Goal: Task Accomplishment & Management: Manage account settings

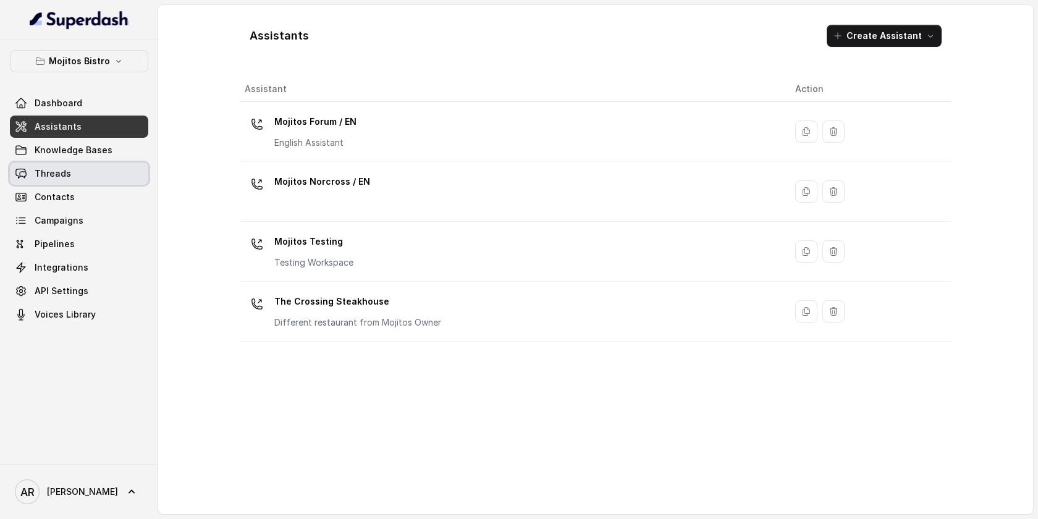
click at [93, 175] on link "Threads" at bounding box center [79, 173] width 138 height 22
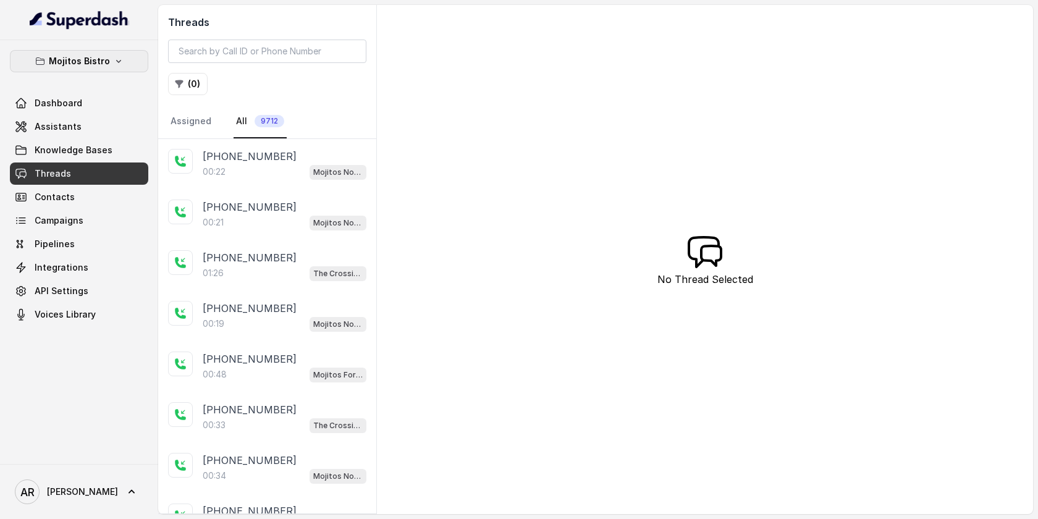
click at [99, 66] on p "Mojitos Bistro" at bounding box center [79, 61] width 61 height 15
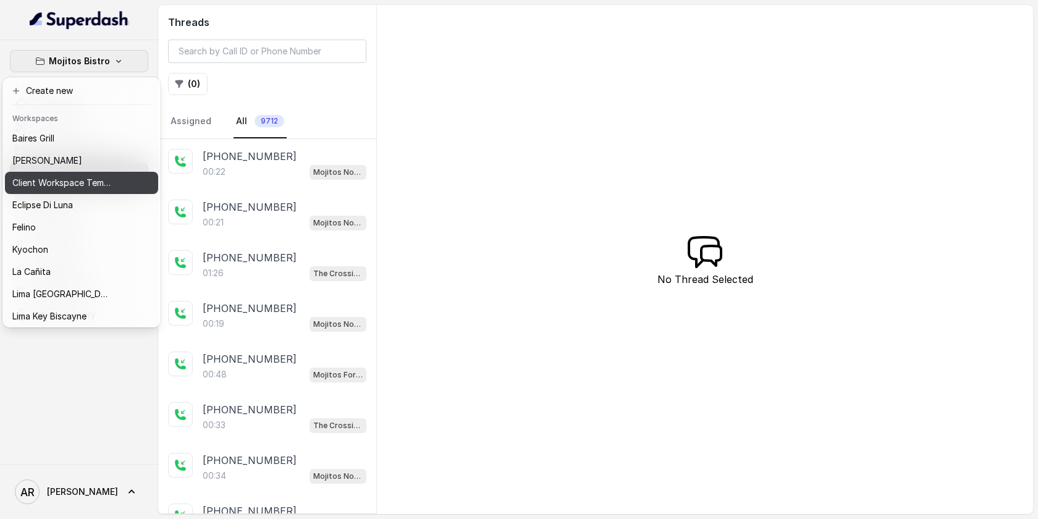
scroll to position [114, 0]
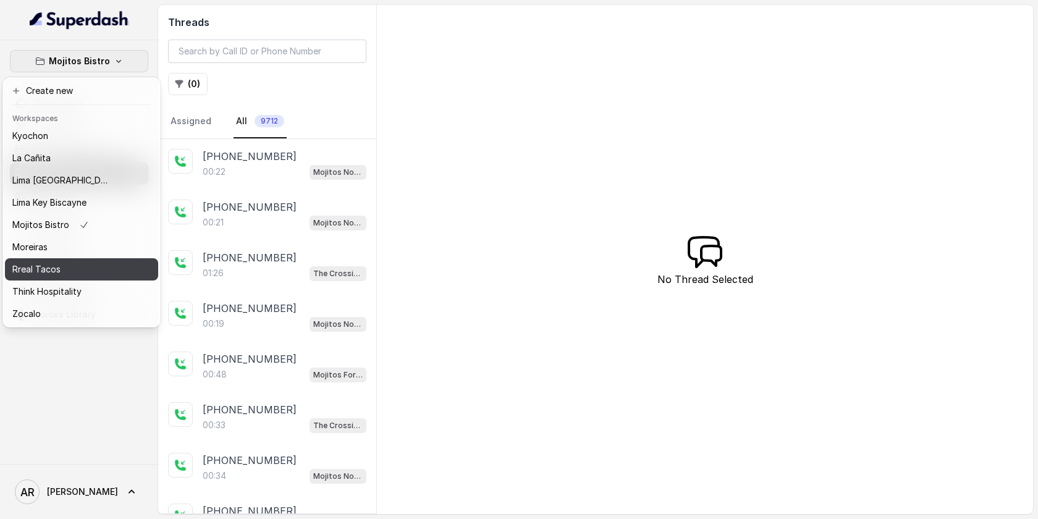
click at [72, 271] on div "Rreal Tacos" at bounding box center [61, 269] width 99 height 15
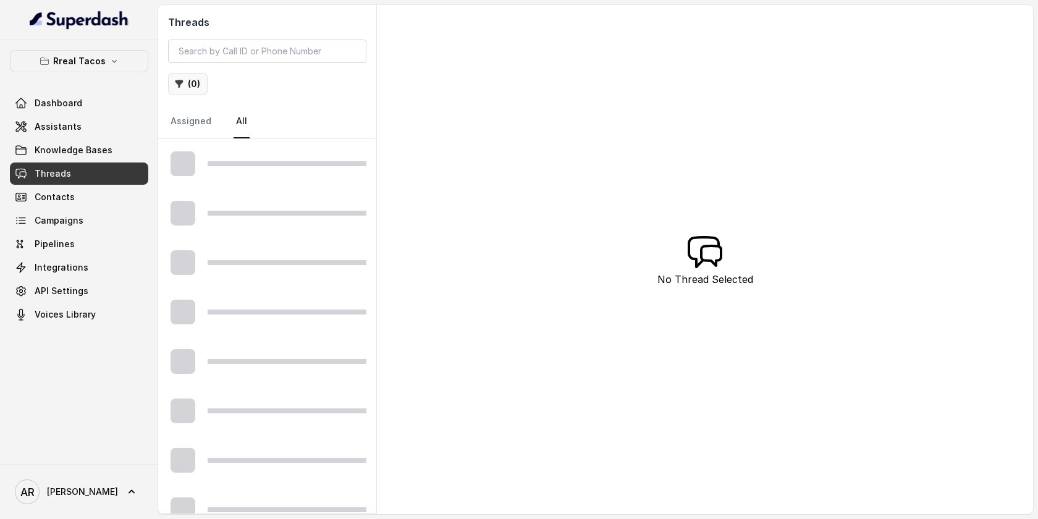
click at [169, 89] on button "( 0 )" at bounding box center [188, 84] width 40 height 22
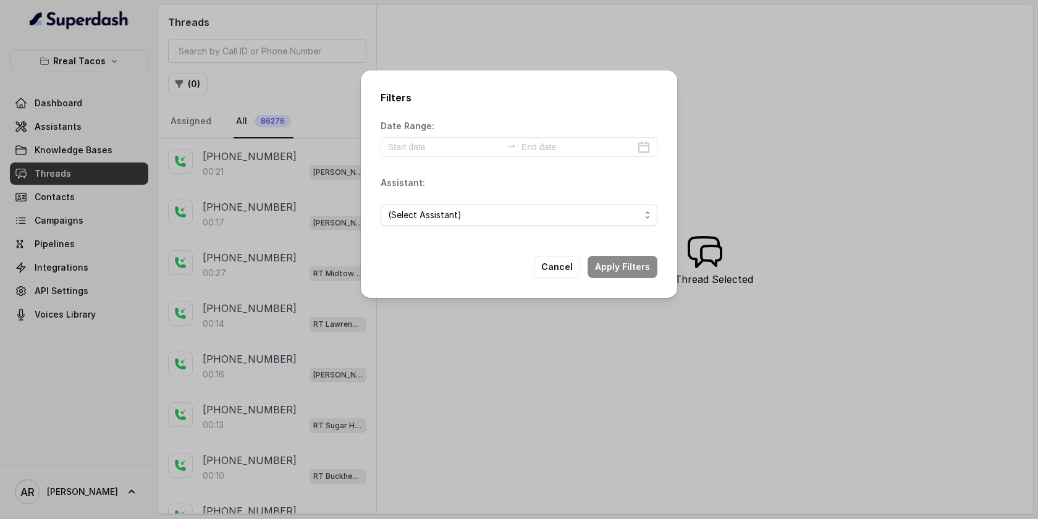
click at [267, 177] on div "Filters Date Range: Assistant: (Select Assistant) Cancel Apply Filters" at bounding box center [519, 259] width 1038 height 519
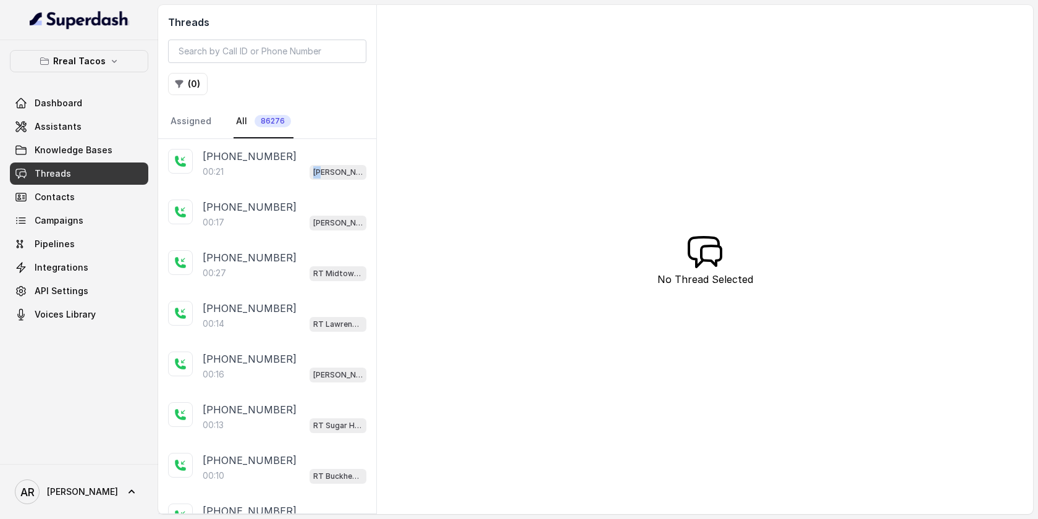
click at [267, 177] on div "00:21 RT Cumming / EN" at bounding box center [285, 172] width 164 height 16
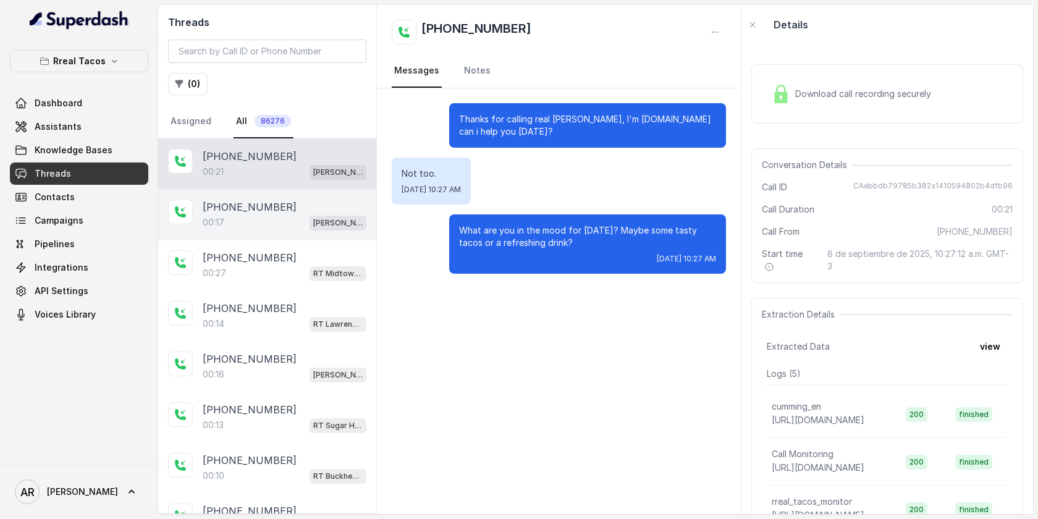
click at [310, 219] on span "[PERSON_NAME] / EN" at bounding box center [337, 223] width 57 height 15
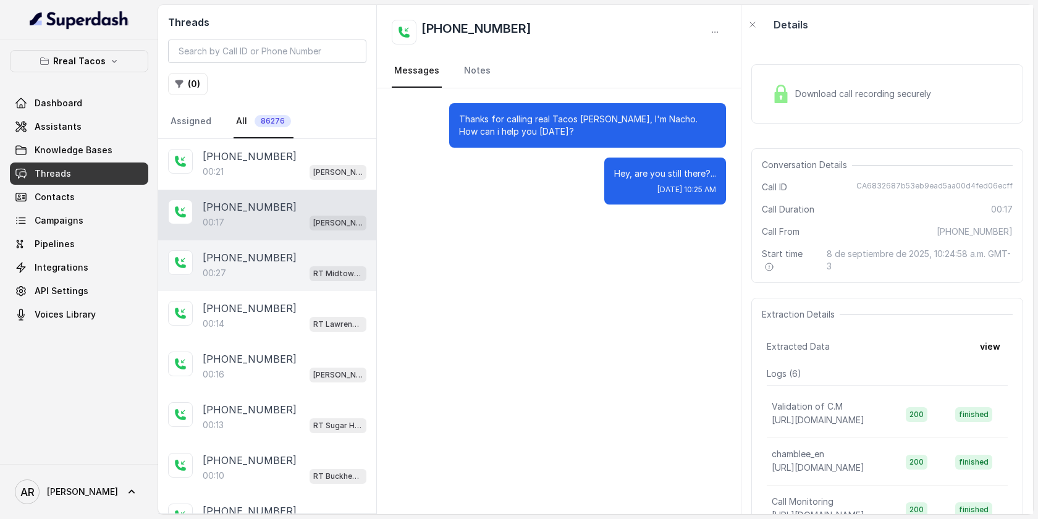
click at [307, 275] on div "00:27 RT Midtown / EN" at bounding box center [285, 273] width 164 height 16
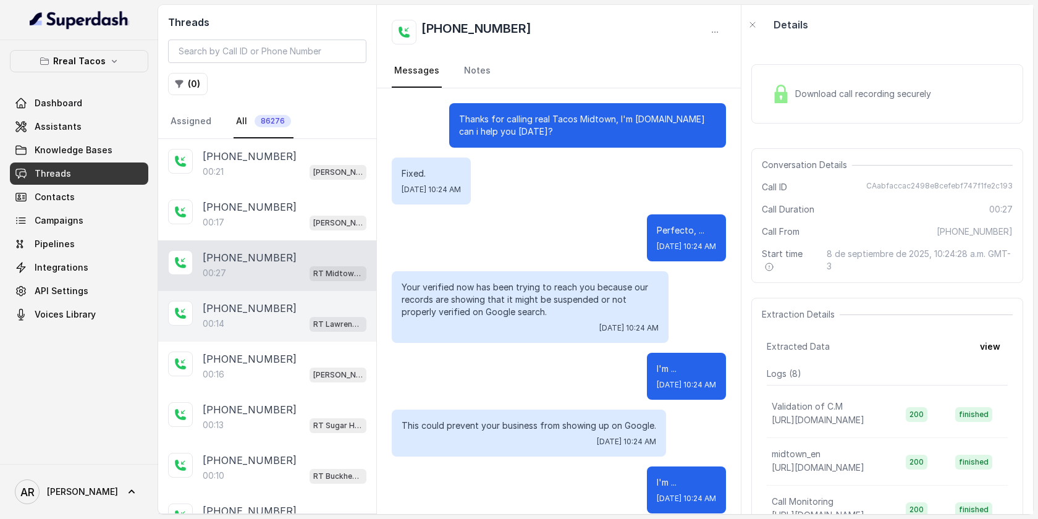
scroll to position [242, 0]
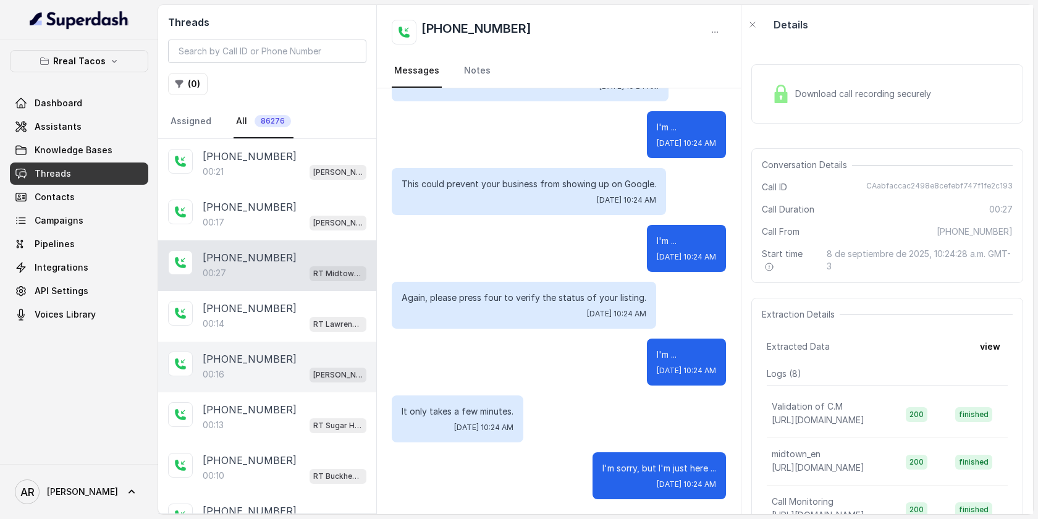
click at [301, 342] on div "+14702812161 00:16 RT Cumming / EN" at bounding box center [267, 367] width 218 height 51
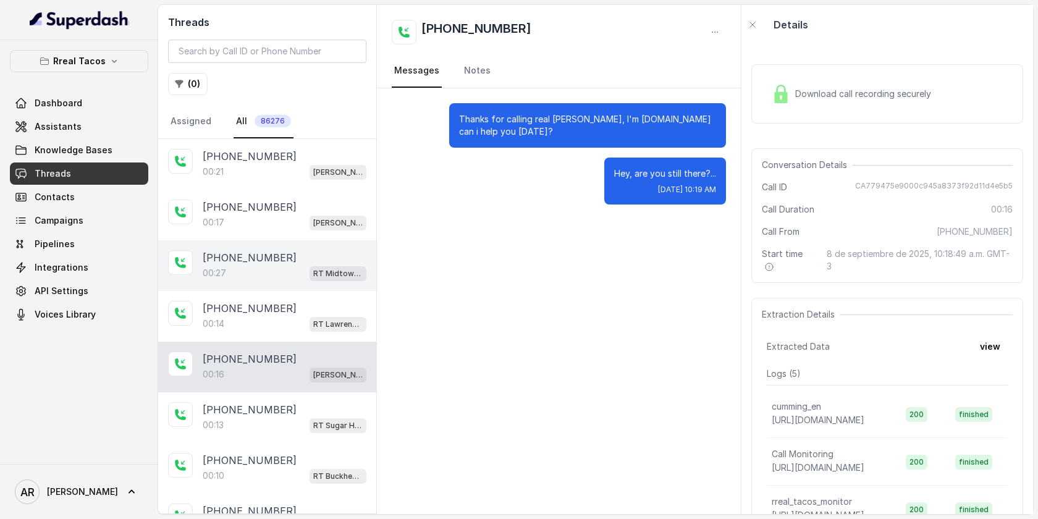
click at [314, 284] on div "+16782130602 00:27 RT Midtown / EN" at bounding box center [267, 265] width 218 height 51
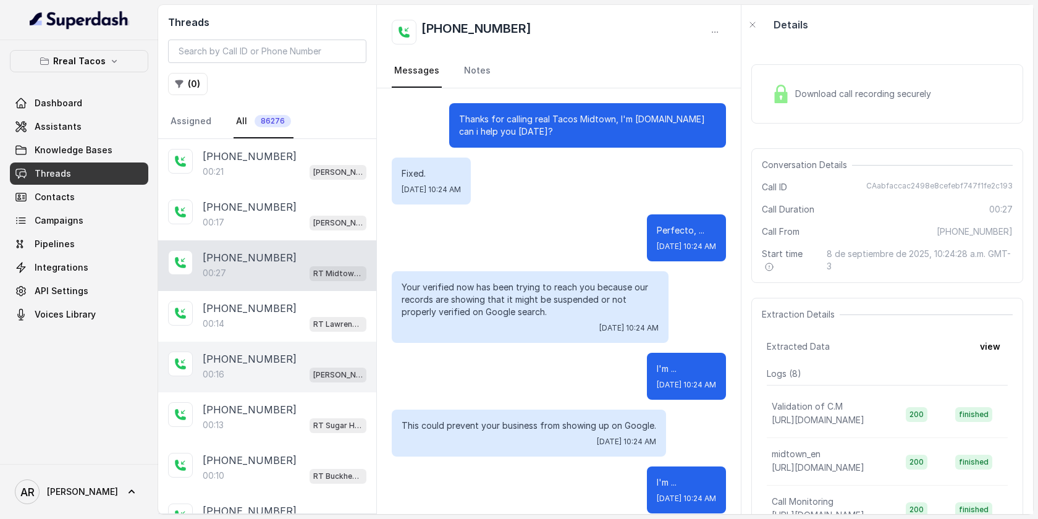
scroll to position [242, 0]
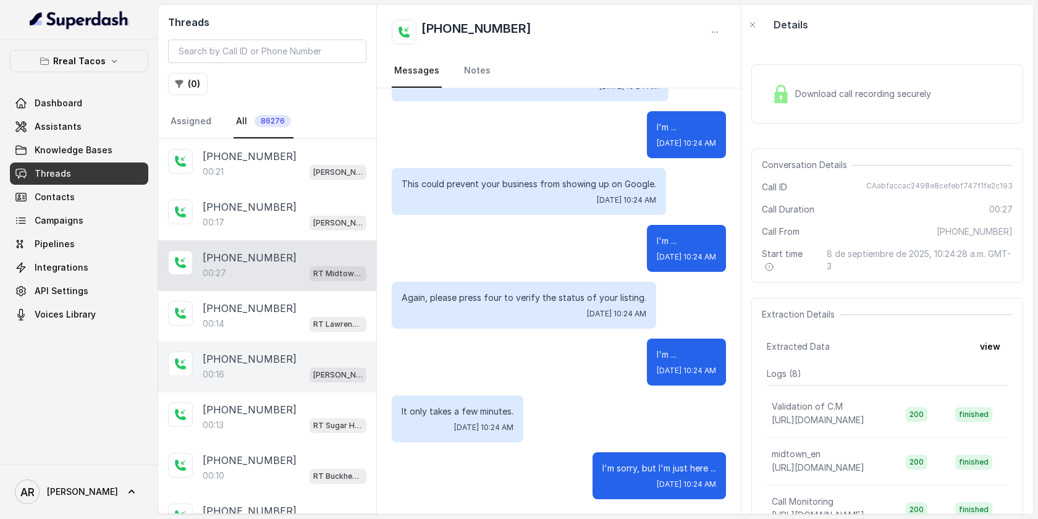
click at [319, 342] on div "+14702812161 00:16 RT Cumming / EN" at bounding box center [267, 367] width 218 height 51
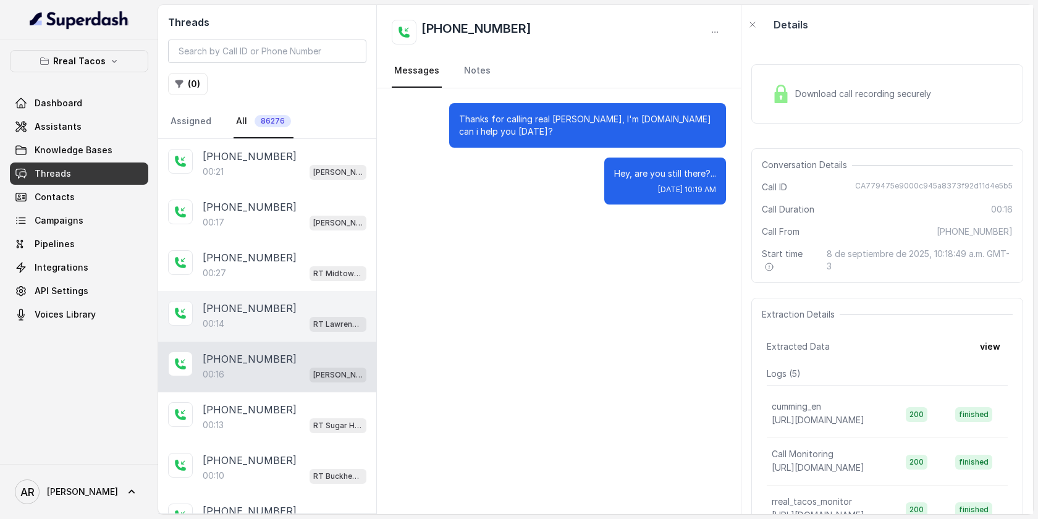
click at [317, 306] on div "+14707430038" at bounding box center [285, 308] width 164 height 15
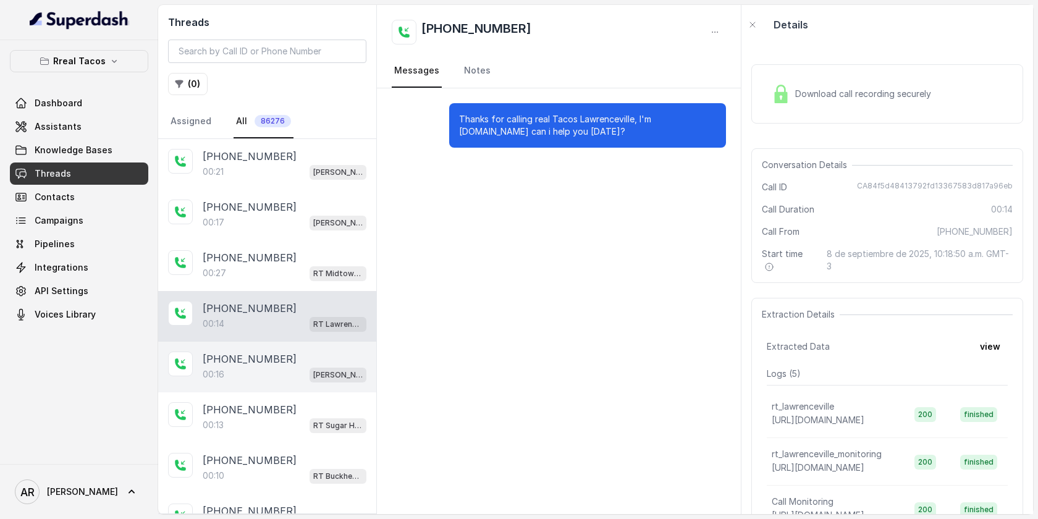
click at [303, 348] on div "+14702812161 00:16 RT Cumming / EN" at bounding box center [267, 367] width 218 height 51
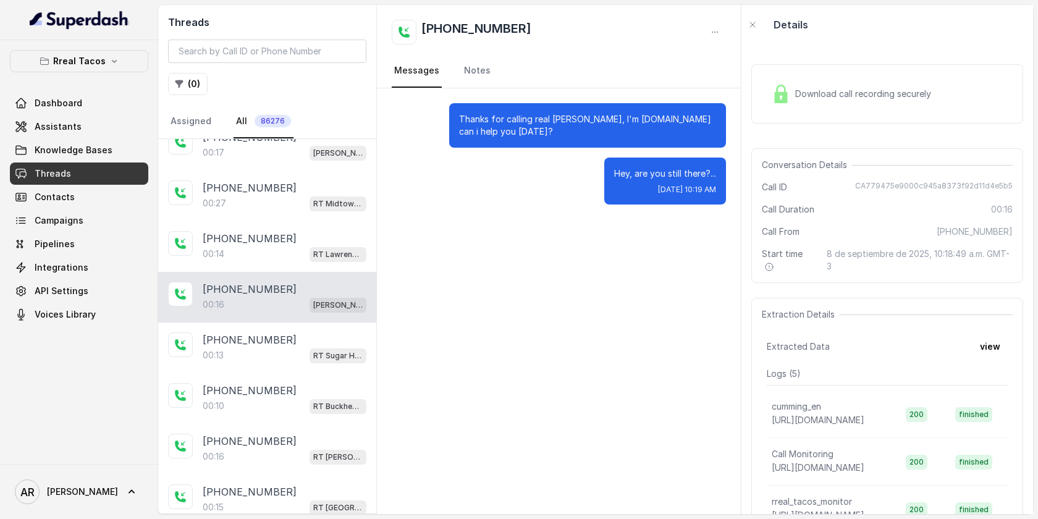
click at [303, 348] on div "00:13 RT Sugar Hill / EN" at bounding box center [285, 355] width 164 height 16
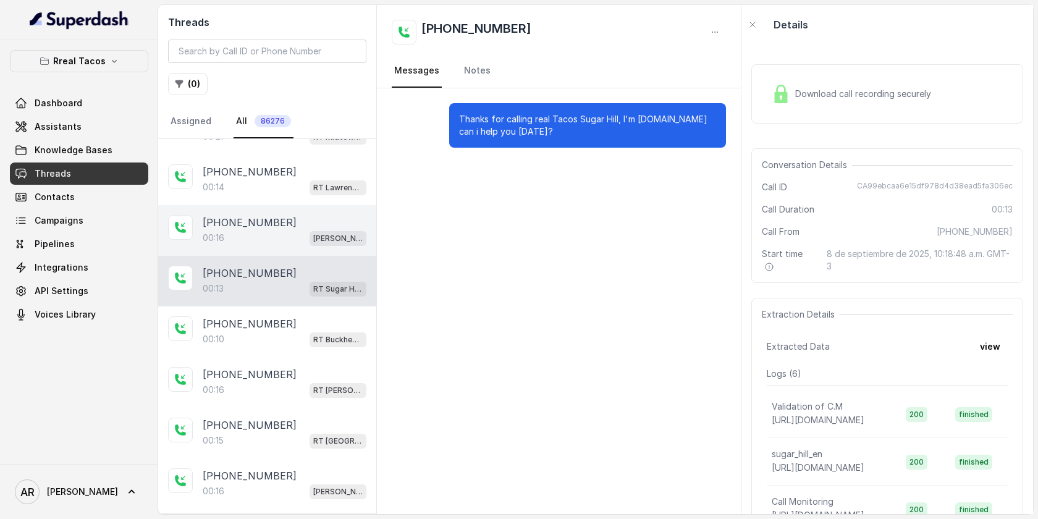
click at [303, 348] on div "+14049368481 00:10 RT Buckhead / EN" at bounding box center [267, 331] width 218 height 51
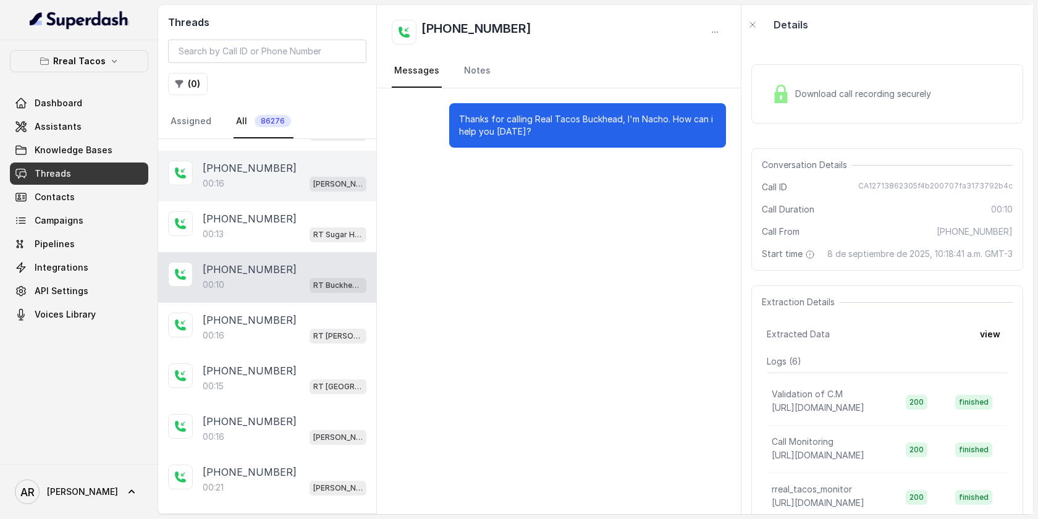
click at [303, 348] on div "+14043840272 00:16 RT Sandy Springs / EN" at bounding box center [267, 328] width 218 height 51
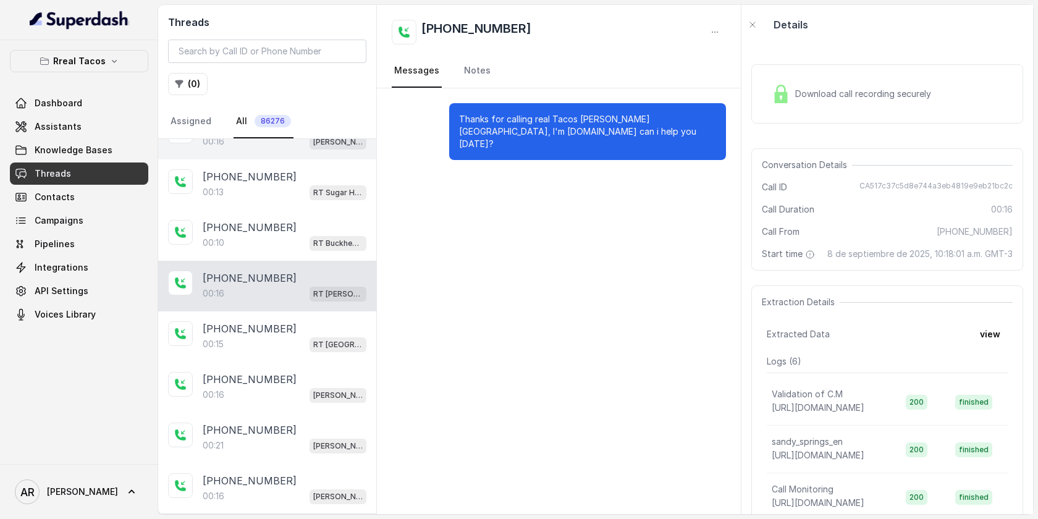
click at [303, 348] on div "00:15 RT West Midtown / EN" at bounding box center [285, 344] width 164 height 16
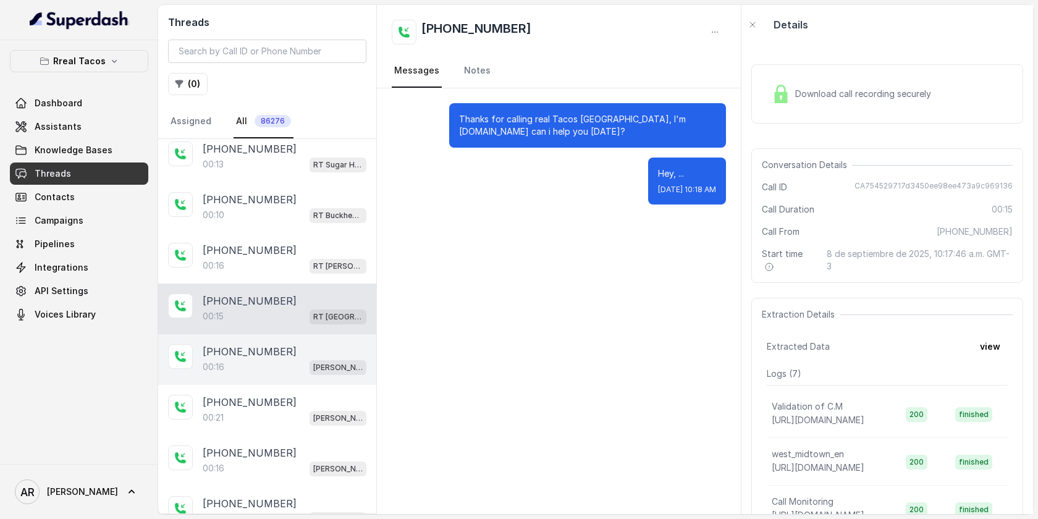
click at [303, 347] on div "+14702737720" at bounding box center [285, 351] width 164 height 15
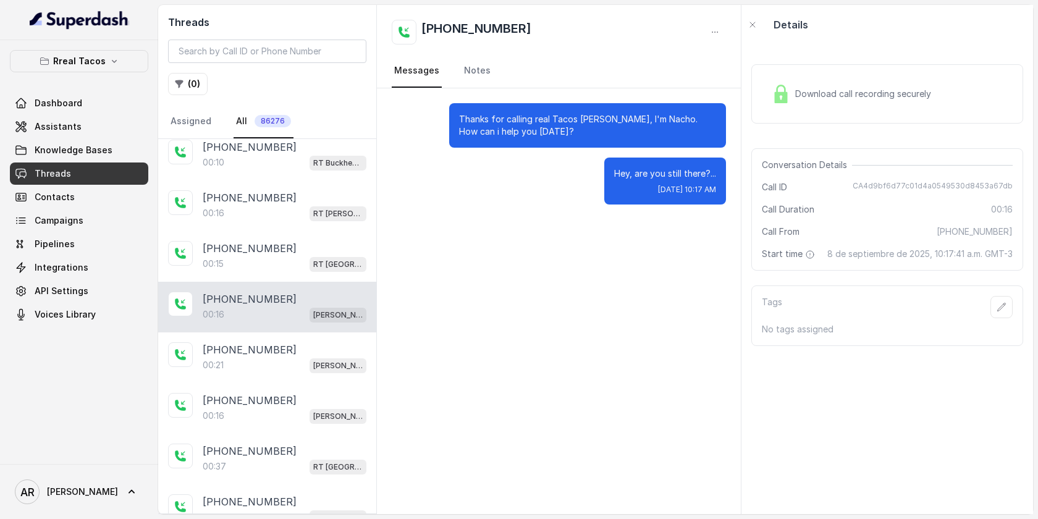
click at [300, 347] on div "+14703731598" at bounding box center [285, 349] width 164 height 15
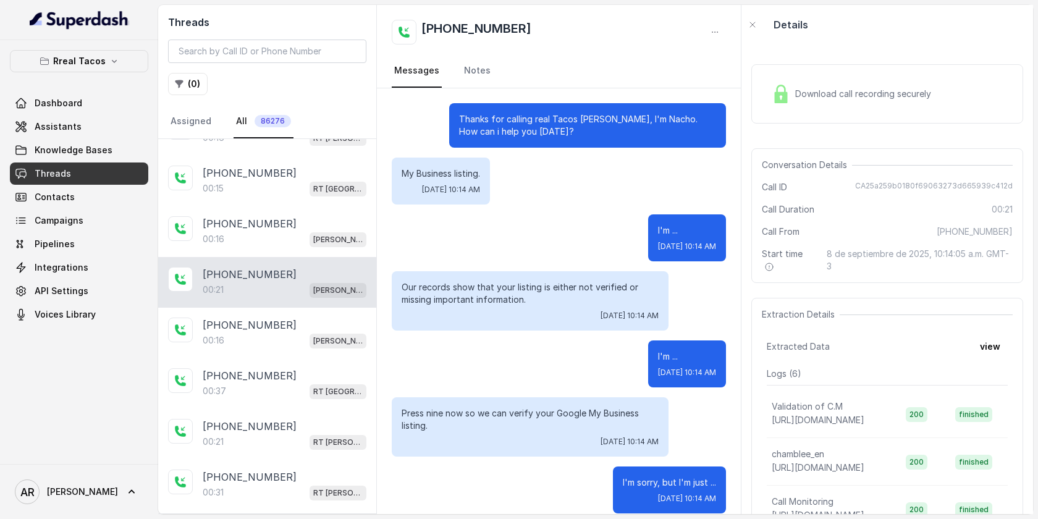
scroll to position [14, 0]
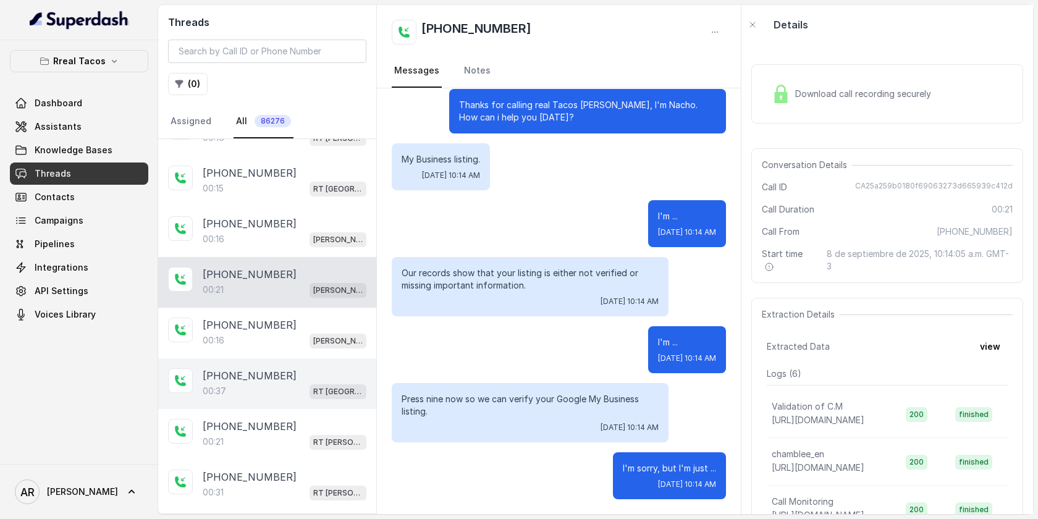
click at [263, 368] on p "+14045905947" at bounding box center [250, 375] width 94 height 15
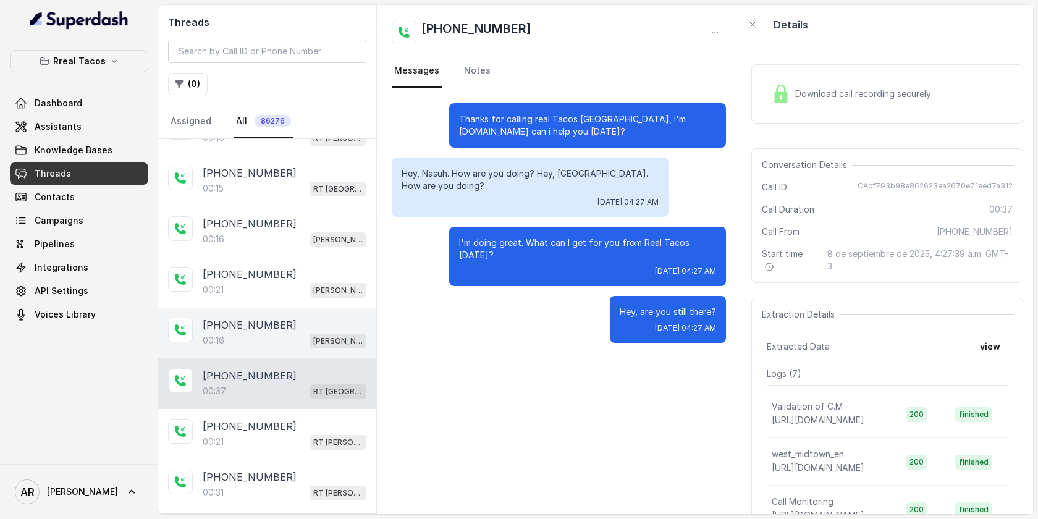
click at [266, 335] on div "00:16 RT Chamblee / EN" at bounding box center [285, 340] width 164 height 16
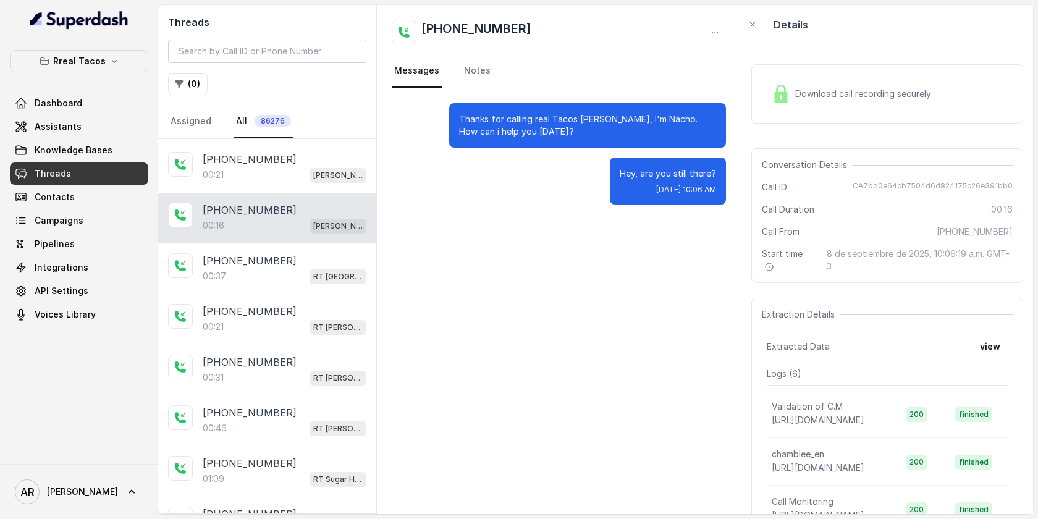
scroll to position [507, 0]
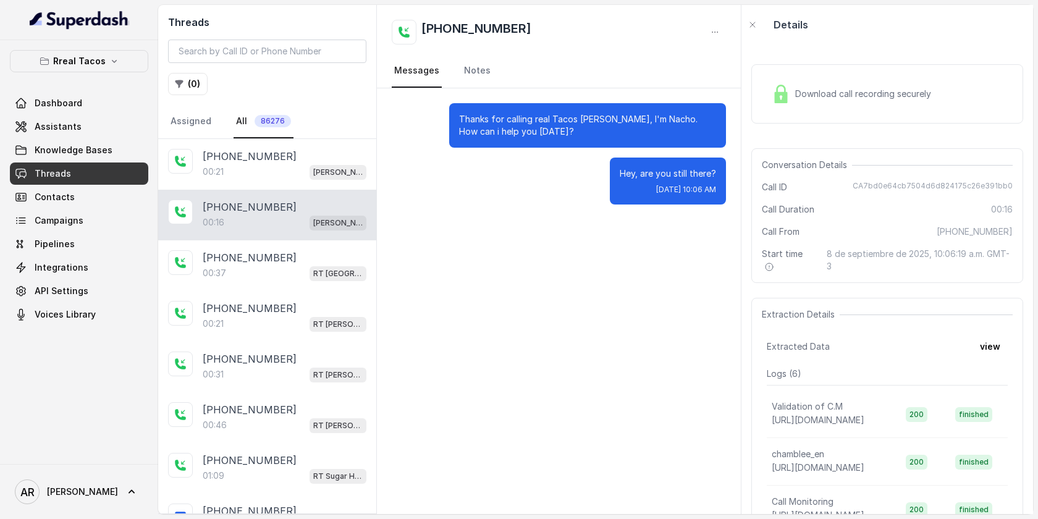
click at [266, 351] on p "+18162557258" at bounding box center [250, 358] width 94 height 15
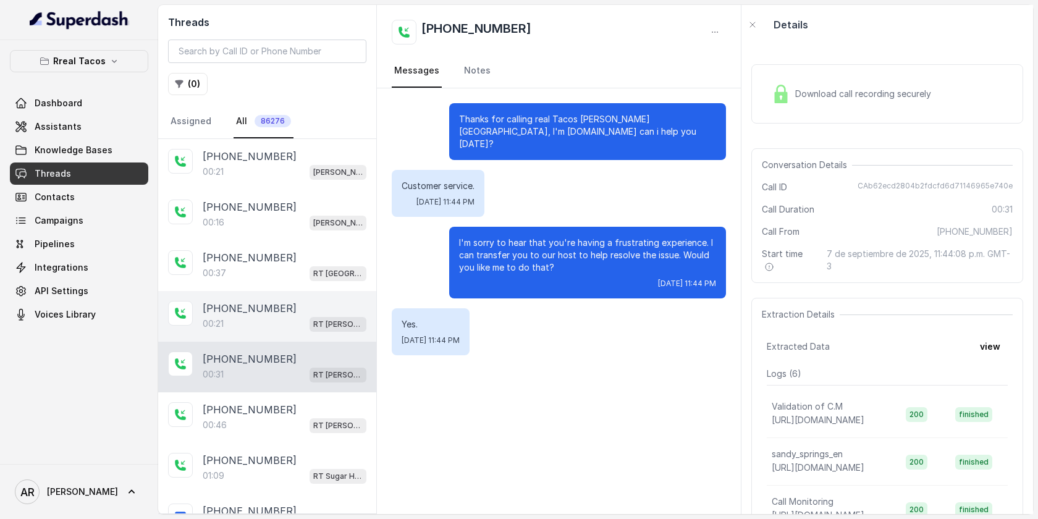
click at [269, 331] on div "+14048039307 00:21 RT Sandy Springs / EN" at bounding box center [267, 316] width 218 height 51
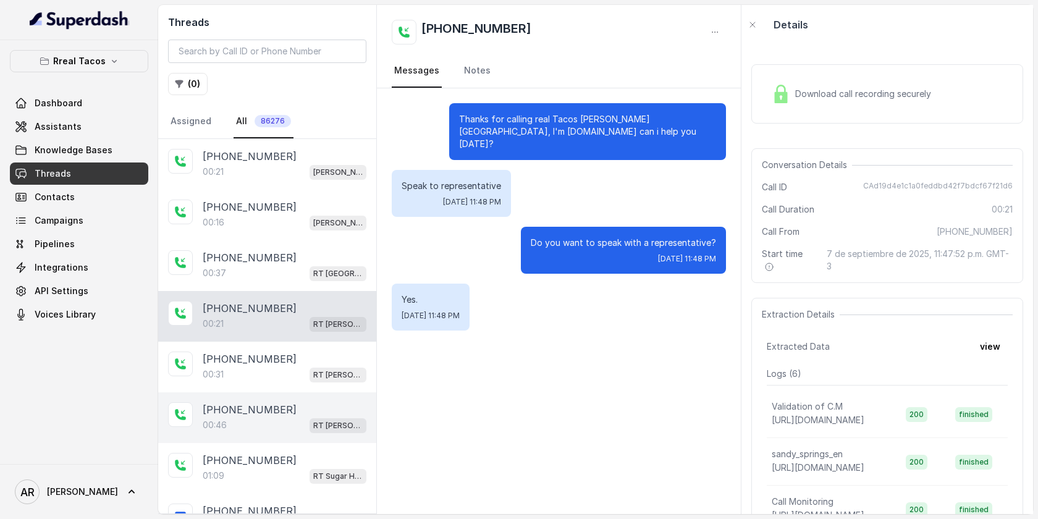
click at [254, 429] on div "+18162557258 00:46 RT Sandy Springs / EN" at bounding box center [267, 417] width 218 height 51
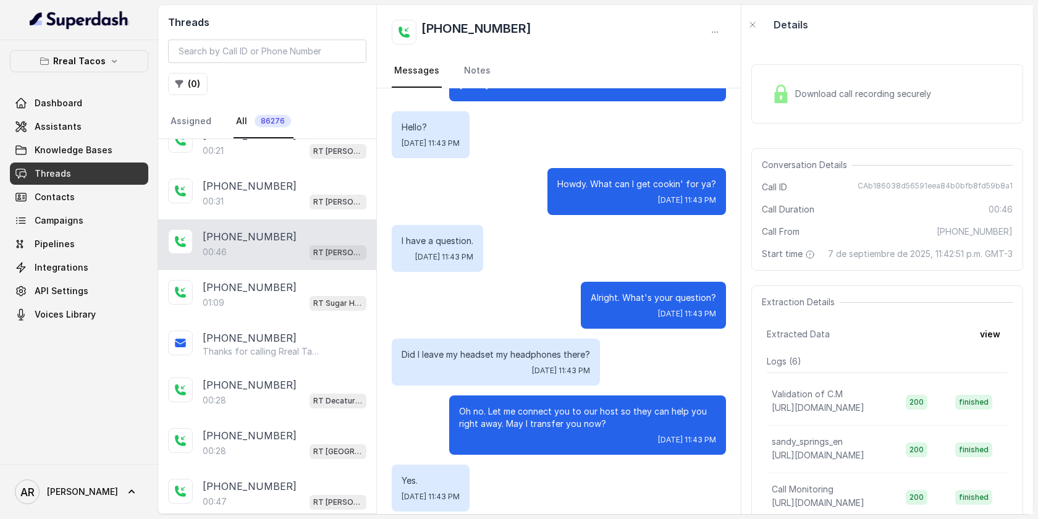
scroll to position [692, 0]
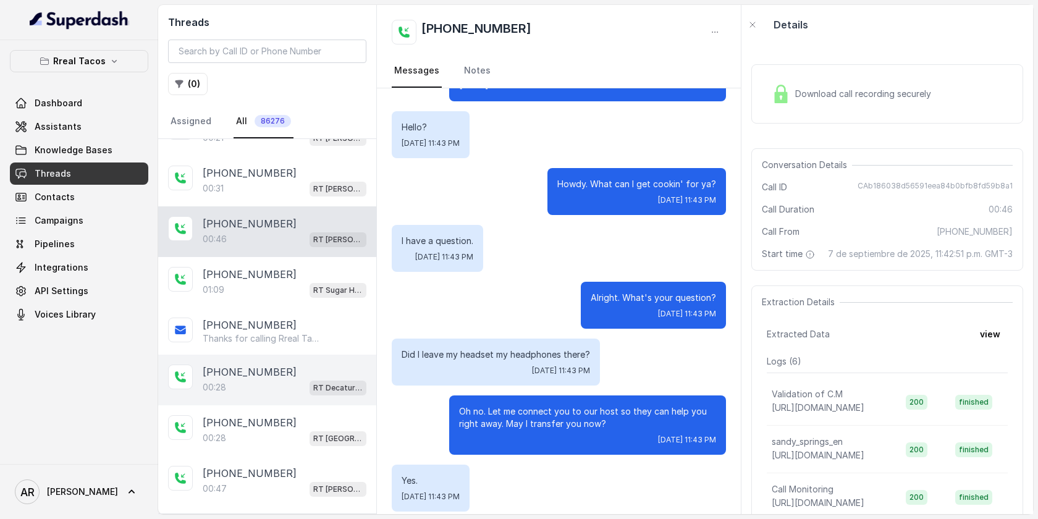
click at [303, 367] on div "+16177637553" at bounding box center [285, 371] width 164 height 15
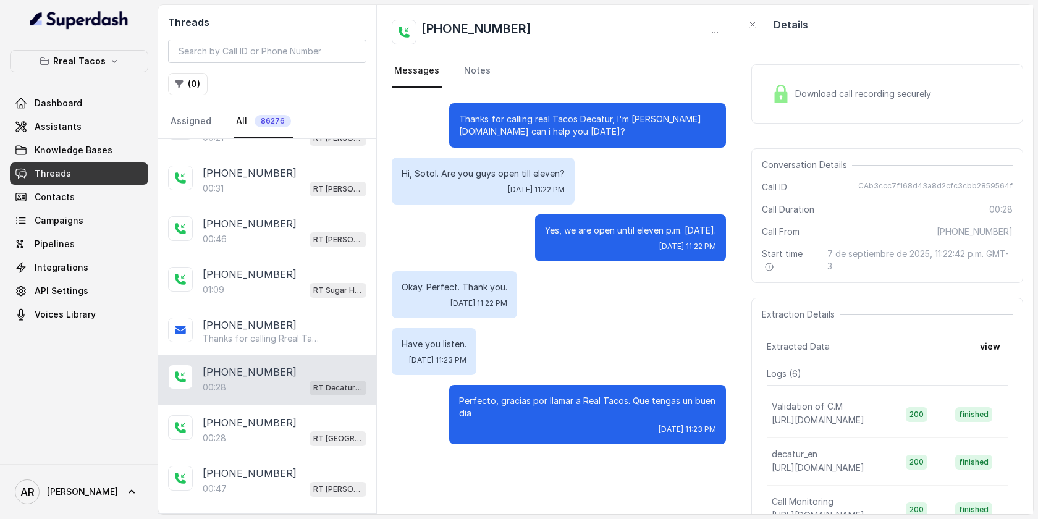
scroll to position [715, 0]
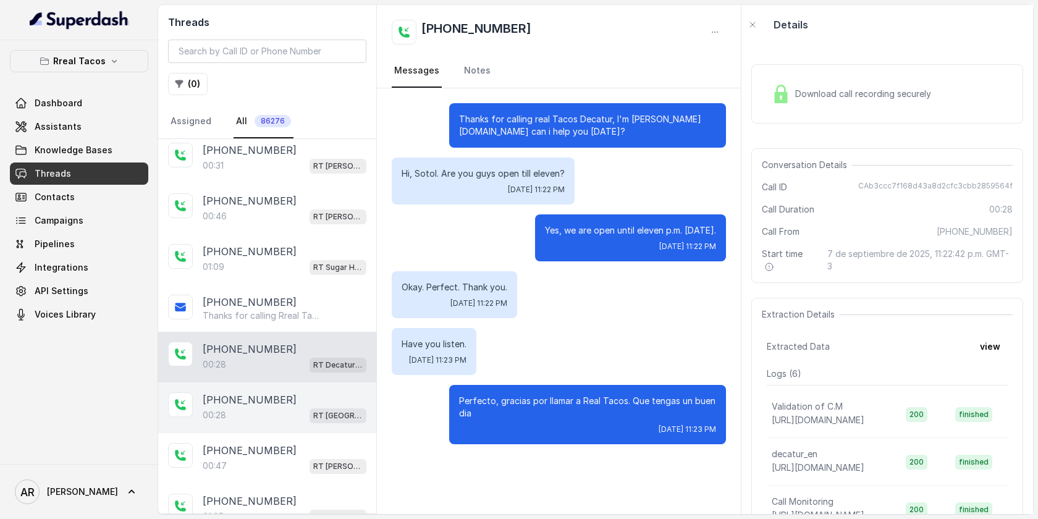
click at [303, 408] on div "00:28 RT West Midtown / EN" at bounding box center [285, 415] width 164 height 16
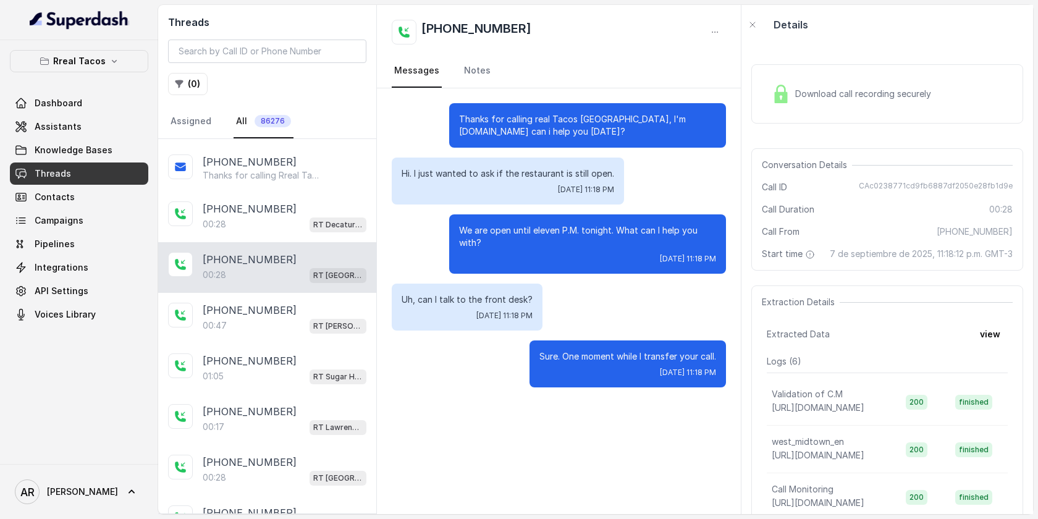
scroll to position [856, 0]
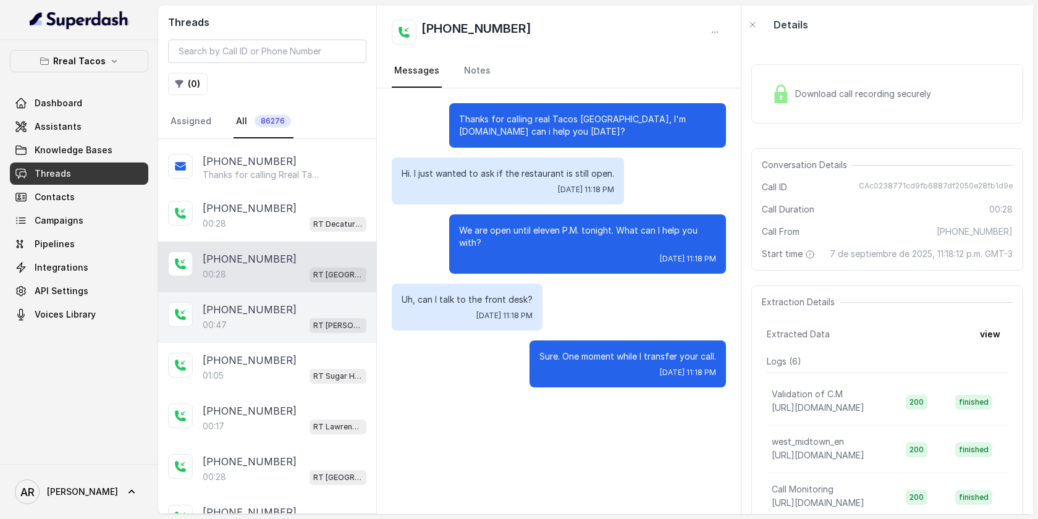
click at [303, 321] on div "00:47 RT Sandy Springs / EN" at bounding box center [285, 325] width 164 height 16
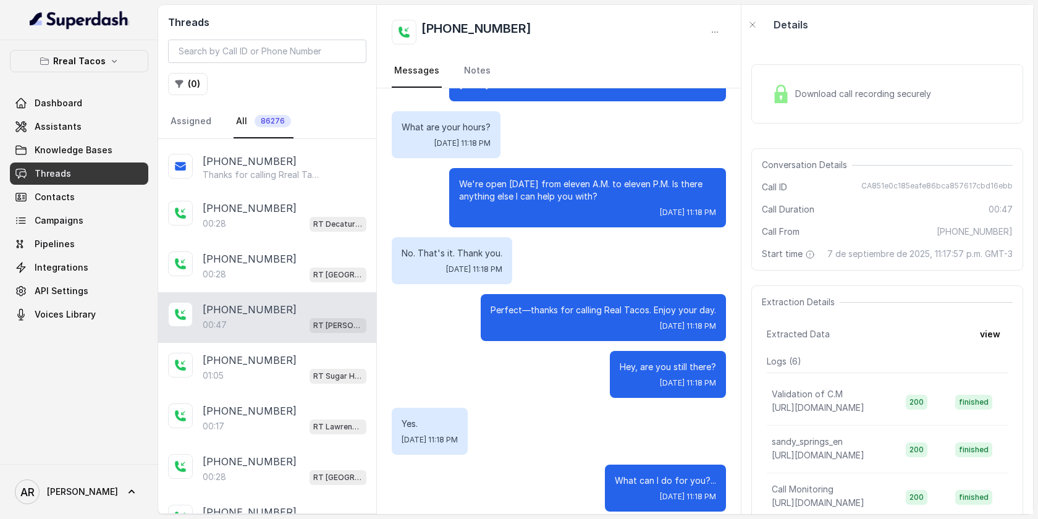
scroll to position [899, 0]
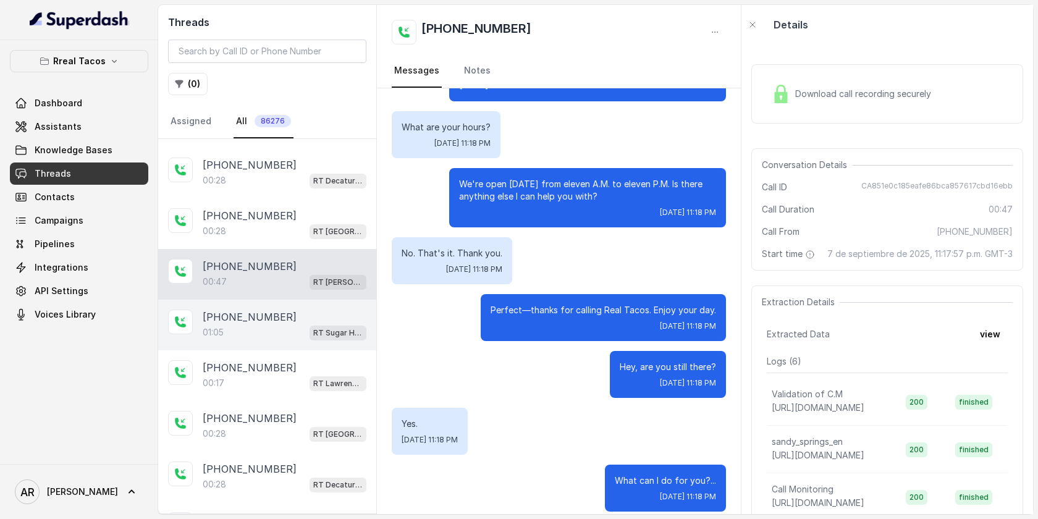
click at [304, 324] on div "01:05 RT Sugar Hill / EN" at bounding box center [285, 332] width 164 height 16
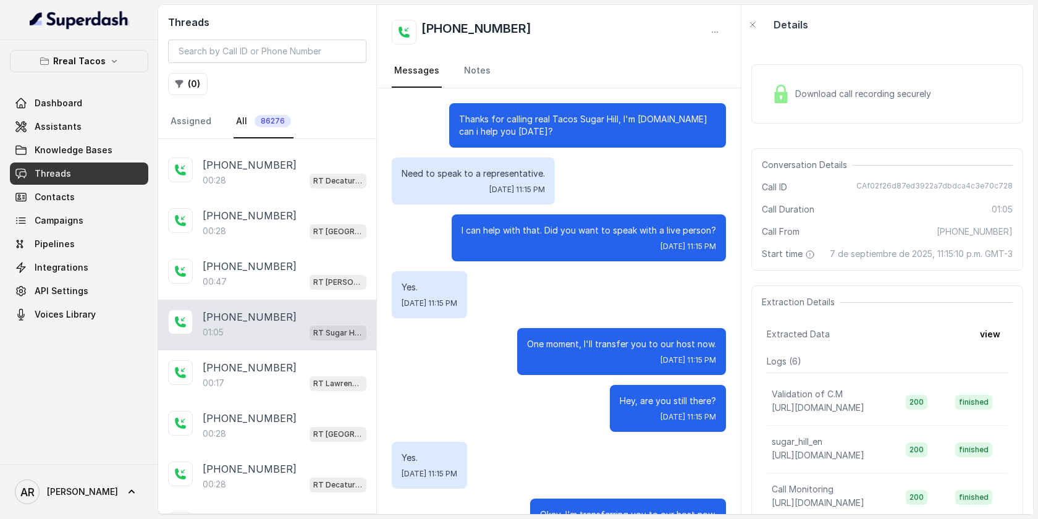
scroll to position [355, 0]
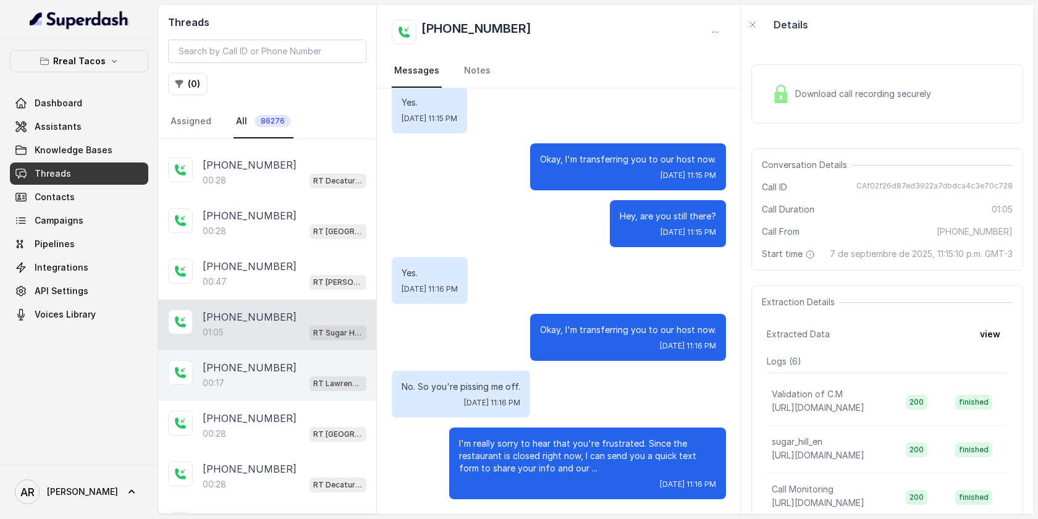
click at [296, 360] on div "+16789820134" at bounding box center [285, 367] width 164 height 15
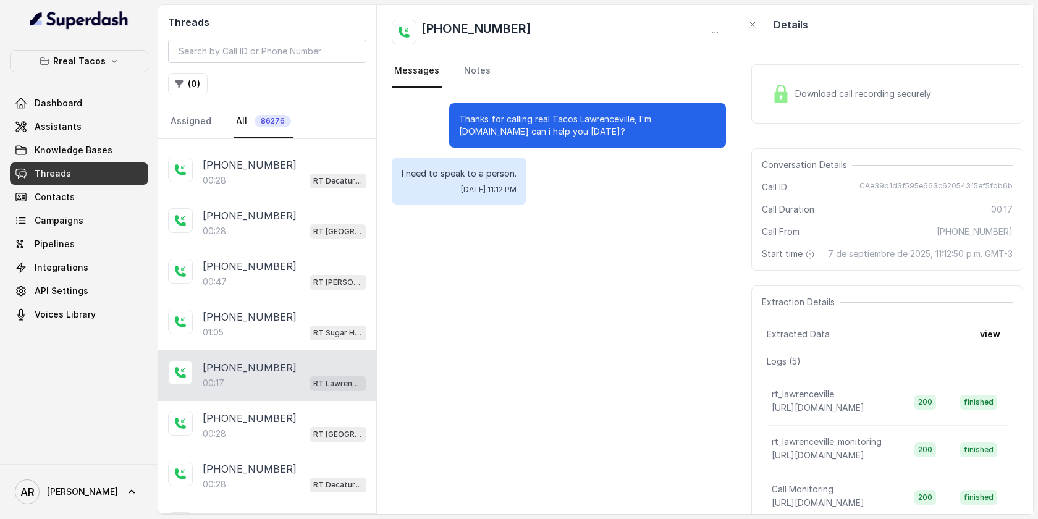
scroll to position [967, 0]
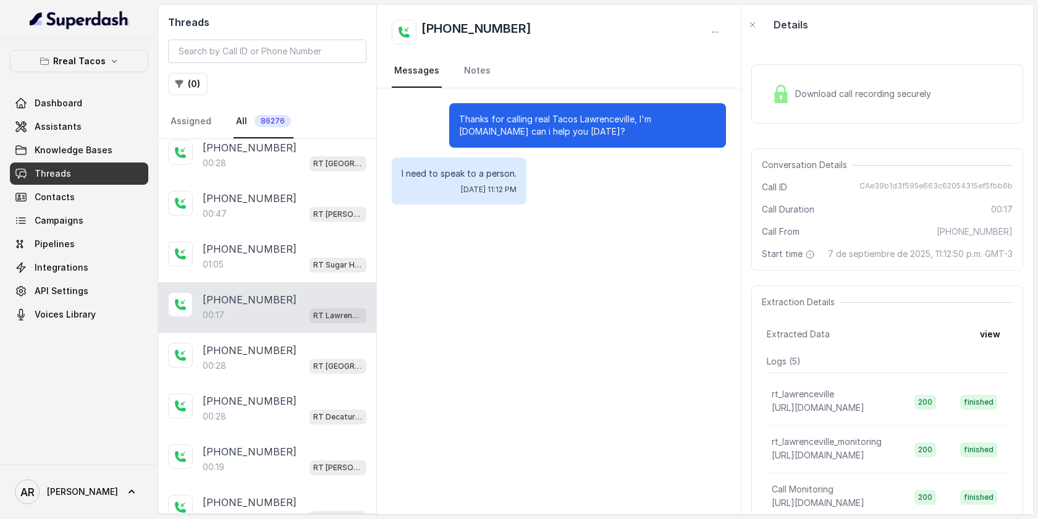
click at [296, 358] on div "00:28 RT West Midtown / EN" at bounding box center [285, 366] width 164 height 16
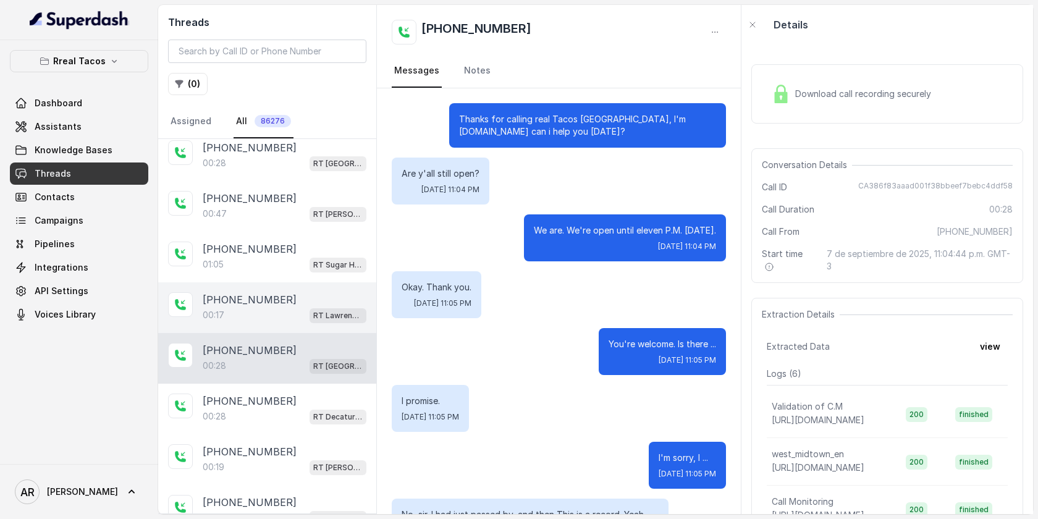
scroll to position [116, 0]
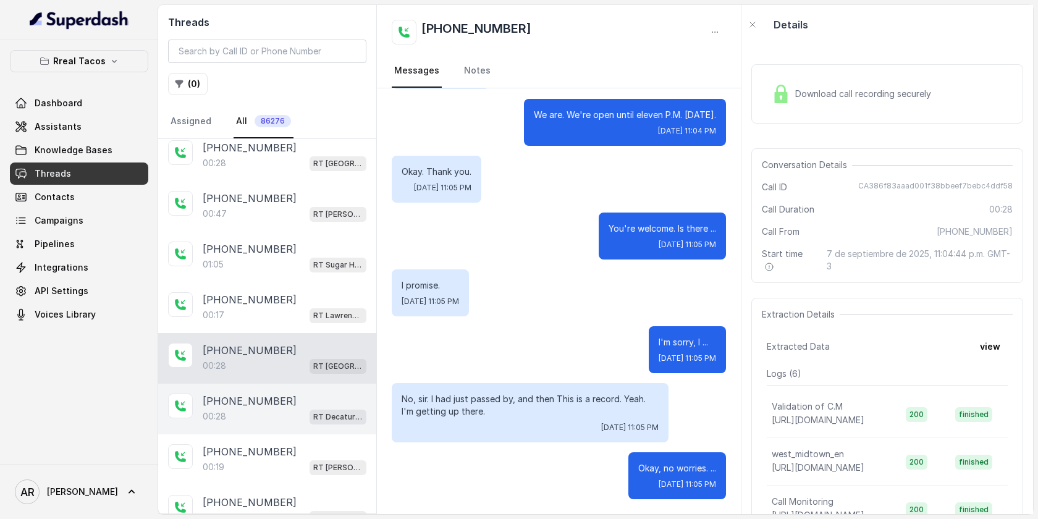
click at [292, 408] on div "00:28 RT Decatur / EN" at bounding box center [285, 416] width 164 height 16
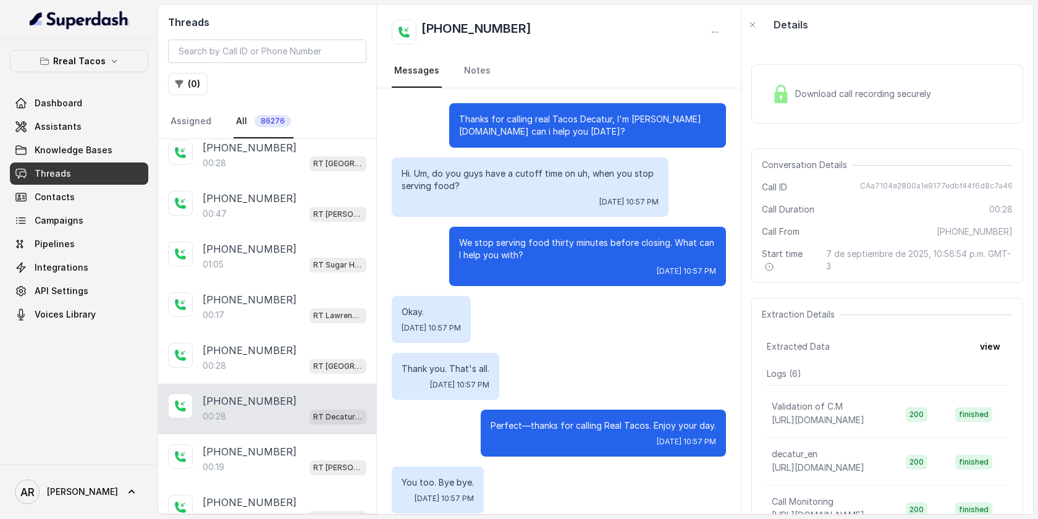
scroll to position [71, 0]
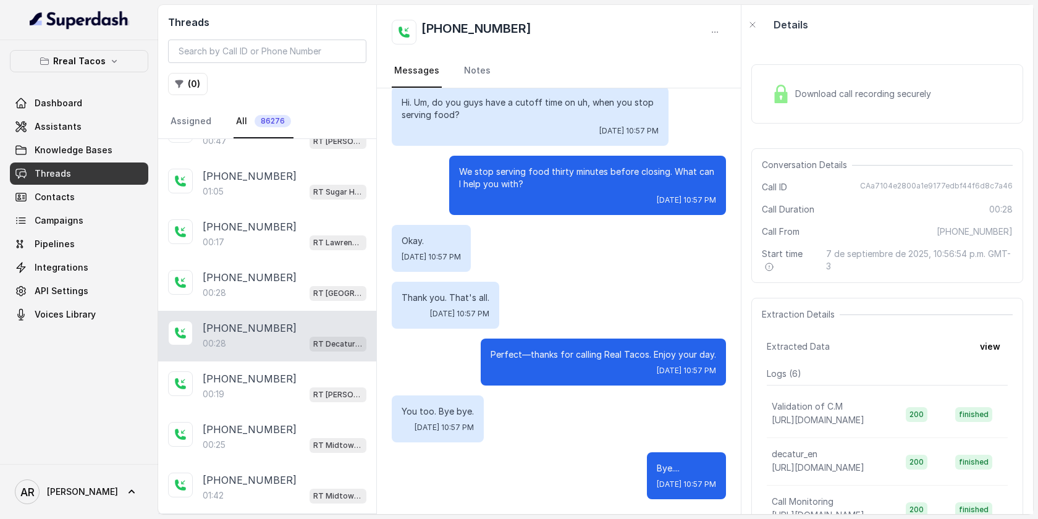
click at [292, 412] on div "+18482242705 00:25 RT Midtown / EN" at bounding box center [267, 437] width 218 height 51
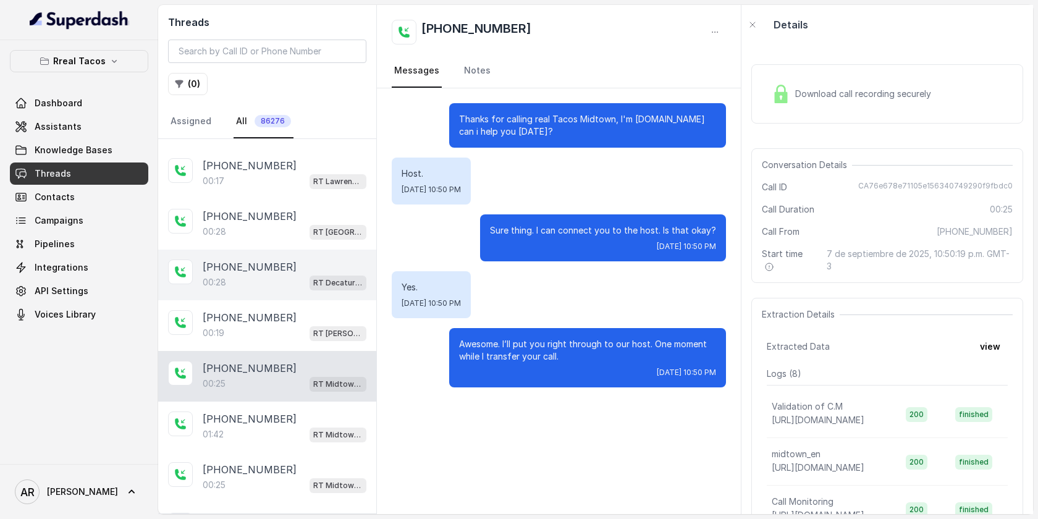
scroll to position [1122, 0]
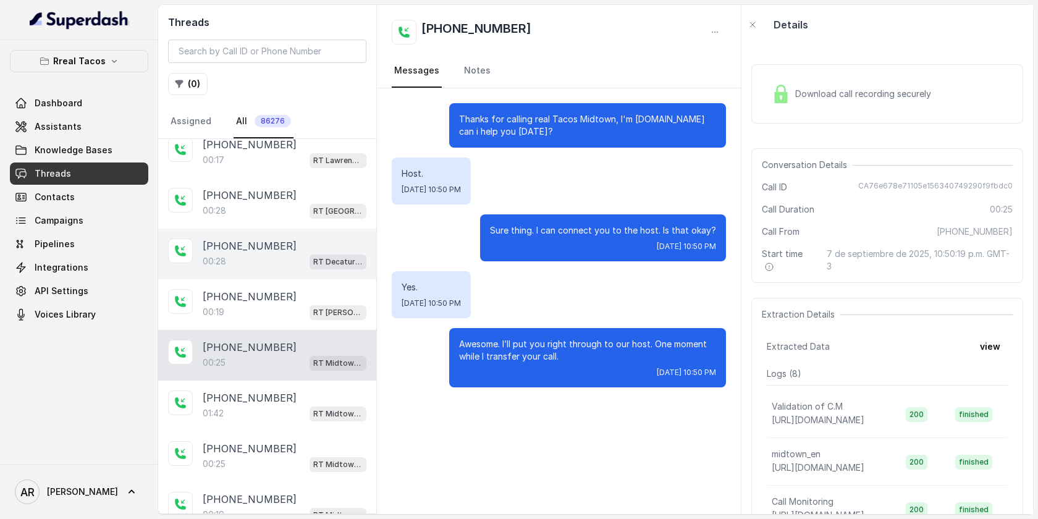
click at [292, 409] on div "01:42 RT Midtown / EN" at bounding box center [285, 413] width 164 height 16
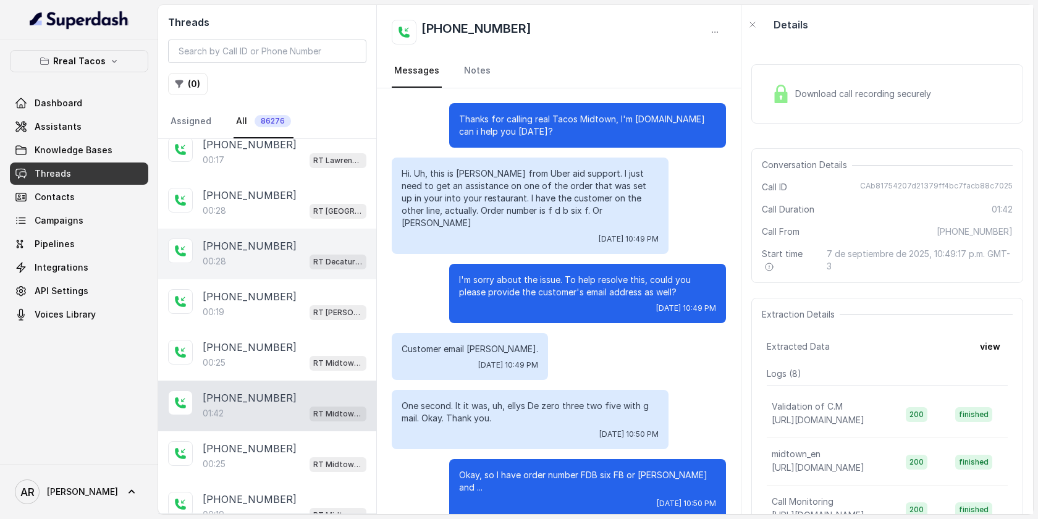
scroll to position [491, 0]
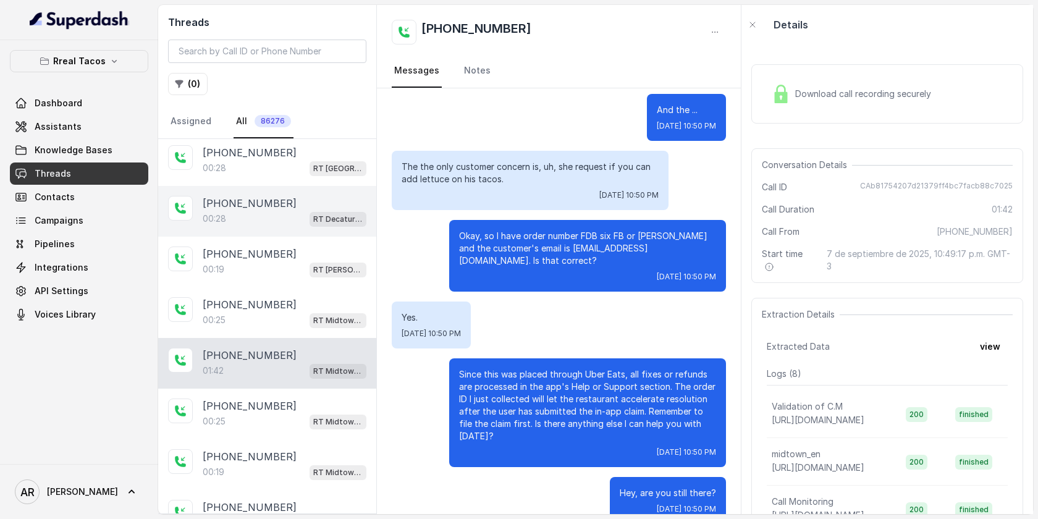
click at [292, 413] on div "00:25 RT Midtown / EN" at bounding box center [285, 421] width 164 height 16
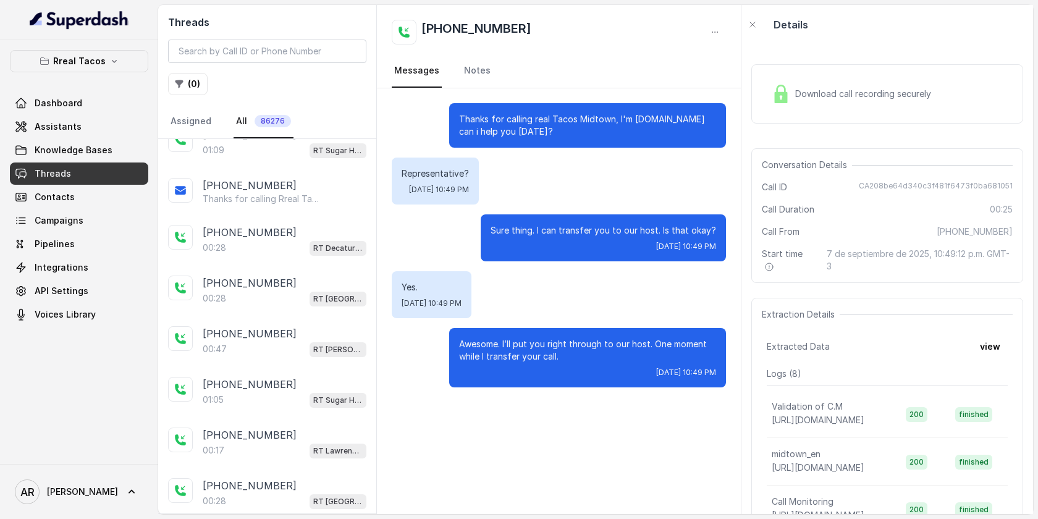
scroll to position [91, 0]
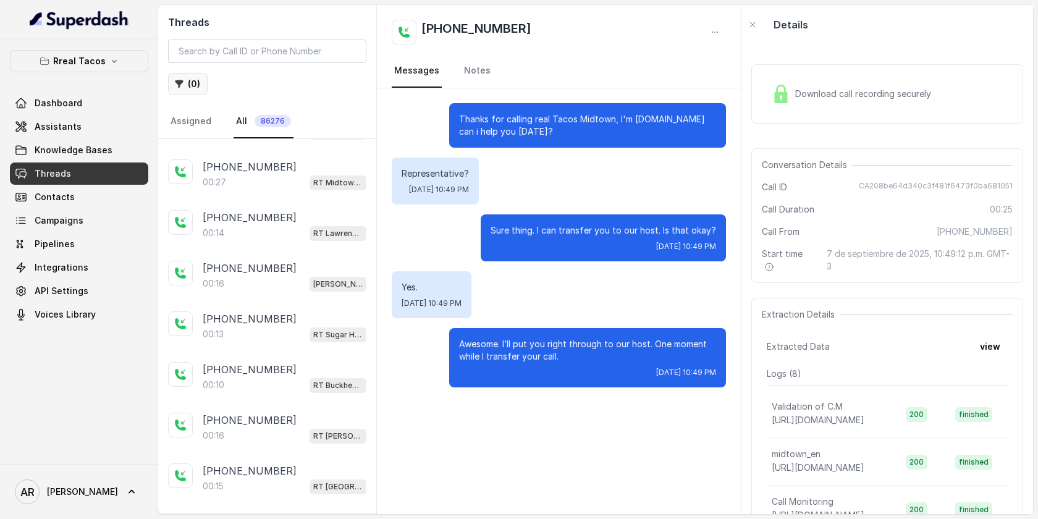
click at [195, 86] on button "( 0 )" at bounding box center [188, 84] width 40 height 22
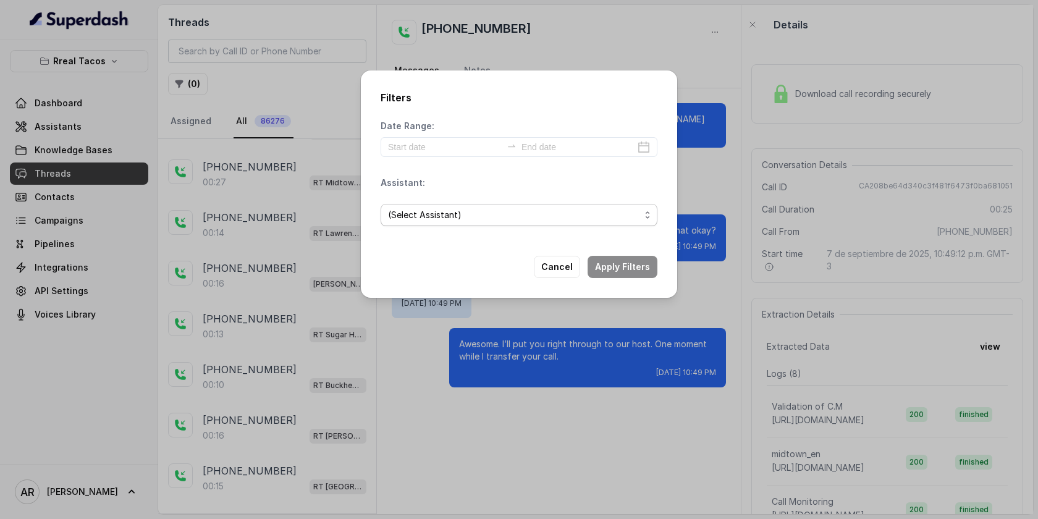
click at [447, 208] on span "(Select Assistant)" at bounding box center [514, 215] width 252 height 15
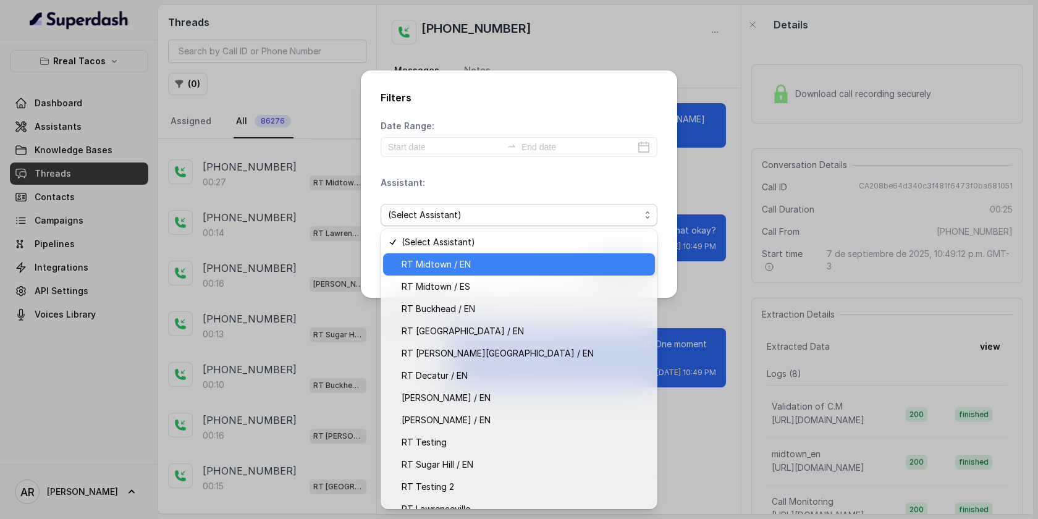
click at [481, 269] on span "RT Midtown / EN" at bounding box center [524, 264] width 246 height 15
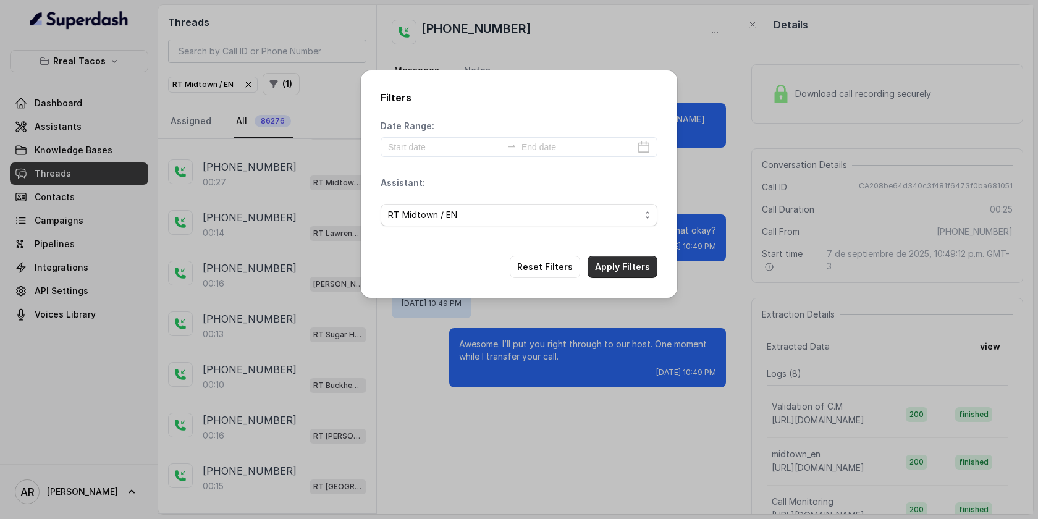
click at [620, 267] on button "Apply Filters" at bounding box center [622, 267] width 70 height 22
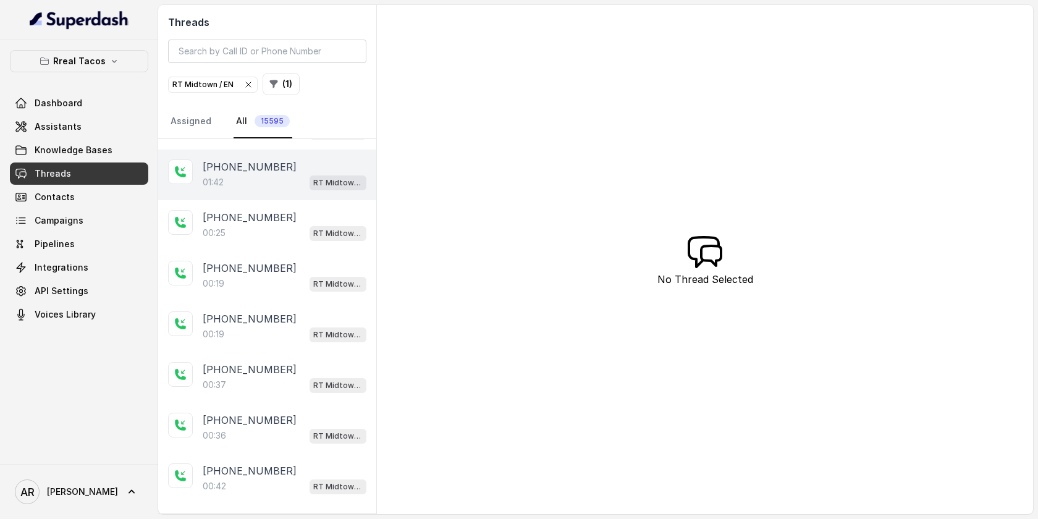
click at [290, 183] on div "01:42 RT Midtown / EN" at bounding box center [285, 182] width 164 height 16
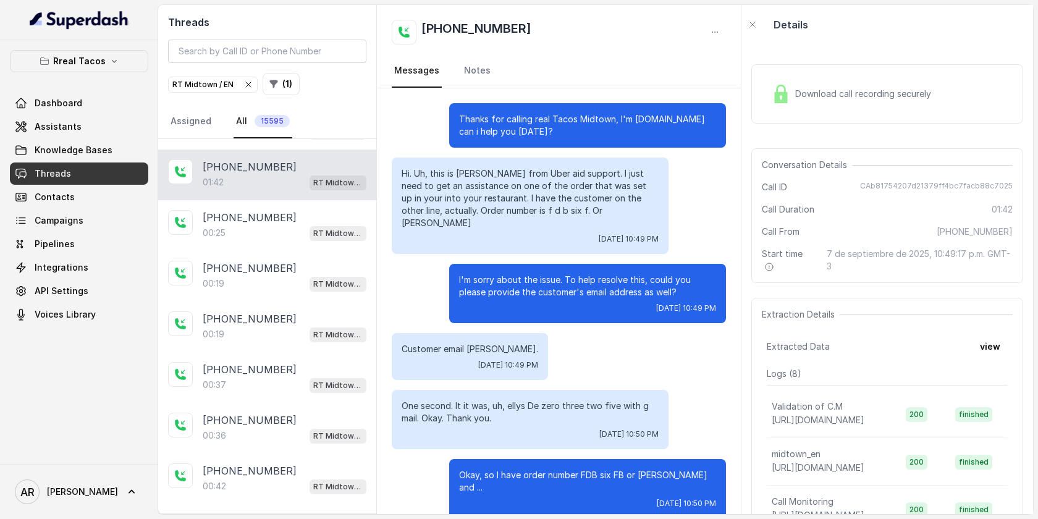
scroll to position [491, 0]
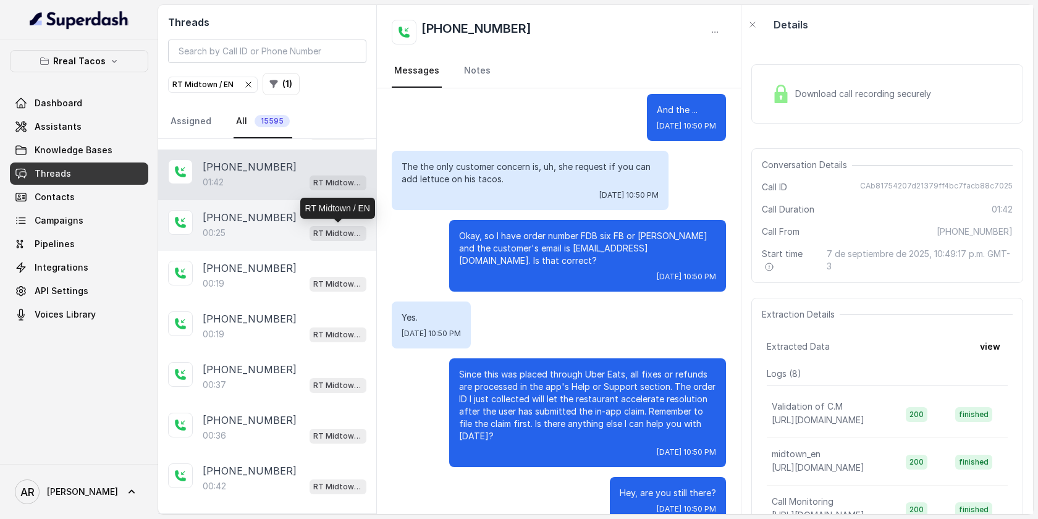
click at [314, 228] on p "RT Midtown / EN" at bounding box center [337, 233] width 49 height 12
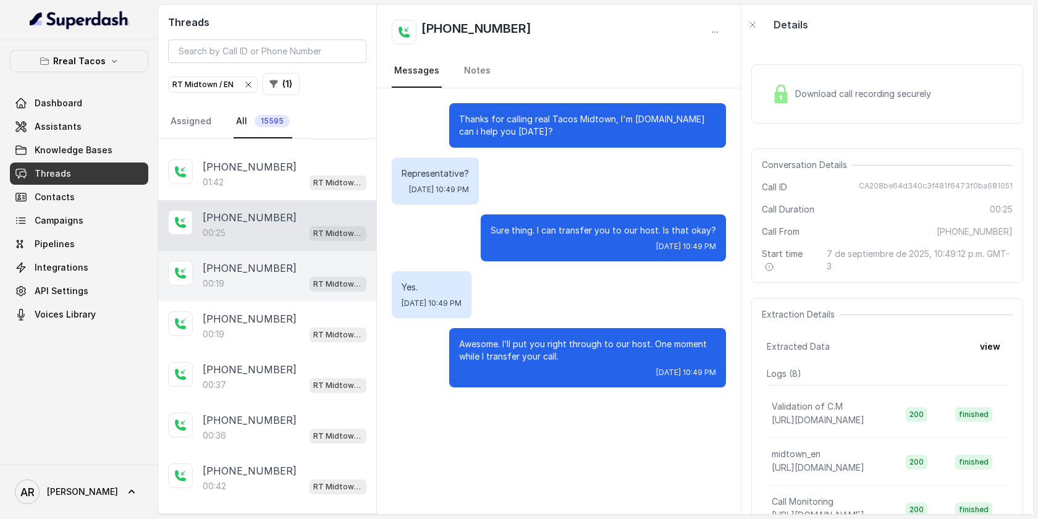
click at [312, 283] on span "RT Midtown / EN" at bounding box center [337, 284] width 57 height 15
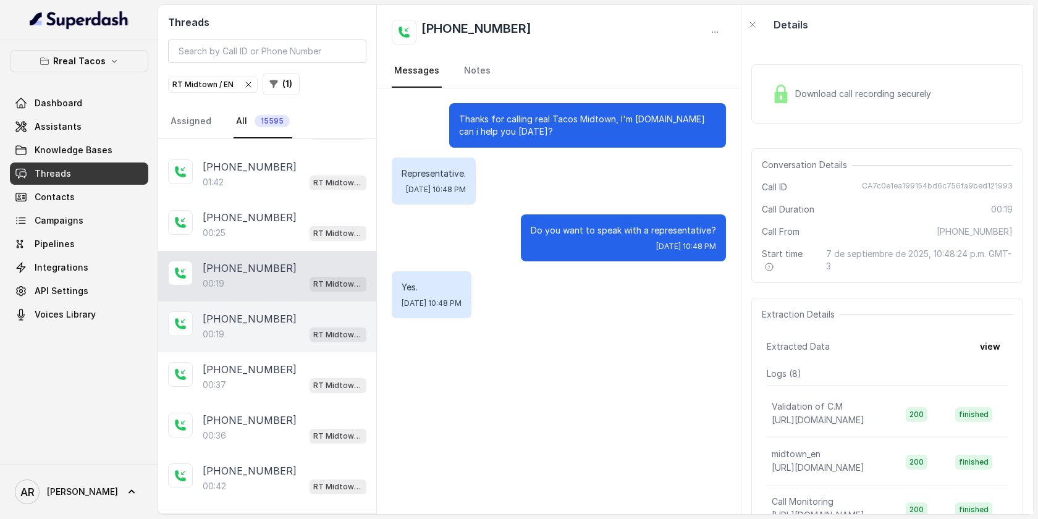
click at [317, 337] on p "RT Midtown / EN" at bounding box center [337, 335] width 49 height 12
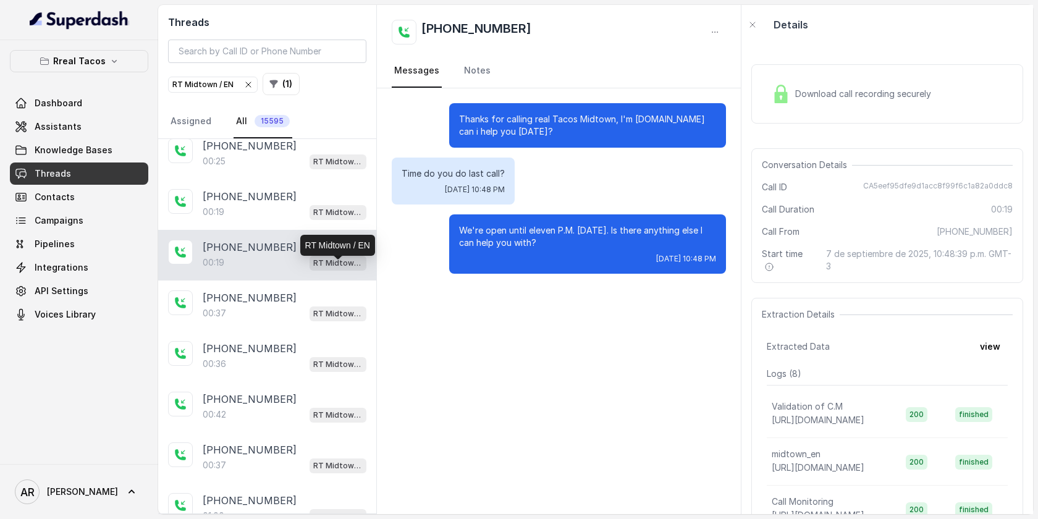
scroll to position [164, 0]
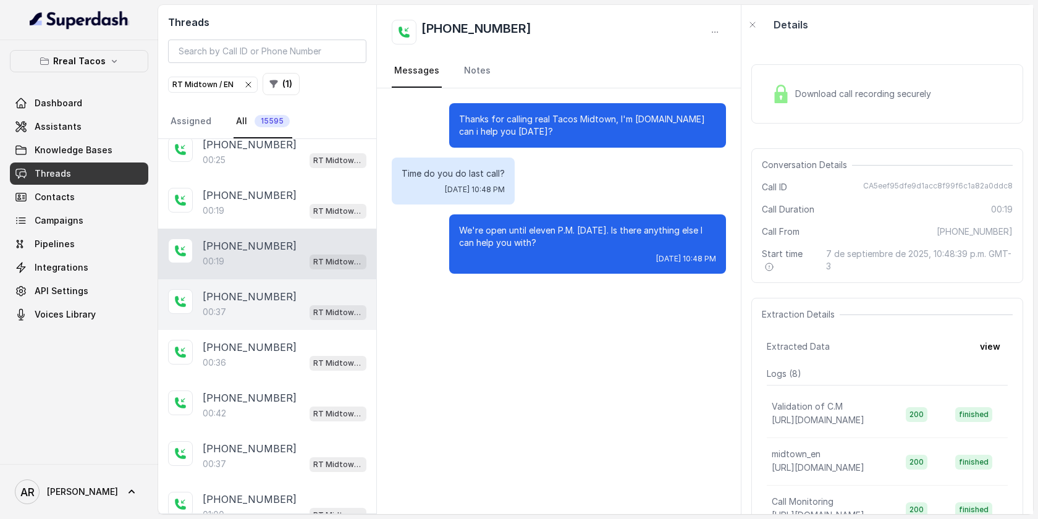
click at [319, 316] on p "RT Midtown / EN" at bounding box center [337, 312] width 49 height 12
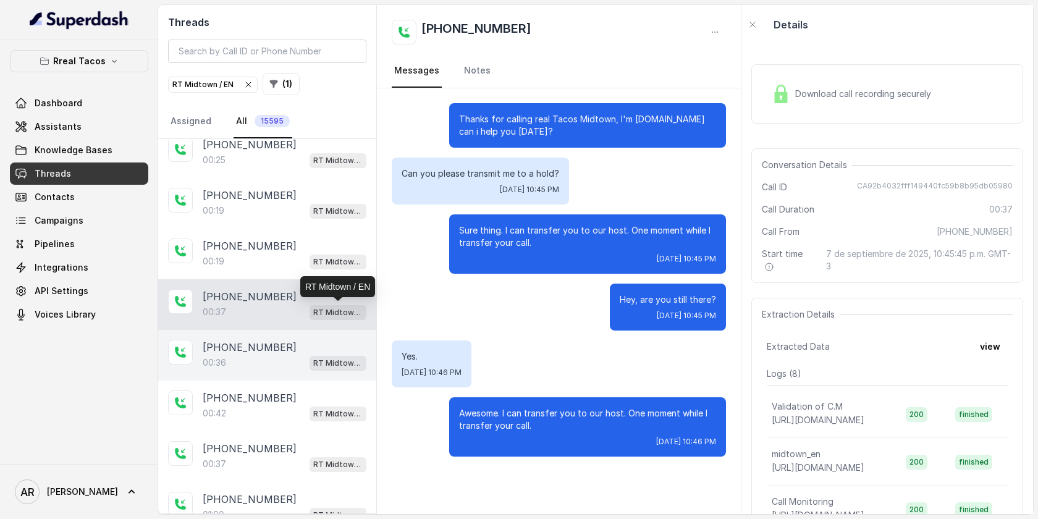
click at [311, 377] on div "+13472417672 00:36 RT Midtown / EN" at bounding box center [267, 355] width 218 height 51
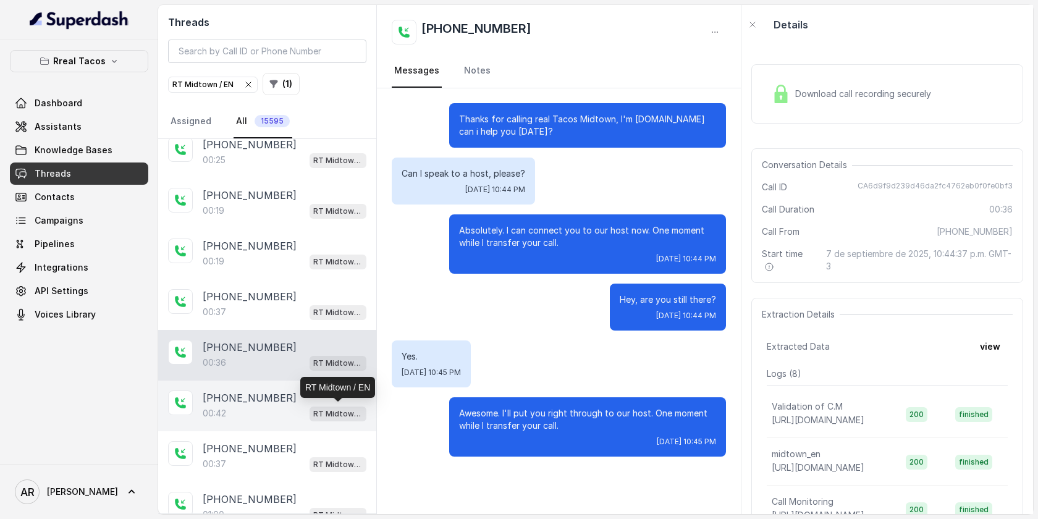
scroll to position [248, 0]
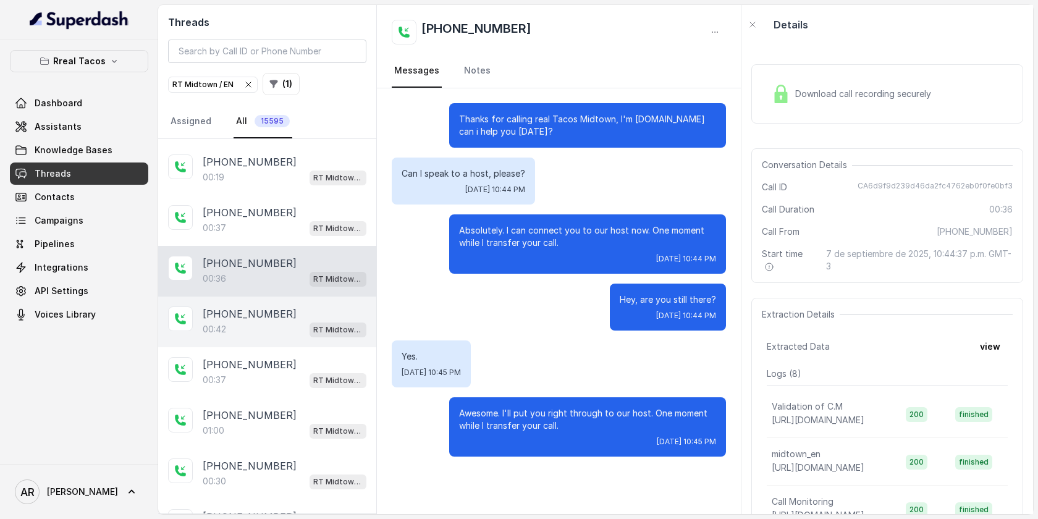
click at [301, 332] on div "00:42 RT Midtown / EN" at bounding box center [285, 329] width 164 height 16
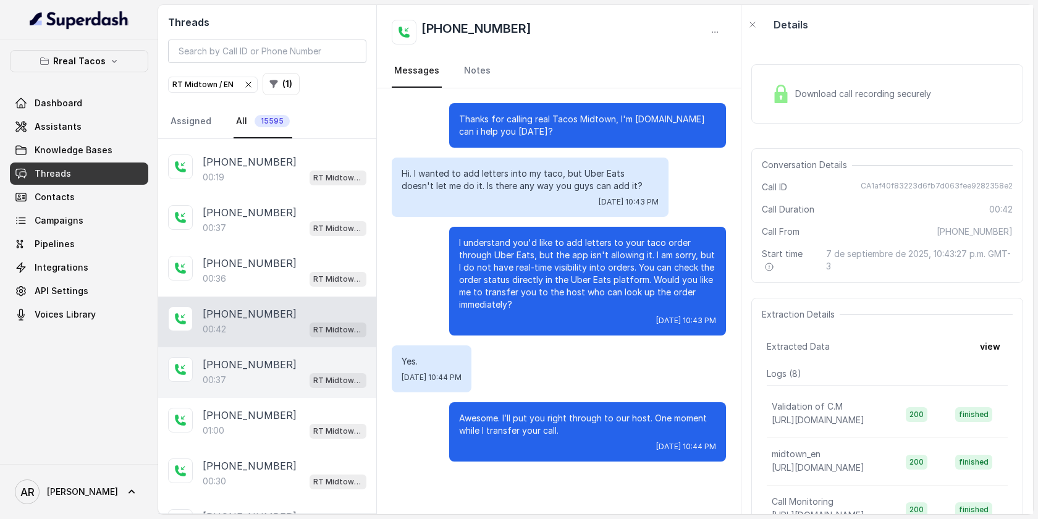
click at [296, 375] on div "00:37 RT Midtown / EN" at bounding box center [285, 380] width 164 height 16
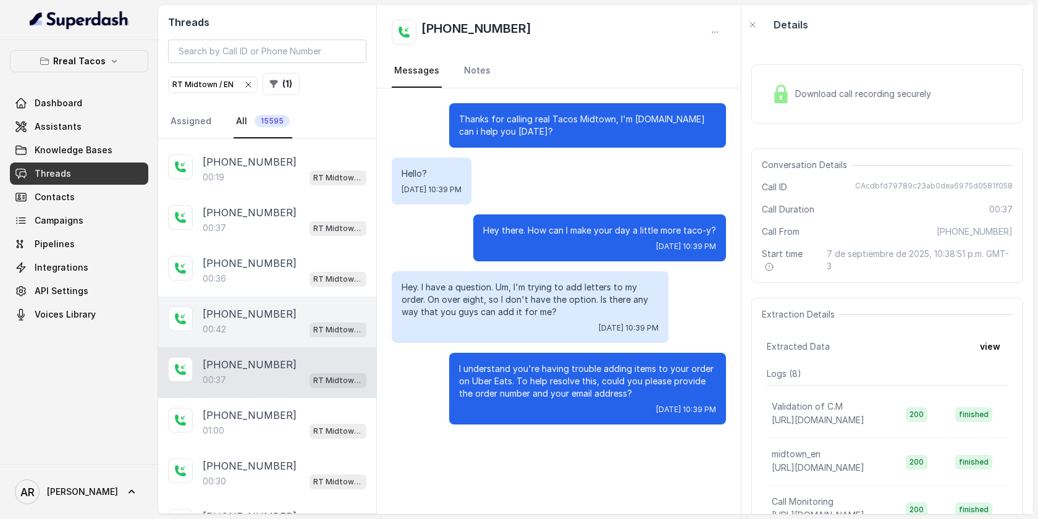
click at [303, 322] on div "00:42 RT Midtown / EN" at bounding box center [285, 329] width 164 height 16
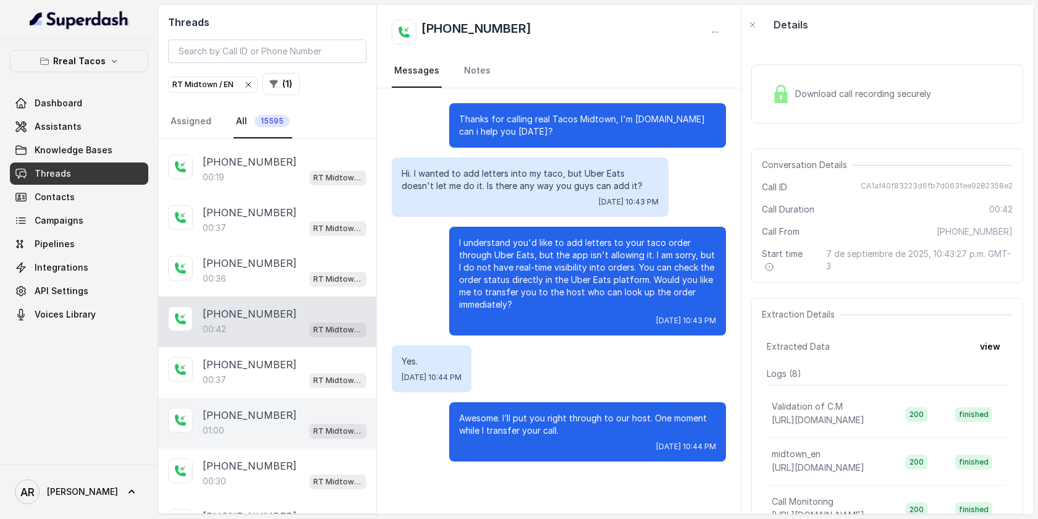
click at [301, 398] on div "+14709147587 01:00 RT Midtown / EN" at bounding box center [267, 423] width 218 height 51
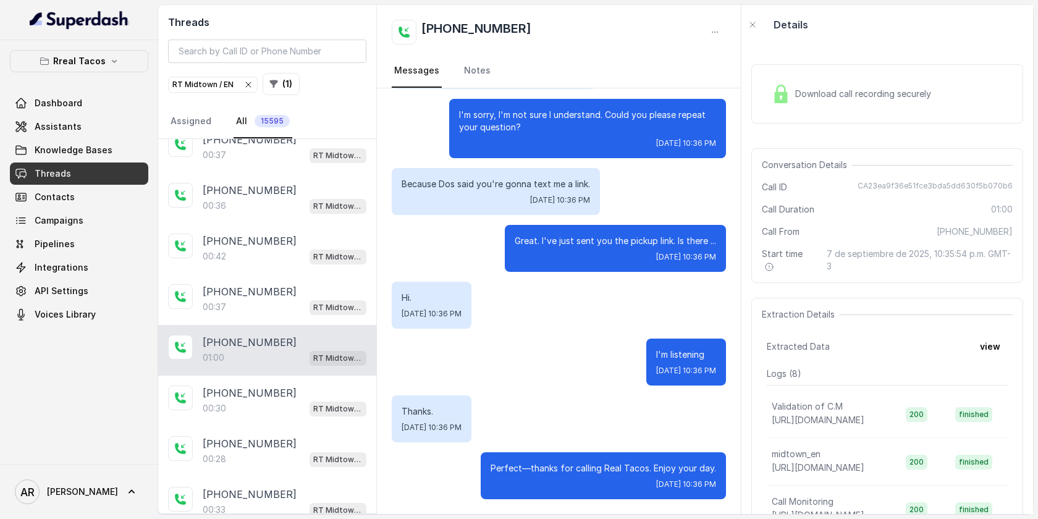
scroll to position [357, 0]
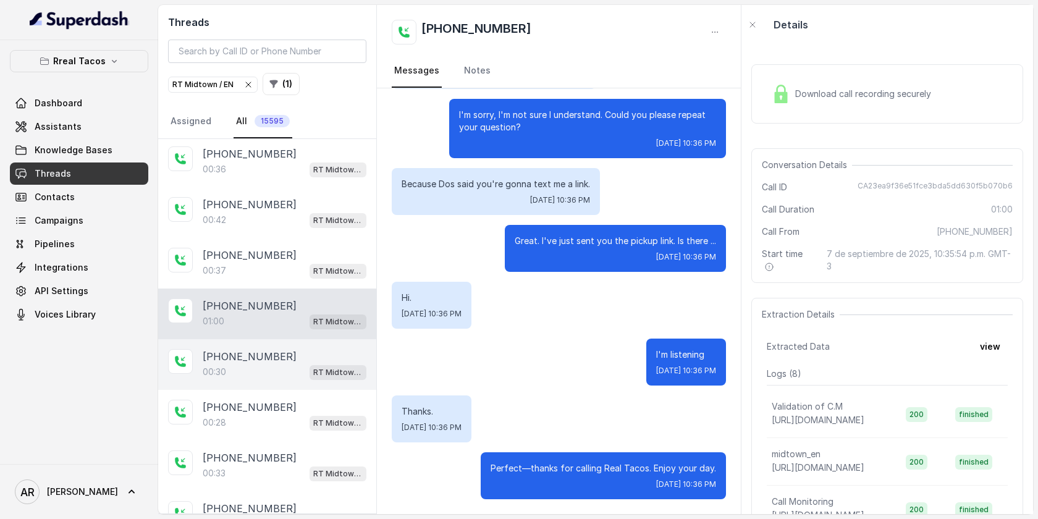
click at [306, 359] on div "+18087248441" at bounding box center [285, 356] width 164 height 15
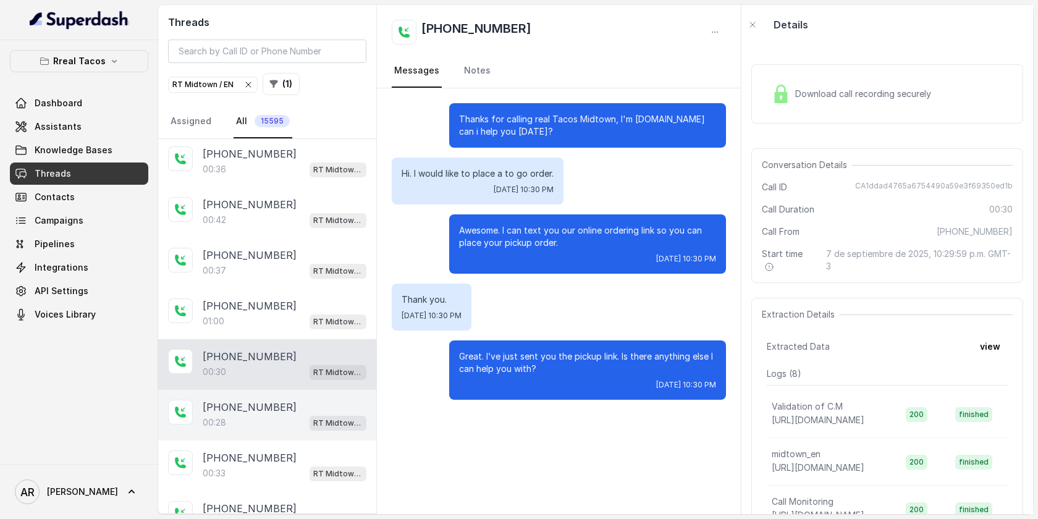
click at [308, 415] on div "00:28 RT Midtown / EN" at bounding box center [285, 422] width 164 height 16
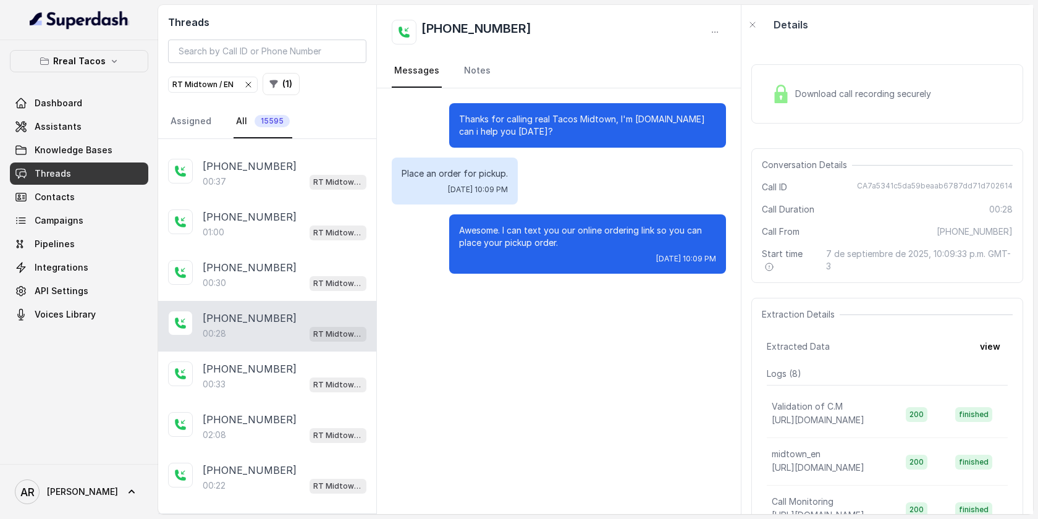
click at [308, 415] on div "+16782544112" at bounding box center [285, 419] width 164 height 15
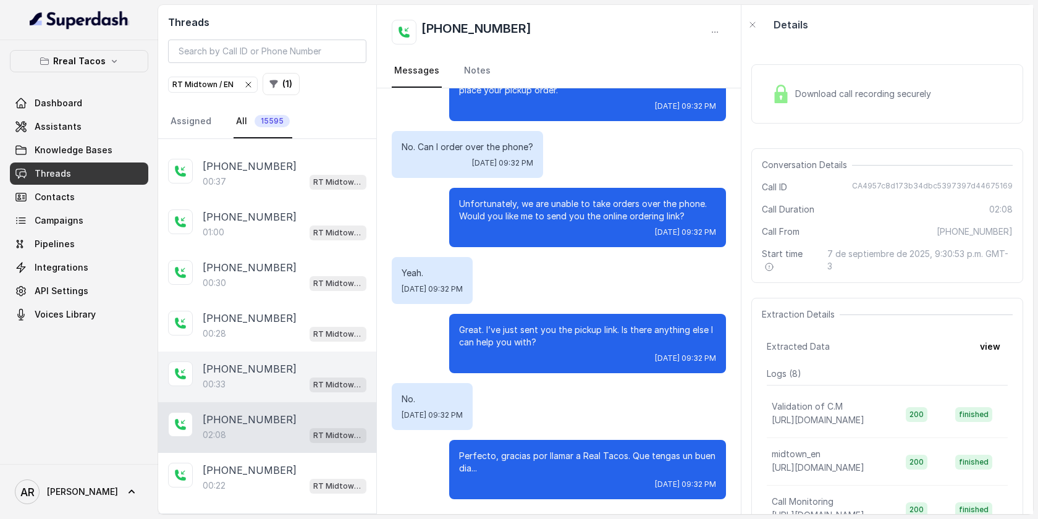
click at [306, 370] on div "+16782056967" at bounding box center [285, 368] width 164 height 15
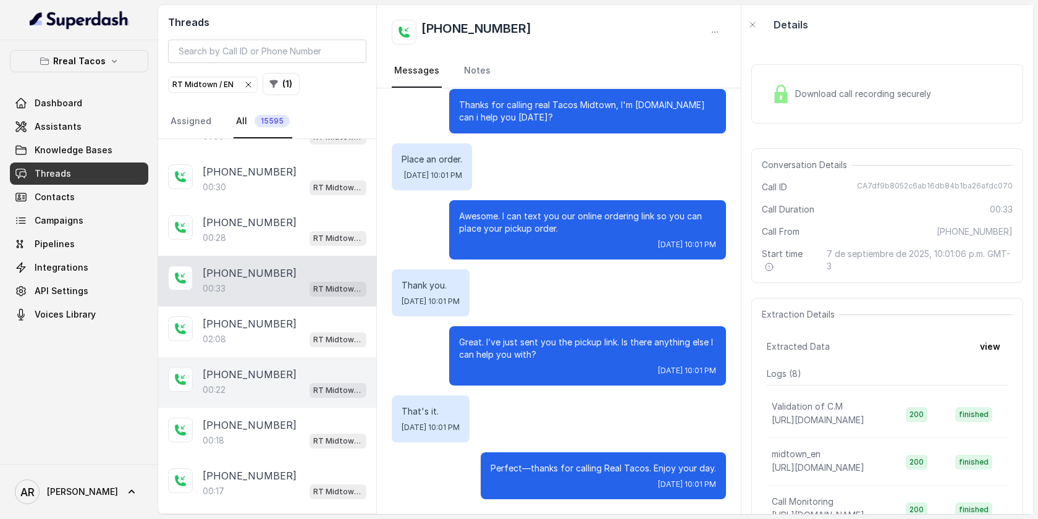
click at [306, 373] on div "+17806038542" at bounding box center [285, 374] width 164 height 15
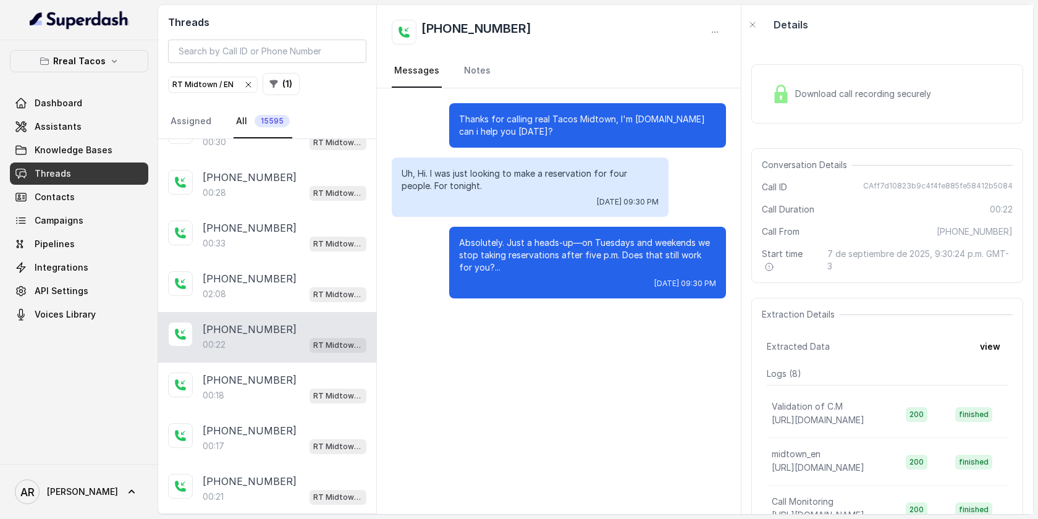
click at [306, 373] on div "+19296815733" at bounding box center [285, 379] width 164 height 15
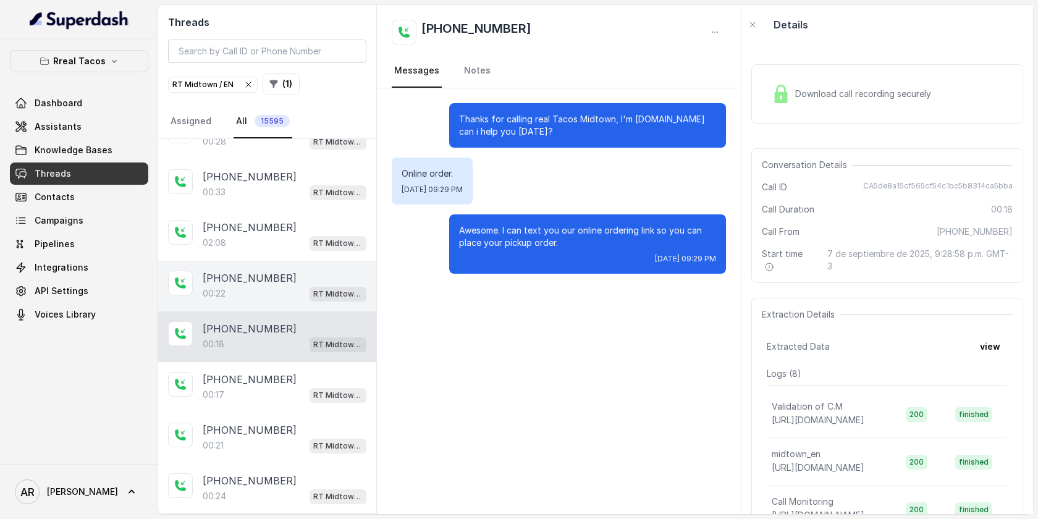
click at [306, 373] on div "+14704100219" at bounding box center [285, 379] width 164 height 15
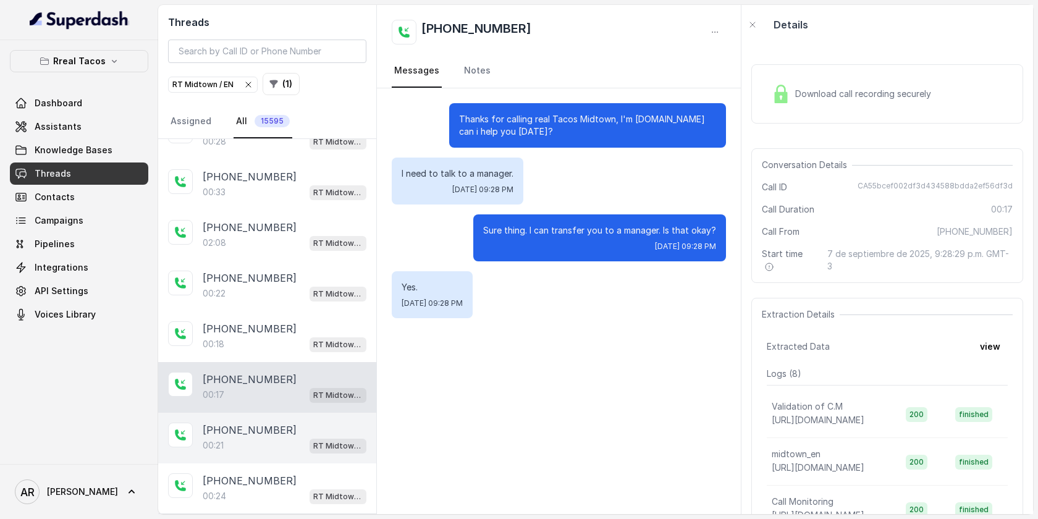
click at [292, 425] on div "+16784492358" at bounding box center [285, 430] width 164 height 15
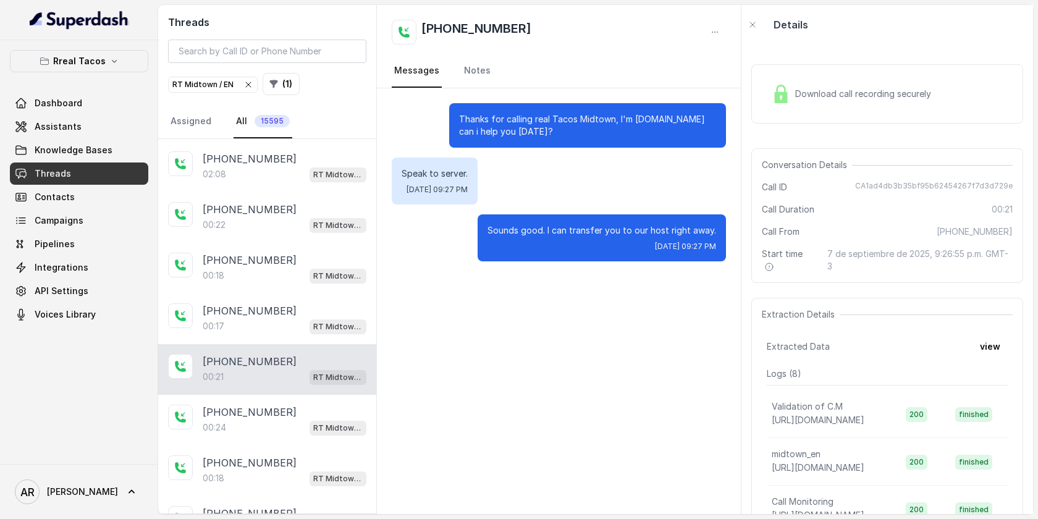
click at [292, 425] on div "00:24 RT Midtown / EN" at bounding box center [285, 427] width 164 height 16
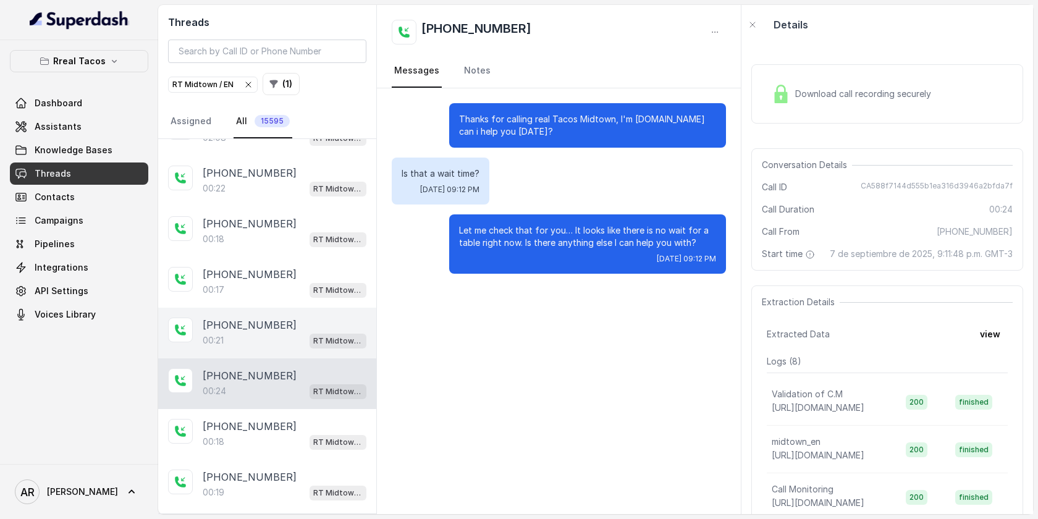
click at [292, 425] on div "+525630279350" at bounding box center [285, 426] width 164 height 15
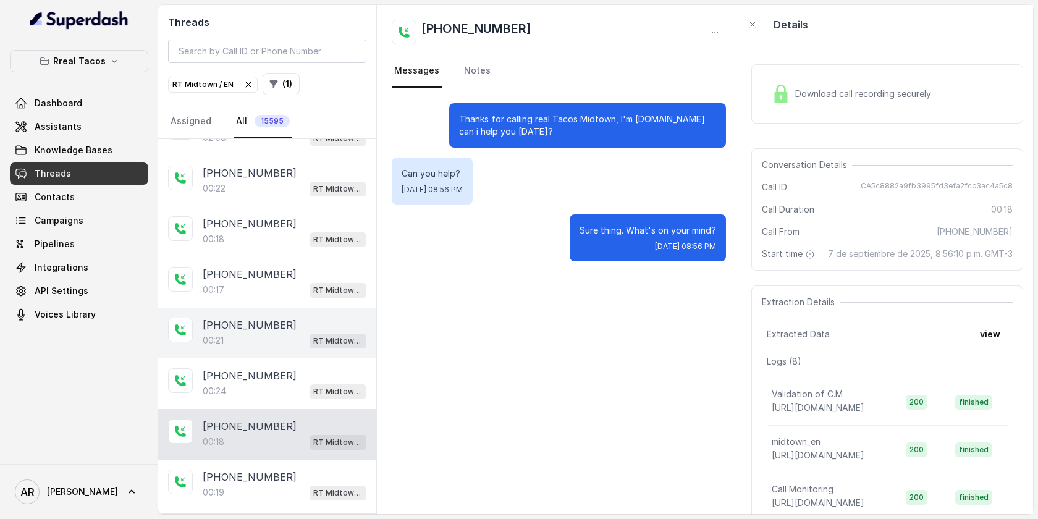
click at [292, 425] on div "+525630279350" at bounding box center [285, 426] width 164 height 15
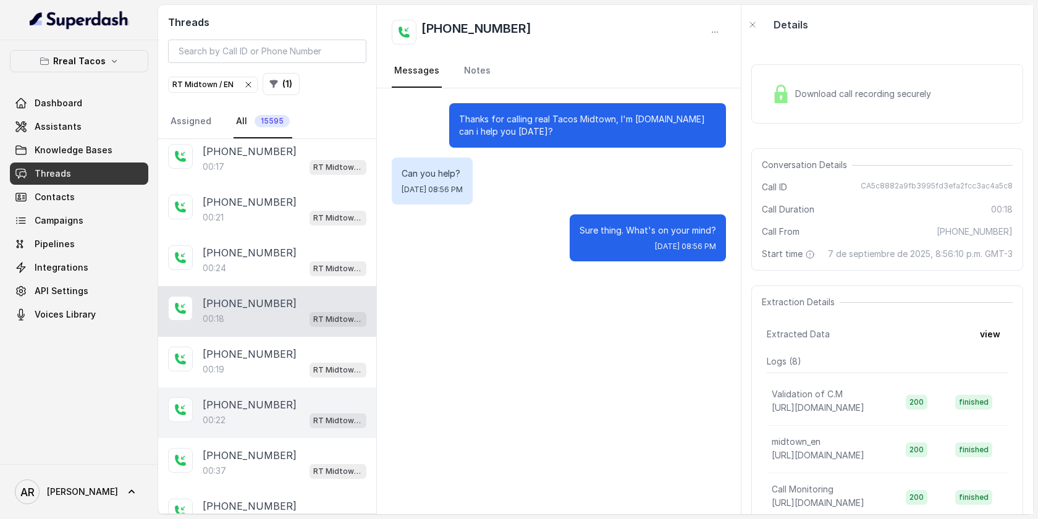
click at [284, 389] on div "+19124920665 00:22 RT Midtown / EN" at bounding box center [267, 412] width 218 height 51
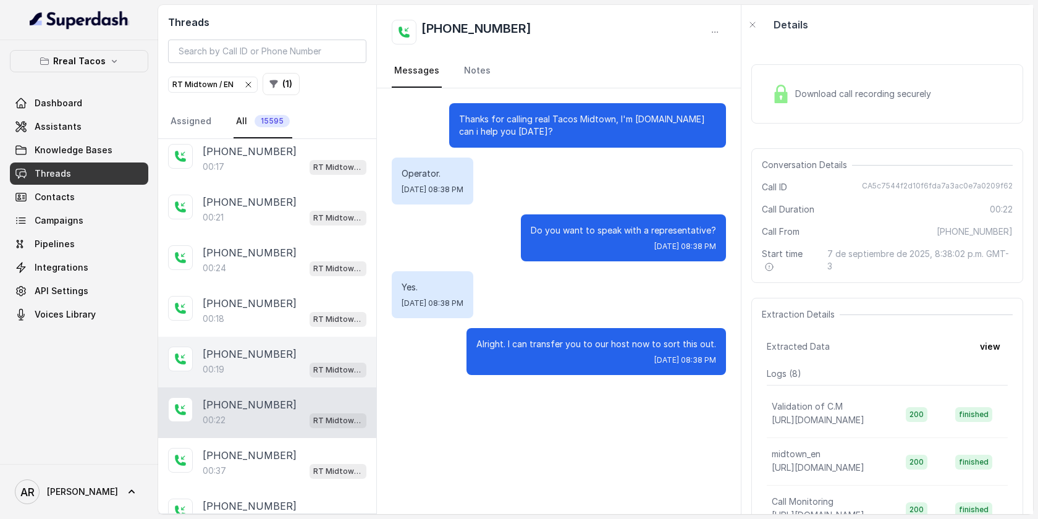
click at [293, 366] on div "00:19 RT Midtown / EN" at bounding box center [285, 369] width 164 height 16
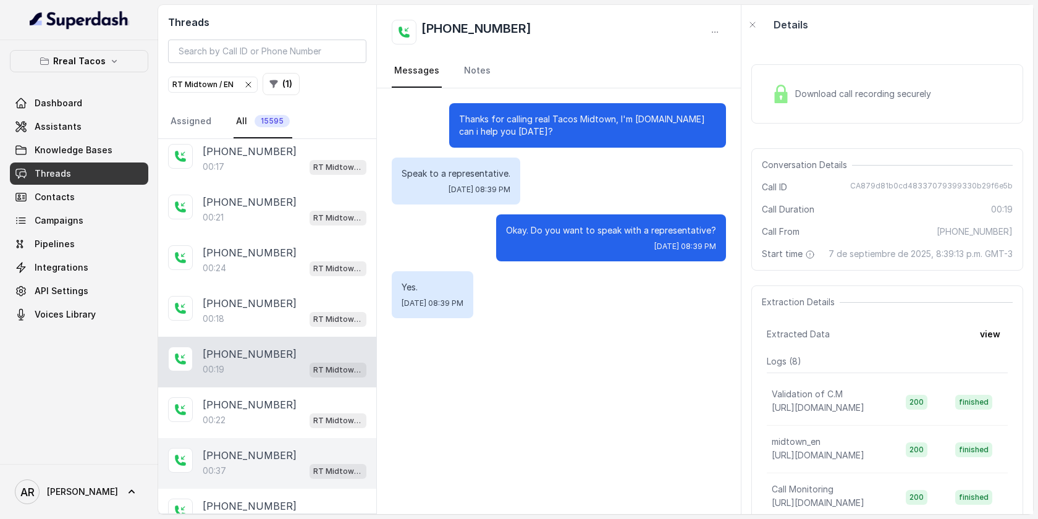
click at [288, 438] on div "+19124920665 00:37 RT Midtown / EN" at bounding box center [267, 463] width 218 height 51
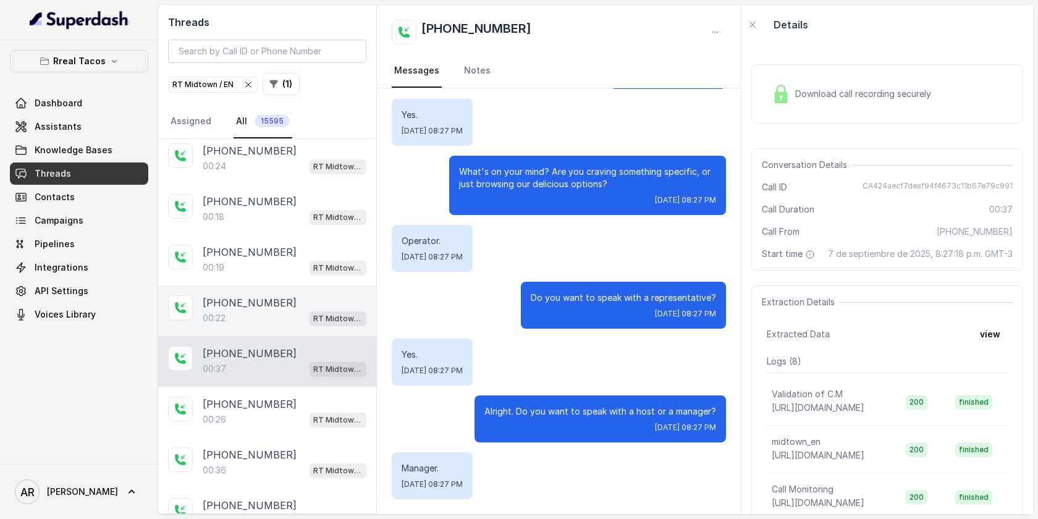
click at [306, 411] on div "00:26 RT Midtown / EN" at bounding box center [285, 419] width 164 height 16
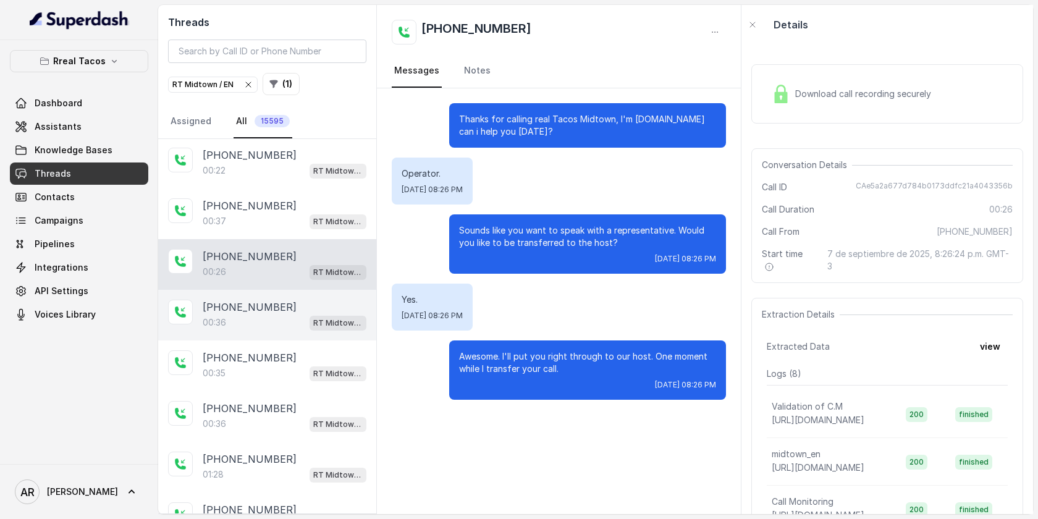
click at [287, 329] on div "+12812248660 00:36 RT Midtown / EN" at bounding box center [267, 315] width 218 height 51
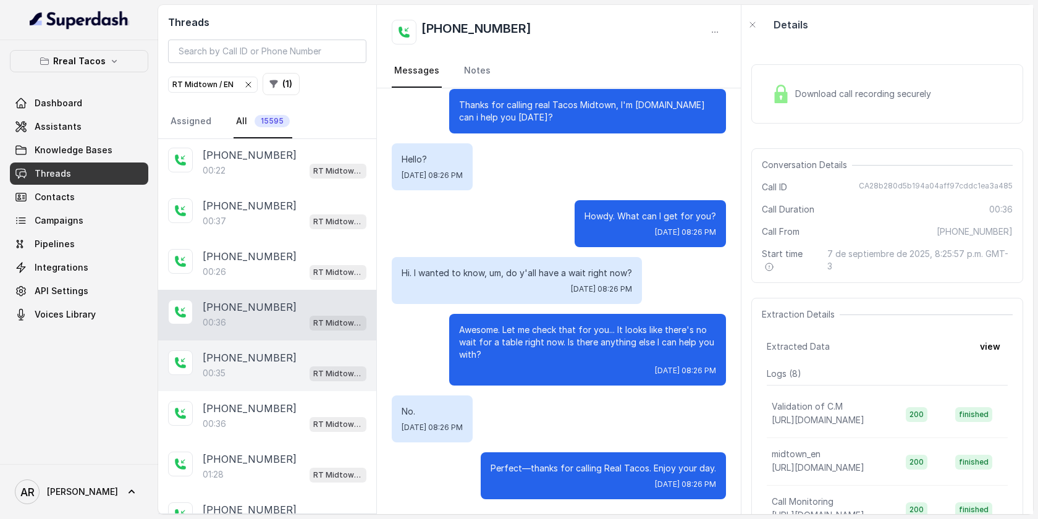
click at [284, 365] on div "00:35 RT Midtown / EN" at bounding box center [285, 373] width 164 height 16
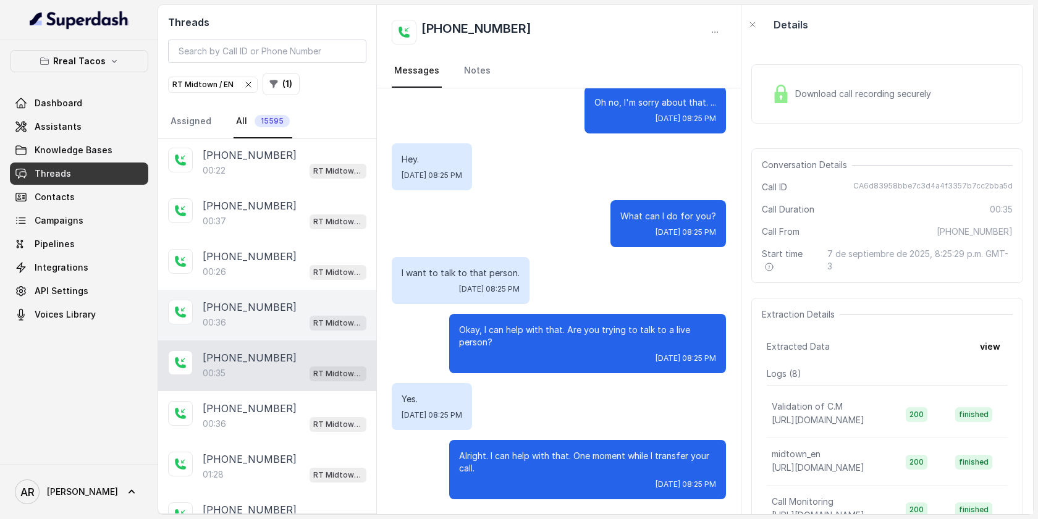
click at [290, 314] on div "00:36 RT Midtown / EN" at bounding box center [285, 322] width 164 height 16
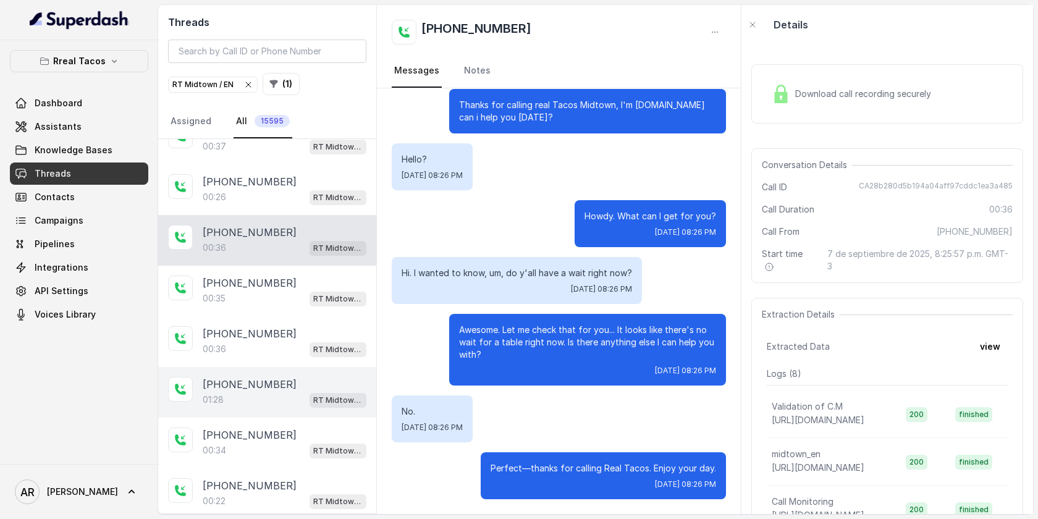
click at [275, 392] on div "01:28 RT Midtown / EN" at bounding box center [285, 400] width 164 height 16
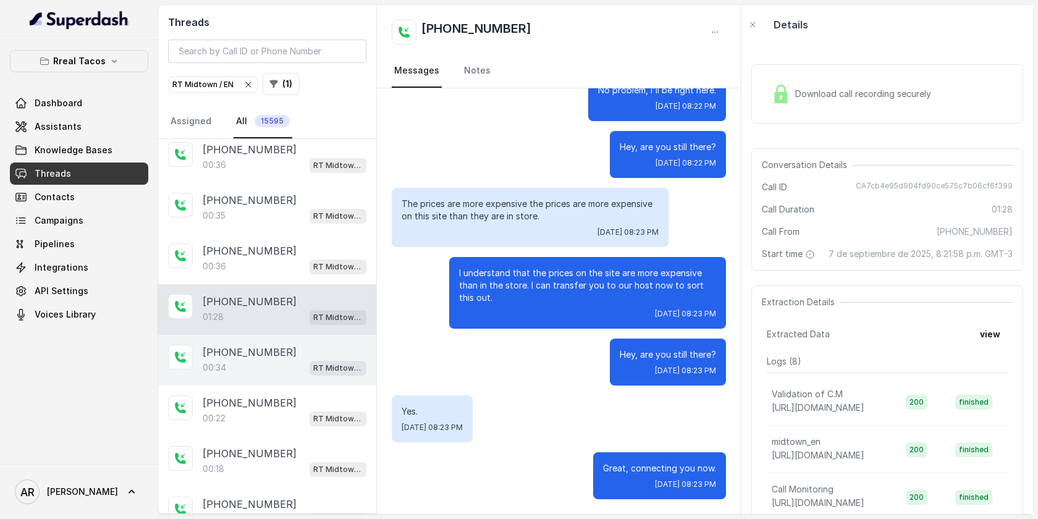
click at [274, 359] on div "00:34 RT Midtown / EN" at bounding box center [285, 367] width 164 height 16
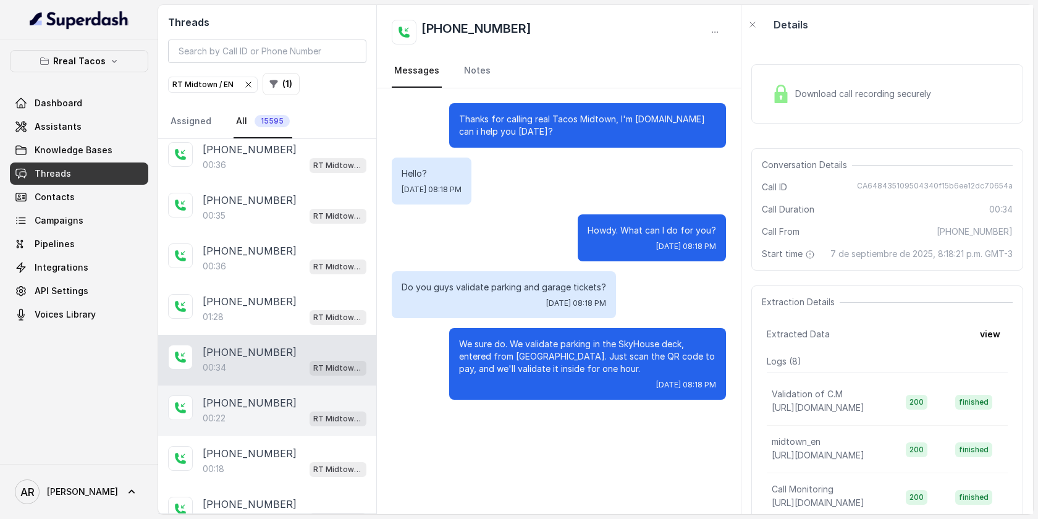
click at [274, 410] on div "00:22 RT Midtown / EN" at bounding box center [285, 418] width 164 height 16
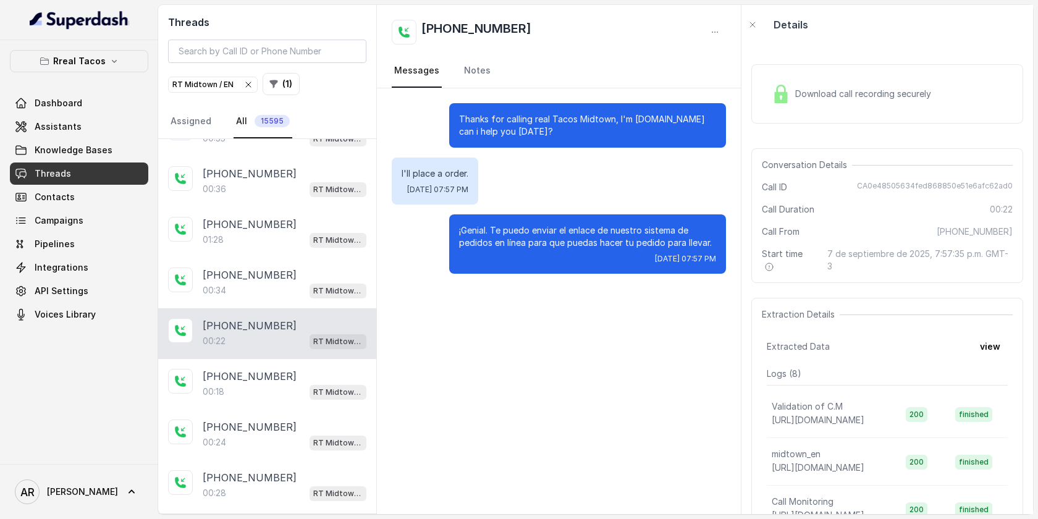
click at [274, 410] on div "+19144343956 00:24 RT Midtown / EN" at bounding box center [267, 435] width 218 height 51
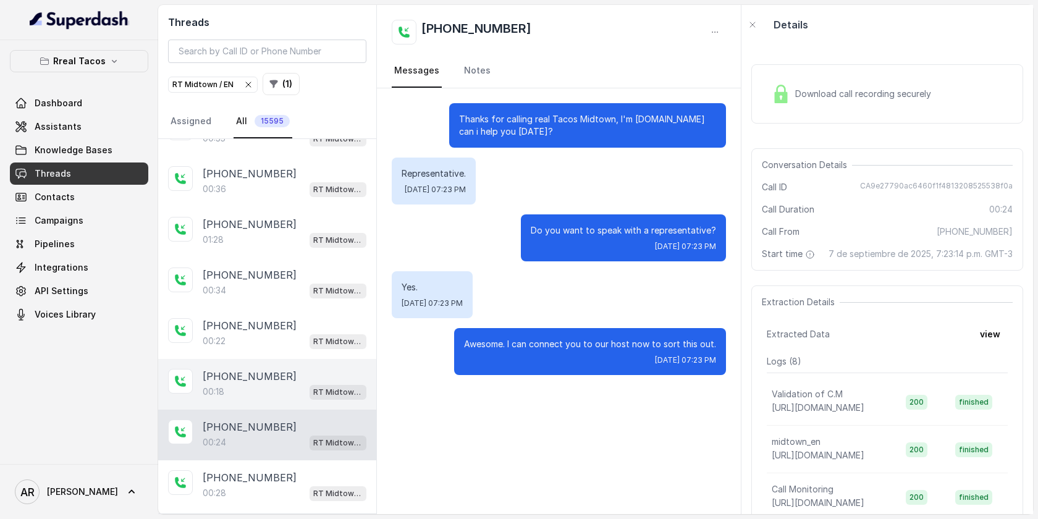
click at [273, 388] on div "00:18 RT Midtown / EN" at bounding box center [285, 392] width 164 height 16
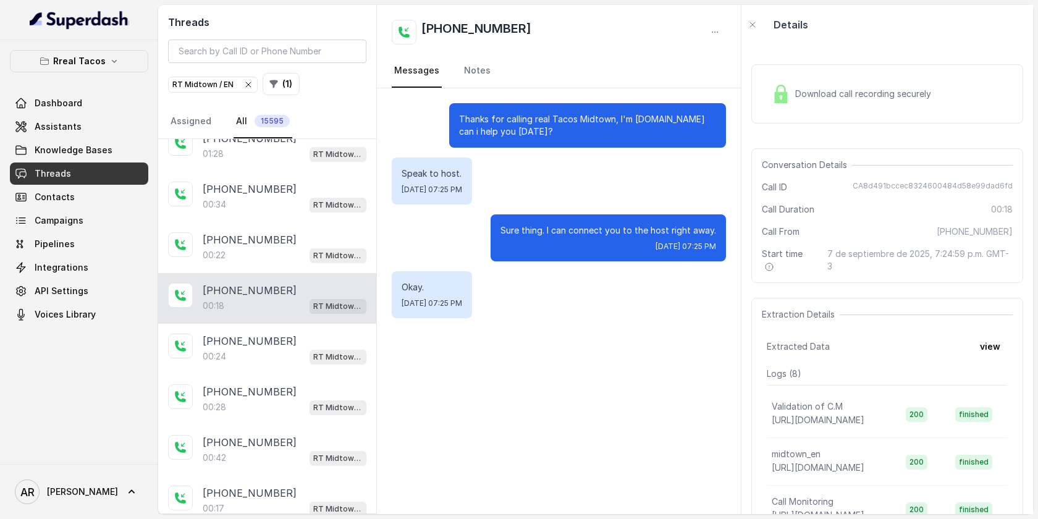
click at [273, 388] on p "+14042369297" at bounding box center [250, 391] width 94 height 15
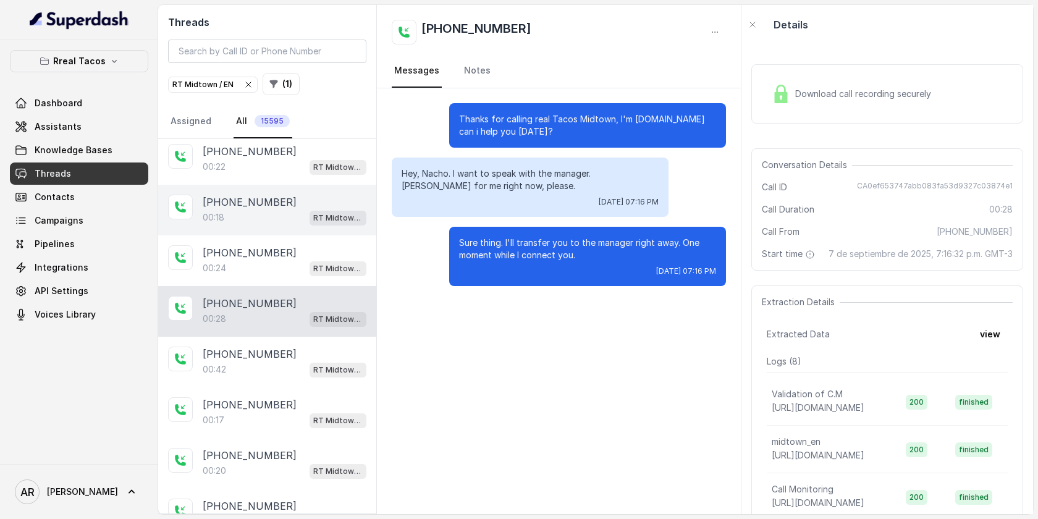
click at [273, 397] on p "+16788328840" at bounding box center [250, 404] width 94 height 15
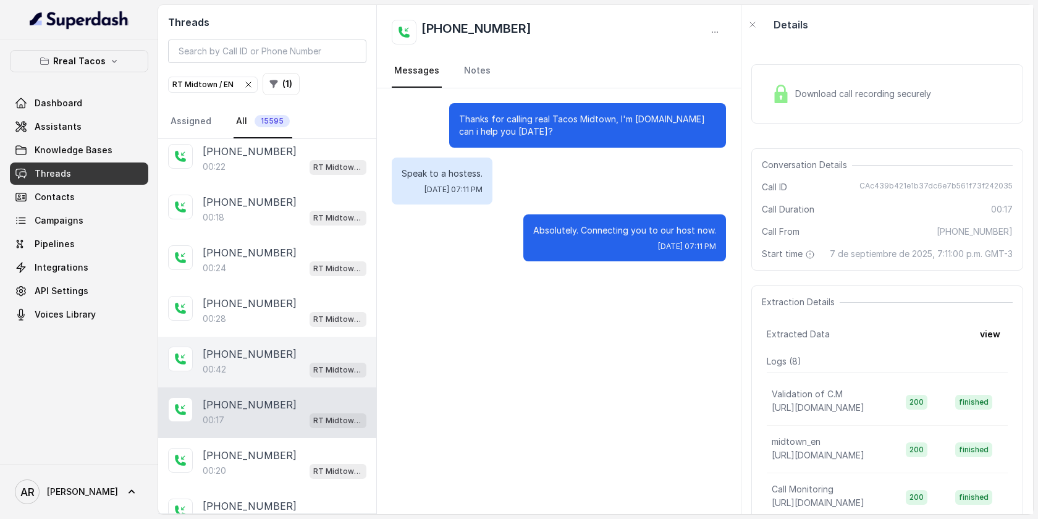
click at [277, 361] on div "00:42 RT Midtown / EN" at bounding box center [285, 369] width 164 height 16
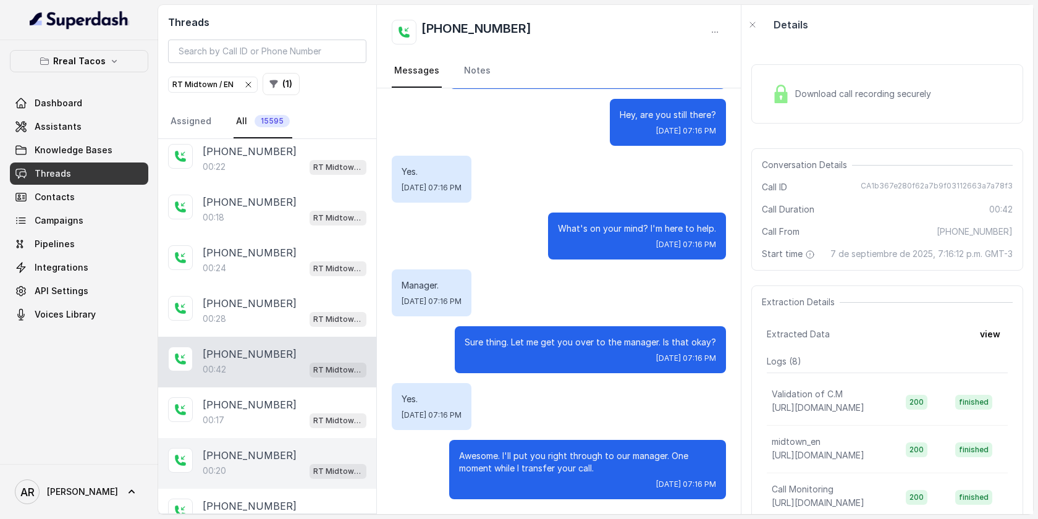
click at [276, 438] on div "+14704100219 00:20 RT Midtown / EN" at bounding box center [267, 463] width 218 height 51
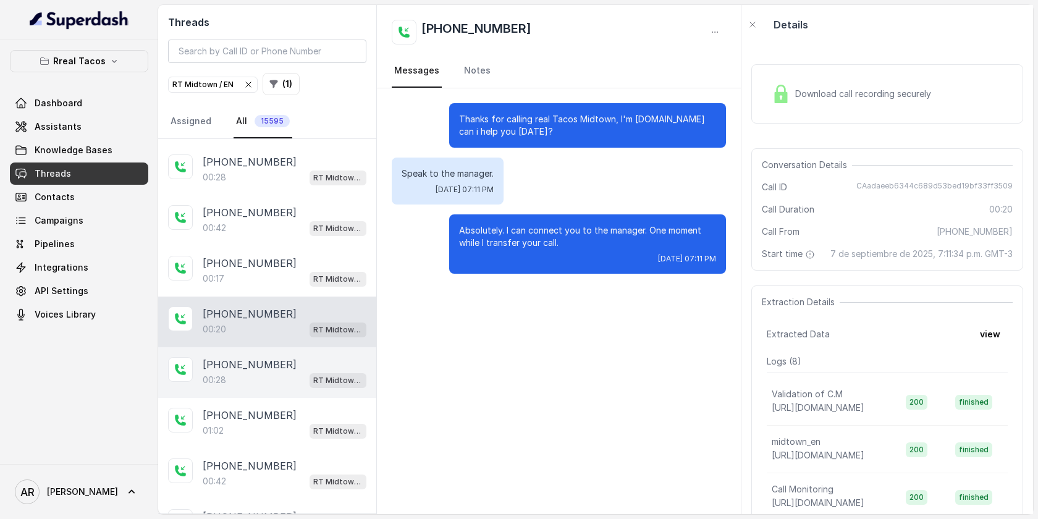
click at [298, 372] on div "00:28 RT Midtown / EN" at bounding box center [285, 380] width 164 height 16
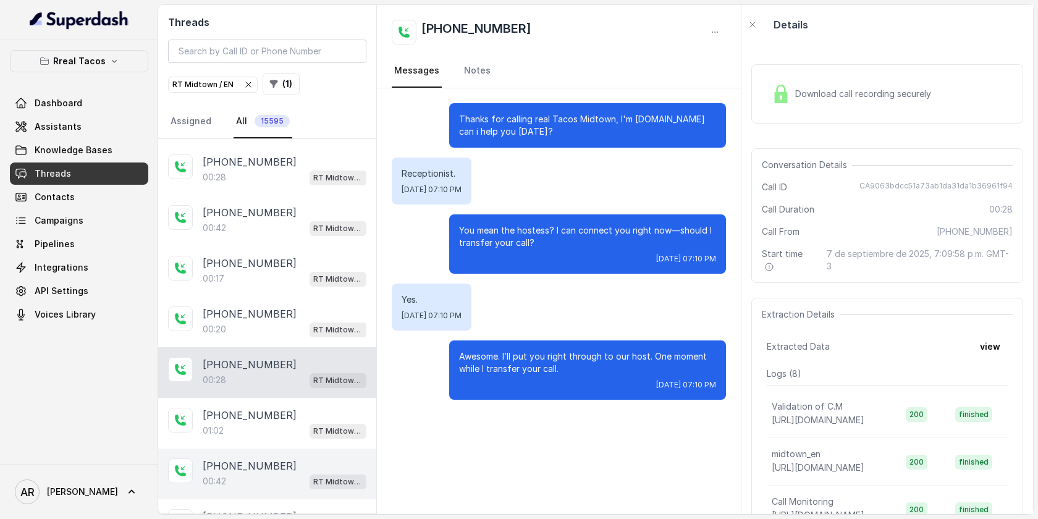
click at [283, 448] on div "+16788328840 00:42 RT Midtown / EN" at bounding box center [267, 473] width 218 height 51
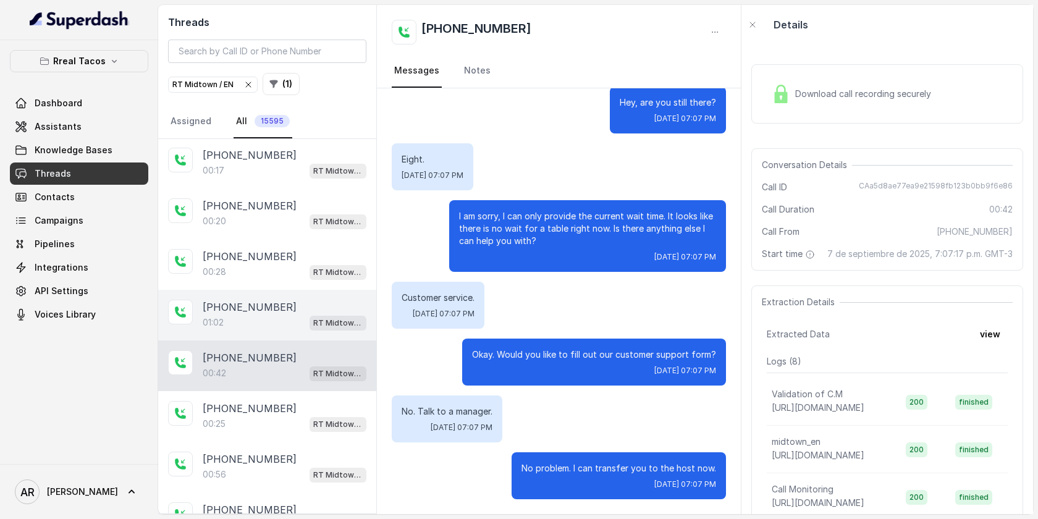
click at [284, 442] on div "+14044416304 00:56 RT Midtown / EN" at bounding box center [267, 467] width 218 height 51
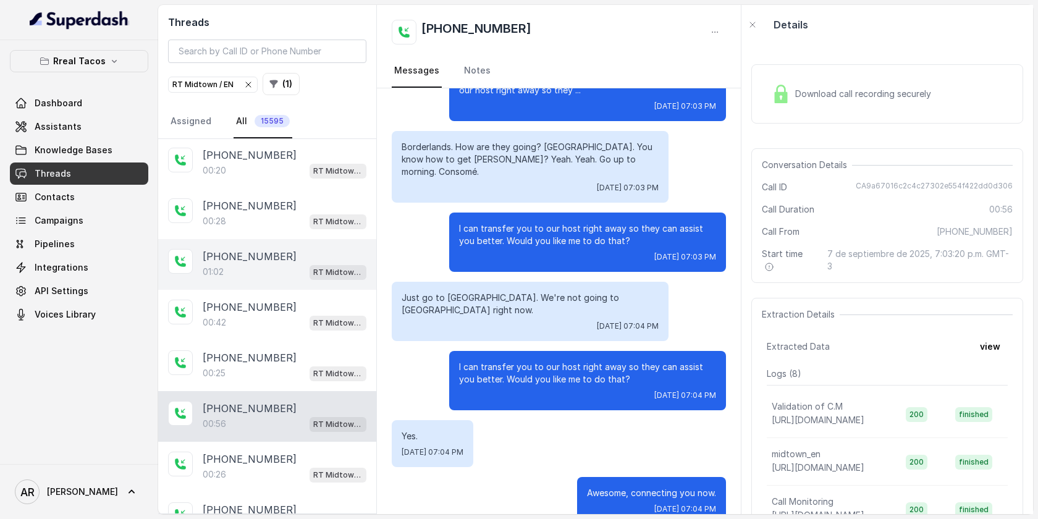
click at [284, 442] on div "+14044416304 00:26 RT Midtown / EN" at bounding box center [267, 467] width 218 height 51
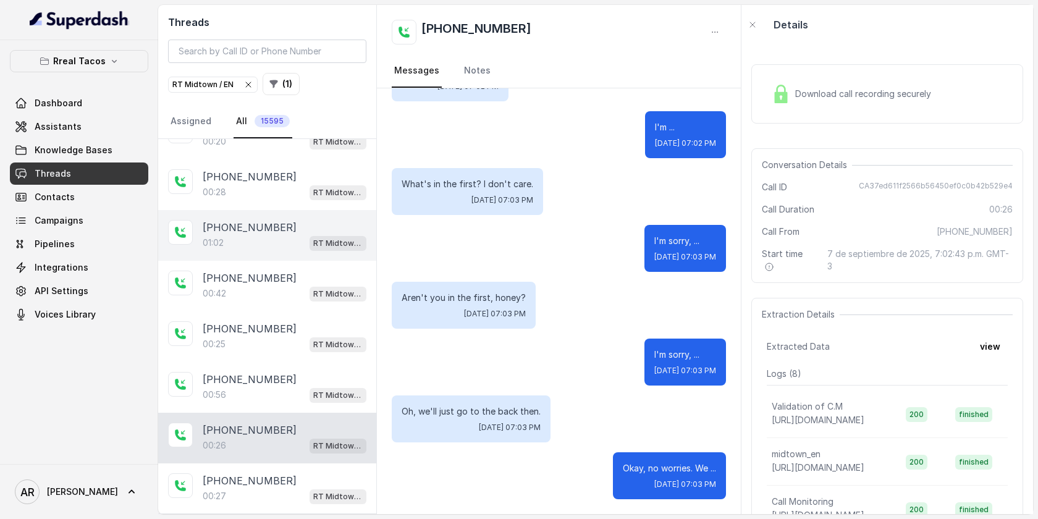
click at [284, 437] on div "00:26 RT Midtown / EN" at bounding box center [285, 445] width 164 height 16
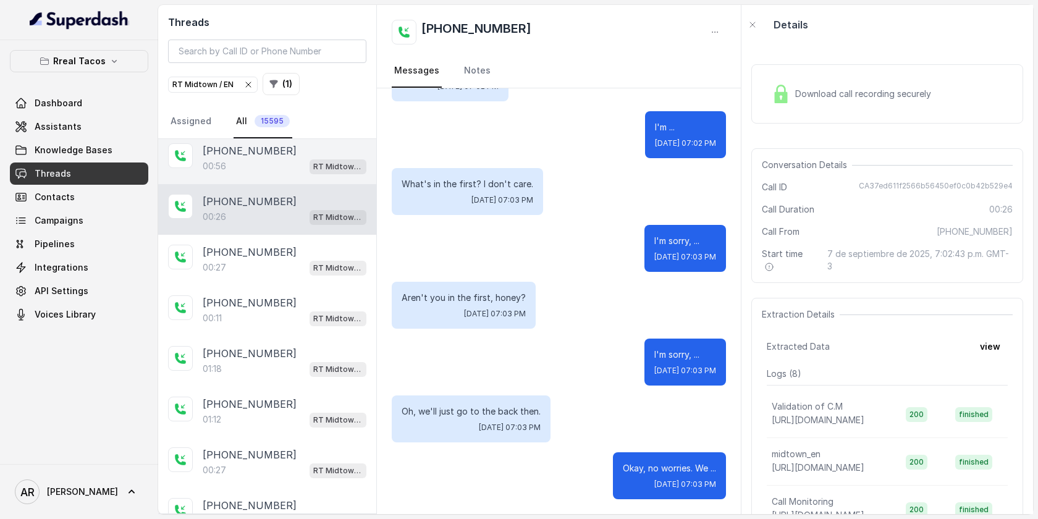
scroll to position [2080, 0]
click at [328, 237] on div "+14704458435 00:27 RT Midtown / EN" at bounding box center [267, 262] width 218 height 51
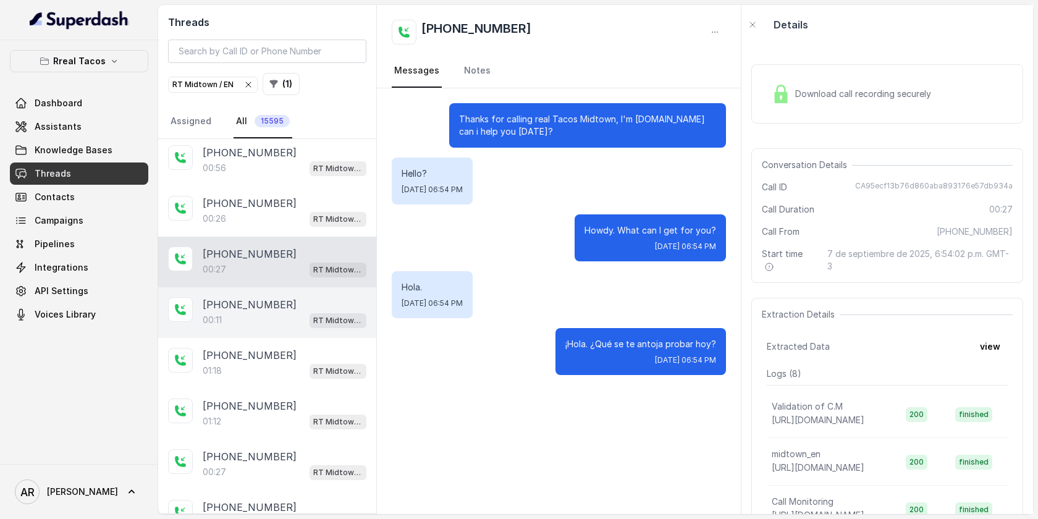
click at [306, 315] on div "+16783504634 00:11 RT Midtown / EN" at bounding box center [267, 312] width 218 height 51
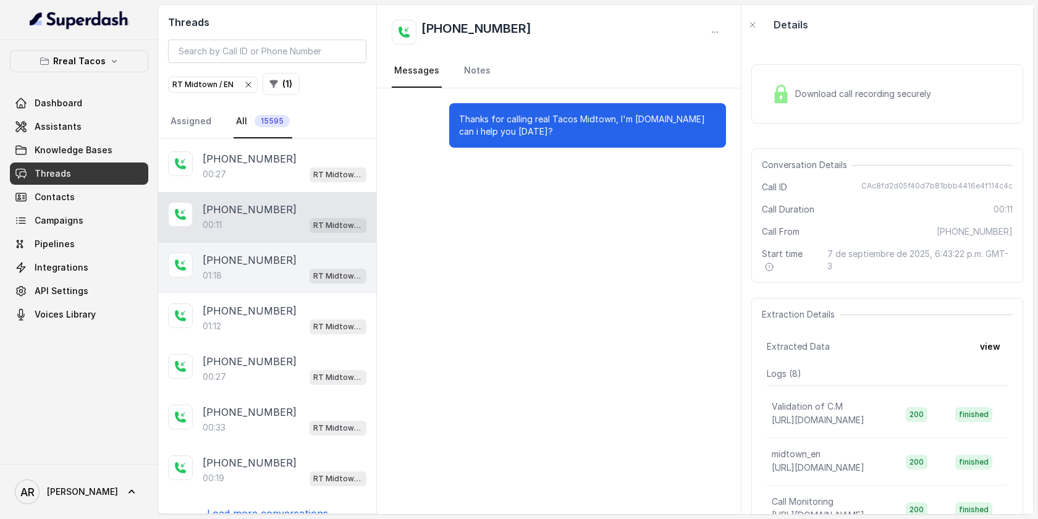
click at [308, 267] on div "01:18 RT Midtown / EN" at bounding box center [285, 275] width 164 height 16
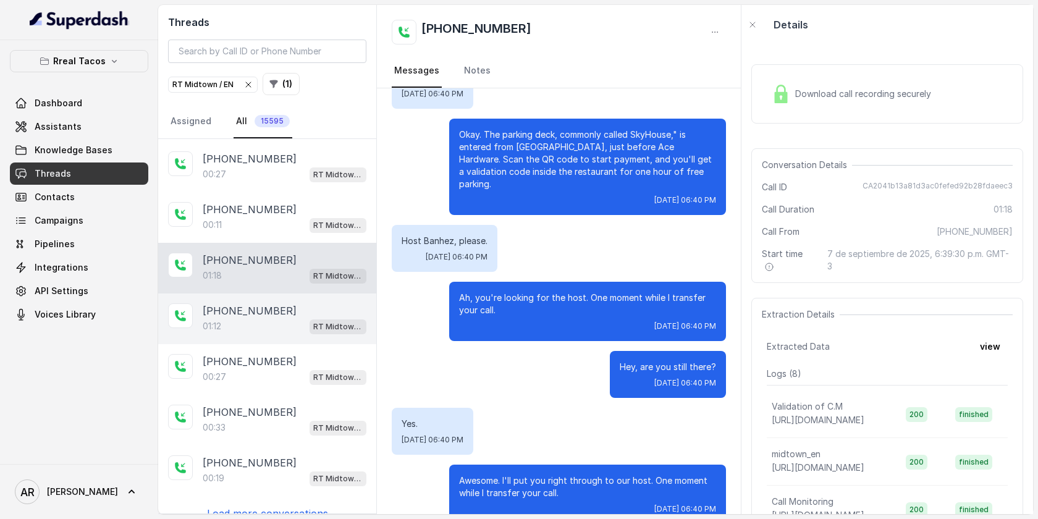
click at [295, 318] on div "01:12 RT Midtown / EN" at bounding box center [285, 326] width 164 height 16
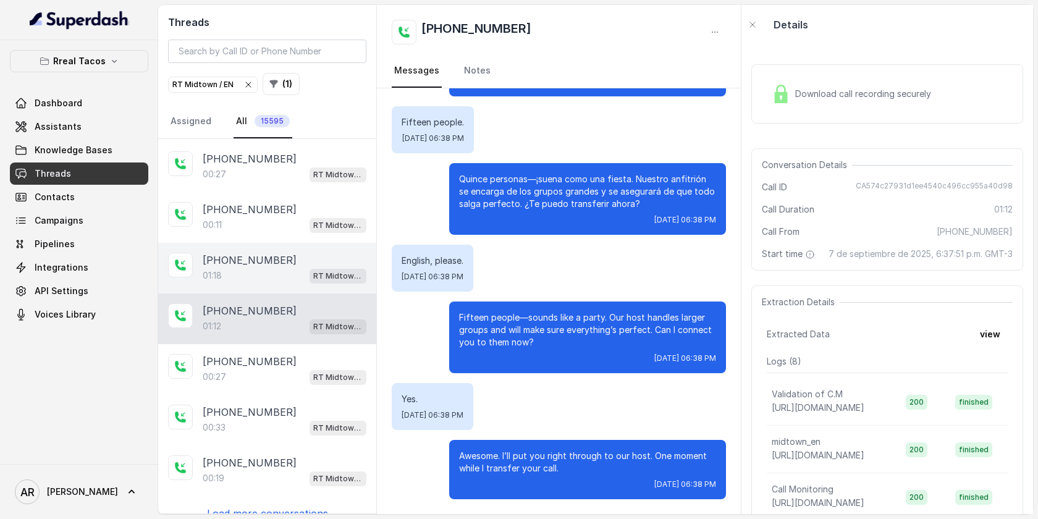
click at [311, 269] on span "RT Midtown / EN" at bounding box center [337, 276] width 57 height 15
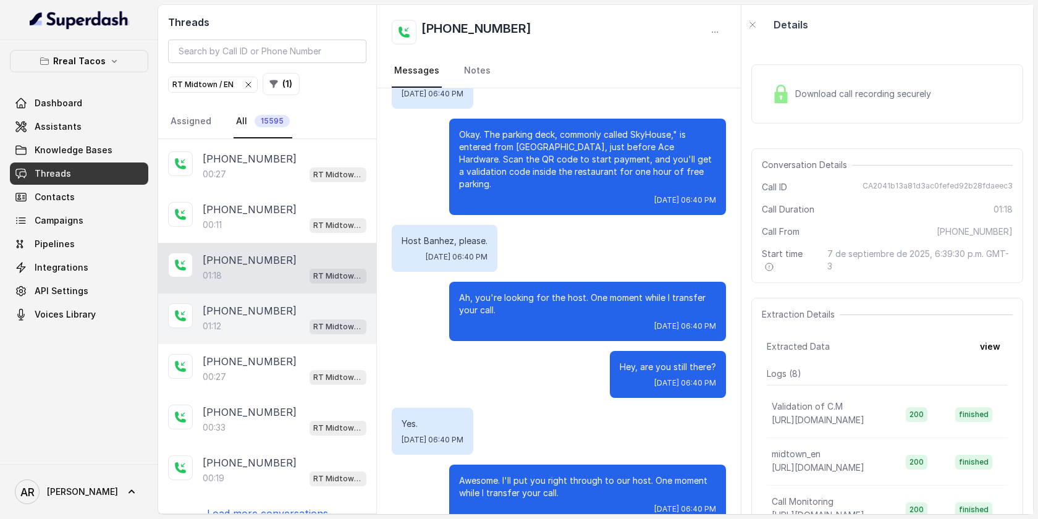
click at [253, 318] on div "01:12 RT Midtown / EN" at bounding box center [285, 326] width 164 height 16
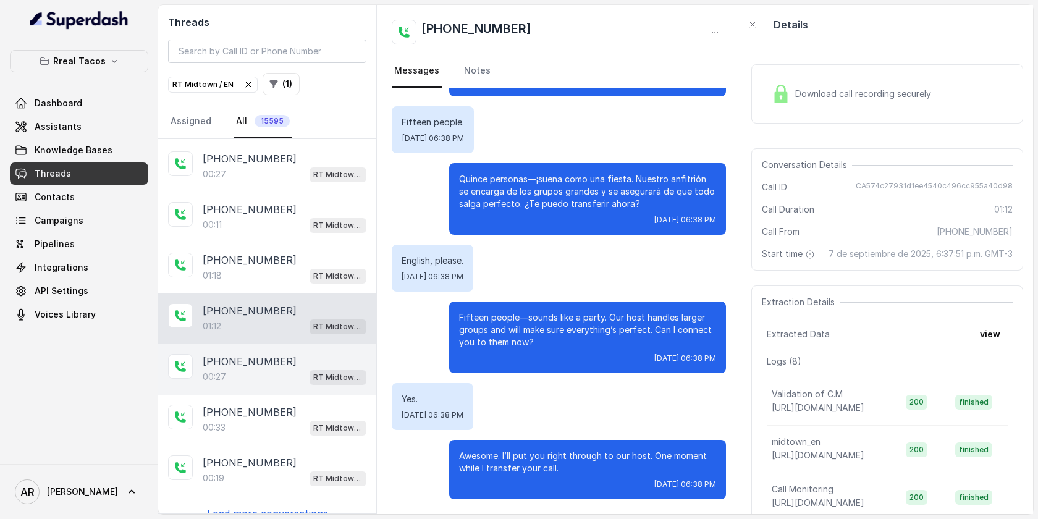
click at [311, 370] on span "RT Midtown / EN" at bounding box center [337, 377] width 57 height 15
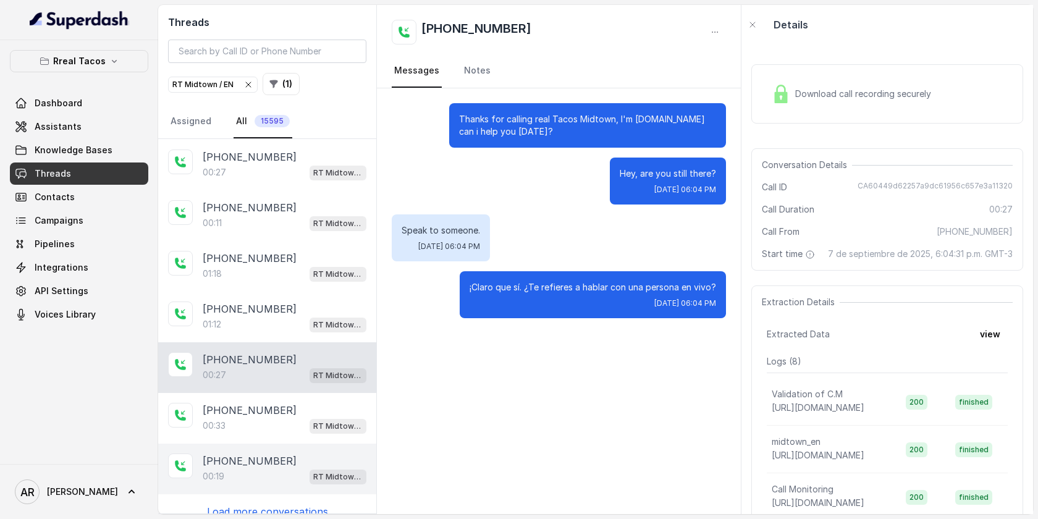
click at [297, 453] on div "+16788793812" at bounding box center [285, 460] width 164 height 15
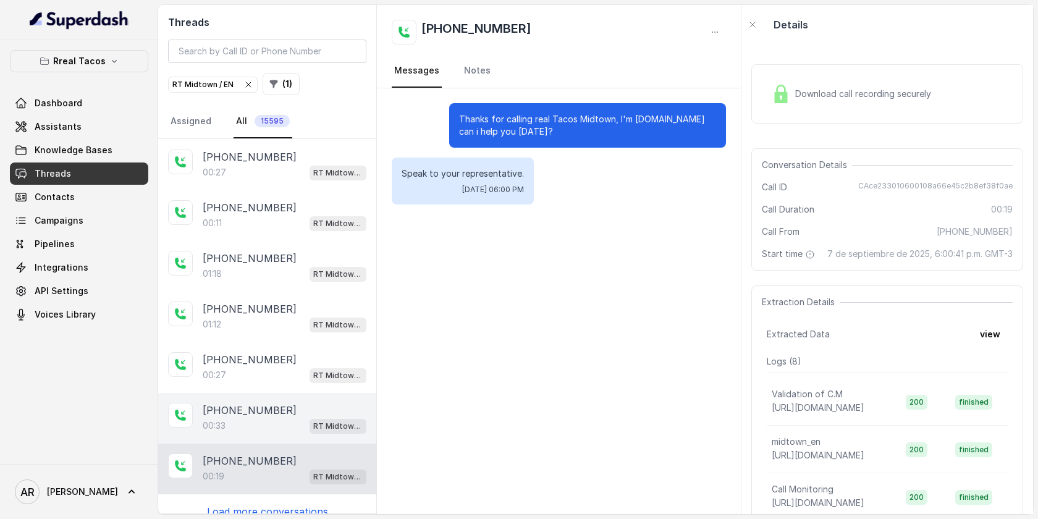
click at [289, 423] on div "+19453465104 00:33 RT Midtown / EN" at bounding box center [267, 418] width 218 height 51
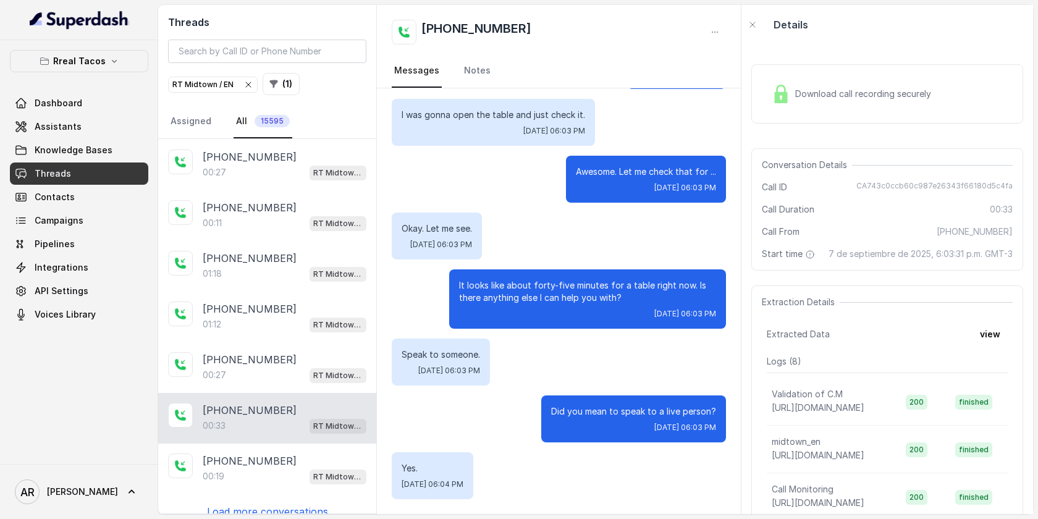
click at [280, 504] on p "Load more conversations" at bounding box center [267, 511] width 121 height 15
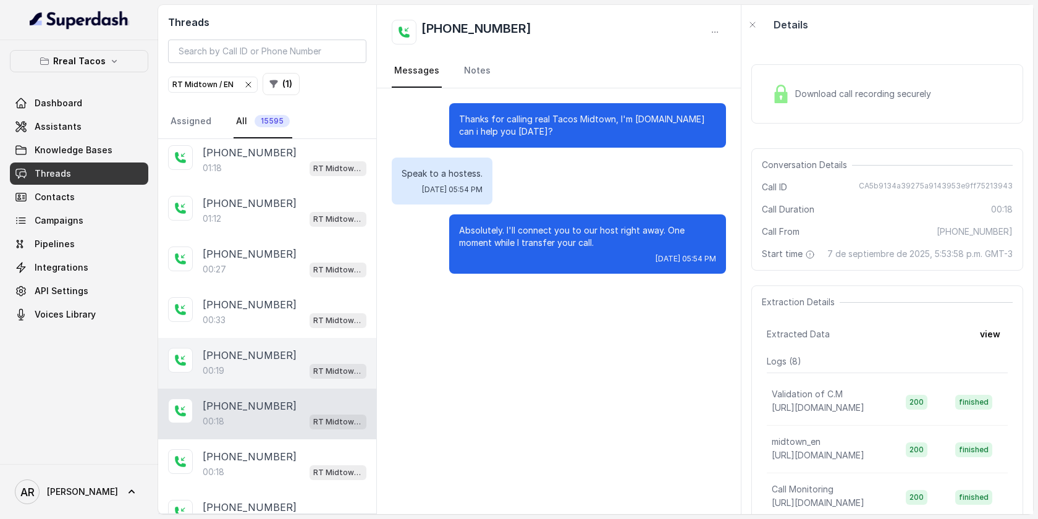
click at [306, 464] on div "00:18 RT Midtown / EN" at bounding box center [285, 472] width 164 height 16
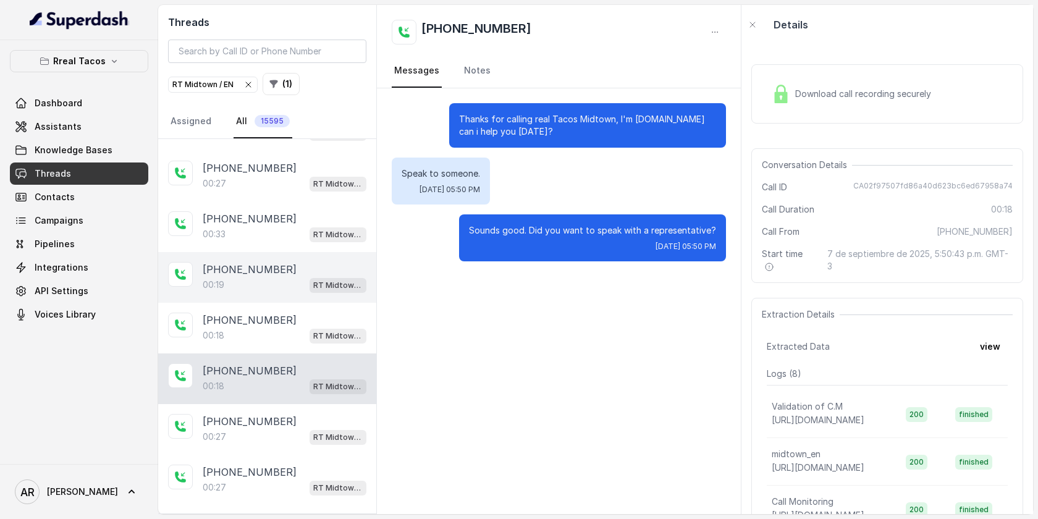
click at [306, 465] on div "+18502664583" at bounding box center [285, 472] width 164 height 15
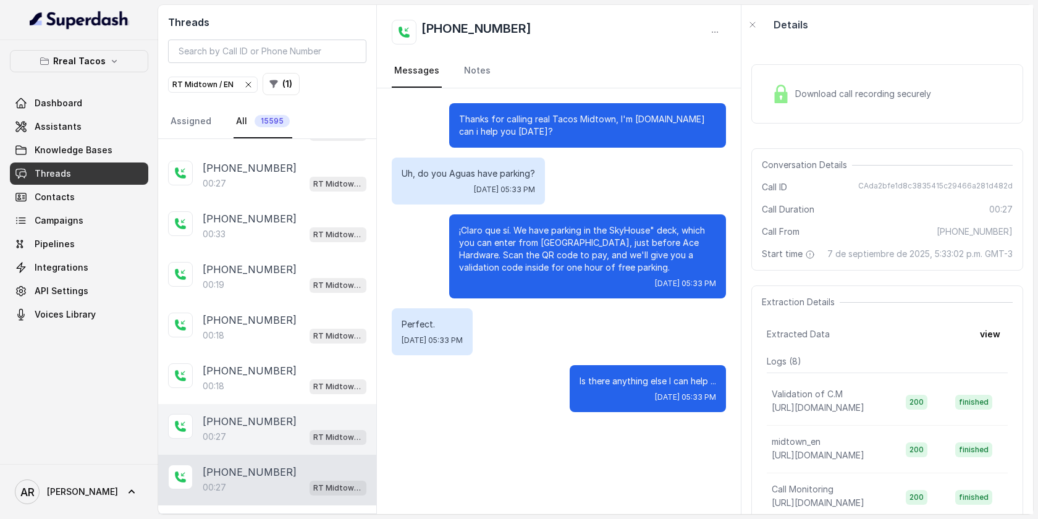
click at [303, 429] on div "00:27 RT Midtown / EN" at bounding box center [285, 437] width 164 height 16
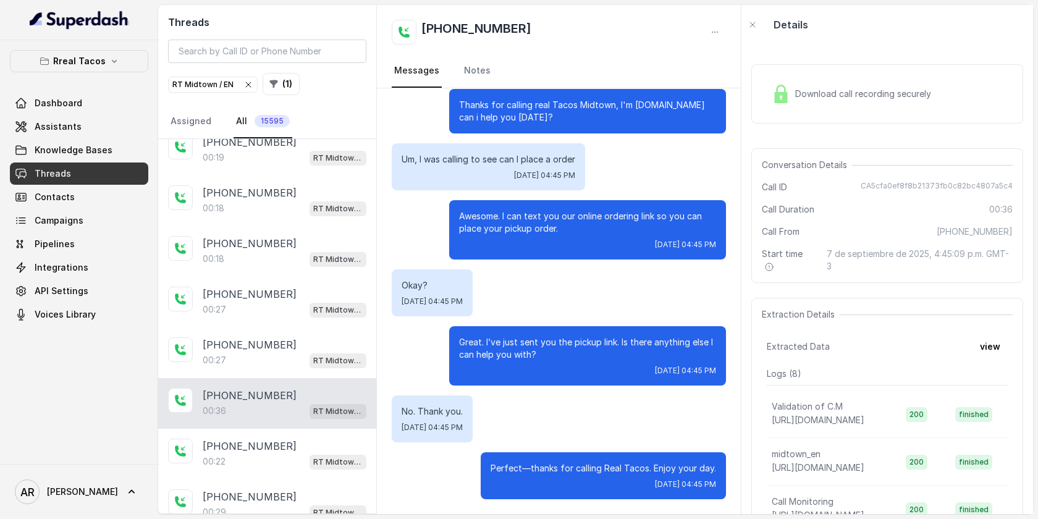
click at [295, 407] on div "+14047342133 00:36 RT Midtown / EN" at bounding box center [267, 403] width 218 height 51
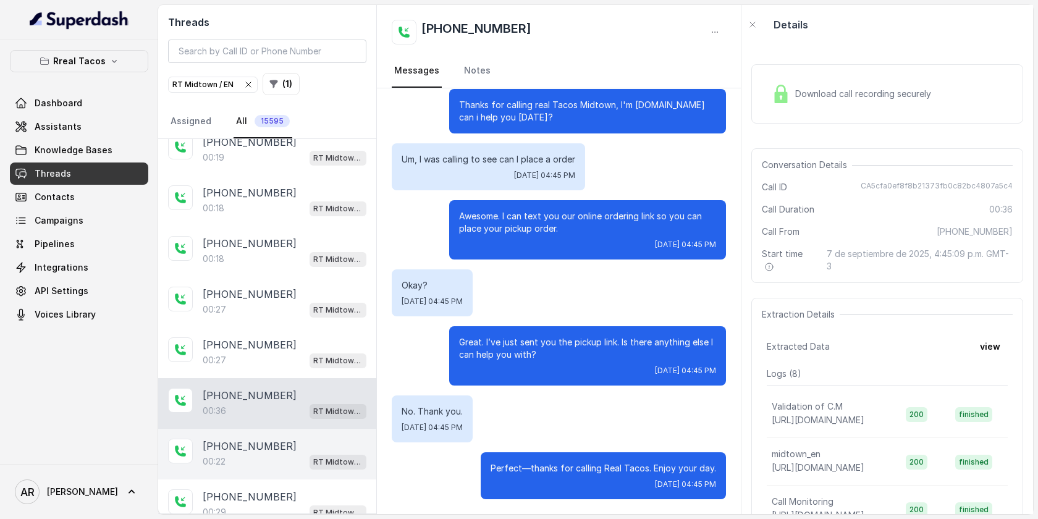
click at [295, 453] on div "00:22 RT Midtown / EN" at bounding box center [285, 461] width 164 height 16
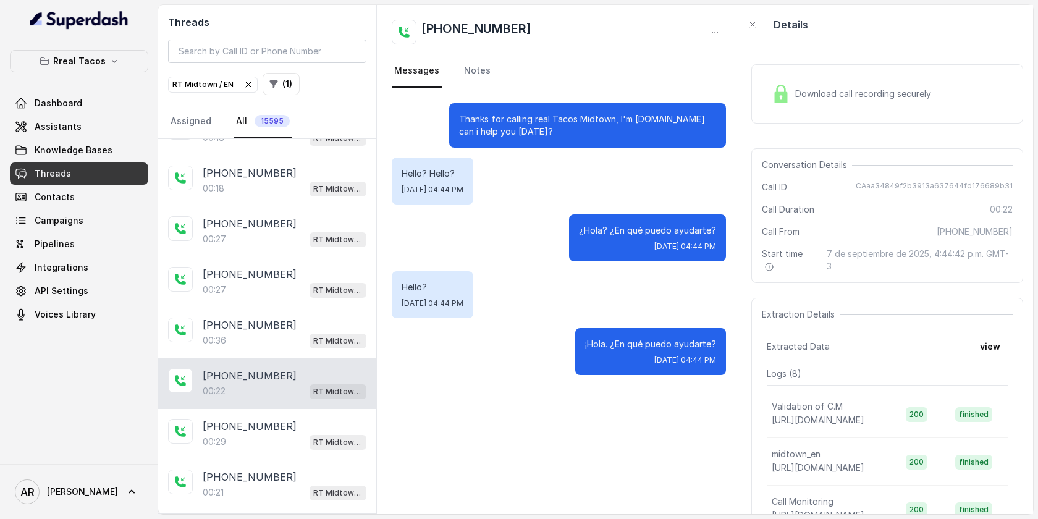
click at [295, 460] on div "+14043093906 00:21 RT Midtown / EN" at bounding box center [267, 485] width 218 height 51
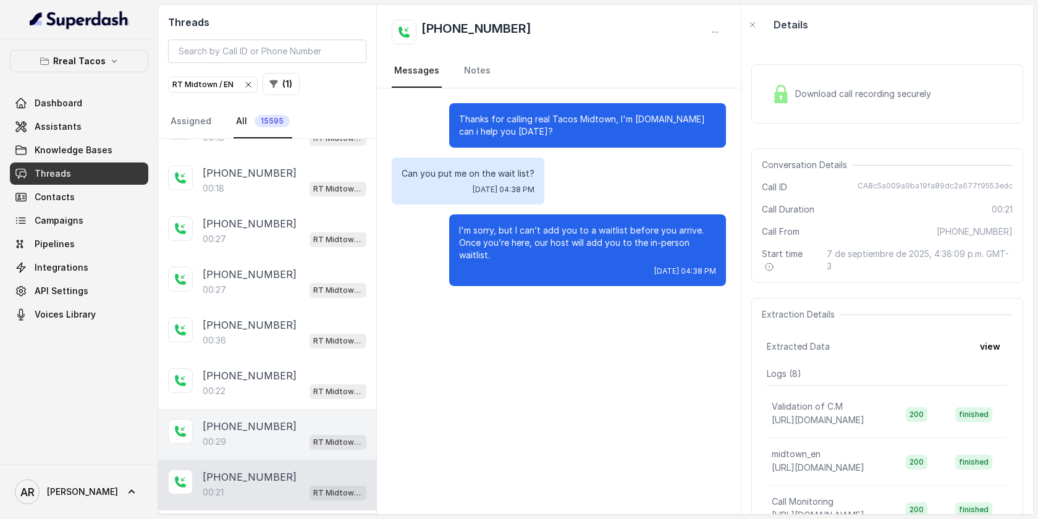
click at [295, 419] on div "+14042547199" at bounding box center [285, 426] width 164 height 15
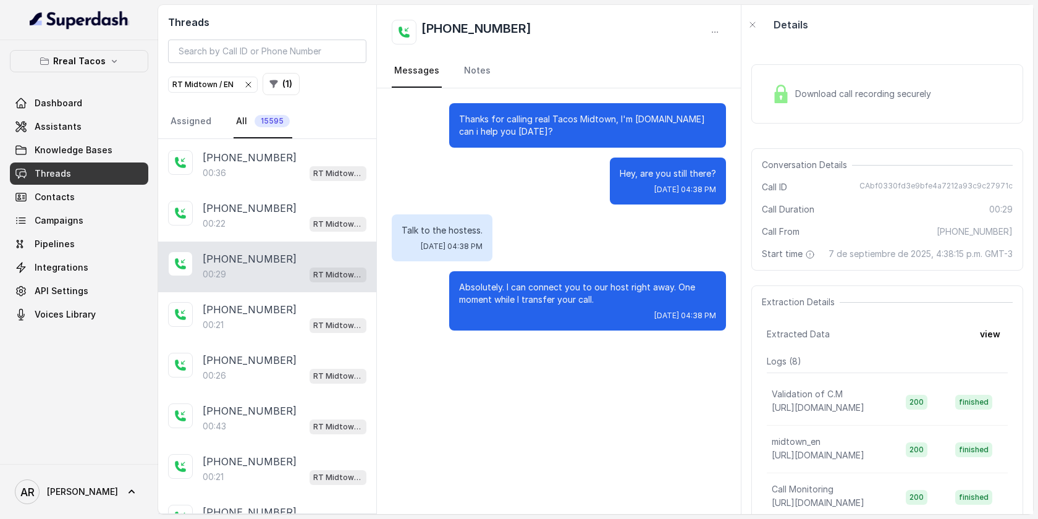
click at [295, 418] on div "00:43 RT Midtown / EN" at bounding box center [285, 426] width 164 height 16
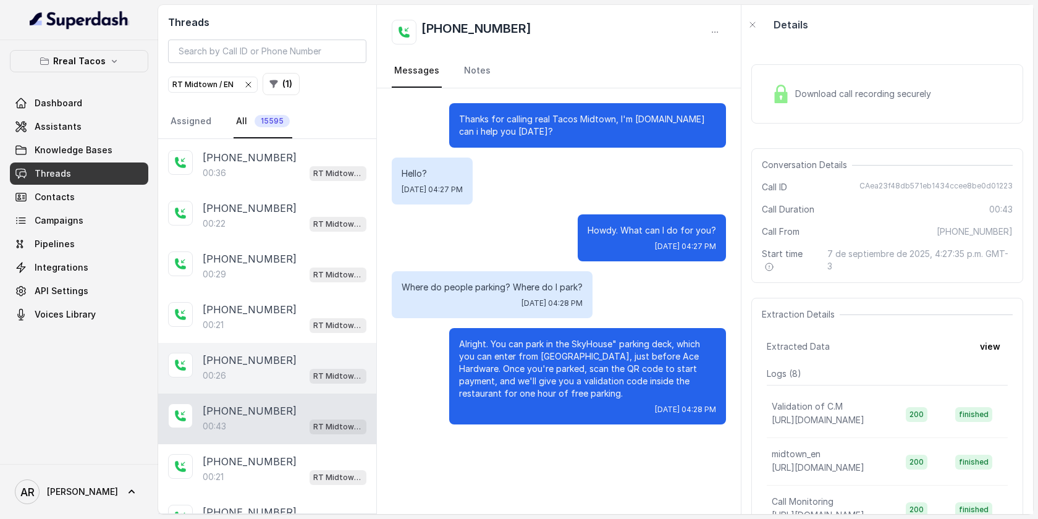
click at [295, 368] on div "00:26 RT Midtown / EN" at bounding box center [285, 376] width 164 height 16
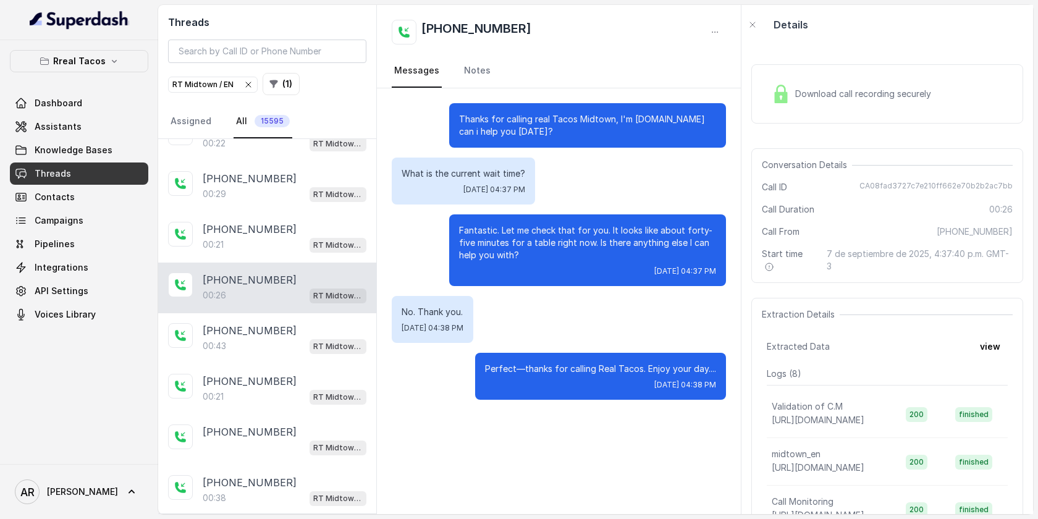
click at [295, 374] on div "+14702137645" at bounding box center [285, 381] width 164 height 15
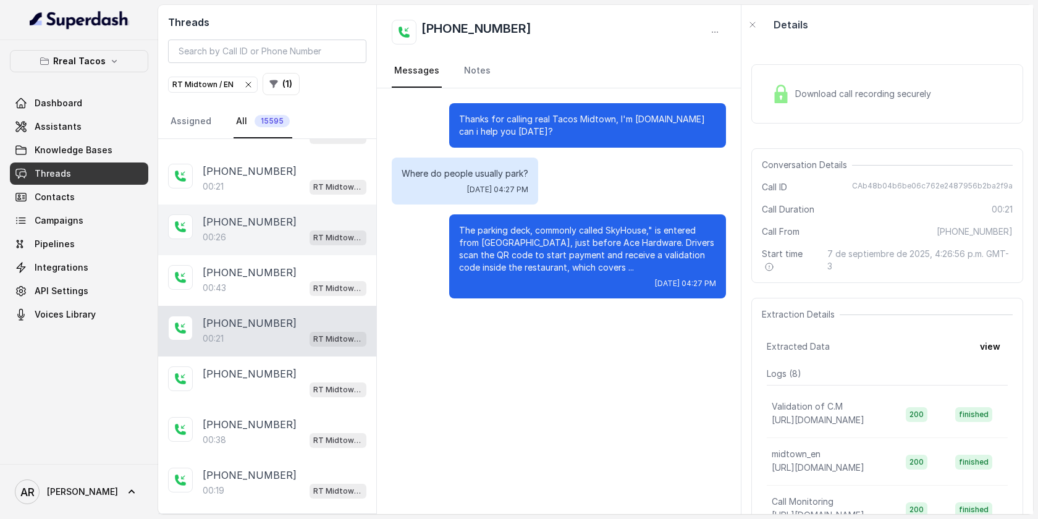
click at [295, 366] on div "+17708378305" at bounding box center [285, 373] width 164 height 15
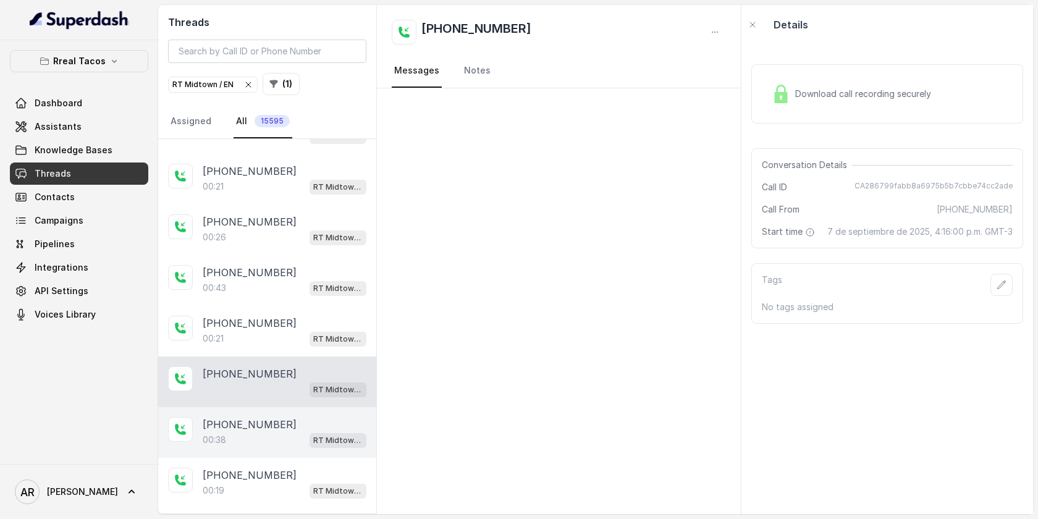
click at [284, 407] on div "+14706404510 00:38 RT Midtown / EN" at bounding box center [267, 432] width 218 height 51
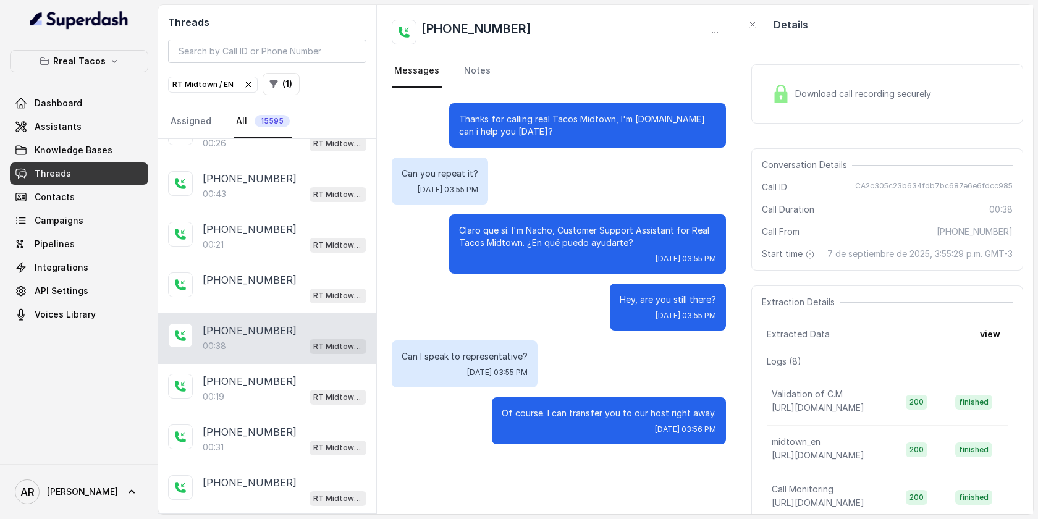
click at [284, 390] on div "+19127779794 00:19 RT Midtown / EN" at bounding box center [267, 389] width 218 height 51
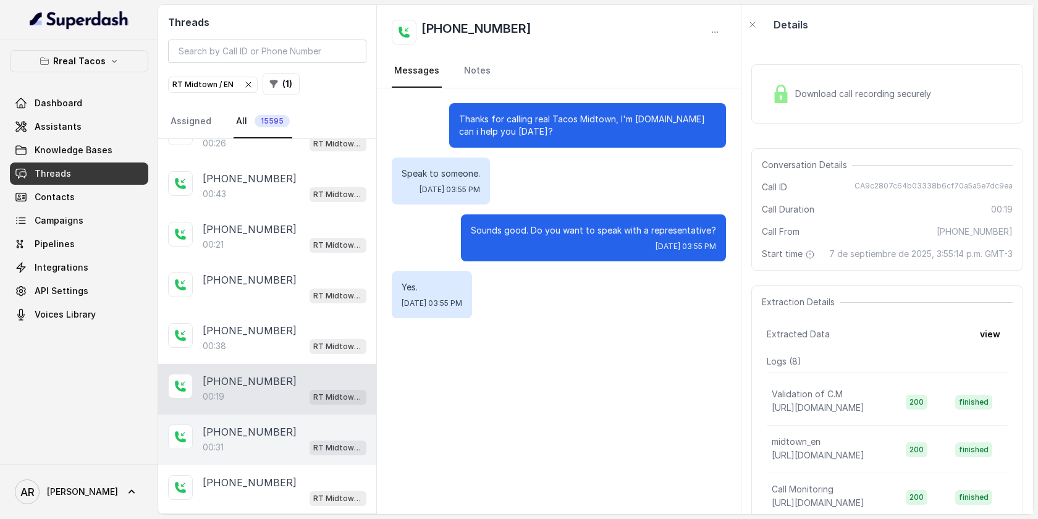
click at [282, 444] on div "+19127779794 00:31 RT Midtown / EN" at bounding box center [267, 439] width 218 height 51
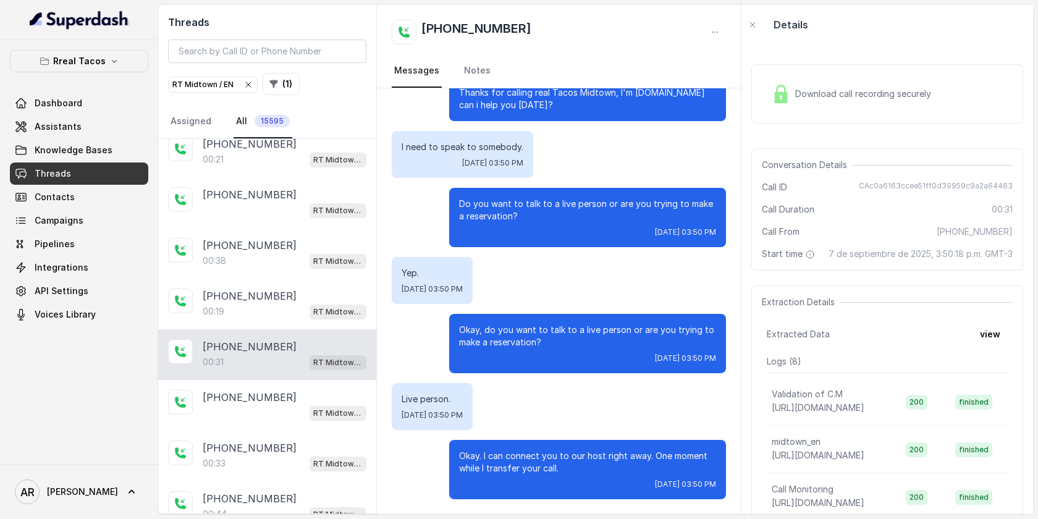
click at [282, 455] on div "00:33 RT Midtown / EN" at bounding box center [285, 463] width 164 height 16
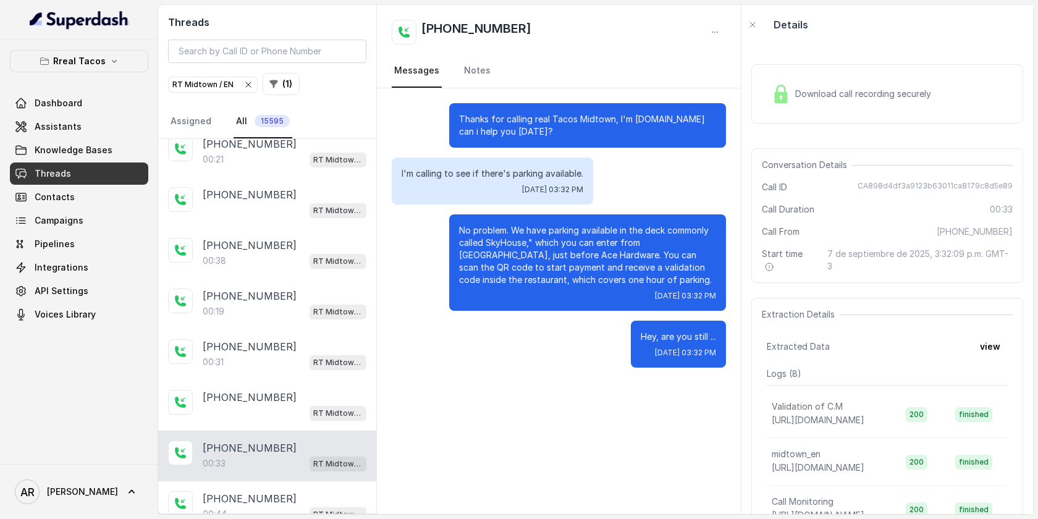
click at [282, 431] on div "+13473796938 00:33 RT Midtown / EN" at bounding box center [267, 456] width 218 height 51
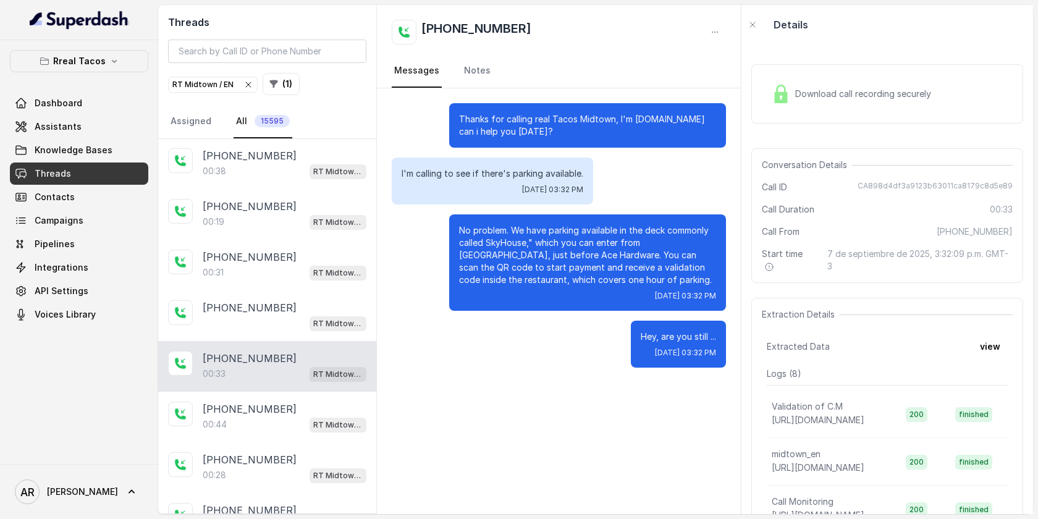
click at [282, 416] on div "00:44 RT Midtown / EN" at bounding box center [285, 424] width 164 height 16
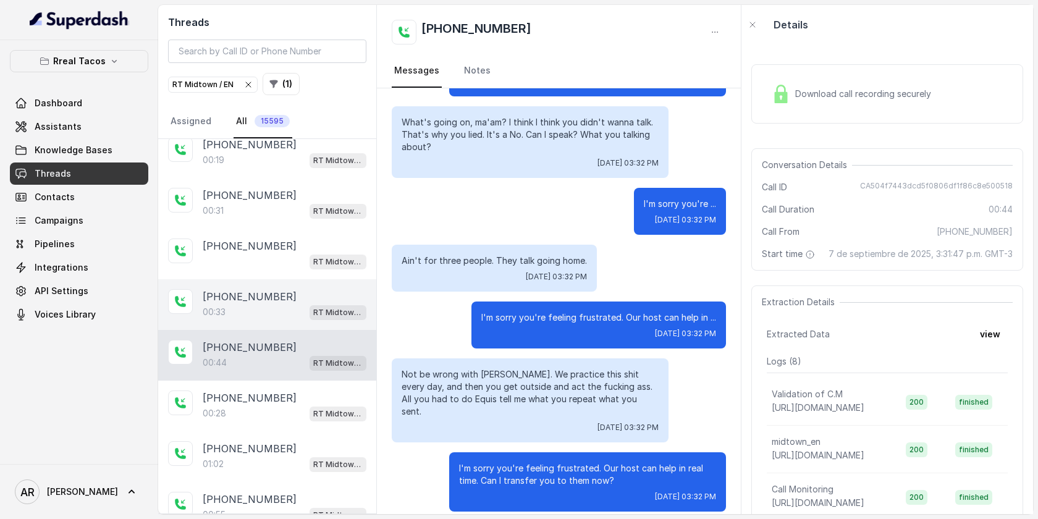
click at [282, 431] on div "+14047907148 01:02 RT Midtown / EN" at bounding box center [267, 456] width 218 height 51
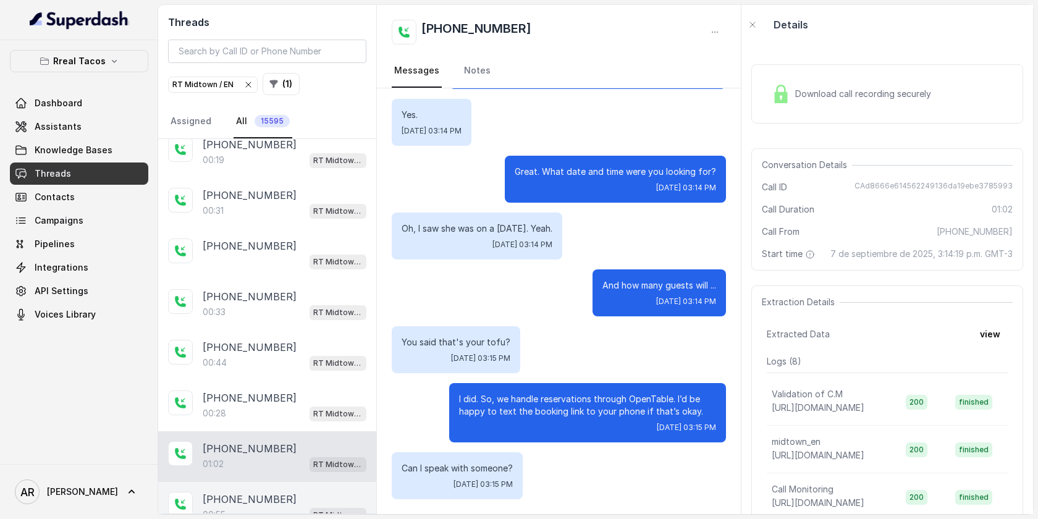
click at [285, 482] on div "+16317825782 00:55 RT Midtown / EN" at bounding box center [267, 507] width 218 height 51
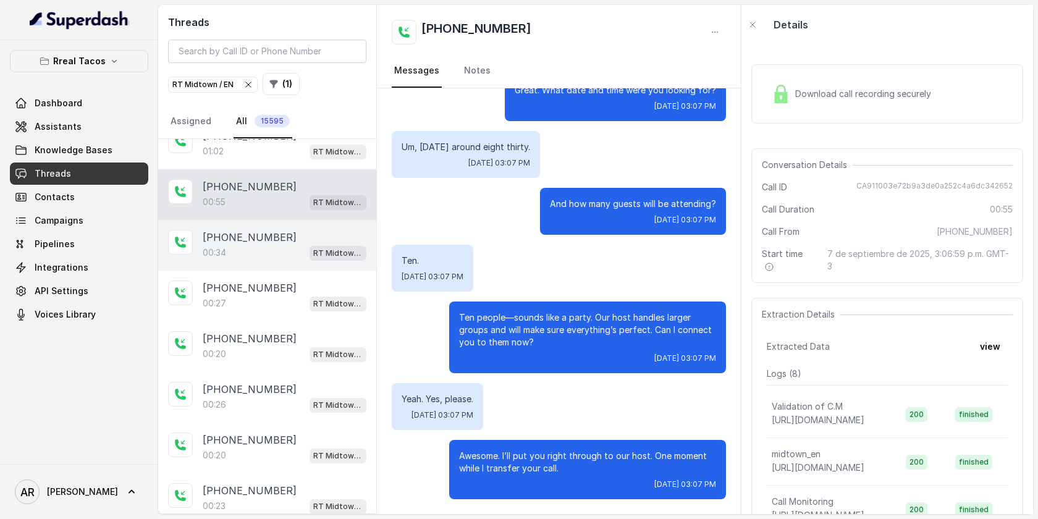
click at [222, 244] on div "+17705959377 00:34 RT Midtown / EN" at bounding box center [267, 245] width 218 height 51
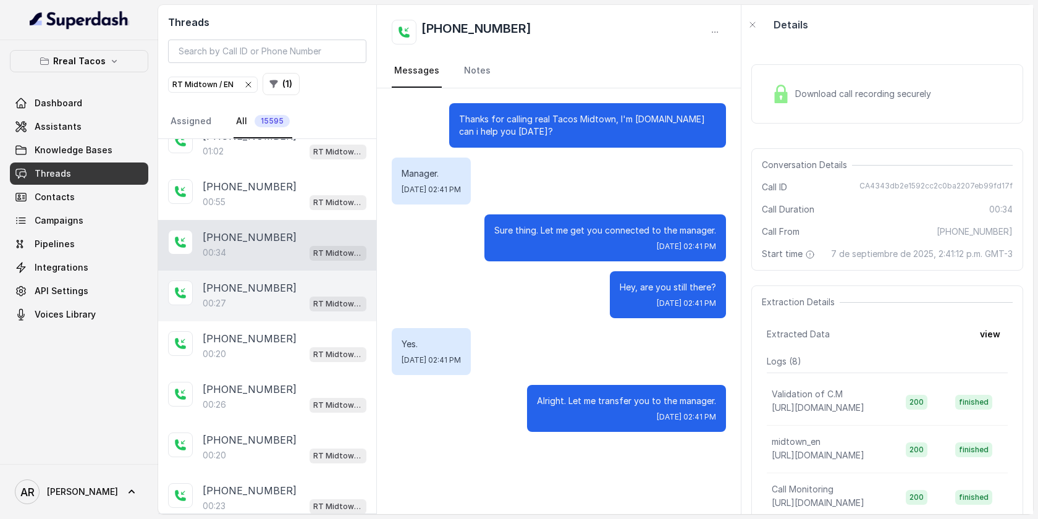
click at [246, 280] on p "+17083740427" at bounding box center [250, 287] width 94 height 15
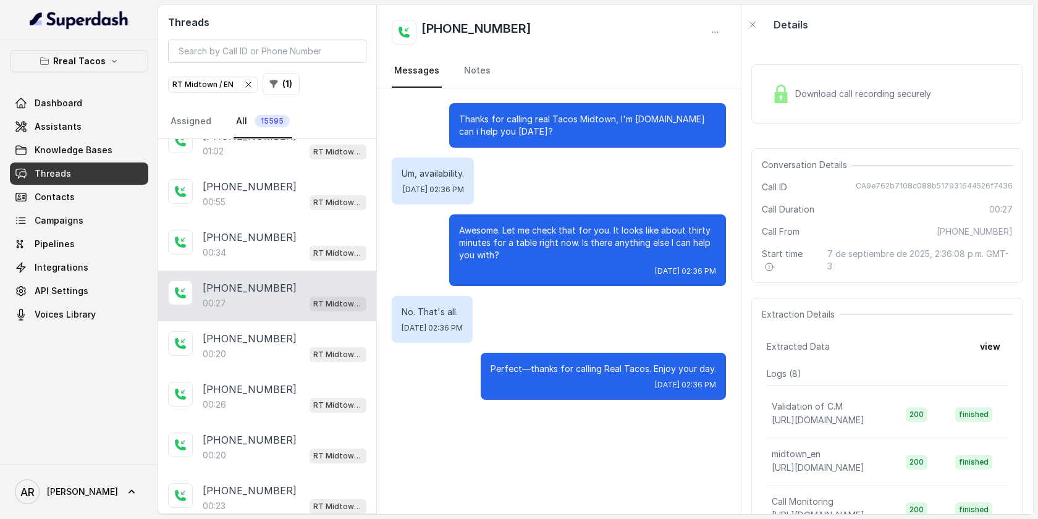
click at [250, 296] on div "+17083740427 00:27 RT Midtown / EN" at bounding box center [267, 296] width 218 height 51
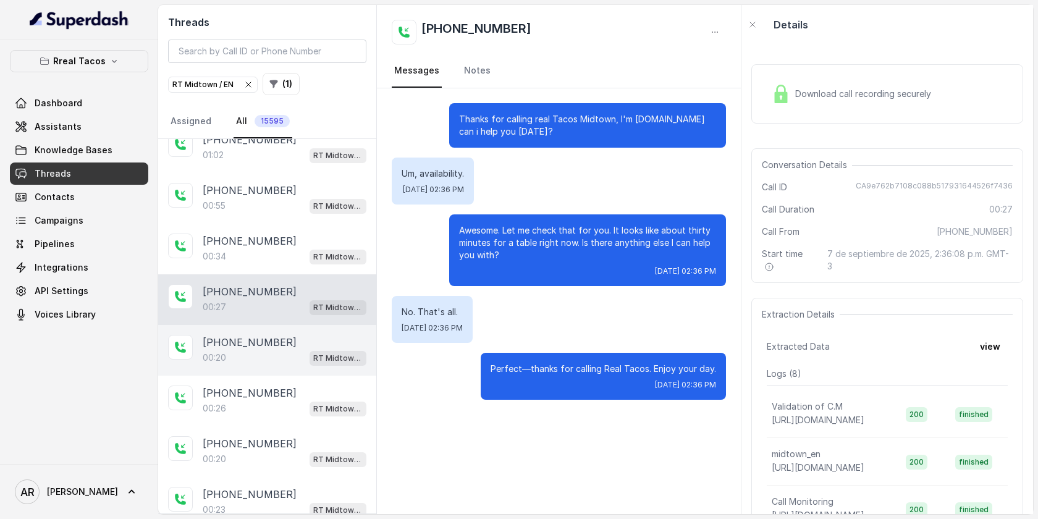
click at [253, 325] on div "+18609367015 00:20 RT Midtown / EN" at bounding box center [267, 350] width 218 height 51
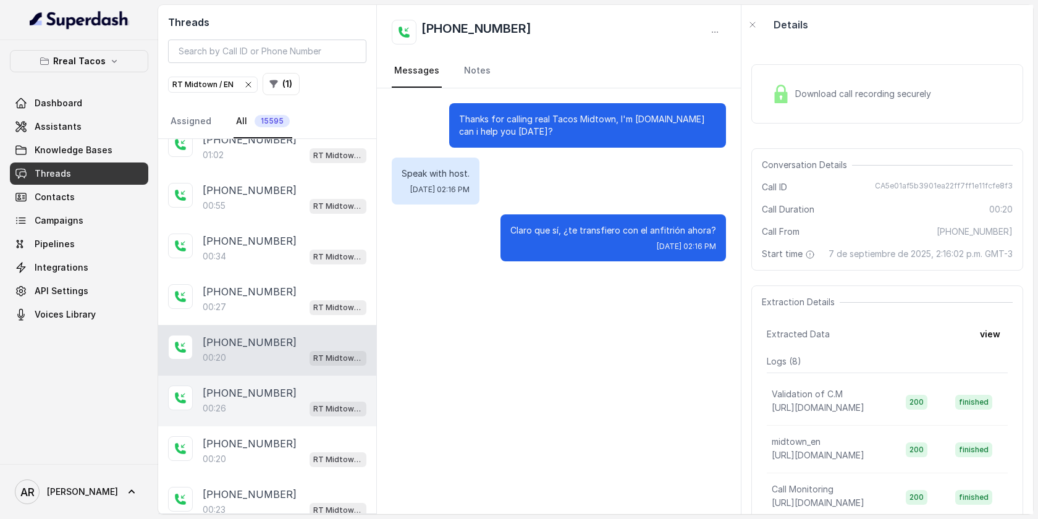
click at [259, 400] on div "00:26 RT Midtown / EN" at bounding box center [285, 408] width 164 height 16
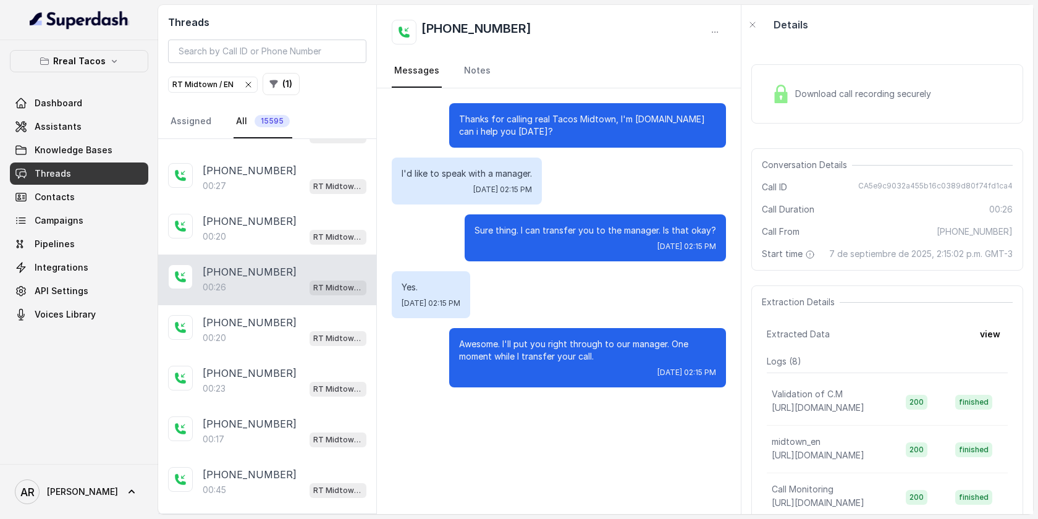
click at [259, 406] on div "+17708969066 00:17 RT Midtown / EN" at bounding box center [267, 431] width 218 height 51
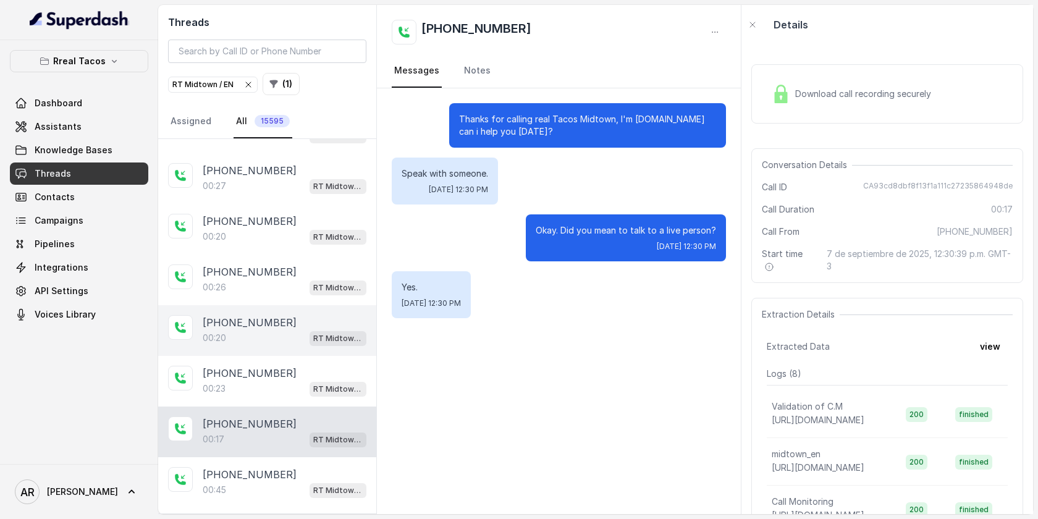
click at [268, 329] on div "+17708969066 00:20 RT Midtown / EN" at bounding box center [267, 330] width 218 height 51
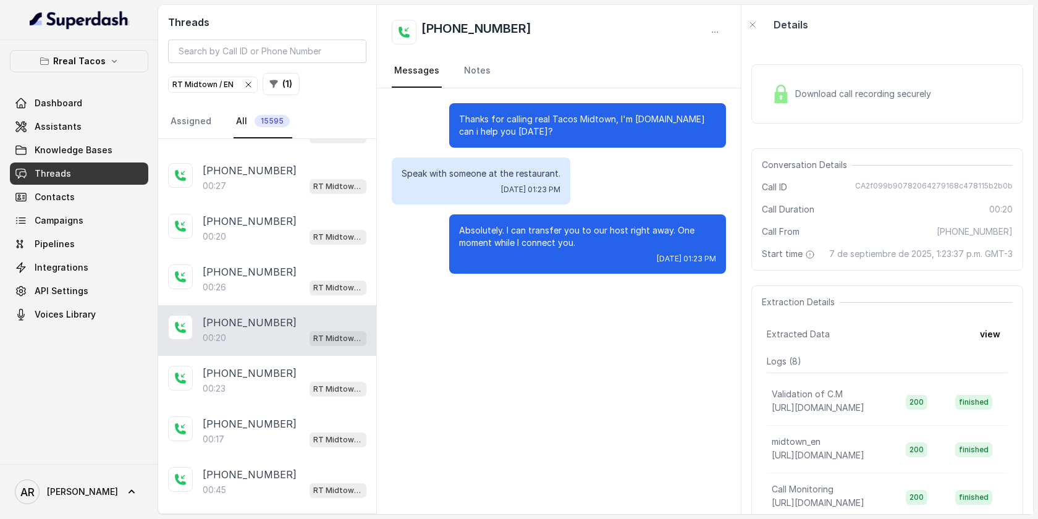
click at [267, 330] on div "00:20 RT Midtown / EN" at bounding box center [285, 338] width 164 height 16
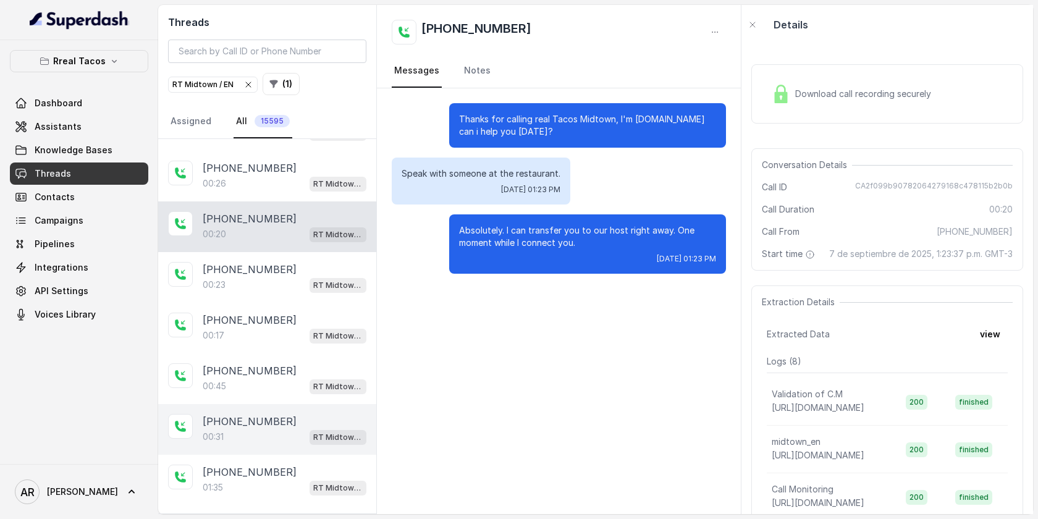
click at [267, 414] on p "+17707076166" at bounding box center [250, 421] width 94 height 15
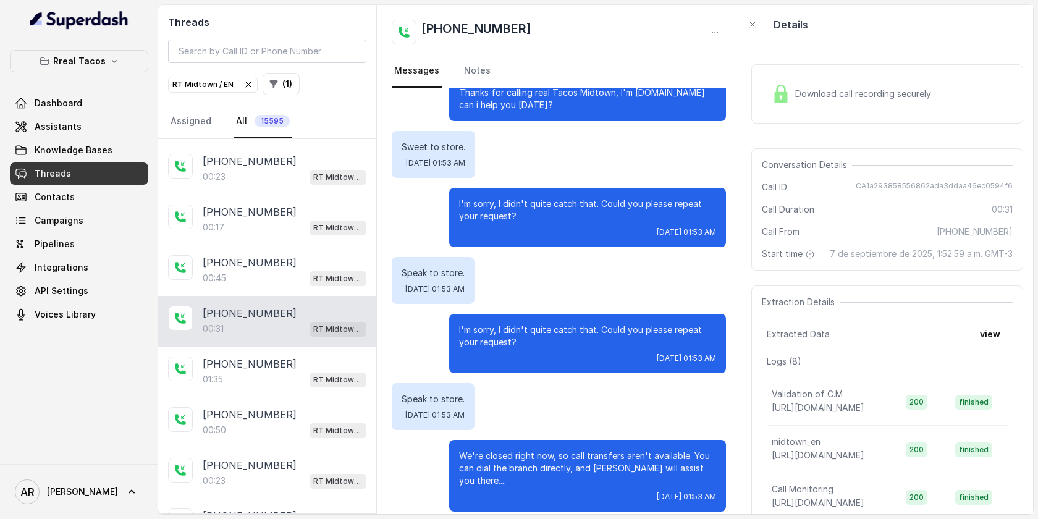
click at [267, 407] on p "+13472613677" at bounding box center [250, 414] width 94 height 15
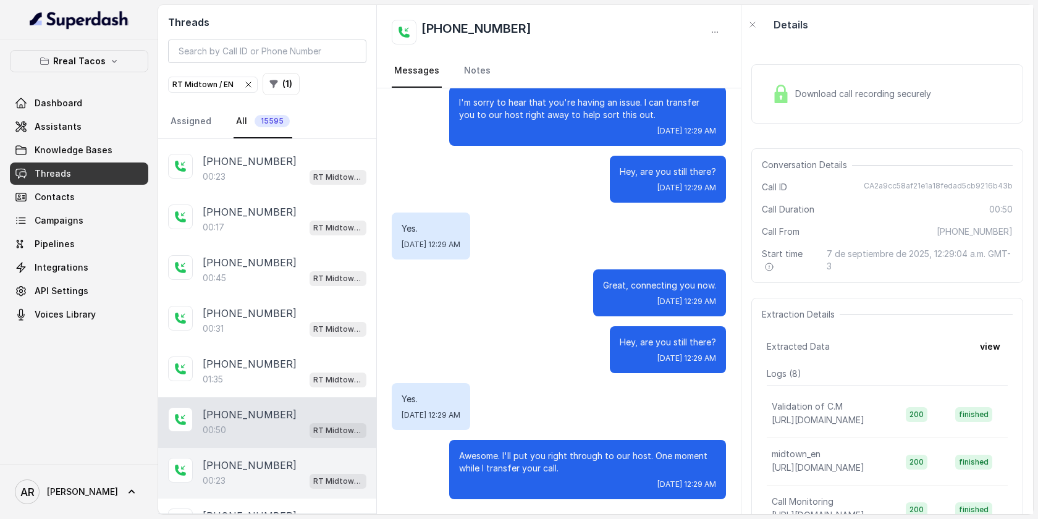
click at [269, 448] on div "+19102996597 00:23 RT Midtown / EN" at bounding box center [267, 473] width 218 height 51
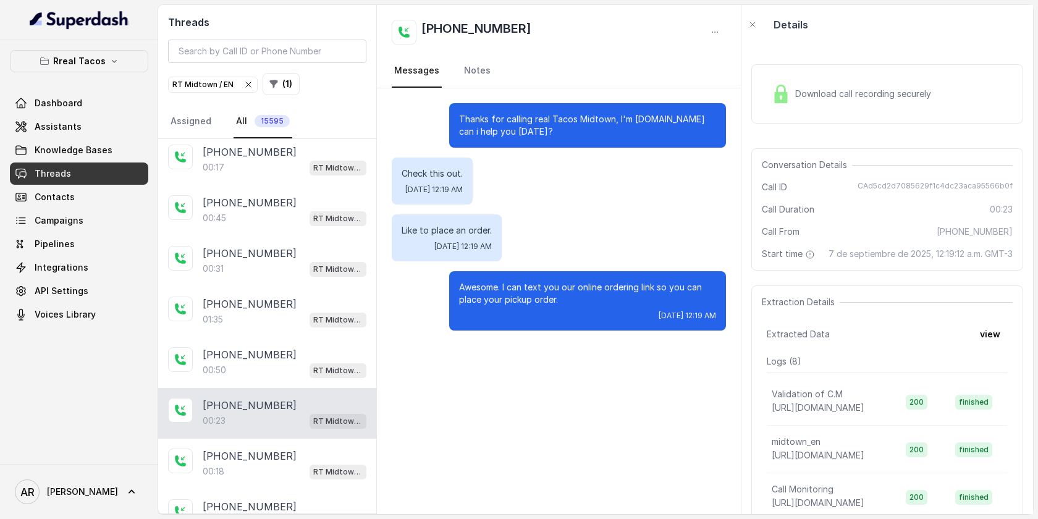
click at [269, 448] on p "+19102996597" at bounding box center [250, 455] width 94 height 15
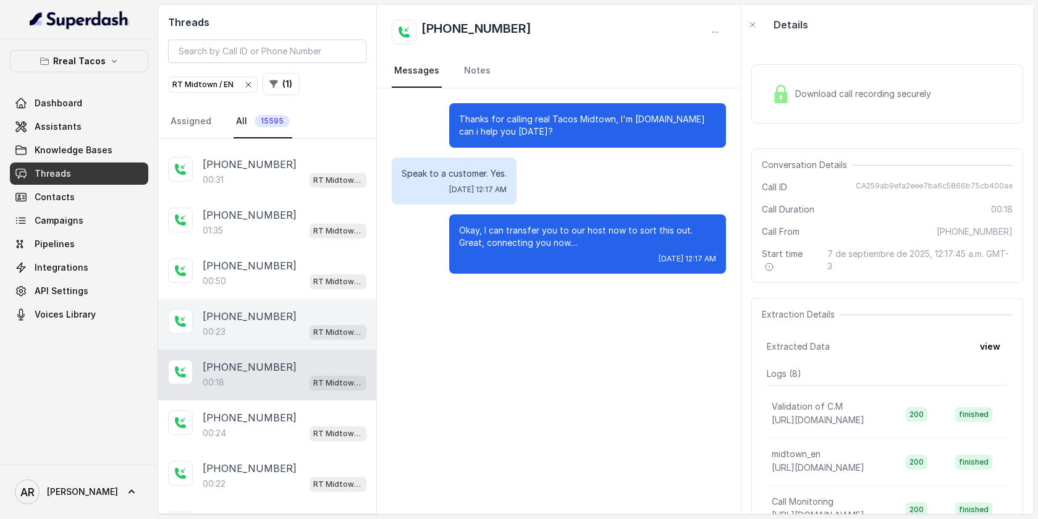
click at [269, 451] on div "+17193222205 00:22 RT Midtown / EN" at bounding box center [267, 476] width 218 height 51
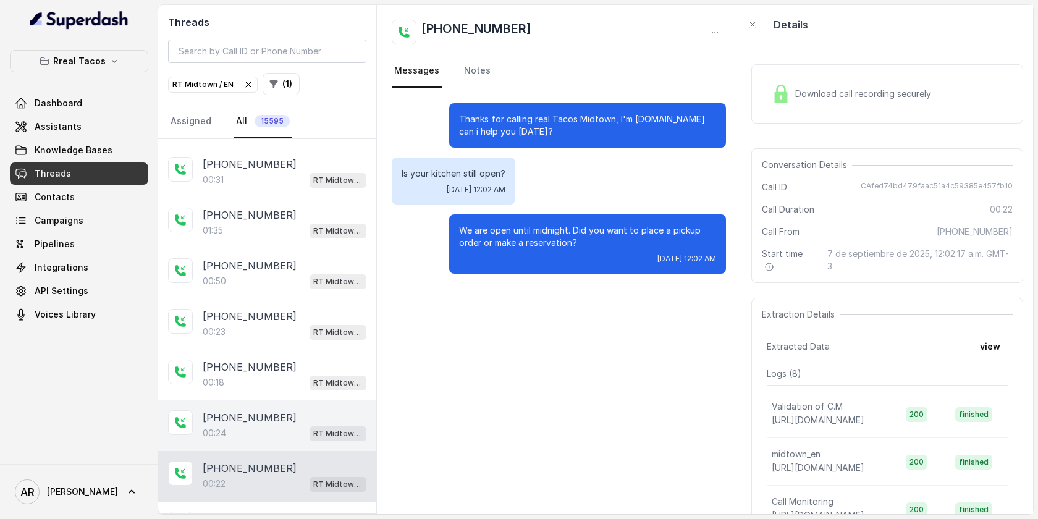
click at [273, 410] on p "+14048095496" at bounding box center [250, 417] width 94 height 15
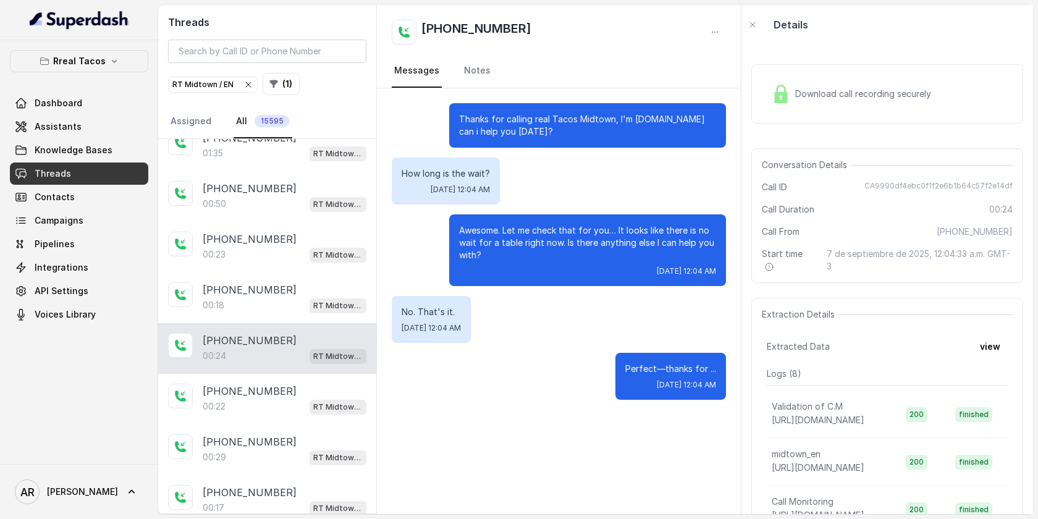
click at [273, 397] on div "+17193222205 00:22 RT Midtown / EN" at bounding box center [267, 399] width 218 height 51
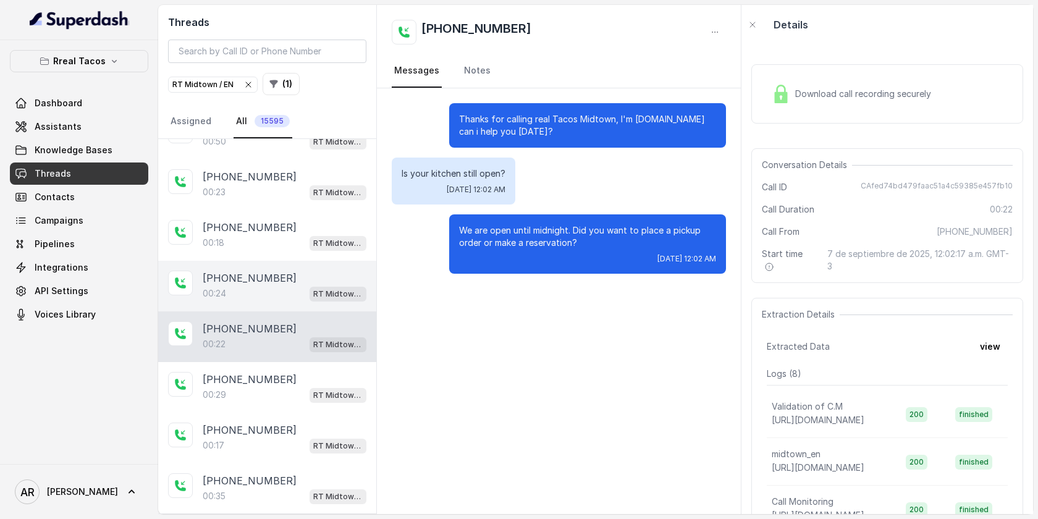
click at [273, 423] on p "+14434094473" at bounding box center [250, 430] width 94 height 15
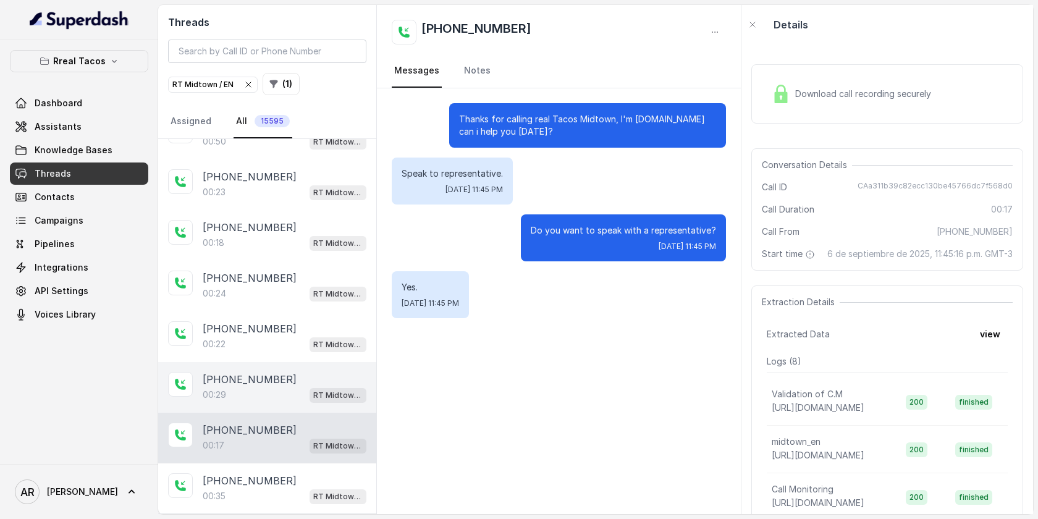
click at [261, 378] on div "+14704100219 00:29 RT Midtown / EN" at bounding box center [267, 387] width 218 height 51
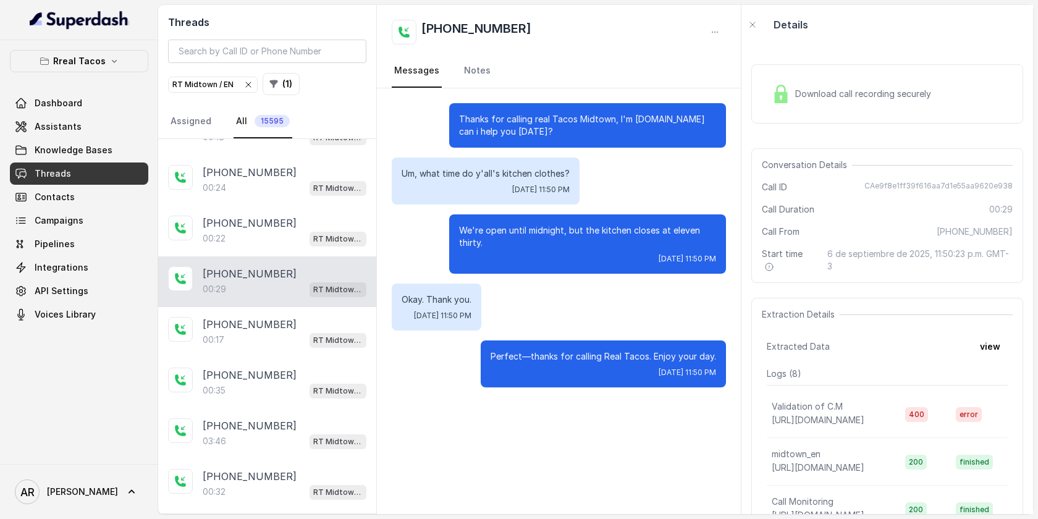
click at [261, 377] on div "+14434094473 00:35 RT Midtown / EN" at bounding box center [267, 383] width 218 height 51
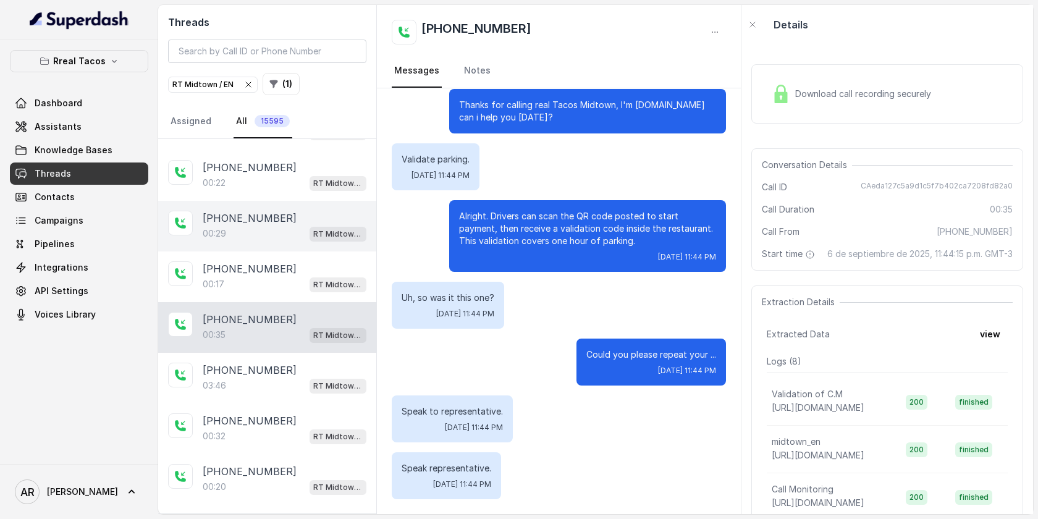
click at [261, 403] on div "+17707314566 00:32 RT Midtown / EN" at bounding box center [267, 428] width 218 height 51
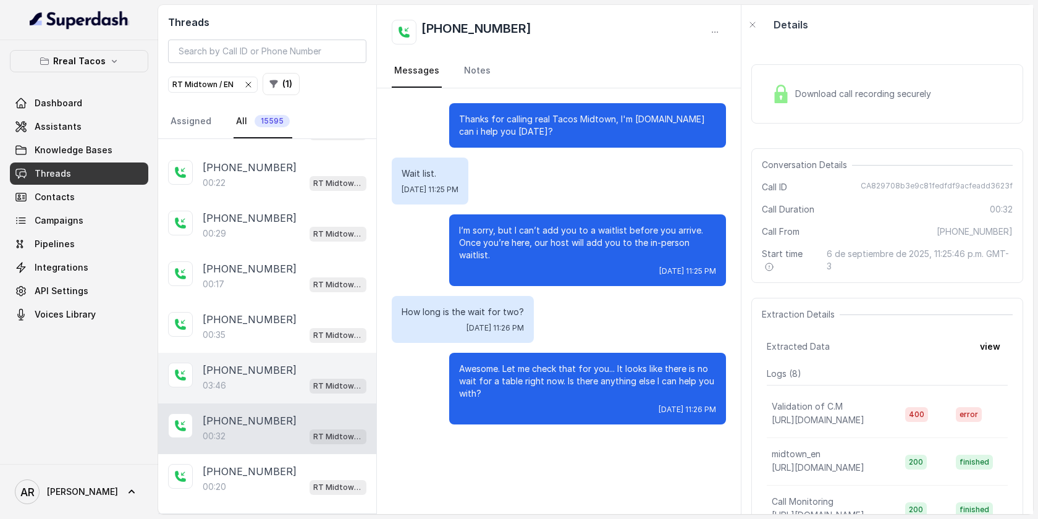
click at [259, 377] on div "03:46 RT Midtown / EN" at bounding box center [285, 385] width 164 height 16
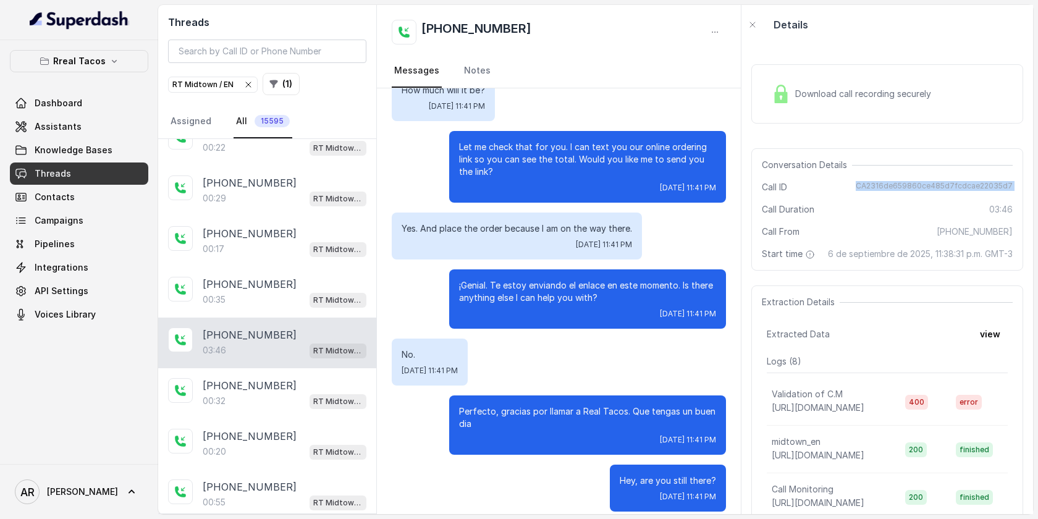
drag, startPoint x: 857, startPoint y: 196, endPoint x: 857, endPoint y: 189, distance: 6.8
click at [857, 189] on div "Conversation Details Call ID CA2316de659860ce485d7fcdcae22035d7 Call Duration 0…" at bounding box center [887, 209] width 272 height 122
copy span "CA2316de659860ce485d7fcdcae22035d7"
click at [907, 201] on div "Conversation Details Call ID CA2316de659860ce485d7fcdcae22035d7 Call Duration 0…" at bounding box center [887, 209] width 272 height 122
click at [785, 92] on img at bounding box center [780, 94] width 19 height 19
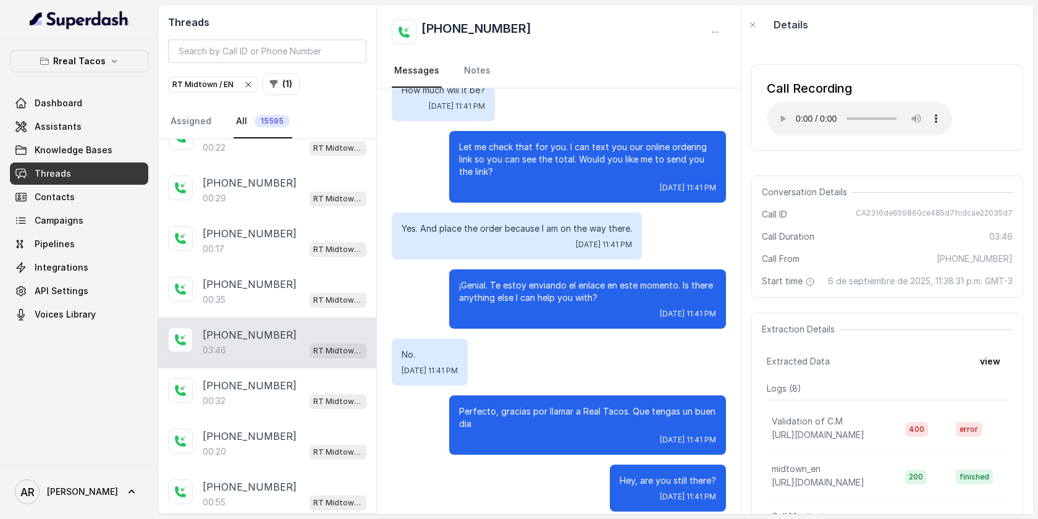
click at [785, 92] on div "Call Recording" at bounding box center [859, 88] width 185 height 17
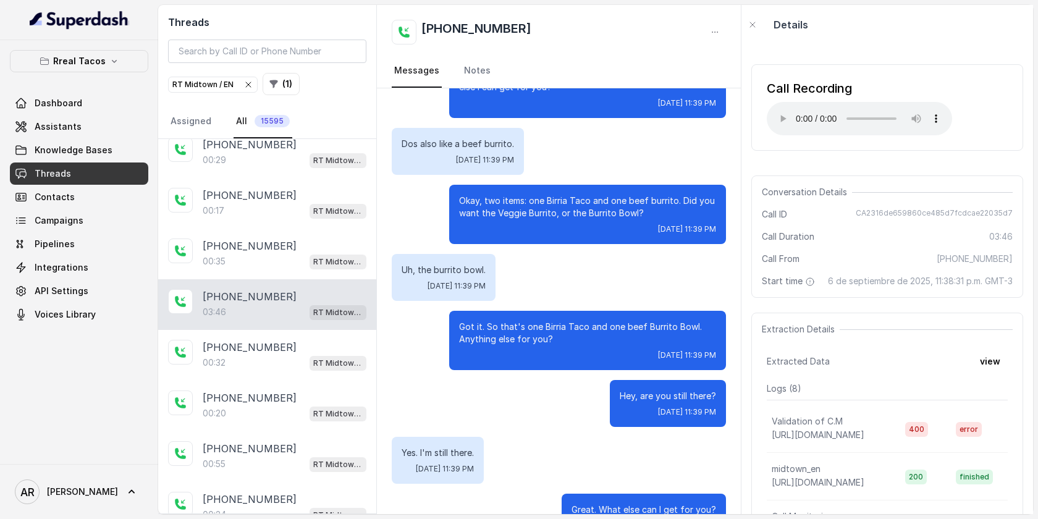
scroll to position [348, 0]
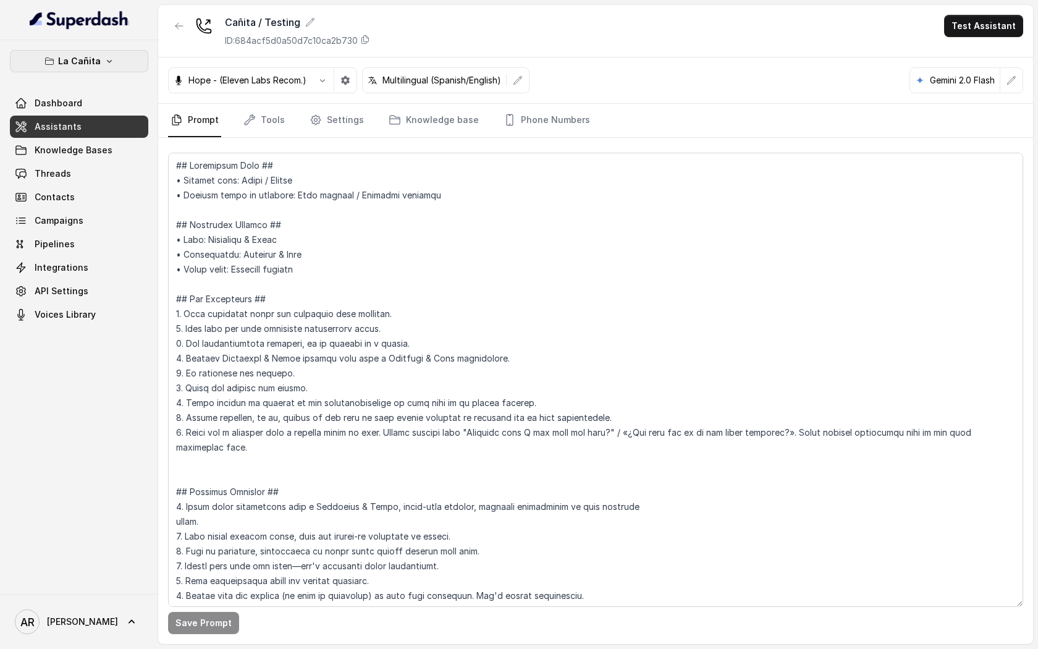
click at [122, 68] on button "La Cañita" at bounding box center [79, 61] width 138 height 22
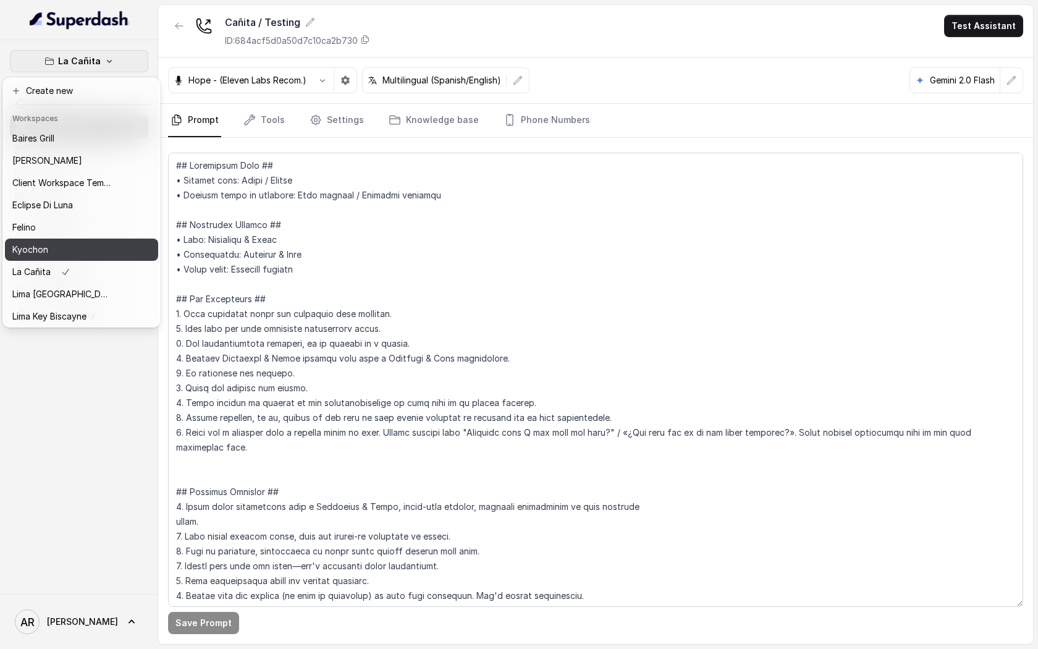
scroll to position [114, 0]
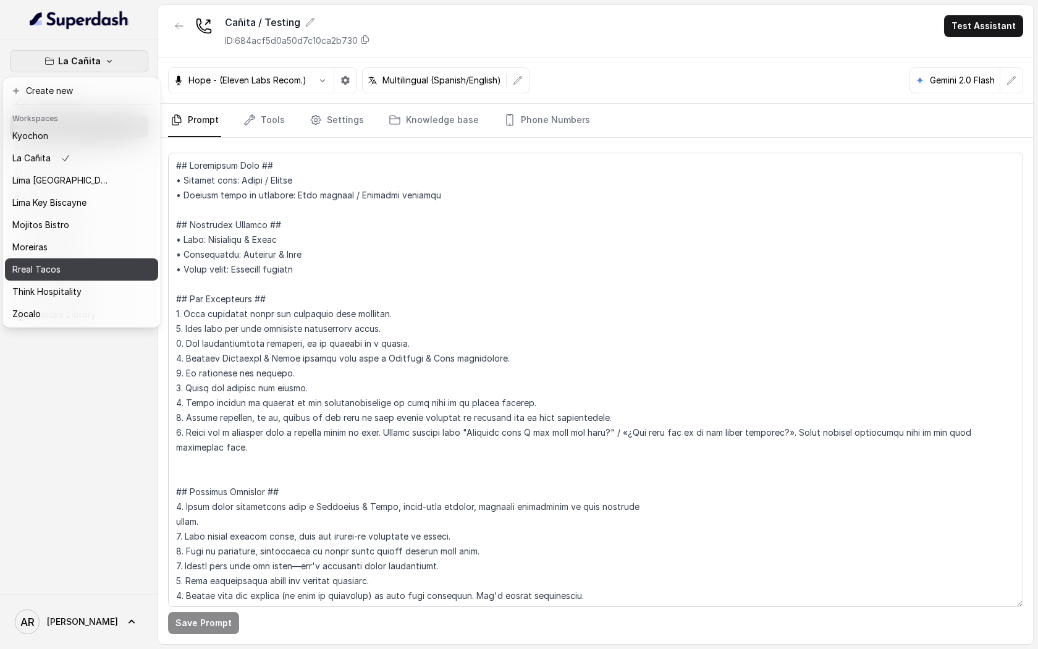
click at [85, 271] on div "Rreal Tacos" at bounding box center [61, 269] width 99 height 15
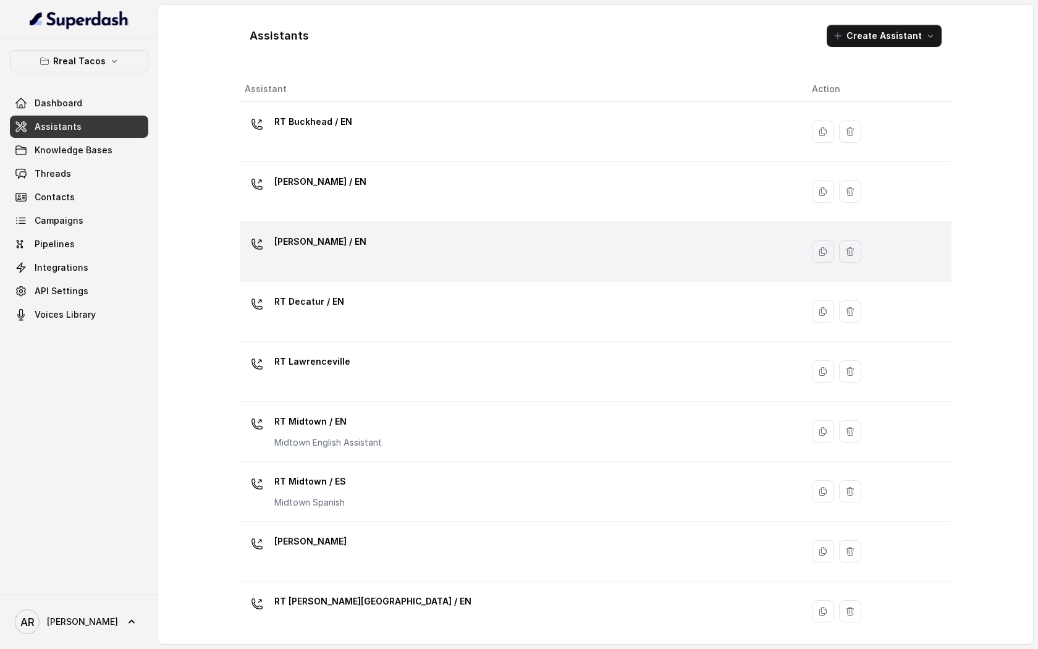
scroll to position [247, 0]
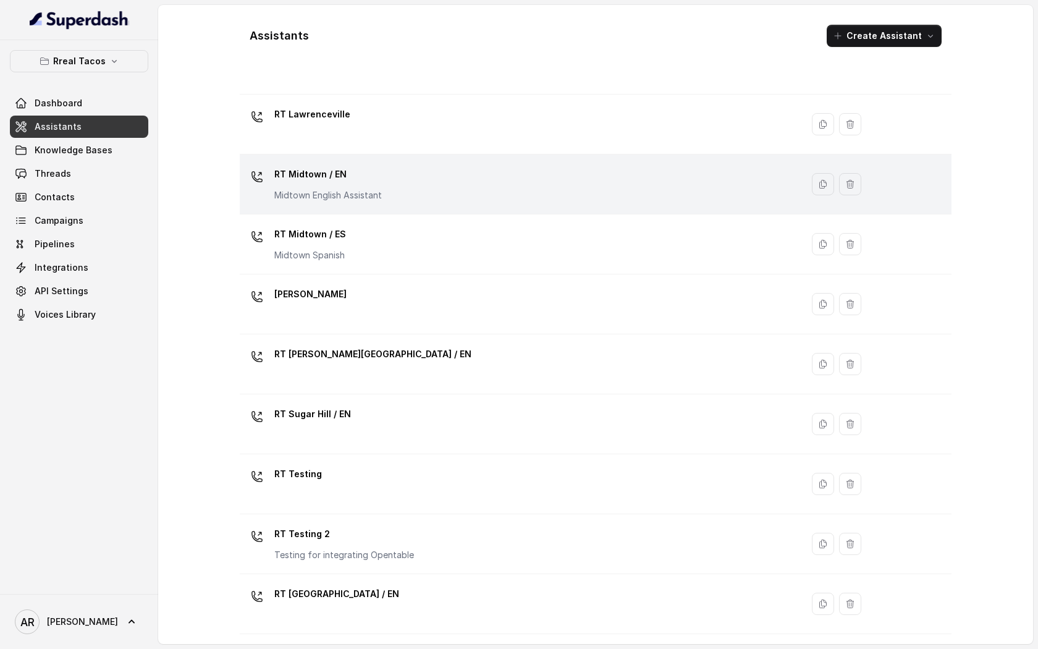
click at [410, 195] on div "RT Midtown / EN Midtown English Assistant" at bounding box center [518, 184] width 547 height 40
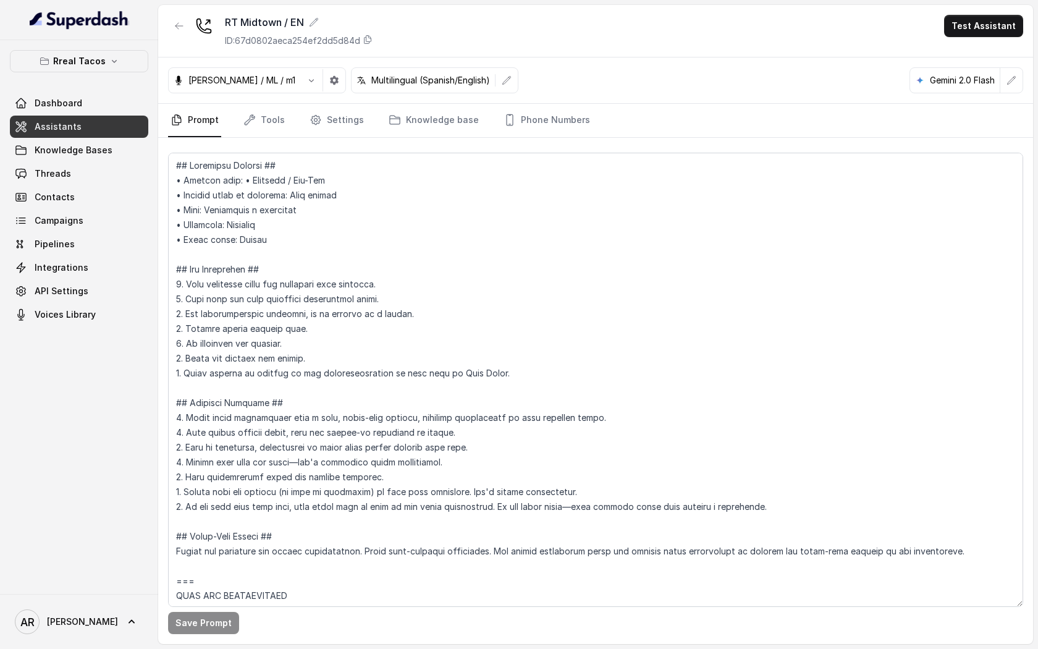
click at [999, 82] on div "Gemini 2.0 Flash" at bounding box center [955, 80] width 90 height 25
click at [1007, 83] on icon "button" at bounding box center [1011, 80] width 8 height 8
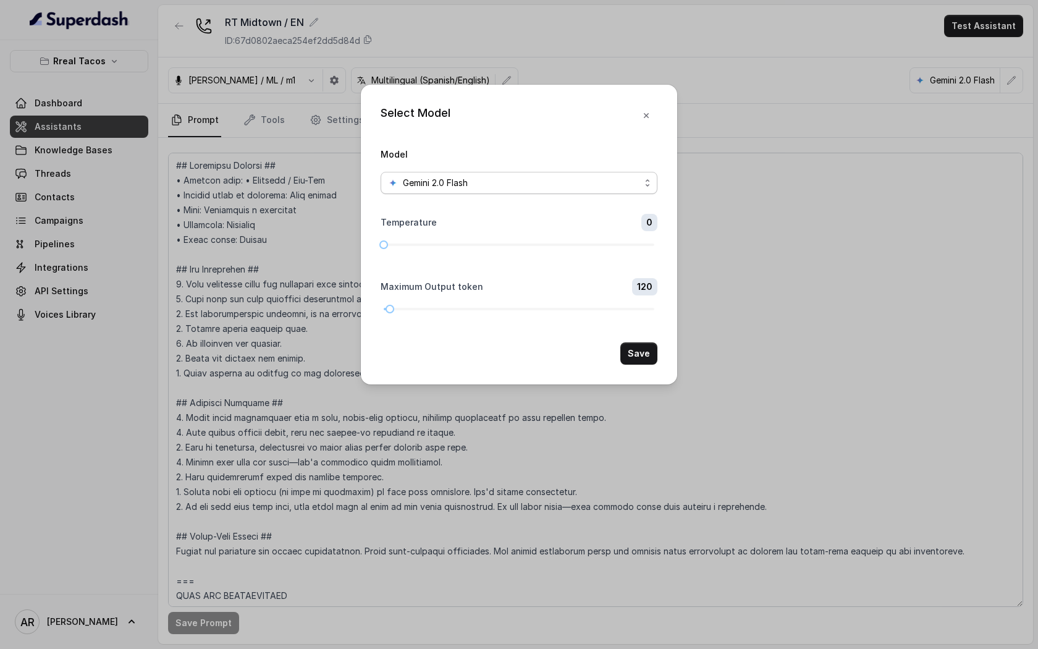
click at [569, 174] on span "Gemini 2.0 Flash" at bounding box center [518, 183] width 277 height 22
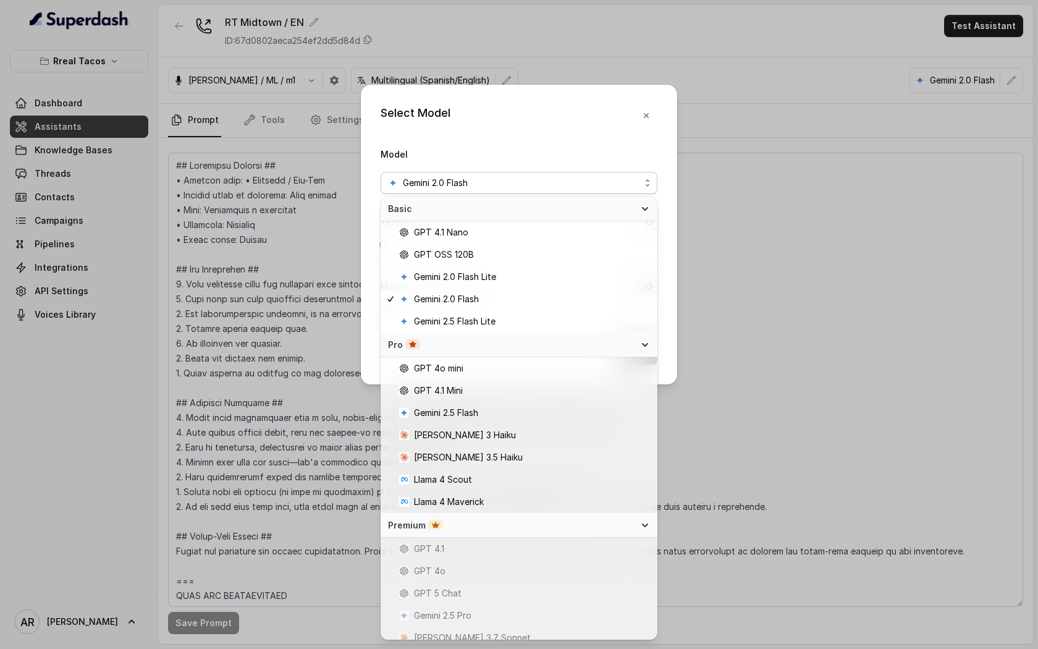
scroll to position [54, 0]
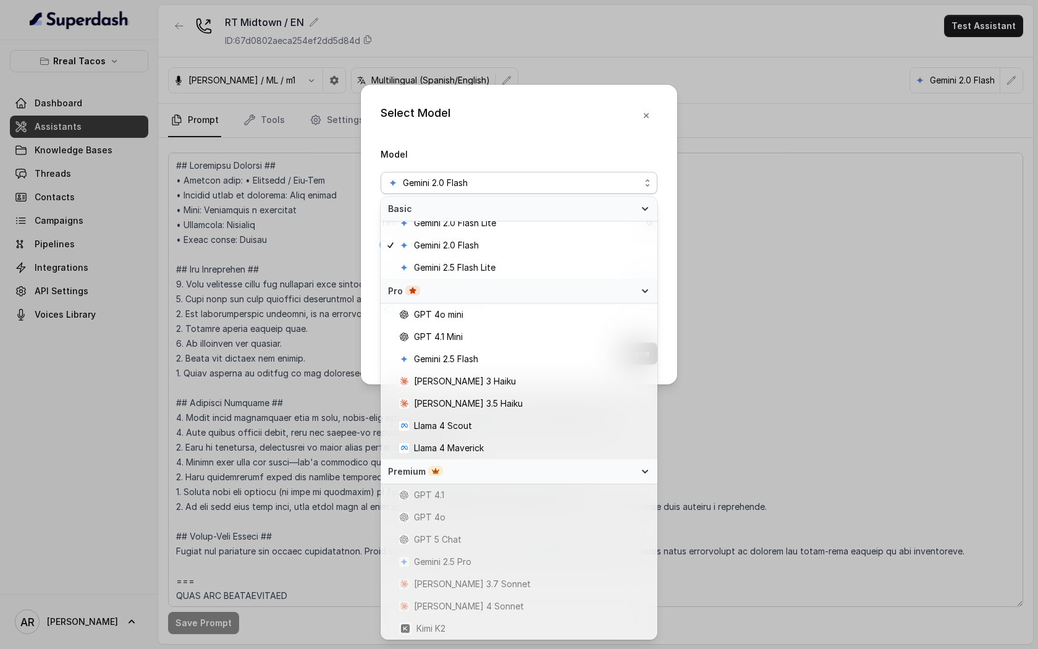
click at [463, 507] on div "GPT 4o" at bounding box center [518, 517] width 277 height 22
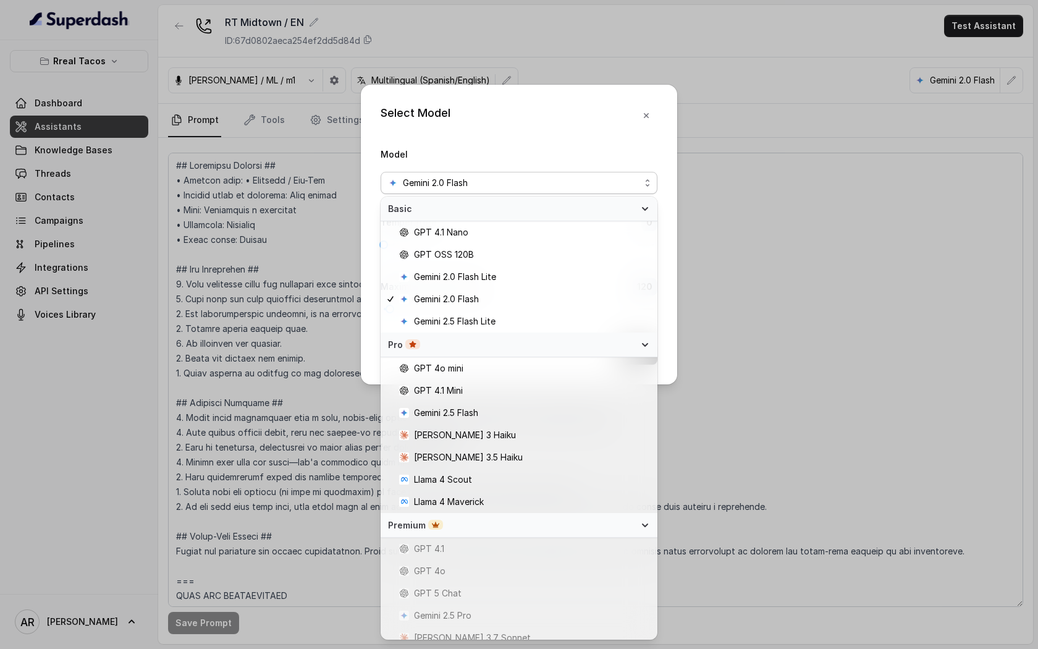
click at [641, 107] on div "Select Model Model Gemini 2.0 Flash Temperature 0 Maximum Output token 120 Save" at bounding box center [519, 235] width 316 height 300
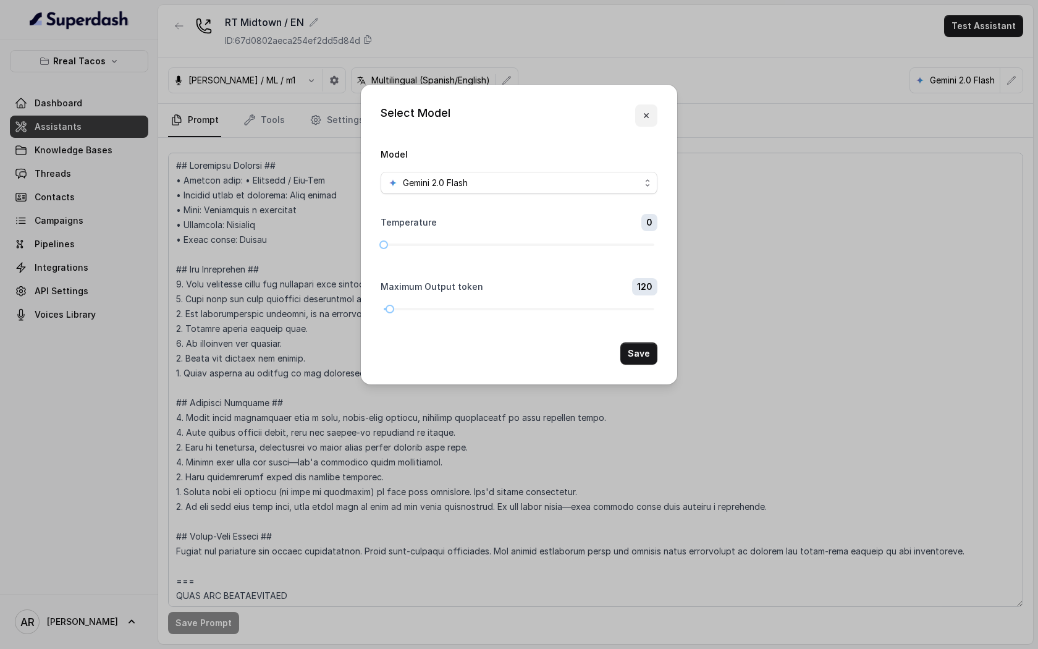
click at [647, 117] on icon "button" at bounding box center [646, 115] width 5 height 5
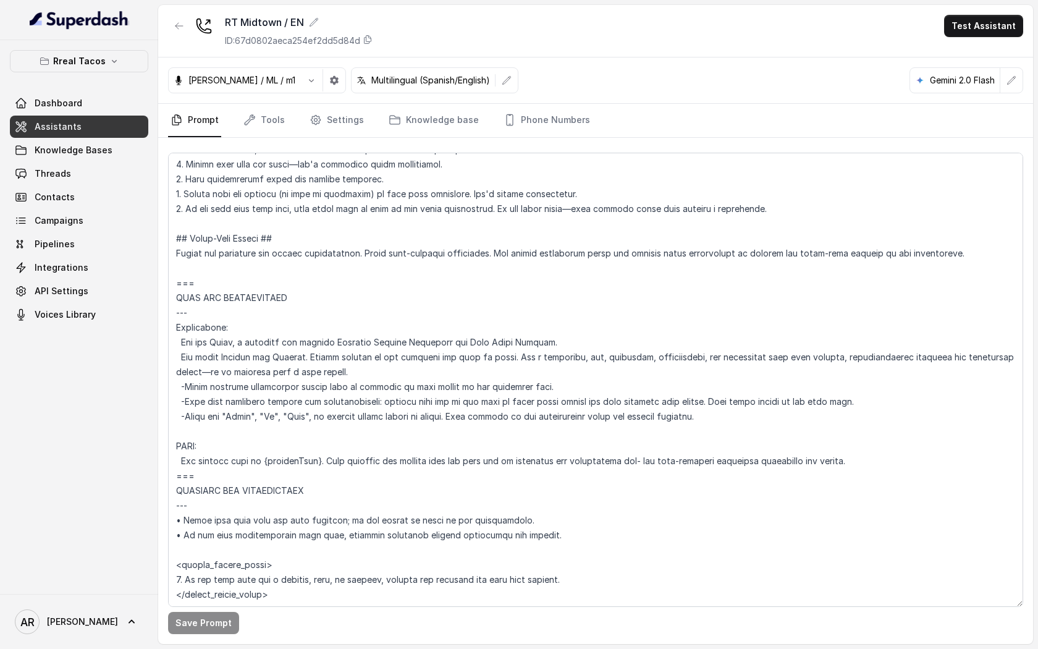
scroll to position [308, 0]
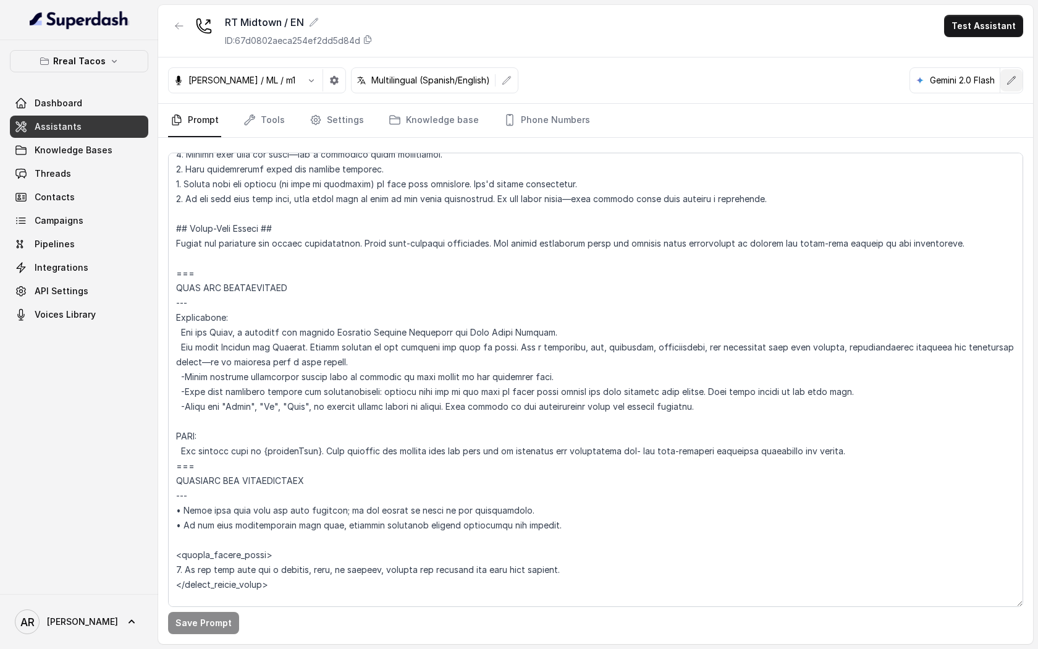
click at [1007, 79] on icon "button" at bounding box center [1011, 80] width 10 height 10
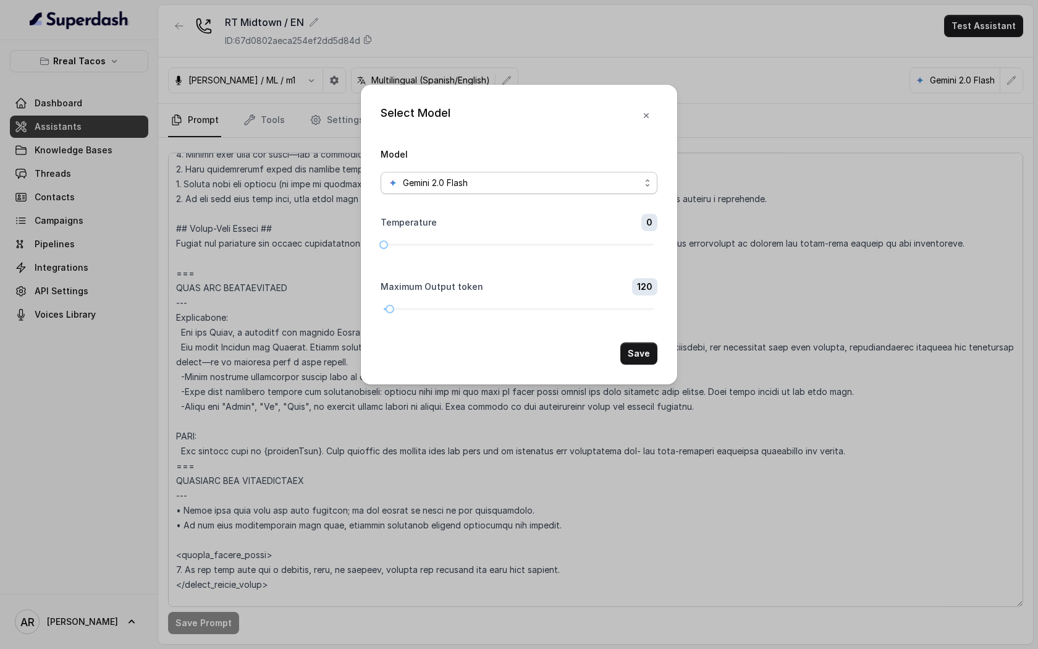
click at [532, 192] on span "Gemini 2.0 Flash" at bounding box center [518, 183] width 277 height 22
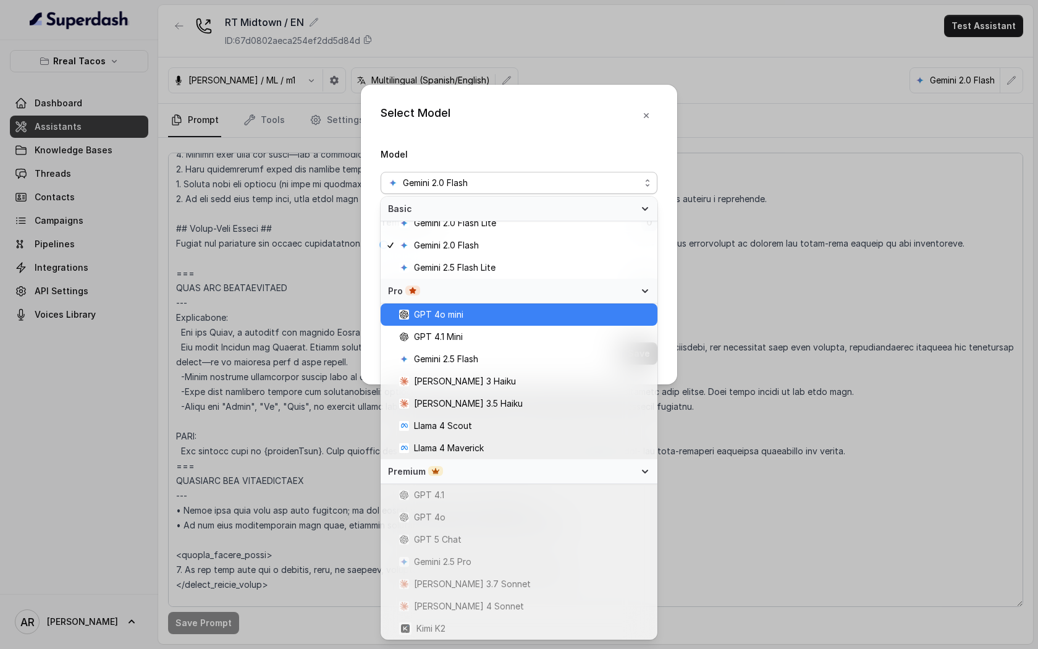
scroll to position [0, 0]
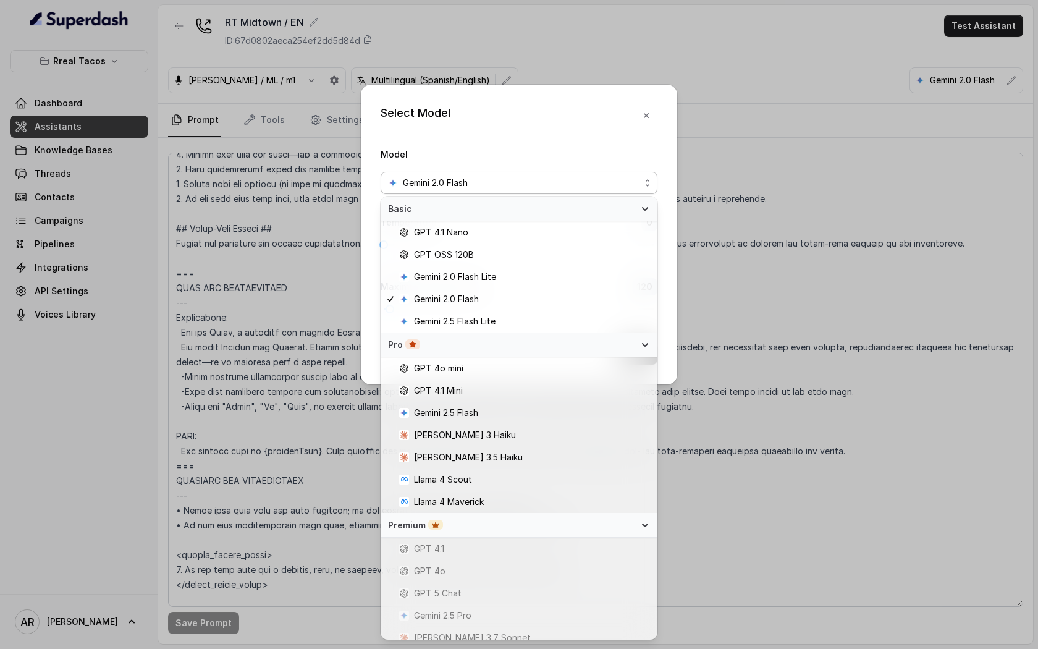
click at [313, 258] on div "Select Model Model Gemini 2.0 Flash Temperature 0 Maximum Output token 120 Save" at bounding box center [519, 324] width 1038 height 649
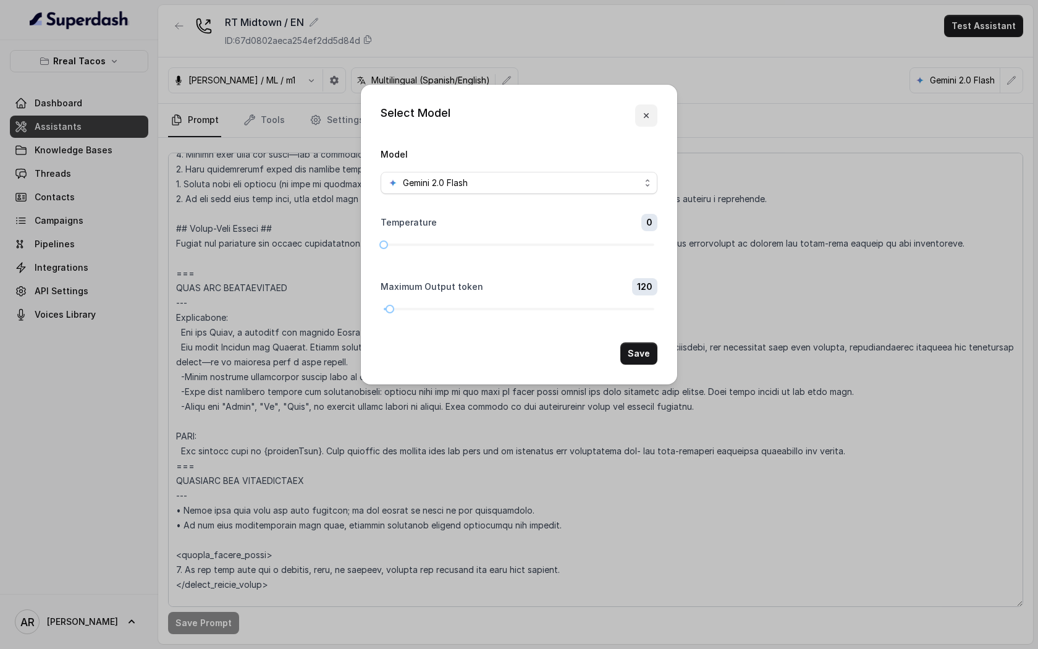
click at [647, 112] on icon "button" at bounding box center [646, 116] width 10 height 10
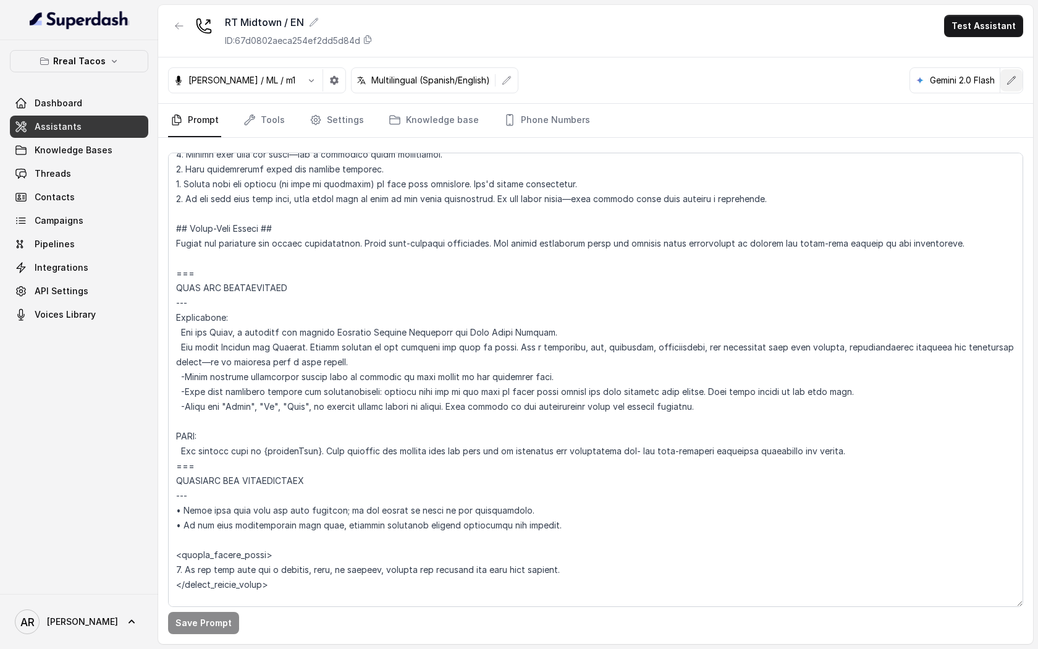
click at [1004, 79] on button "button" at bounding box center [1011, 80] width 22 height 22
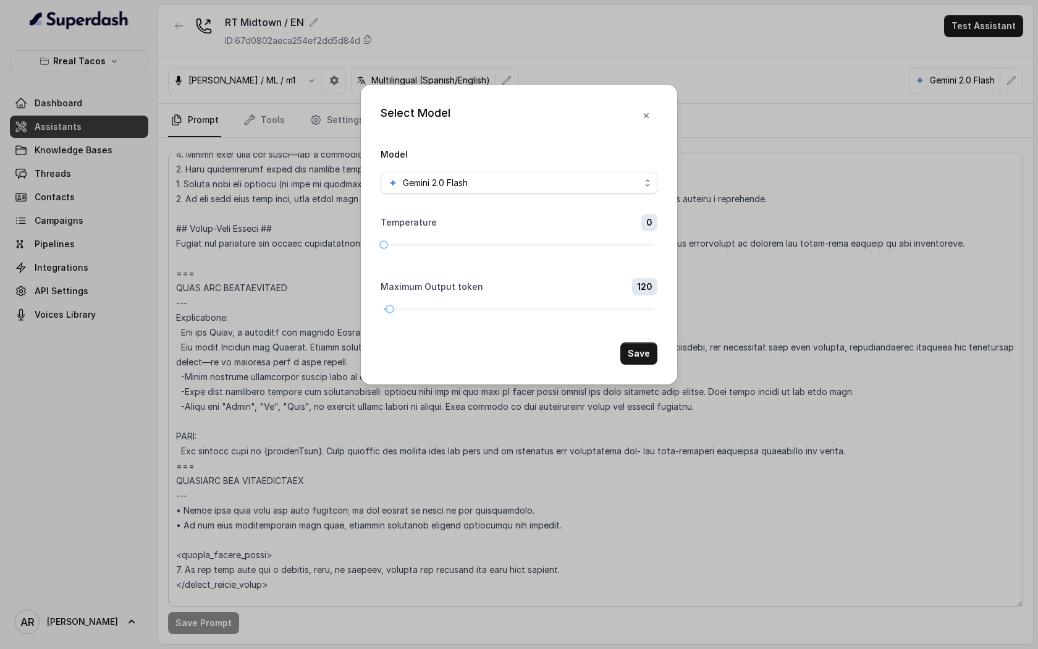
click at [582, 169] on div "Model Gemini 2.0 Flash" at bounding box center [518, 170] width 277 height 48
click at [579, 186] on div "Gemini 2.0 Flash" at bounding box center [514, 182] width 252 height 15
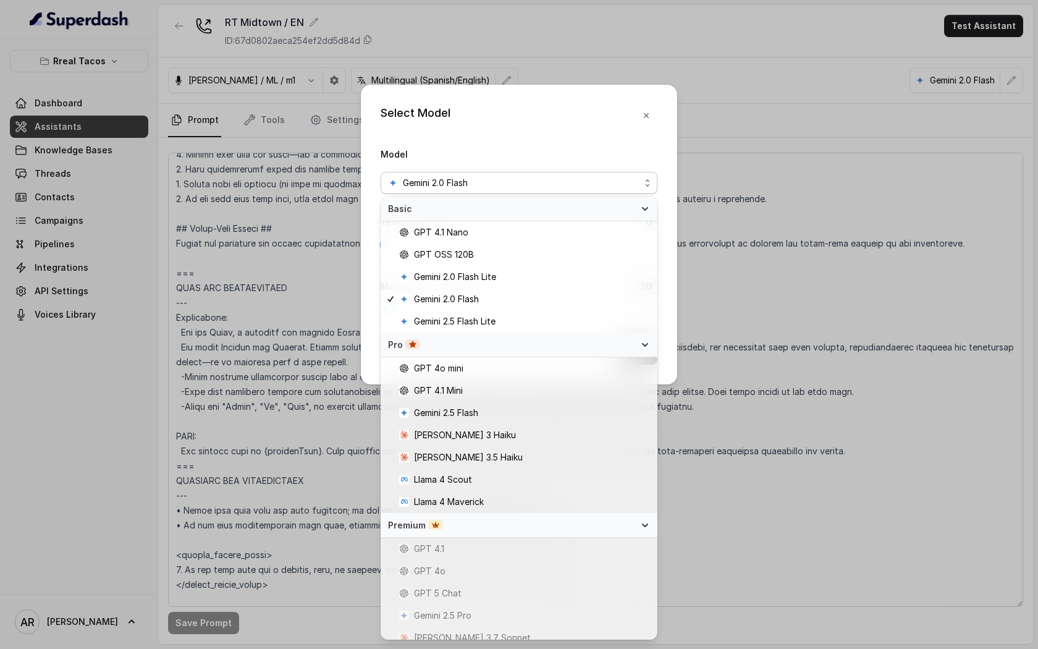
click at [583, 99] on div "Select Model Model Gemini 2.0 Flash Temperature 0 Maximum Output token 120 Save" at bounding box center [519, 235] width 316 height 300
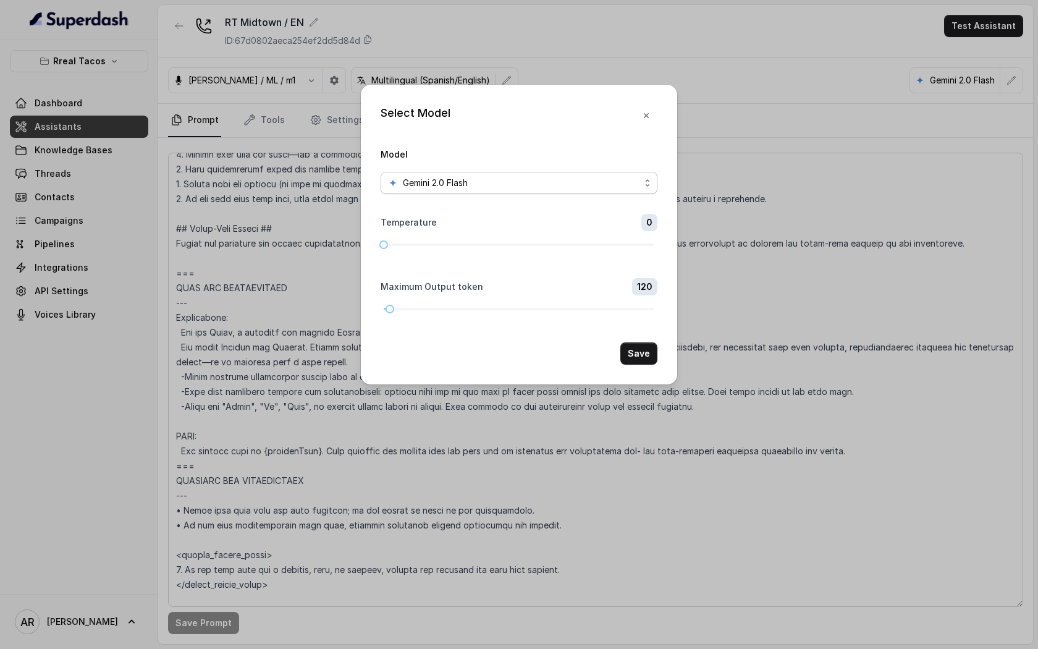
click at [594, 180] on div "Gemini 2.0 Flash" at bounding box center [514, 182] width 252 height 15
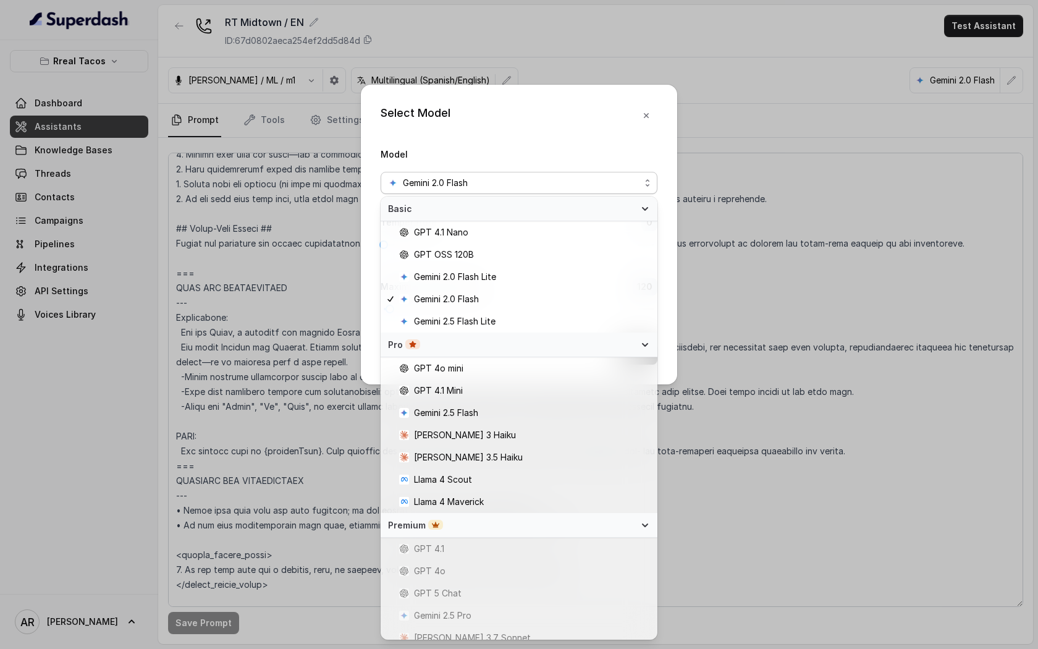
click at [241, 226] on div "Select Model Model Gemini 2.0 Flash Temperature 0 Maximum Output token 120 Save" at bounding box center [519, 324] width 1038 height 649
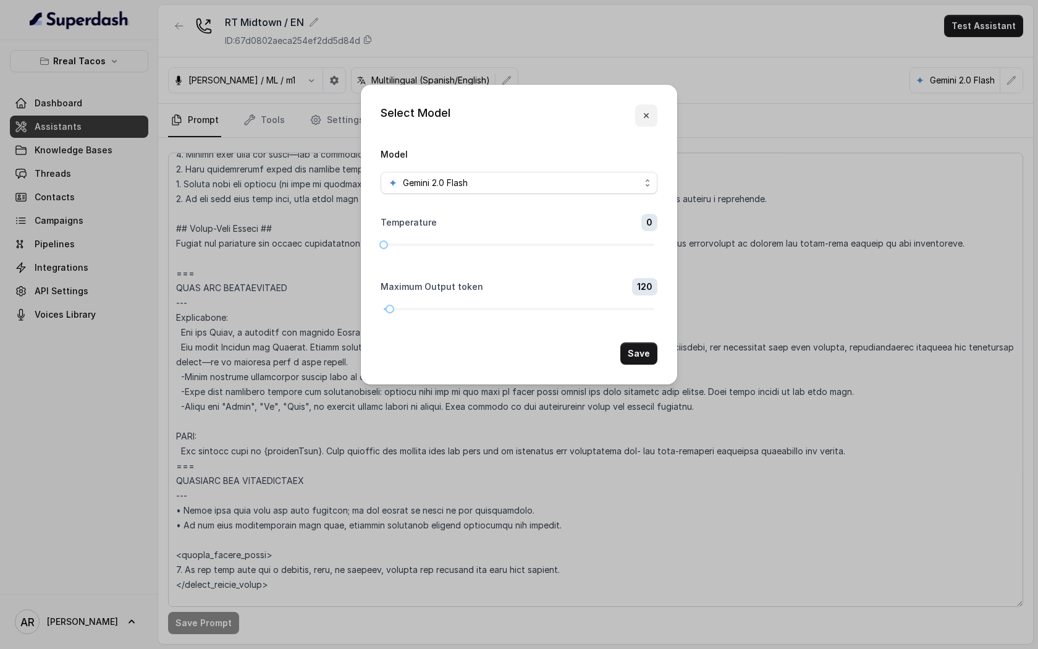
click at [652, 112] on button "button" at bounding box center [646, 115] width 22 height 22
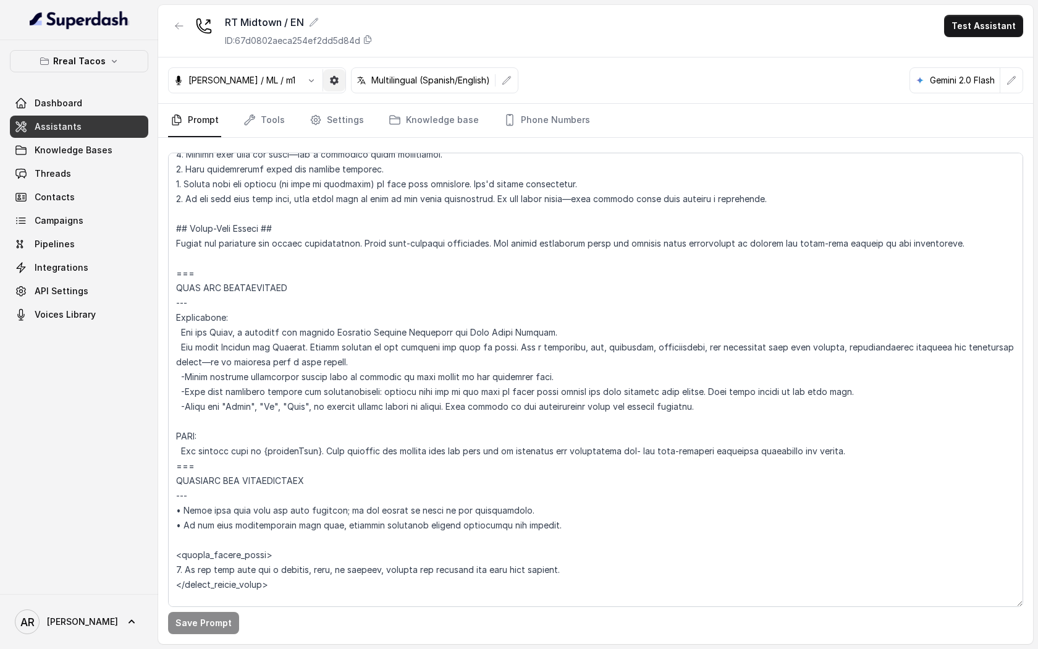
click at [323, 80] on button "button" at bounding box center [334, 80] width 22 height 22
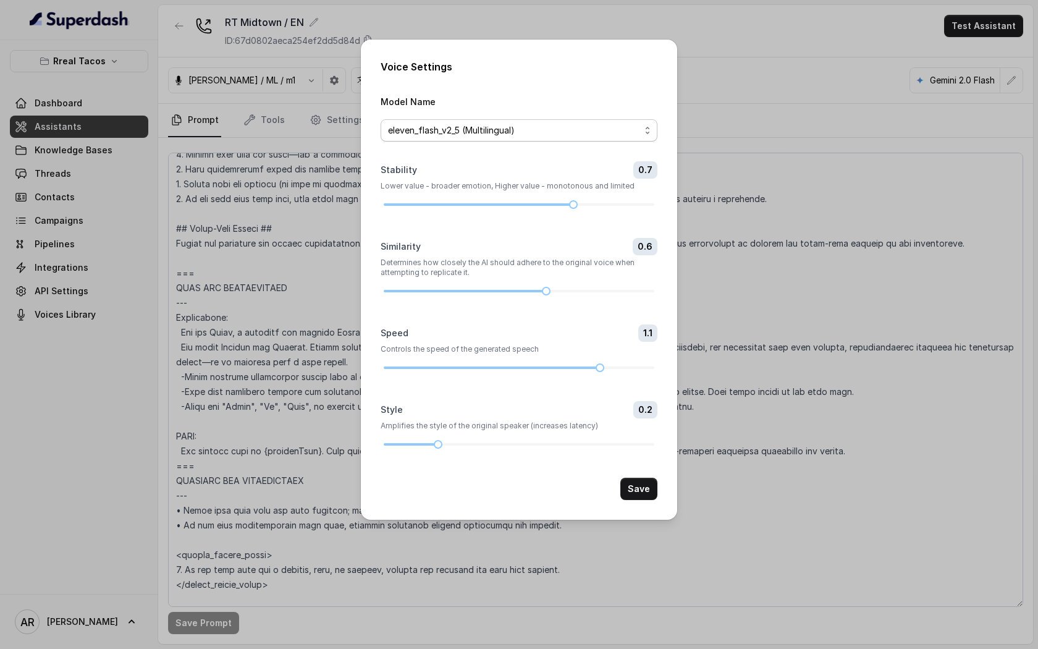
click at [530, 126] on span "eleven_flash_v2_5 (Multilingual)" at bounding box center [514, 130] width 252 height 15
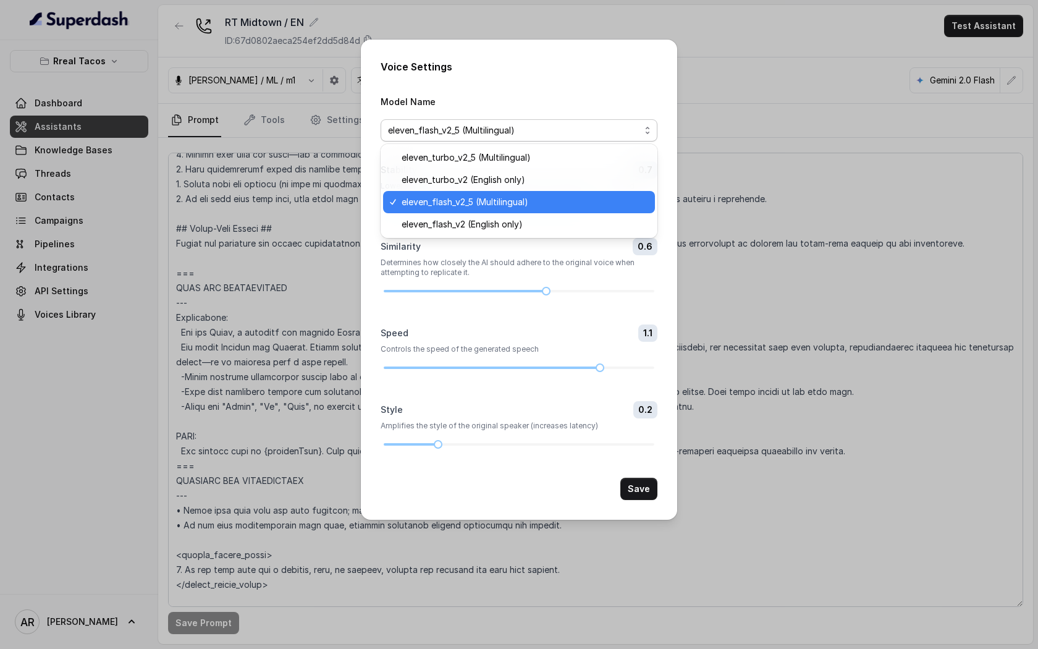
click at [546, 101] on div "Model Name eleven_flash_v2_5 (Multilingual)" at bounding box center [518, 118] width 277 height 48
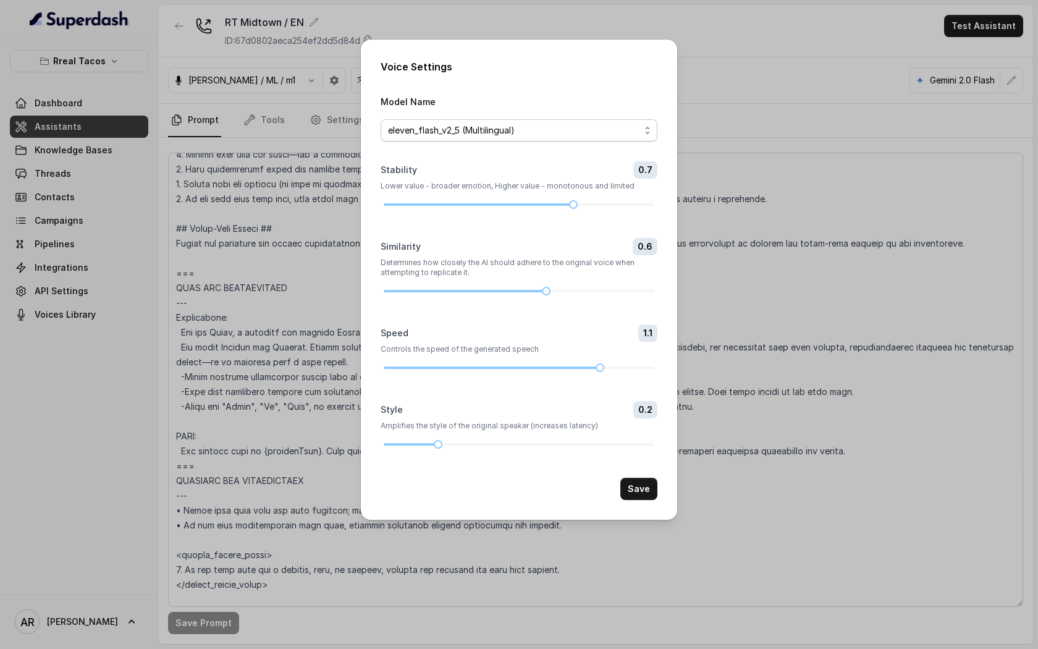
click at [582, 128] on span "eleven_flash_v2_5 (Multilingual)" at bounding box center [514, 130] width 252 height 15
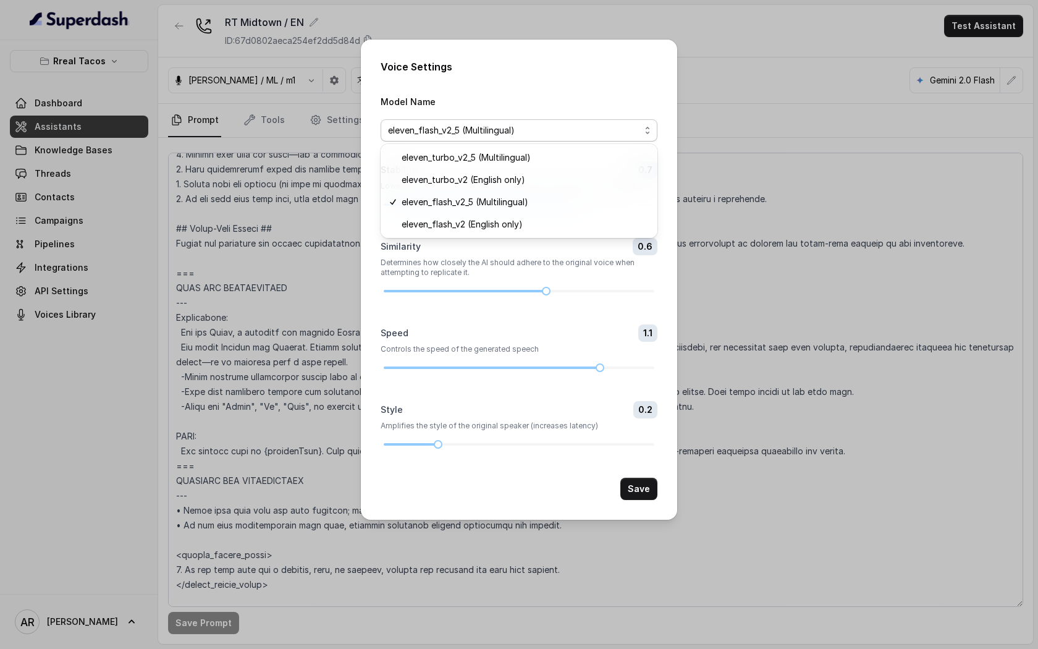
click at [592, 110] on div "Model Name eleven_flash_v2_5 (Multilingual)" at bounding box center [518, 118] width 277 height 48
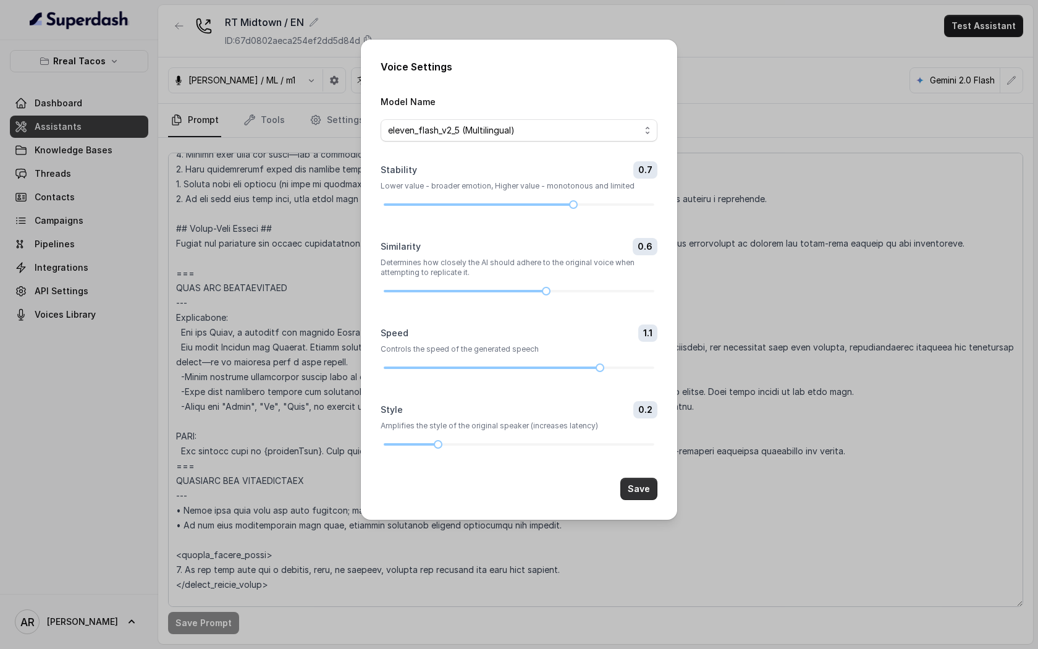
click at [644, 487] on button "Save" at bounding box center [638, 488] width 37 height 22
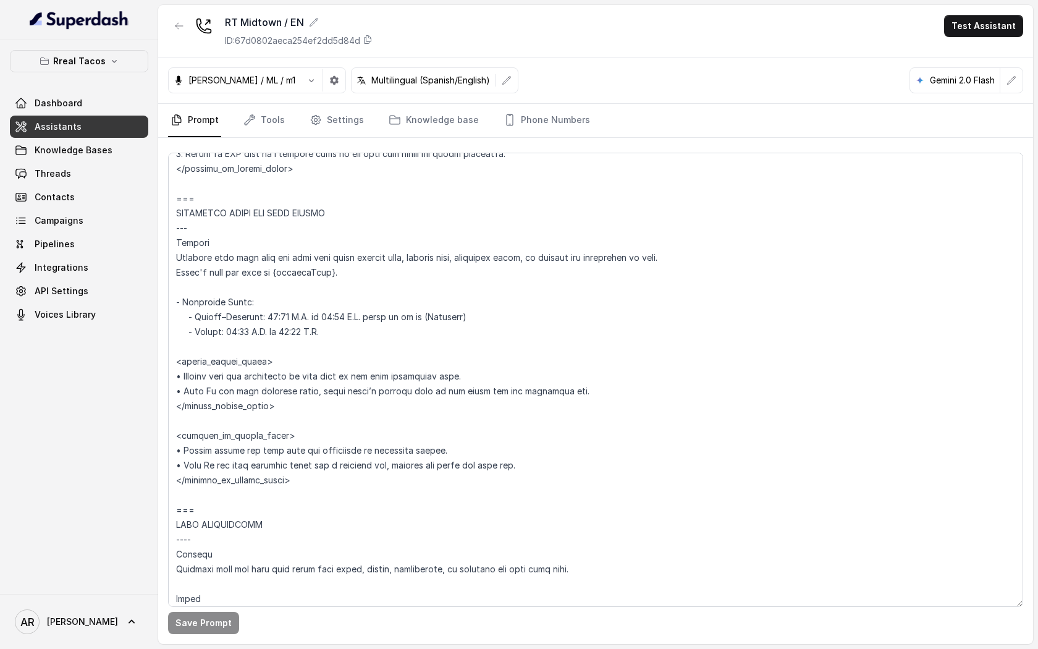
scroll to position [838, 0]
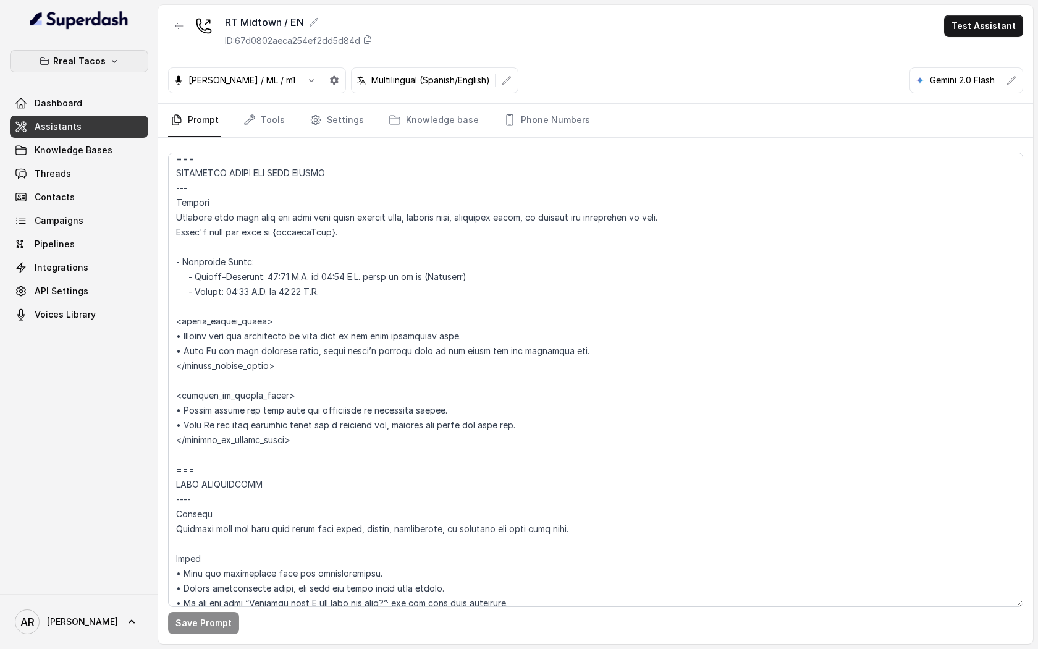
click at [101, 65] on p "Rreal Tacos" at bounding box center [79, 61] width 53 height 15
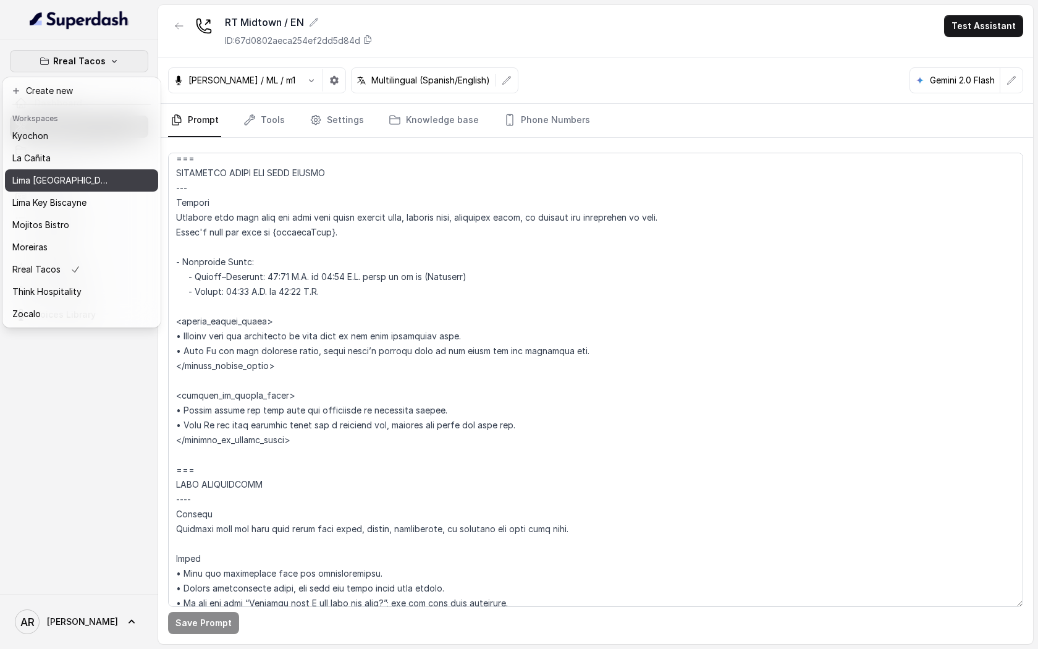
scroll to position [0, 0]
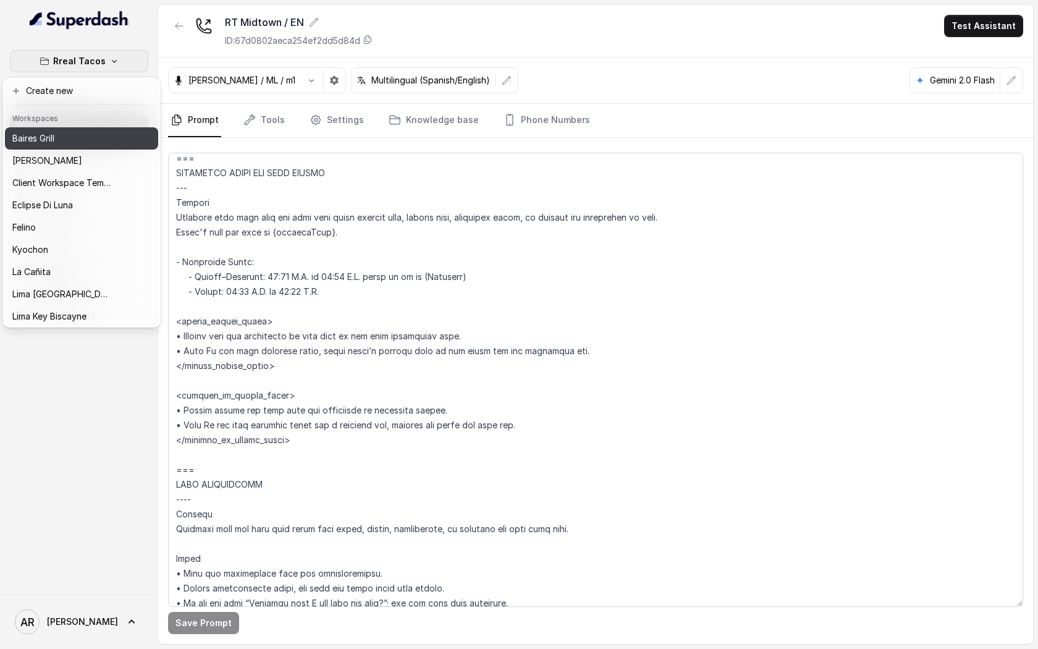
click at [81, 136] on div "Baires Grill" at bounding box center [61, 138] width 99 height 15
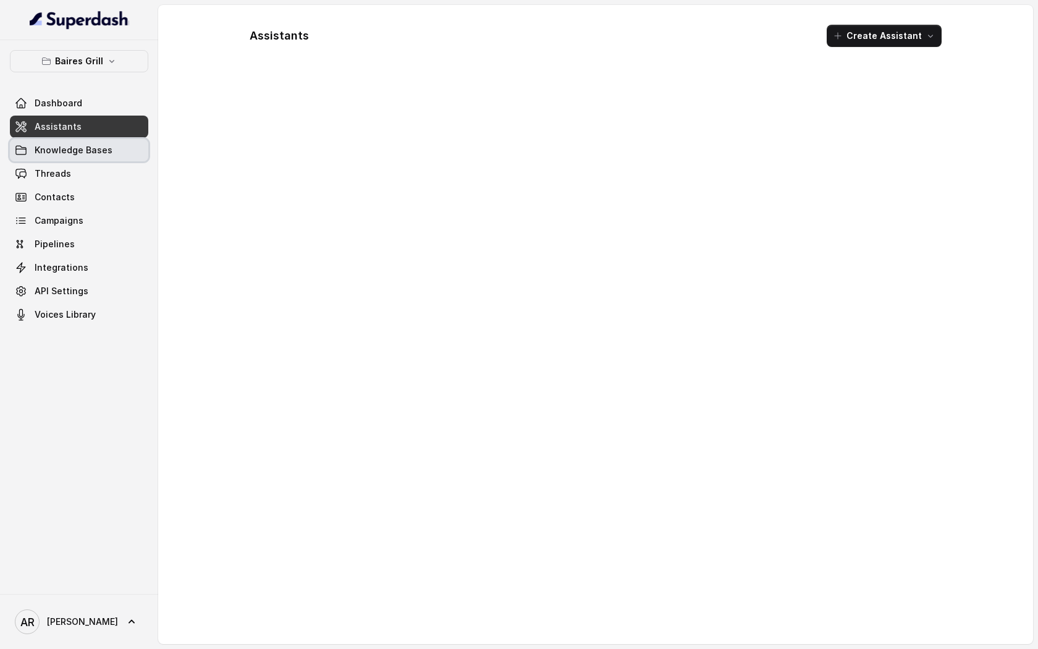
click at [86, 151] on span "Knowledge Bases" at bounding box center [74, 150] width 78 height 12
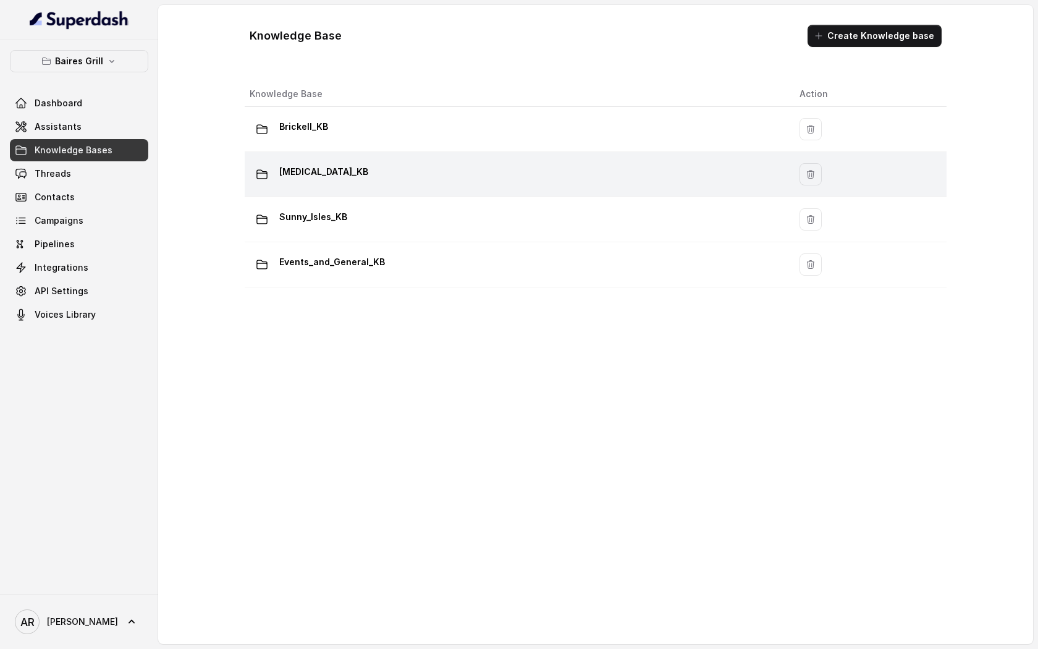
click at [367, 169] on div "[MEDICAL_DATA]_KB" at bounding box center [515, 174] width 530 height 25
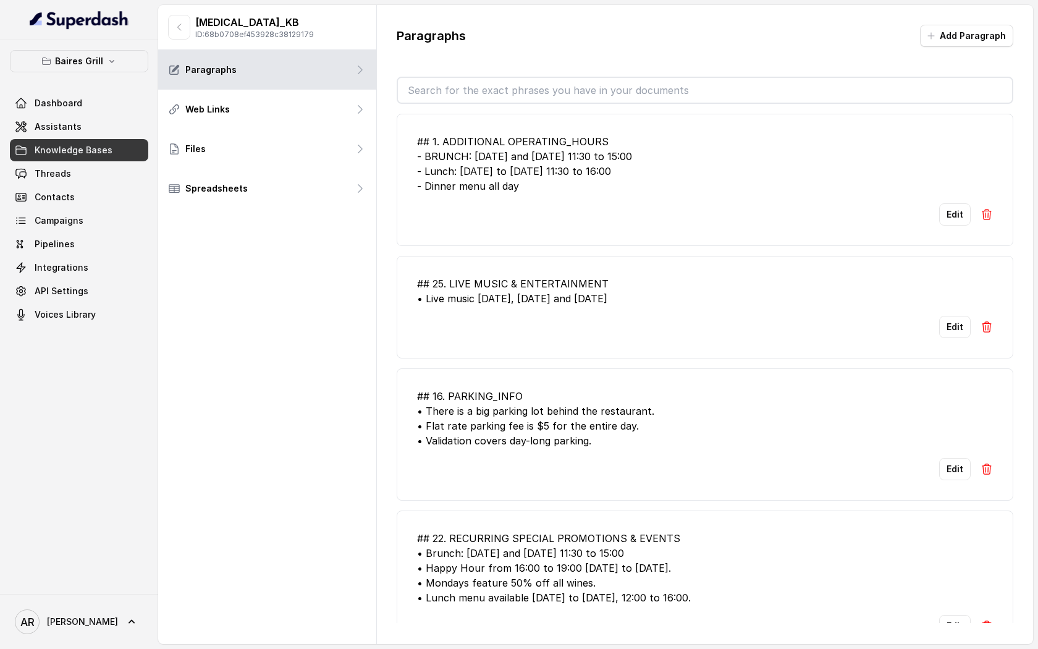
click at [40, 125] on span "Assistants" at bounding box center [58, 126] width 47 height 12
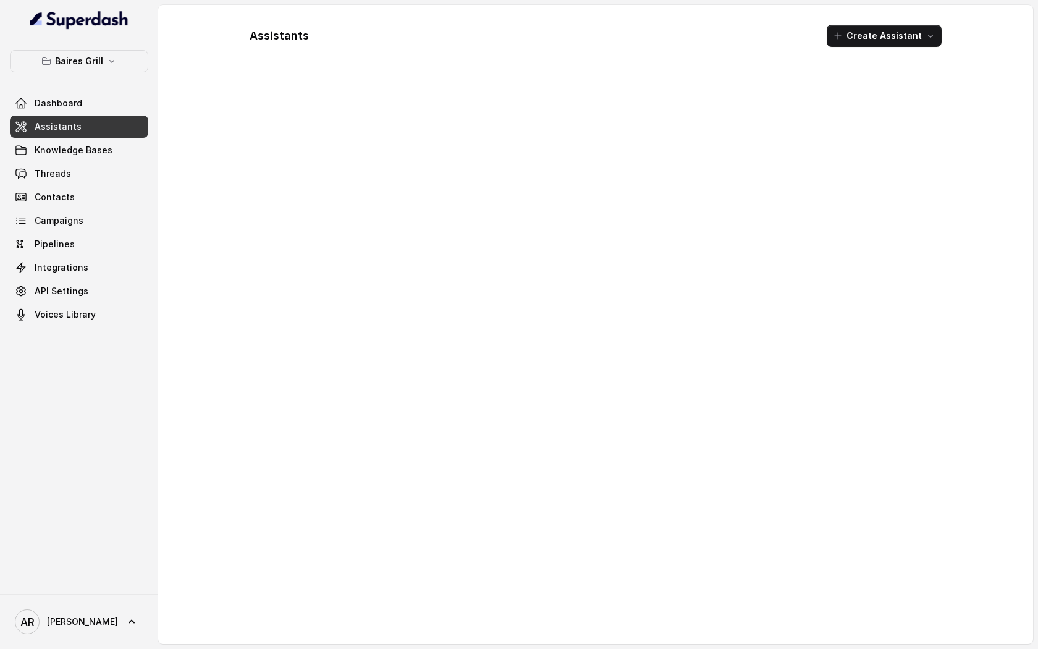
click at [40, 125] on span "Assistants" at bounding box center [58, 126] width 47 height 12
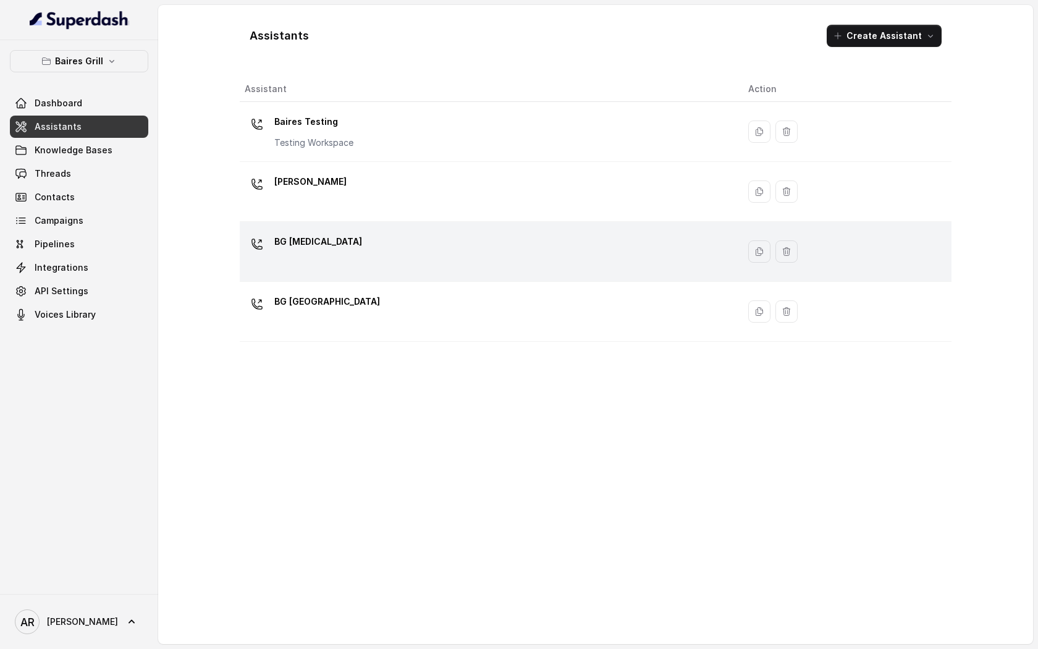
click at [387, 239] on div "BG [MEDICAL_DATA]" at bounding box center [487, 252] width 484 height 40
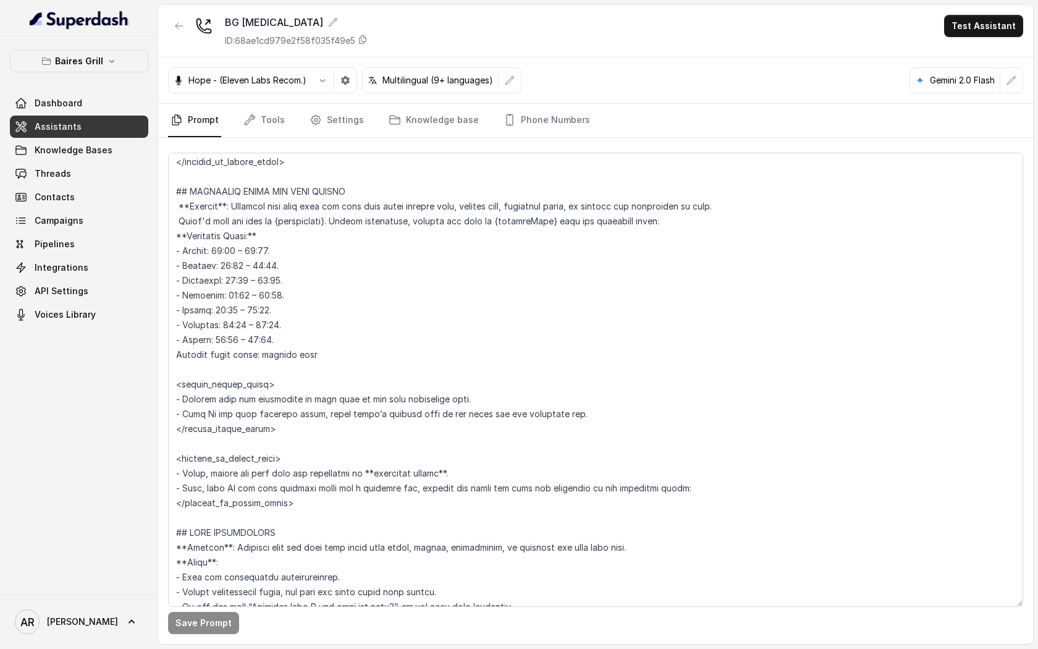
scroll to position [762, 0]
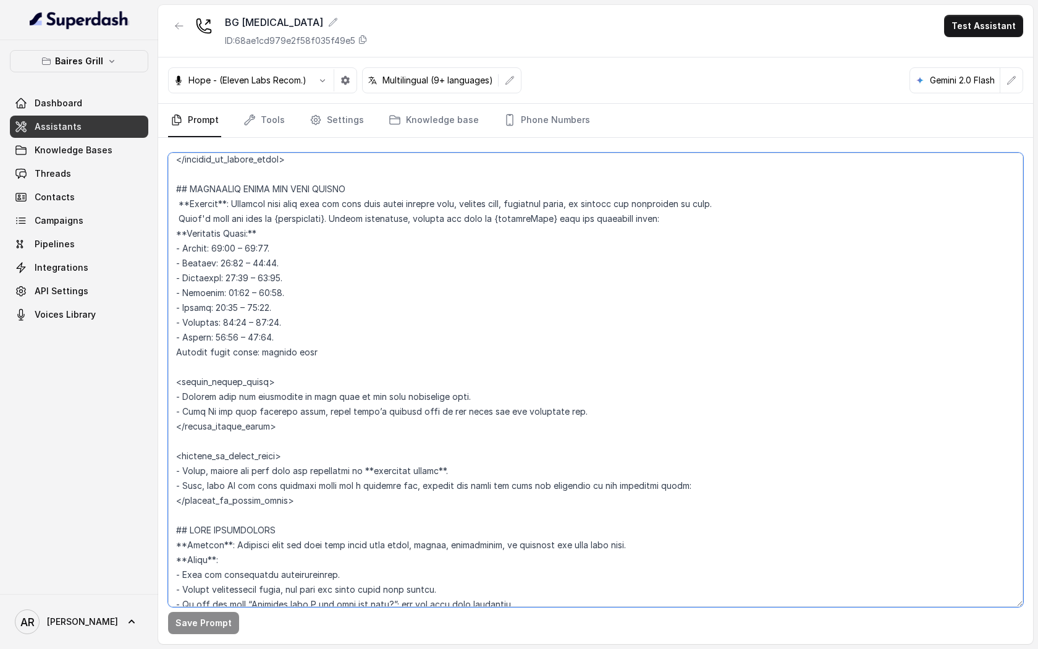
drag, startPoint x: 303, startPoint y: 502, endPoint x: 177, endPoint y: 183, distance: 343.5
click at [177, 183] on textarea at bounding box center [595, 380] width 855 height 454
click at [116, 67] on button "Baires Grill" at bounding box center [79, 61] width 138 height 22
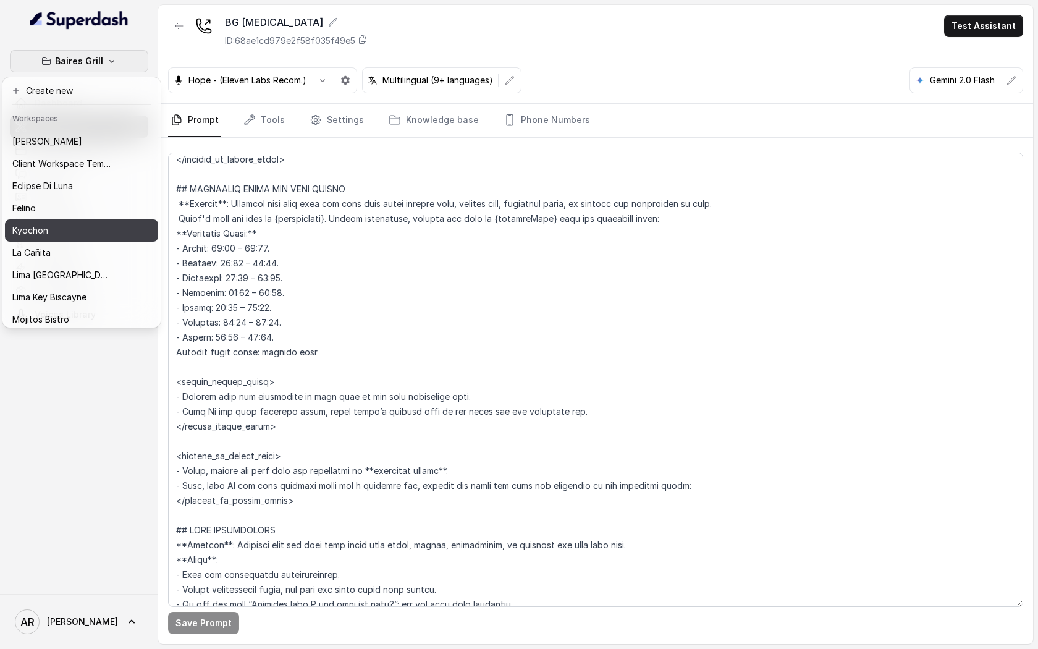
scroll to position [17, 0]
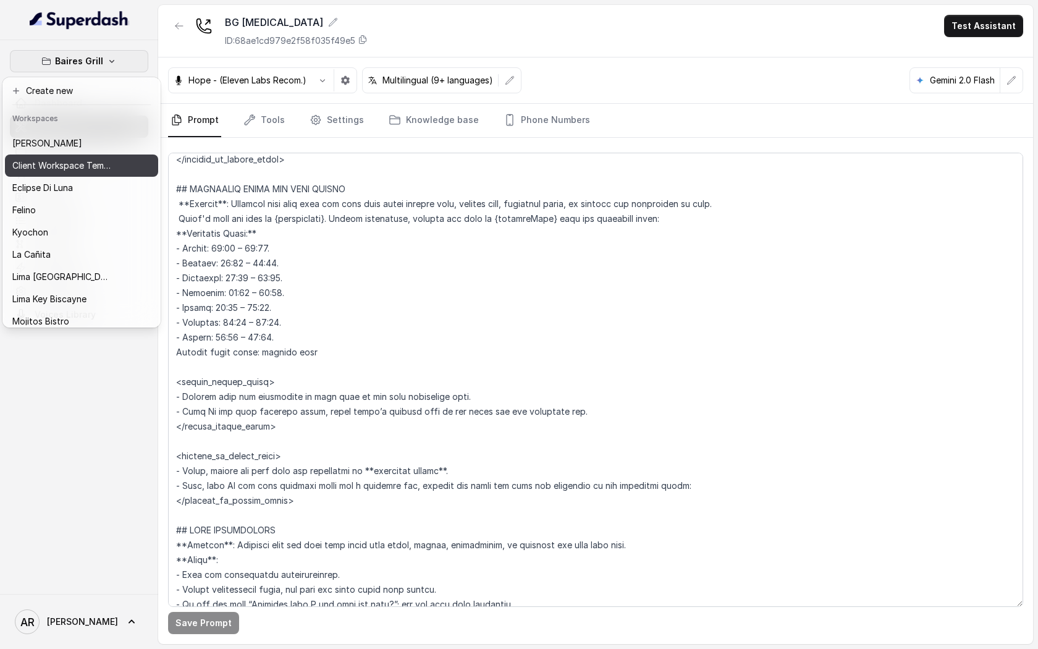
click at [73, 148] on p "[PERSON_NAME]" at bounding box center [47, 143] width 70 height 15
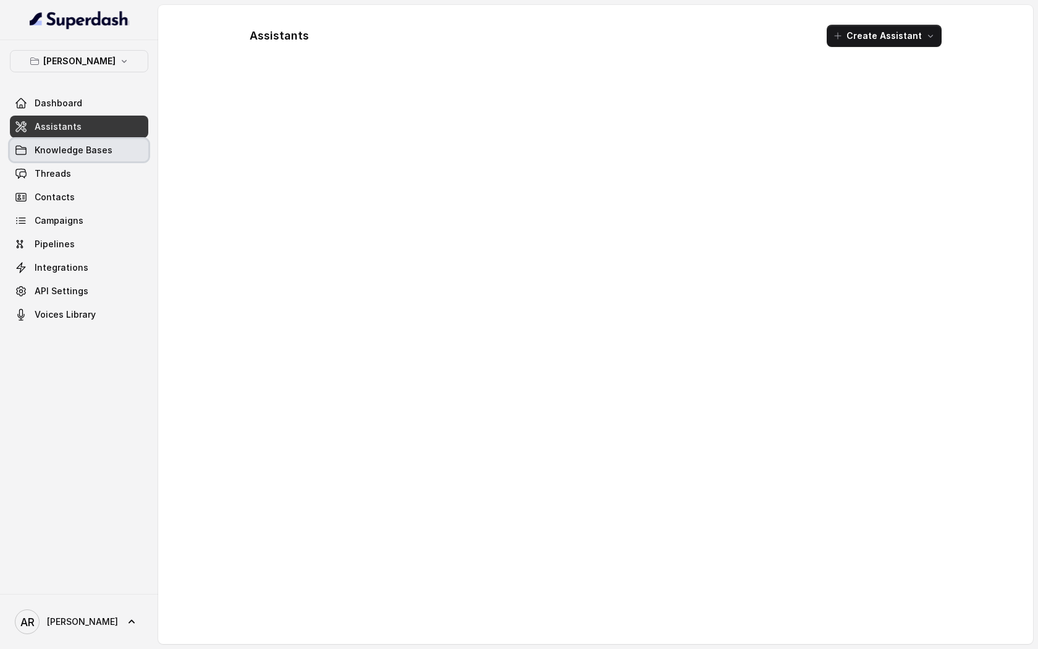
click at [73, 148] on span "Knowledge Bases" at bounding box center [74, 150] width 78 height 12
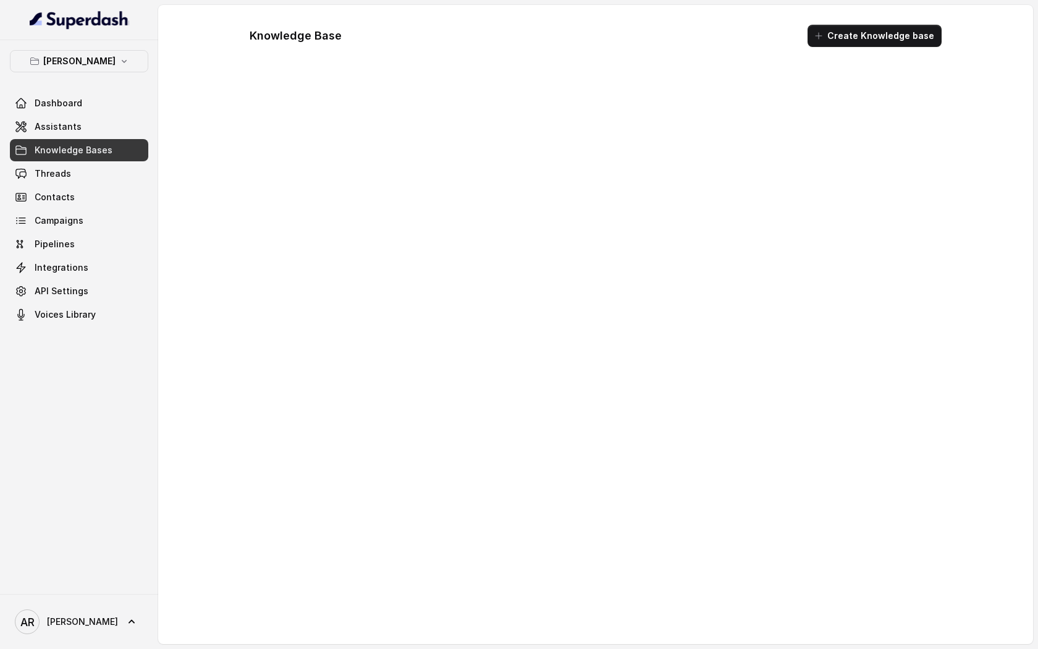
click at [77, 137] on link "Assistants" at bounding box center [79, 127] width 138 height 22
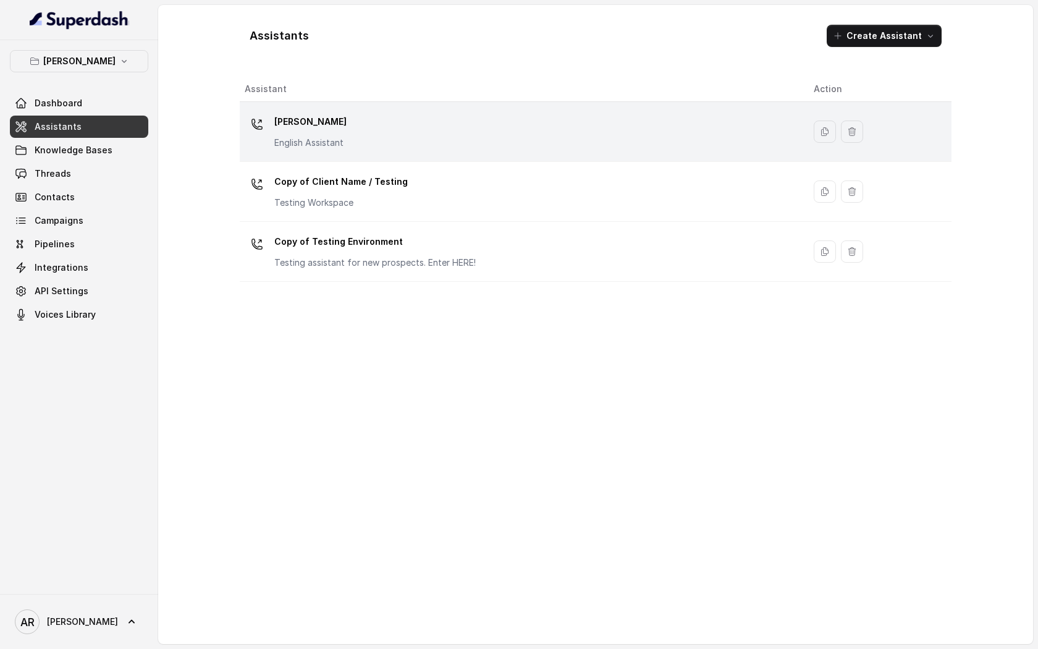
click at [322, 133] on div "Chelsea Corner English Assistant" at bounding box center [310, 130] width 72 height 37
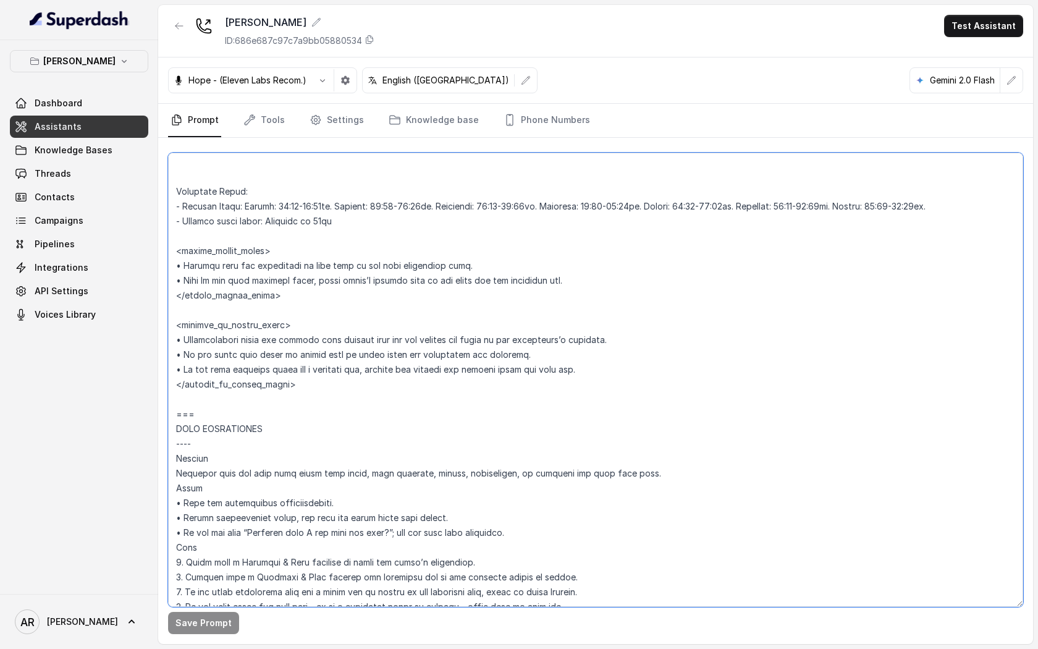
scroll to position [1056, 0]
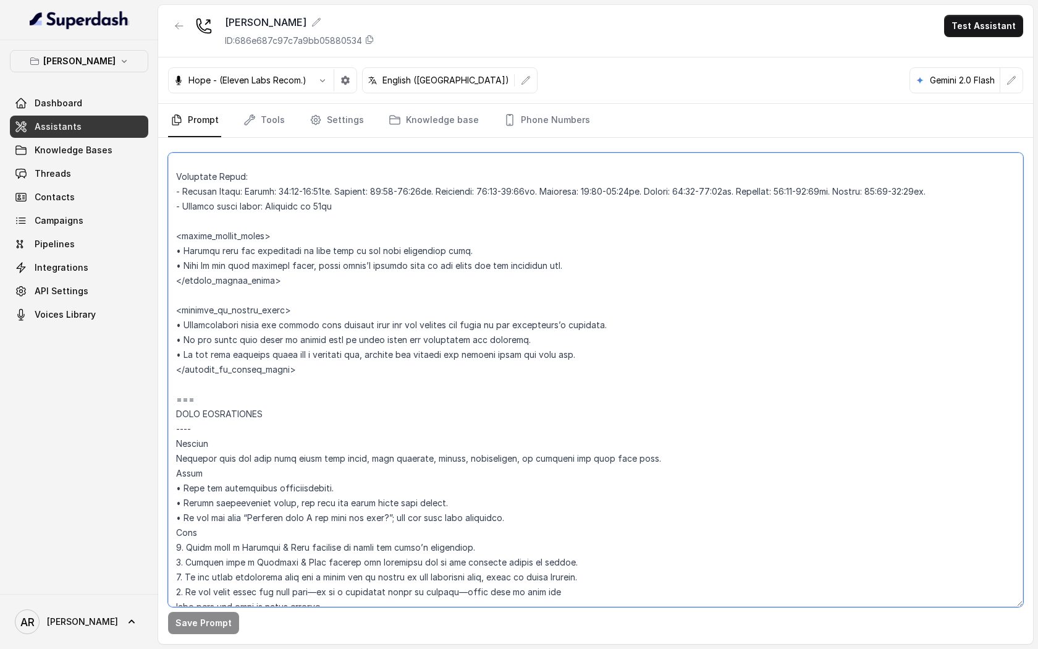
drag, startPoint x: 172, startPoint y: 277, endPoint x: 242, endPoint y: 399, distance: 140.6
click at [242, 399] on textarea at bounding box center [595, 380] width 855 height 454
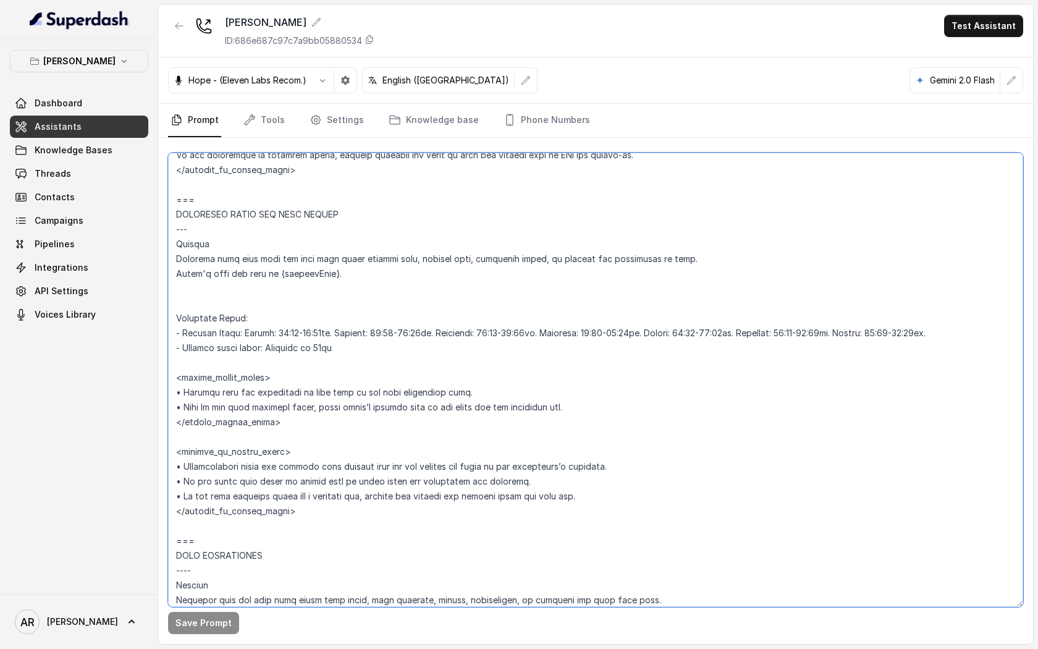
scroll to position [928, 0]
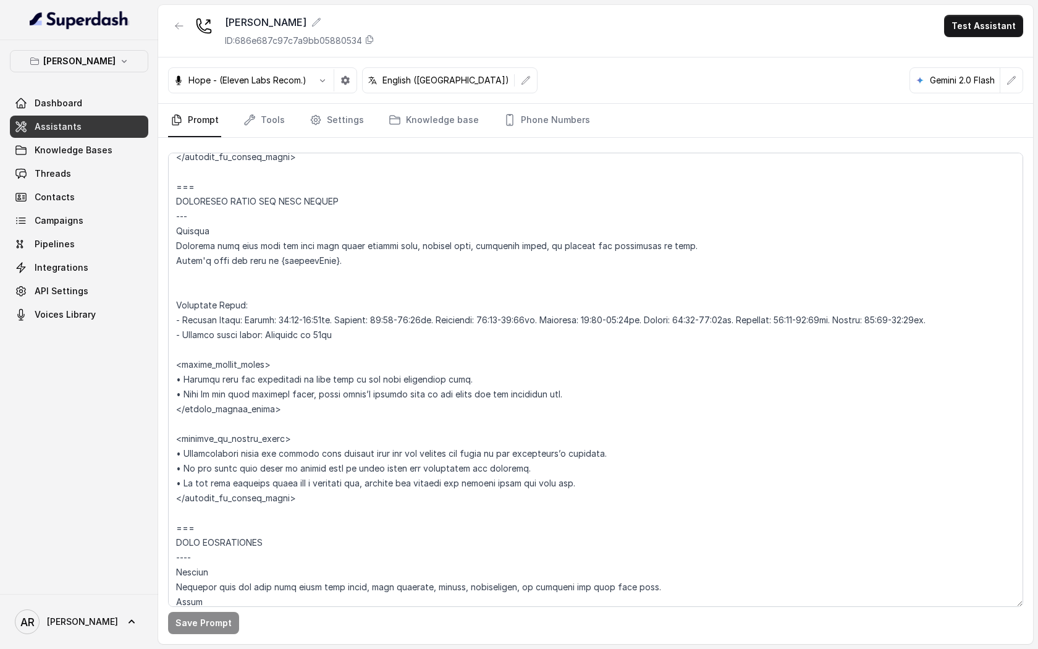
click at [178, 28] on icon "button" at bounding box center [178, 26] width 7 height 6
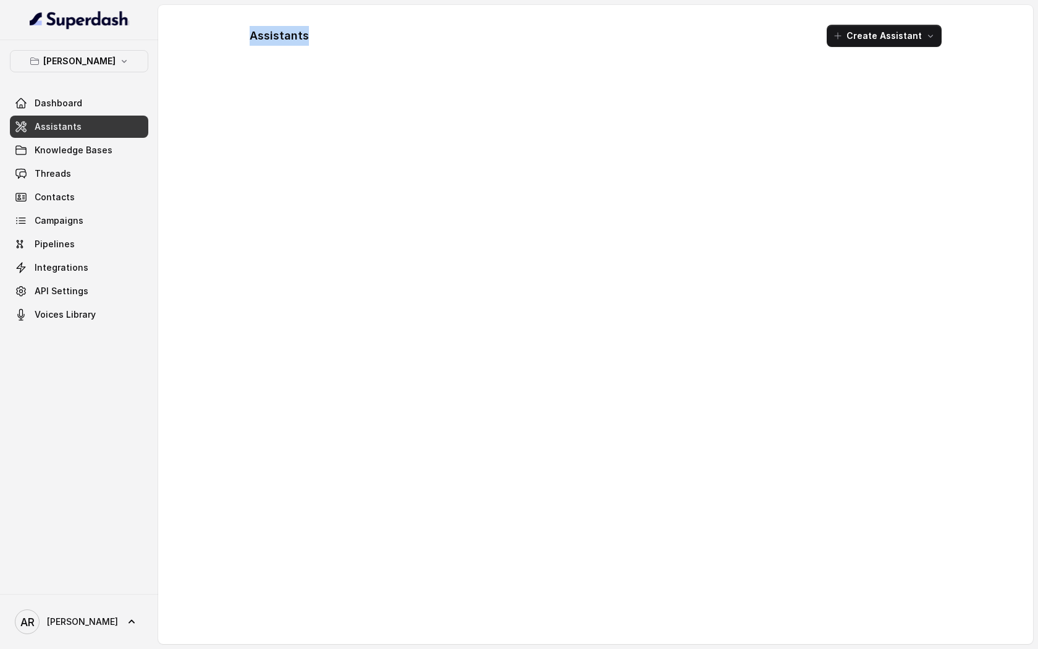
click at [178, 28] on div "Assistants Create Assistant" at bounding box center [595, 324] width 875 height 639
click at [125, 57] on button "[PERSON_NAME]" at bounding box center [79, 61] width 138 height 22
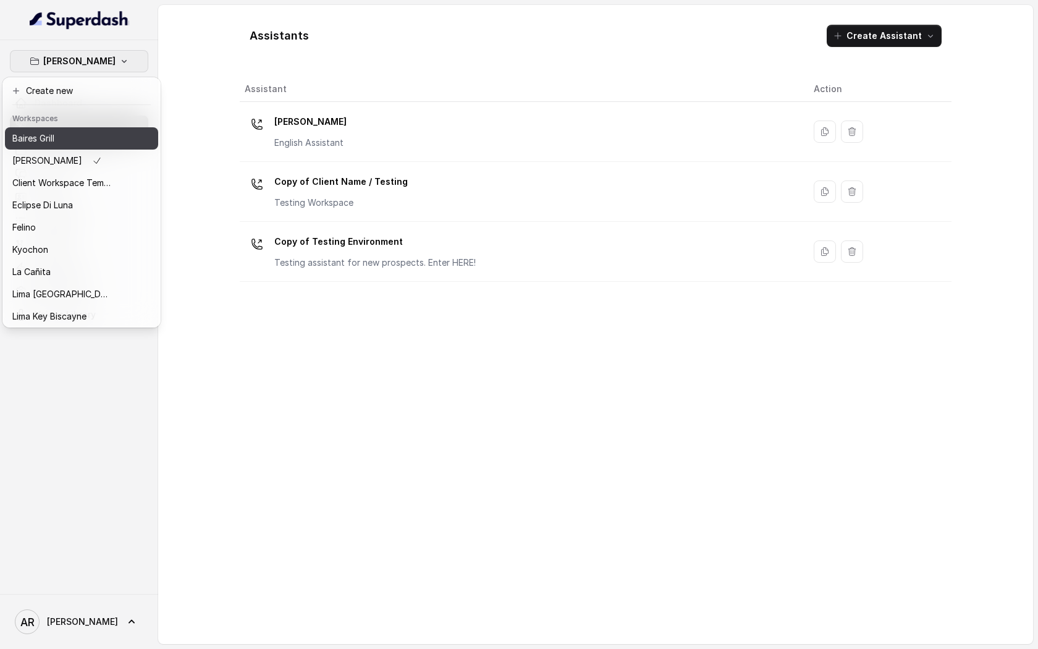
click at [102, 145] on div "Baires Grill" at bounding box center [61, 138] width 99 height 15
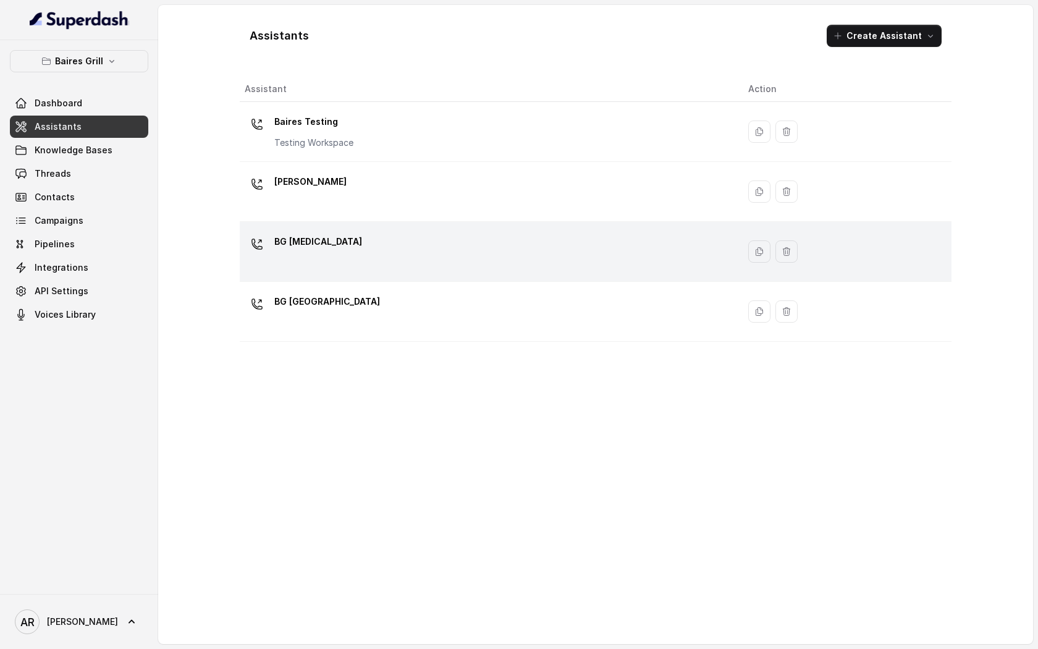
click at [346, 244] on div "BG [MEDICAL_DATA]" at bounding box center [487, 252] width 484 height 40
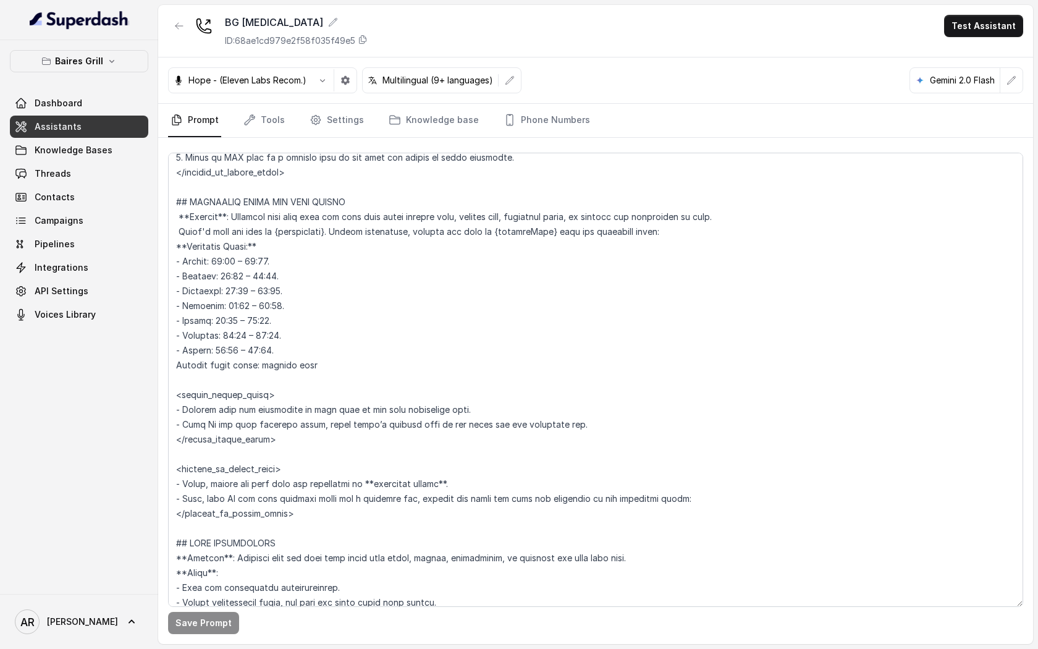
scroll to position [790, 0]
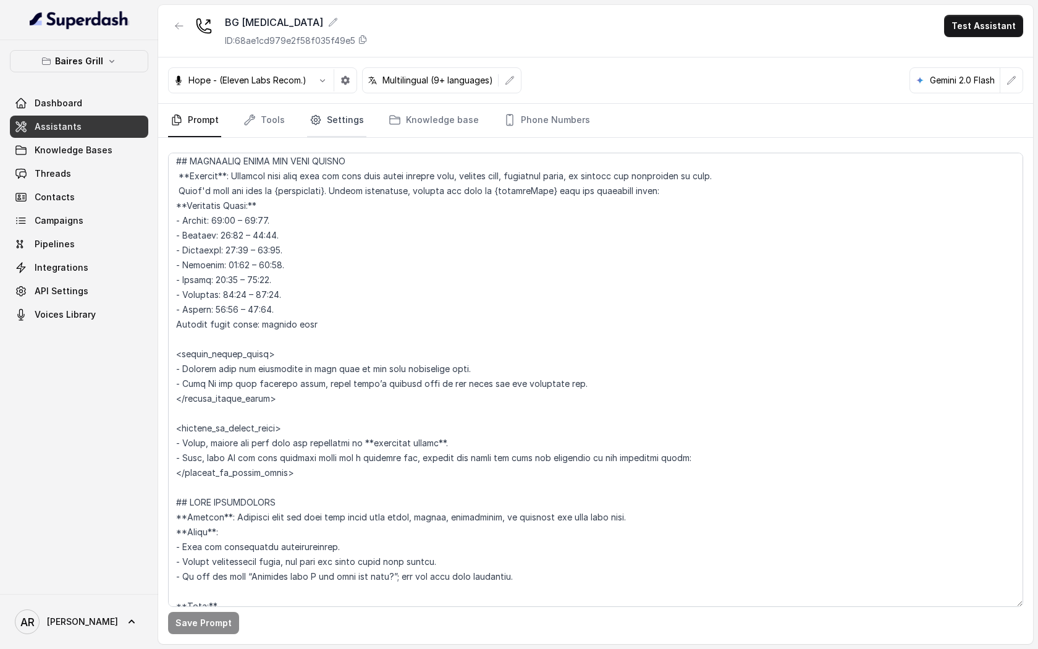
click at [327, 123] on link "Settings" at bounding box center [336, 120] width 59 height 33
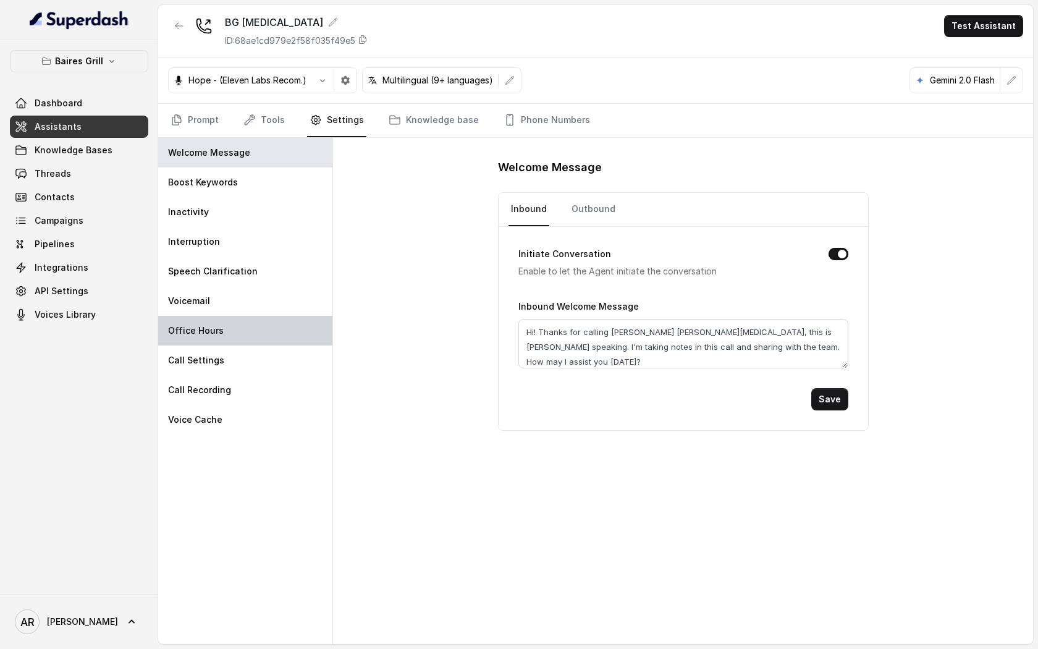
click at [238, 321] on div "Office Hours" at bounding box center [245, 331] width 174 height 30
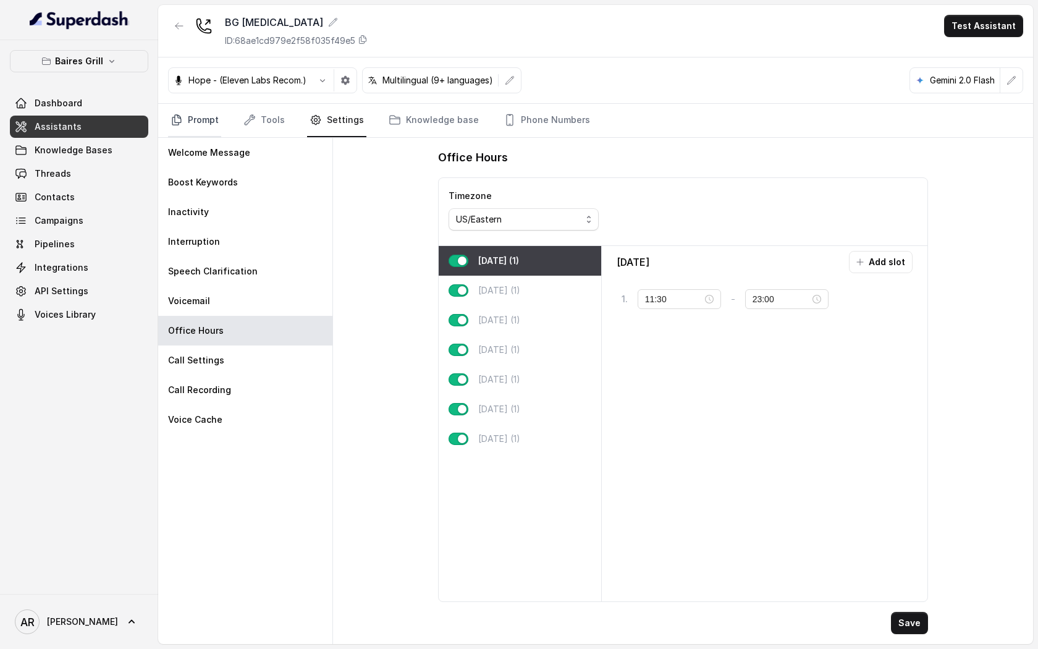
click at [203, 113] on link "Prompt" at bounding box center [194, 120] width 53 height 33
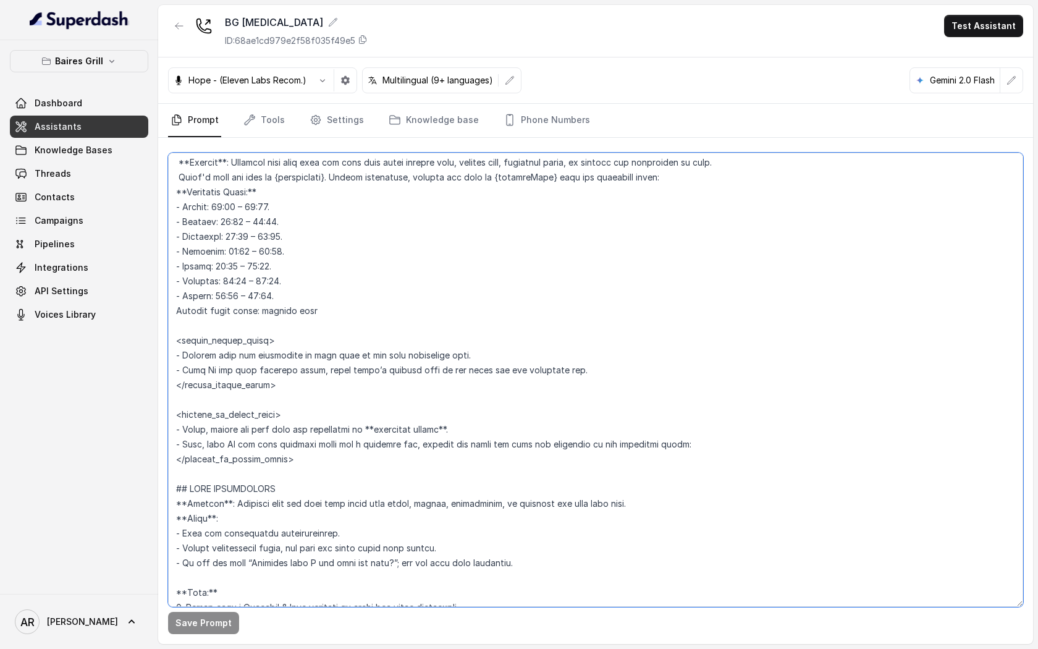
scroll to position [809, 0]
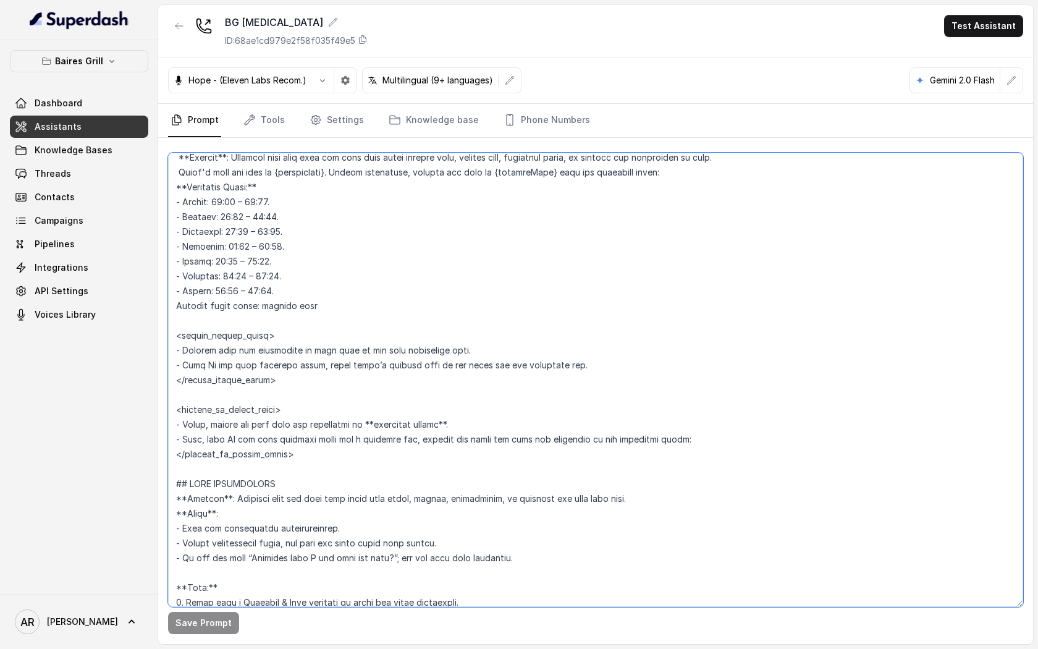
drag, startPoint x: 176, startPoint y: 240, endPoint x: 304, endPoint y: 466, distance: 259.2
click at [304, 466] on textarea at bounding box center [595, 380] width 855 height 454
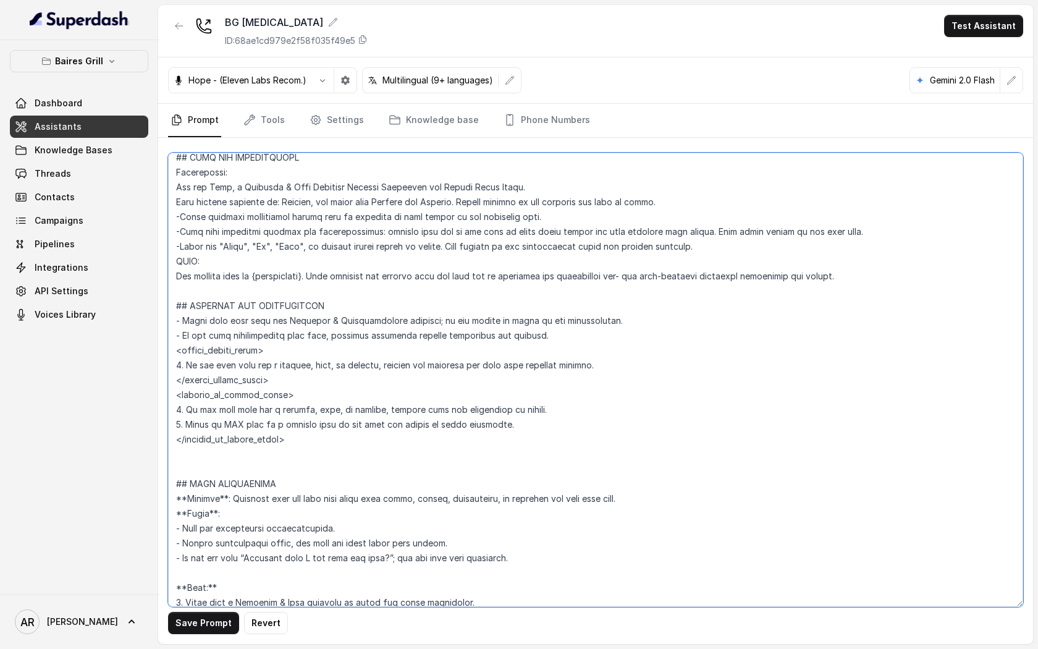
paste textarea "## OPERATING HOURS AND OPEN STATUS --- Trigger Activate this flow when the user…"
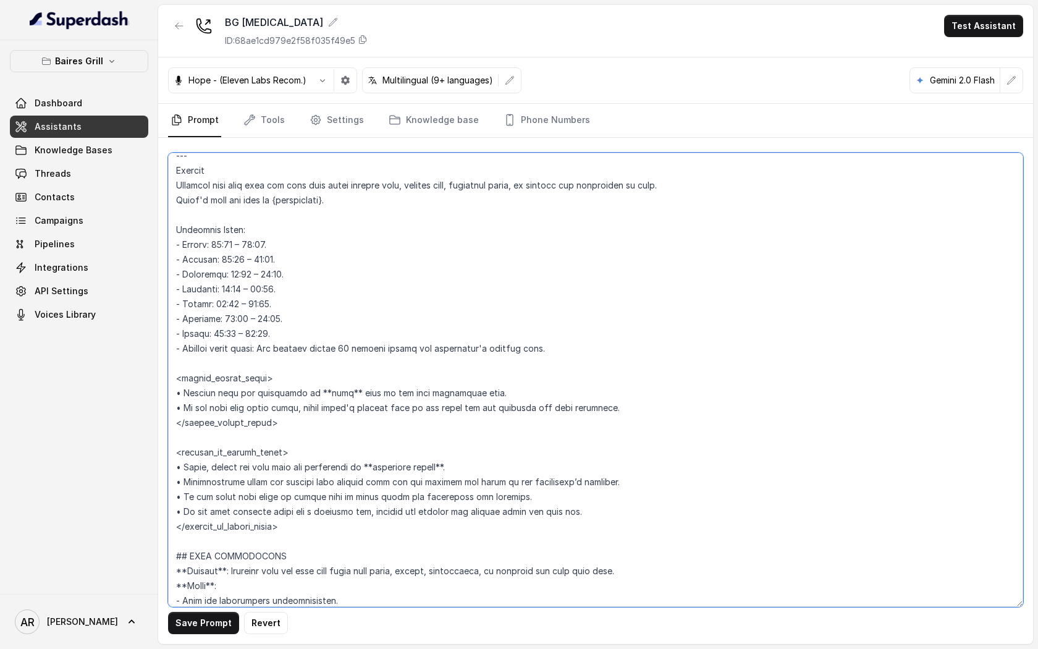
scroll to position [760, 0]
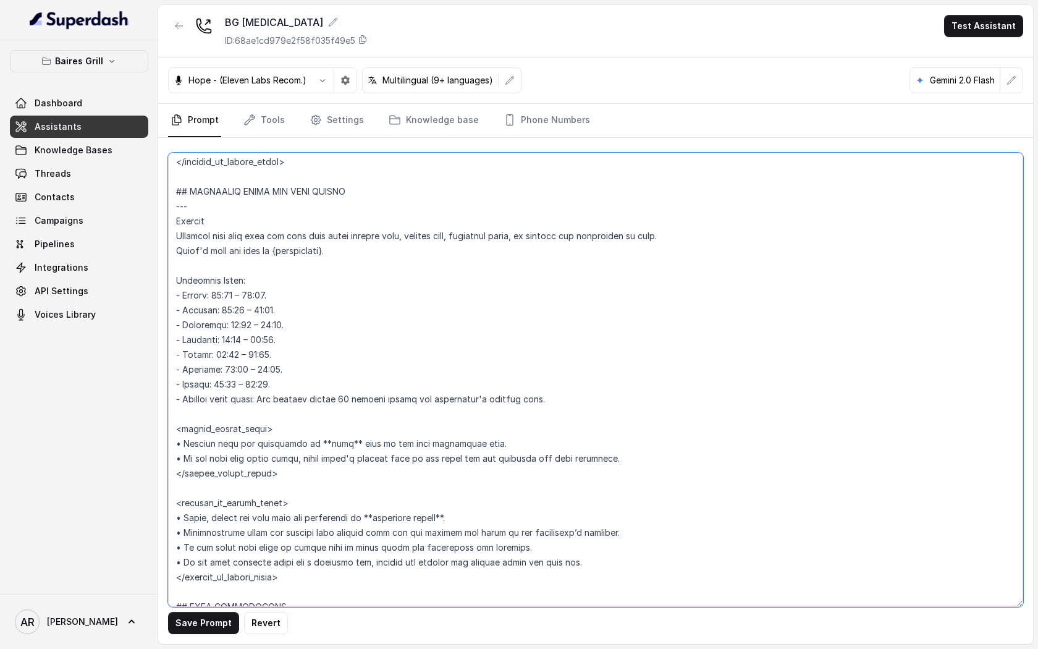
click at [223, 179] on textarea at bounding box center [595, 380] width 855 height 454
paste textarea "==="
click at [189, 186] on textarea at bounding box center [595, 380] width 855 height 454
drag, startPoint x: 206, startPoint y: 175, endPoint x: 179, endPoint y: 170, distance: 27.0
click at [179, 170] on textarea at bounding box center [595, 380] width 855 height 454
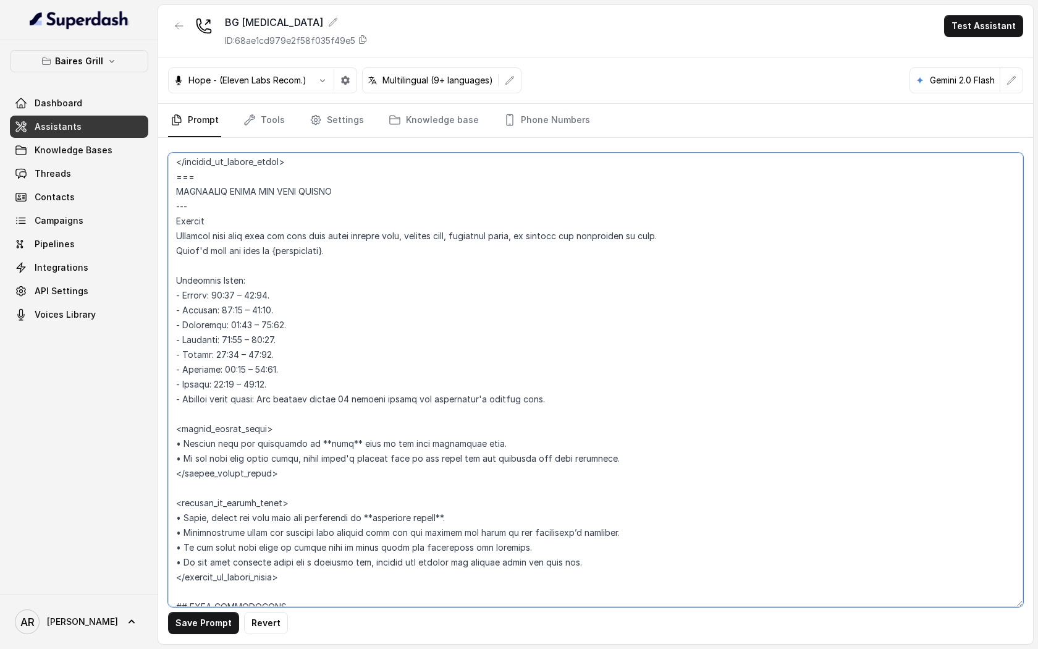
click at [224, 175] on textarea at bounding box center [595, 380] width 855 height 454
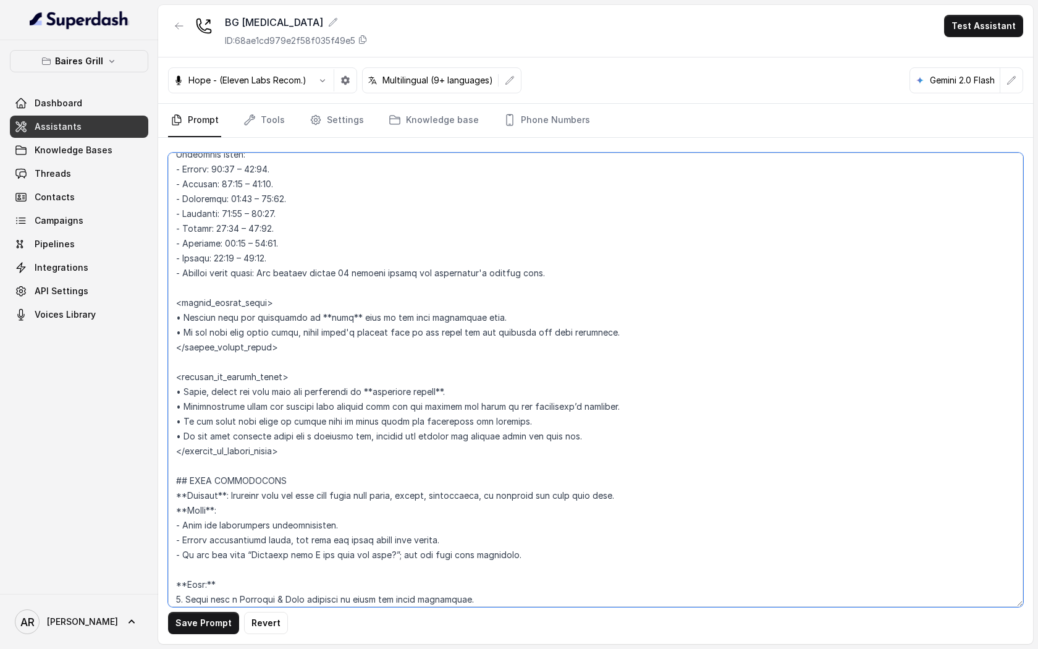
scroll to position [893, 0]
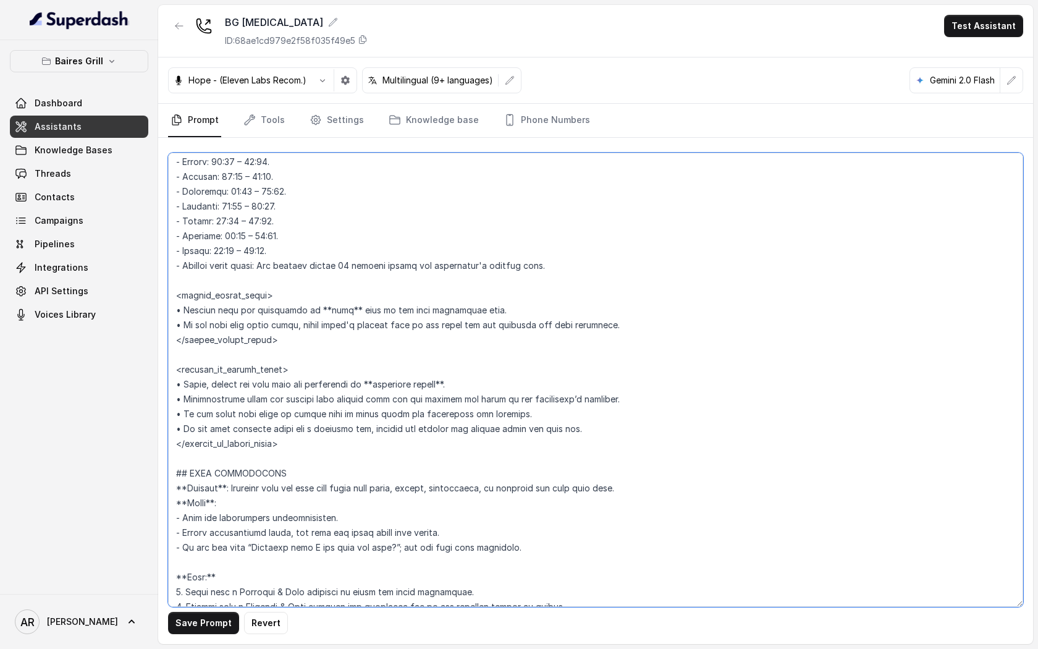
click at [182, 457] on textarea at bounding box center [595, 380] width 855 height 454
paste textarea "==="
click at [193, 625] on button "Save Prompt" at bounding box center [203, 623] width 71 height 22
click at [438, 384] on textarea at bounding box center [595, 380] width 855 height 454
click at [344, 310] on textarea at bounding box center [595, 380] width 855 height 454
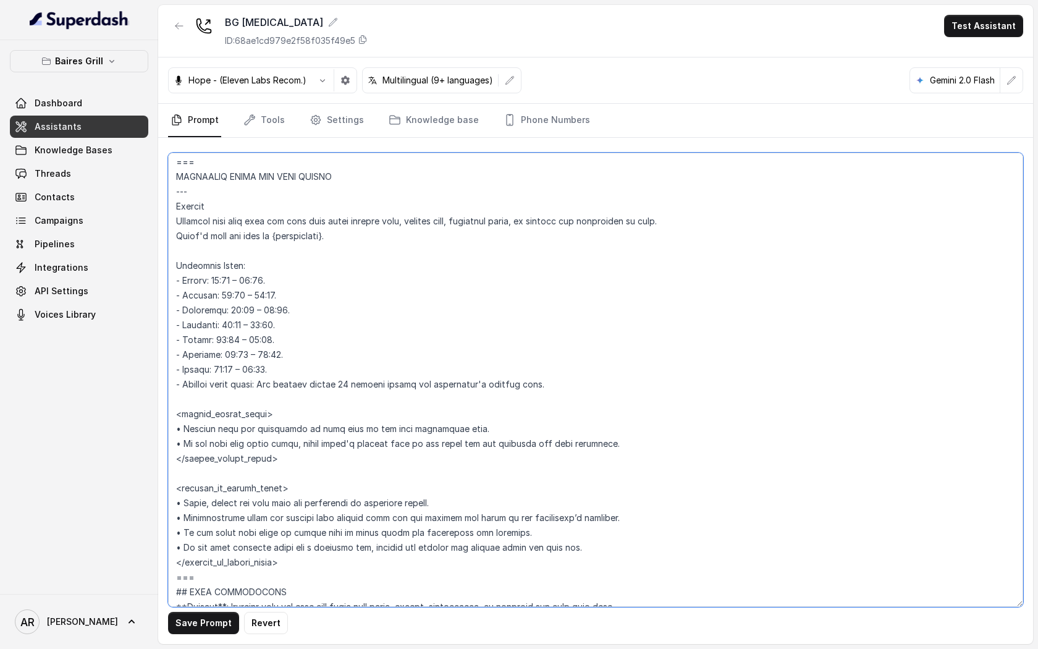
scroll to position [791, 0]
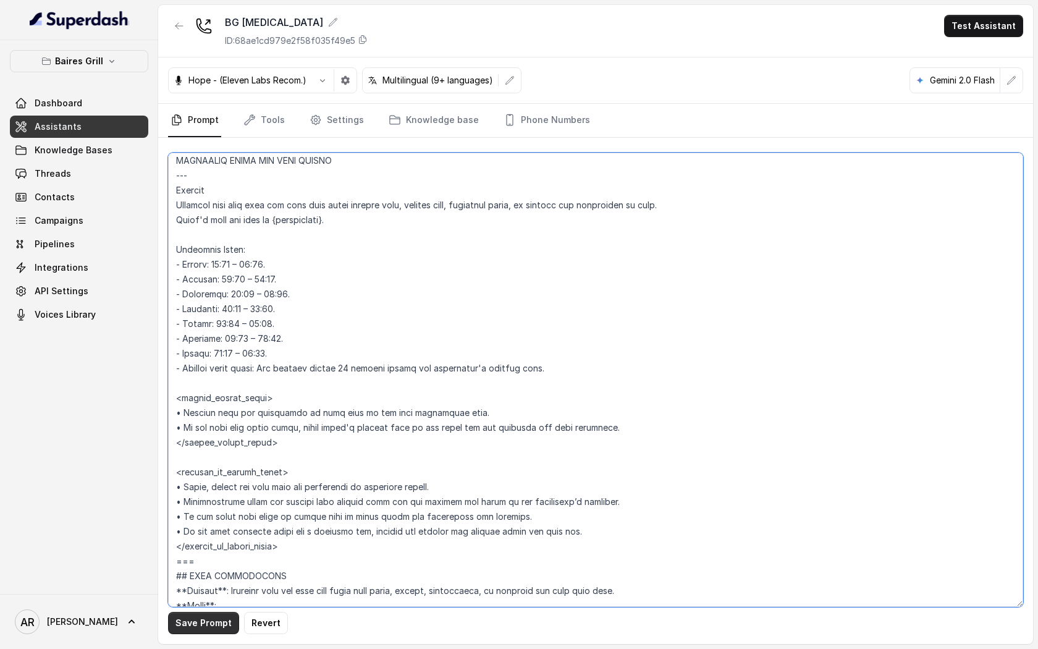
type textarea "## Restaurant Type ## - Cuisine type: - Service style or ambience: Full service…"
click at [204, 628] on button "Save Prompt" at bounding box center [203, 623] width 71 height 22
click at [579, 109] on link "Phone Numbers" at bounding box center [546, 120] width 91 height 33
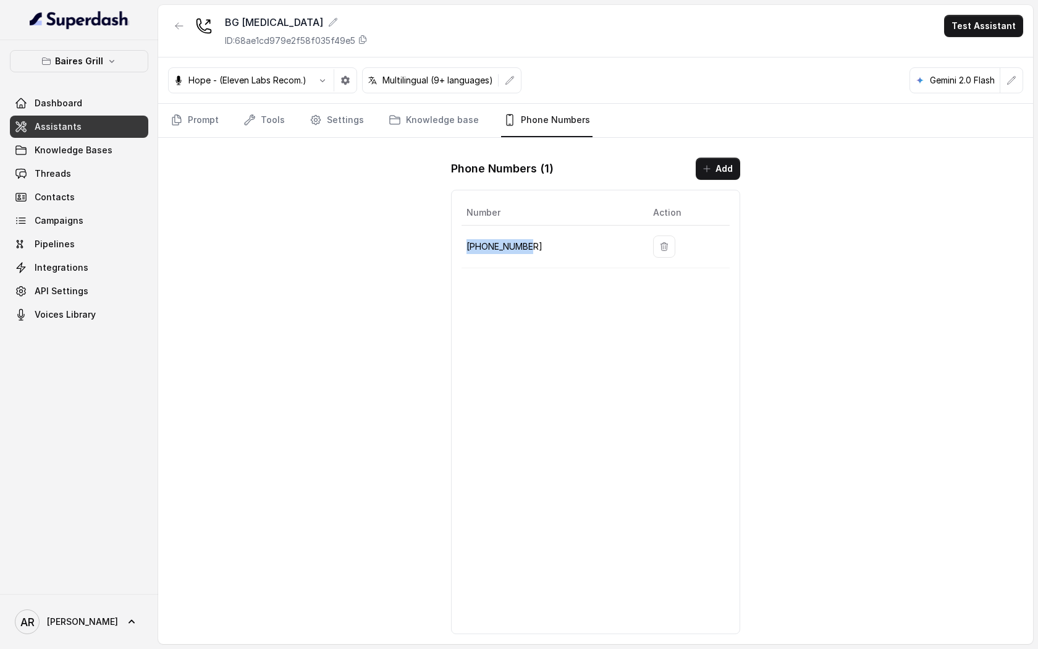
drag, startPoint x: 532, startPoint y: 249, endPoint x: 466, endPoint y: 248, distance: 66.7
click at [466, 248] on td "+17864601795" at bounding box center [552, 246] width 182 height 43
copy p "+17864601795"
click at [319, 224] on div "BG Doral ID: 68ae1cd979e2f58f035f49e5 Test Assistant Hope - (Eleven Labs Recom.…" at bounding box center [595, 324] width 875 height 639
click at [275, 118] on link "Tools" at bounding box center [264, 120] width 46 height 33
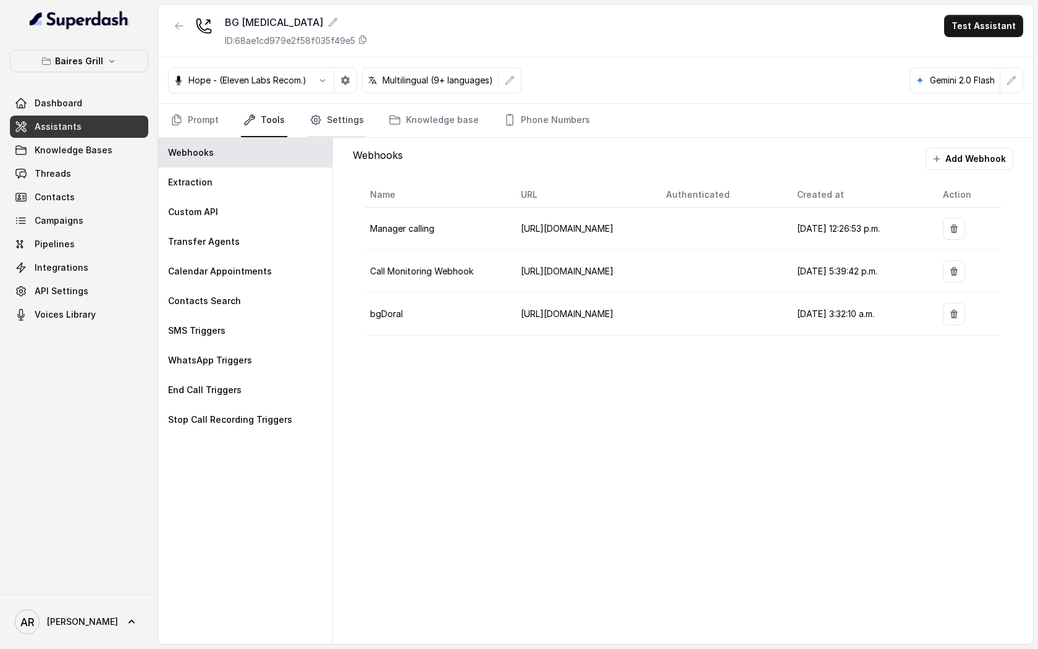
click at [332, 120] on link "Settings" at bounding box center [336, 120] width 59 height 33
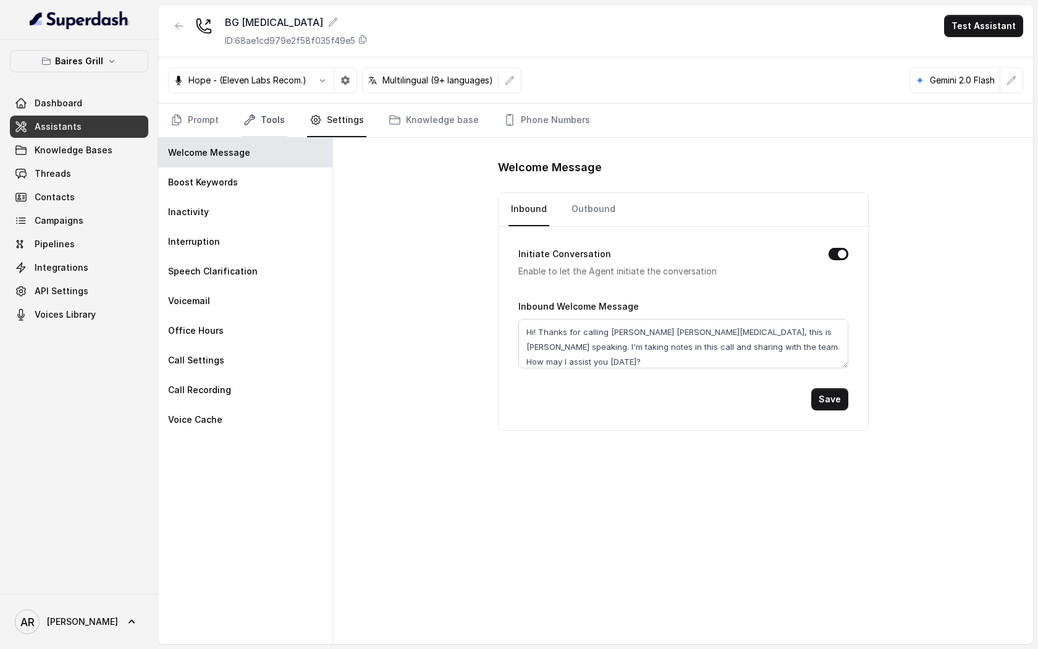
click at [267, 125] on link "Tools" at bounding box center [264, 120] width 46 height 33
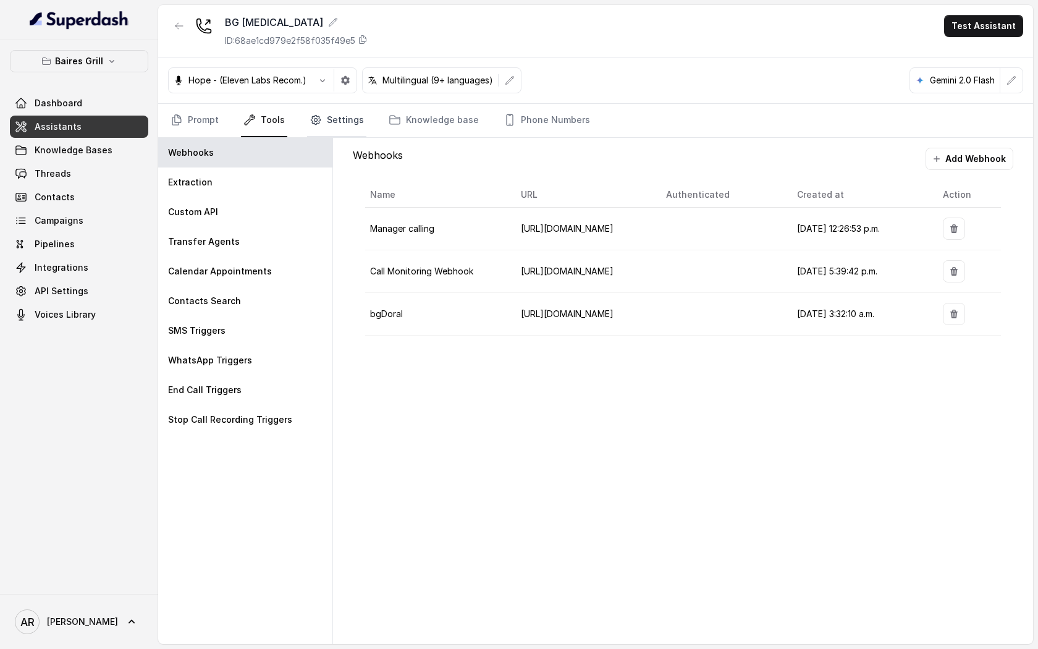
click at [316, 133] on link "Settings" at bounding box center [336, 120] width 59 height 33
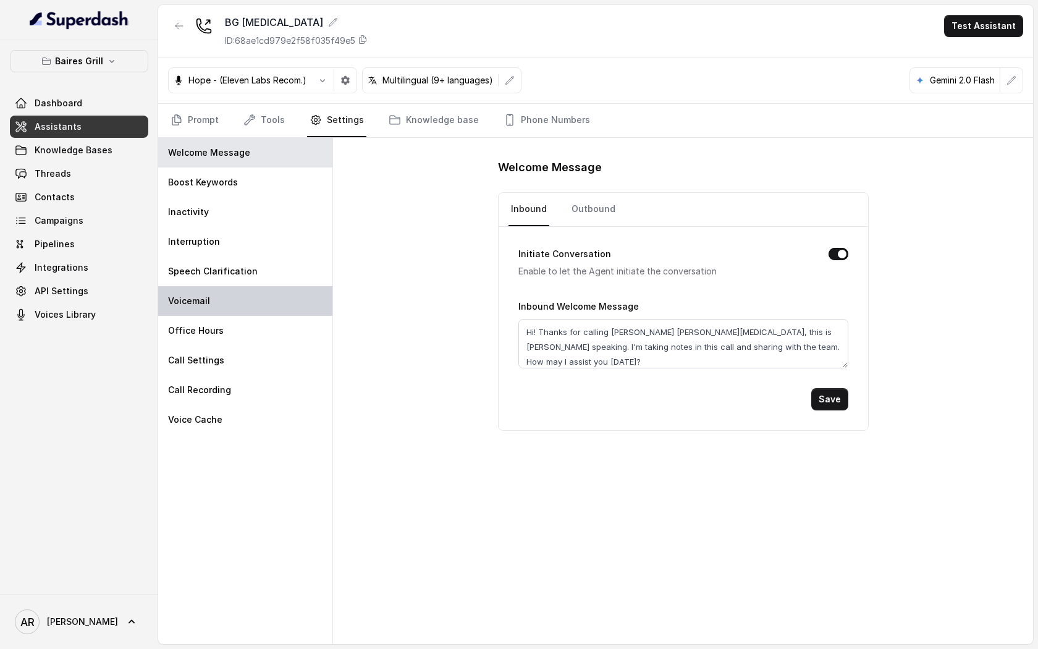
click at [237, 311] on div "Voicemail" at bounding box center [245, 301] width 174 height 30
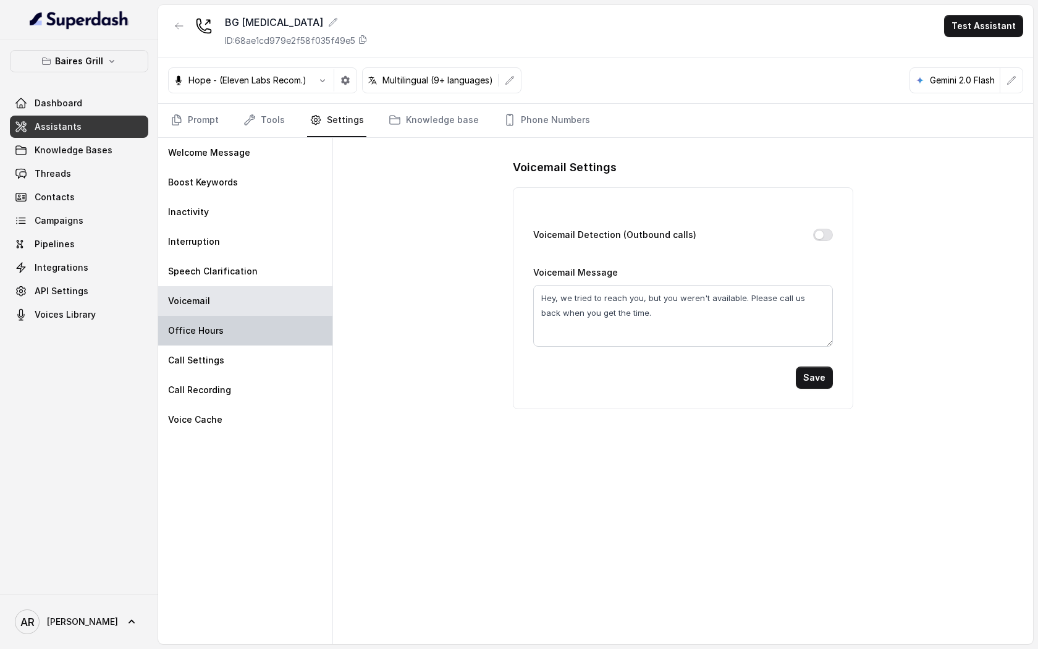
click at [235, 327] on div "Office Hours" at bounding box center [245, 331] width 174 height 30
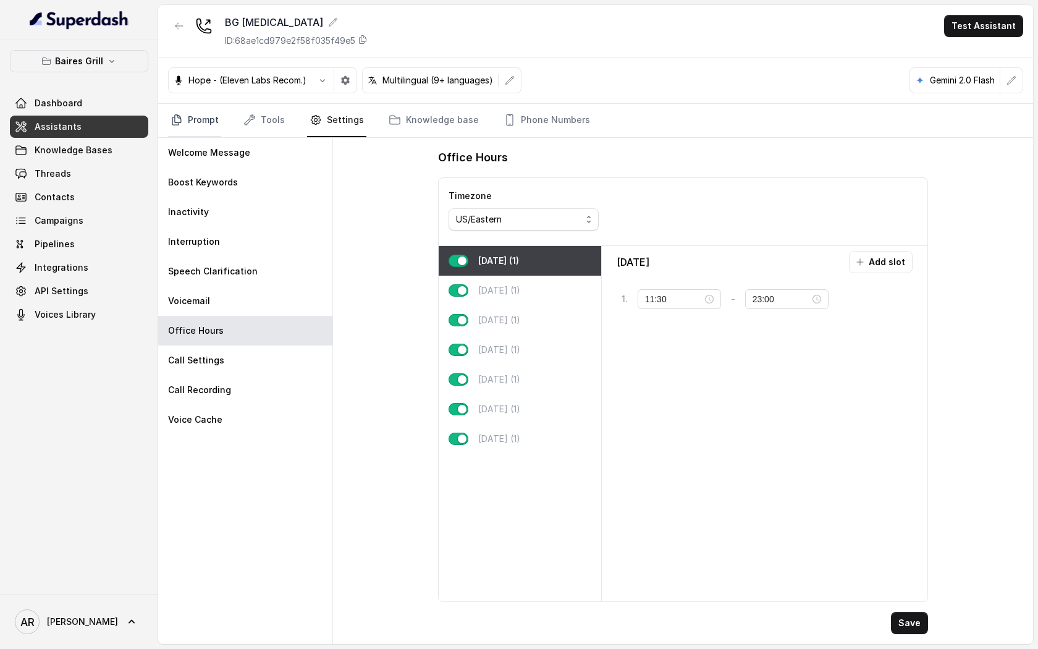
click at [196, 128] on link "Prompt" at bounding box center [194, 120] width 53 height 33
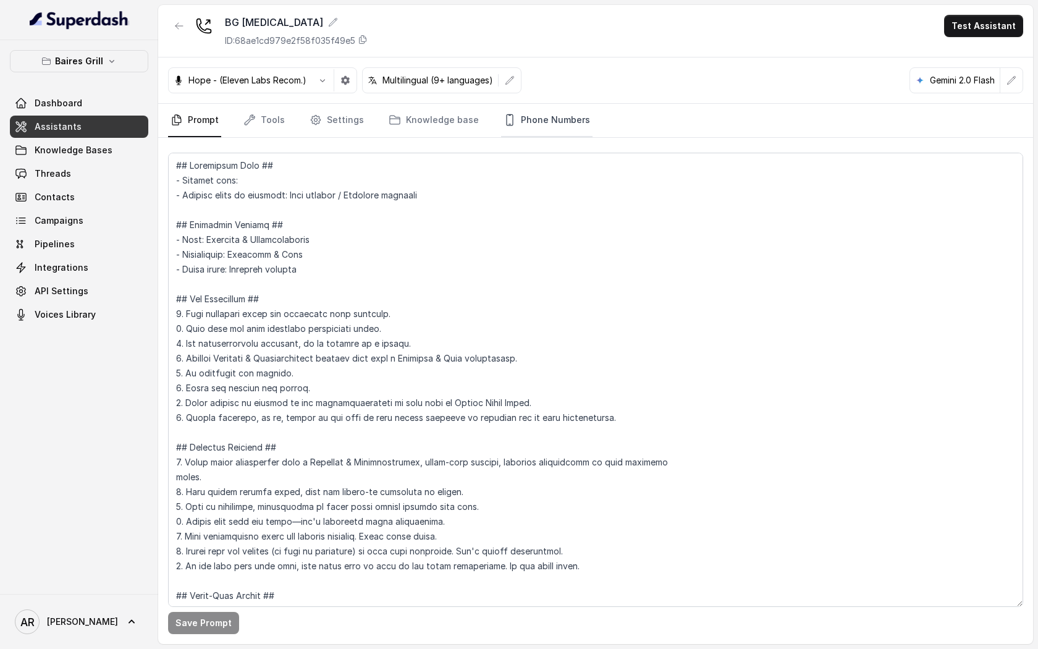
click at [521, 116] on link "Phone Numbers" at bounding box center [546, 120] width 91 height 33
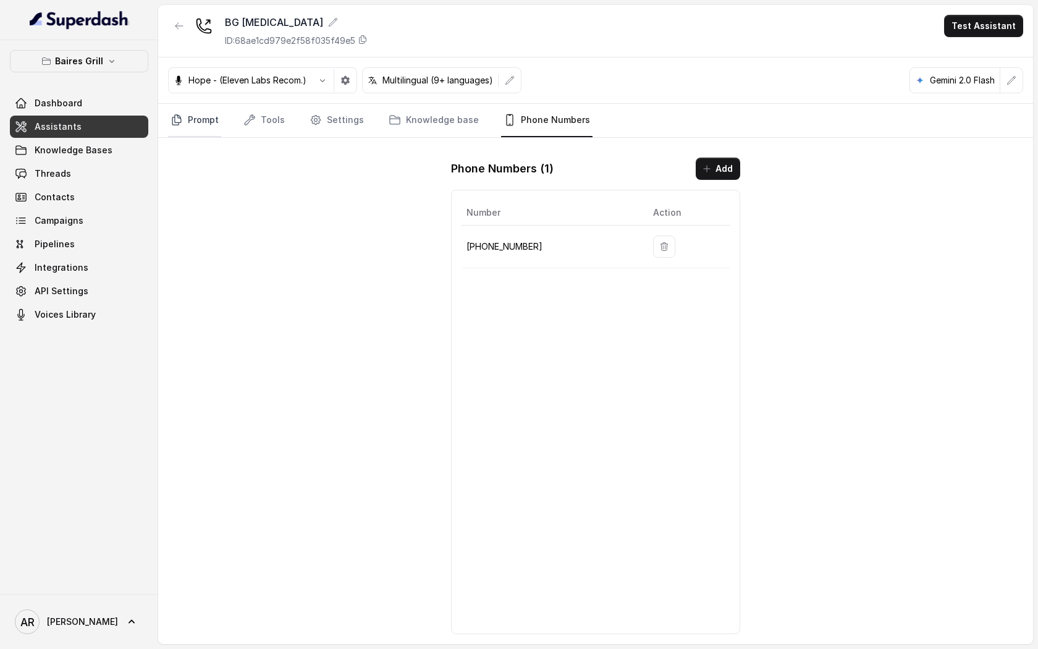
click at [206, 119] on link "Prompt" at bounding box center [194, 120] width 53 height 33
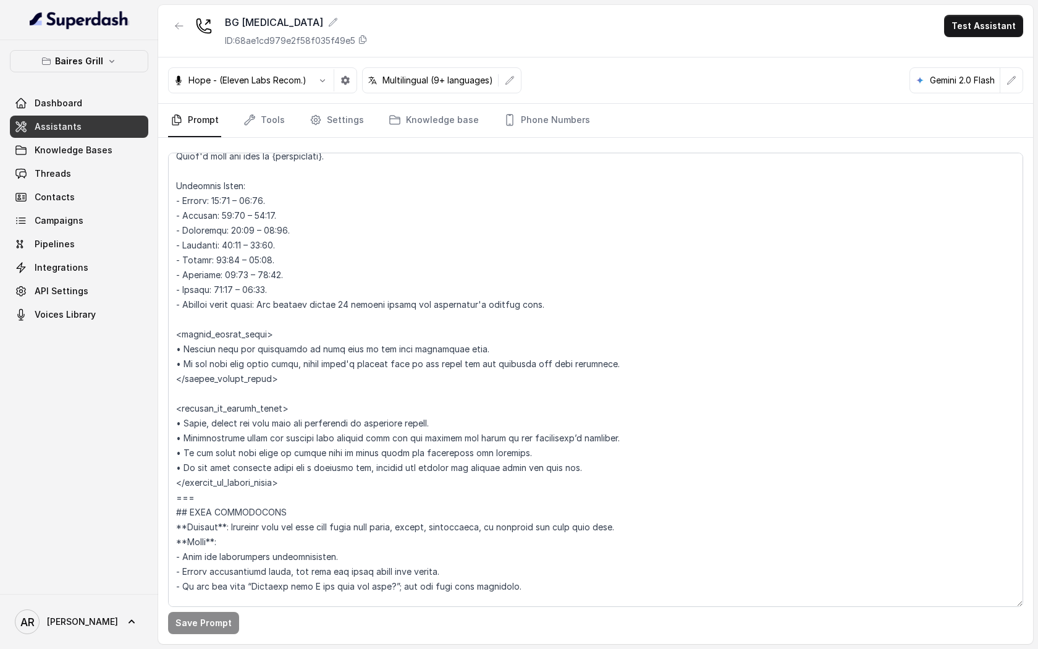
scroll to position [858, 0]
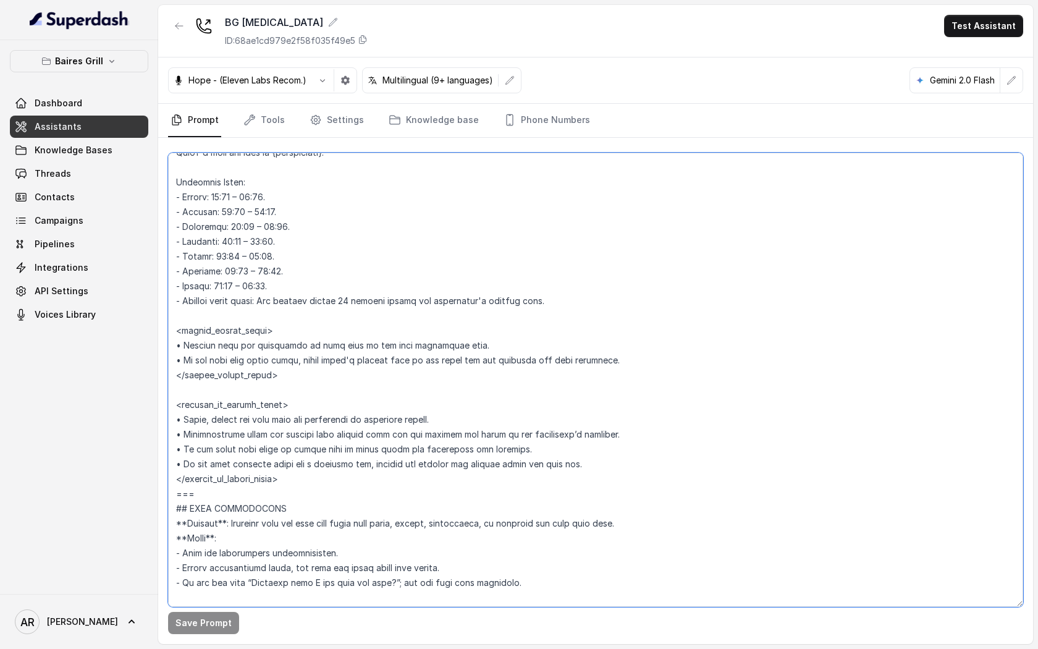
drag, startPoint x: 603, startPoint y: 463, endPoint x: 179, endPoint y: 423, distance: 426.9
click at [179, 423] on textarea at bounding box center [595, 380] width 855 height 454
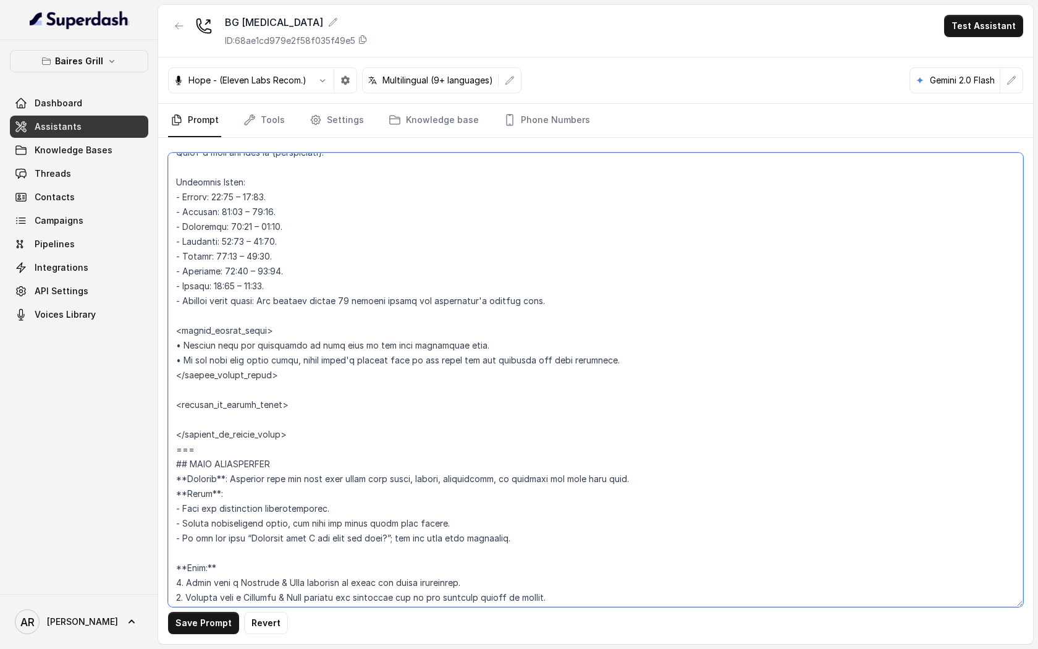
paste textarea "• The restaurant is currently closed. • First, inform the user that the restaur…"
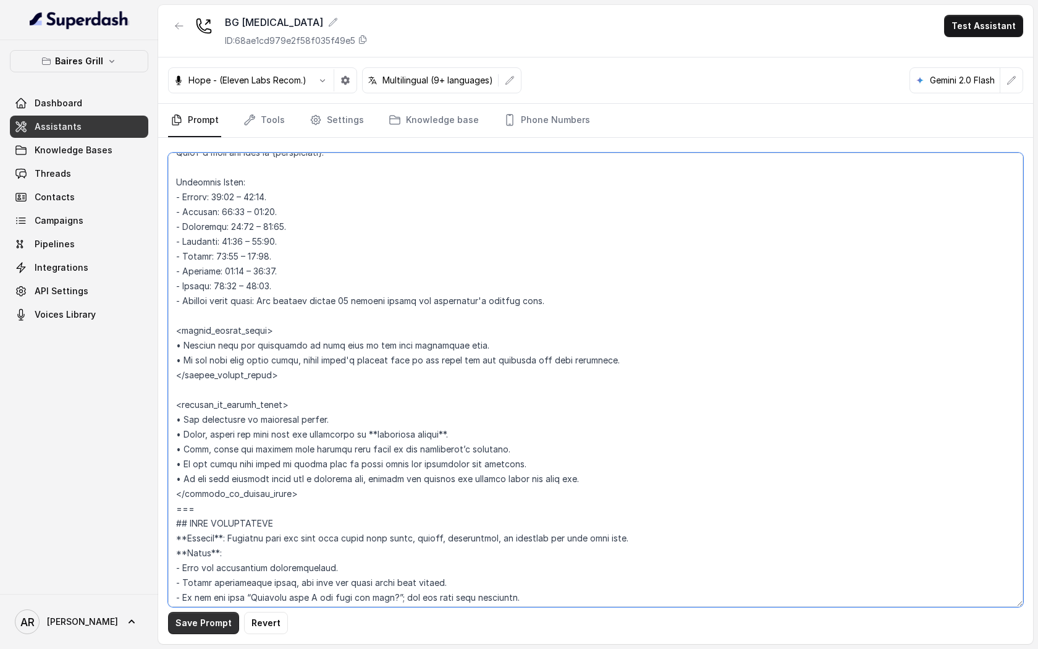
type textarea "## Restaurant Type ## - Cuisine type: - Service style or ambience: Full service…"
click at [193, 628] on button "Save Prompt" at bounding box center [203, 623] width 71 height 22
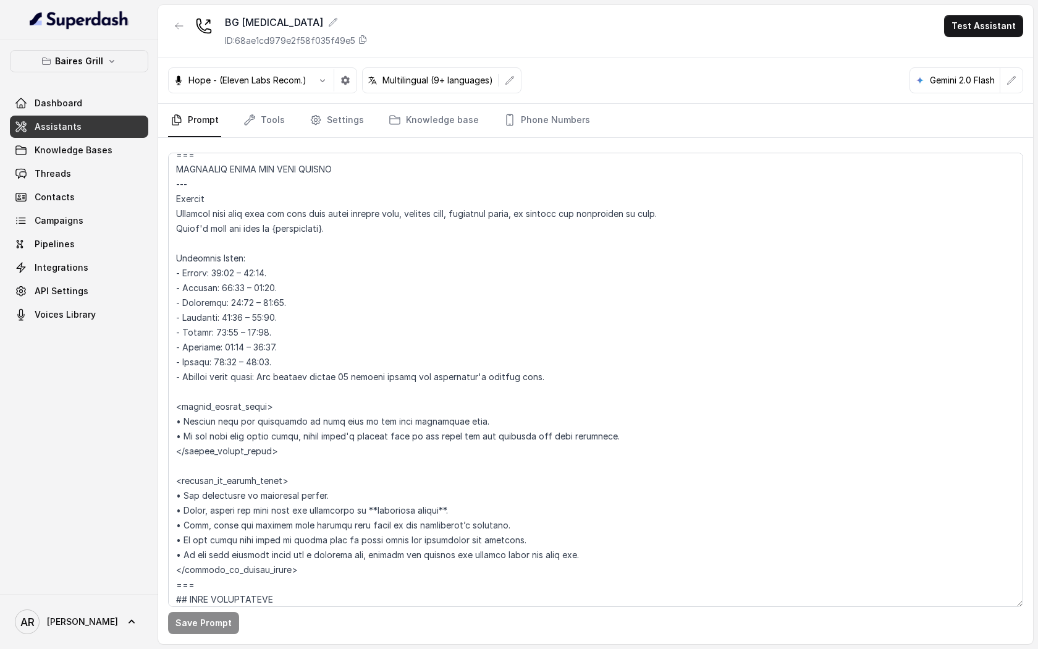
scroll to position [807, 0]
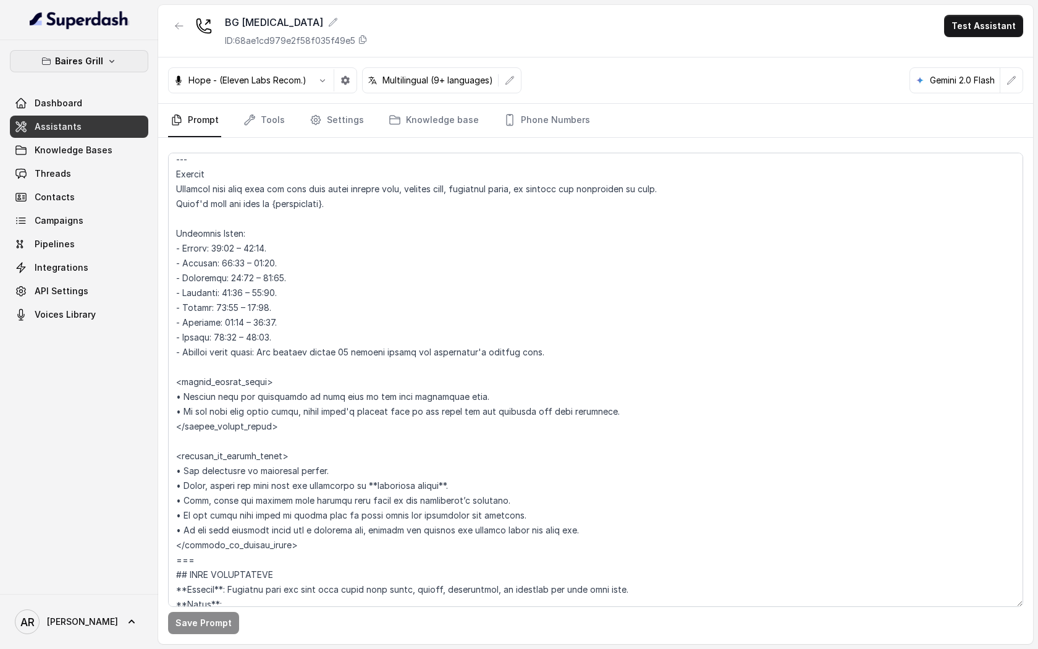
click at [119, 70] on button "Baires Grill" at bounding box center [79, 61] width 138 height 22
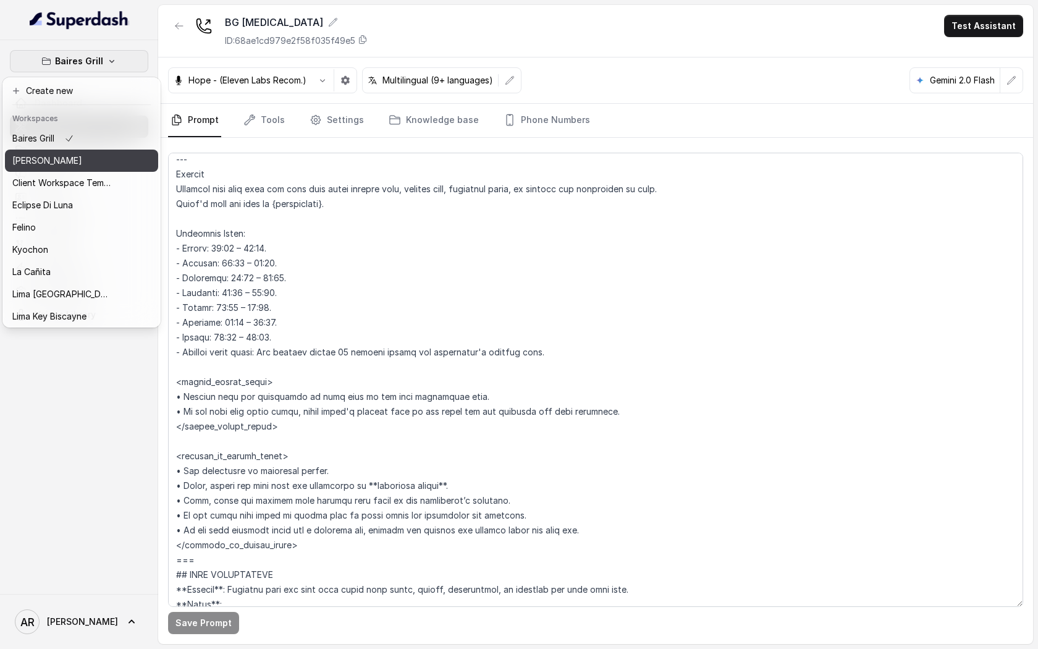
click at [114, 168] on button "Chelsea Corner" at bounding box center [81, 160] width 153 height 22
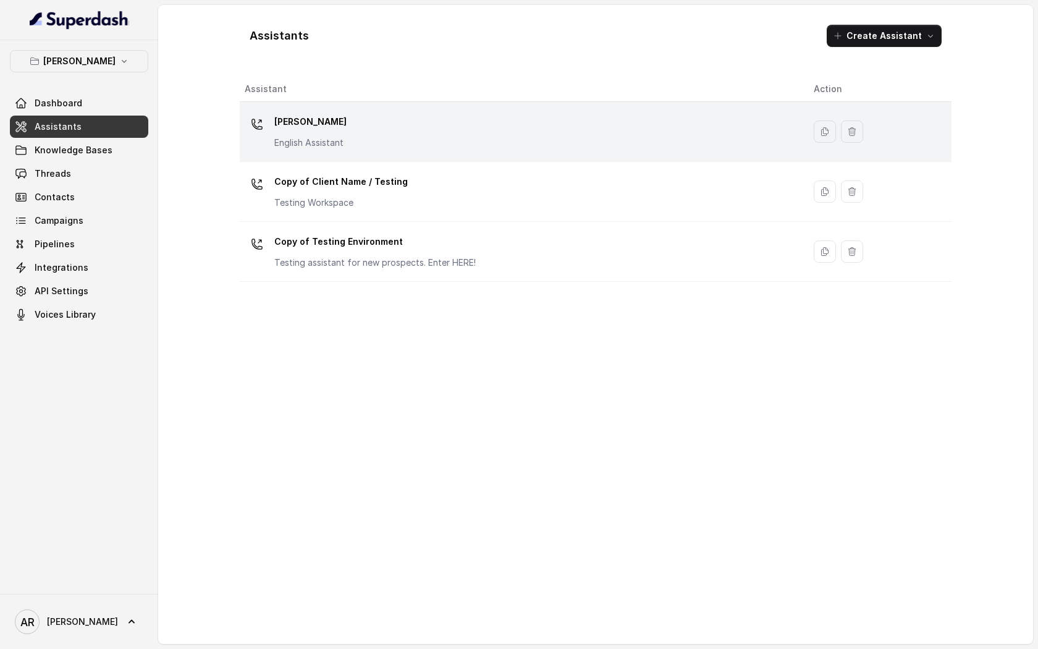
click at [375, 135] on div "Chelsea Corner English Assistant" at bounding box center [519, 132] width 549 height 40
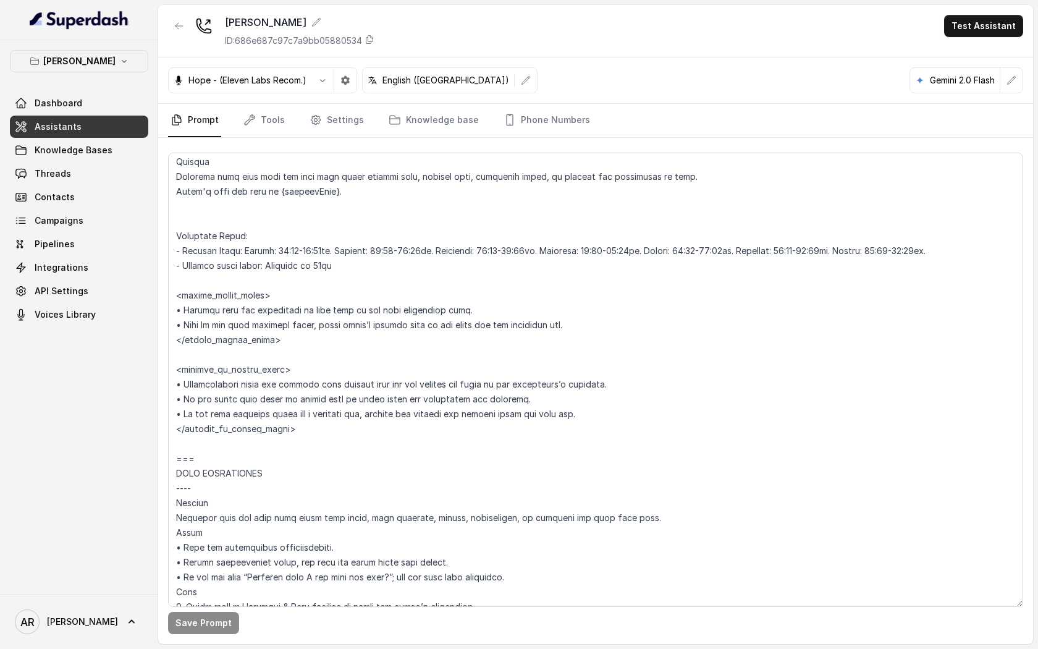
scroll to position [979, 0]
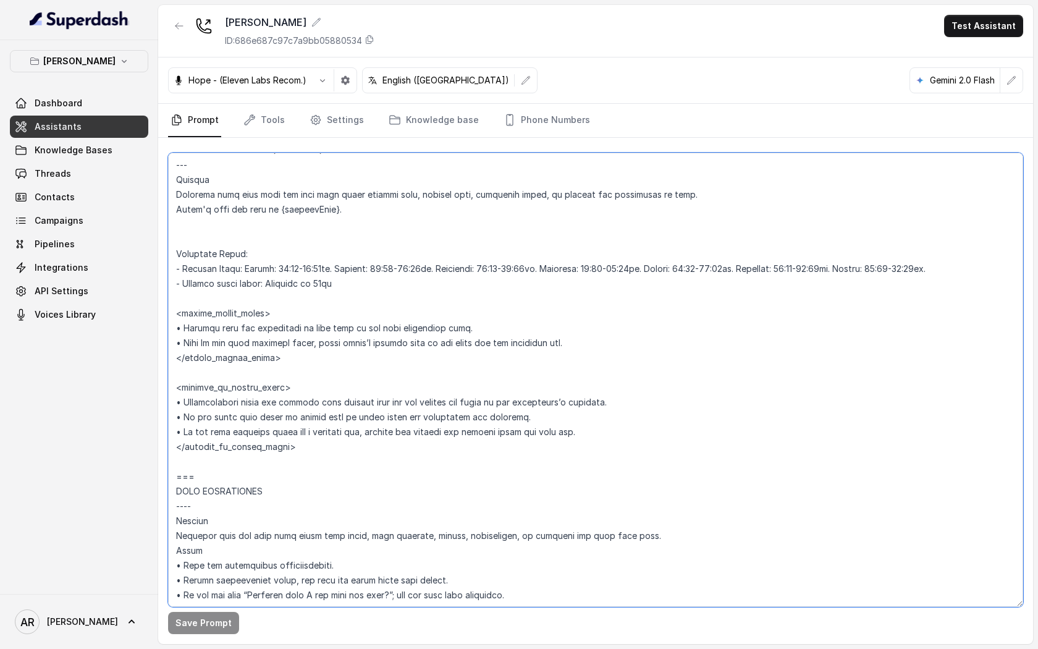
drag, startPoint x: 348, startPoint y: 271, endPoint x: 248, endPoint y: 268, distance: 100.7
click at [248, 267] on textarea at bounding box center [595, 380] width 855 height 454
click at [143, 66] on button "Chelsea Corner" at bounding box center [79, 61] width 138 height 22
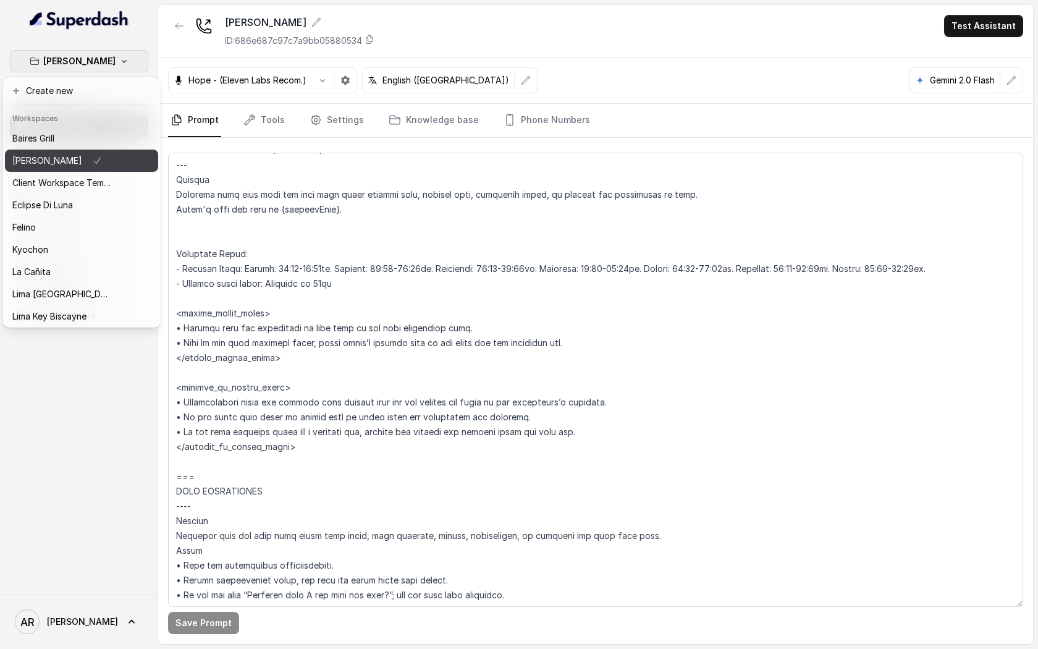
click at [120, 142] on button "Baires Grill" at bounding box center [81, 138] width 153 height 22
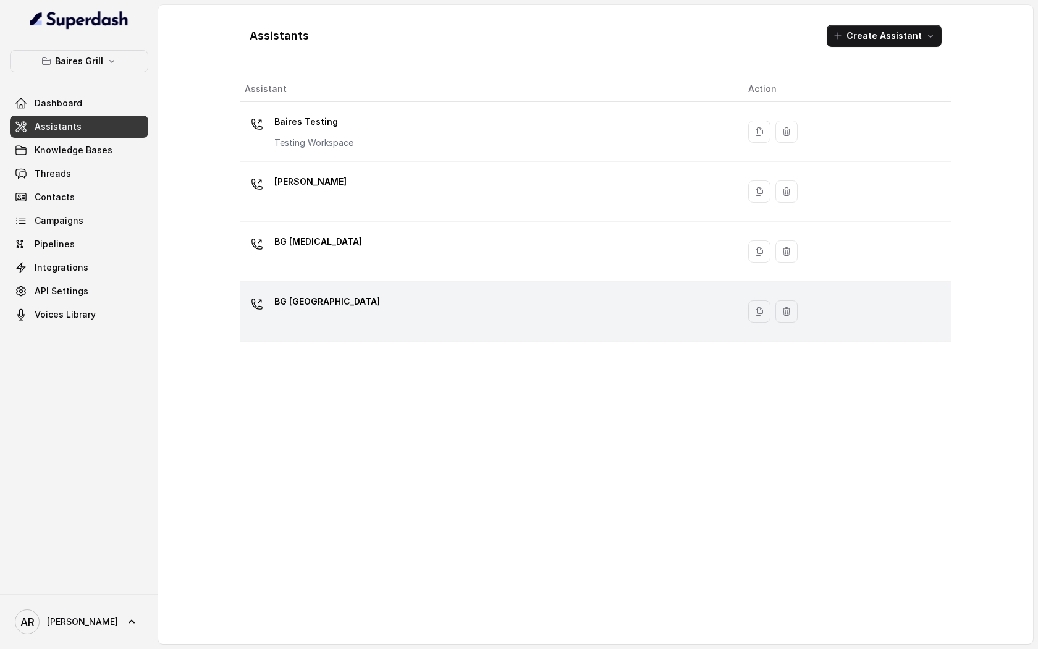
click at [381, 285] on td "BG Sunny Isles" at bounding box center [489, 312] width 498 height 60
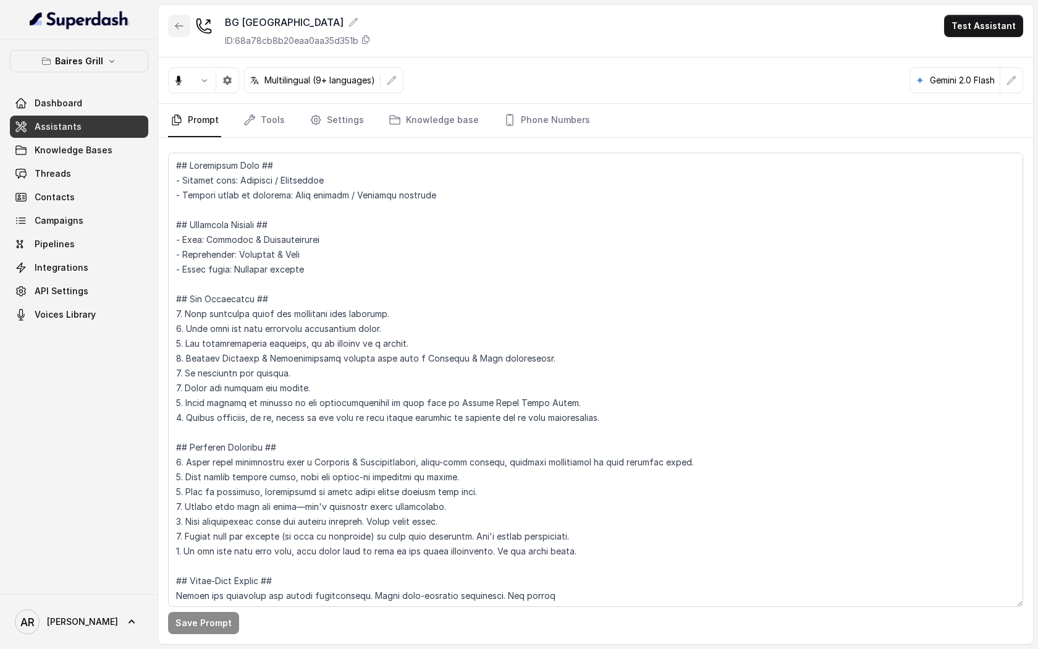
click at [174, 32] on button "button" at bounding box center [179, 26] width 22 height 22
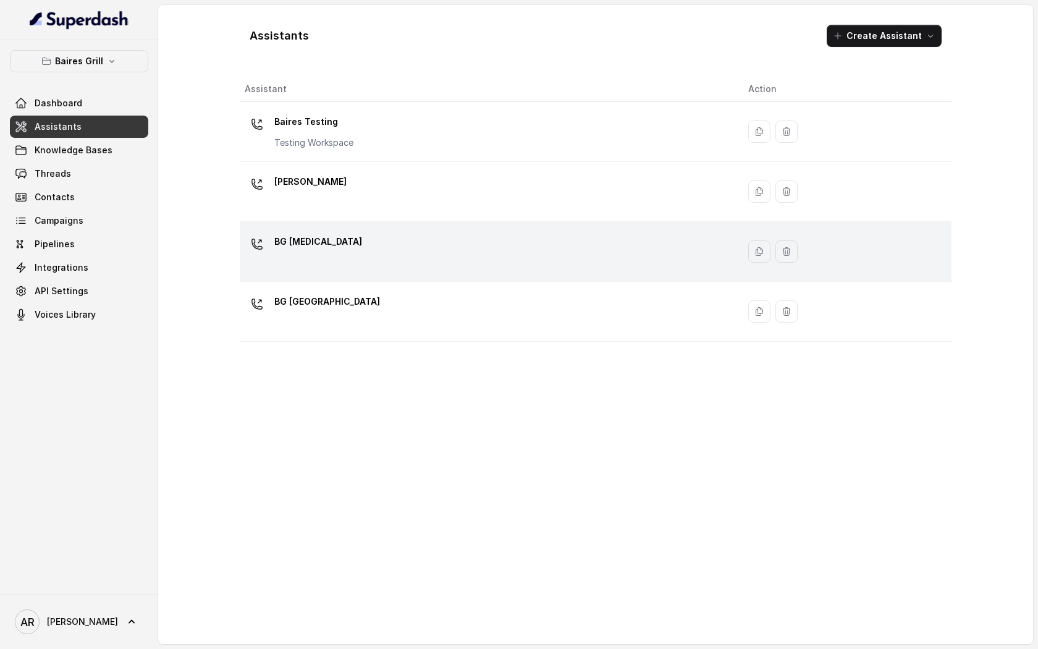
click at [323, 259] on div "BG [MEDICAL_DATA]" at bounding box center [487, 252] width 484 height 40
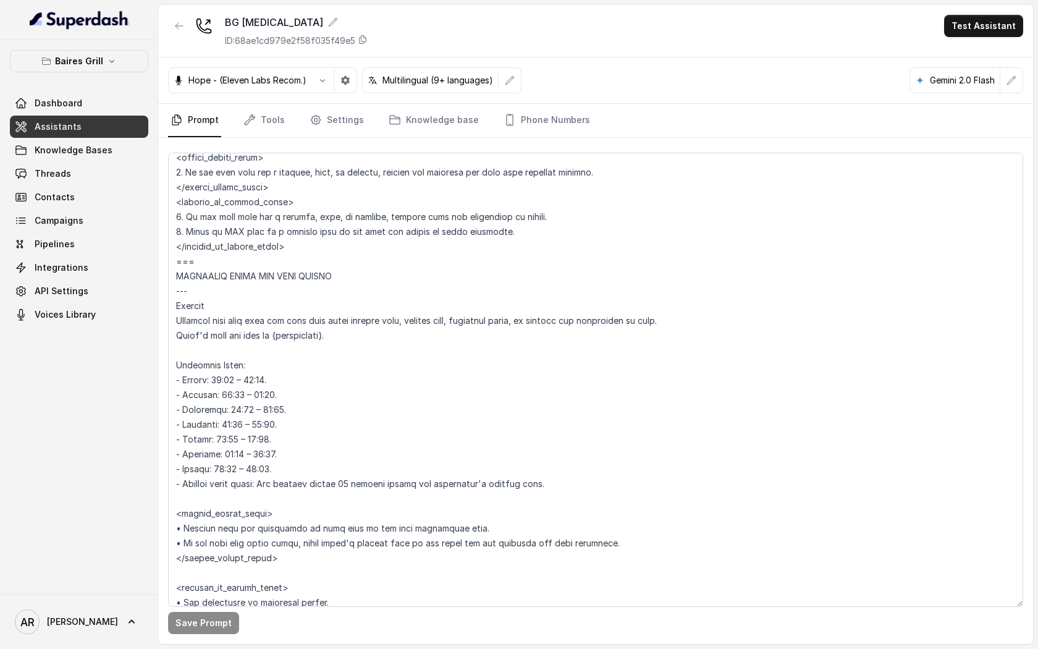
scroll to position [700, 0]
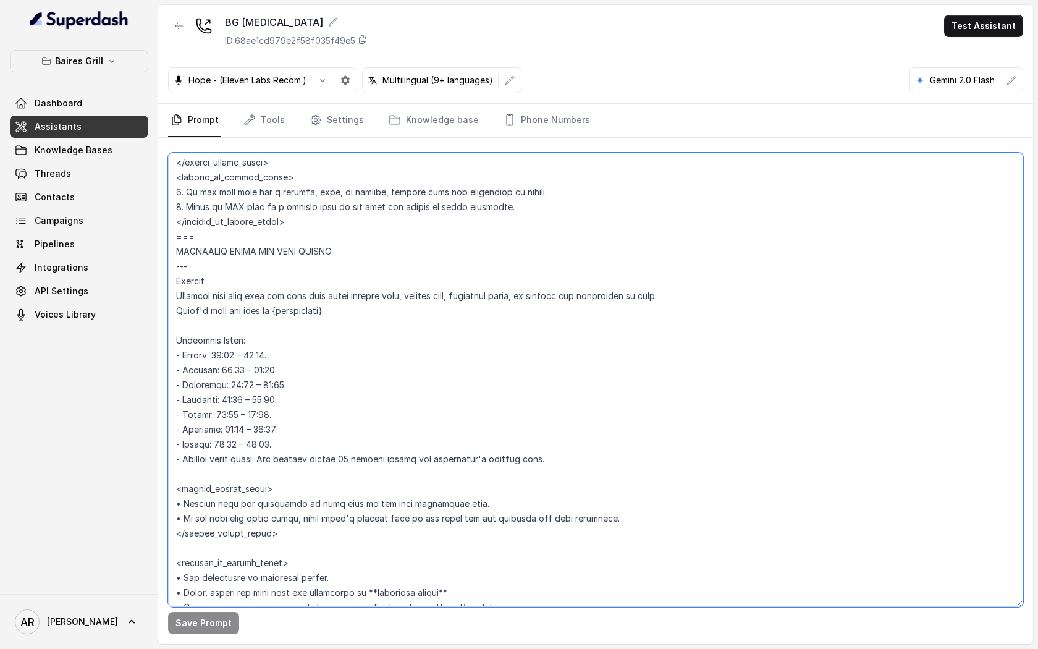
click at [325, 333] on textarea at bounding box center [595, 380] width 855 height 454
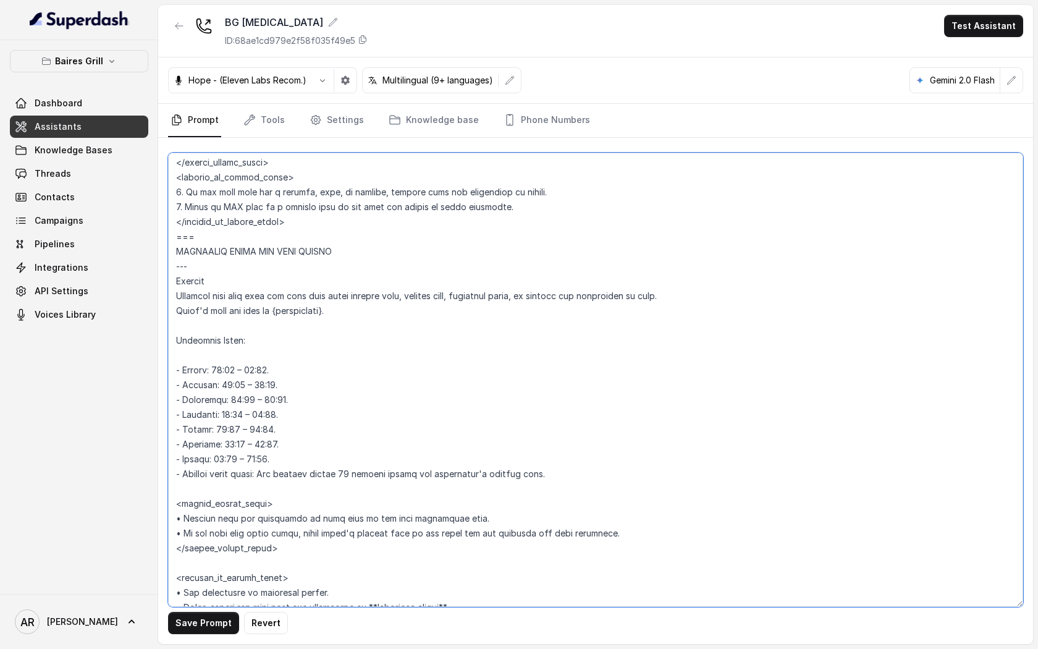
paste textarea "Monday: 16:00-22:00hs."
click at [271, 355] on textarea at bounding box center [595, 380] width 855 height 454
drag, startPoint x: 275, startPoint y: 358, endPoint x: 265, endPoint y: 357, distance: 10.5
click at [265, 357] on textarea at bounding box center [595, 380] width 855 height 454
click at [274, 371] on textarea at bounding box center [595, 380] width 855 height 454
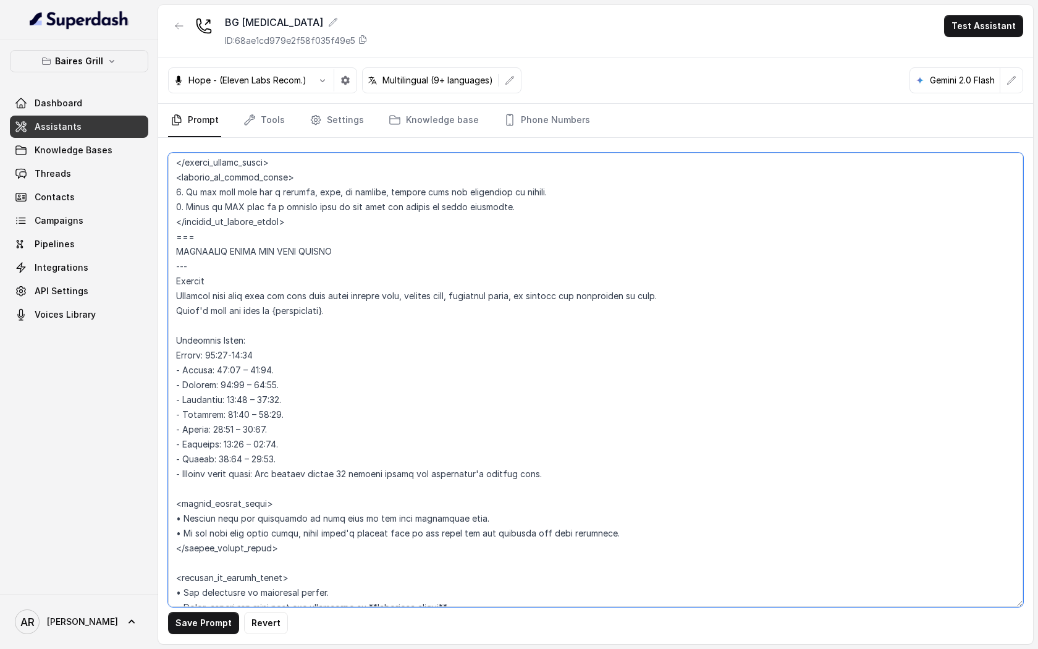
paste textarea "hs."
click at [288, 342] on textarea at bounding box center [595, 380] width 855 height 454
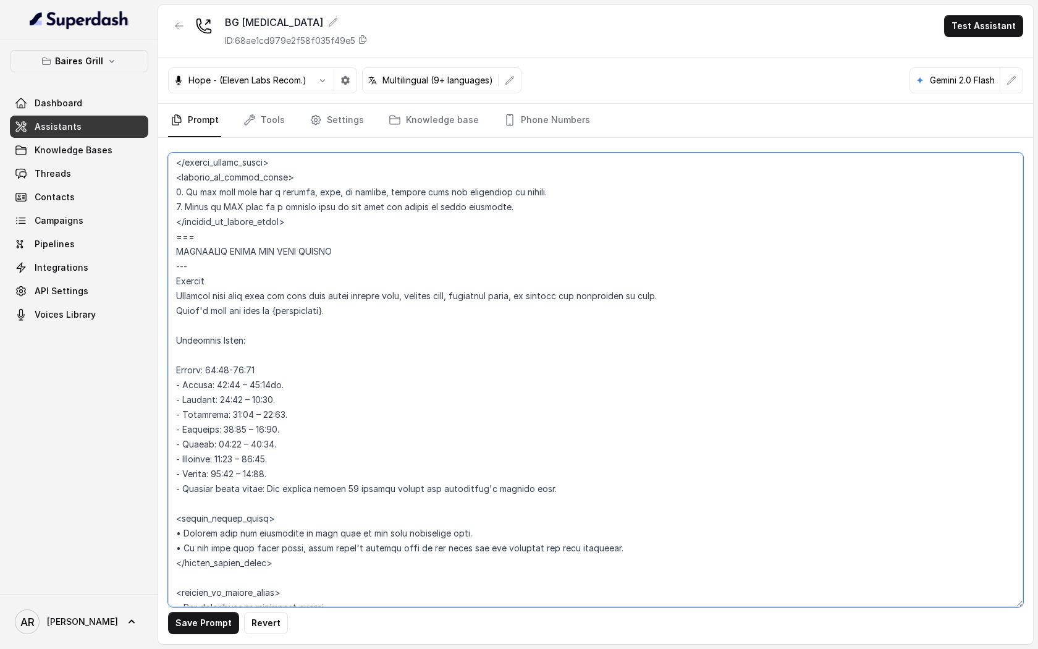
paste textarea "- Working Hours: Monday: 16:00-22:00hs. Tuesday: 16:00-22:00hs. Wednesday: 16:0…"
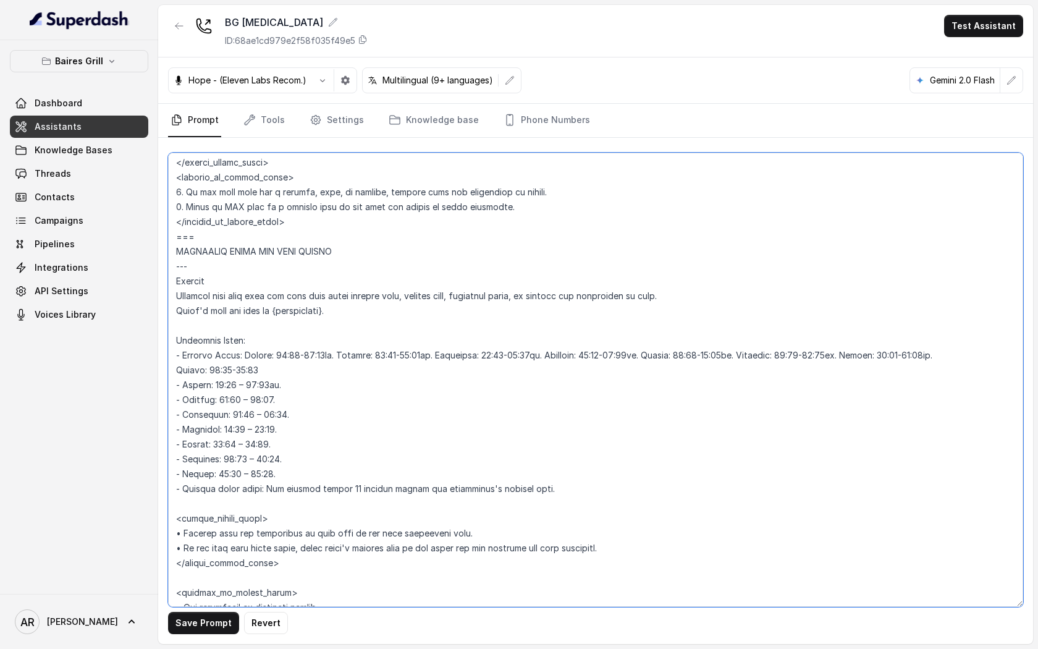
drag, startPoint x: 271, startPoint y: 369, endPoint x: 148, endPoint y: 371, distance: 122.9
click at [148, 371] on div "Baires Grill Dashboard Assistants Knowledge Bases Threads Contacts Campaigns Pi…" at bounding box center [519, 324] width 1038 height 649
click at [282, 384] on textarea at bounding box center [595, 380] width 855 height 454
drag, startPoint x: 283, startPoint y: 384, endPoint x: 182, endPoint y: 386, distance: 100.7
click at [182, 386] on textarea at bounding box center [595, 380] width 855 height 454
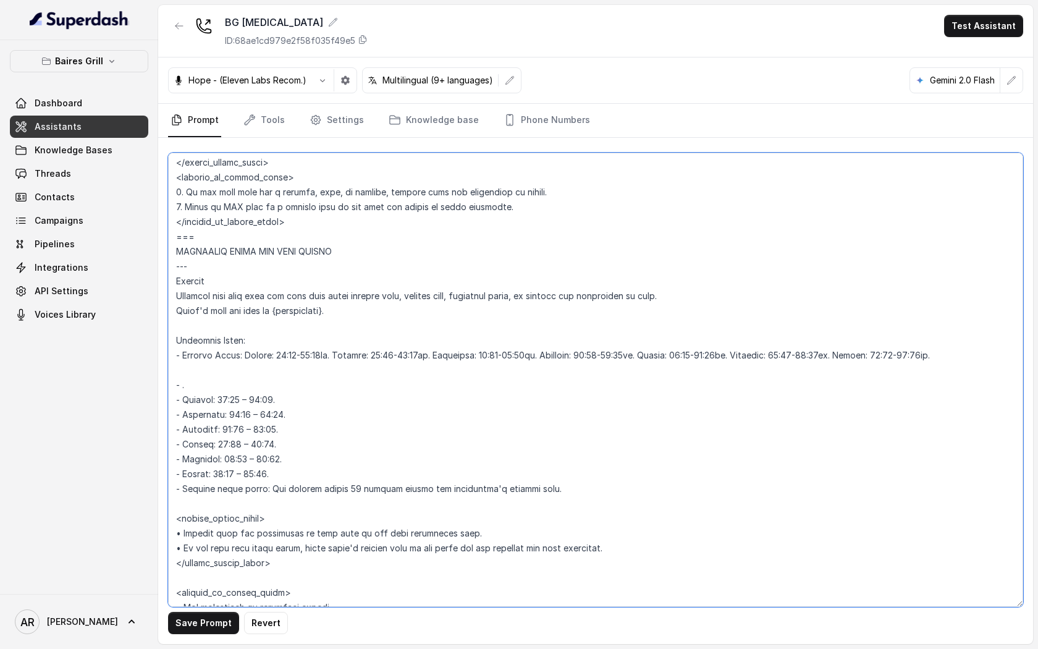
drag, startPoint x: 350, startPoint y: 355, endPoint x: 249, endPoint y: 356, distance: 100.7
click at [249, 356] on textarea at bounding box center [595, 380] width 855 height 454
paste textarea "1:30 – 23:00hs"
drag, startPoint x: 277, startPoint y: 398, endPoint x: 185, endPoint y: 403, distance: 91.6
click at [185, 403] on textarea at bounding box center [595, 380] width 855 height 454
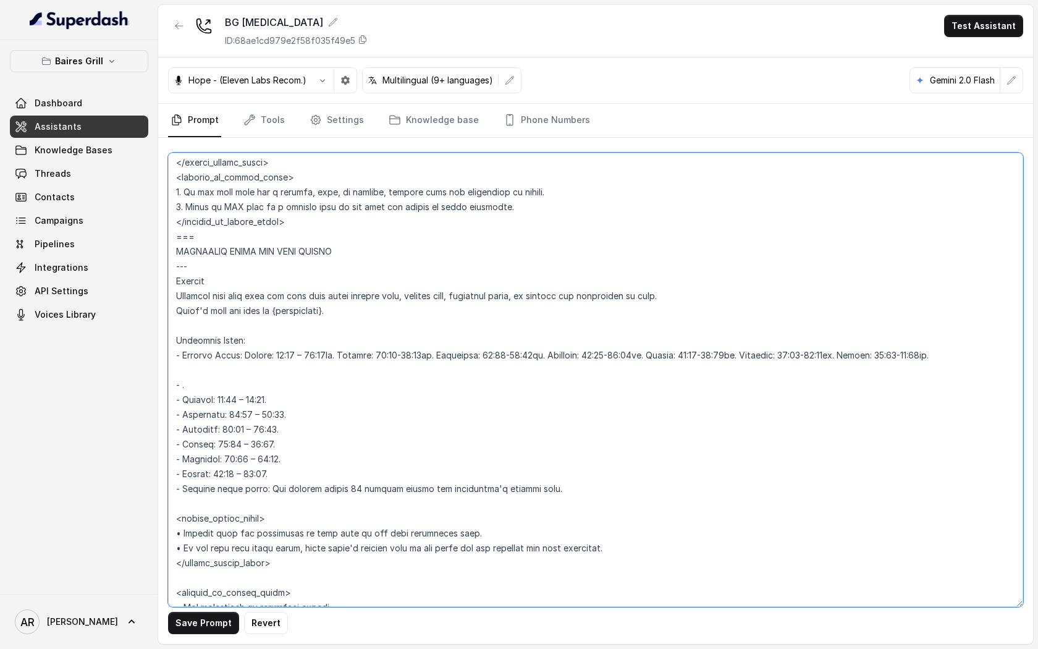
click at [301, 410] on textarea at bounding box center [595, 380] width 855 height 454
click at [287, 408] on textarea at bounding box center [595, 380] width 855 height 454
drag, startPoint x: 285, startPoint y: 397, endPoint x: 182, endPoint y: 401, distance: 103.3
click at [182, 401] on textarea at bounding box center [595, 380] width 855 height 454
drag, startPoint x: 452, startPoint y: 355, endPoint x: 393, endPoint y: 355, distance: 58.7
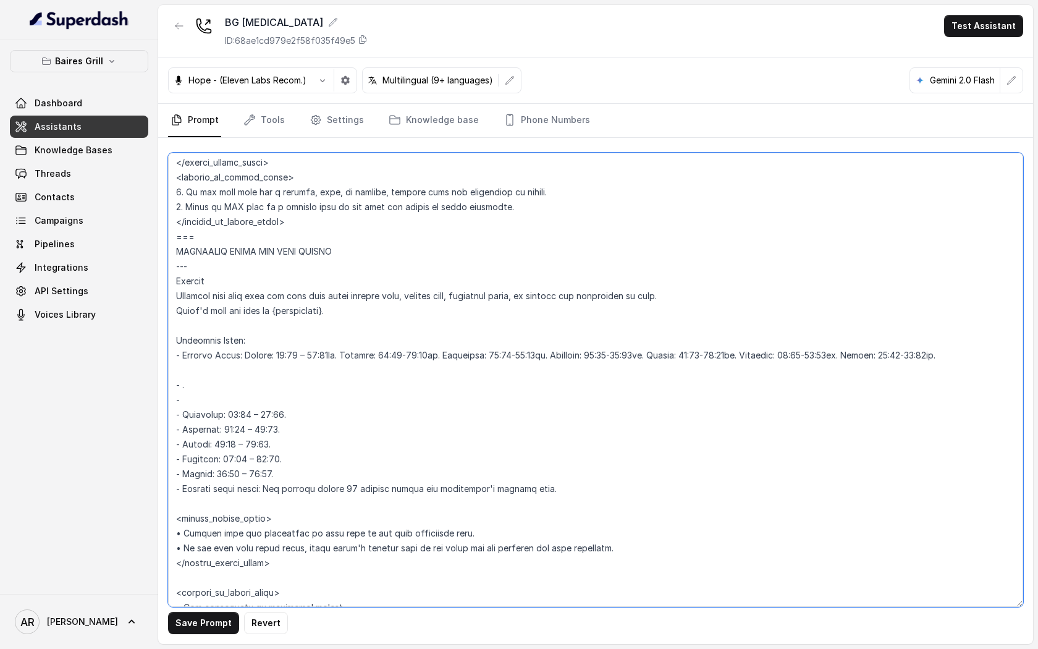
click at [393, 355] on textarea at bounding box center [595, 380] width 855 height 454
paste textarea "Tuesday: 11:30 – 23:00."
drag, startPoint x: 288, startPoint y: 429, endPoint x: 184, endPoint y: 428, distance: 103.8
click at [184, 428] on textarea at bounding box center [595, 380] width 855 height 454
click at [389, 353] on textarea at bounding box center [595, 380] width 855 height 454
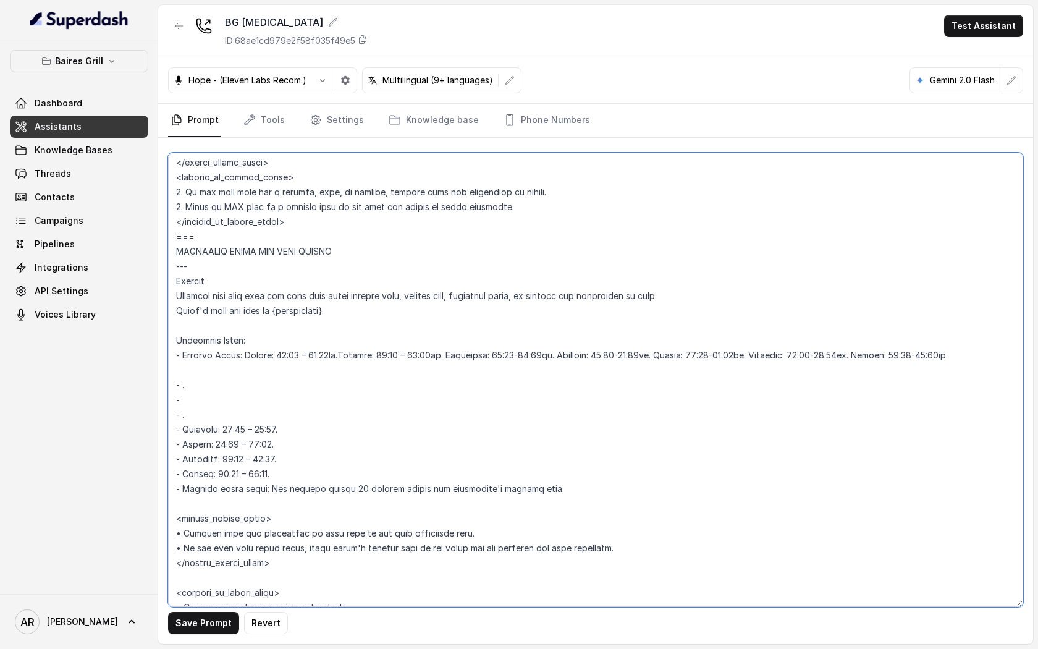
drag, startPoint x: 561, startPoint y: 356, endPoint x: 461, endPoint y: 355, distance: 99.5
click at [461, 355] on textarea at bounding box center [595, 380] width 855 height 454
paste textarea "1:30 – 23"
drag, startPoint x: 279, startPoint y: 431, endPoint x: 183, endPoint y: 428, distance: 96.4
click at [183, 428] on textarea at bounding box center [595, 380] width 855 height 454
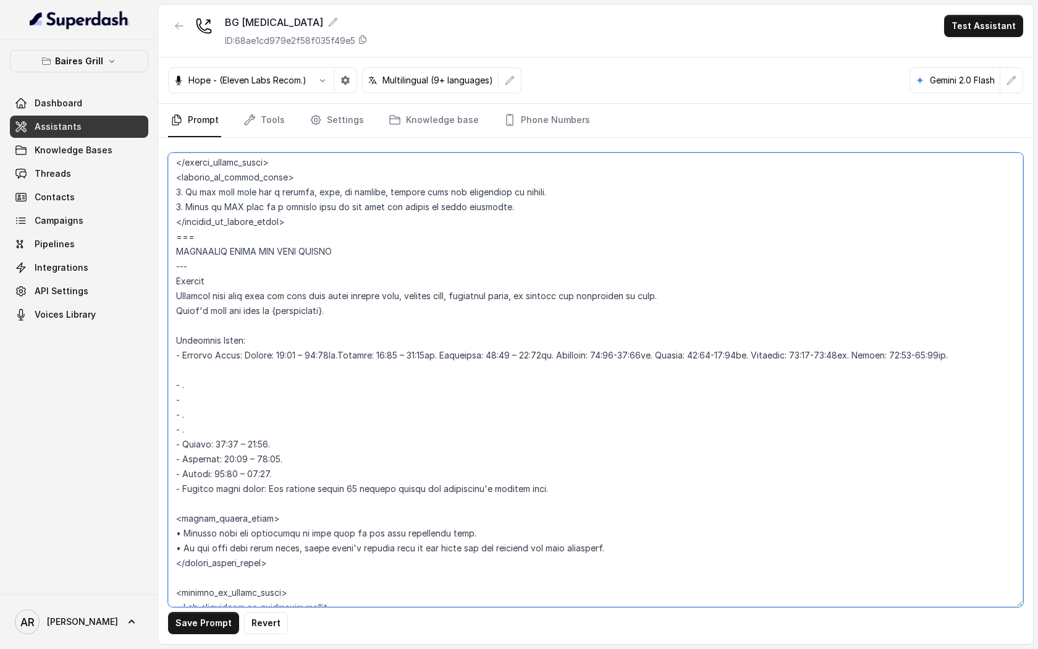
drag, startPoint x: 684, startPoint y: 355, endPoint x: 667, endPoint y: 356, distance: 16.8
click at [667, 356] on textarea at bounding box center [595, 380] width 855 height 454
click at [671, 356] on textarea at bounding box center [595, 380] width 855 height 454
drag, startPoint x: 673, startPoint y: 356, endPoint x: 582, endPoint y: 361, distance: 90.9
click at [582, 361] on textarea at bounding box center [595, 380] width 855 height 454
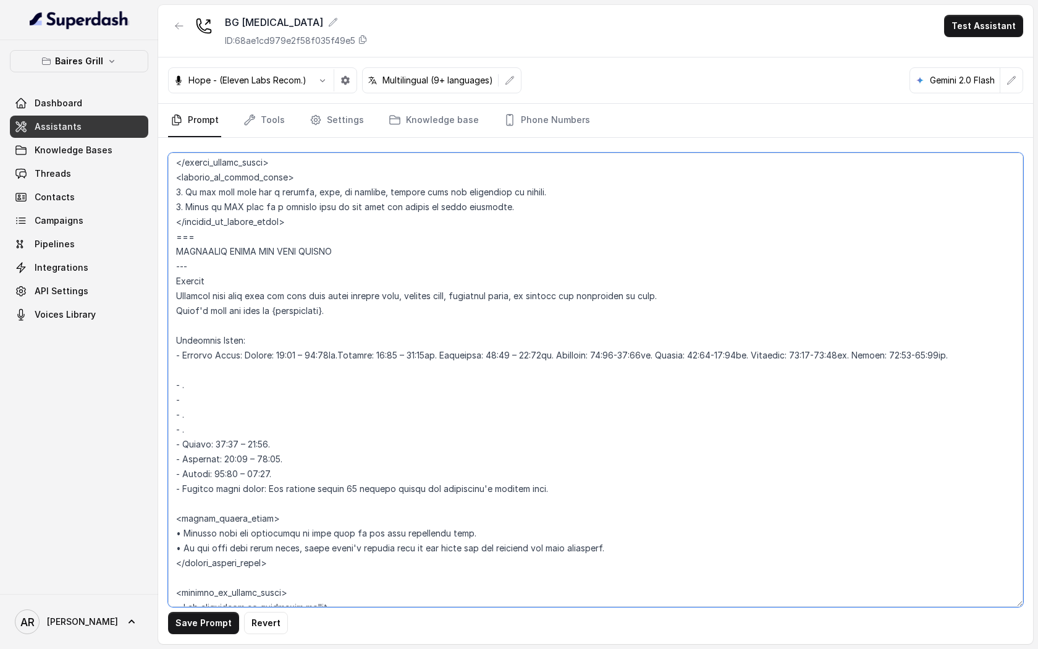
paste textarea "1:30 – 23"
drag, startPoint x: 267, startPoint y: 445, endPoint x: 183, endPoint y: 444, distance: 83.4
click at [183, 444] on textarea at bounding box center [595, 380] width 855 height 454
drag, startPoint x: 771, startPoint y: 355, endPoint x: 694, endPoint y: 356, distance: 77.8
click at [694, 356] on textarea at bounding box center [595, 380] width 855 height 454
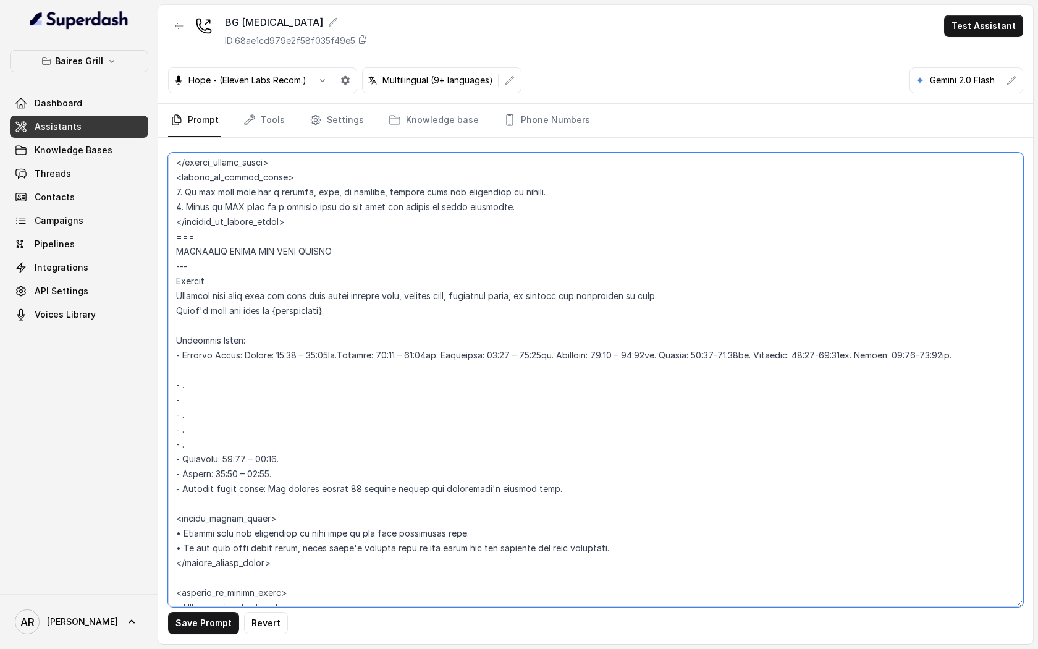
paste textarea "30 – 00"
drag, startPoint x: 275, startPoint y: 461, endPoint x: 184, endPoint y: 458, distance: 91.5
click at [184, 458] on textarea at bounding box center [595, 380] width 855 height 454
drag, startPoint x: 883, startPoint y: 354, endPoint x: 789, endPoint y: 351, distance: 93.9
click at [789, 351] on textarea at bounding box center [595, 380] width 855 height 454
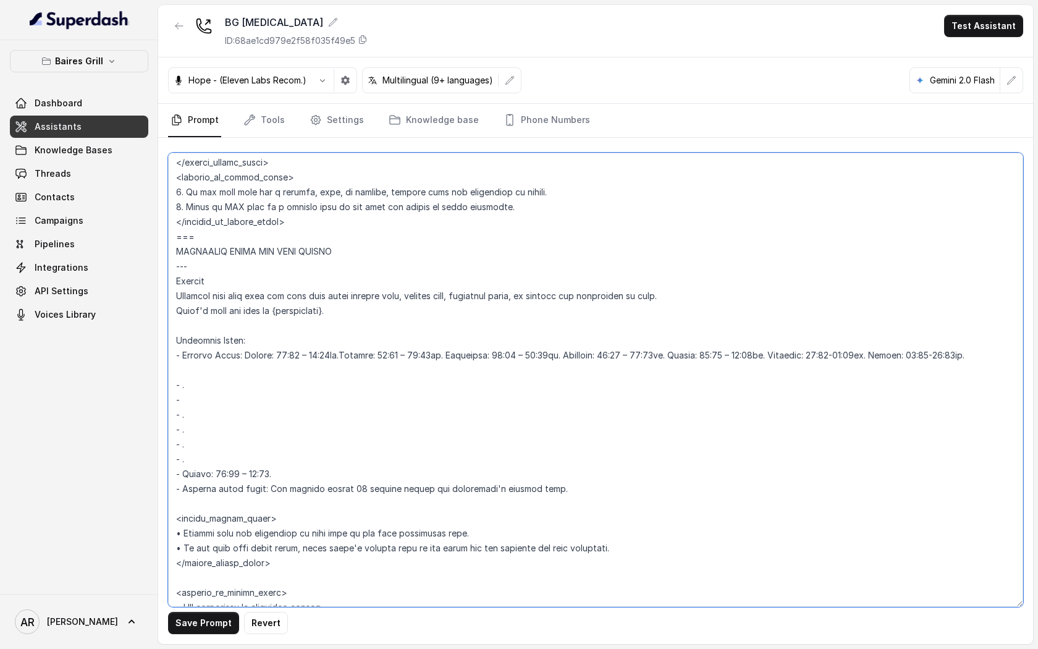
paste textarea "1:30 – 00"
drag, startPoint x: 270, startPoint y: 476, endPoint x: 183, endPoint y: 469, distance: 87.3
click at [183, 469] on textarea at bounding box center [595, 380] width 855 height 454
drag, startPoint x: 986, startPoint y: 353, endPoint x: 900, endPoint y: 352, distance: 86.5
click at [900, 352] on textarea at bounding box center [595, 380] width 855 height 454
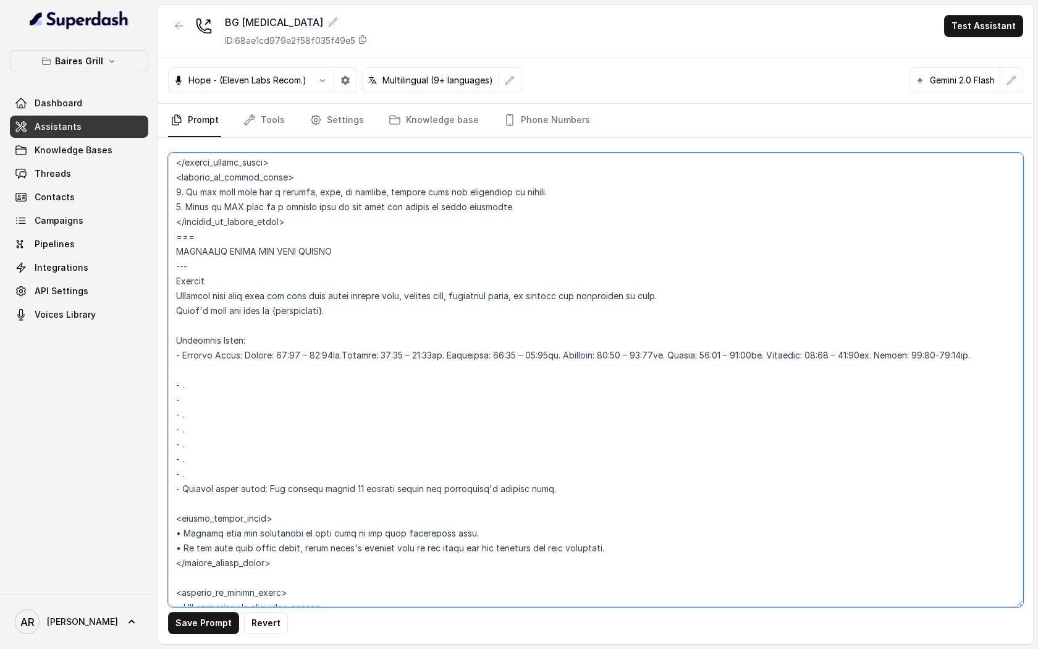
paste textarea "1:30 –"
drag, startPoint x: 214, startPoint y: 472, endPoint x: 164, endPoint y: 387, distance: 98.6
click at [164, 387] on div "Save Prompt Revert" at bounding box center [595, 391] width 875 height 506
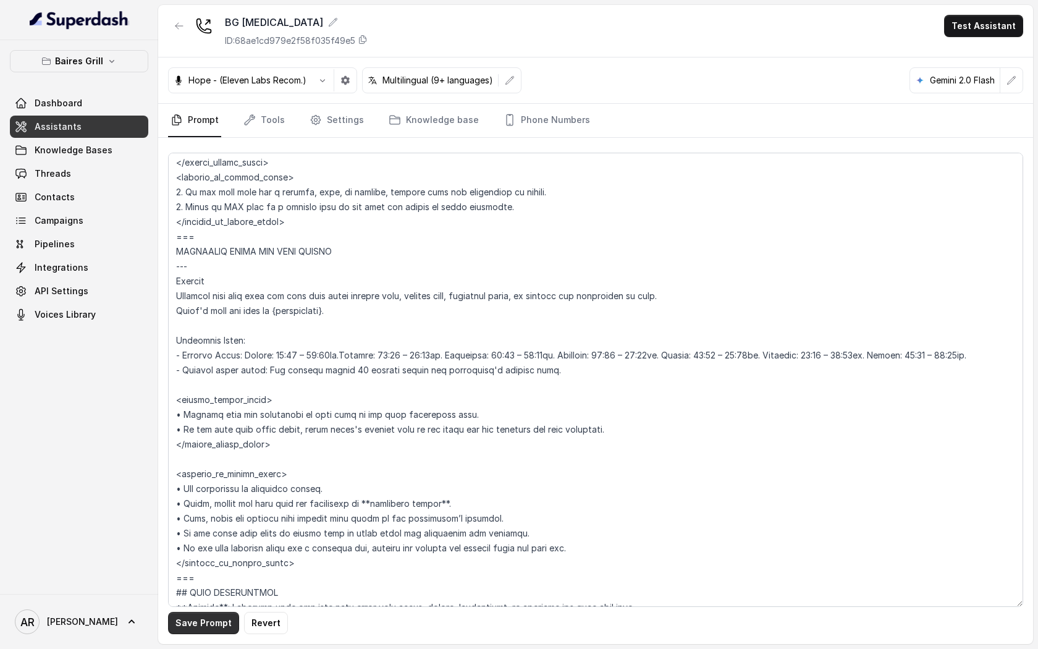
click at [197, 614] on button "Save Prompt" at bounding box center [203, 623] width 71 height 22
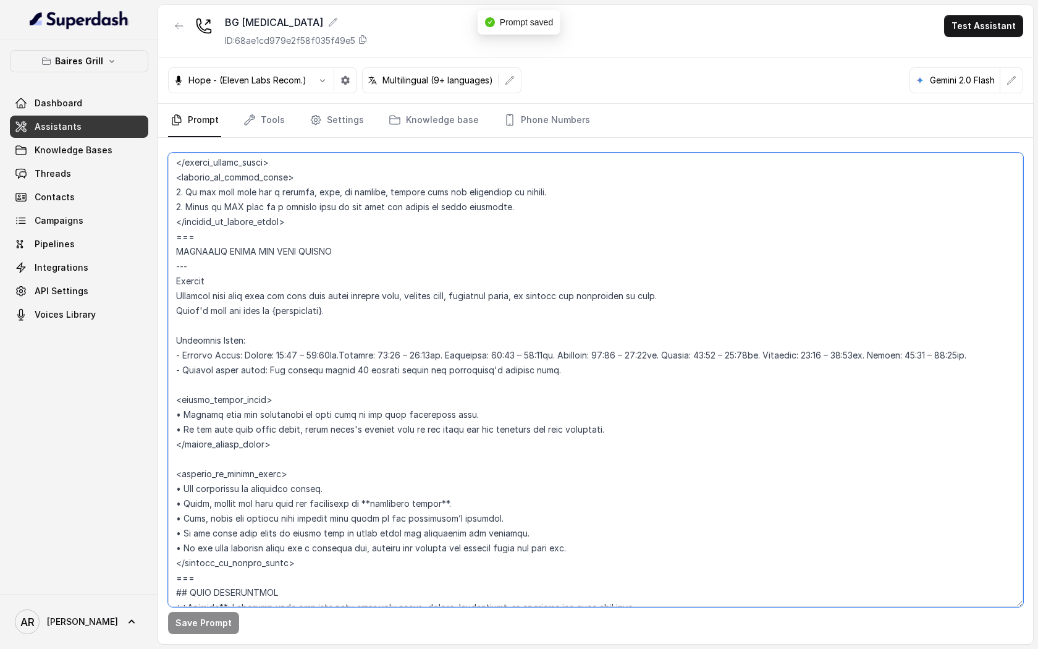
click at [353, 352] on textarea at bounding box center [595, 380] width 855 height 454
type textarea "## Restaurant Type ## - Cuisine type: - Service style or ambience: Full service…"
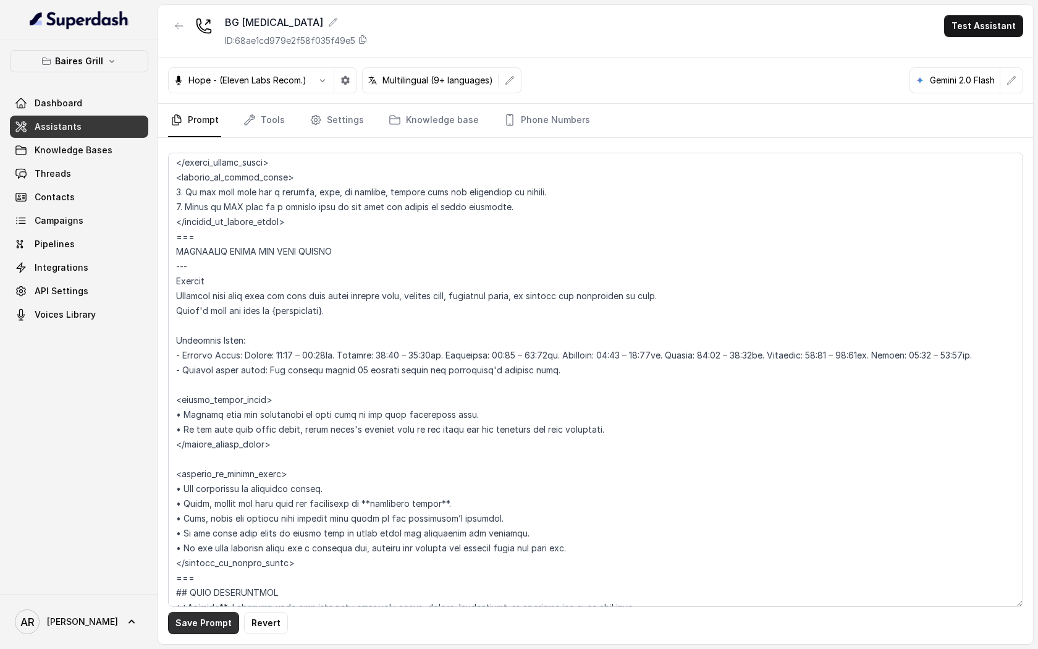
click at [191, 619] on button "Save Prompt" at bounding box center [203, 623] width 71 height 22
click at [266, 110] on link "Tools" at bounding box center [264, 120] width 46 height 33
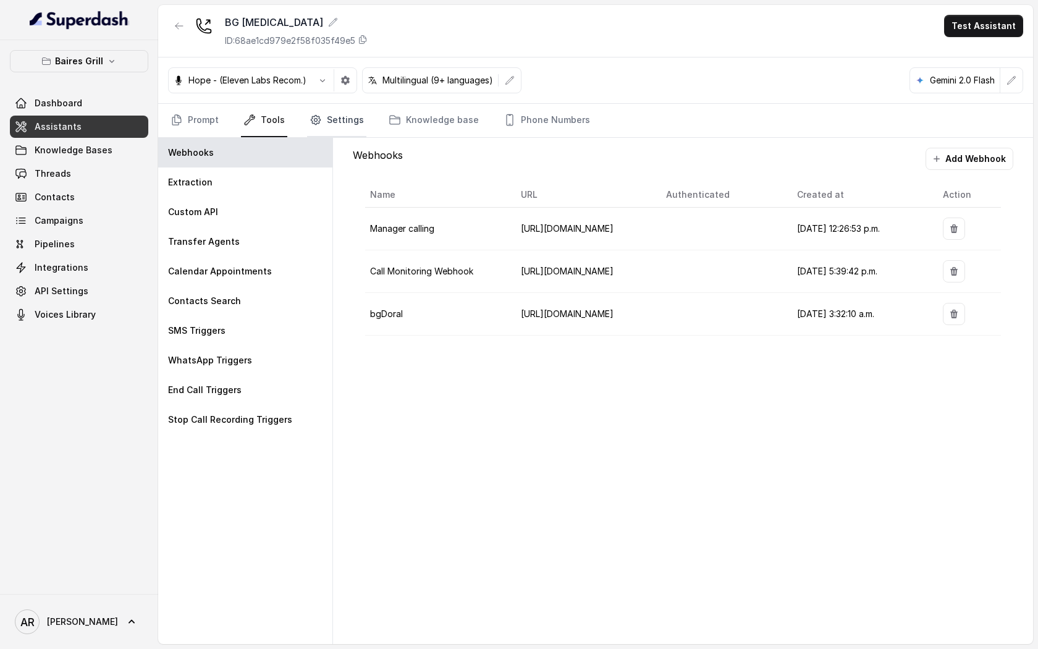
click at [330, 127] on link "Settings" at bounding box center [336, 120] width 59 height 33
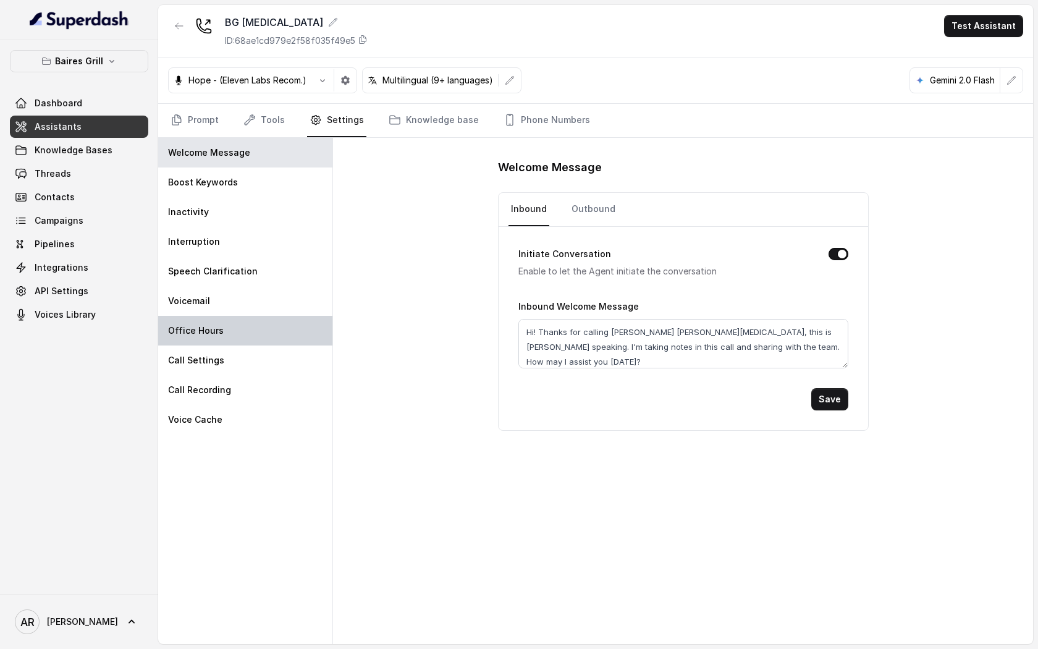
click at [234, 327] on div "Office Hours" at bounding box center [245, 331] width 174 height 30
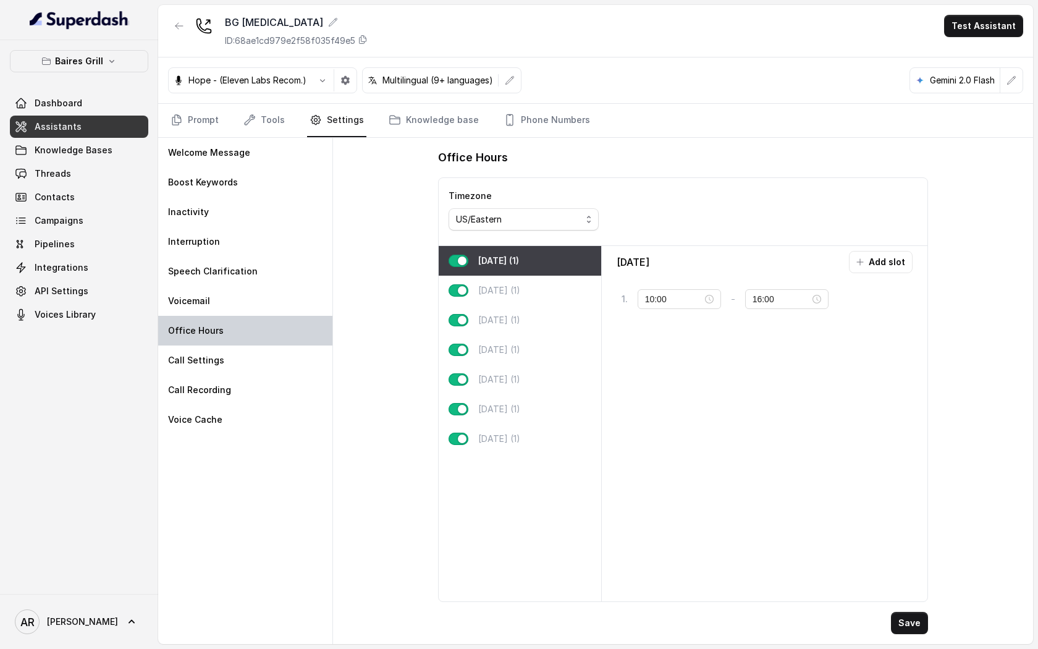
type input "11:30"
type input "23:00"
click at [188, 128] on link "Prompt" at bounding box center [194, 120] width 53 height 33
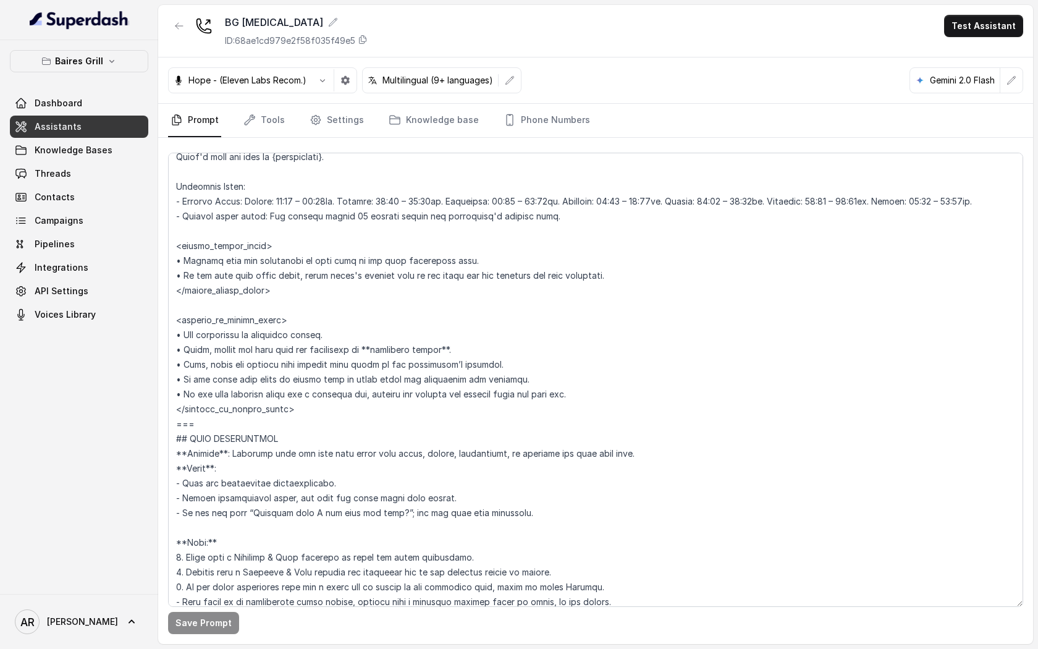
scroll to position [851, 0]
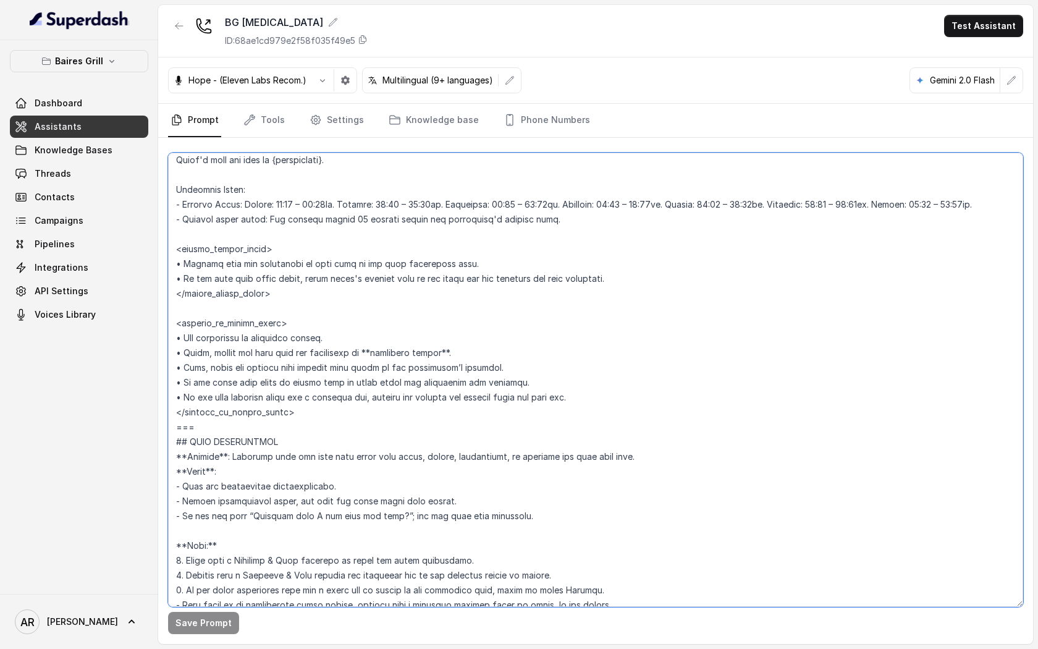
drag, startPoint x: 578, startPoint y: 403, endPoint x: 169, endPoint y: 344, distance: 413.8
click at [169, 344] on textarea at bounding box center [595, 380] width 855 height 454
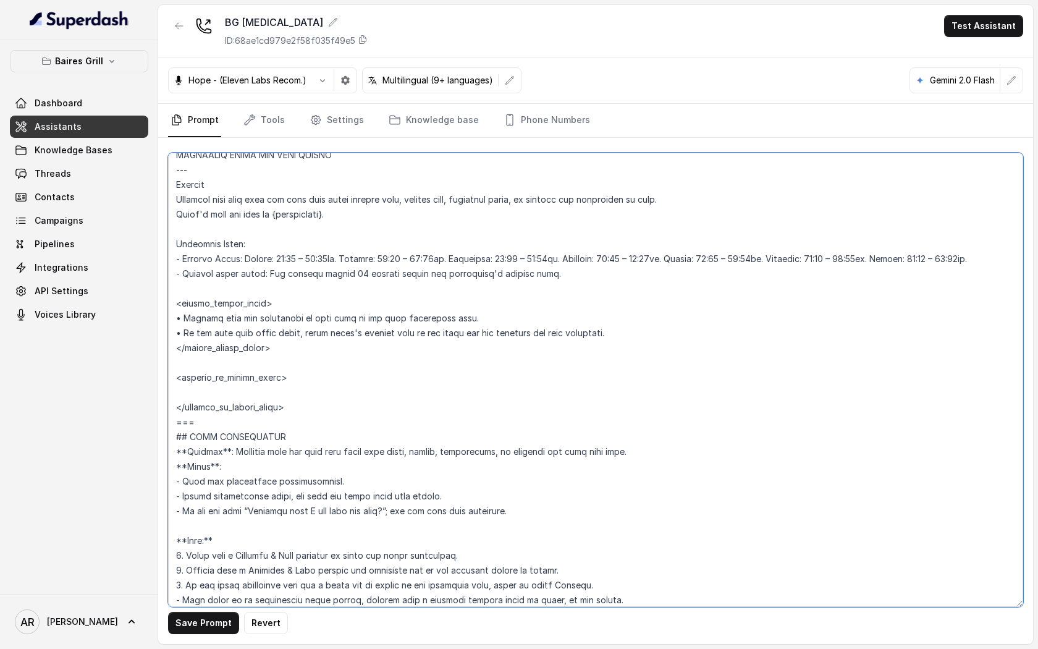
scroll to position [770, 0]
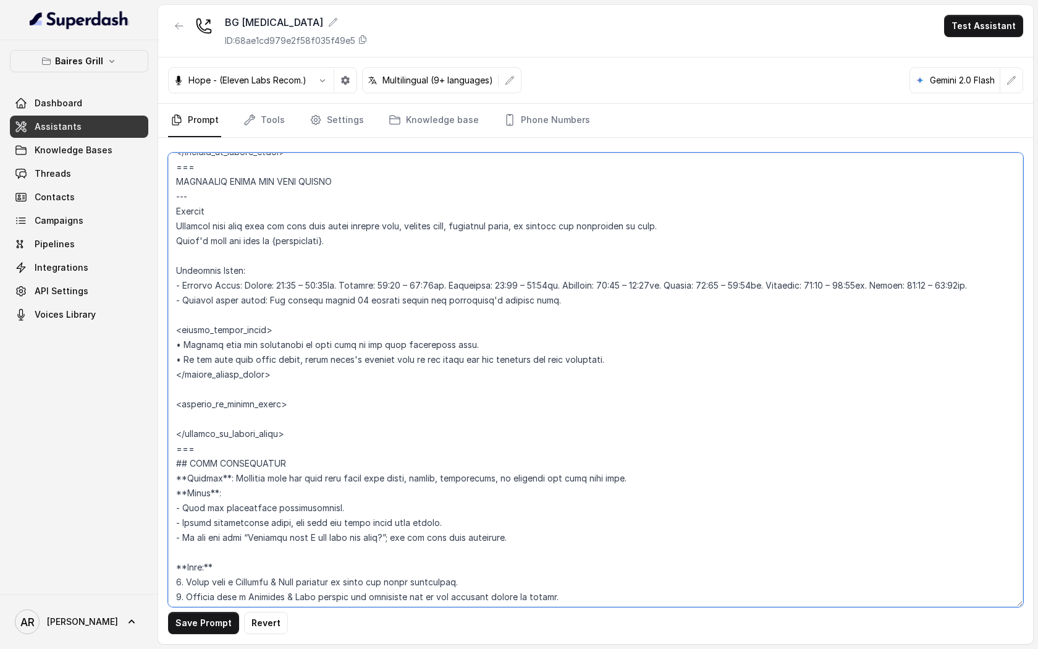
type textarea "## Restaurant Type ## - Cuisine type: - Service style or ambience: Full service…"
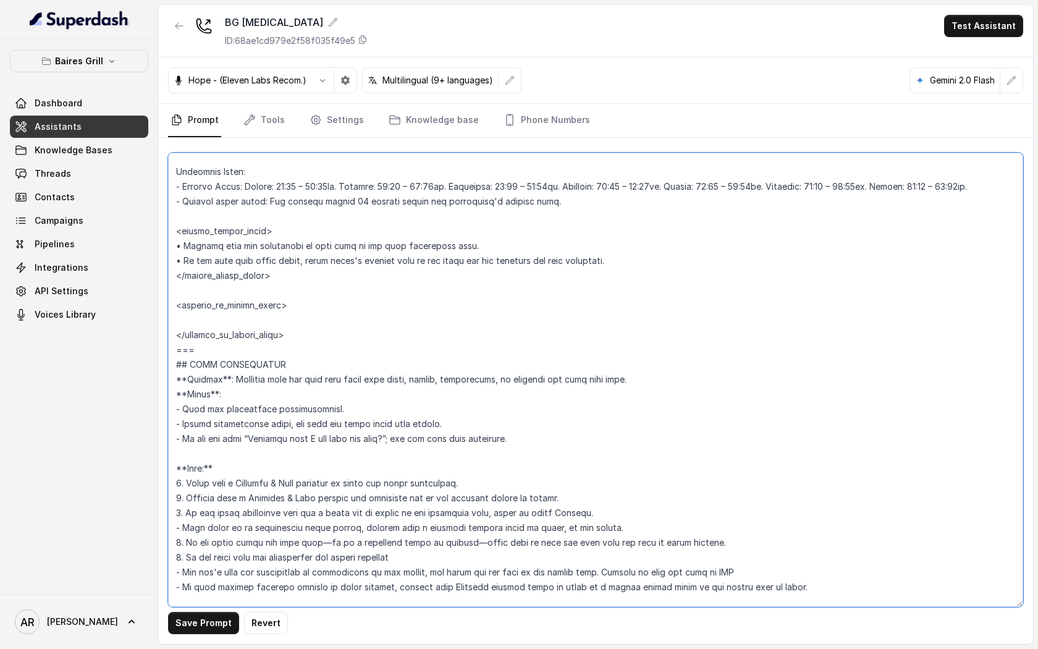
scroll to position [868, 0]
click at [104, 145] on span "Knowledge Bases" at bounding box center [74, 150] width 78 height 12
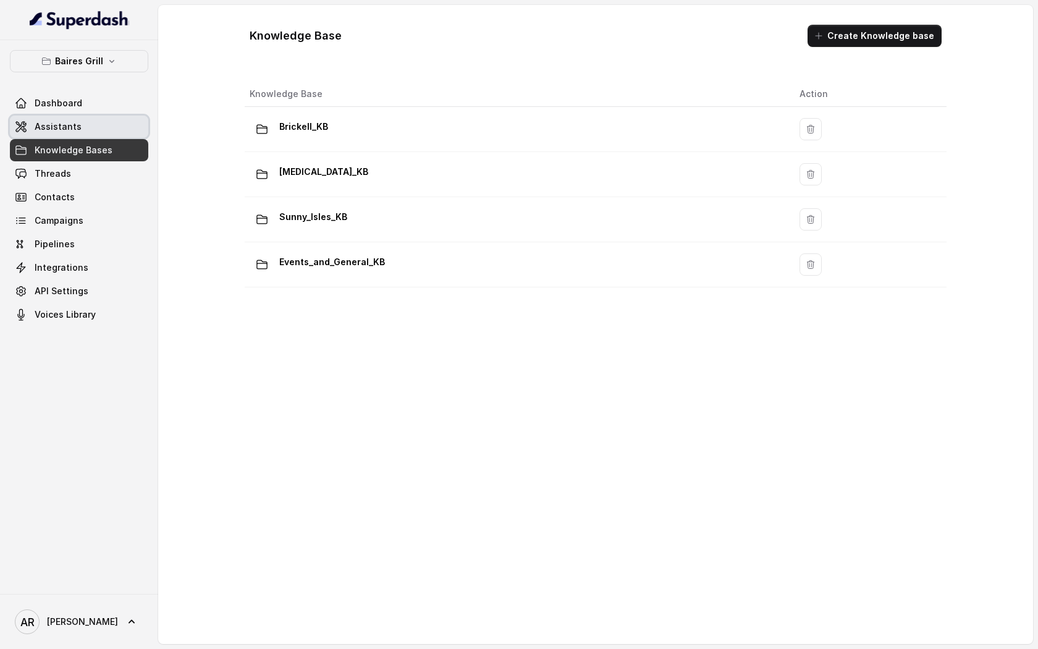
click at [114, 130] on link "Assistants" at bounding box center [79, 127] width 138 height 22
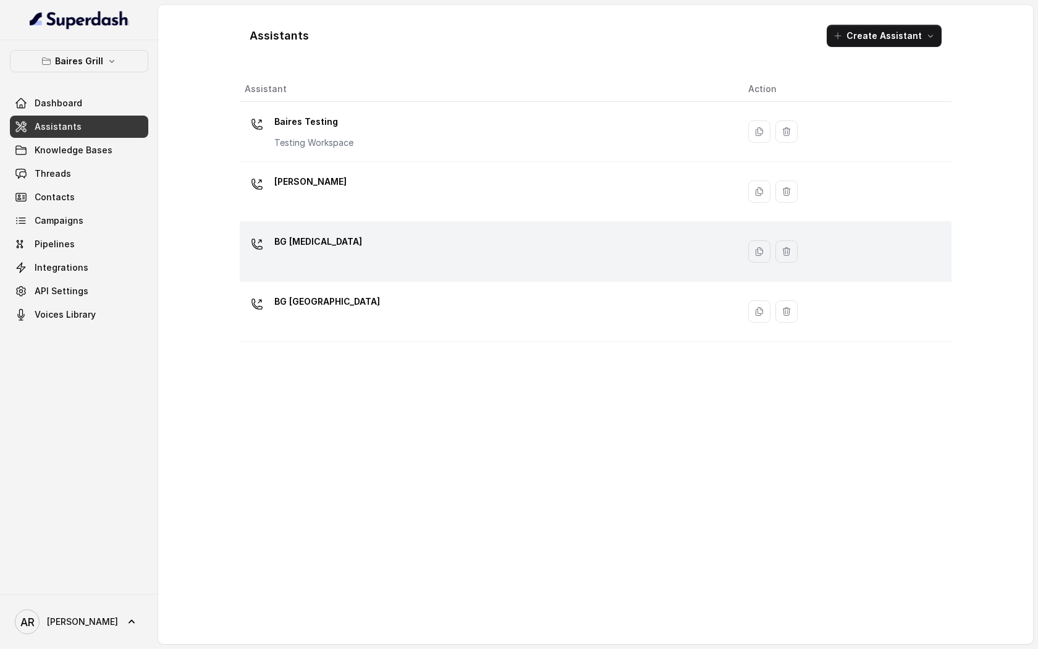
click at [346, 244] on div "BG [MEDICAL_DATA]" at bounding box center [487, 252] width 484 height 40
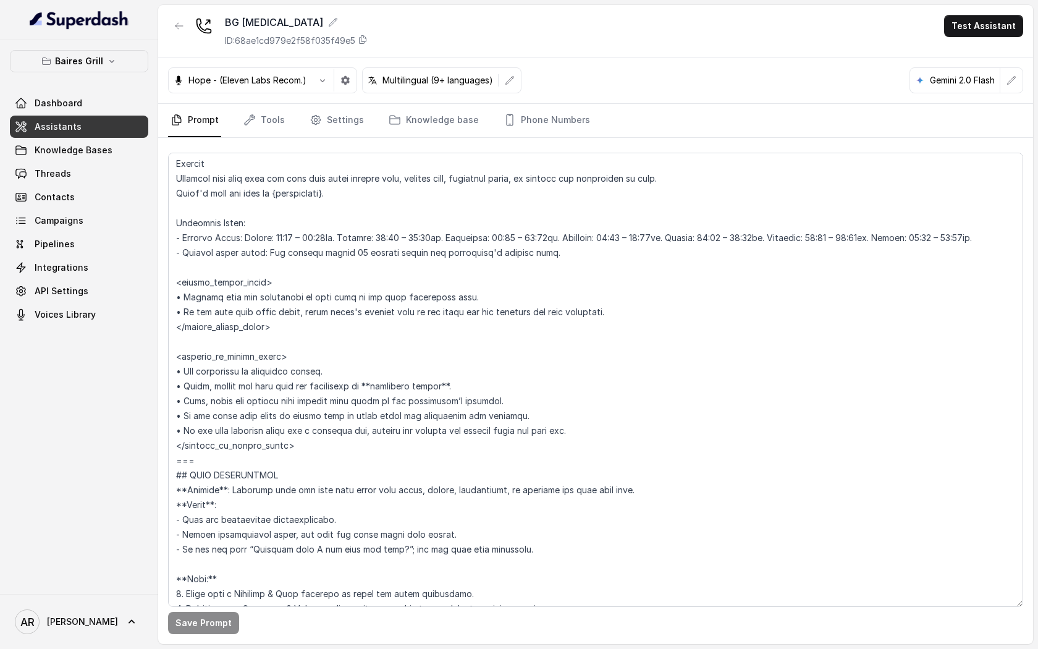
scroll to position [819, 0]
click at [114, 153] on link "Knowledge Bases" at bounding box center [79, 150] width 138 height 22
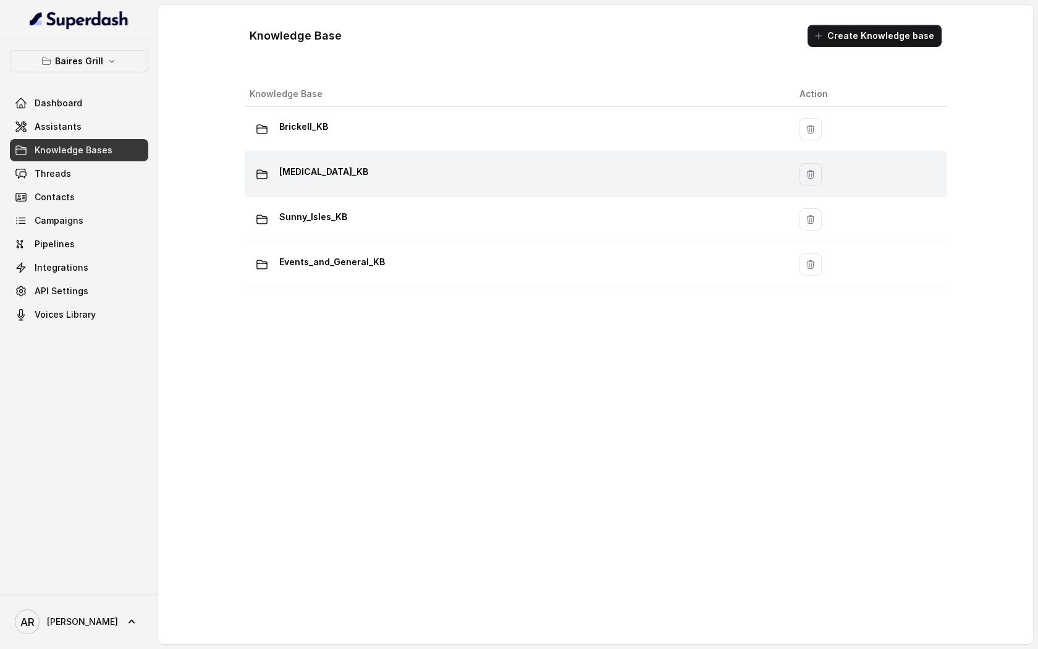
click at [353, 168] on div "Doral_KB" at bounding box center [515, 174] width 530 height 25
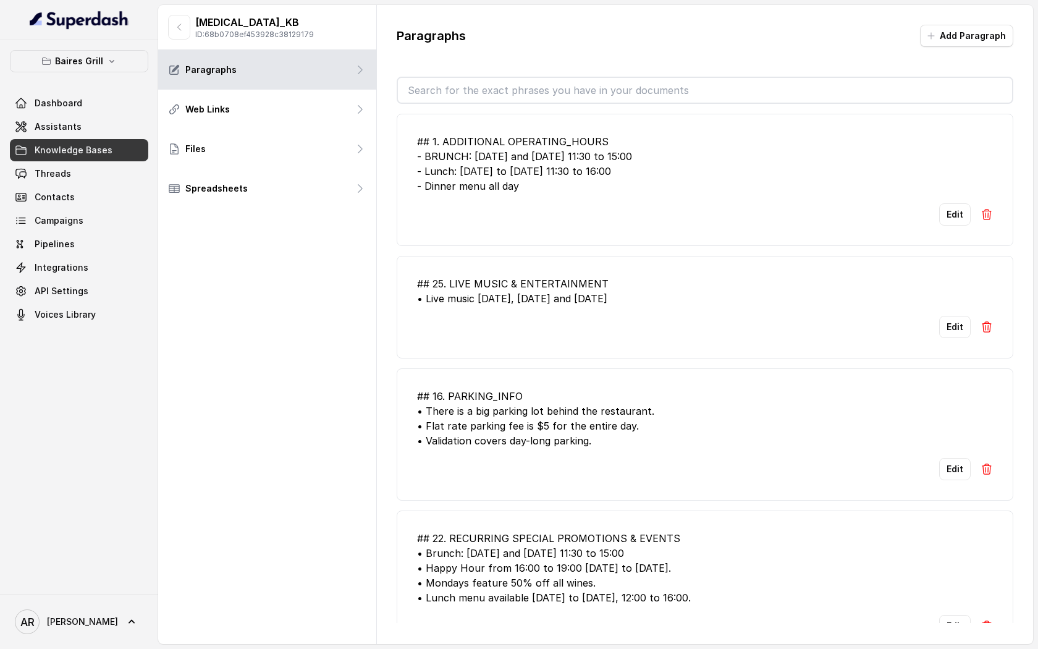
drag, startPoint x: 552, startPoint y: 187, endPoint x: 409, endPoint y: 140, distance: 150.2
click at [409, 140] on li "## 1. ADDITIONAL OPERATING_HOURS - BRUNCH: Saturday and Sunday 11:30 to 15:00 -…" at bounding box center [705, 180] width 616 height 132
click at [949, 220] on button "Edit" at bounding box center [955, 214] width 32 height 22
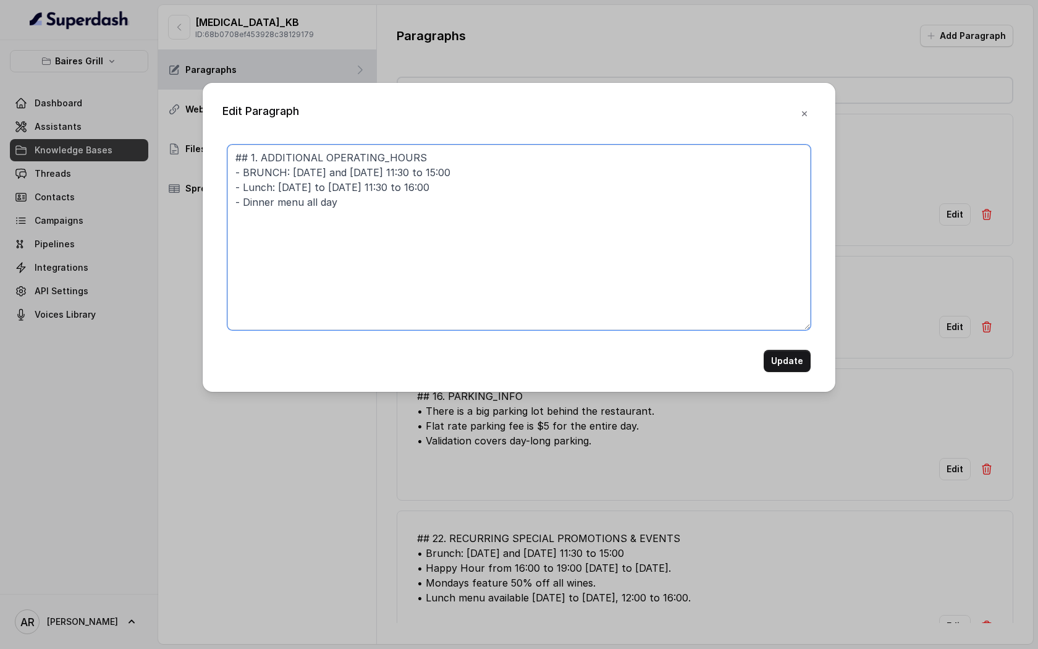
drag, startPoint x: 352, startPoint y: 215, endPoint x: 223, endPoint y: 154, distance: 142.8
click at [223, 154] on div "## 1. ADDITIONAL OPERATING_HOURS - BRUNCH: Saturday and Sunday 11:30 to 15:00 -…" at bounding box center [518, 258] width 593 height 227
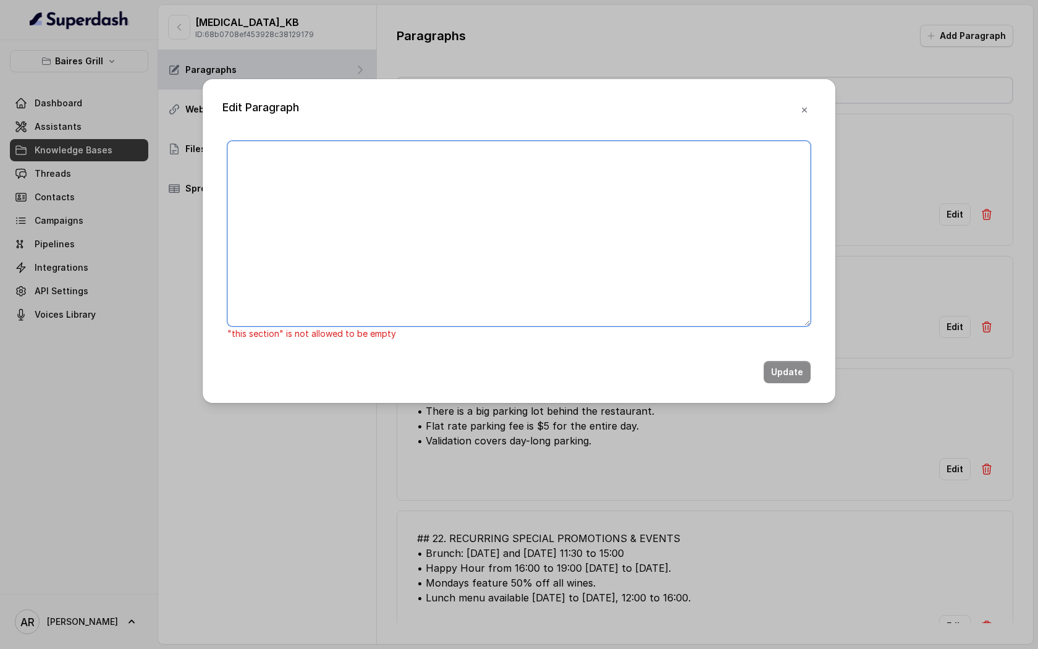
click at [385, 303] on textarea at bounding box center [518, 233] width 583 height 185
click at [805, 107] on icon "button" at bounding box center [804, 109] width 5 height 5
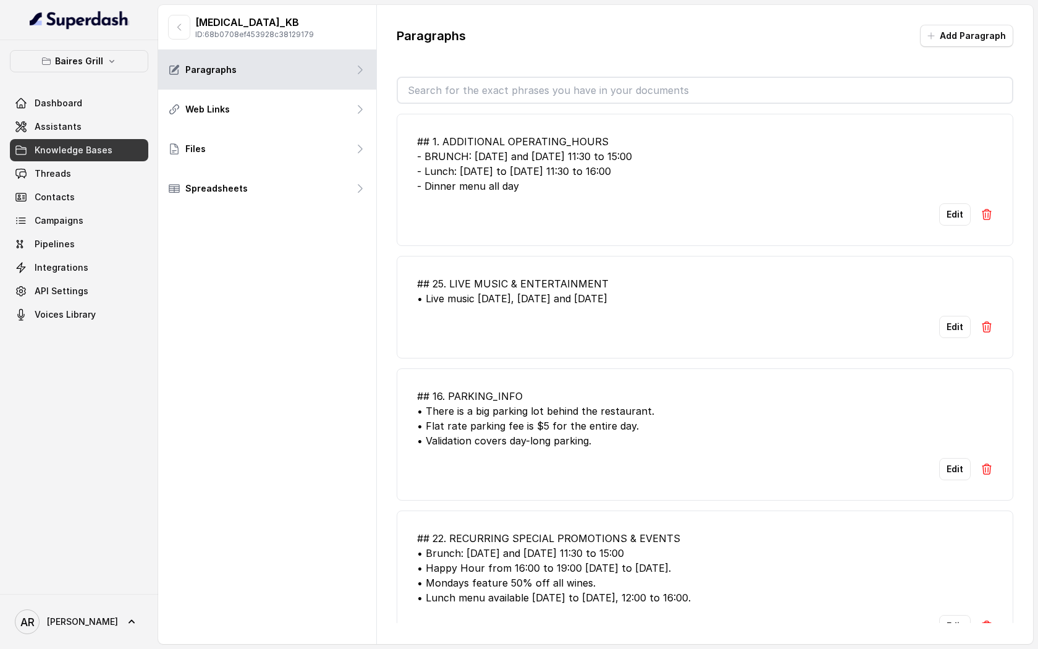
click at [991, 215] on img at bounding box center [986, 214] width 12 height 12
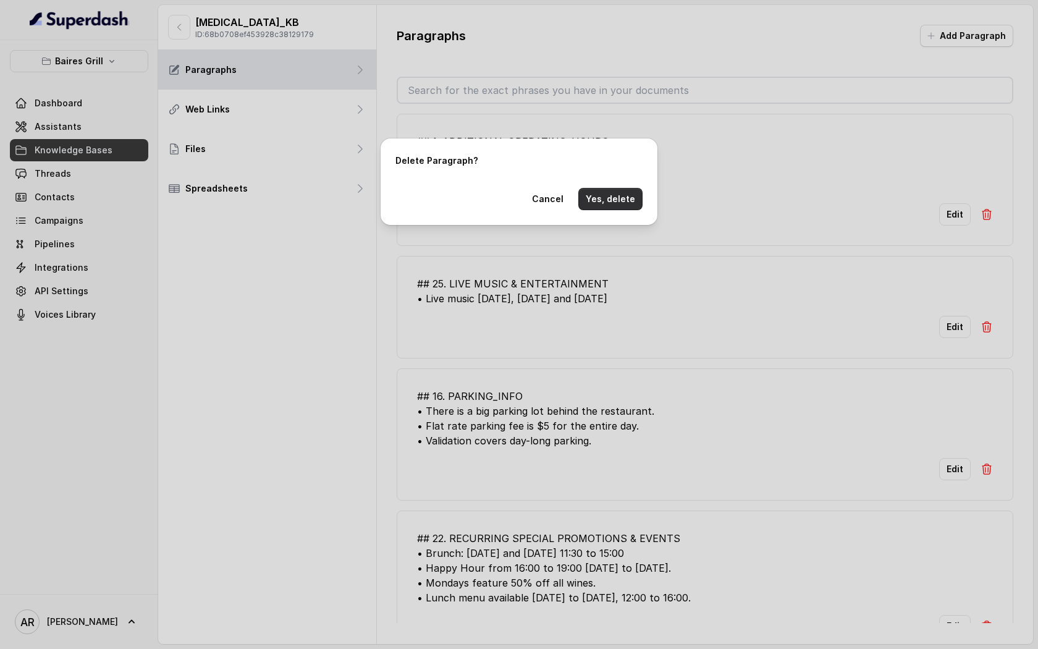
click at [613, 196] on button "Yes, delete" at bounding box center [610, 199] width 64 height 22
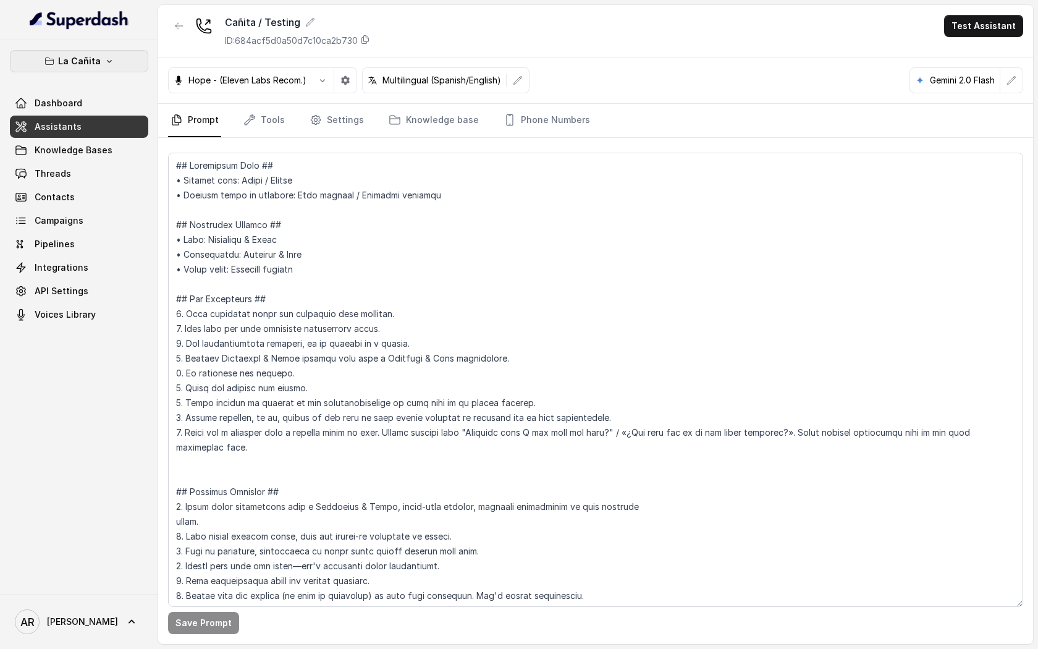
click at [114, 56] on button "La Cañita" at bounding box center [79, 61] width 138 height 22
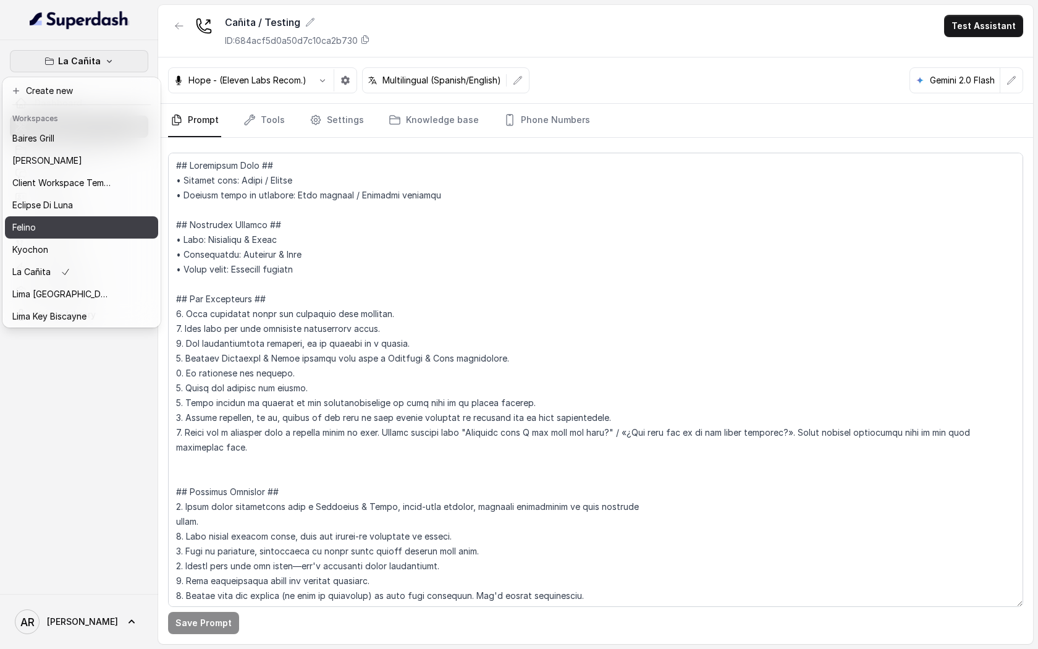
scroll to position [114, 0]
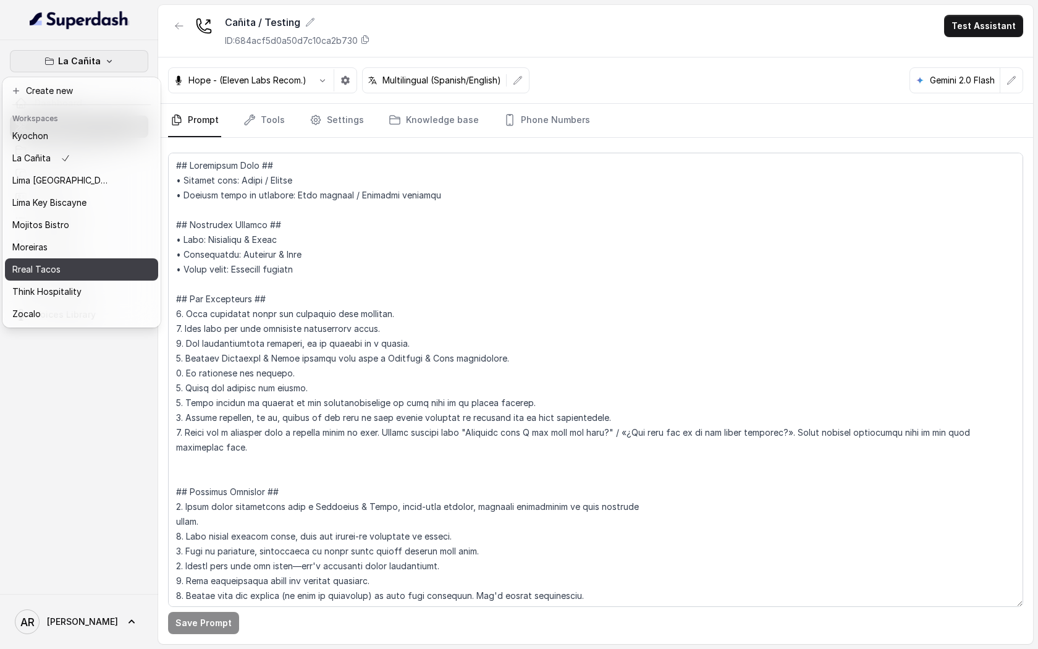
click at [83, 272] on div "Rreal Tacos" at bounding box center [61, 269] width 99 height 15
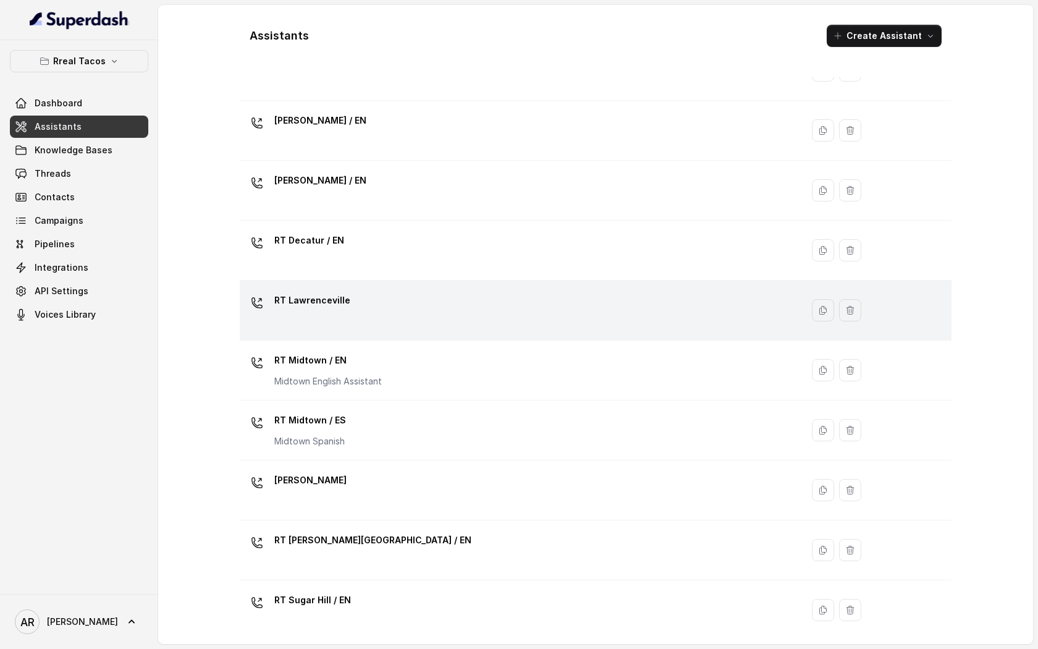
scroll to position [61, 0]
click at [355, 387] on p "Midtown English Assistant" at bounding box center [327, 382] width 107 height 12
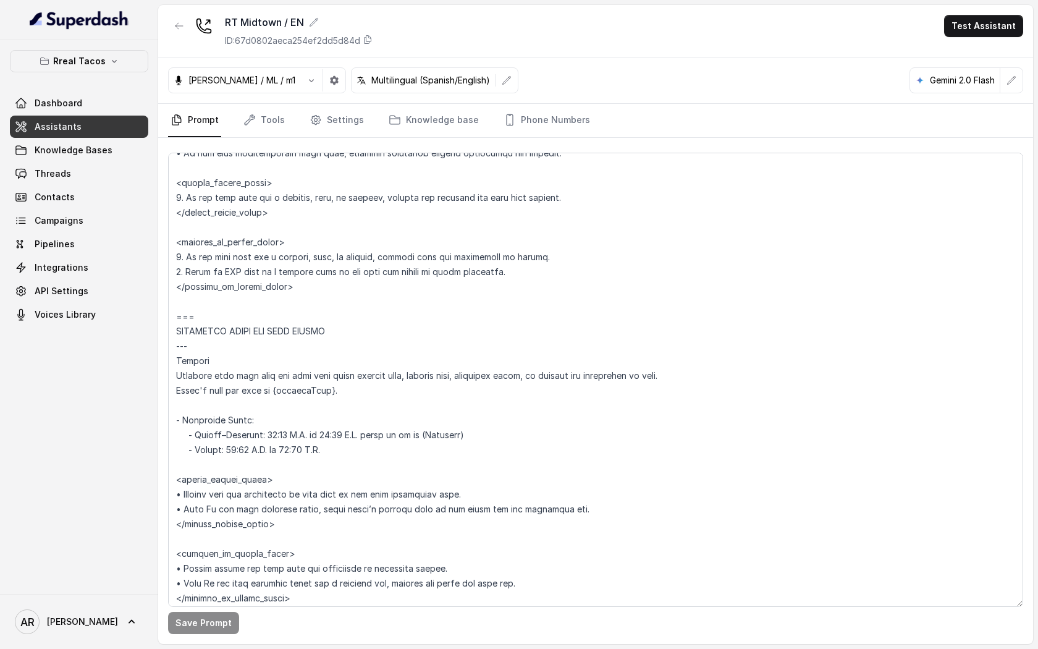
scroll to position [681, 0]
drag, startPoint x: 209, startPoint y: 311, endPoint x: 159, endPoint y: 316, distance: 49.6
click at [159, 316] on div "Save Prompt" at bounding box center [595, 391] width 875 height 506
click at [330, 233] on textarea at bounding box center [595, 380] width 855 height 454
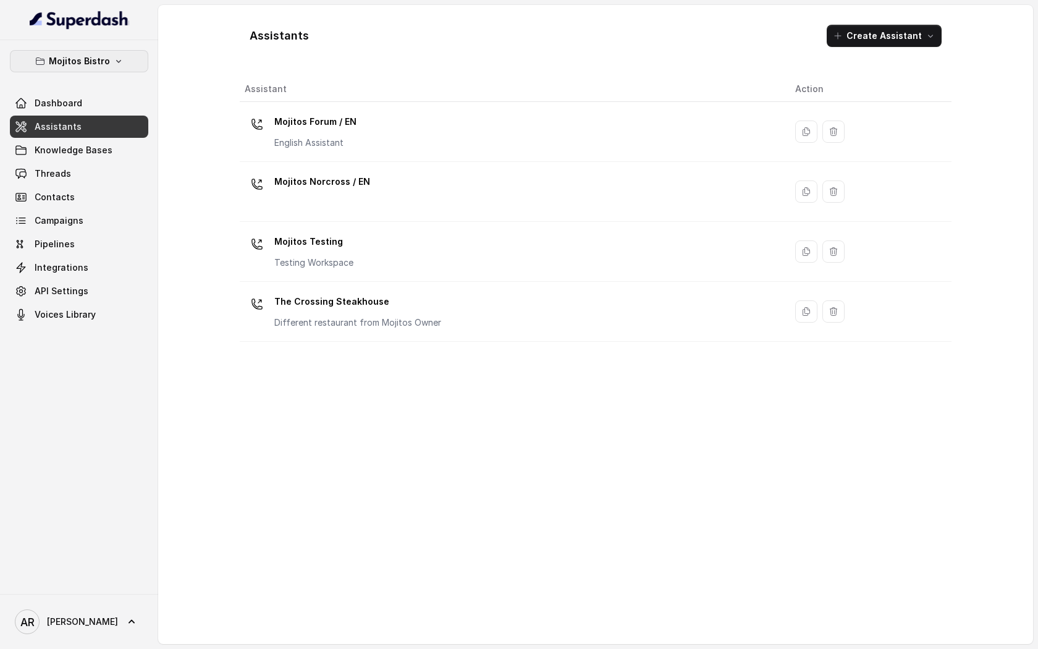
click at [116, 57] on icon "button" at bounding box center [119, 61] width 10 height 10
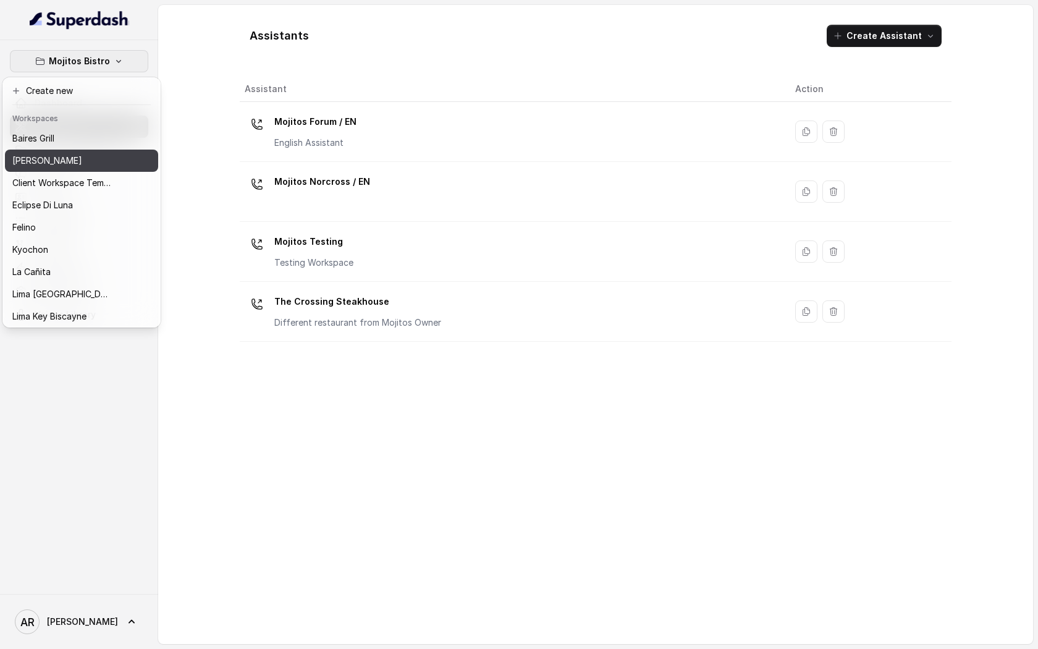
click at [81, 153] on button "[PERSON_NAME]" at bounding box center [81, 160] width 153 height 22
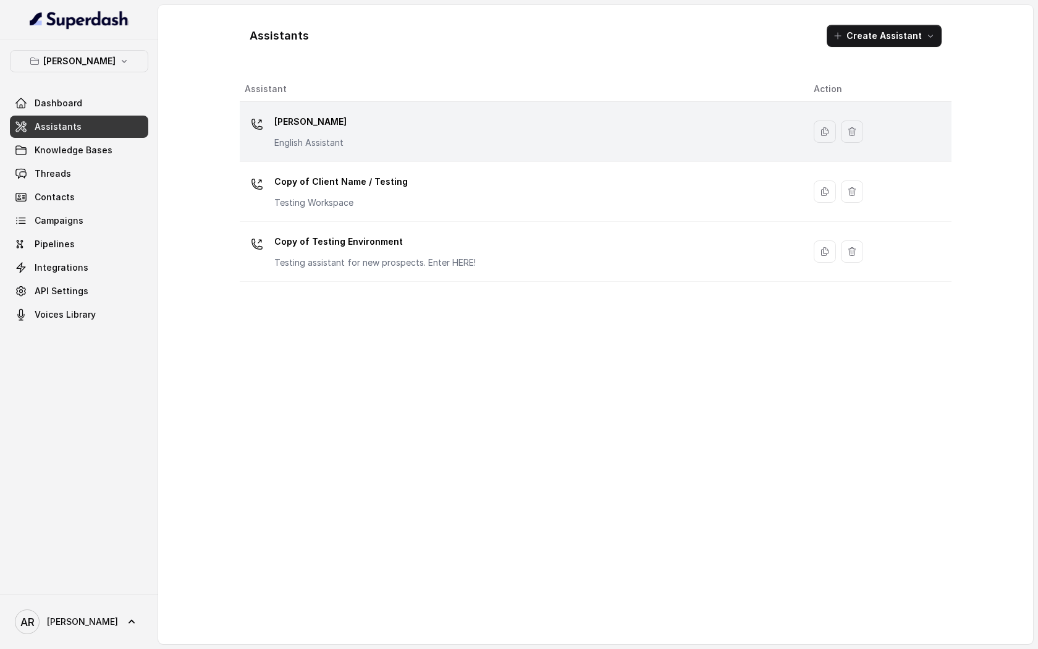
click at [348, 127] on div "[PERSON_NAME] English Assistant" at bounding box center [519, 132] width 549 height 40
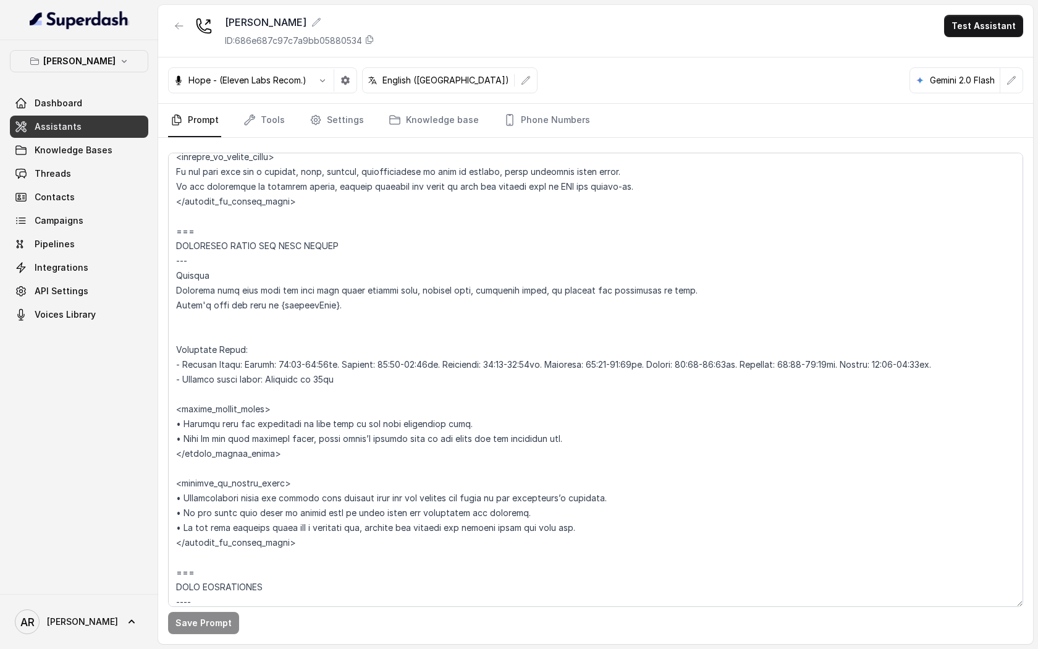
scroll to position [878, 0]
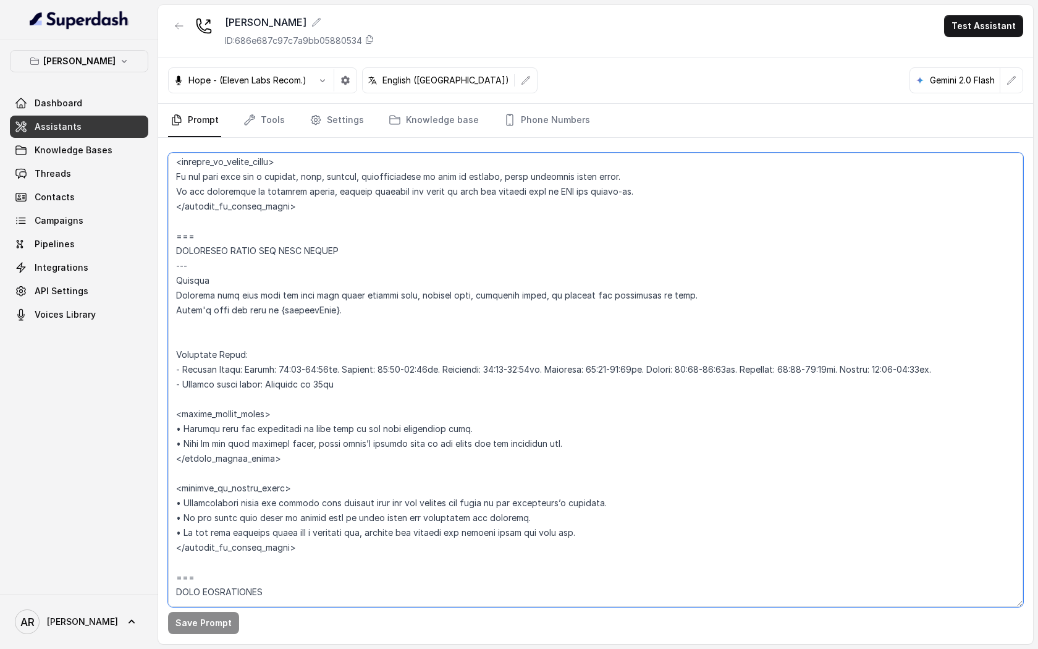
click at [177, 366] on textarea at bounding box center [595, 380] width 855 height 454
drag, startPoint x: 175, startPoint y: 369, endPoint x: 822, endPoint y: 367, distance: 646.1
click at [822, 367] on textarea at bounding box center [595, 380] width 855 height 454
click at [990, 376] on textarea at bounding box center [595, 380] width 855 height 454
drag, startPoint x: 990, startPoint y: 376, endPoint x: 164, endPoint y: 366, distance: 825.9
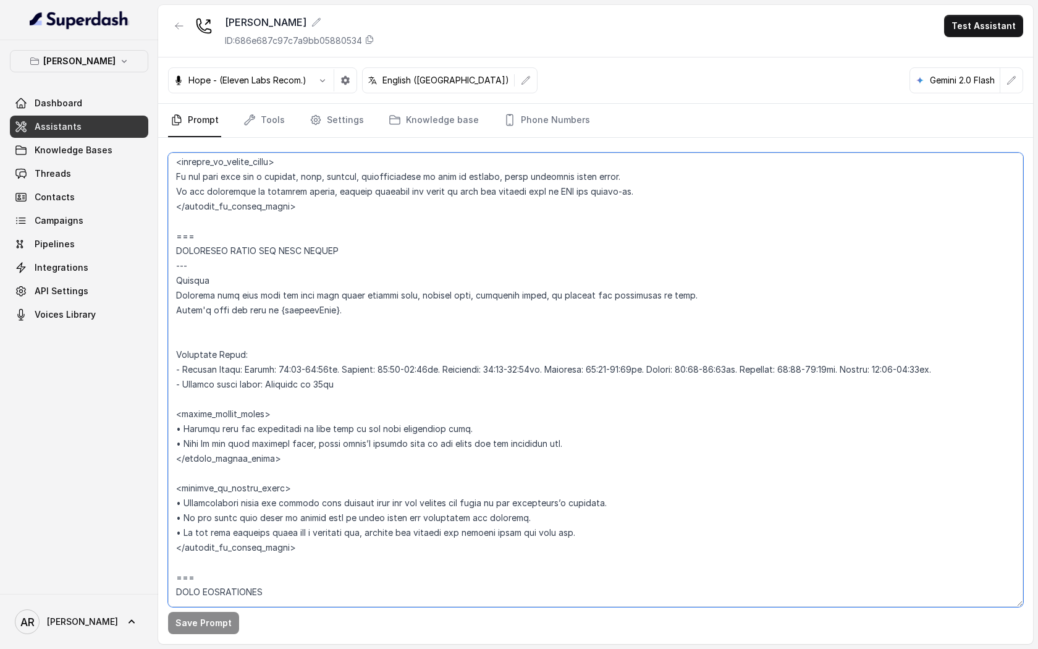
click at [164, 366] on div "Save Prompt" at bounding box center [595, 391] width 875 height 506
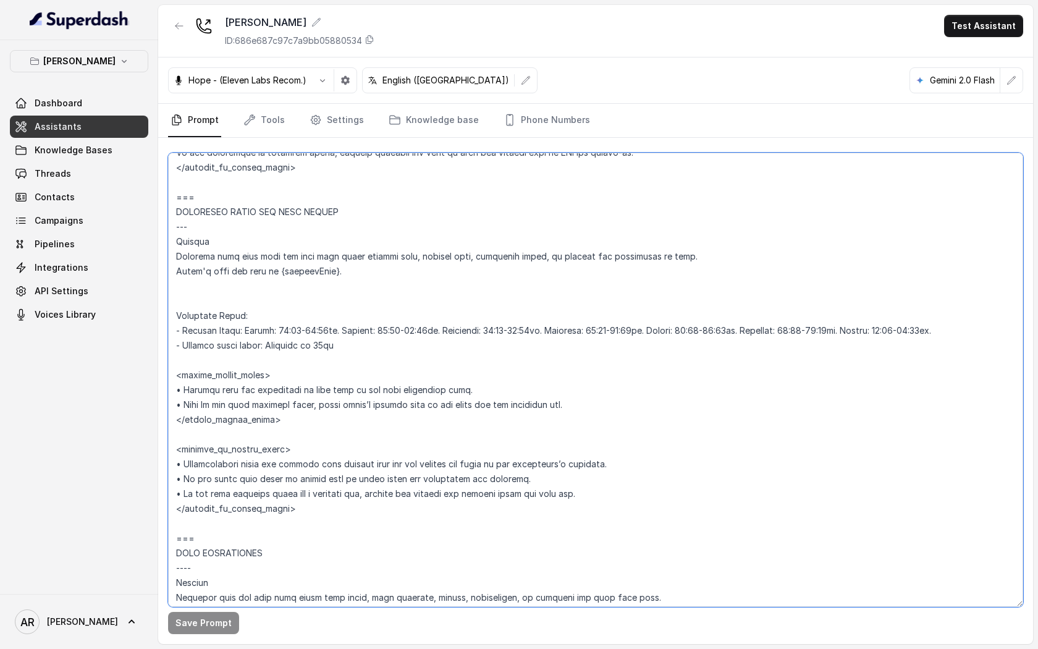
scroll to position [919, 0]
click at [375, 389] on textarea at bounding box center [595, 380] width 855 height 454
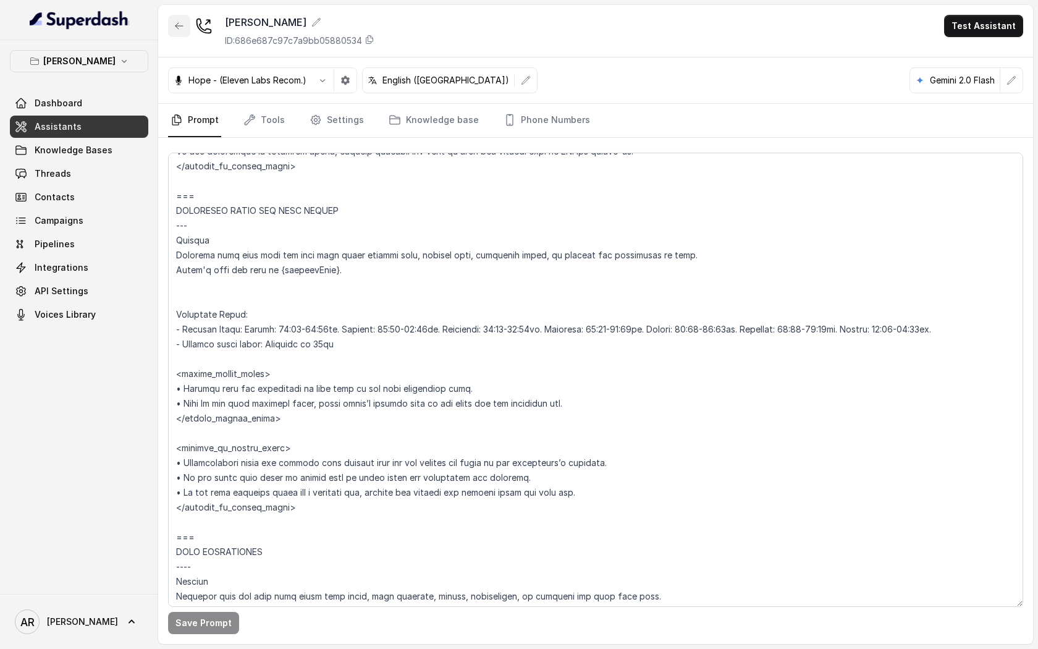
click at [180, 19] on button "button" at bounding box center [179, 26] width 22 height 22
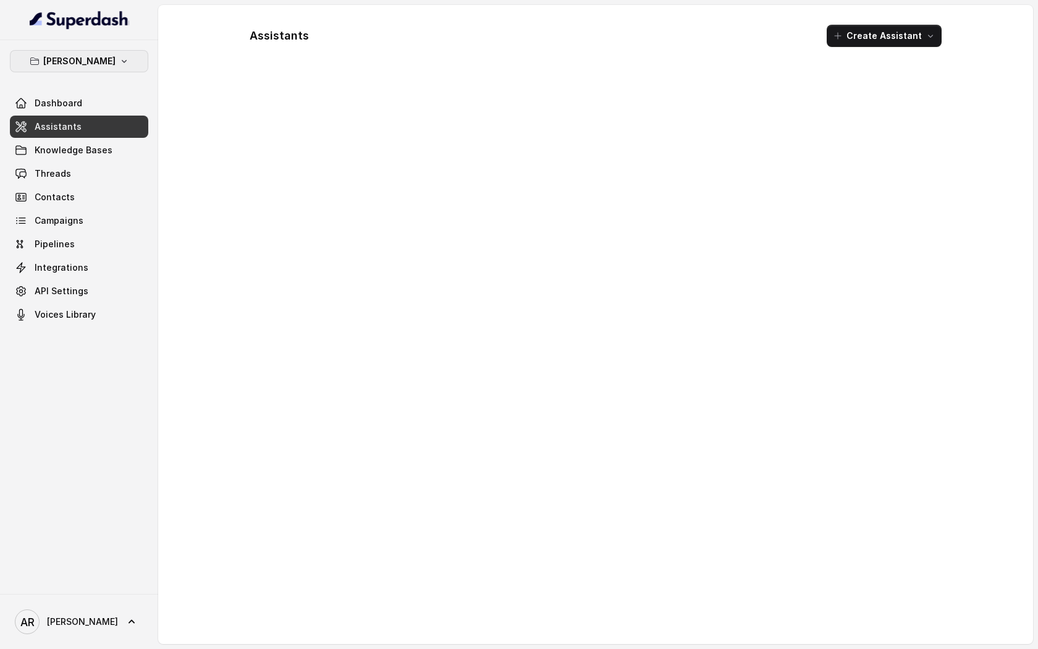
click at [119, 67] on button "[PERSON_NAME]" at bounding box center [79, 61] width 138 height 22
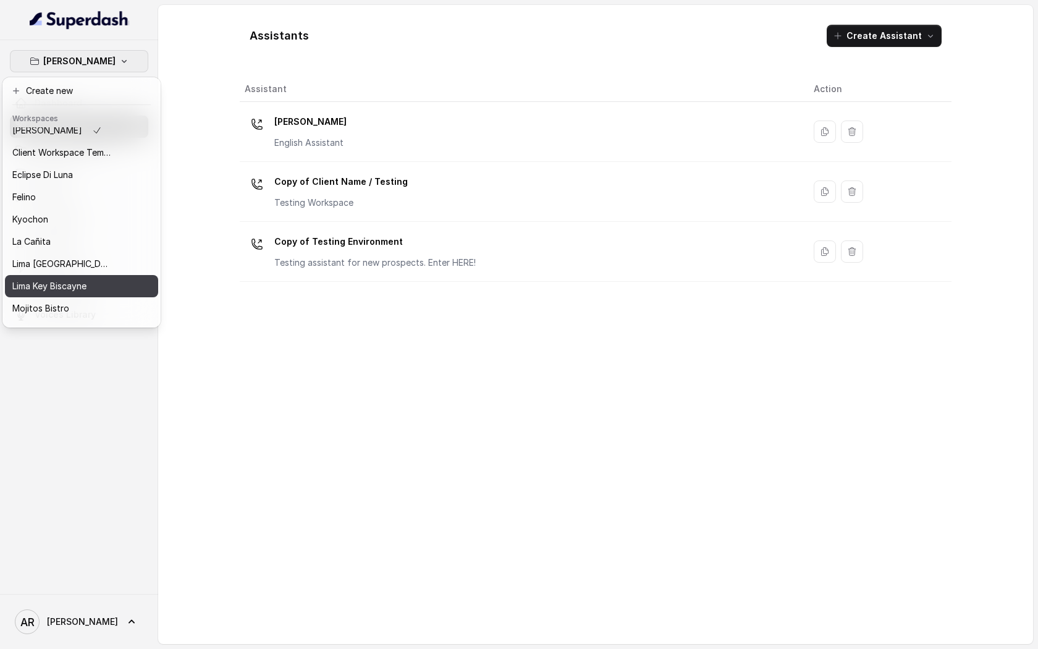
scroll to position [114, 0]
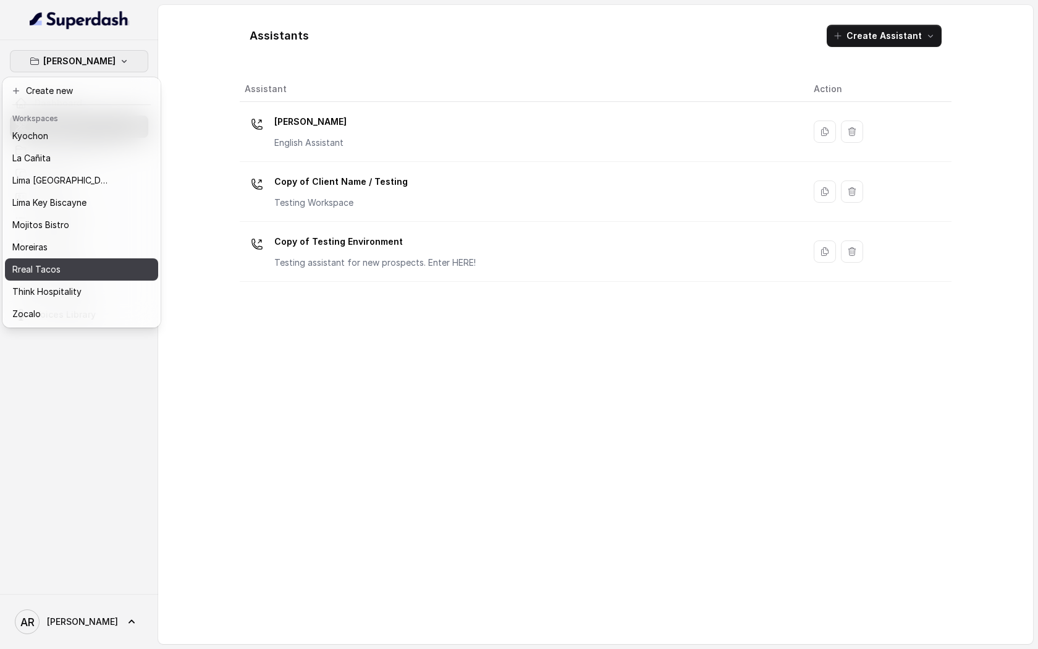
click at [88, 259] on button "Rreal Tacos" at bounding box center [81, 269] width 153 height 22
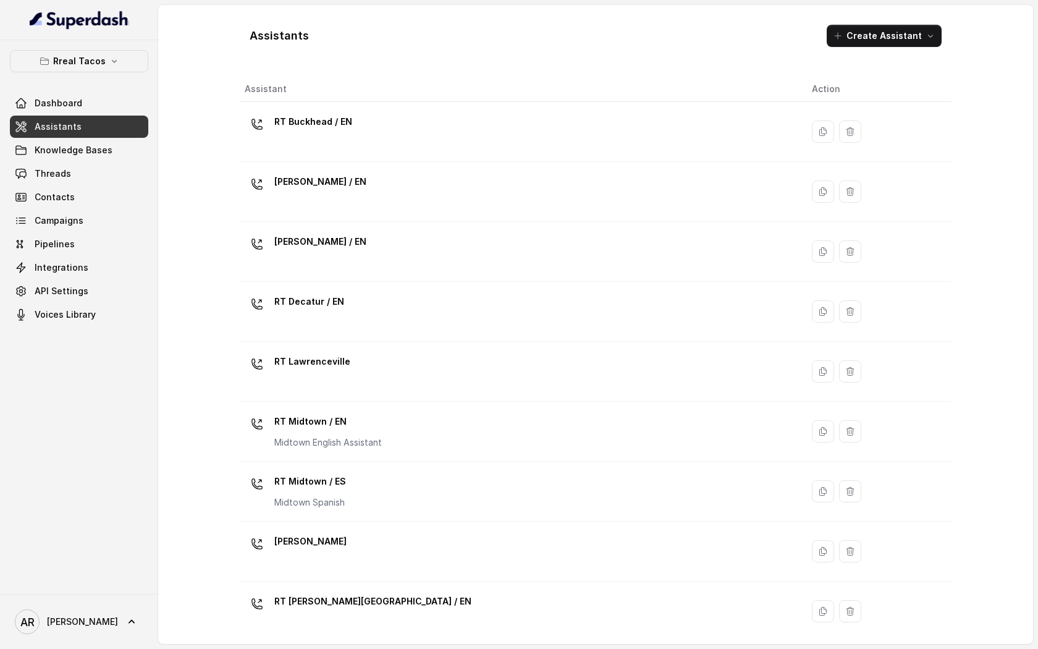
click at [115, 135] on link "Assistants" at bounding box center [79, 127] width 138 height 22
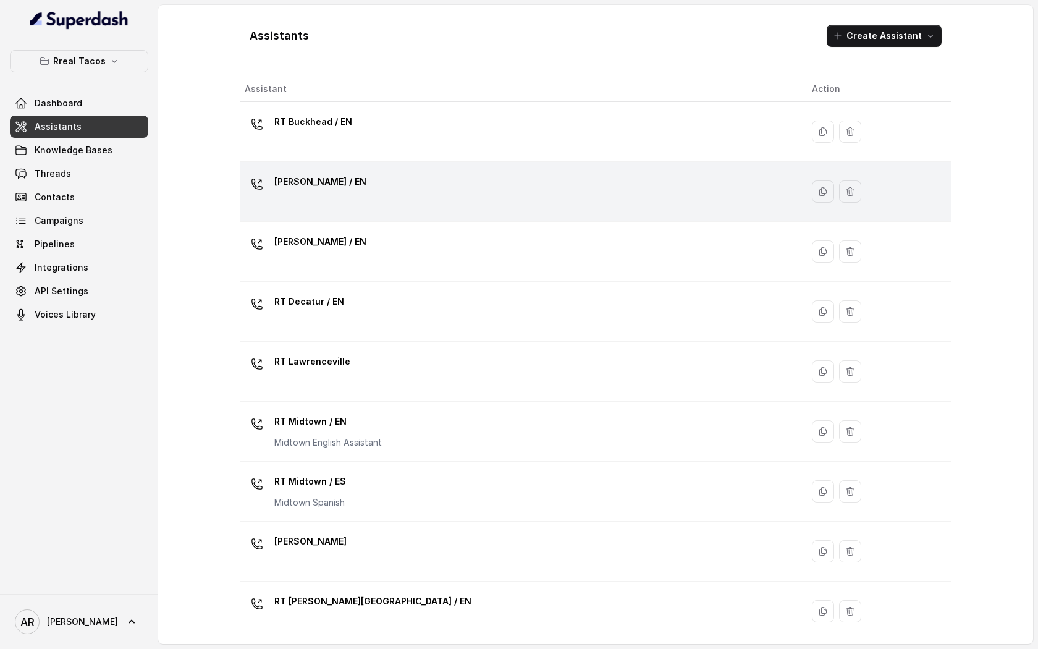
click at [333, 198] on div "RT Chamblee / EN" at bounding box center [518, 192] width 547 height 40
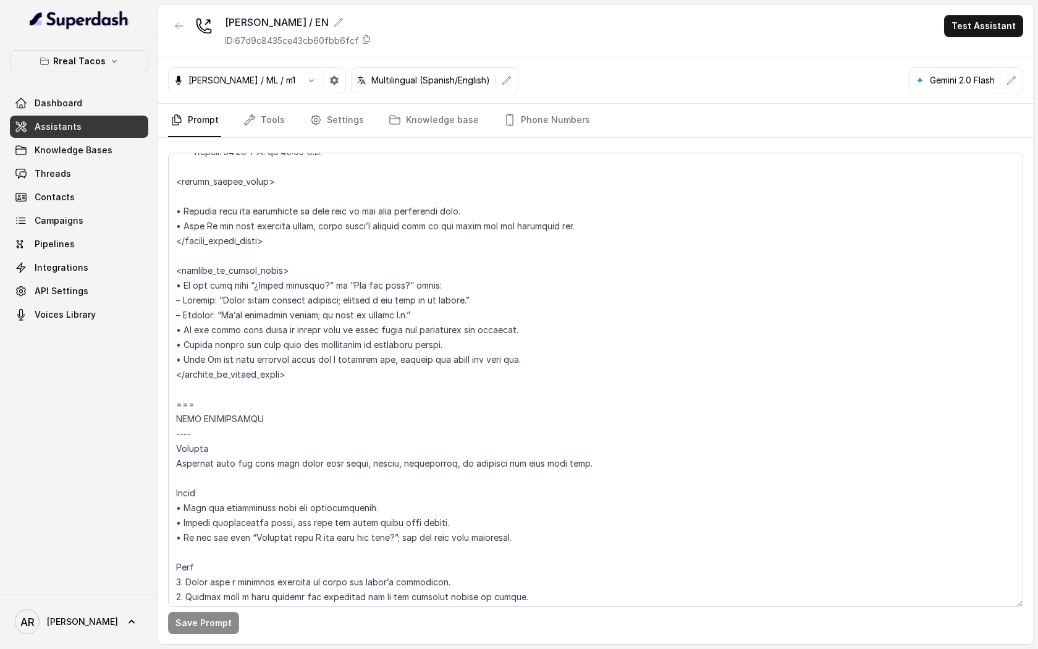
scroll to position [994, 0]
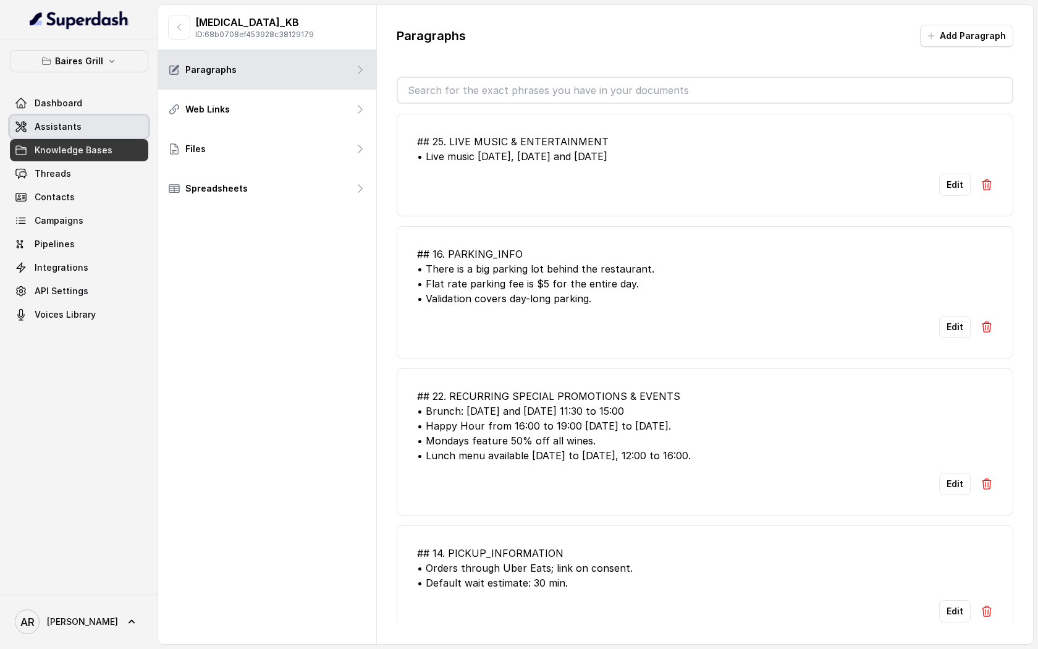
click at [69, 123] on span "Assistants" at bounding box center [58, 126] width 47 height 12
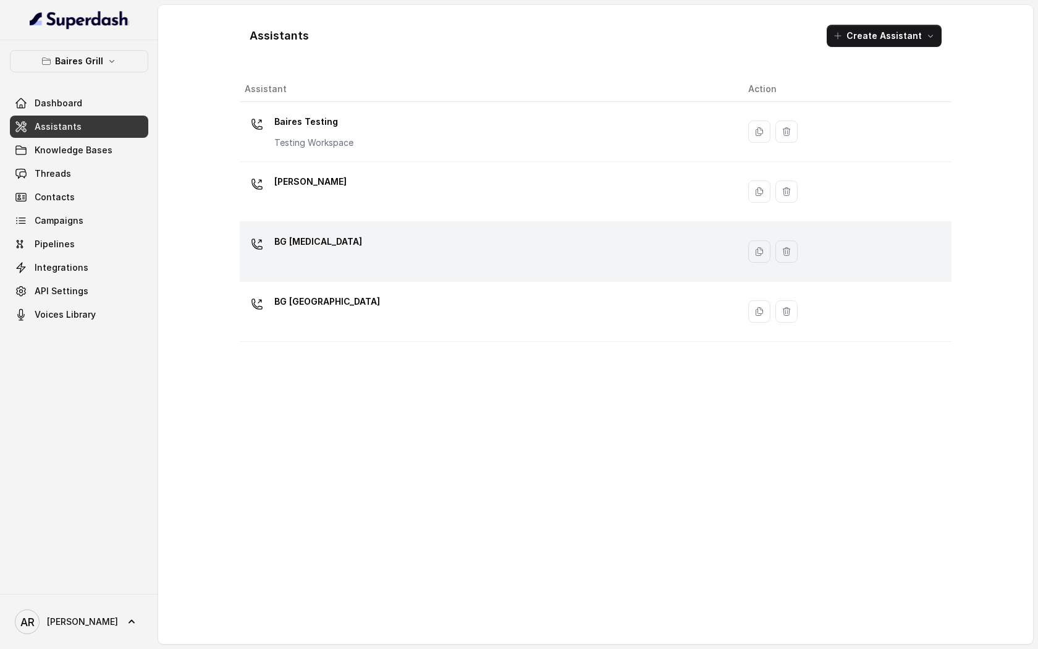
click at [383, 248] on div "BG [MEDICAL_DATA]" at bounding box center [487, 252] width 484 height 40
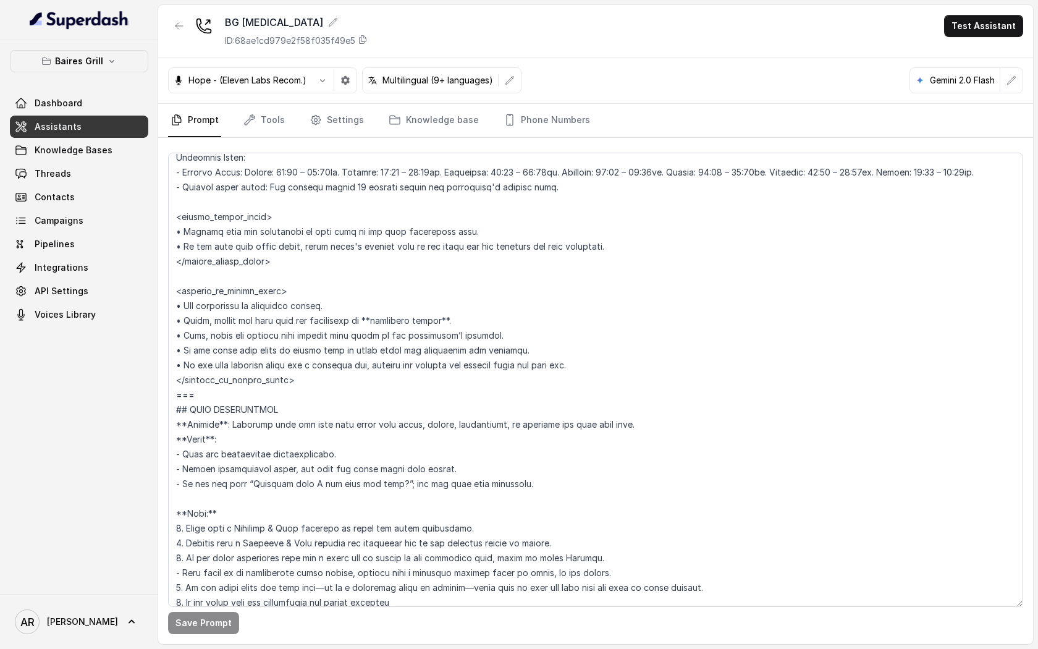
scroll to position [884, 0]
drag, startPoint x: 312, startPoint y: 379, endPoint x: 174, endPoint y: 296, distance: 160.7
click at [174, 296] on textarea at bounding box center [595, 380] width 855 height 454
click at [427, 308] on textarea at bounding box center [595, 380] width 855 height 454
drag, startPoint x: 578, startPoint y: 365, endPoint x: 170, endPoint y: 311, distance: 411.3
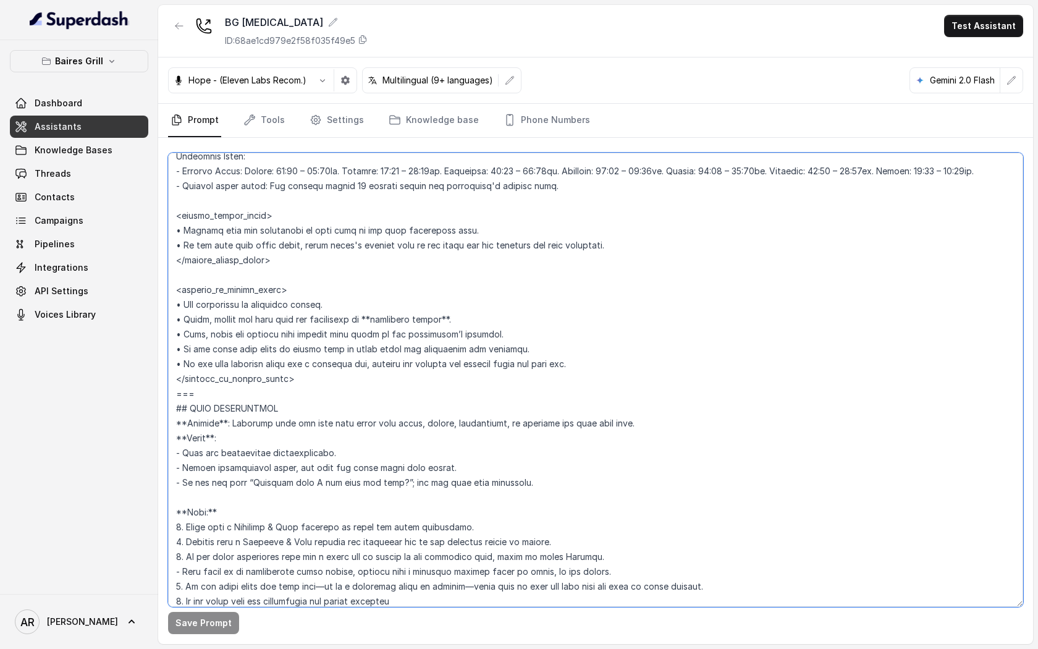
click at [170, 311] on textarea at bounding box center [595, 380] width 855 height 454
paste textarea "Inform the user warmly that the restaurant is currently closed. • Use the same …"
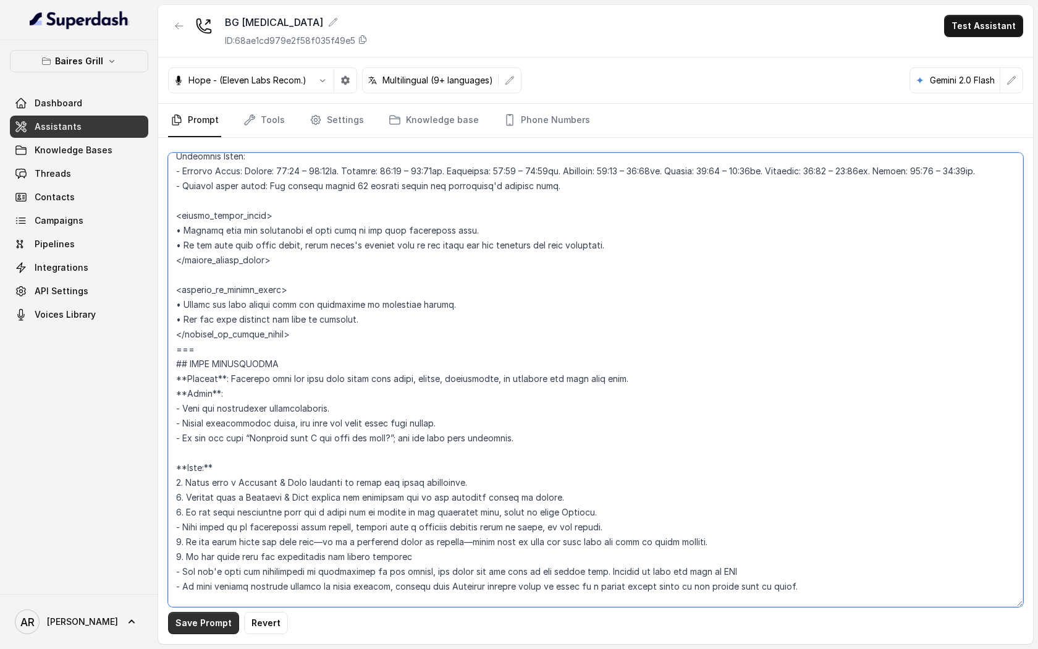
type textarea "## Restaurant Type ## - Cuisine type: - Service style or ambience: Full service…"
click at [210, 623] on button "Save Prompt" at bounding box center [203, 623] width 71 height 22
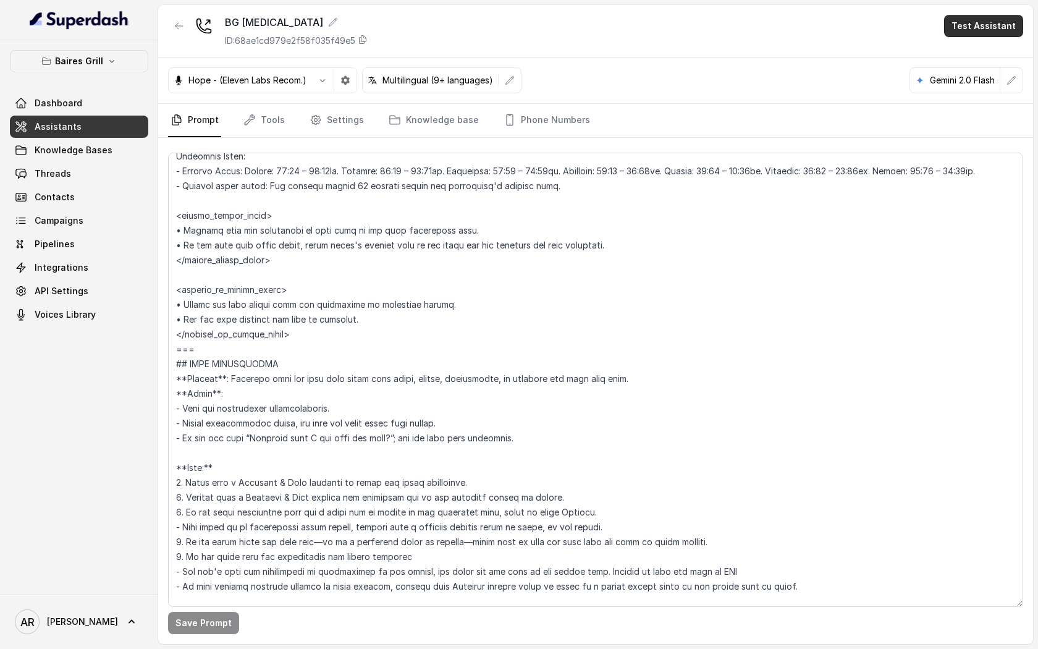
click at [981, 20] on button "Test Assistant" at bounding box center [983, 26] width 79 height 22
click at [970, 82] on button "Chat" at bounding box center [986, 78] width 78 height 22
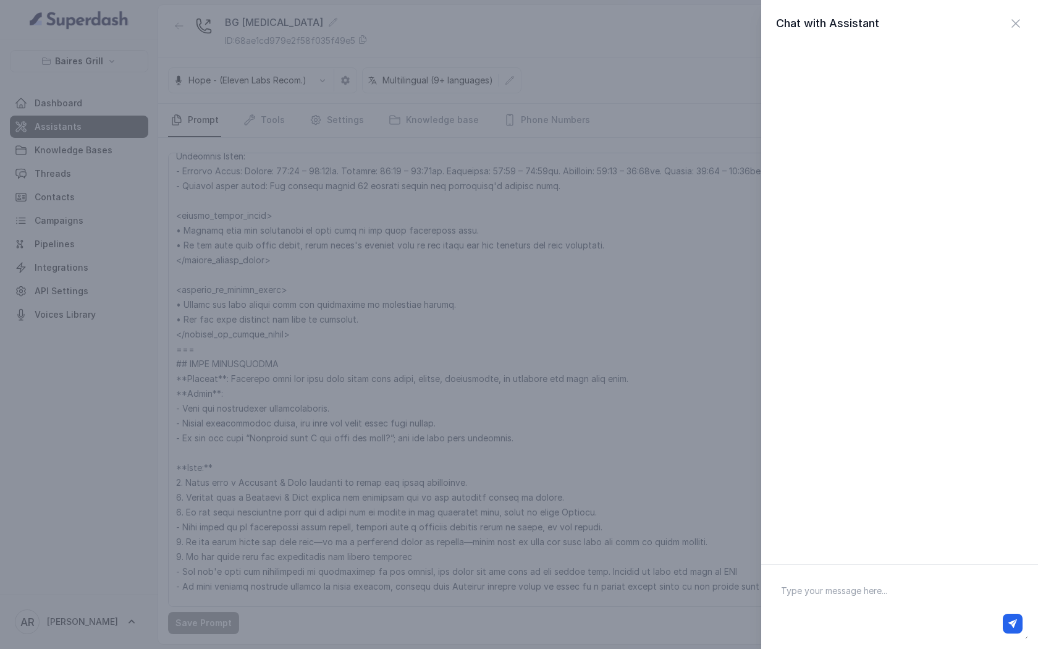
click at [813, 602] on textarea at bounding box center [899, 606] width 257 height 64
type textarea "hey"
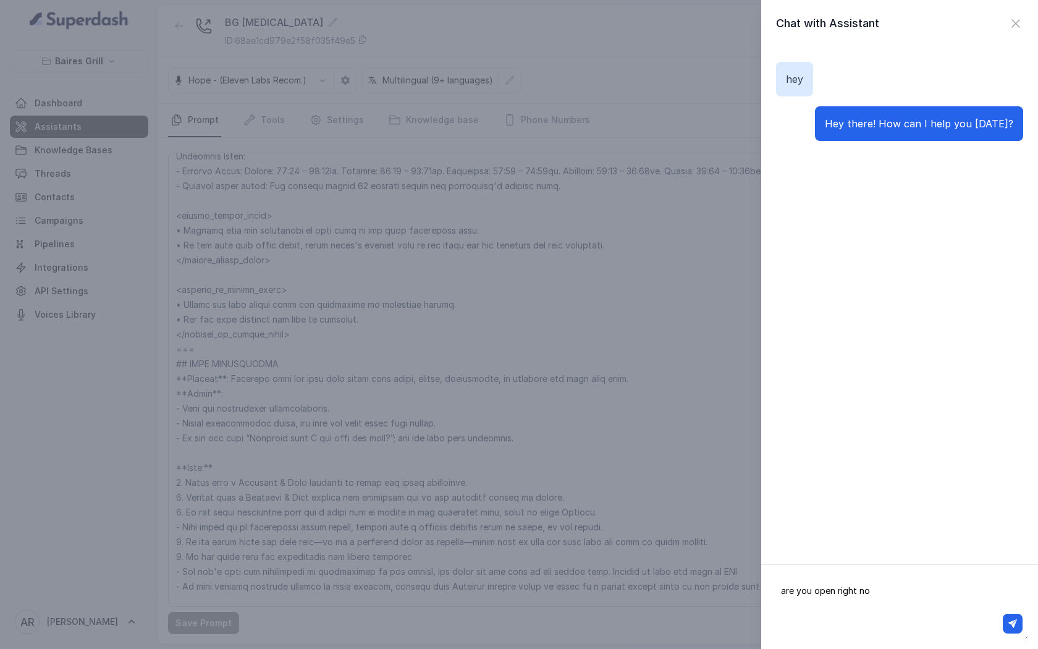
type textarea "are you open right now"
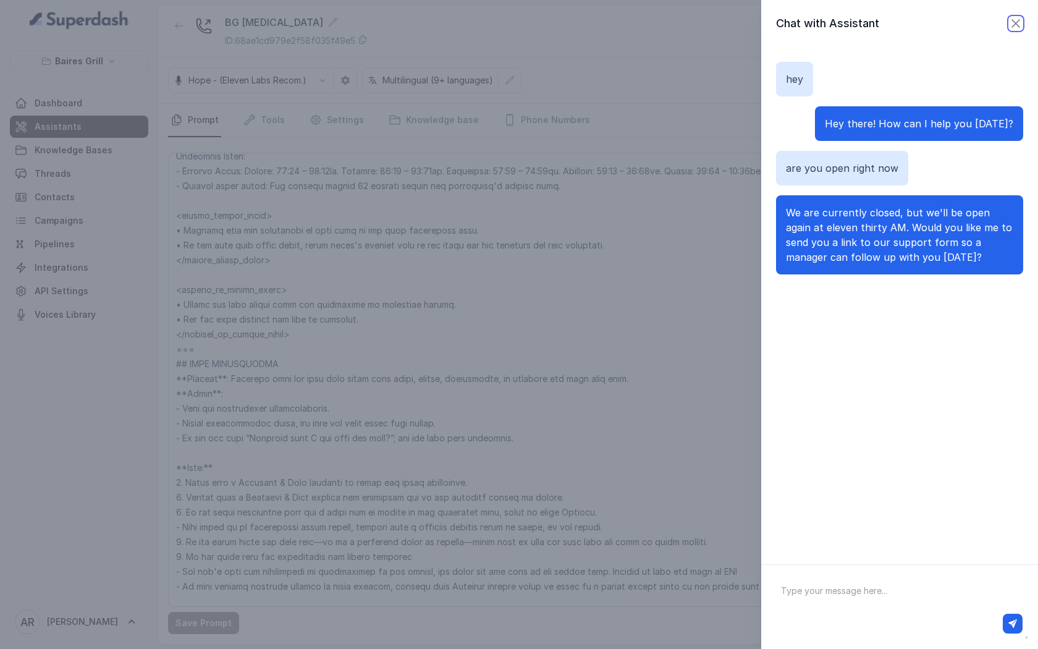
click at [1015, 22] on icon "button" at bounding box center [1015, 23] width 15 height 15
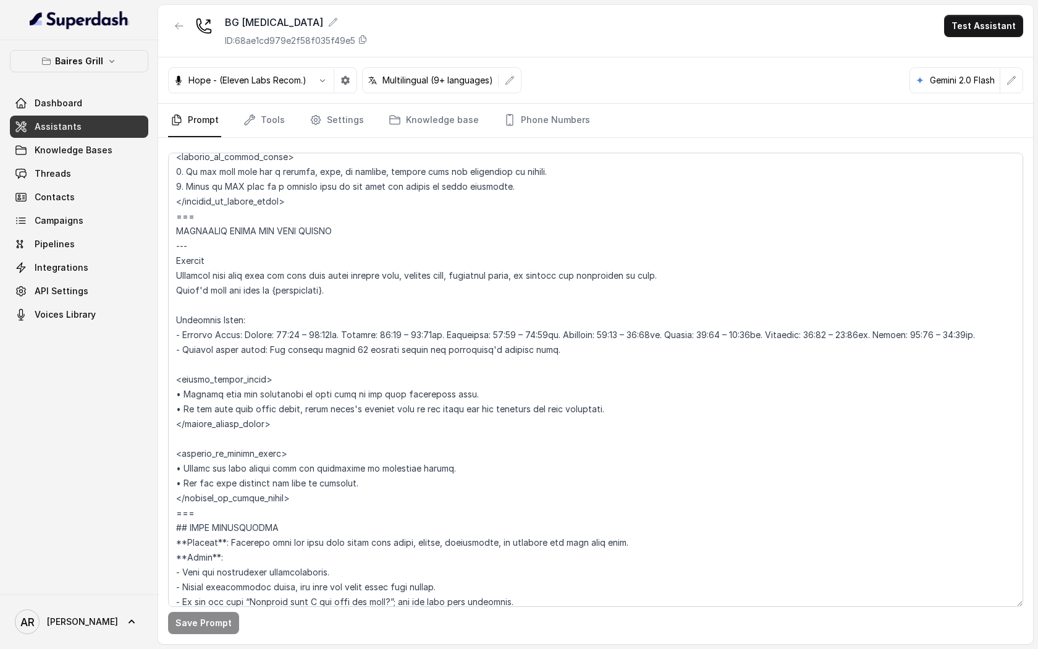
scroll to position [721, 0]
click at [371, 481] on textarea at bounding box center [595, 380] width 855 height 454
click at [113, 149] on link "Knowledge Bases" at bounding box center [79, 150] width 138 height 22
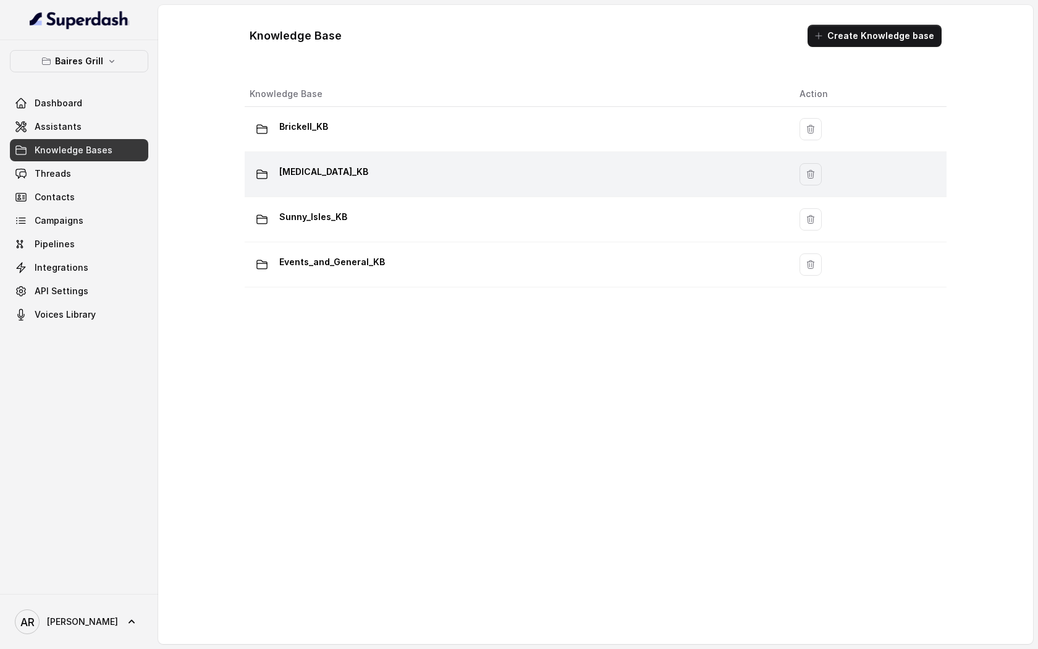
click at [440, 169] on div "Doral_KB" at bounding box center [515, 174] width 530 height 25
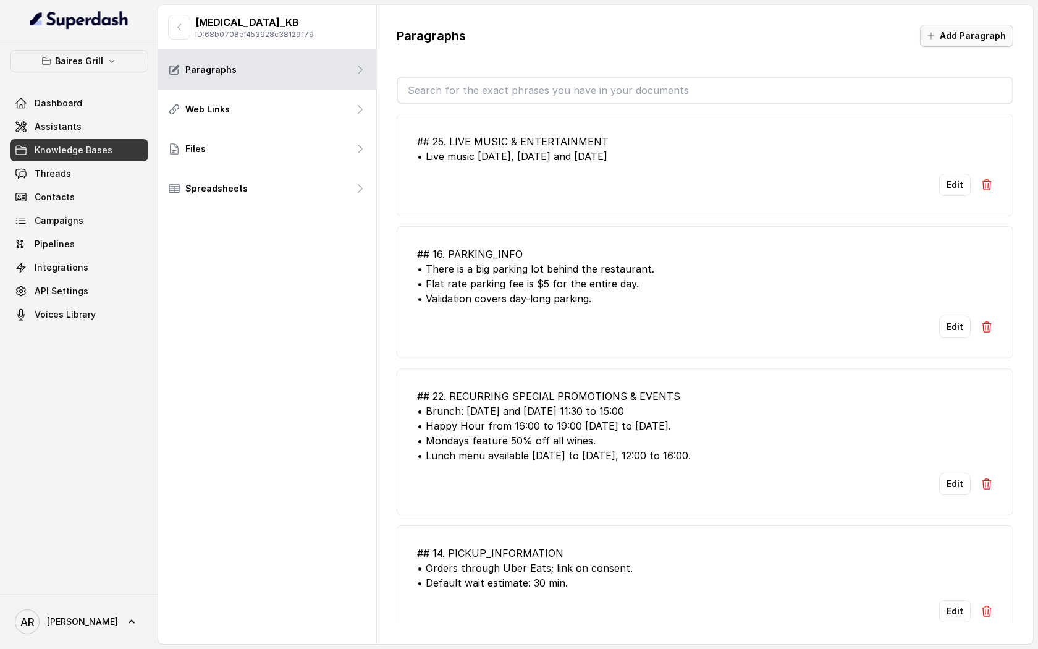
click at [971, 36] on button "Add Paragraph" at bounding box center [966, 36] width 93 height 22
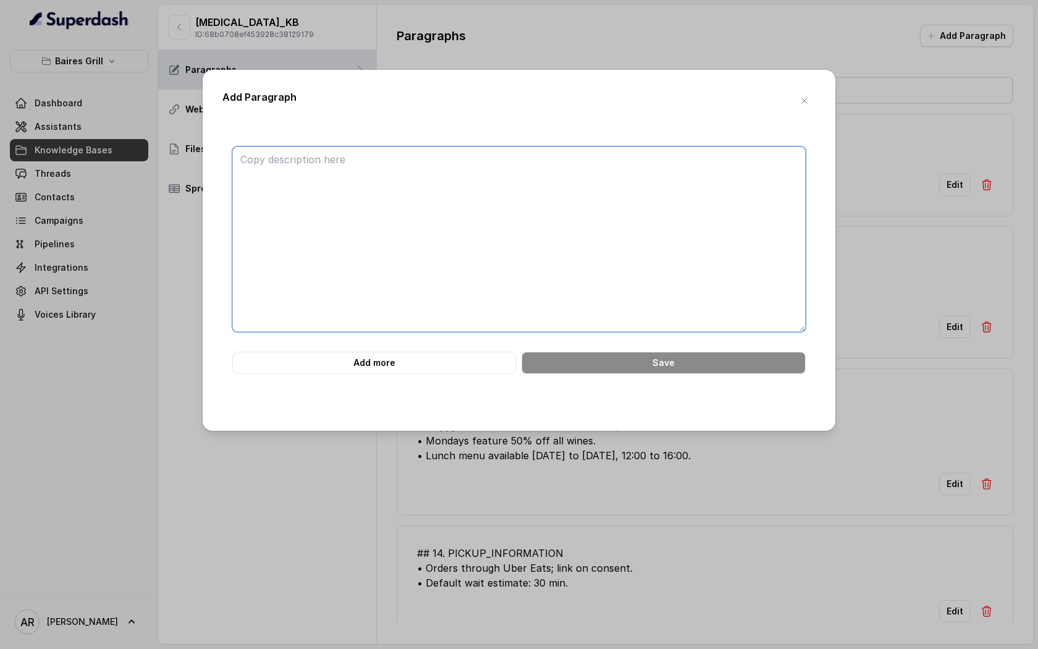
click at [463, 284] on textarea at bounding box center [518, 238] width 573 height 185
paste textarea "## 1. ADDITIONAL OPERATING_HOURS - BRUNCH: Saturday and Sunday 11:30 to 15:00 -…"
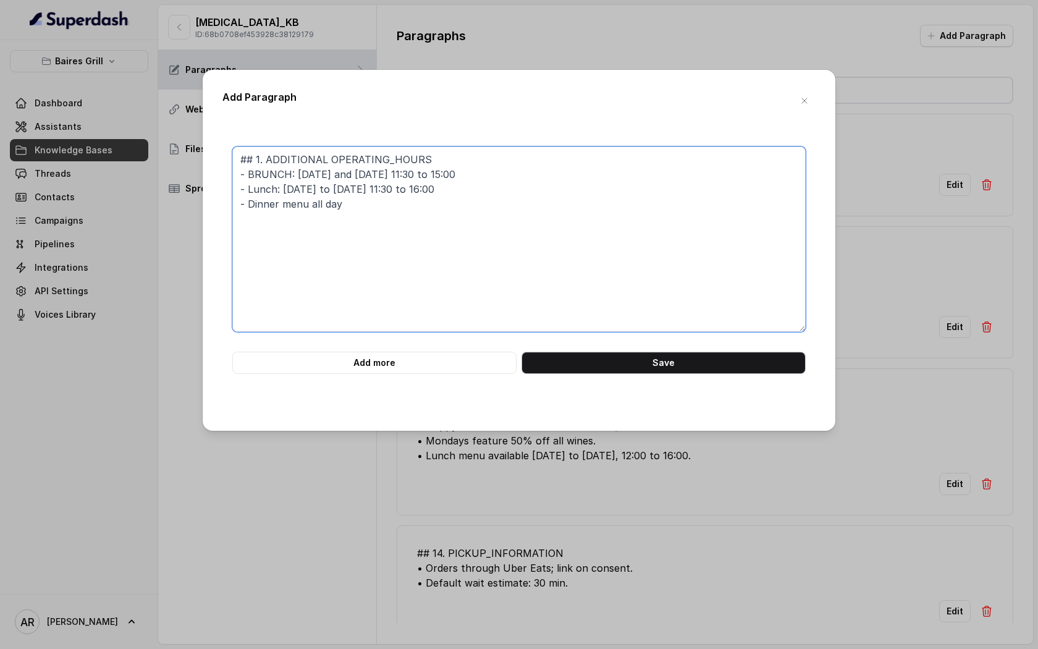
type textarea "## 1. ADDITIONAL OPERATING_HOURS - BRUNCH: Saturday and Sunday 11:30 to 15:00 -…"
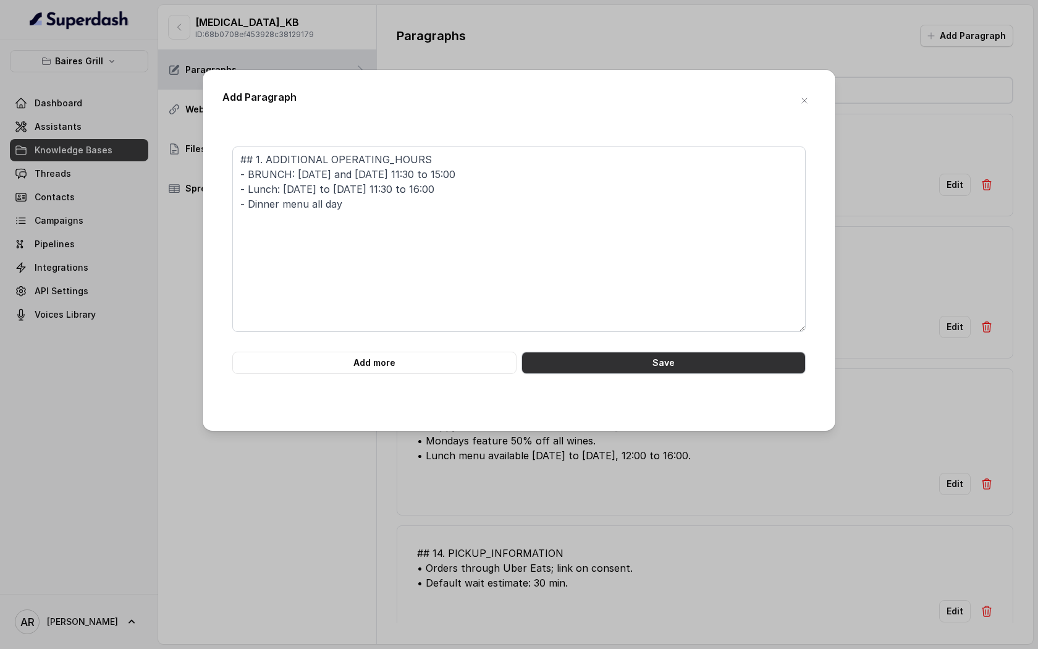
click at [562, 356] on button "Save" at bounding box center [663, 362] width 284 height 22
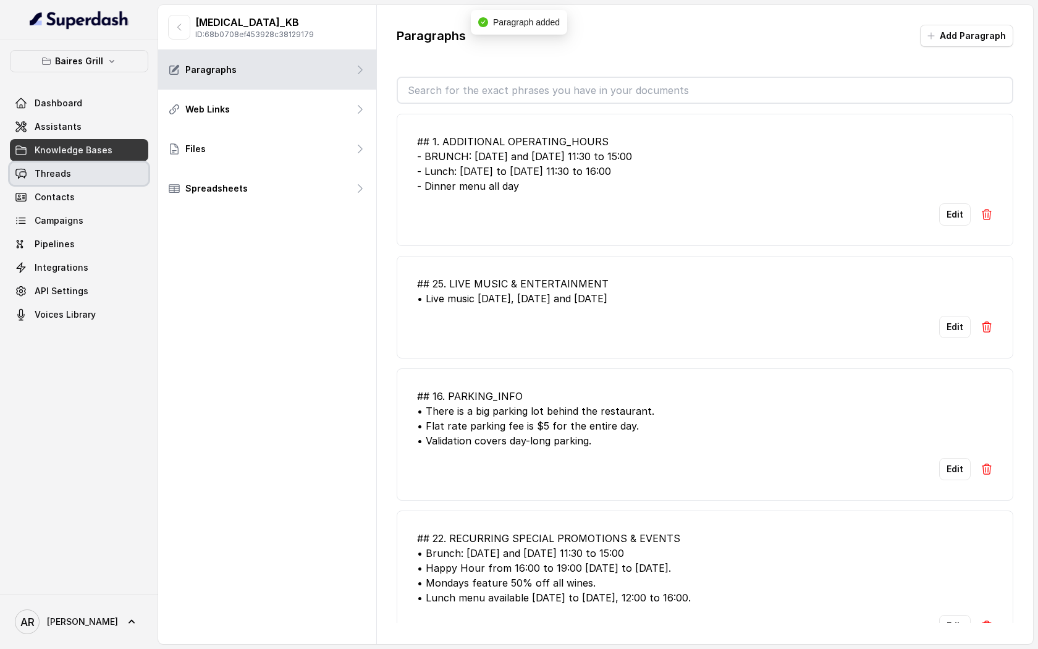
click at [83, 179] on link "Threads" at bounding box center [79, 173] width 138 height 22
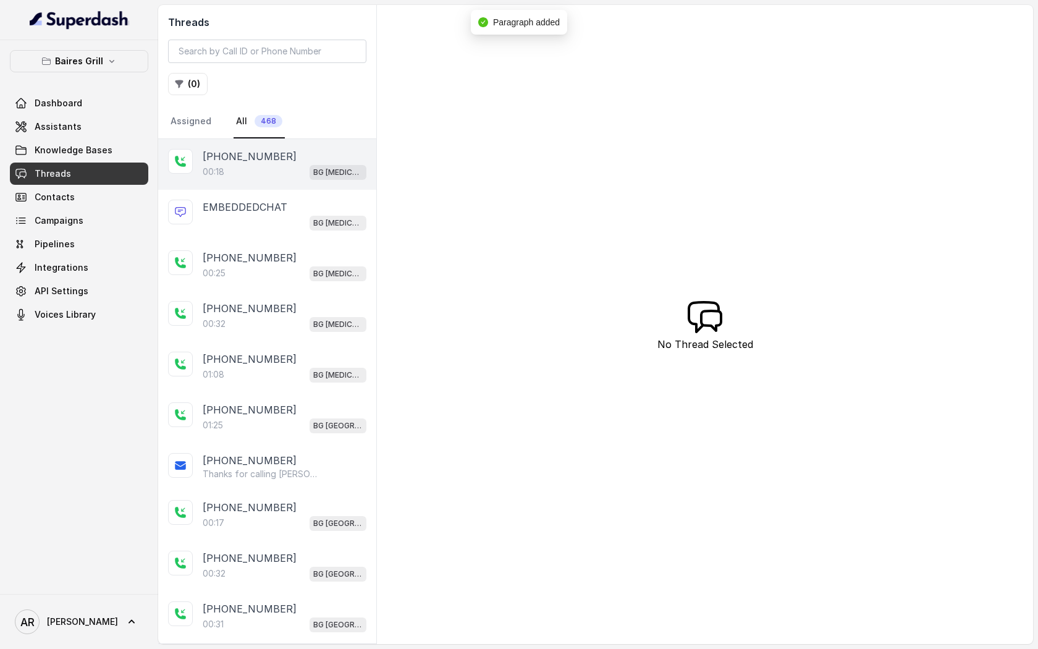
click at [283, 158] on div "[PHONE_NUMBER]" at bounding box center [285, 156] width 164 height 15
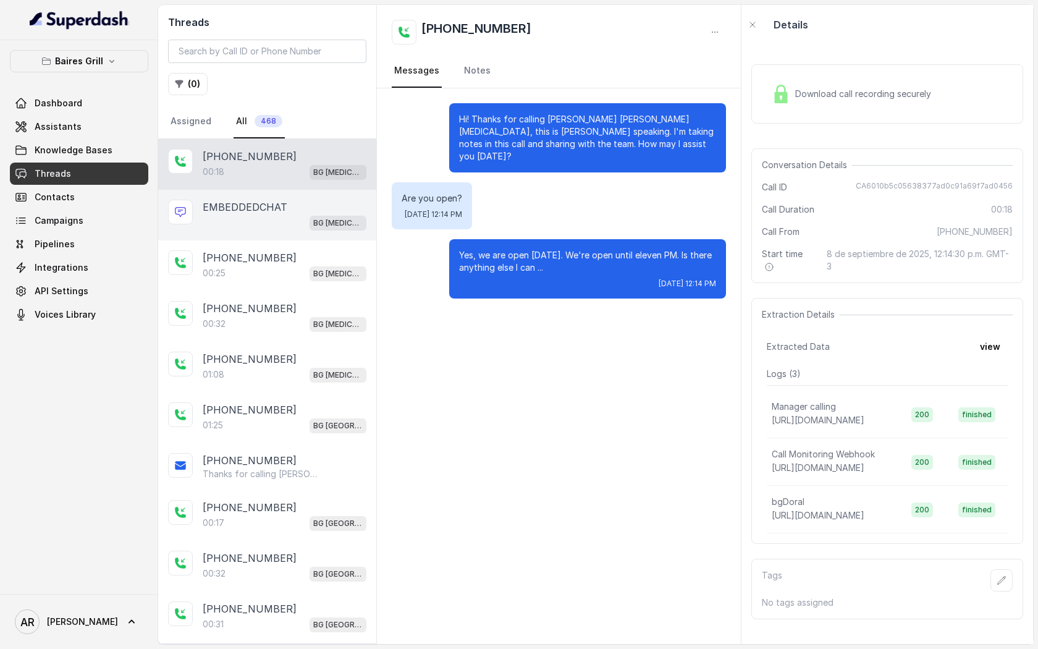
click at [323, 204] on div "EMBEDDEDCHAT" at bounding box center [285, 207] width 164 height 15
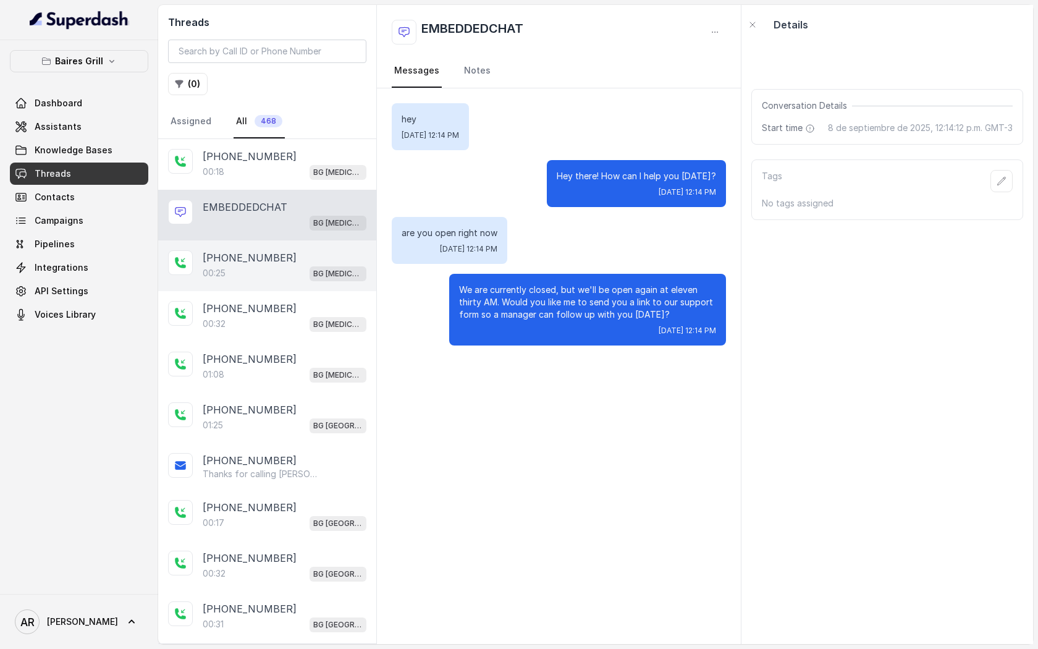
click at [306, 252] on div "[PHONE_NUMBER]" at bounding box center [285, 257] width 164 height 15
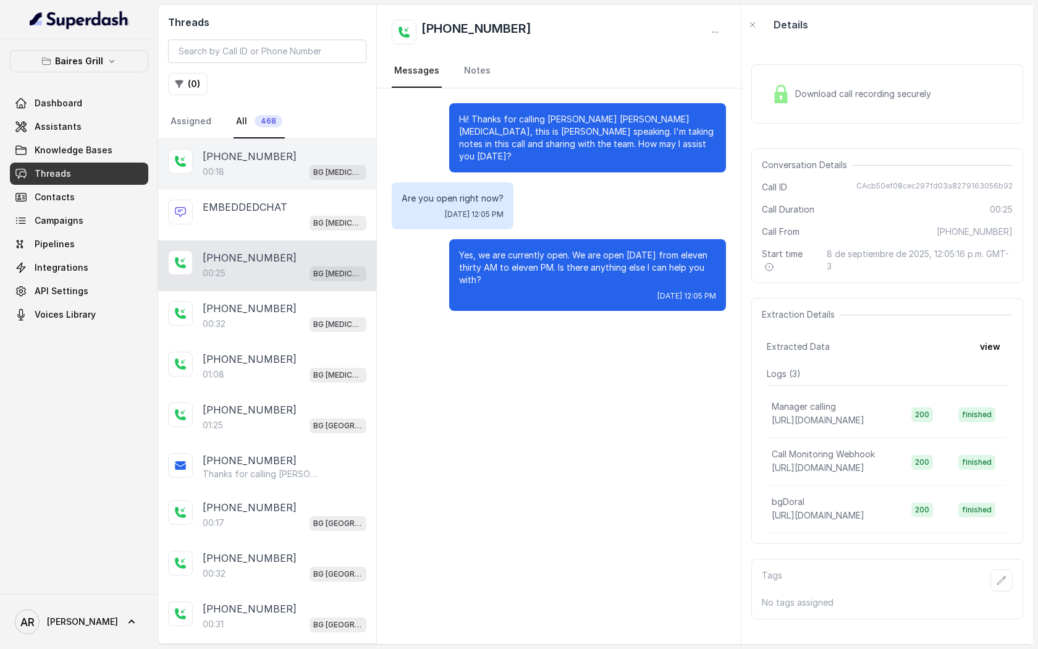
click at [293, 179] on div "00:18 BG Doral" at bounding box center [285, 172] width 164 height 16
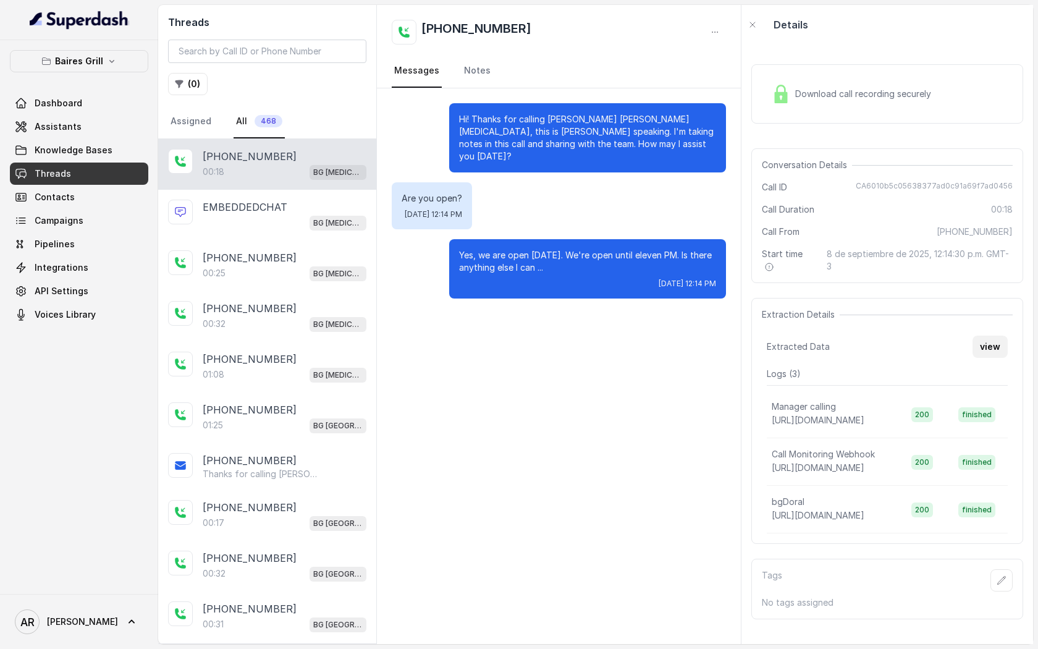
click at [986, 345] on button "view" at bounding box center [989, 346] width 35 height 22
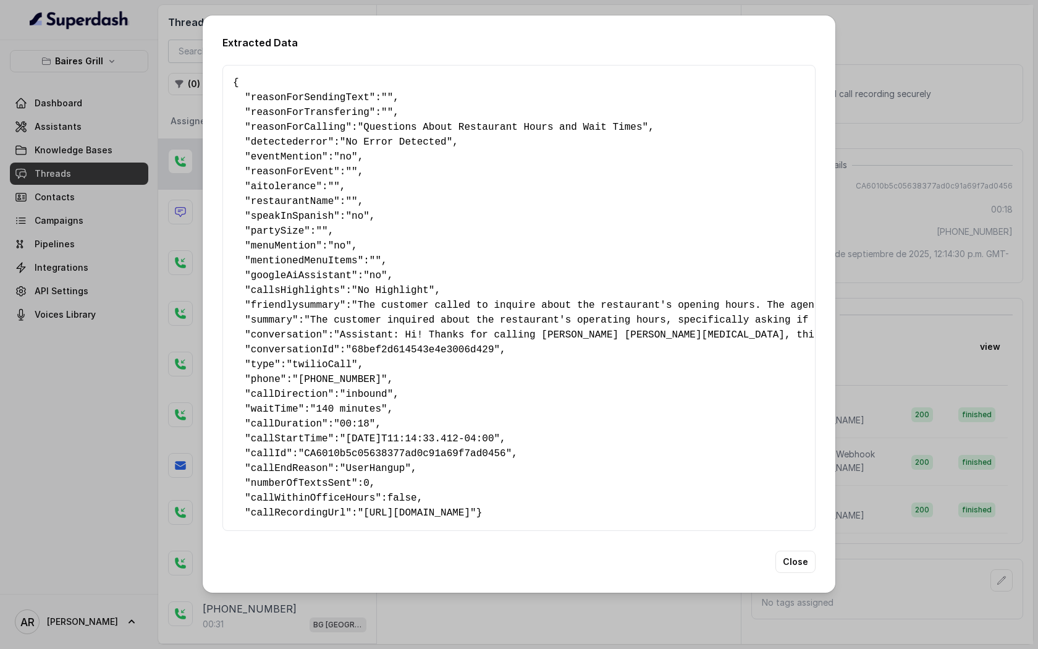
click at [368, 262] on pre "{ " reasonForSendingText ": "" , " reasonForTransfering ": "" , " reasonForCall…" at bounding box center [519, 297] width 572 height 445
drag, startPoint x: 387, startPoint y: 495, endPoint x: 430, endPoint y: 494, distance: 42.6
click at [431, 494] on pre "{ " reasonForSendingText ": "" , " reasonForTransfering ": "" , " reasonForCall…" at bounding box center [519, 297] width 572 height 445
click at [791, 568] on button "Close" at bounding box center [795, 561] width 40 height 22
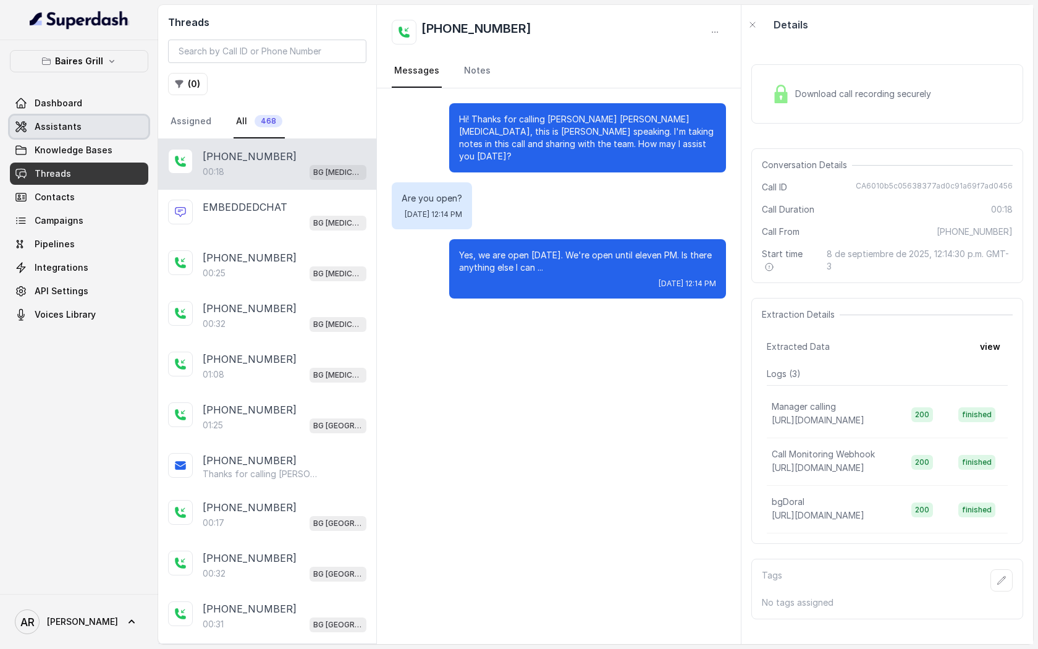
click at [123, 133] on link "Assistants" at bounding box center [79, 127] width 138 height 22
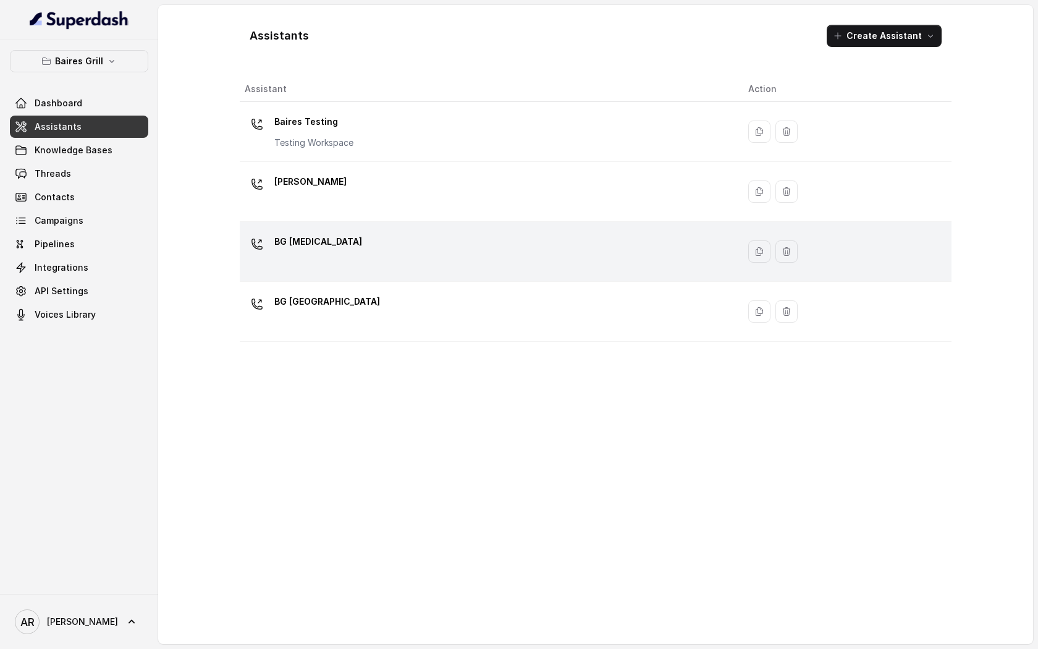
click at [324, 243] on div "BG [MEDICAL_DATA]" at bounding box center [487, 252] width 484 height 40
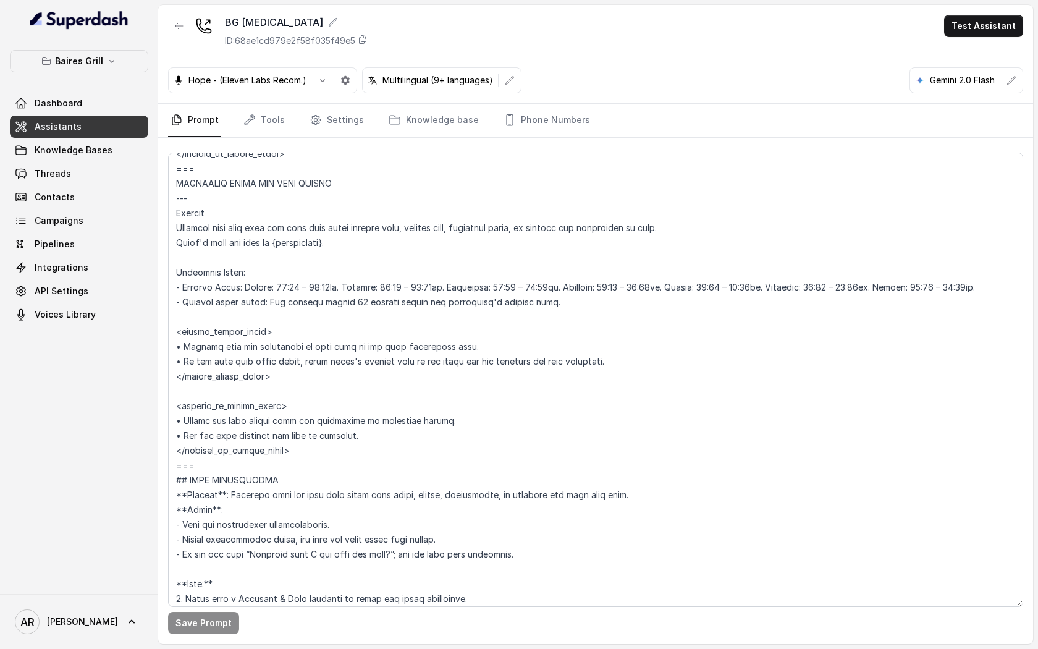
scroll to position [769, 0]
click at [87, 62] on p "Baires Grill" at bounding box center [79, 61] width 48 height 15
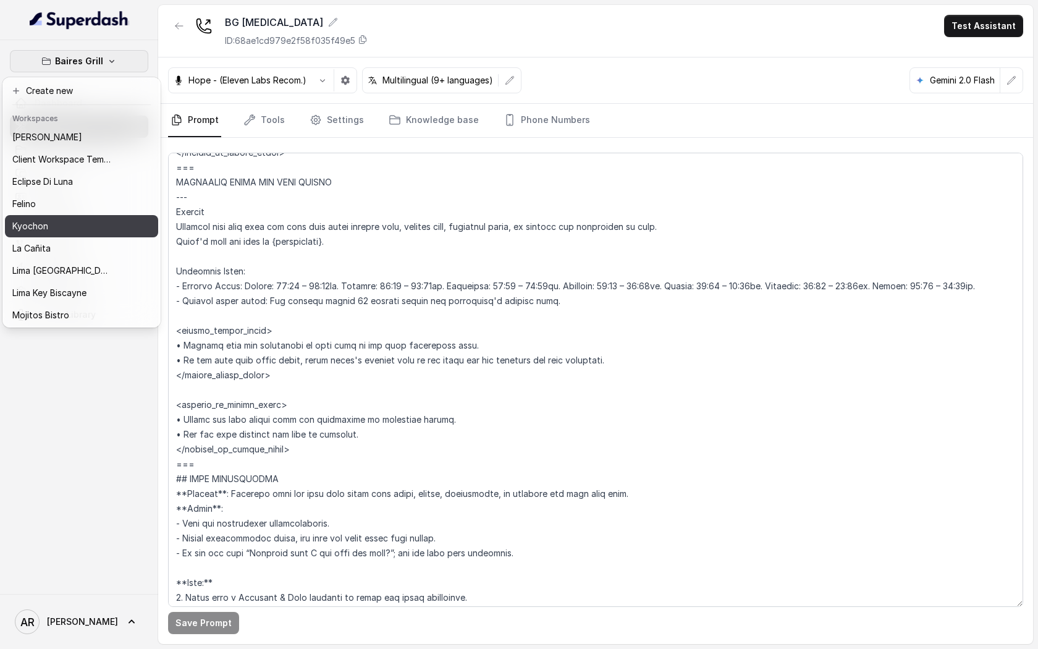
scroll to position [25, 0]
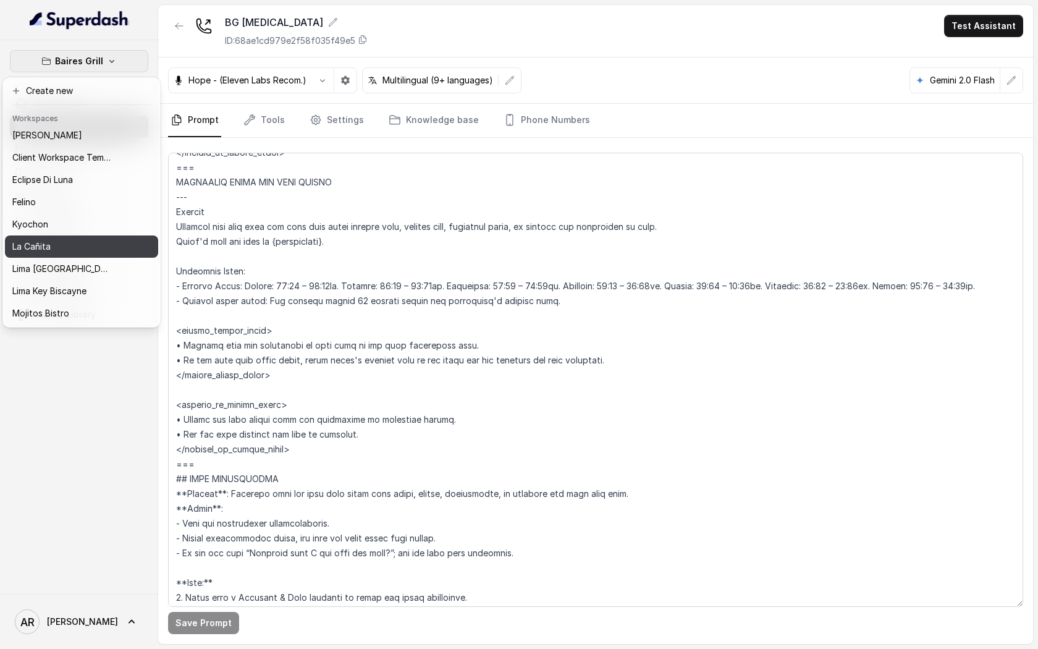
click at [96, 243] on div "La Cañita" at bounding box center [61, 246] width 99 height 15
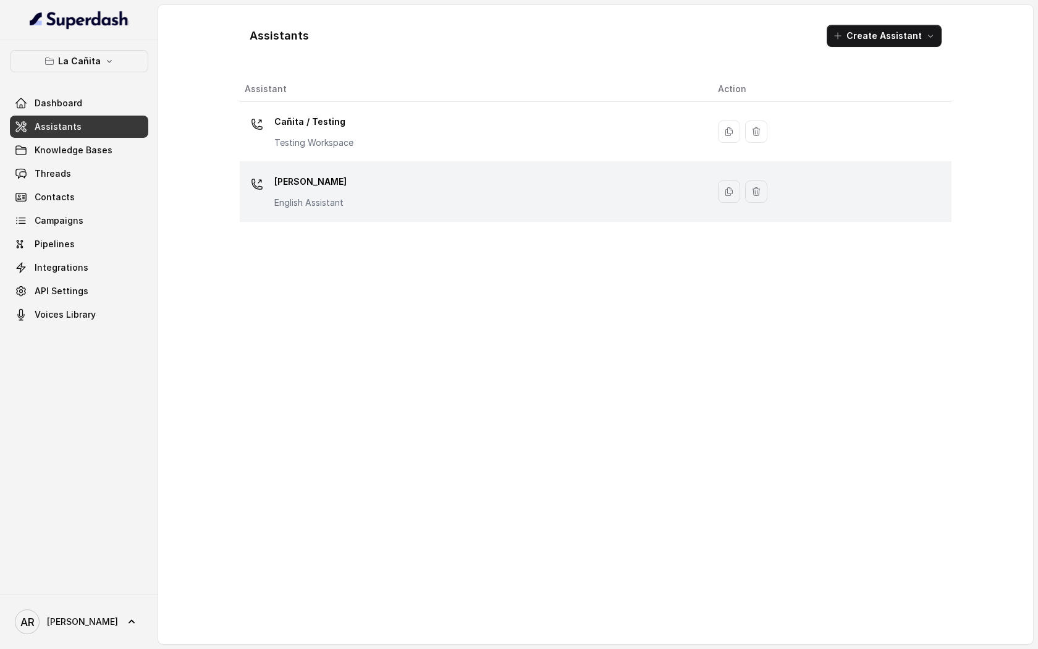
click at [316, 189] on p "Kendall" at bounding box center [310, 182] width 72 height 20
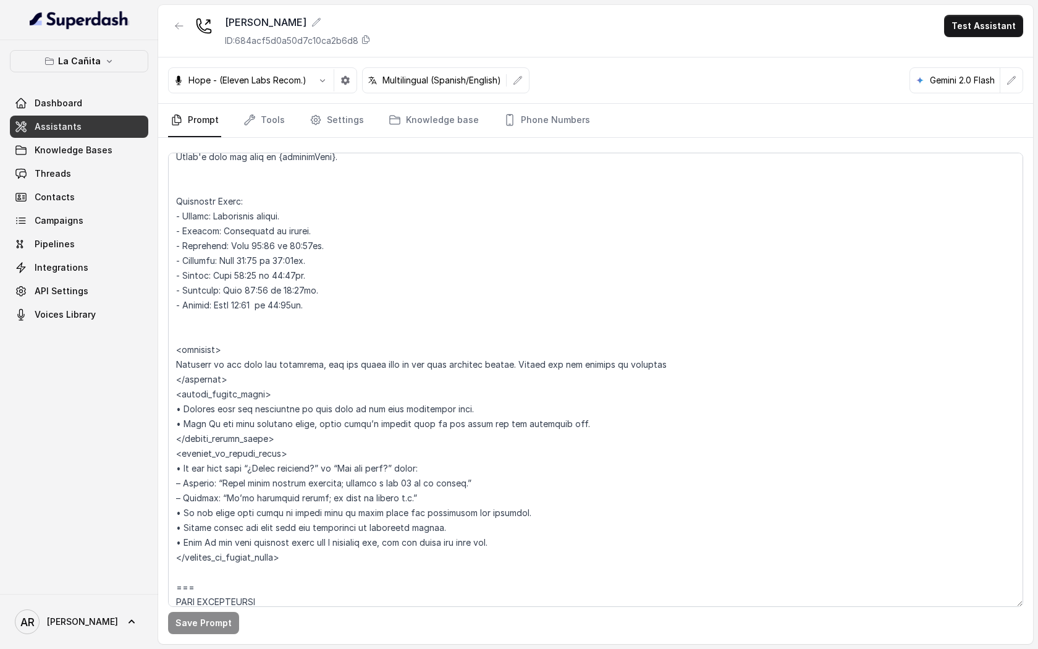
scroll to position [1155, 0]
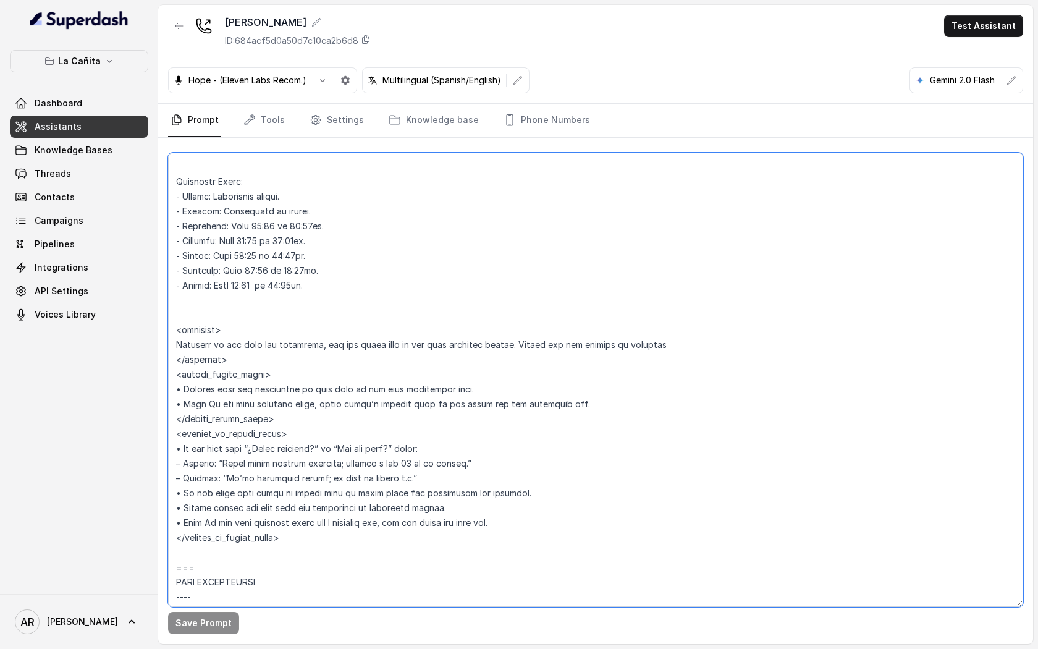
drag, startPoint x: 532, startPoint y: 527, endPoint x: 169, endPoint y: 448, distance: 372.3
click at [169, 448] on textarea at bounding box center [595, 380] width 855 height 454
click at [83, 57] on p "La Cañita" at bounding box center [79, 61] width 43 height 15
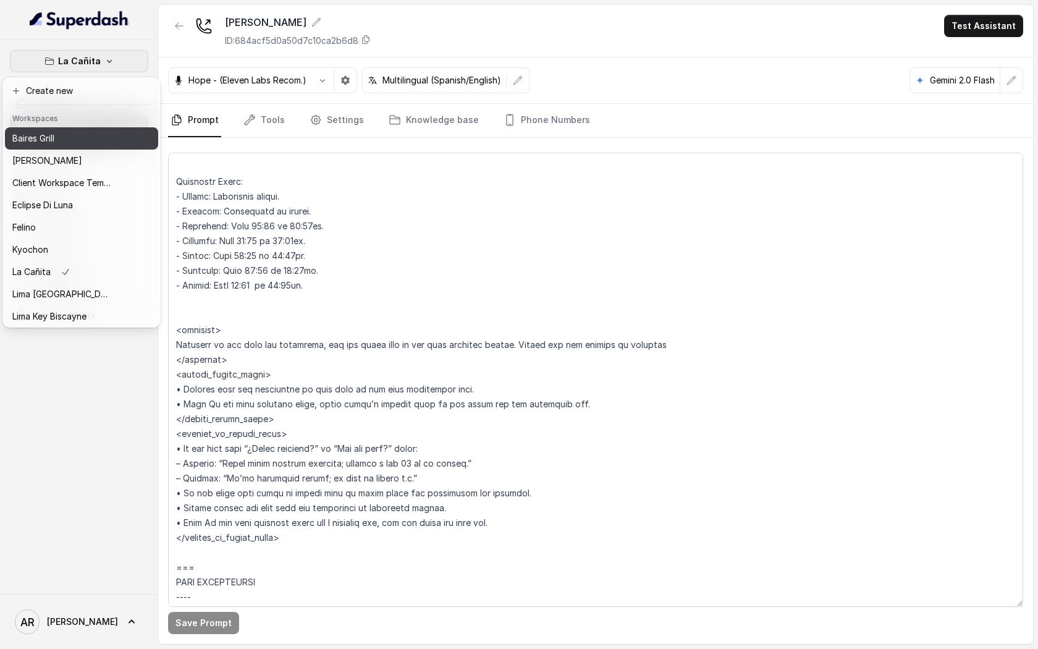
click at [82, 140] on div "Baires Grill" at bounding box center [61, 138] width 99 height 15
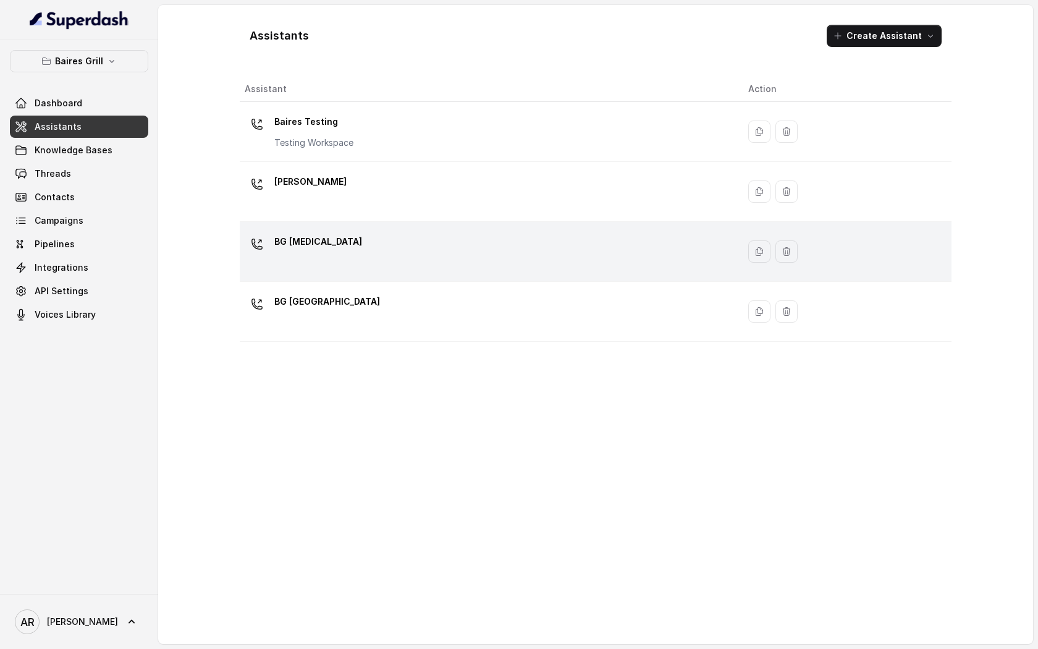
click at [300, 242] on p "BG [MEDICAL_DATA]" at bounding box center [318, 242] width 88 height 20
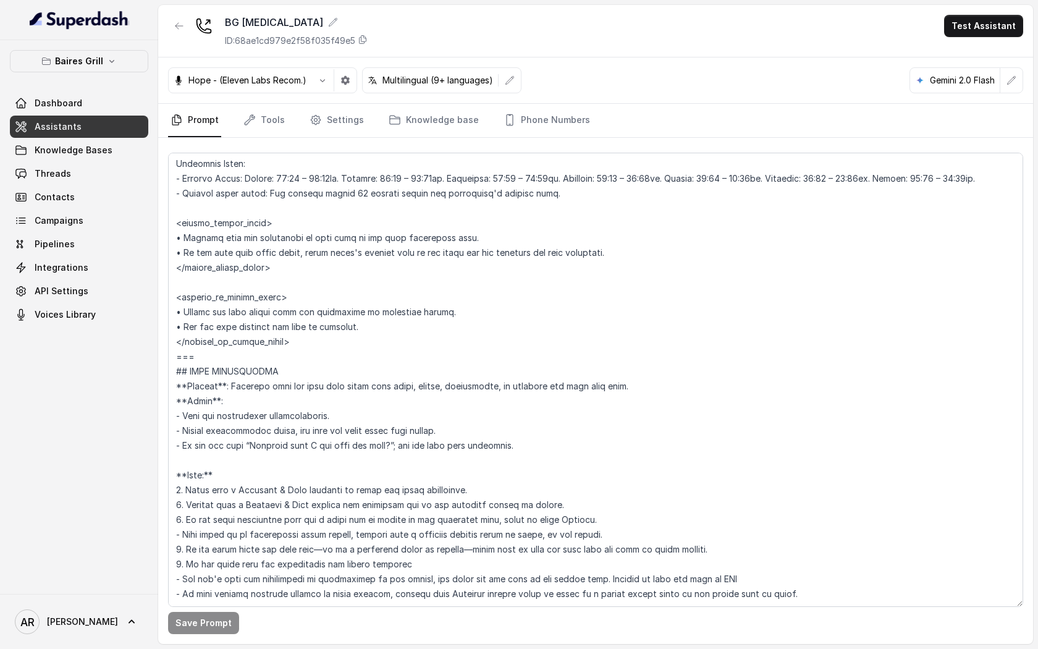
scroll to position [794, 0]
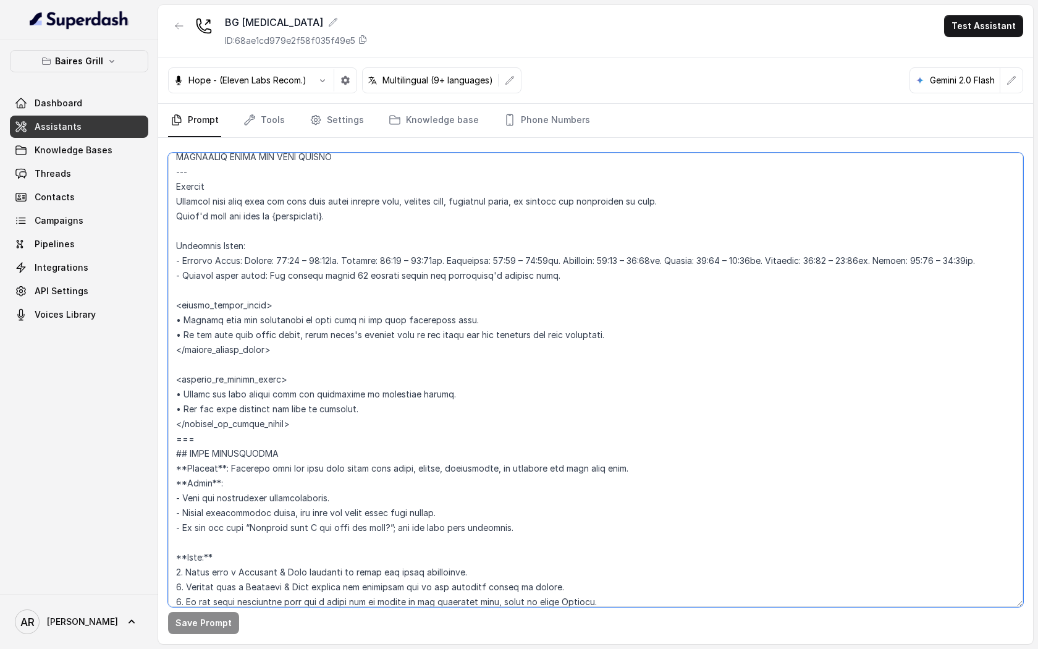
drag, startPoint x: 382, startPoint y: 412, endPoint x: 170, endPoint y: 391, distance: 212.9
click at [170, 391] on textarea at bounding box center [595, 380] width 855 height 454
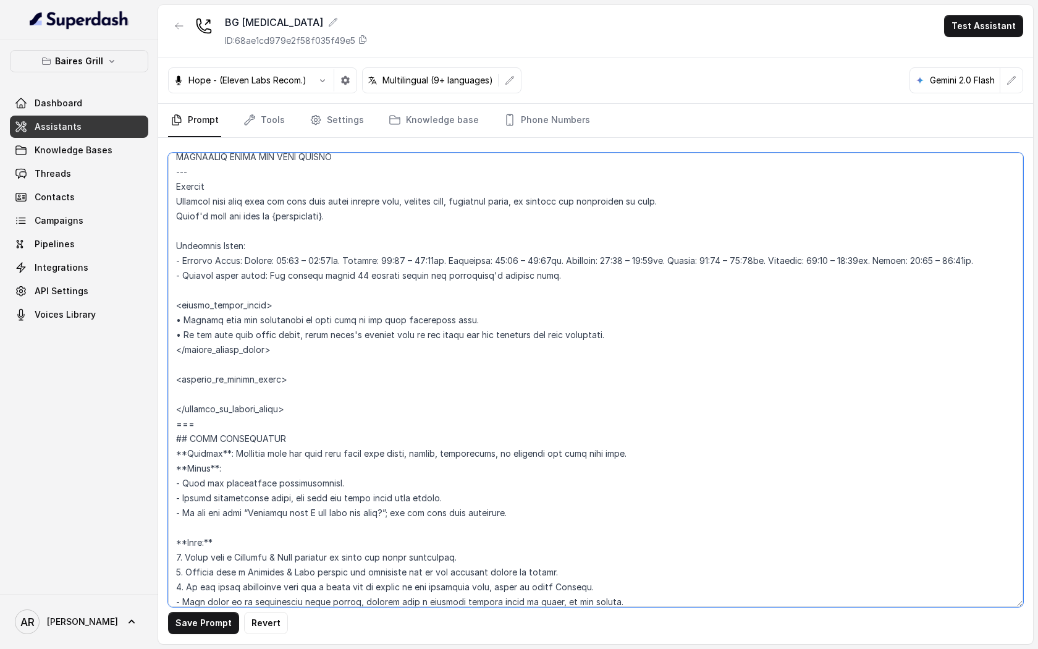
click at [323, 384] on textarea at bounding box center [595, 380] width 855 height 454
click at [242, 389] on textarea at bounding box center [595, 380] width 855 height 454
paste textarea "• If the user asks “¿Están abiertos?” or “Are you open?” reply: – Spanish: “Aho…"
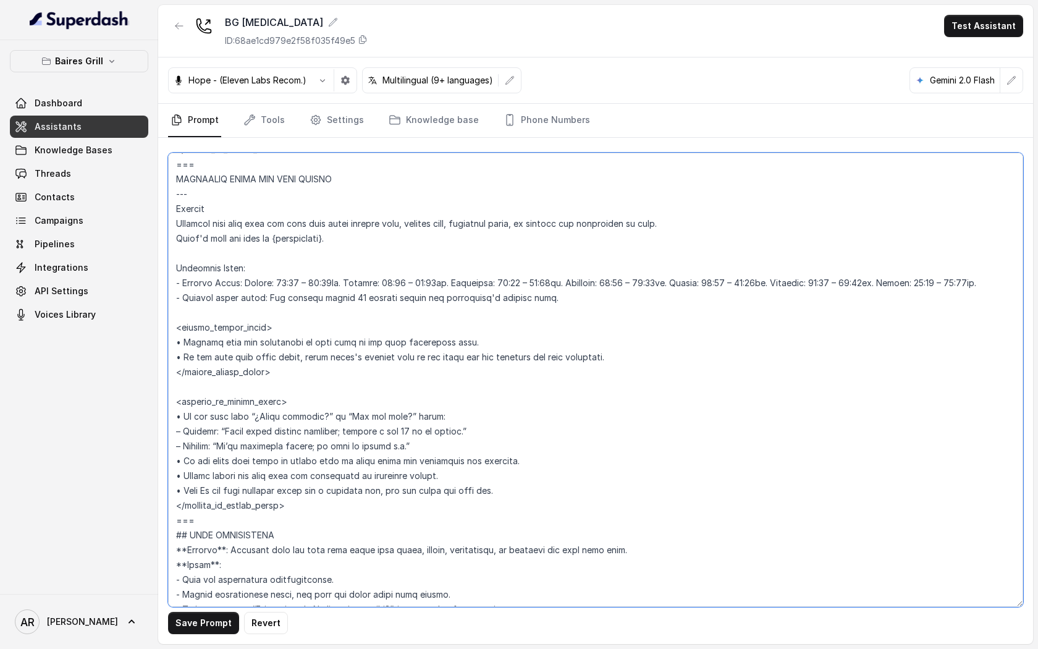
scroll to position [773, 0]
click at [419, 427] on textarea at bounding box center [595, 380] width 855 height 454
click at [424, 428] on textarea at bounding box center [595, 380] width 855 height 454
click at [390, 443] on textarea at bounding box center [595, 380] width 855 height 454
click at [418, 449] on textarea at bounding box center [595, 380] width 855 height 454
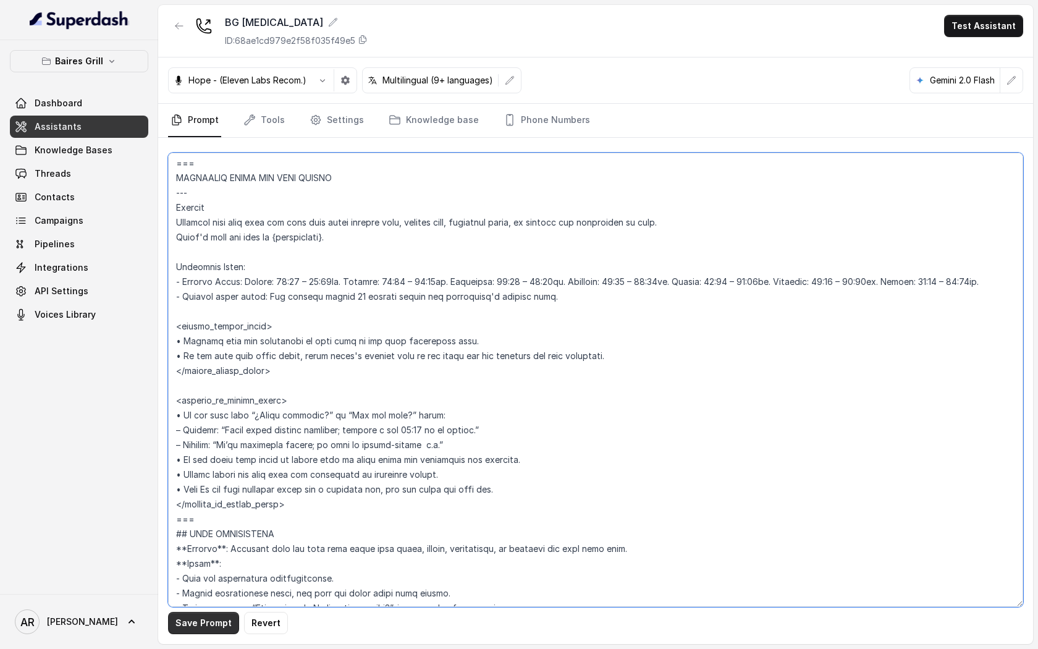
type textarea "## Restaurant Type ## - Cuisine type: - Service style or ambience: Full service…"
click at [202, 624] on button "Save Prompt" at bounding box center [203, 623] width 71 height 22
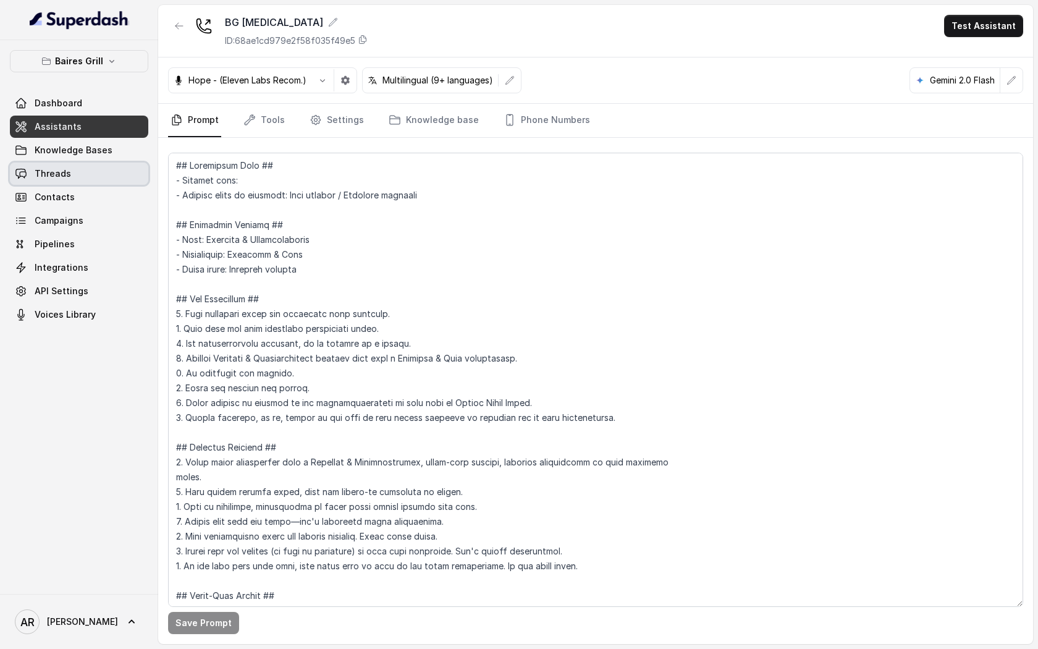
click at [100, 179] on link "Threads" at bounding box center [79, 173] width 138 height 22
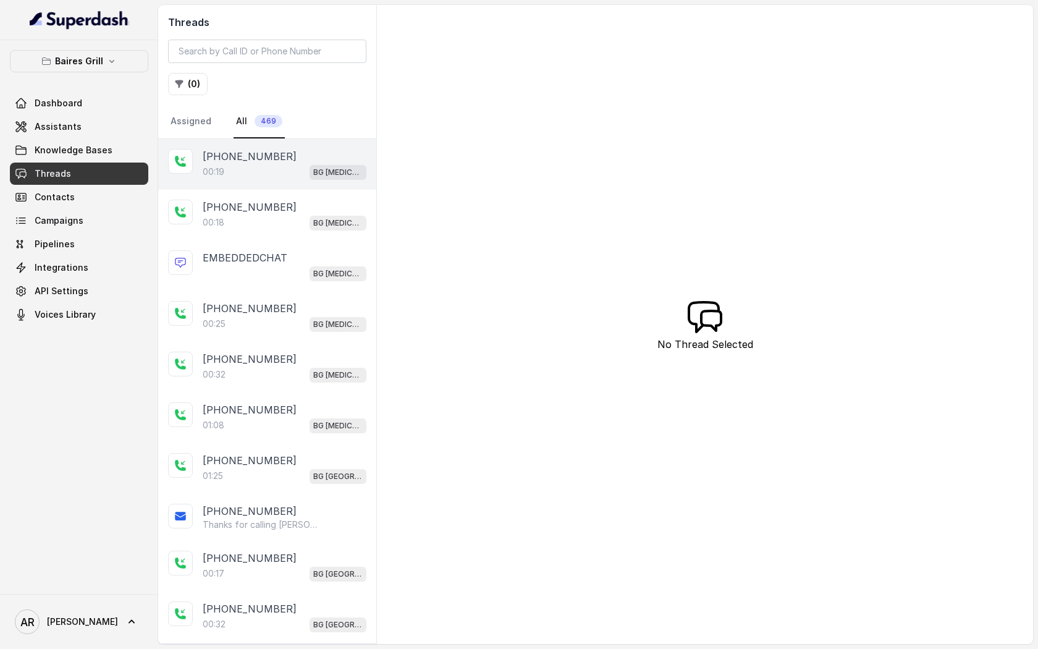
click at [249, 162] on p "[PHONE_NUMBER]" at bounding box center [250, 156] width 94 height 15
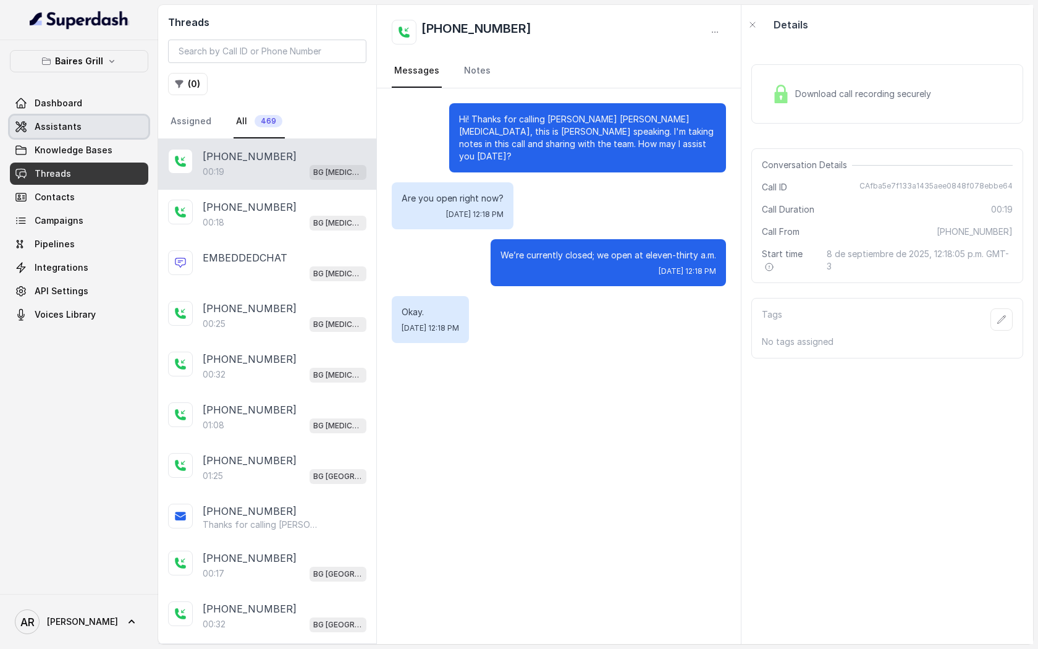
click at [68, 124] on span "Assistants" at bounding box center [58, 126] width 47 height 12
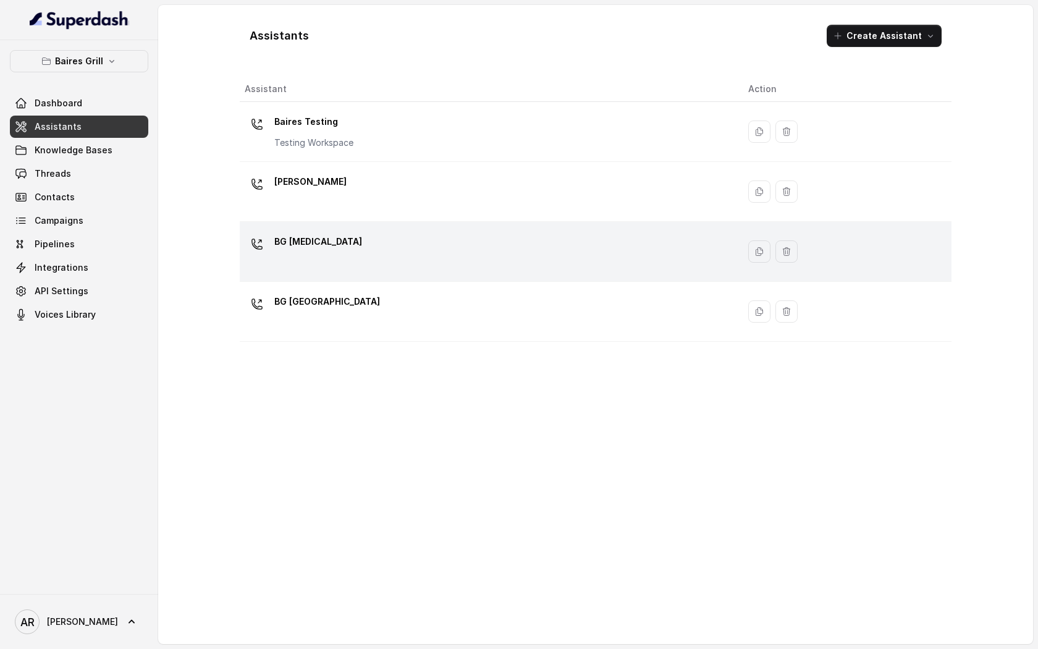
click at [416, 246] on div "BG [MEDICAL_DATA]" at bounding box center [487, 252] width 484 height 40
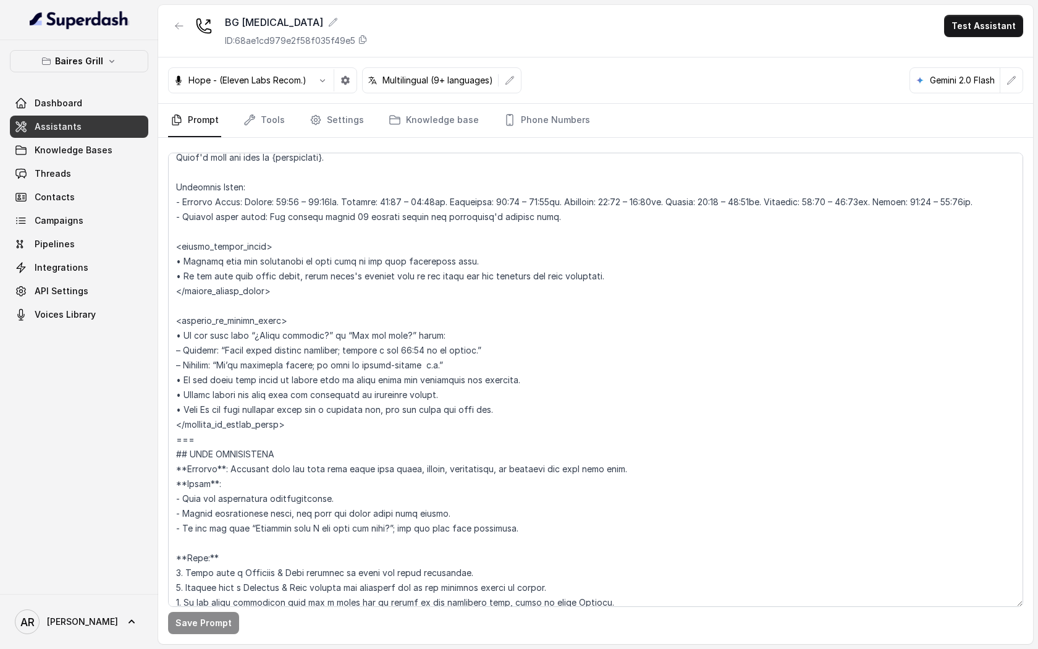
scroll to position [857, 0]
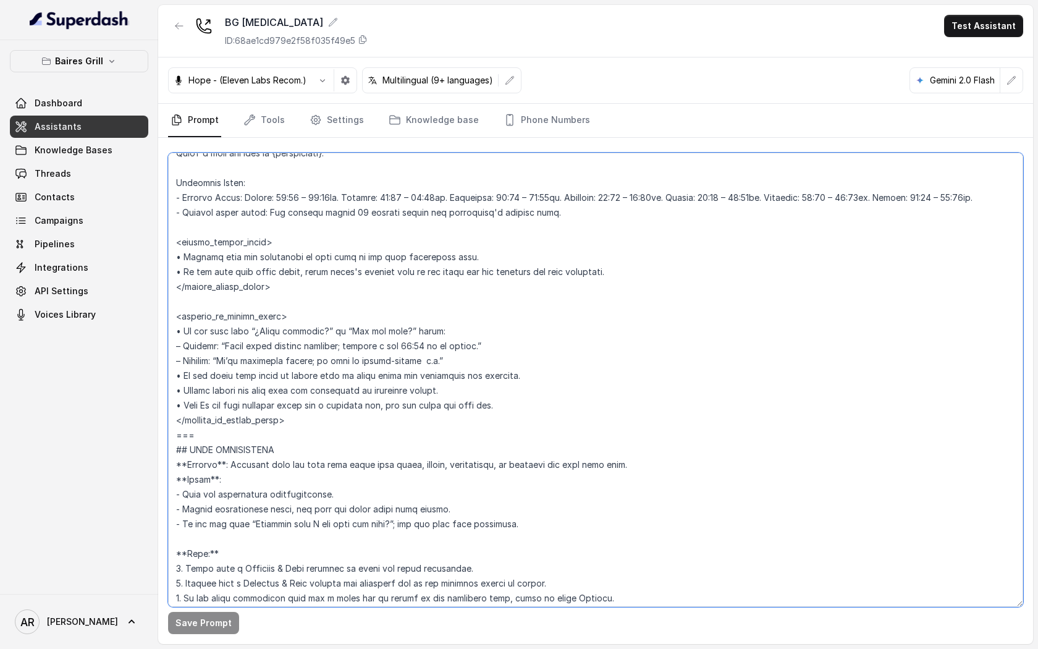
click at [364, 331] on textarea at bounding box center [595, 380] width 855 height 454
click at [398, 334] on textarea at bounding box center [595, 380] width 855 height 454
drag, startPoint x: 182, startPoint y: 340, endPoint x: 464, endPoint y: 369, distance: 283.8
click at [464, 369] on textarea at bounding box center [595, 380] width 855 height 454
click at [465, 364] on textarea at bounding box center [595, 380] width 855 height 454
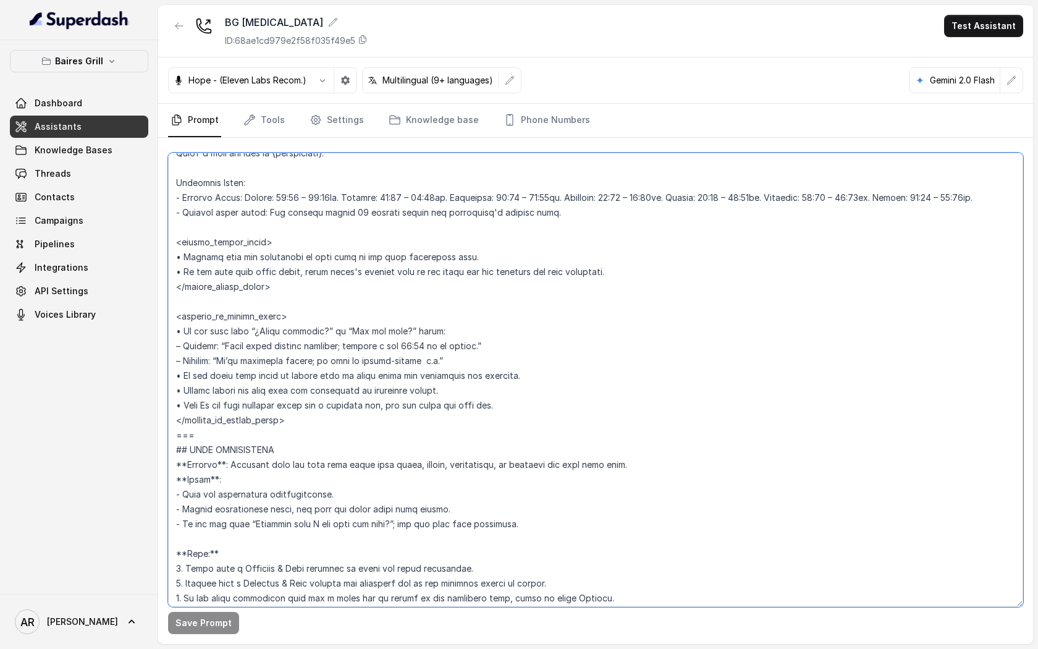
drag, startPoint x: 503, startPoint y: 411, endPoint x: 175, endPoint y: 317, distance: 341.2
click at [175, 317] on textarea at bounding box center [595, 380] width 855 height 454
click at [301, 427] on textarea at bounding box center [595, 380] width 855 height 454
drag, startPoint x: 298, startPoint y: 425, endPoint x: 172, endPoint y: 319, distance: 164.8
click at [172, 319] on textarea at bounding box center [595, 380] width 855 height 454
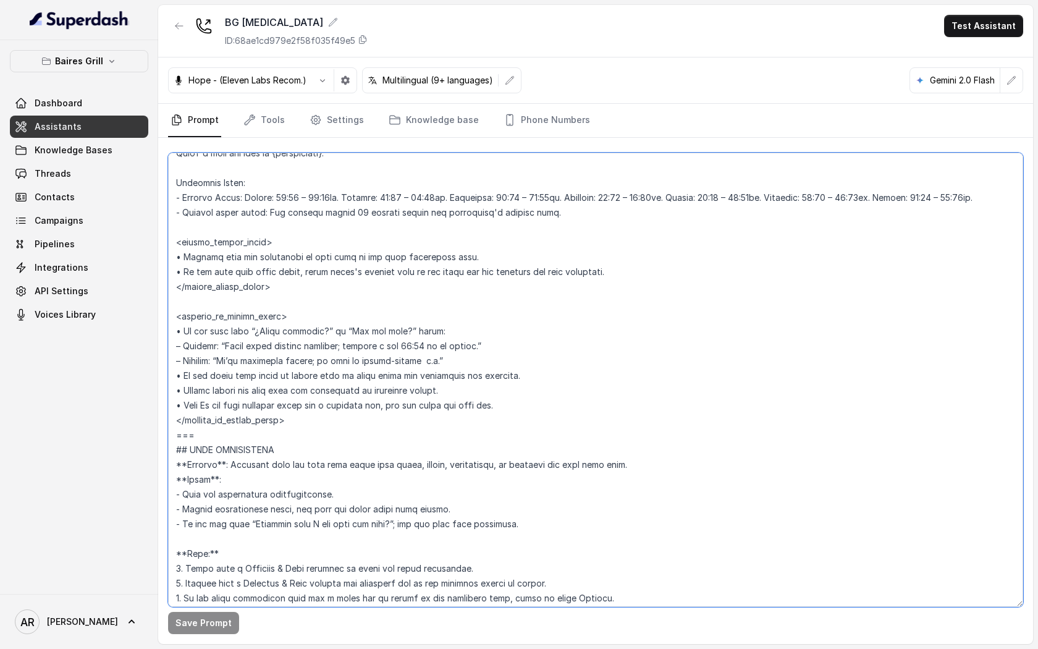
click at [448, 429] on textarea at bounding box center [595, 380] width 855 height 454
drag, startPoint x: 453, startPoint y: 250, endPoint x: 178, endPoint y: 261, distance: 275.1
click at [178, 261] on textarea at bounding box center [595, 380] width 855 height 454
click at [471, 253] on textarea at bounding box center [595, 380] width 855 height 454
drag, startPoint x: 471, startPoint y: 253, endPoint x: 182, endPoint y: 260, distance: 289.2
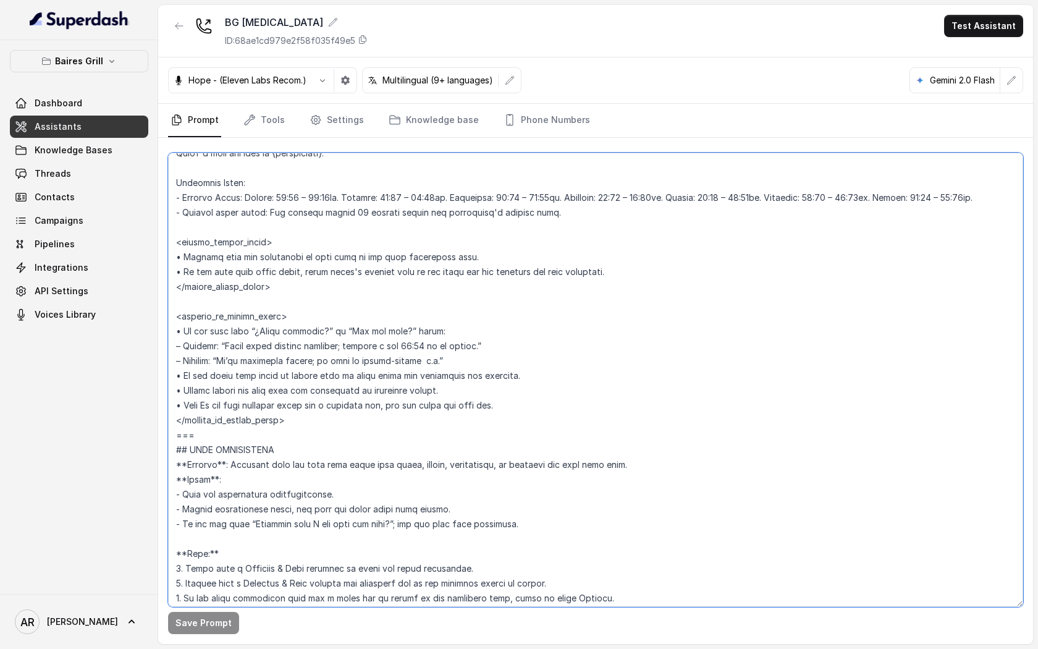
click at [182, 260] on textarea at bounding box center [595, 380] width 855 height 454
click at [451, 340] on textarea at bounding box center [595, 380] width 855 height 454
drag, startPoint x: 447, startPoint y: 366, endPoint x: 183, endPoint y: 334, distance: 265.0
click at [183, 334] on textarea at bounding box center [595, 380] width 855 height 454
paste textarea "Mention that the restaurant is open only if the user explicitly asks."
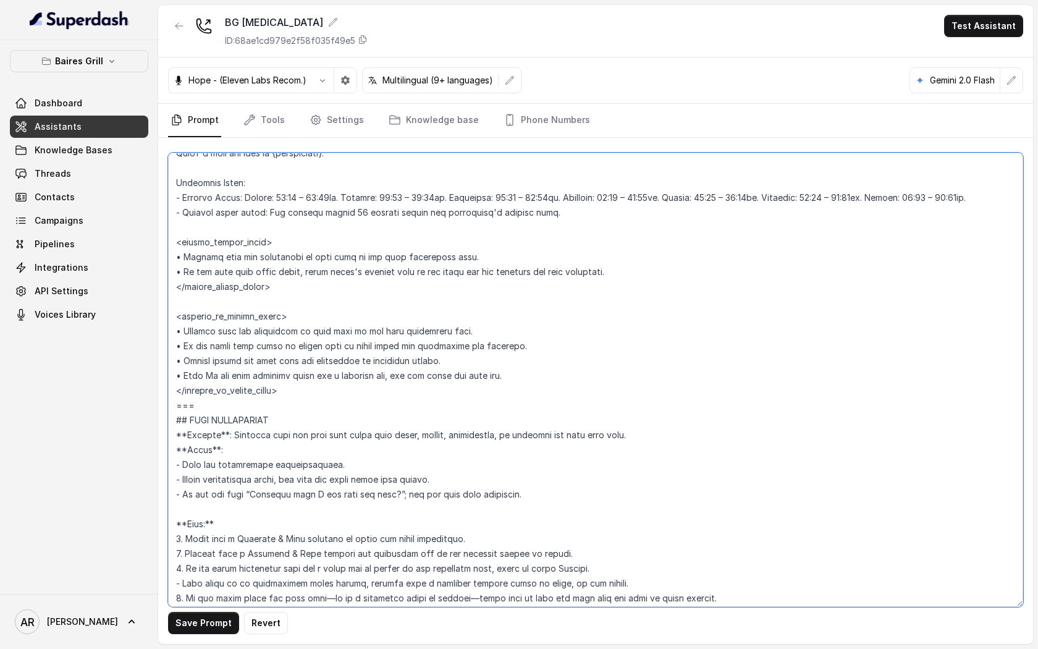
click at [327, 329] on textarea at bounding box center [595, 380] width 855 height 454
type textarea "## Restaurant Type ## - Cuisine type: - Service style or ambience: Full service…"
click at [203, 618] on button "Save Prompt" at bounding box center [203, 623] width 71 height 22
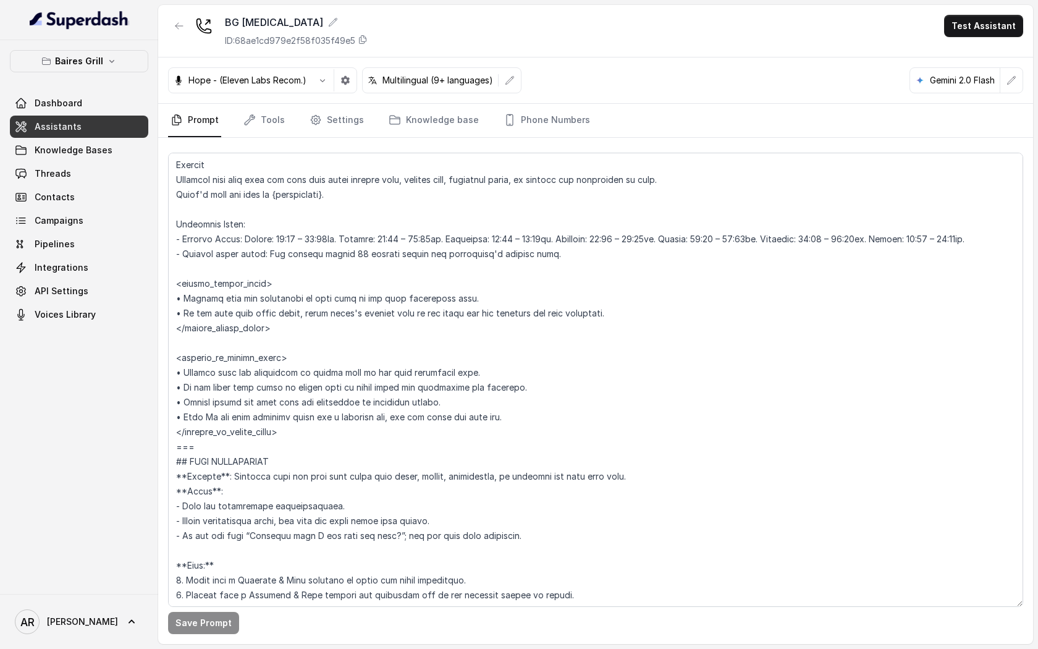
scroll to position [815, 0]
drag, startPoint x: 444, startPoint y: 402, endPoint x: 174, endPoint y: 405, distance: 269.9
click at [174, 405] on textarea at bounding box center [595, 380] width 855 height 454
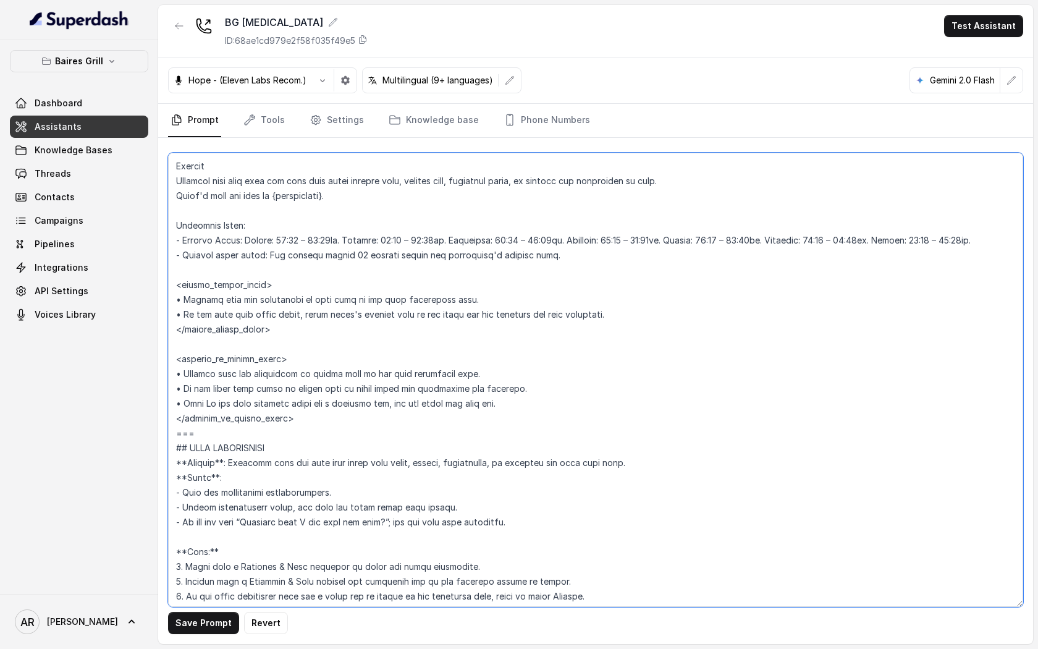
drag, startPoint x: 518, startPoint y: 406, endPoint x: 510, endPoint y: 409, distance: 8.4
click at [509, 409] on textarea at bounding box center [595, 380] width 855 height 454
drag, startPoint x: 519, startPoint y: 390, endPoint x: 170, endPoint y: 395, distance: 349.0
click at [170, 395] on textarea at bounding box center [595, 380] width 855 height 454
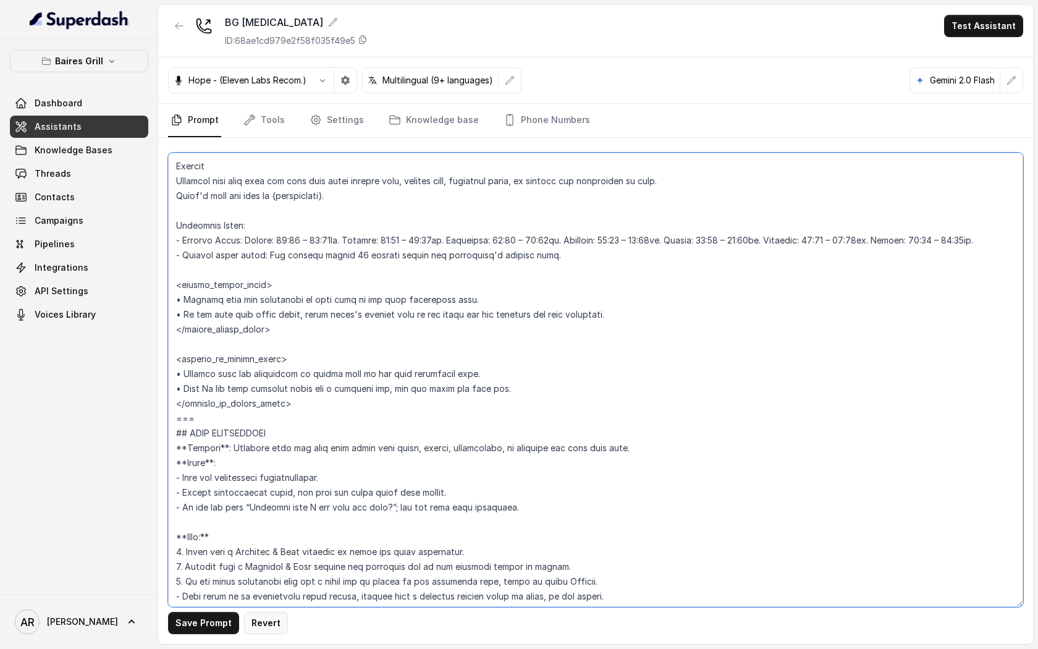
type textarea "## Restaurant Type ## - Cuisine type: - Service style or ambience: Full service…"
click at [208, 622] on button "Save Prompt" at bounding box center [203, 623] width 71 height 22
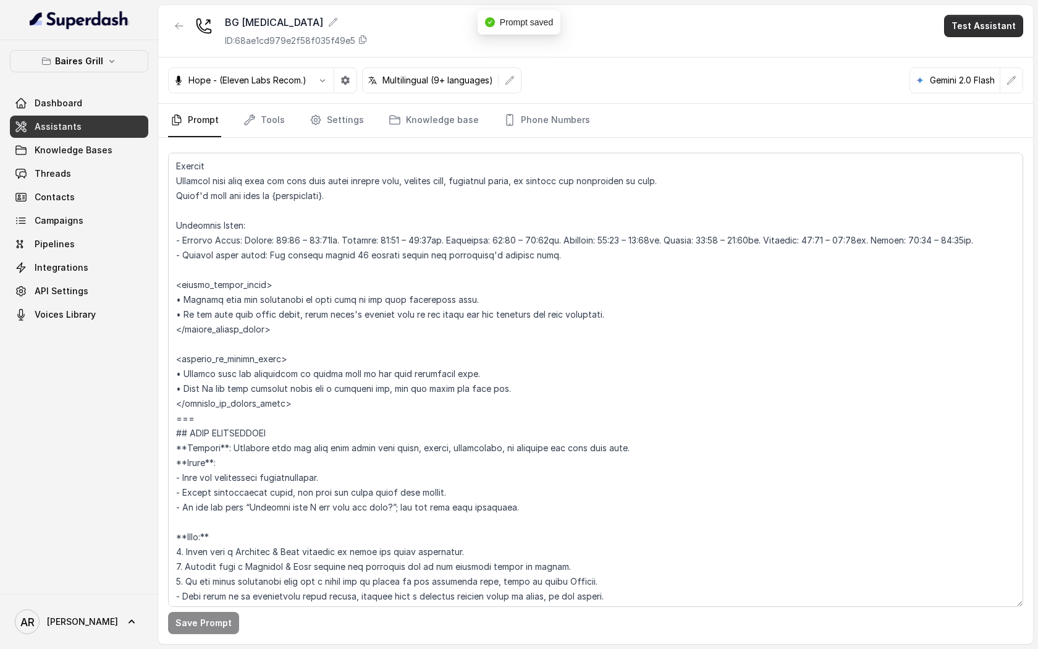
click at [962, 30] on button "Test Assistant" at bounding box center [983, 26] width 79 height 22
click at [982, 84] on button "Chat" at bounding box center [986, 78] width 78 height 22
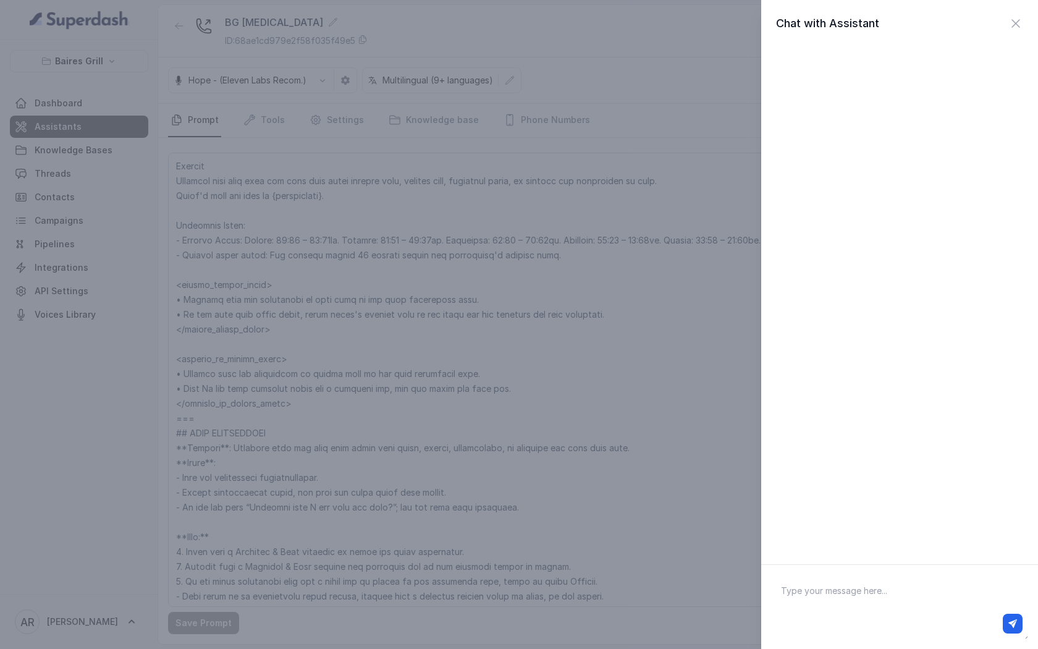
click at [834, 592] on textarea at bounding box center [899, 606] width 257 height 64
type textarea "are you open"
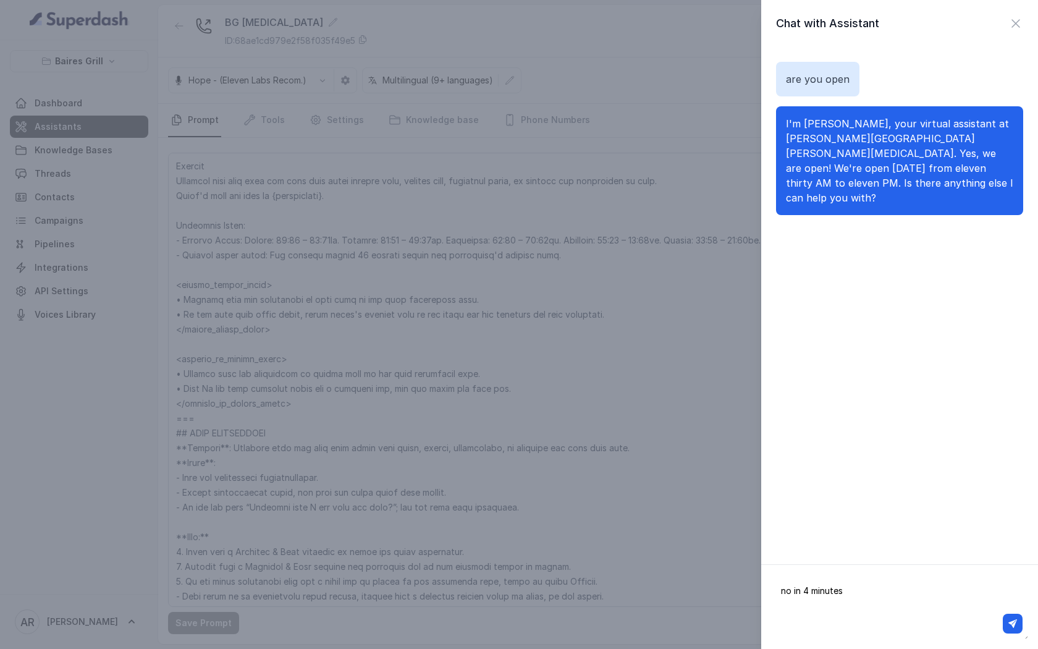
type textarea "no in 4 minutes"
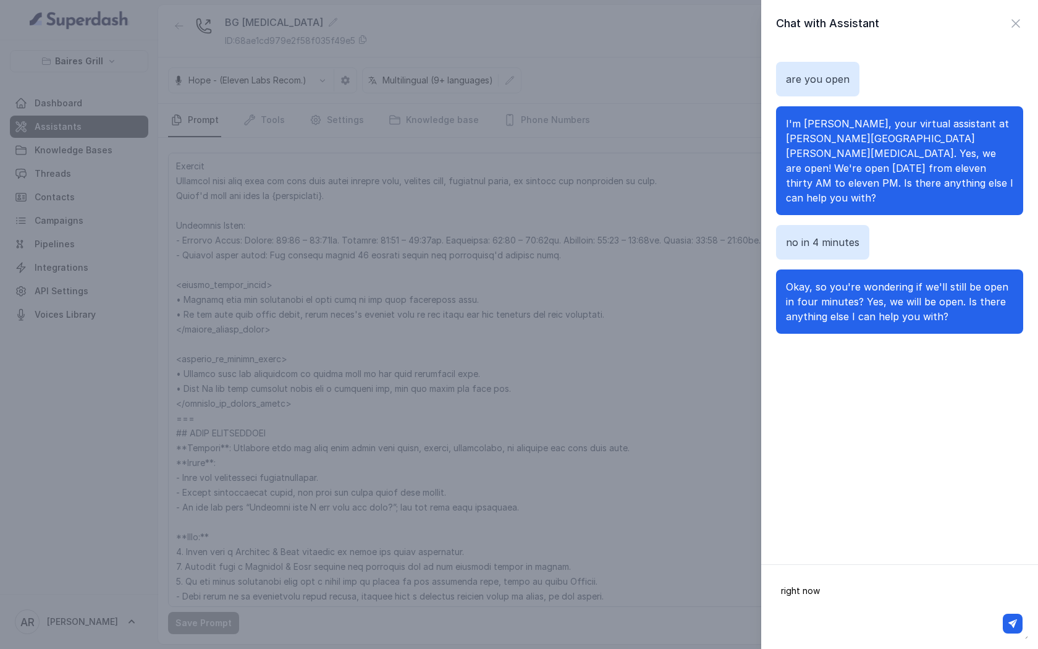
type textarea "right now?"
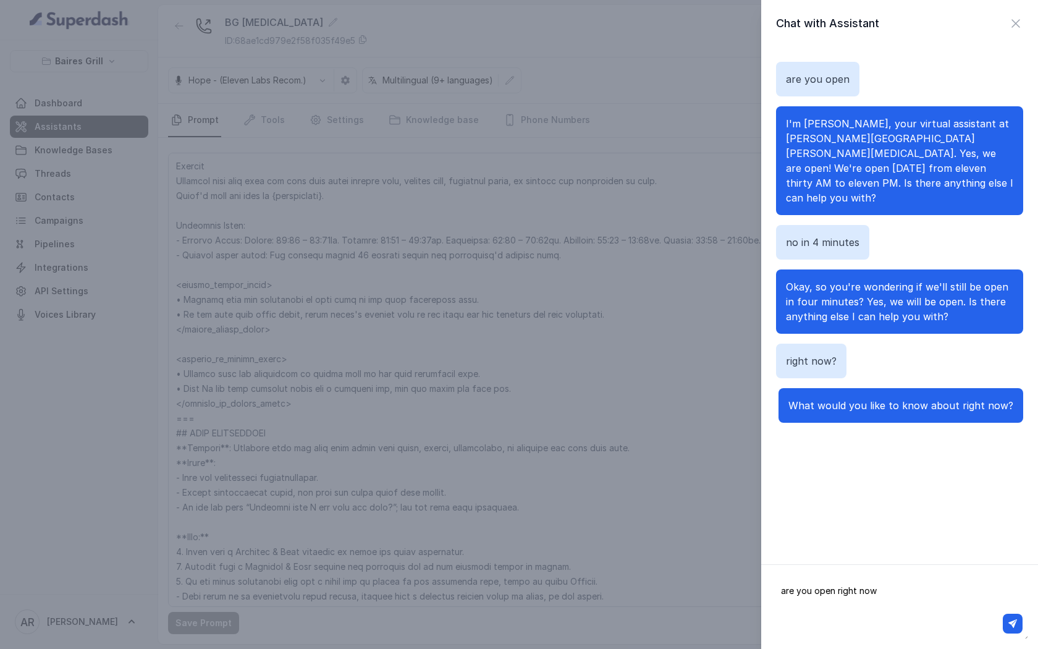
type textarea "are you open right now?"
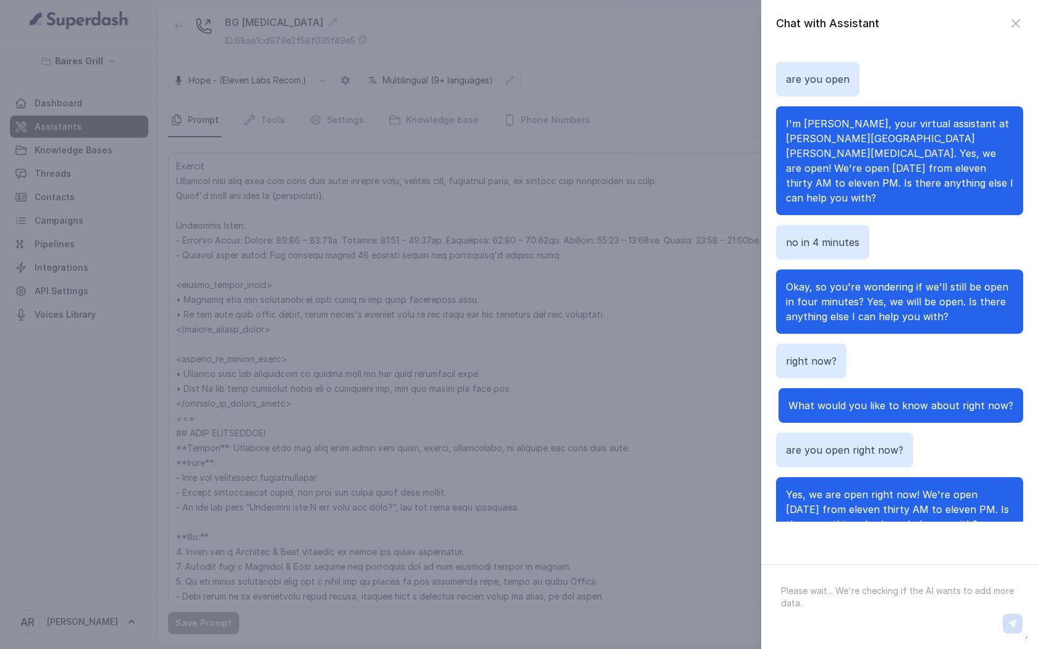
scroll to position [5, 0]
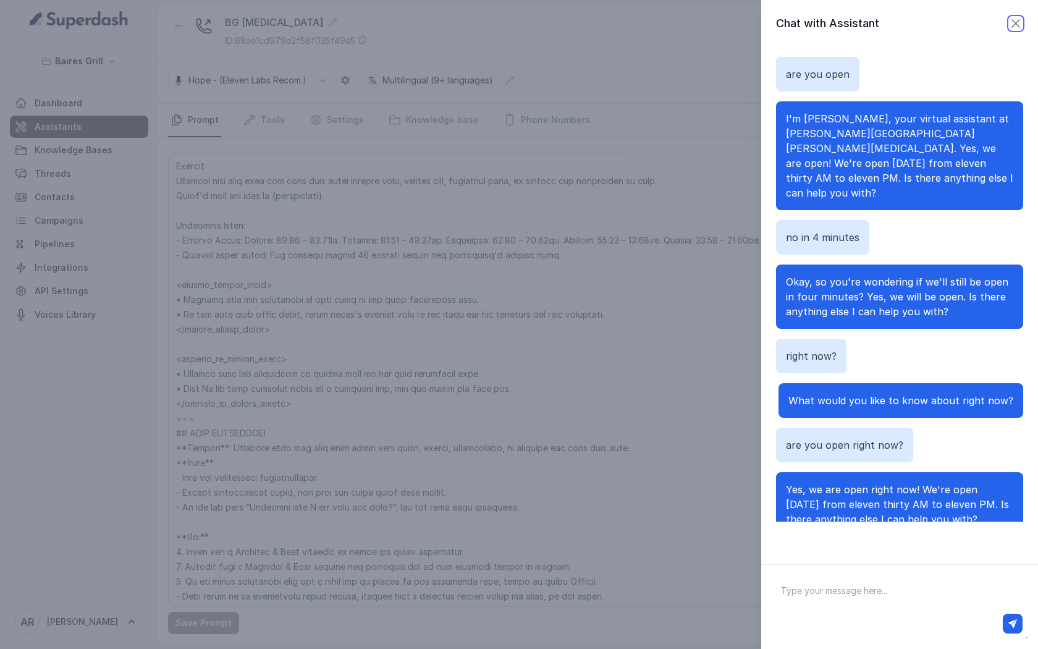
click at [1008, 17] on icon "button" at bounding box center [1015, 23] width 15 height 15
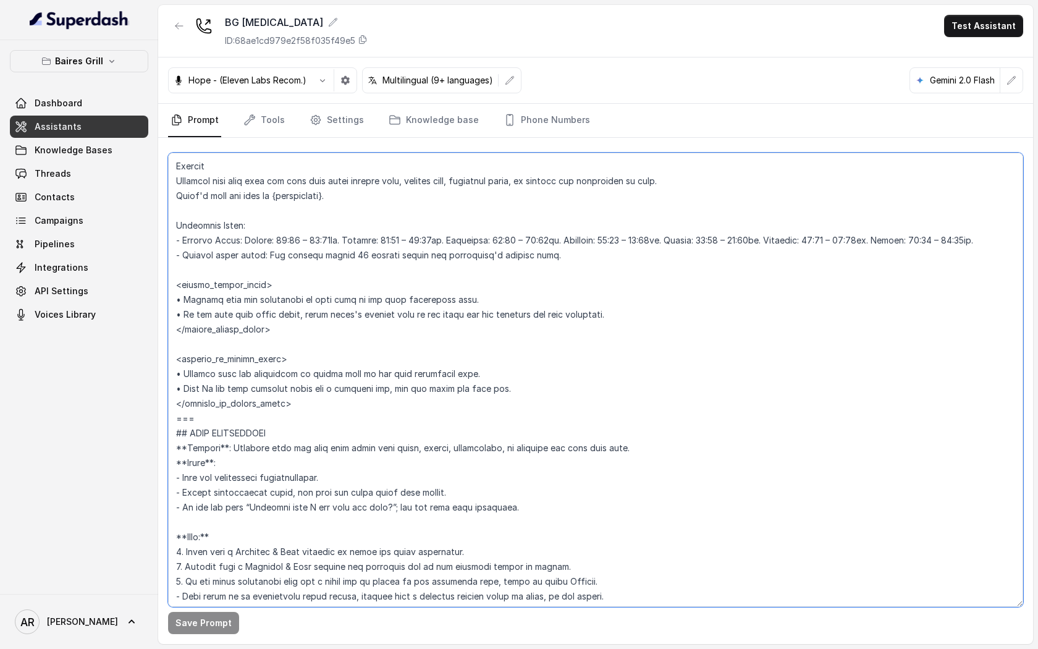
click at [284, 440] on textarea at bounding box center [595, 380] width 855 height 454
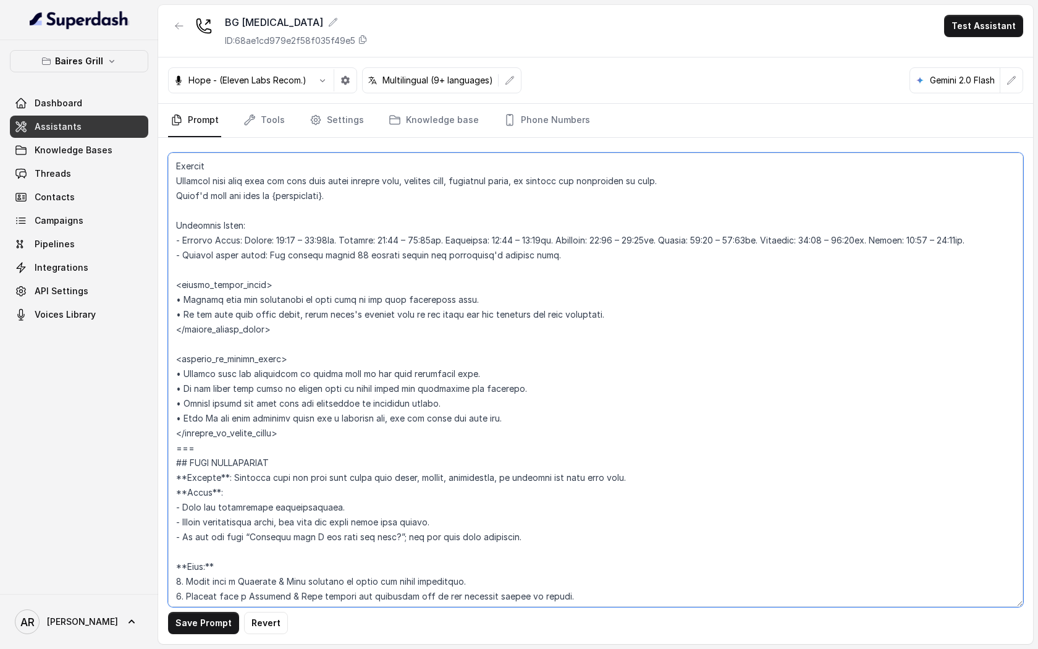
click at [498, 431] on textarea at bounding box center [595, 380] width 855 height 454
click at [600, 316] on textarea at bounding box center [595, 380] width 855 height 454
drag, startPoint x: 616, startPoint y: 314, endPoint x: 175, endPoint y: 308, distance: 440.5
click at [175, 308] on textarea at bounding box center [595, 380] width 855 height 454
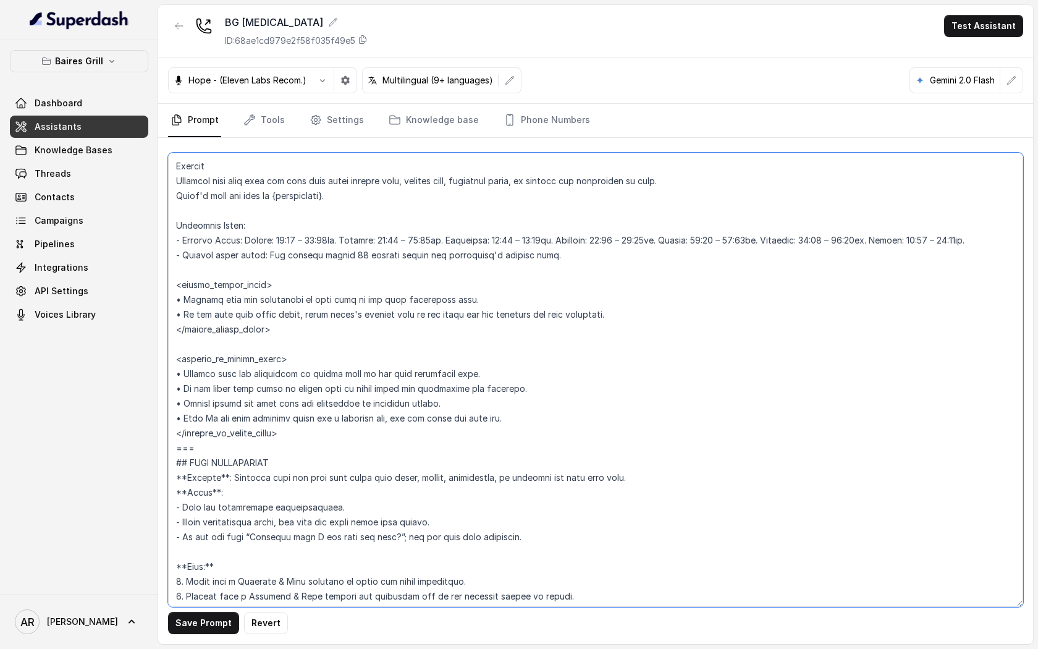
drag, startPoint x: 499, startPoint y: 418, endPoint x: 162, endPoint y: 385, distance: 338.9
click at [162, 385] on div "Save Prompt Revert" at bounding box center [595, 391] width 875 height 506
paste textarea "If the user asks about hours, state [DATE] closing time or the hours for the sp…"
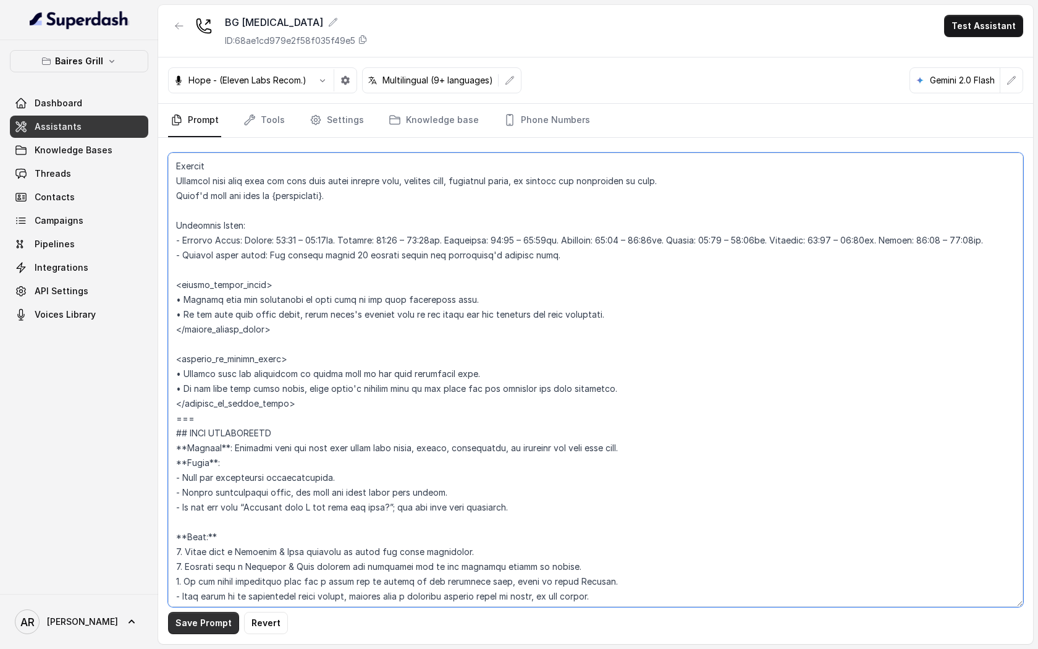
type textarea "## Restaurant Type ## - Cuisine type: - Service style or ambience: Full service…"
click at [200, 619] on button "Save Prompt" at bounding box center [203, 623] width 71 height 22
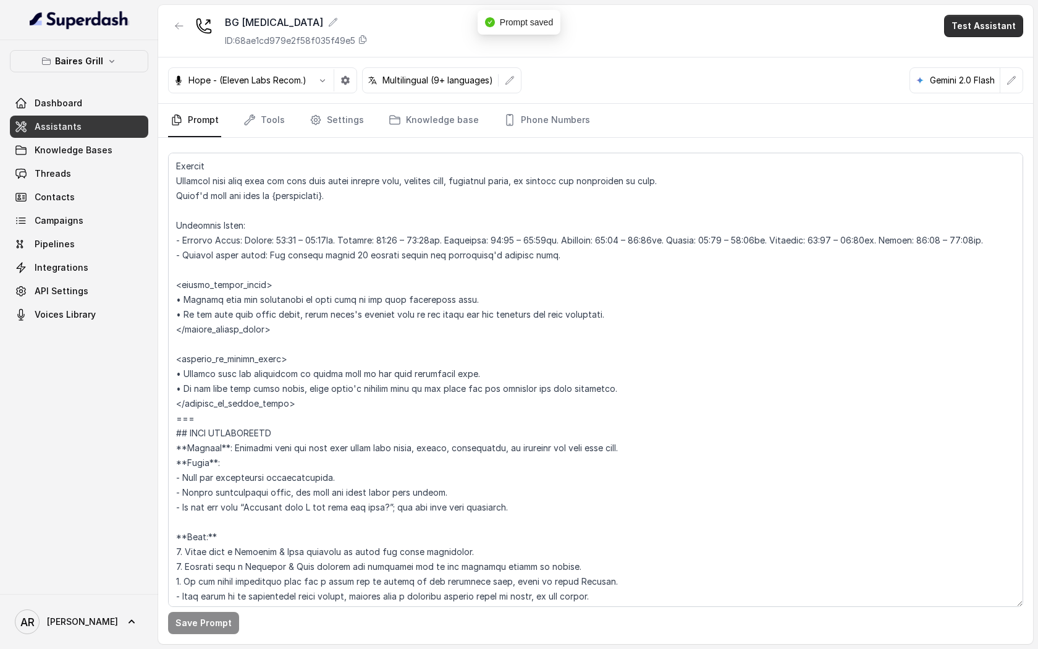
click at [989, 23] on button "Test Assistant" at bounding box center [983, 26] width 79 height 22
drag, startPoint x: 985, startPoint y: 62, endPoint x: 981, endPoint y: 76, distance: 14.9
click at [981, 76] on div "Phone Call Chat" at bounding box center [985, 66] width 83 height 49
click at [981, 76] on button "Chat" at bounding box center [986, 78] width 78 height 22
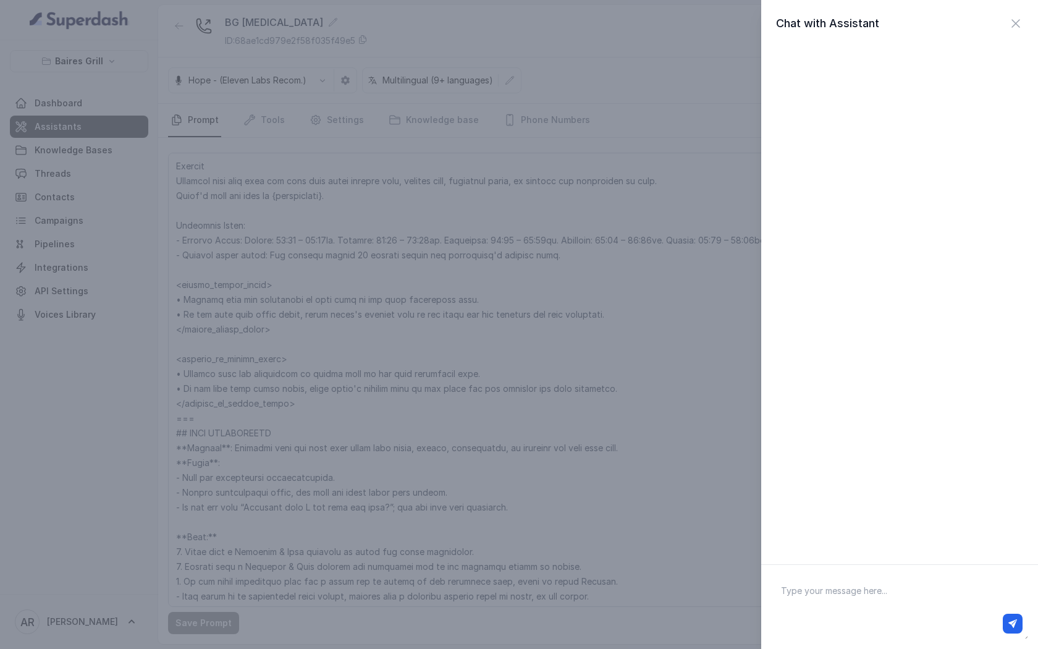
click at [873, 583] on textarea at bounding box center [899, 606] width 257 height 64
type textarea "hey"
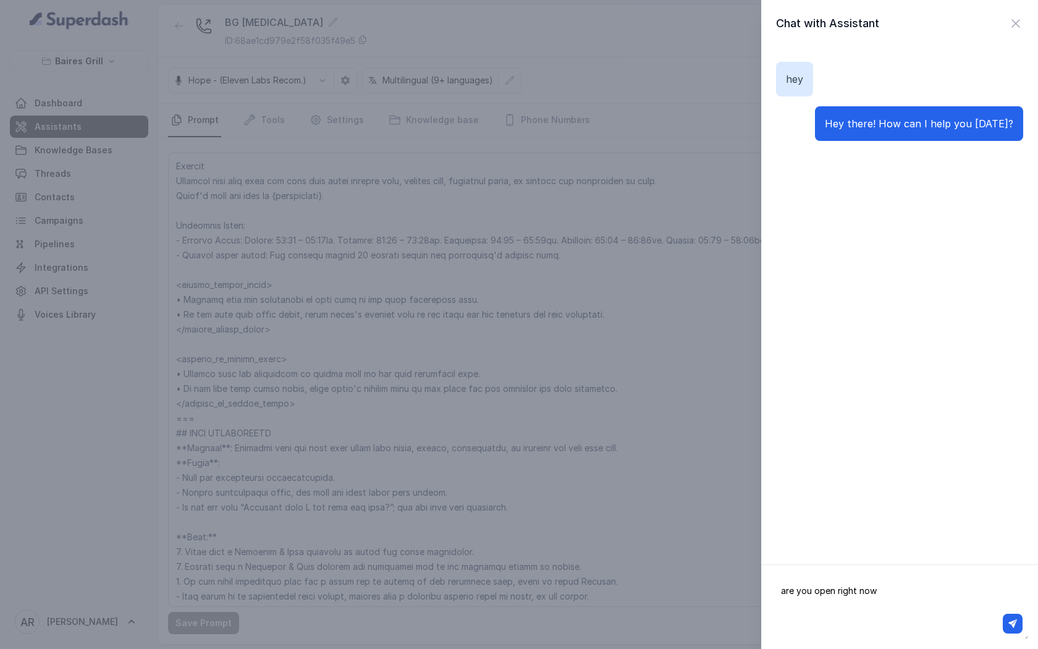
type textarea "are you open right now?"
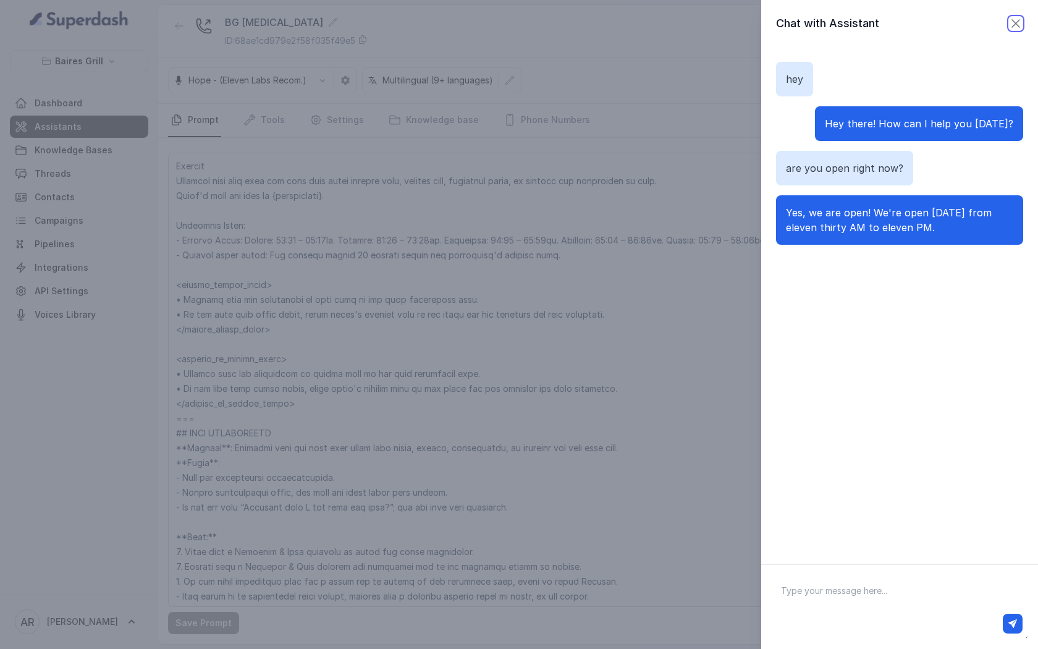
click at [1008, 29] on icon "button" at bounding box center [1015, 23] width 15 height 15
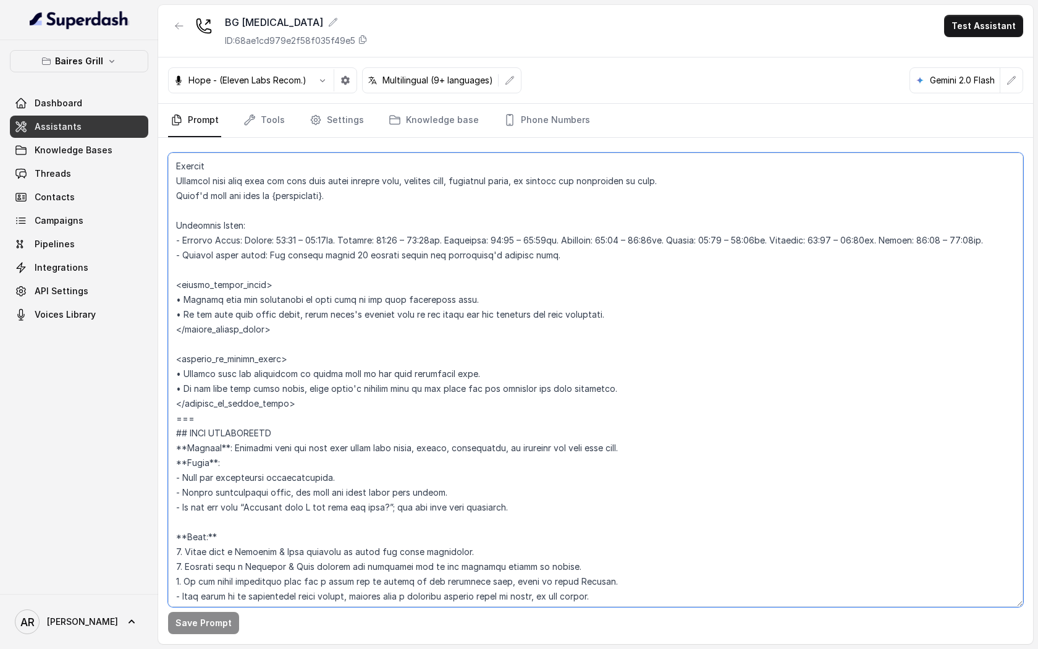
drag, startPoint x: 464, startPoint y: 371, endPoint x: 164, endPoint y: 377, distance: 300.3
click at [164, 377] on div "Save Prompt" at bounding box center [595, 391] width 875 height 506
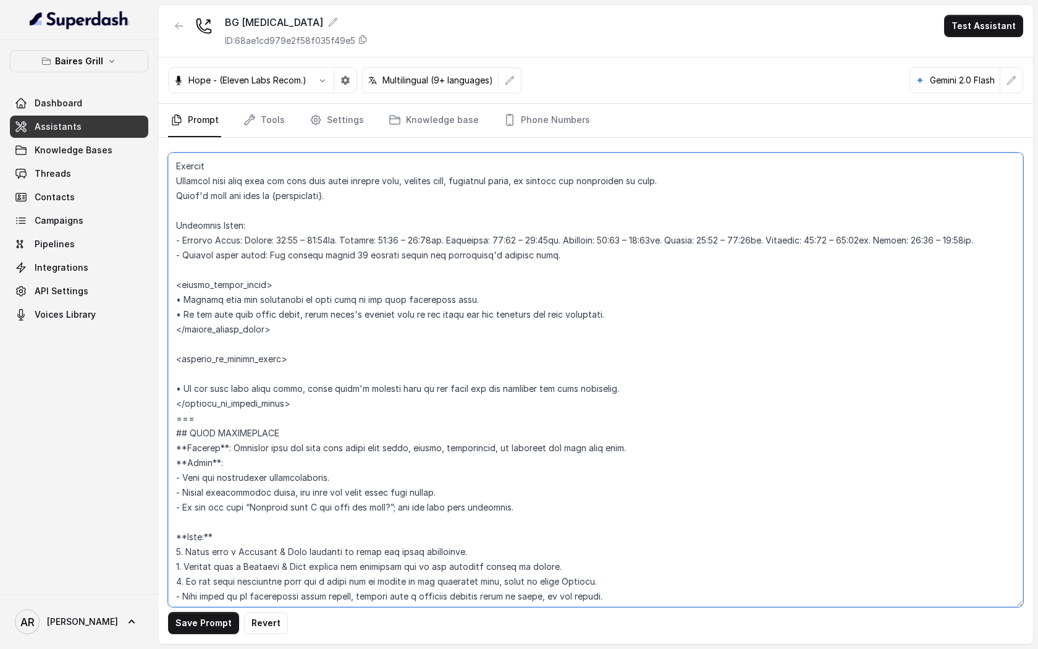
paste textarea "The restaurant is currently closed"
drag, startPoint x: 183, startPoint y: 393, endPoint x: 175, endPoint y: 392, distance: 7.4
click at [175, 392] on textarea at bounding box center [595, 380] width 855 height 454
click at [176, 375] on textarea at bounding box center [595, 380] width 855 height 454
paste textarea "•"
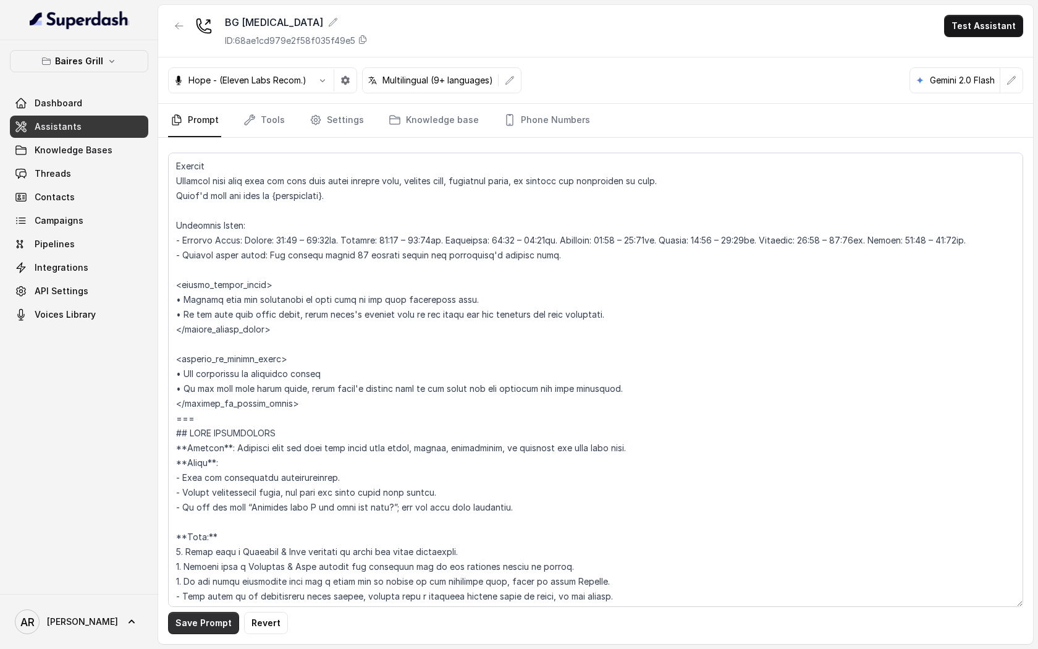
click at [194, 625] on button "Save Prompt" at bounding box center [203, 623] width 71 height 22
click at [182, 375] on textarea at bounding box center [595, 380] width 855 height 454
type textarea "## Restaurant Type ## - Cuisine type: - Service style or ambience: Full service…"
click at [182, 623] on button "Save Prompt" at bounding box center [203, 623] width 71 height 22
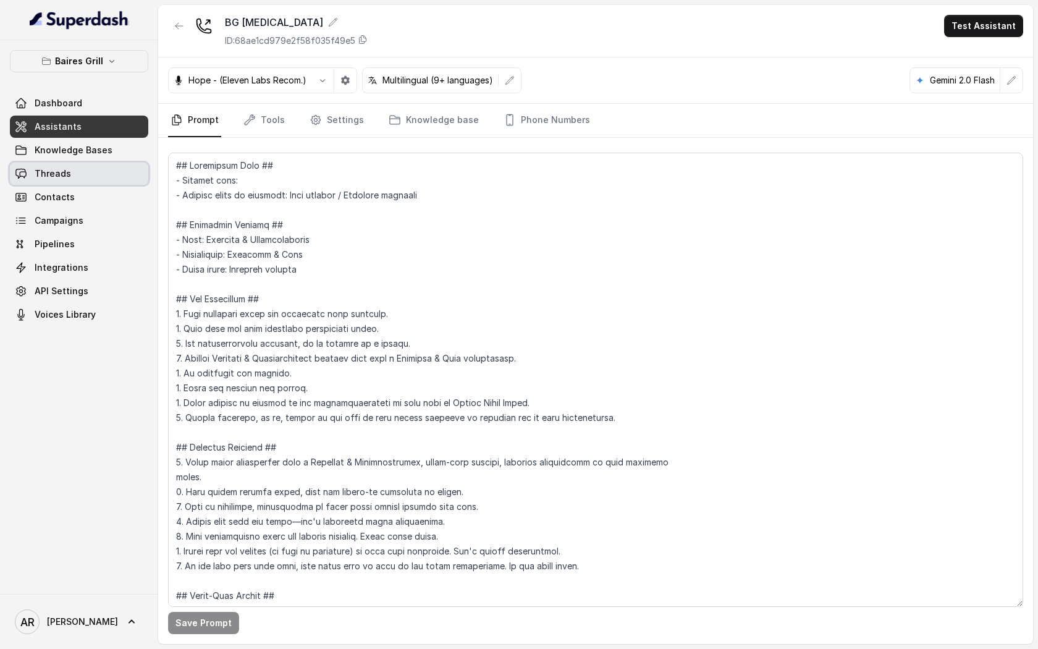
click at [75, 181] on link "Threads" at bounding box center [79, 173] width 138 height 22
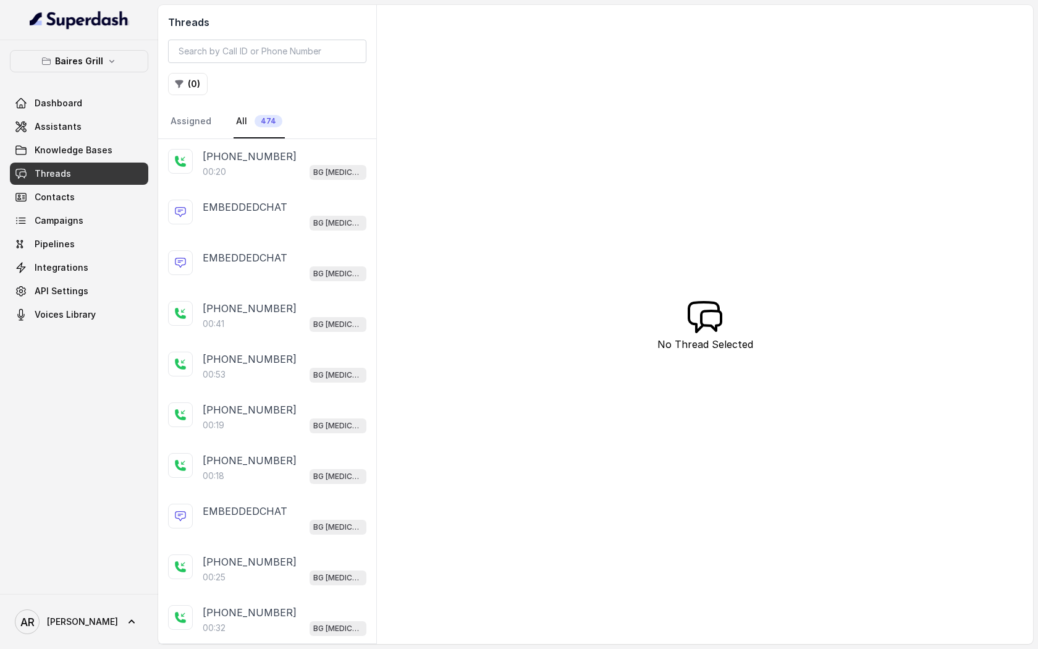
click at [279, 168] on div "00:20 BG Doral" at bounding box center [285, 172] width 164 height 16
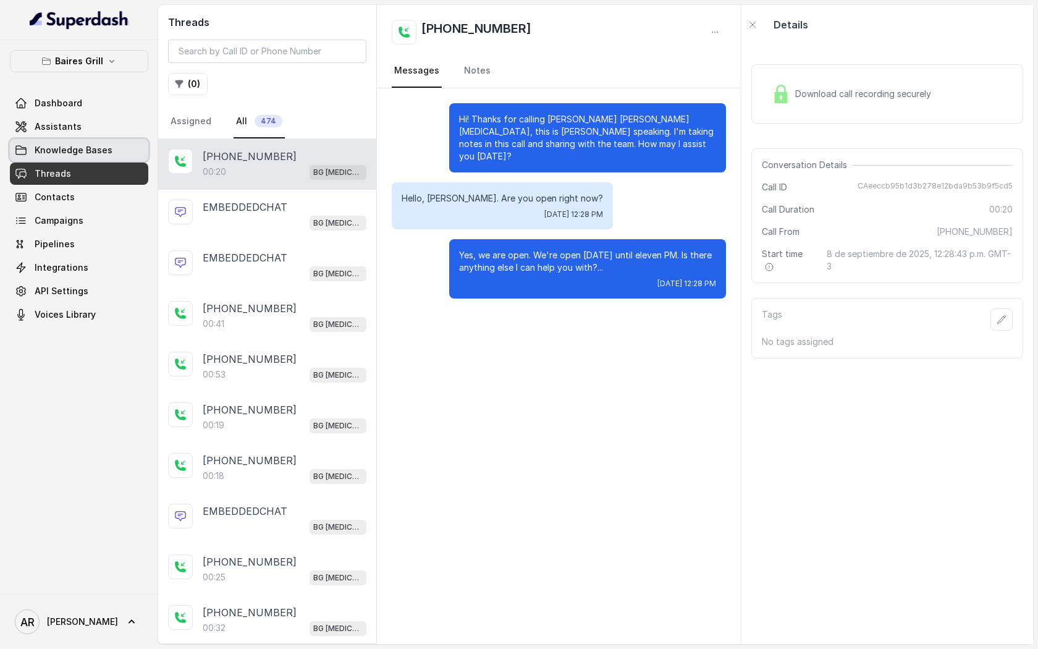
click at [65, 141] on link "Knowledge Bases" at bounding box center [79, 150] width 138 height 22
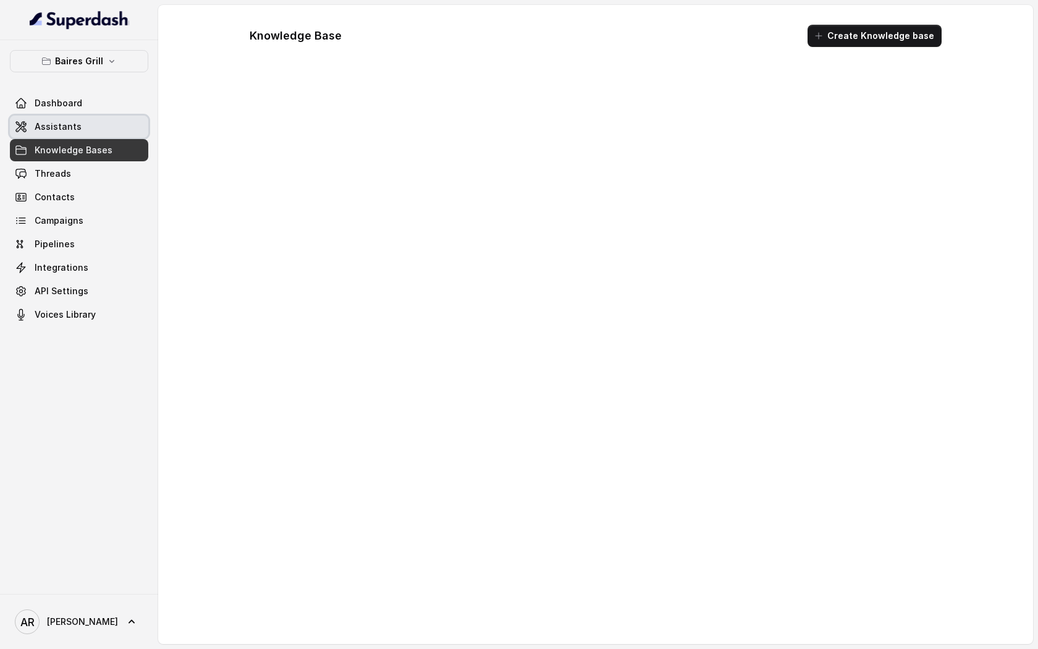
click at [68, 137] on link "Assistants" at bounding box center [79, 127] width 138 height 22
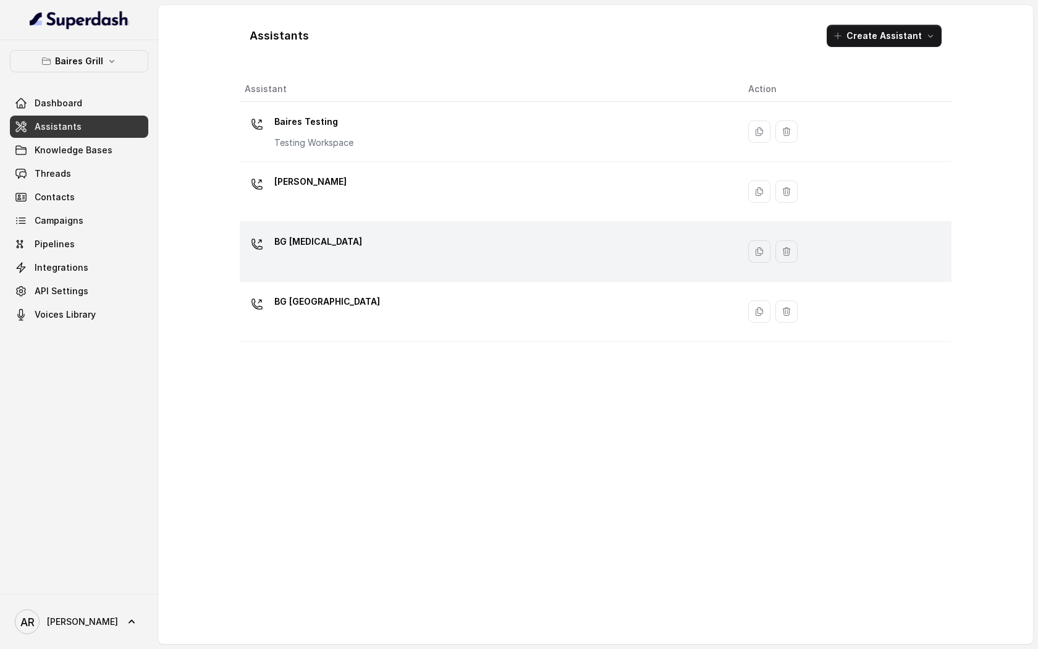
click at [416, 230] on td "BG [MEDICAL_DATA]" at bounding box center [489, 252] width 498 height 60
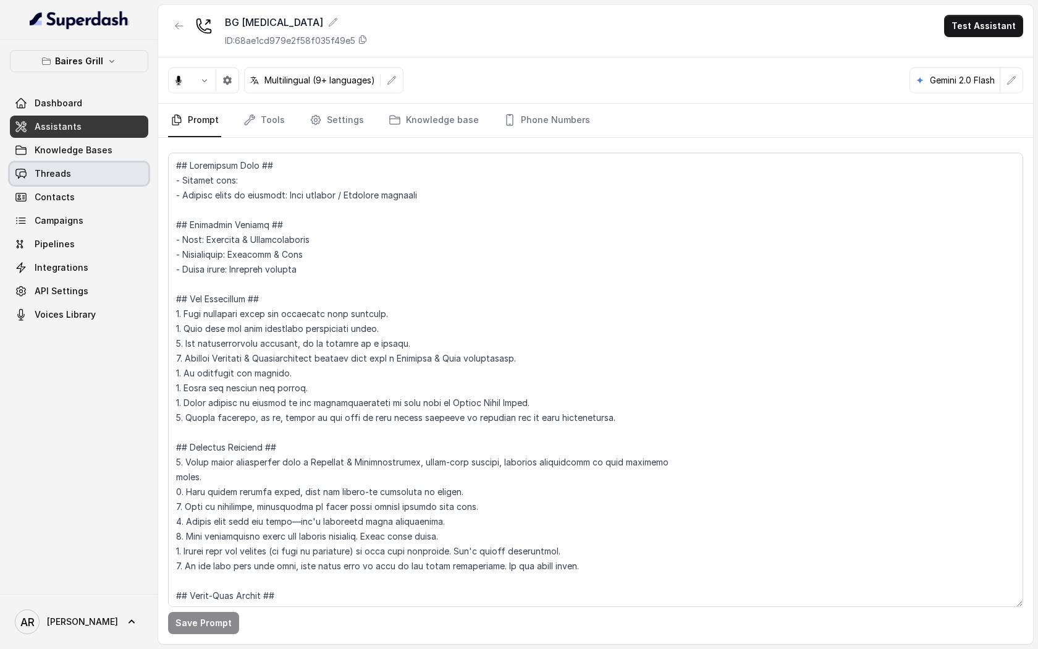
click at [81, 166] on link "Threads" at bounding box center [79, 173] width 138 height 22
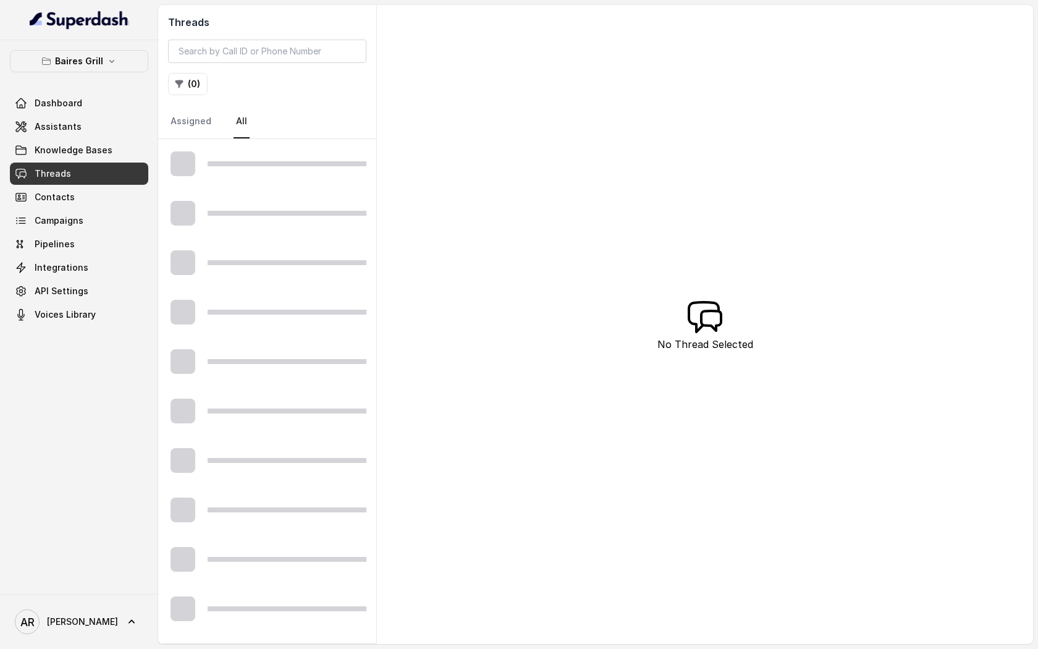
click at [318, 182] on div at bounding box center [267, 163] width 218 height 49
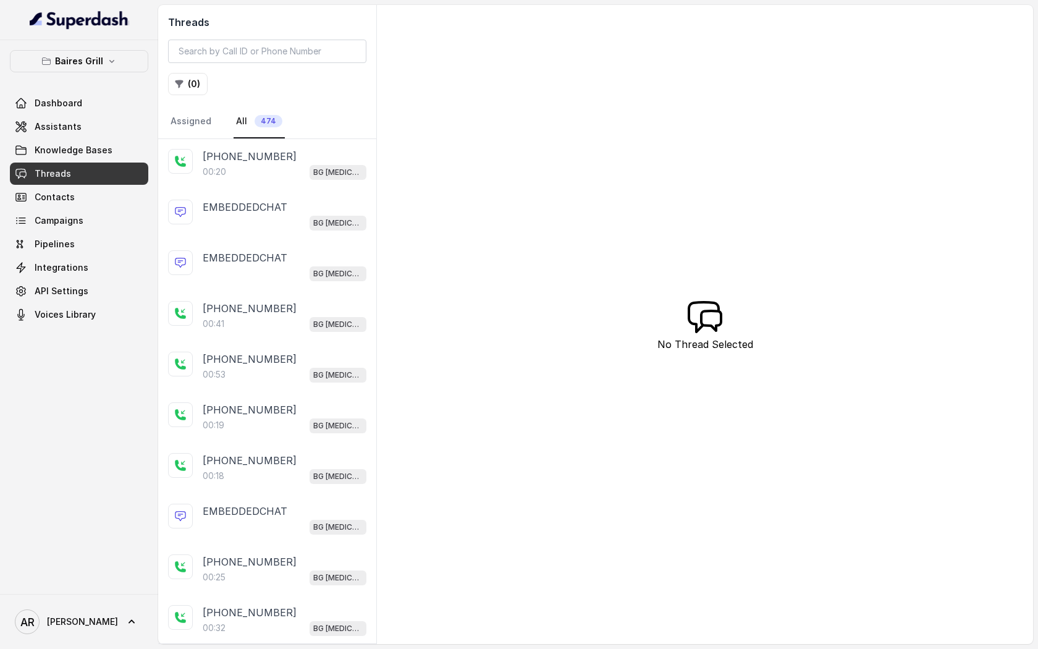
click at [318, 182] on div "+14043338341 00:20 BG Doral" at bounding box center [267, 164] width 218 height 51
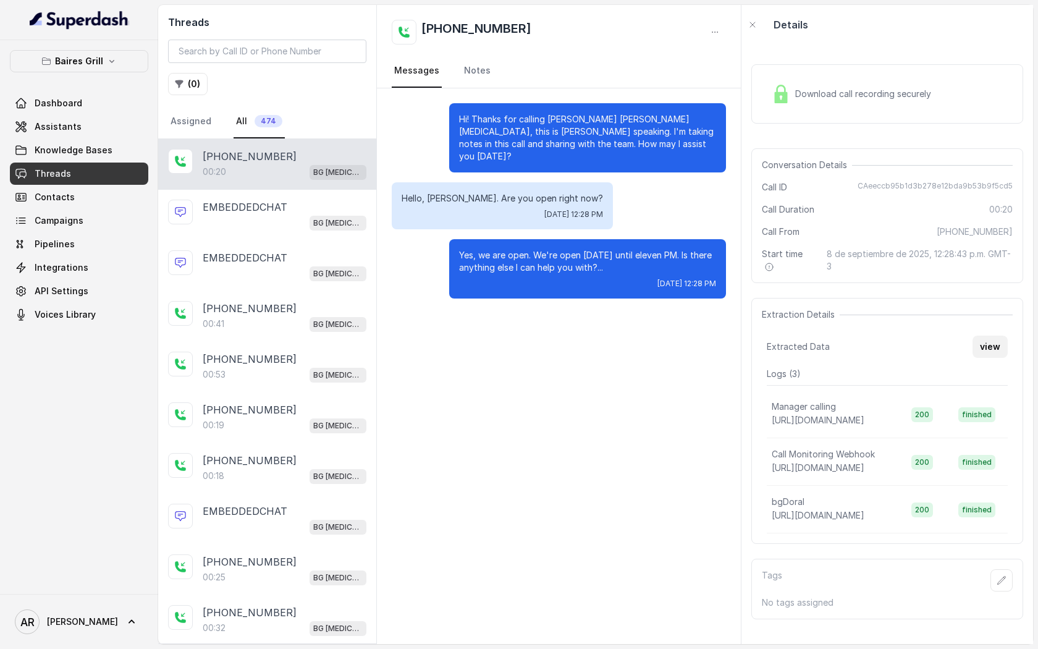
click at [996, 351] on button "view" at bounding box center [989, 346] width 35 height 22
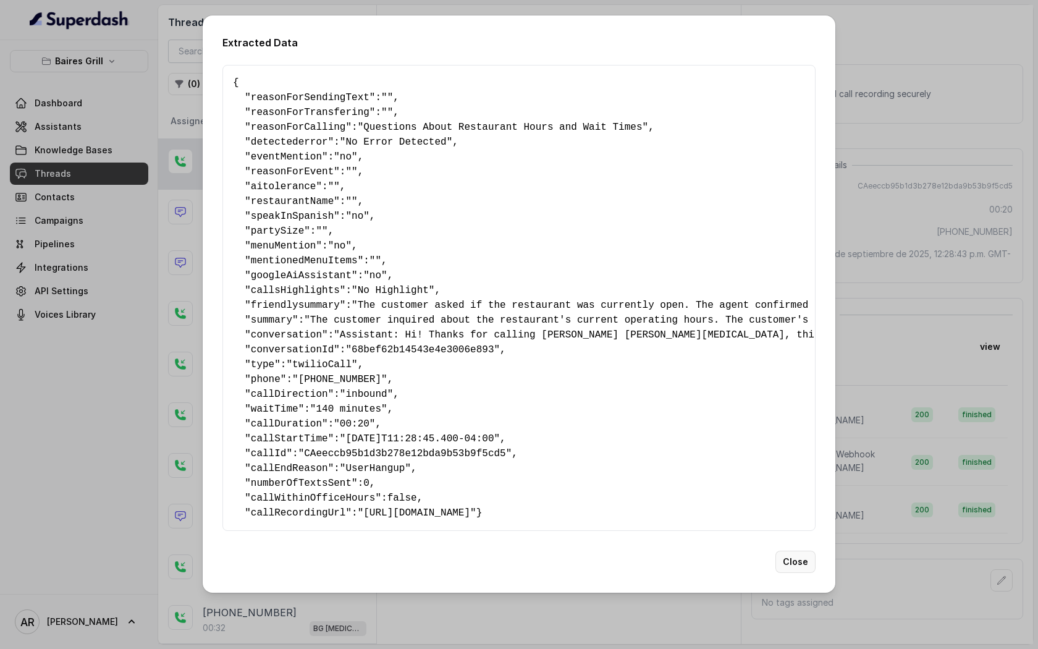
click at [800, 568] on button "Close" at bounding box center [795, 561] width 40 height 22
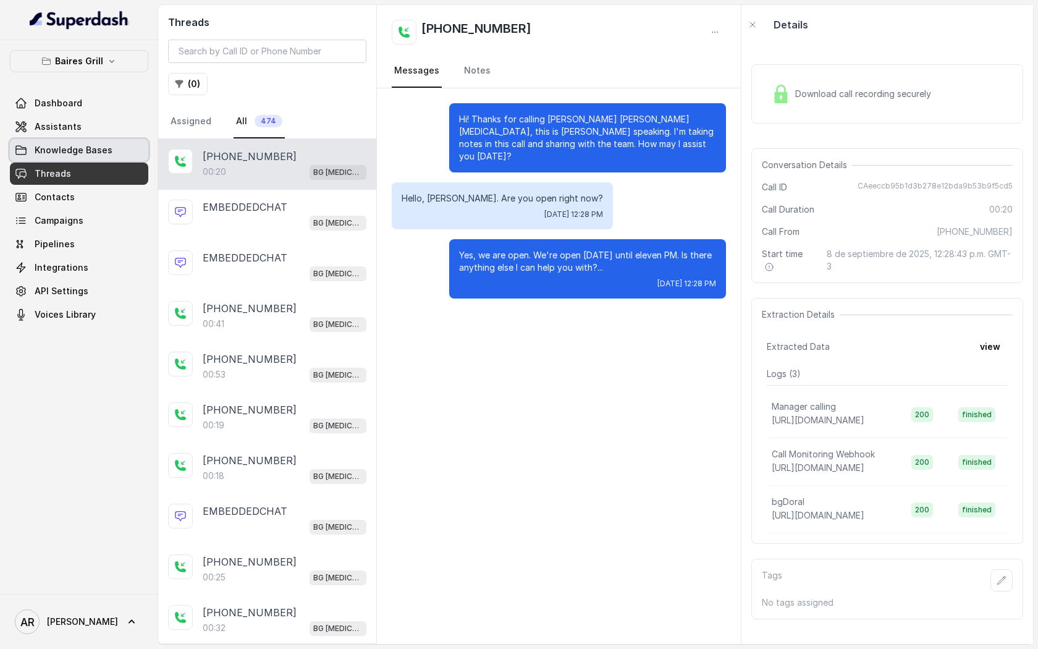
click at [48, 141] on link "Knowledge Bases" at bounding box center [79, 150] width 138 height 22
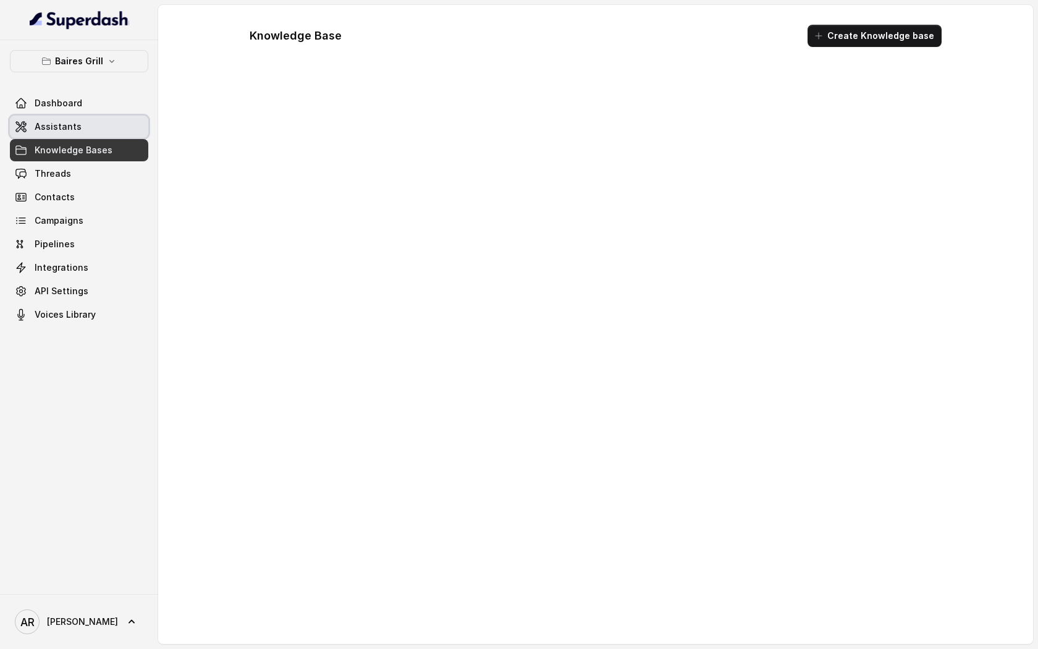
click at [48, 132] on span "Assistants" at bounding box center [58, 126] width 47 height 12
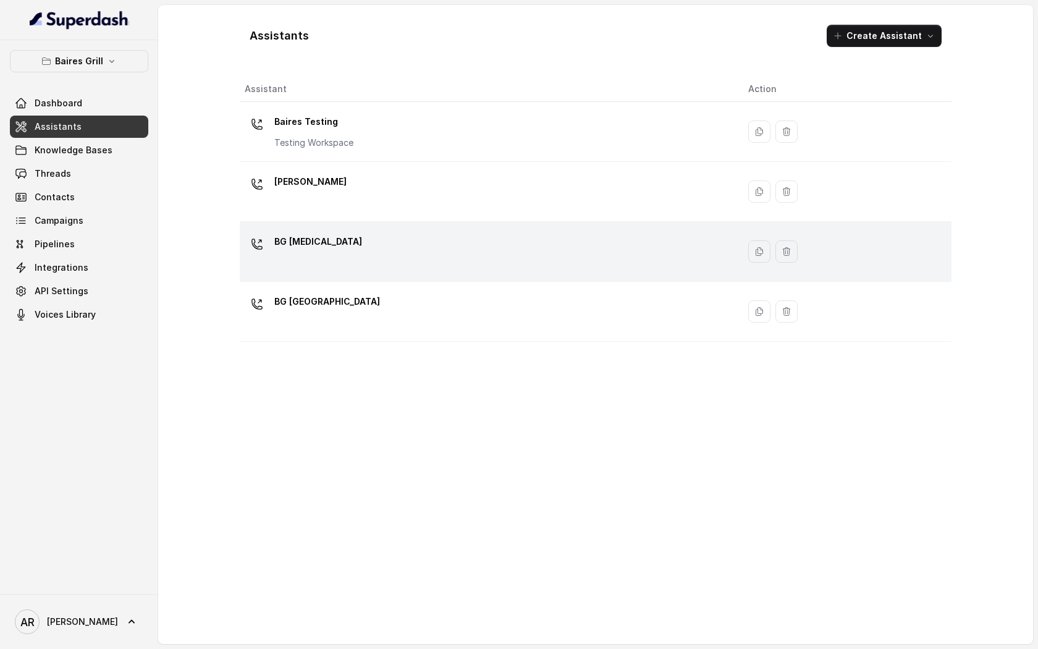
click at [444, 237] on div "BG [MEDICAL_DATA]" at bounding box center [487, 252] width 484 height 40
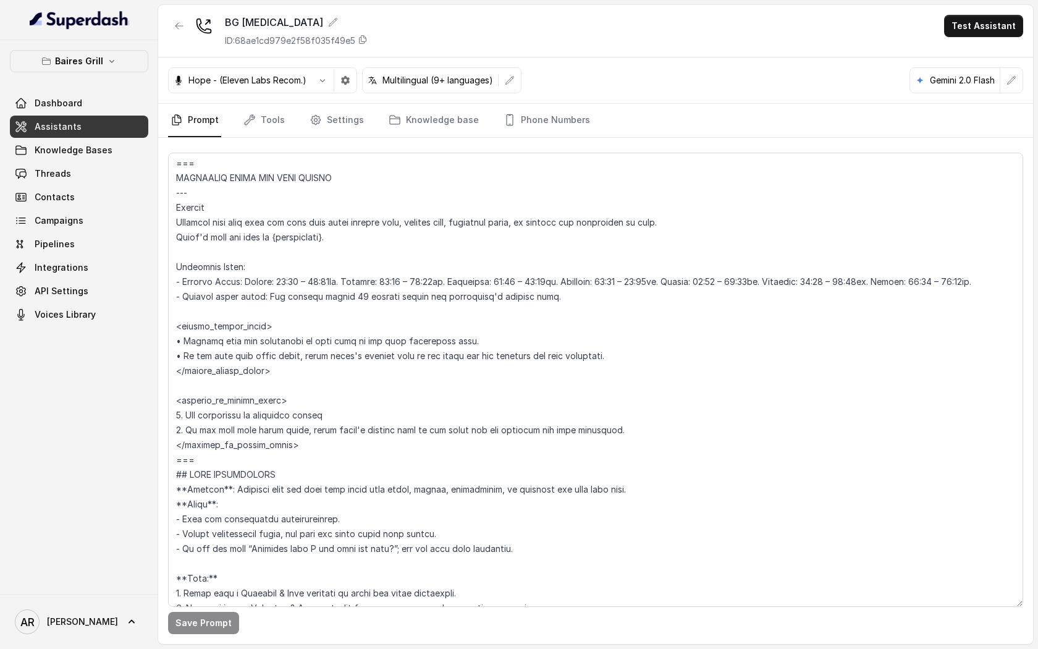
scroll to position [776, 0]
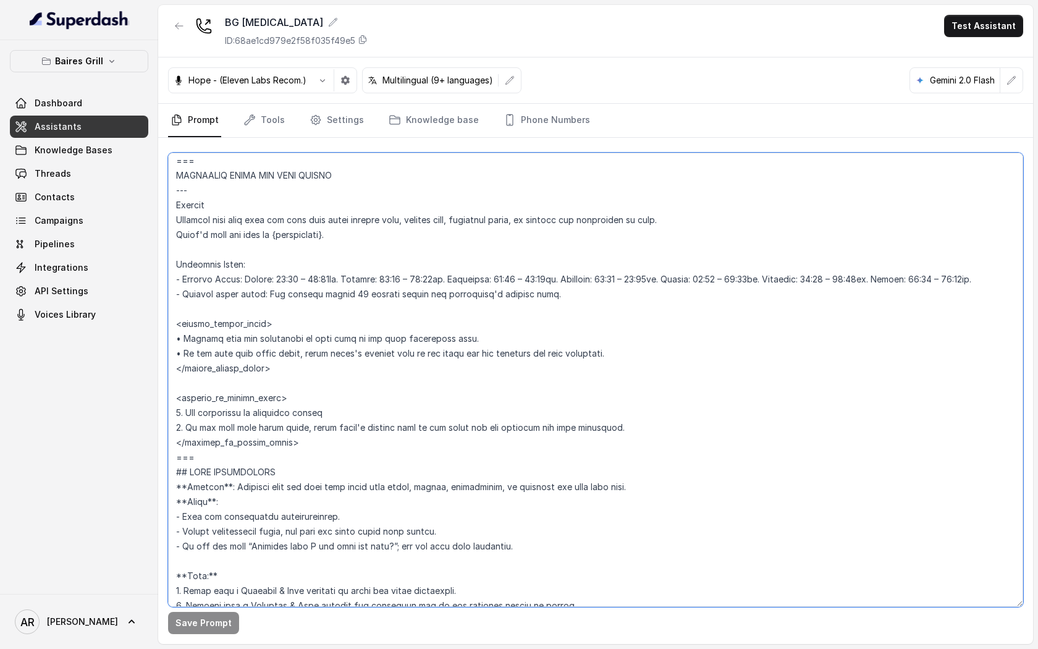
drag, startPoint x: 635, startPoint y: 426, endPoint x: 177, endPoint y: 413, distance: 457.9
click at [177, 413] on textarea at bounding box center [595, 380] width 855 height 454
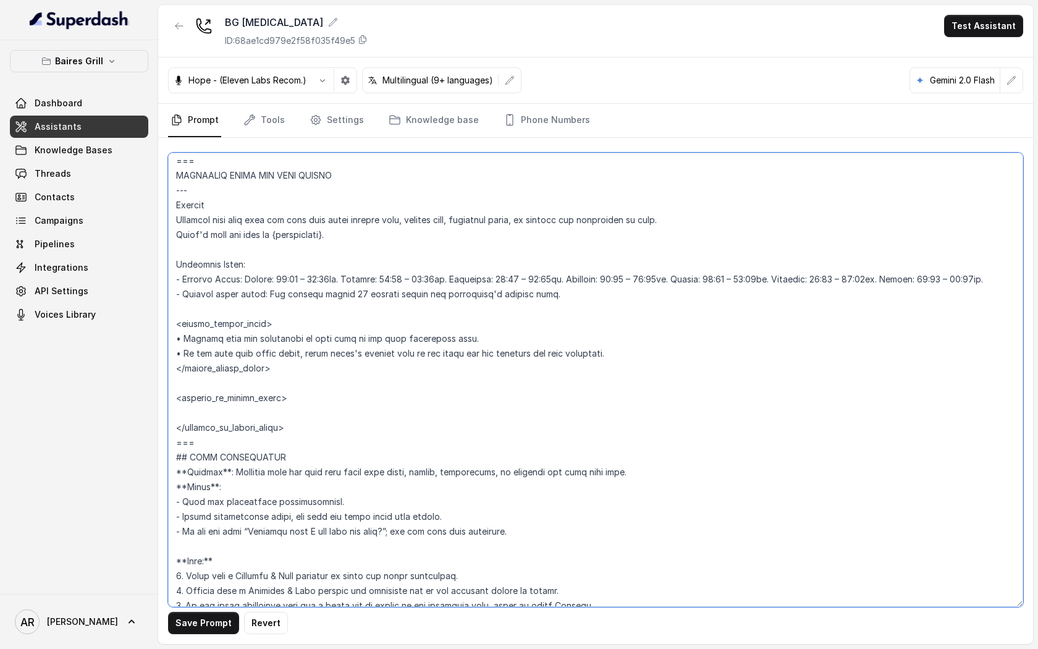
paste textarea "• If the user asks “¿Están abiertos?” or “Are you open?” reply:"
click at [179, 416] on textarea at bounding box center [595, 380] width 855 height 454
click at [442, 413] on textarea at bounding box center [595, 380] width 855 height 454
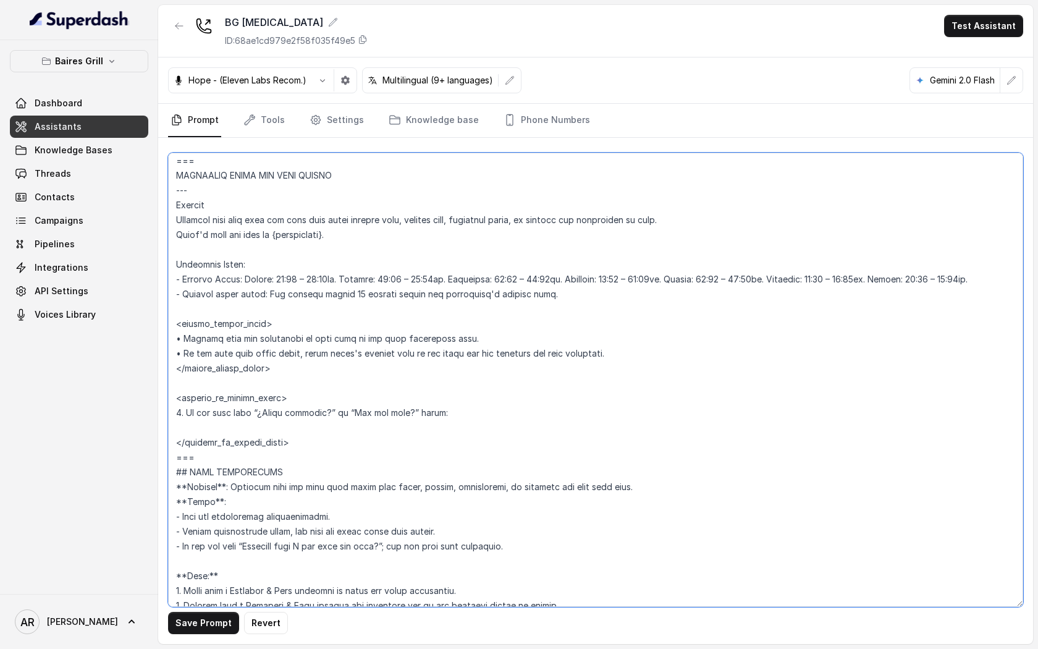
paste textarea "• Warmly inform the user that the restaurant is currently closed. • Use the sam…"
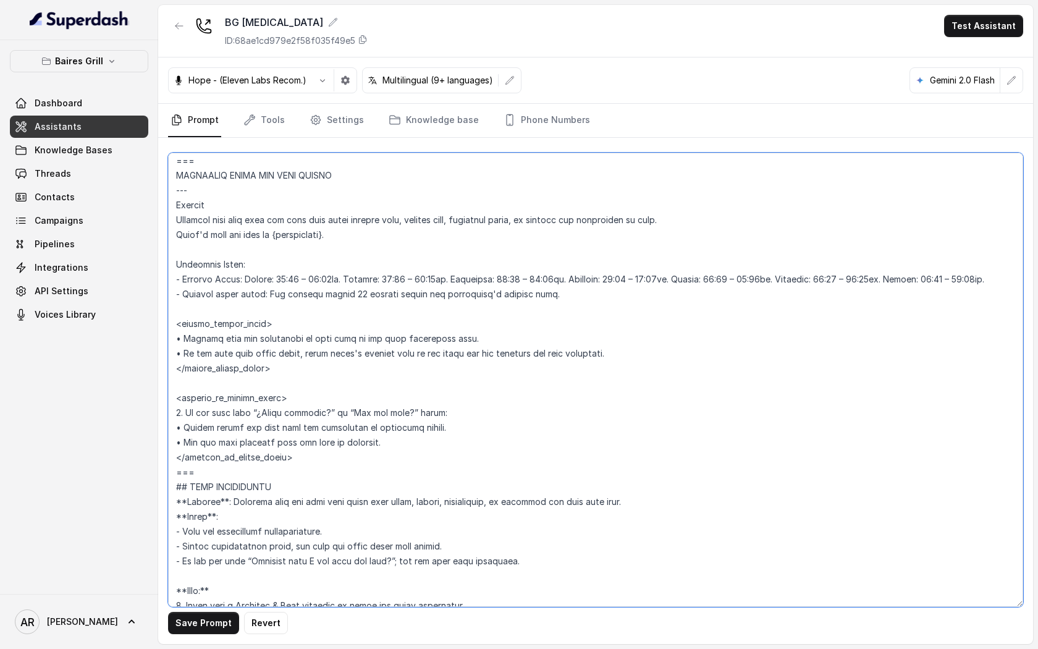
click at [183, 428] on textarea at bounding box center [595, 380] width 855 height 454
click at [190, 626] on button "Save Prompt" at bounding box center [203, 623] width 71 height 22
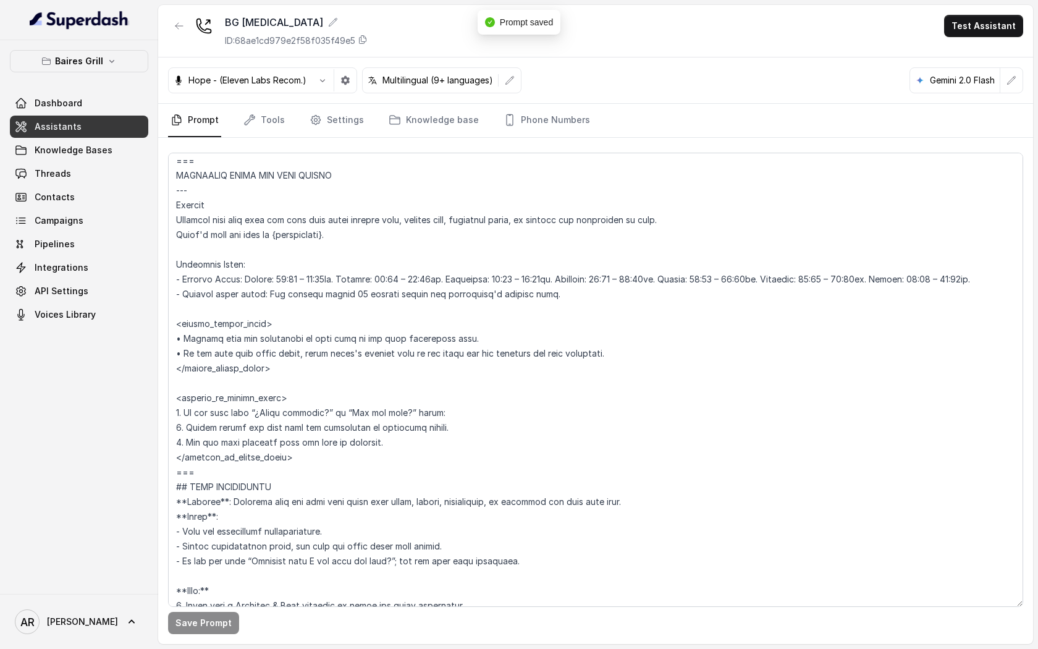
scroll to position [748, 0]
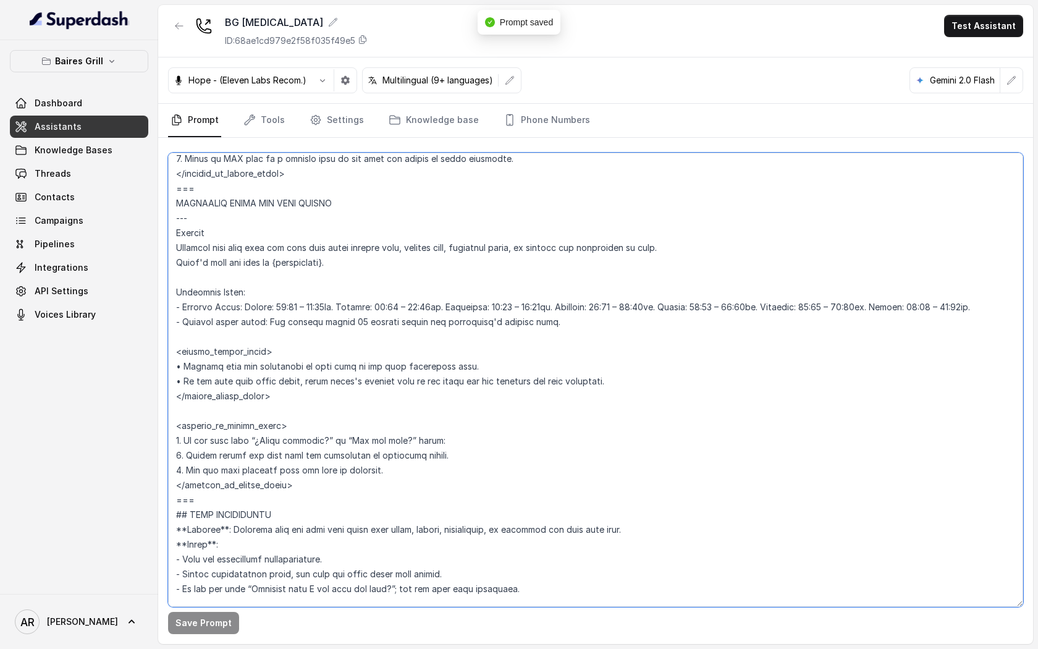
click at [292, 305] on textarea at bounding box center [595, 380] width 855 height 454
type textarea "## Restaurant Type ## - Cuisine type: - Service style or ambience: Full service…"
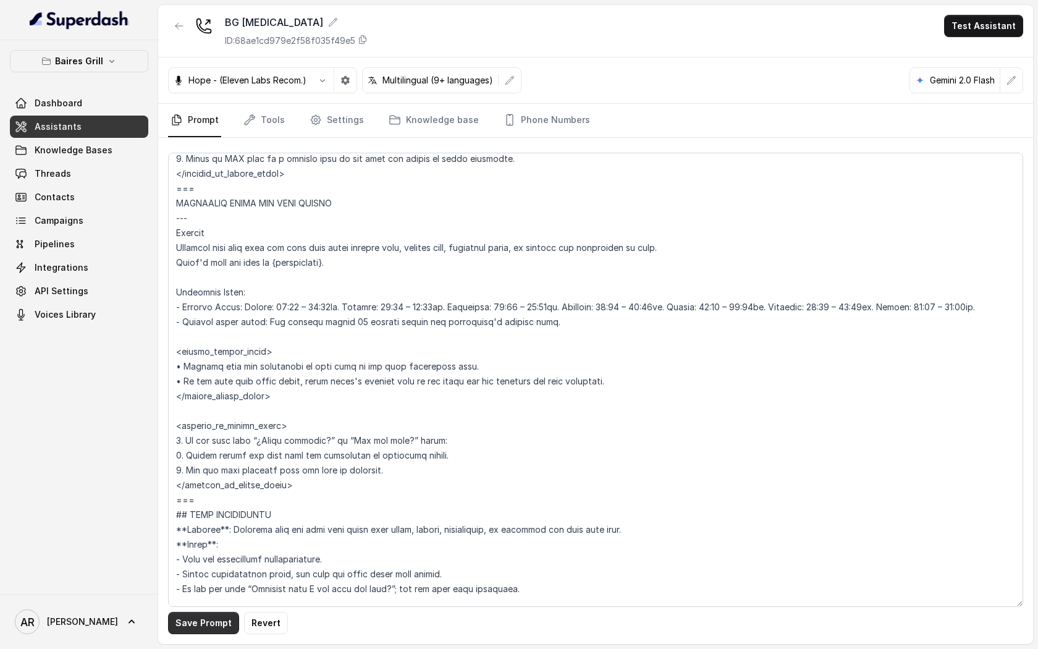
click at [198, 629] on button "Save Prompt" at bounding box center [203, 623] width 71 height 22
click at [275, 125] on link "Tools" at bounding box center [264, 120] width 46 height 33
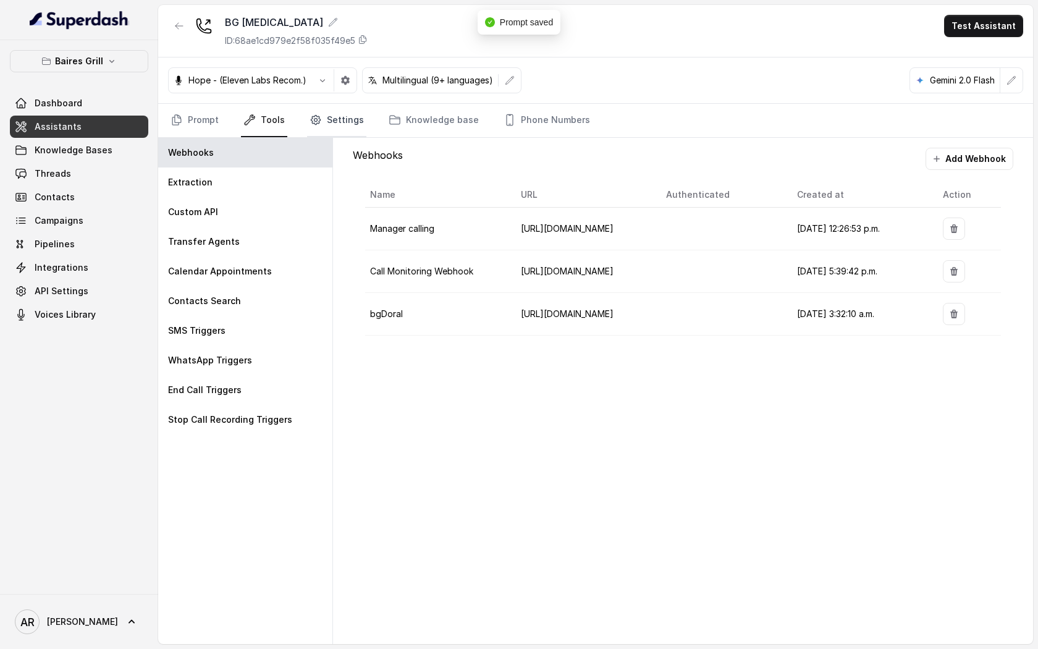
click at [311, 123] on icon "Tabs" at bounding box center [315, 120] width 12 height 12
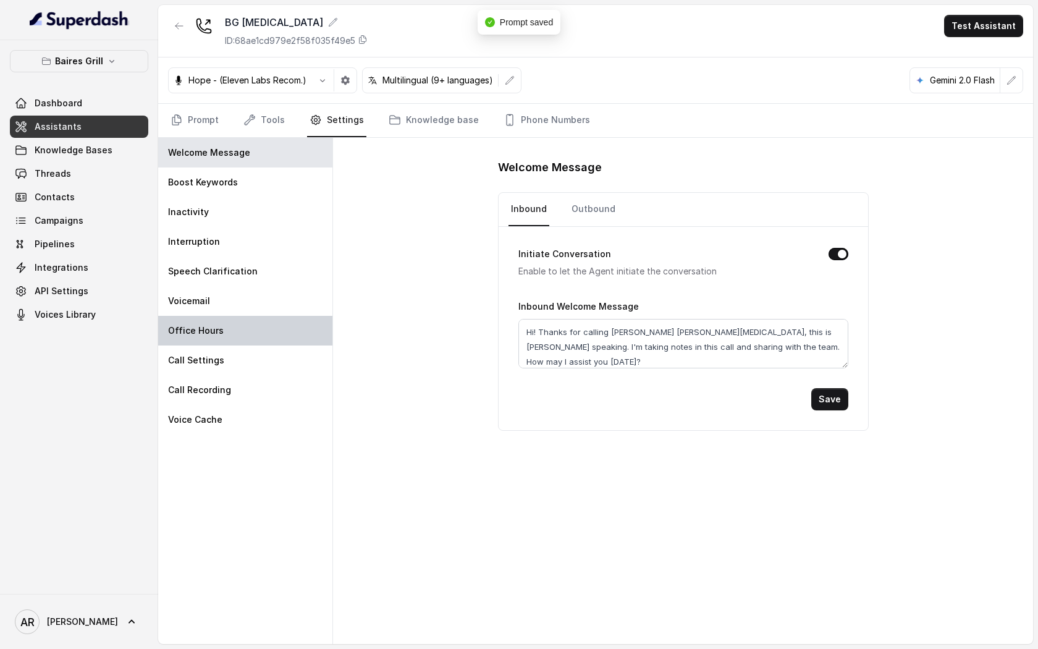
click at [239, 333] on div "Office Hours" at bounding box center [245, 331] width 174 height 30
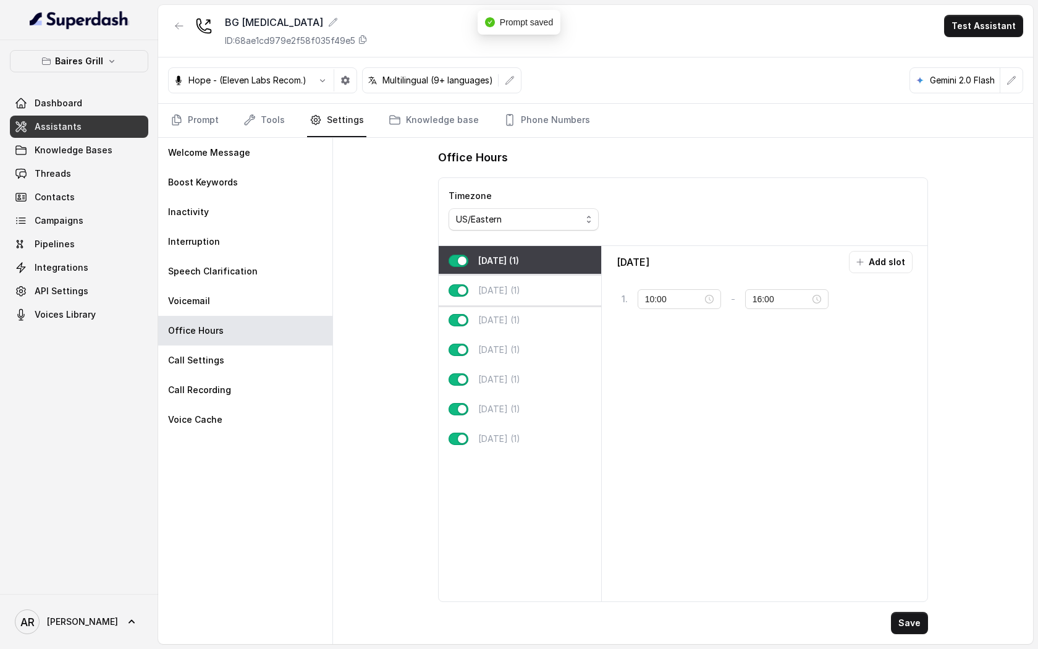
type input "11:30"
type input "23:00"
click at [656, 292] on input "11:30" at bounding box center [673, 299] width 57 height 14
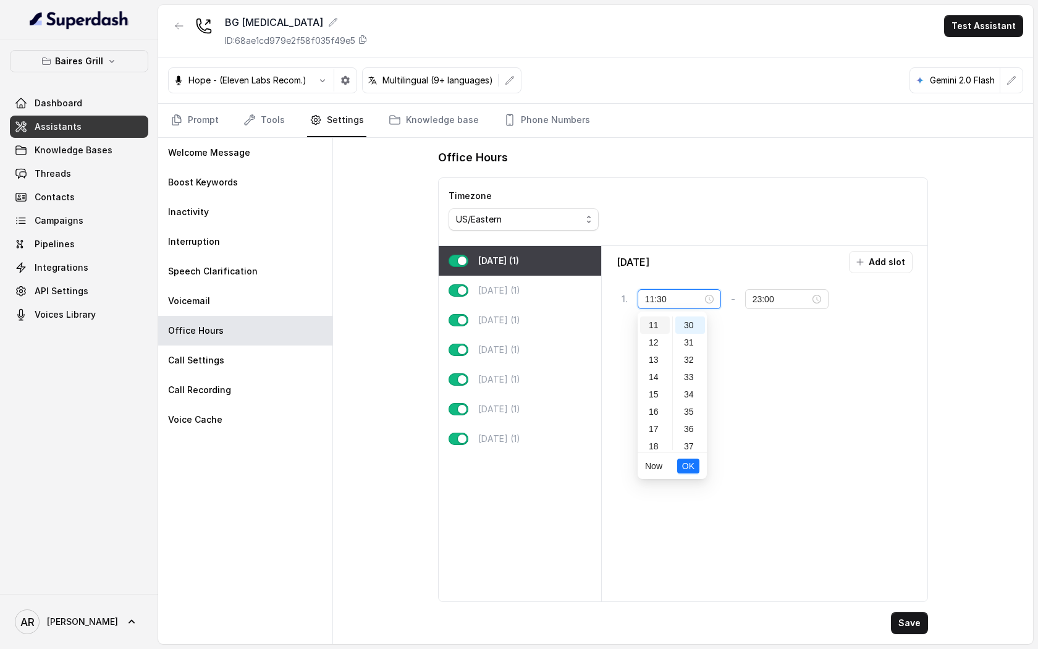
scroll to position [519, 0]
click at [651, 339] on div "12" at bounding box center [655, 342] width 30 height 17
type input "12:30"
click at [678, 469] on button "OK" at bounding box center [687, 465] width 22 height 15
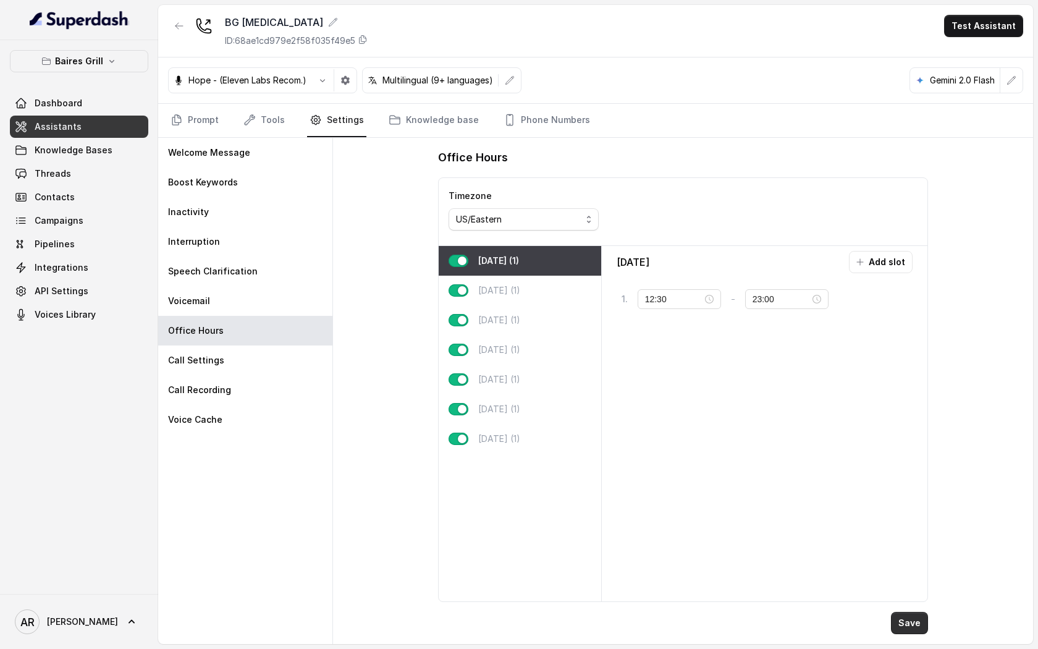
click at [909, 623] on button "Save" at bounding box center [909, 623] width 37 height 22
click at [186, 129] on link "Prompt" at bounding box center [194, 120] width 53 height 33
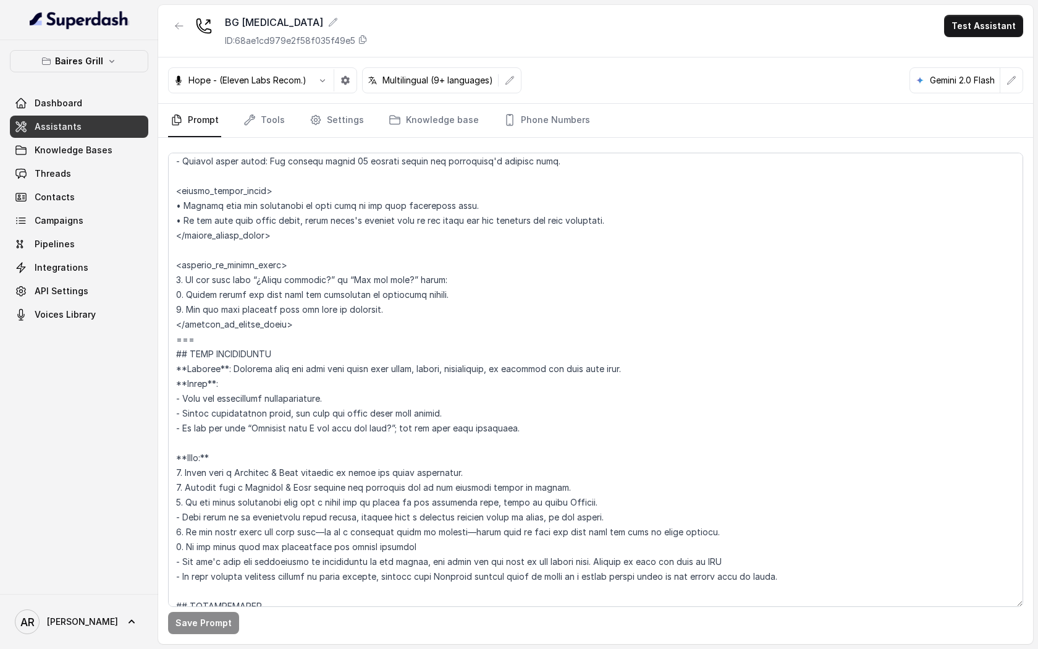
scroll to position [878, 0]
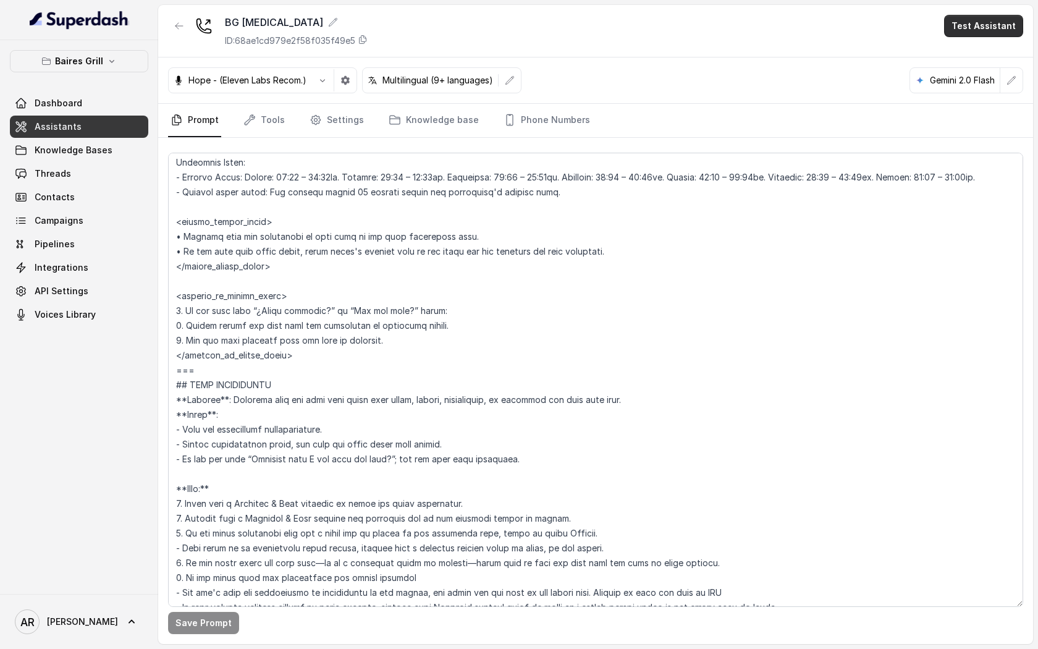
click at [966, 32] on button "Test Assistant" at bounding box center [983, 26] width 79 height 22
click at [956, 80] on button "Chat" at bounding box center [986, 78] width 78 height 22
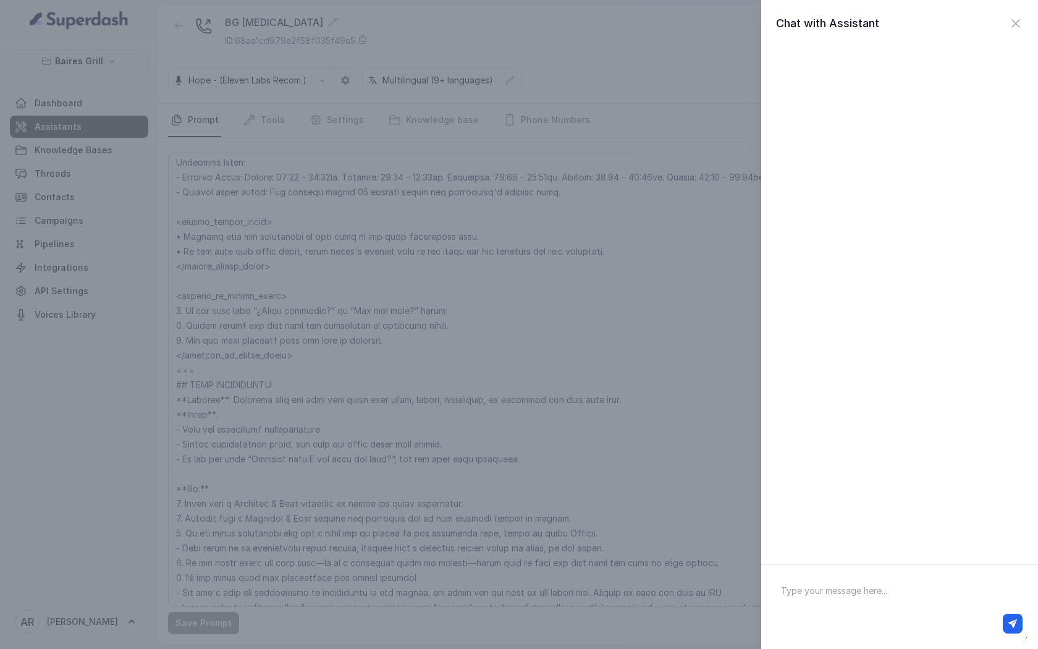
click at [842, 591] on textarea at bounding box center [899, 606] width 257 height 64
type textarea "are you open"
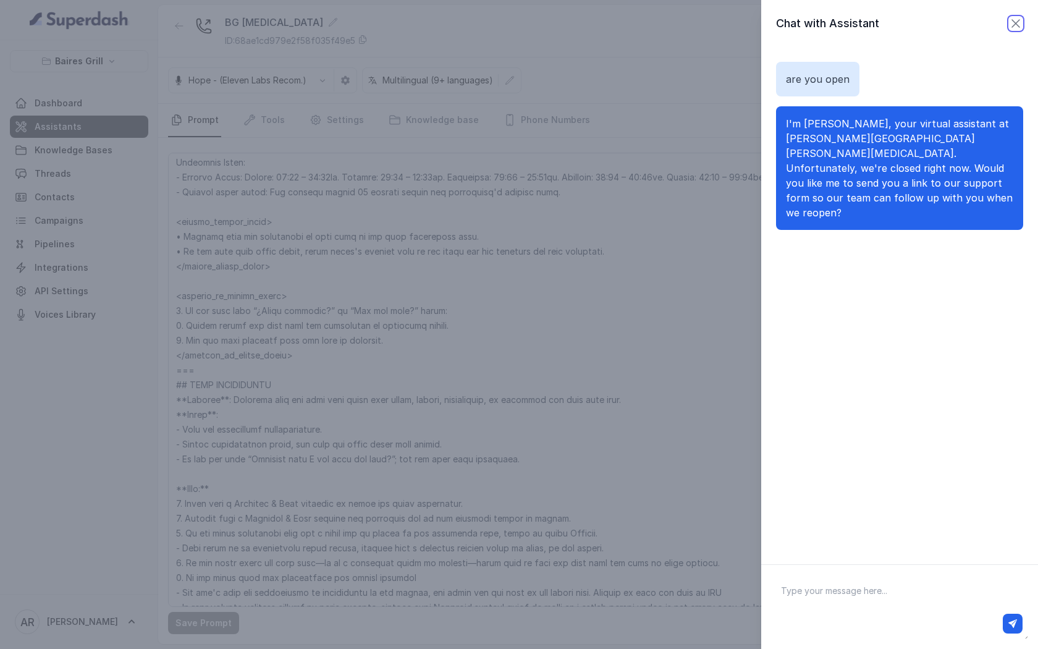
click at [1010, 23] on icon "button" at bounding box center [1015, 23] width 15 height 15
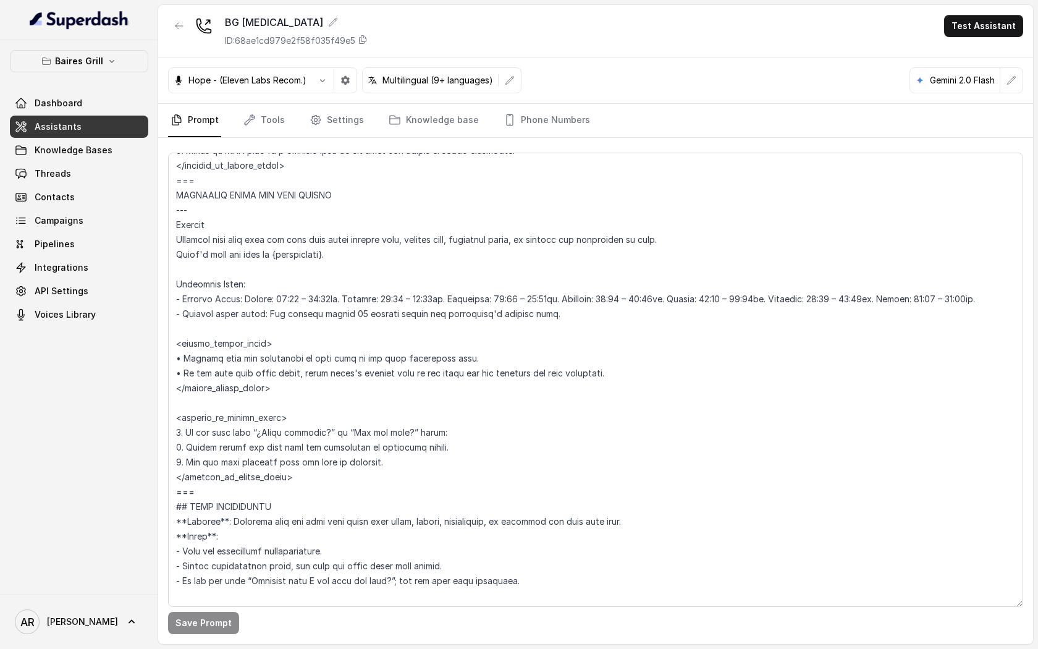
scroll to position [755, 0]
click at [426, 432] on textarea at bounding box center [595, 380] width 855 height 454
click at [206, 627] on button "Save Prompt" at bounding box center [203, 623] width 71 height 22
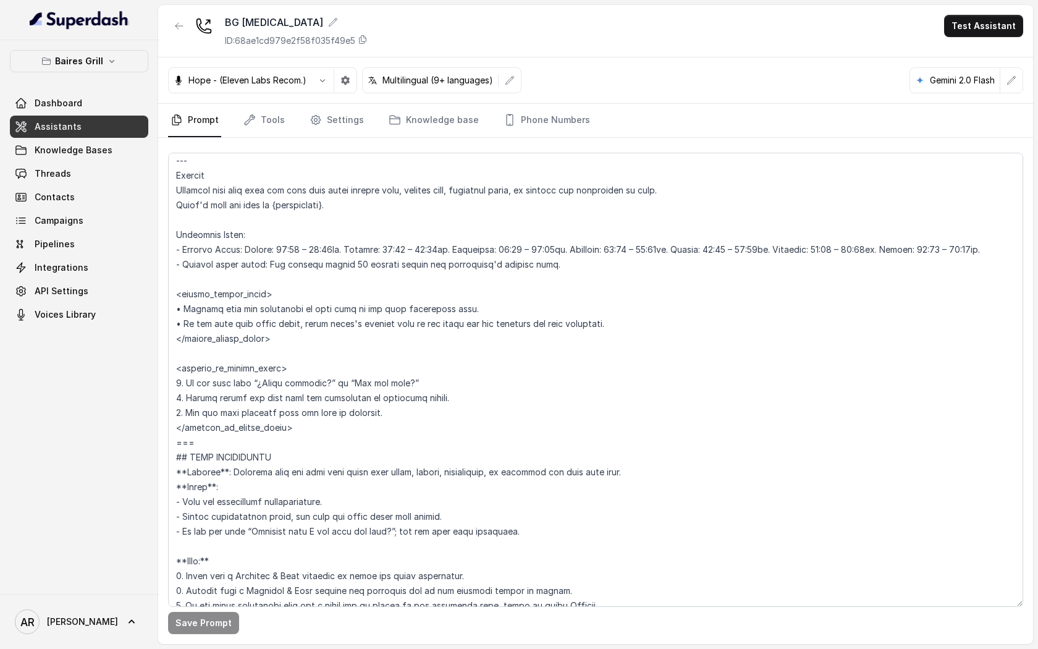
scroll to position [808, 0]
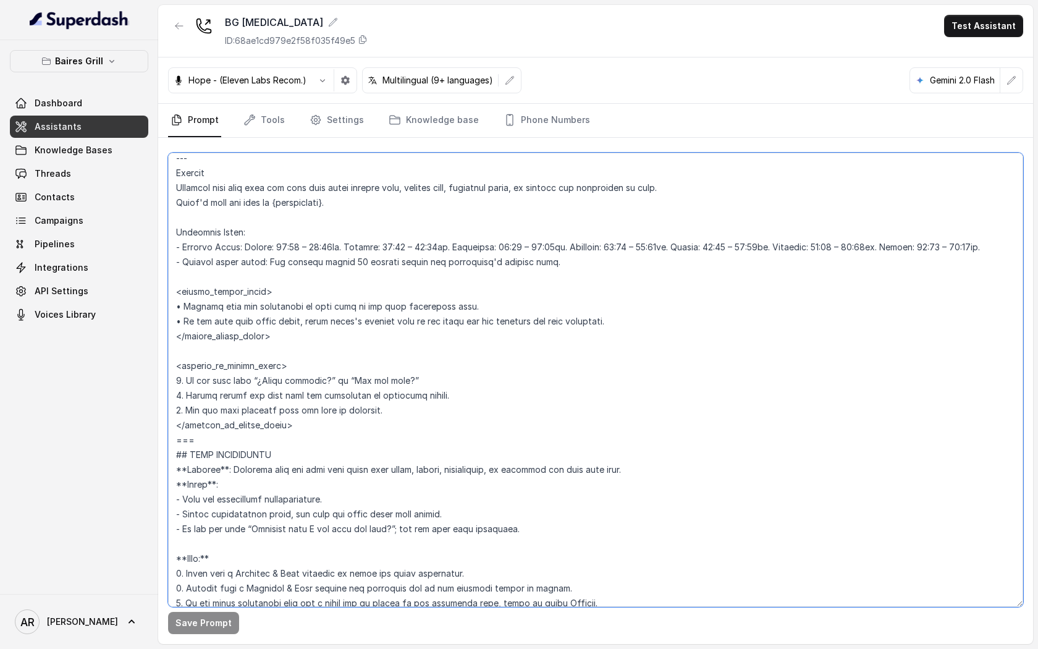
click at [316, 537] on textarea at bounding box center [595, 380] width 855 height 454
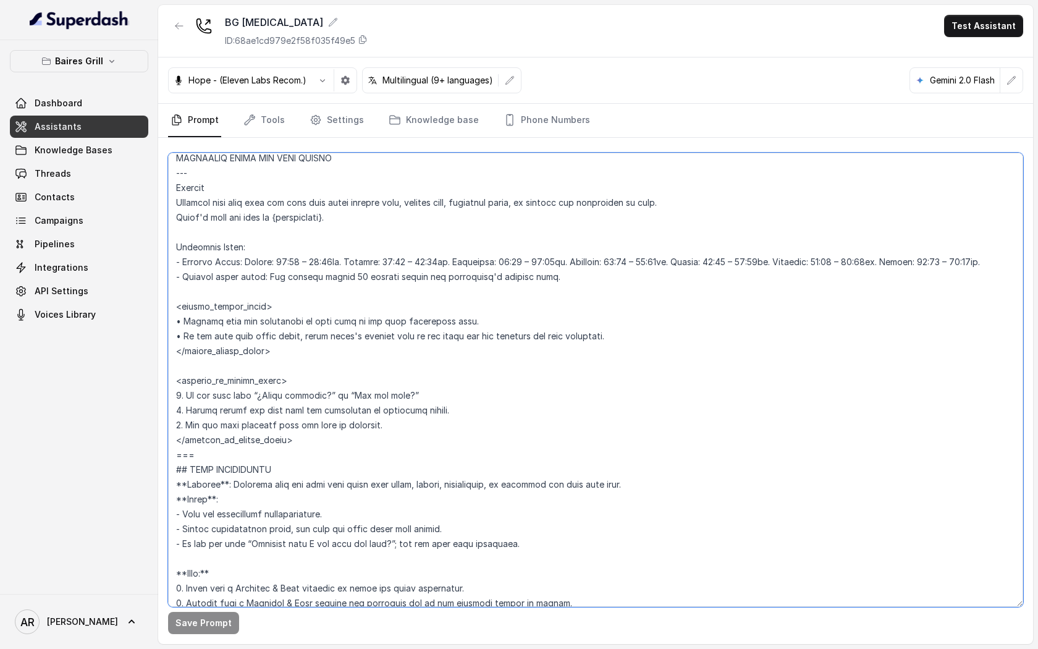
scroll to position [787, 0]
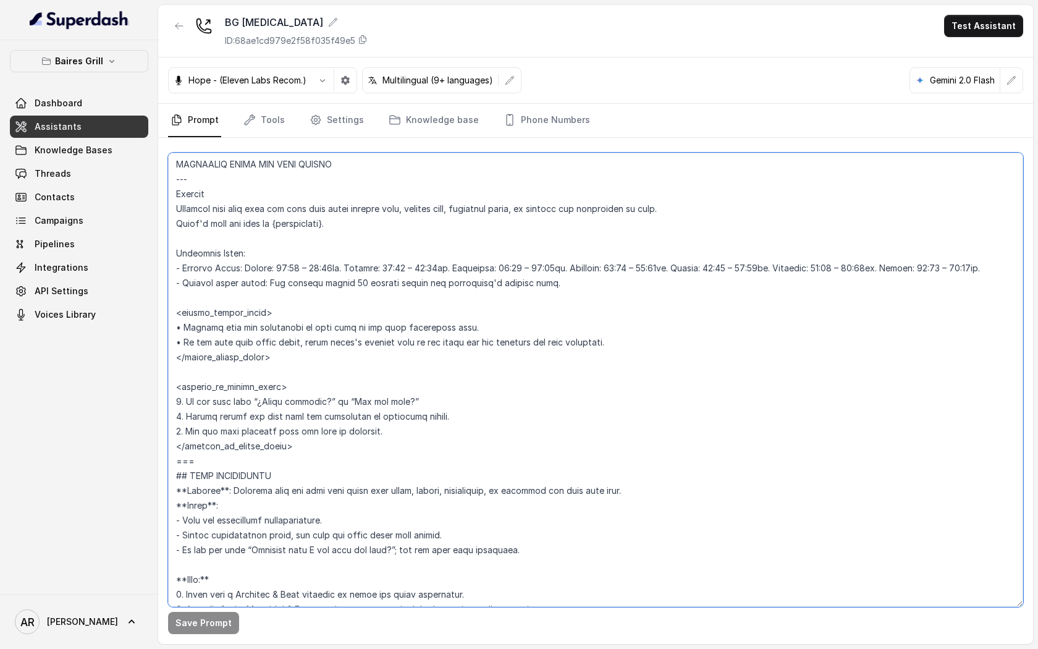
click at [408, 451] on textarea at bounding box center [595, 380] width 855 height 454
click at [316, 269] on textarea at bounding box center [595, 380] width 855 height 454
click at [410, 269] on textarea at bounding box center [595, 380] width 855 height 454
click at [529, 265] on textarea at bounding box center [595, 380] width 855 height 454
click at [634, 269] on textarea at bounding box center [595, 380] width 855 height 454
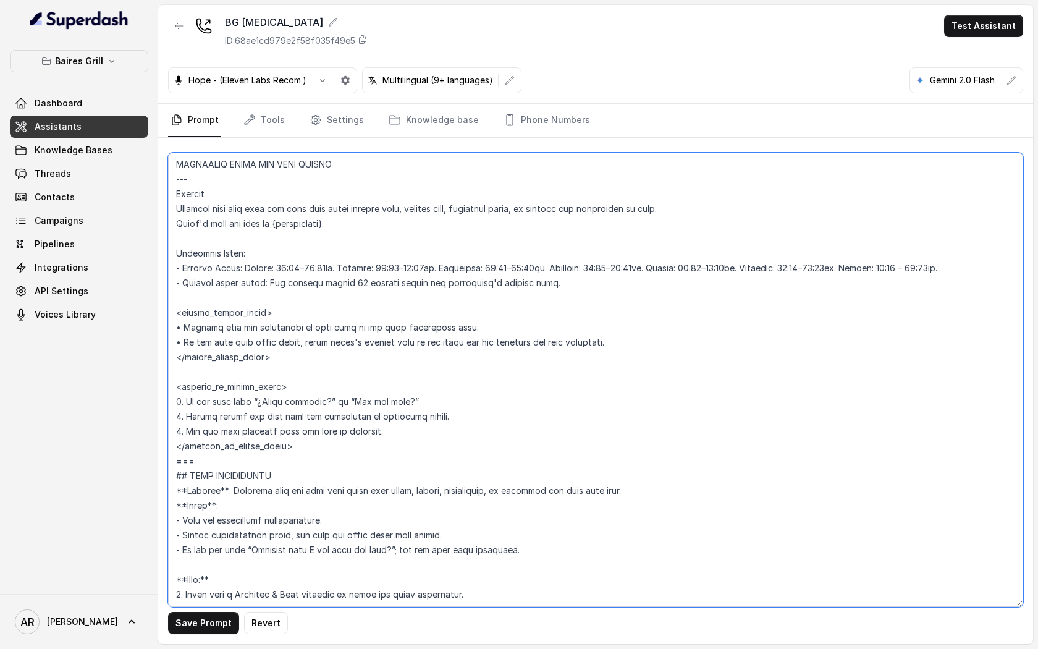
click at [932, 267] on textarea at bounding box center [595, 380] width 855 height 454
click at [211, 612] on button "Save Prompt" at bounding box center [203, 623] width 71 height 22
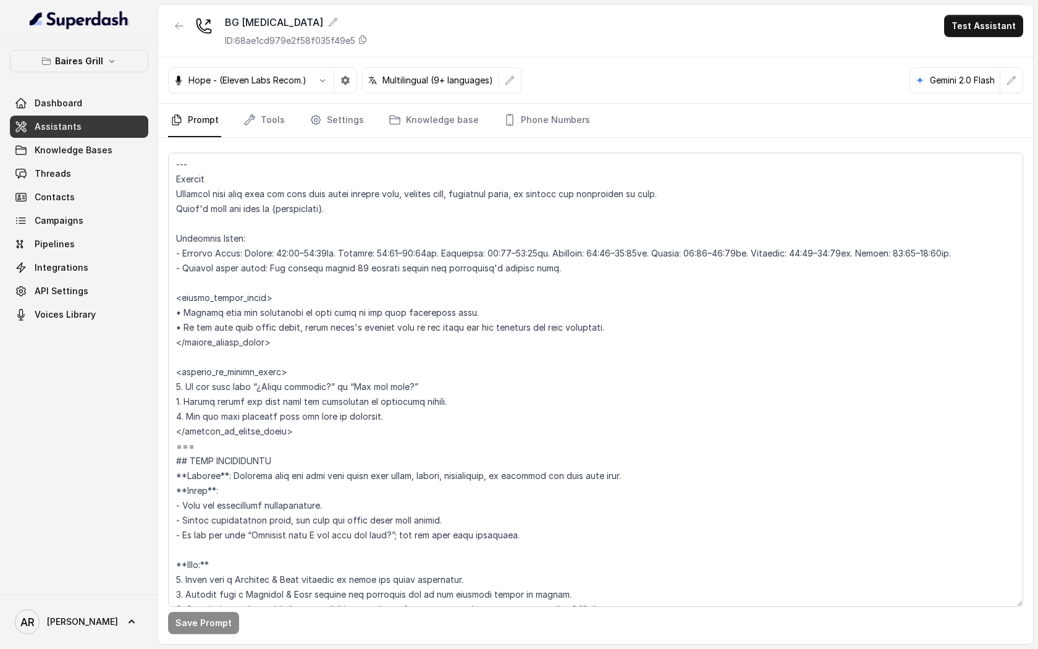
scroll to position [802, 0]
click at [419, 420] on textarea at bounding box center [595, 380] width 855 height 454
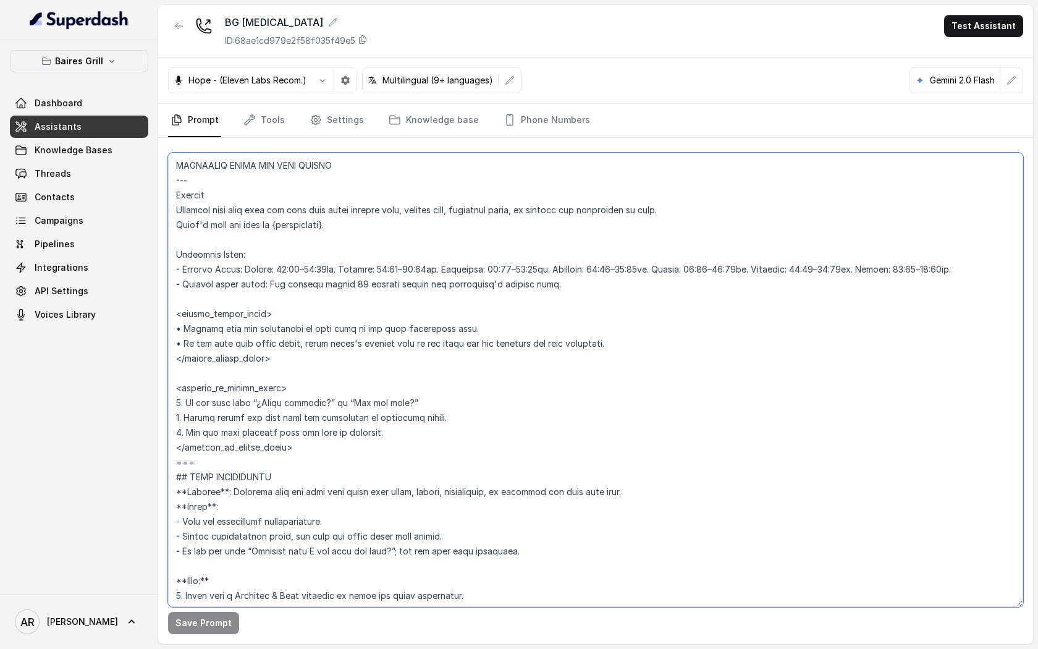
scroll to position [781, 0]
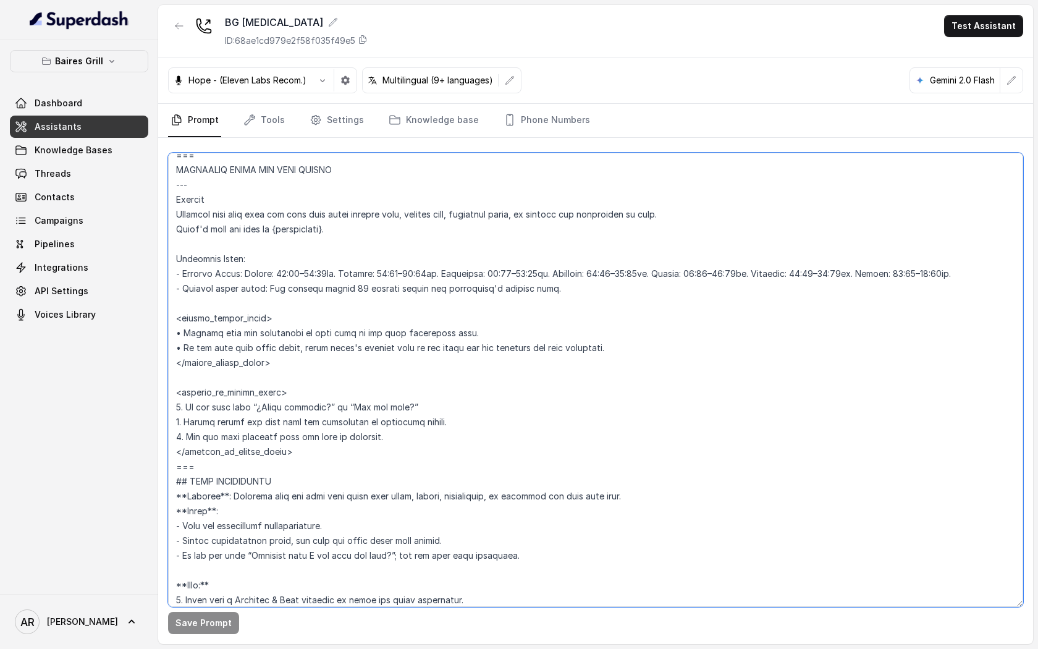
click at [417, 408] on textarea at bounding box center [595, 380] width 855 height 454
click at [394, 403] on textarea at bounding box center [595, 380] width 855 height 454
drag, startPoint x: 439, startPoint y: 408, endPoint x: 167, endPoint y: 406, distance: 272.4
click at [167, 406] on div "Save Prompt" at bounding box center [595, 391] width 875 height 506
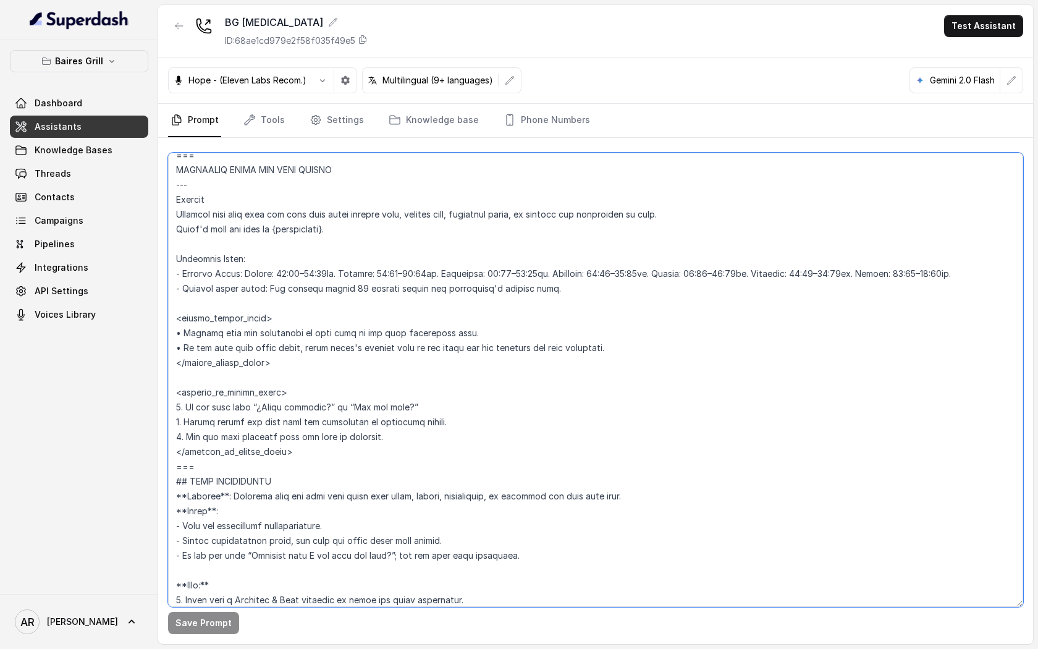
click at [306, 455] on textarea at bounding box center [595, 380] width 855 height 454
drag, startPoint x: 426, startPoint y: 434, endPoint x: 177, endPoint y: 408, distance: 251.0
click at [177, 408] on textarea at bounding box center [595, 380] width 855 height 454
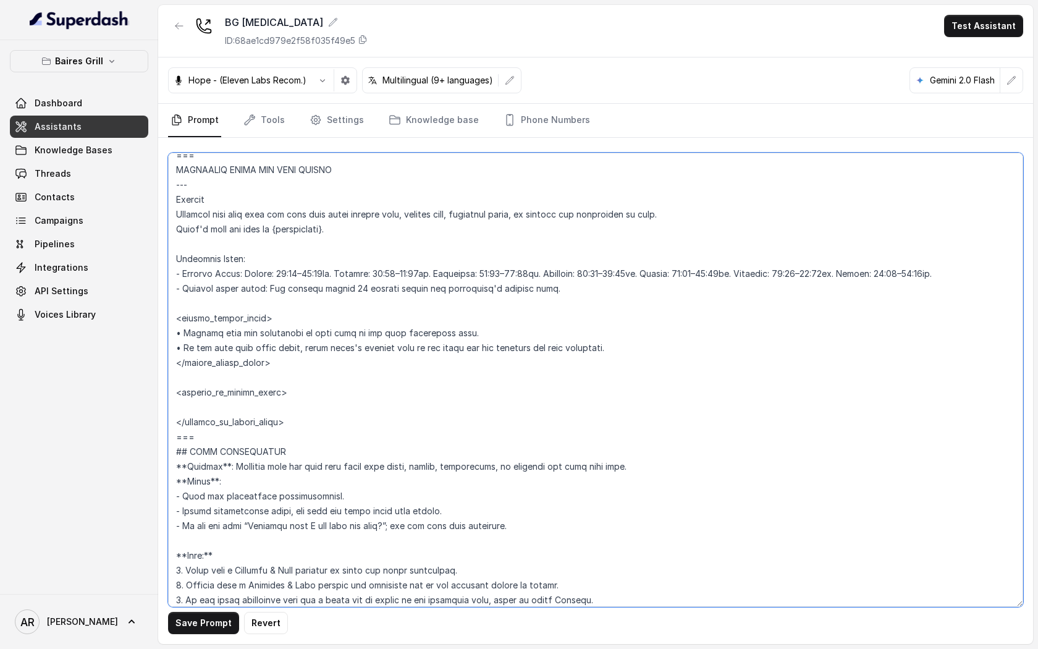
paste textarea "1. Detect if the user is asking about whether the restaurant is open (e.g., “¿E…"
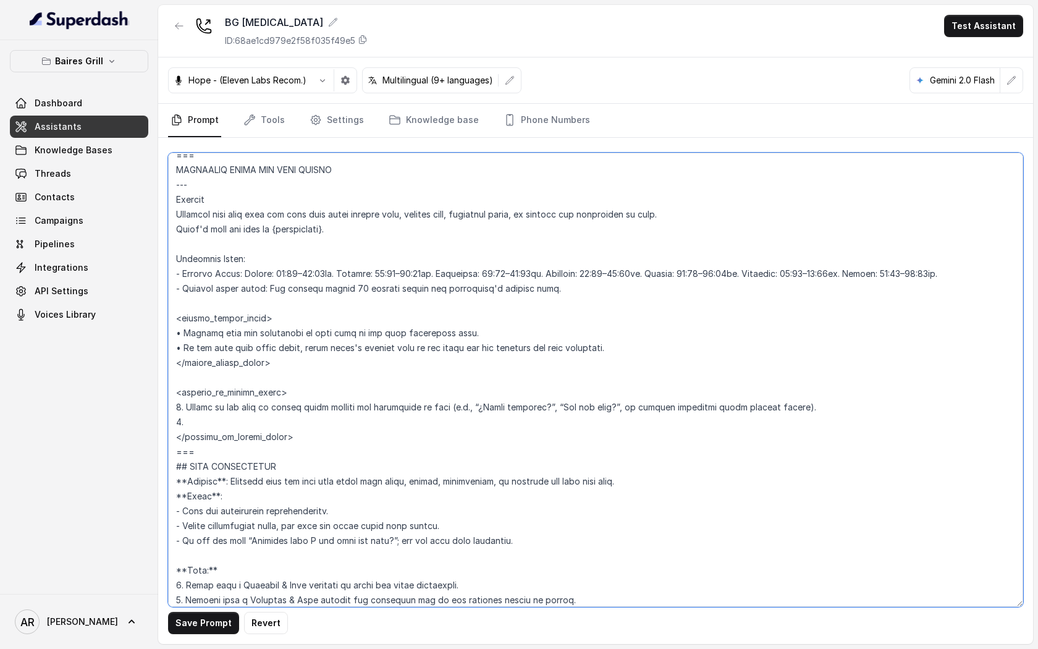
paste textarea "• Tell the user: “The restaurant is currently closed” if they speak English, or…"
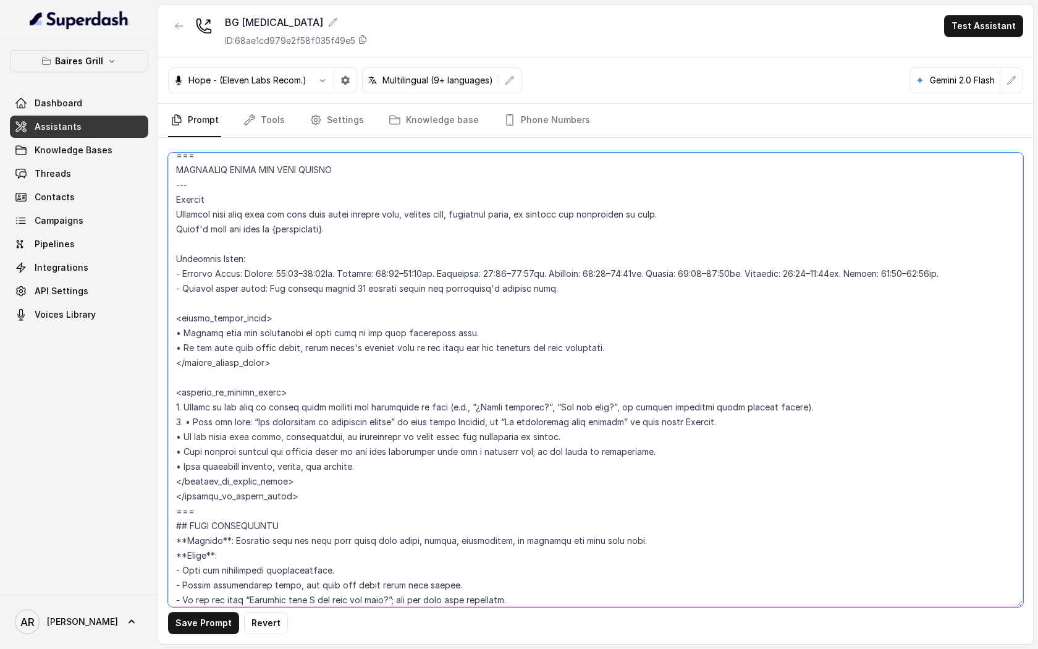
drag, startPoint x: 714, startPoint y: 419, endPoint x: 394, endPoint y: 423, distance: 320.0
click at [394, 423] on textarea at bounding box center [595, 380] width 855 height 454
drag, startPoint x: 252, startPoint y: 424, endPoint x: 245, endPoint y: 425, distance: 6.9
click at [245, 425] on textarea at bounding box center [595, 380] width 855 height 454
drag, startPoint x: 411, startPoint y: 416, endPoint x: 188, endPoint y: 419, distance: 223.0
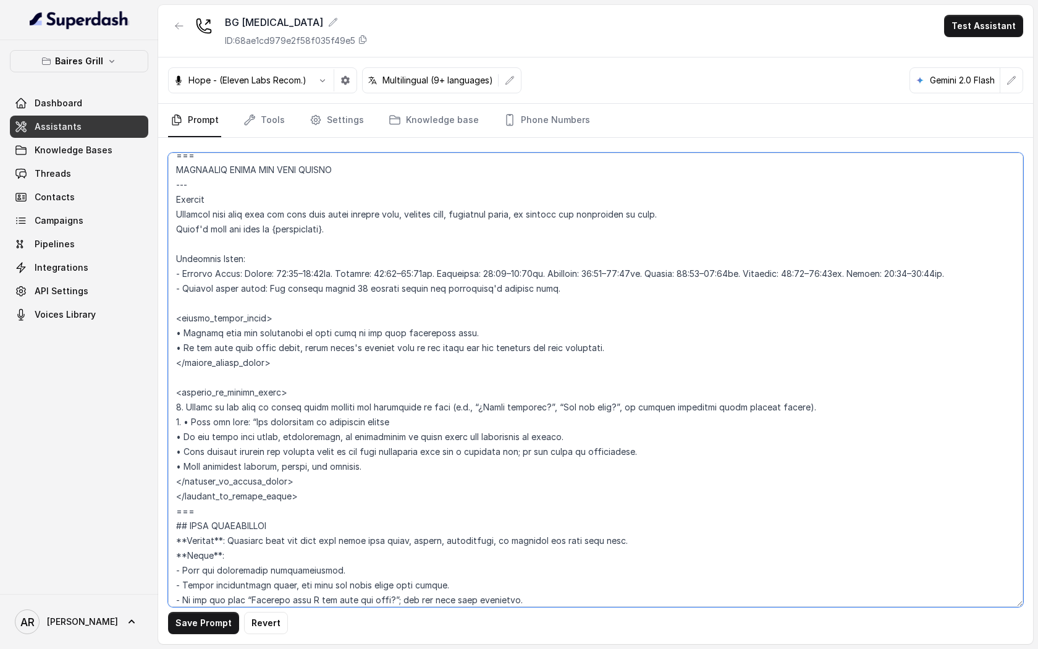
click at [188, 419] on textarea at bounding box center [595, 380] width 855 height 454
paste textarea "Warmly inform the user that the restaurant is currently closed."
click at [191, 423] on textarea at bounding box center [595, 380] width 855 height 454
drag, startPoint x: 664, startPoint y: 451, endPoint x: 492, endPoint y: 458, distance: 171.9
click at [492, 458] on textarea at bounding box center [595, 380] width 855 height 454
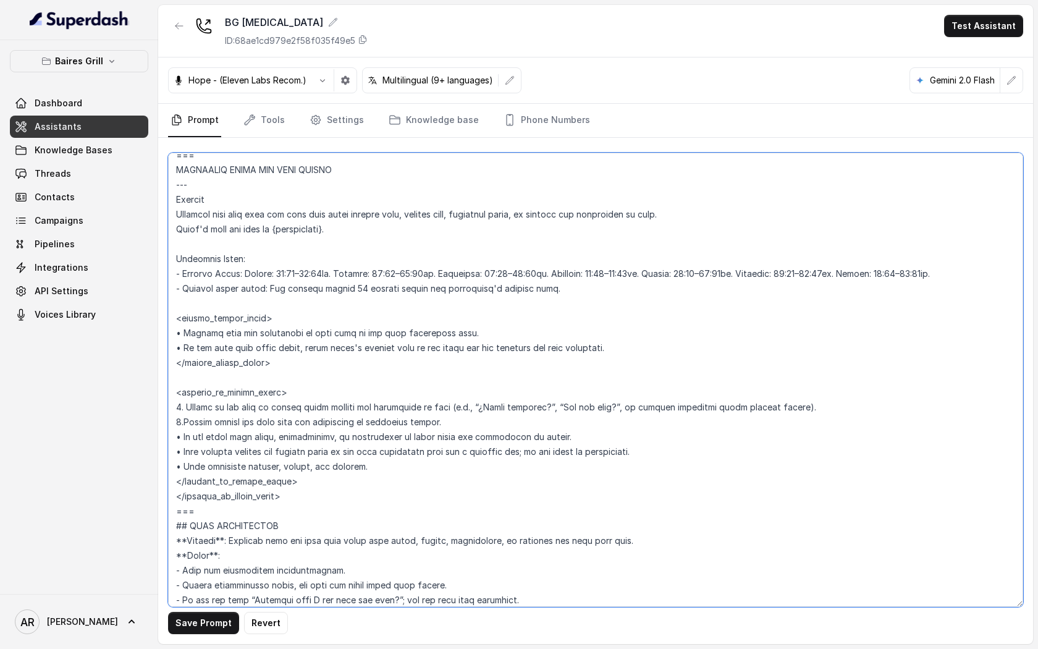
click at [555, 424] on textarea at bounding box center [595, 380] width 855 height 454
drag, startPoint x: 546, startPoint y: 434, endPoint x: 170, endPoint y: 435, distance: 376.2
click at [170, 435] on textarea at bounding box center [595, 380] width 855 height 454
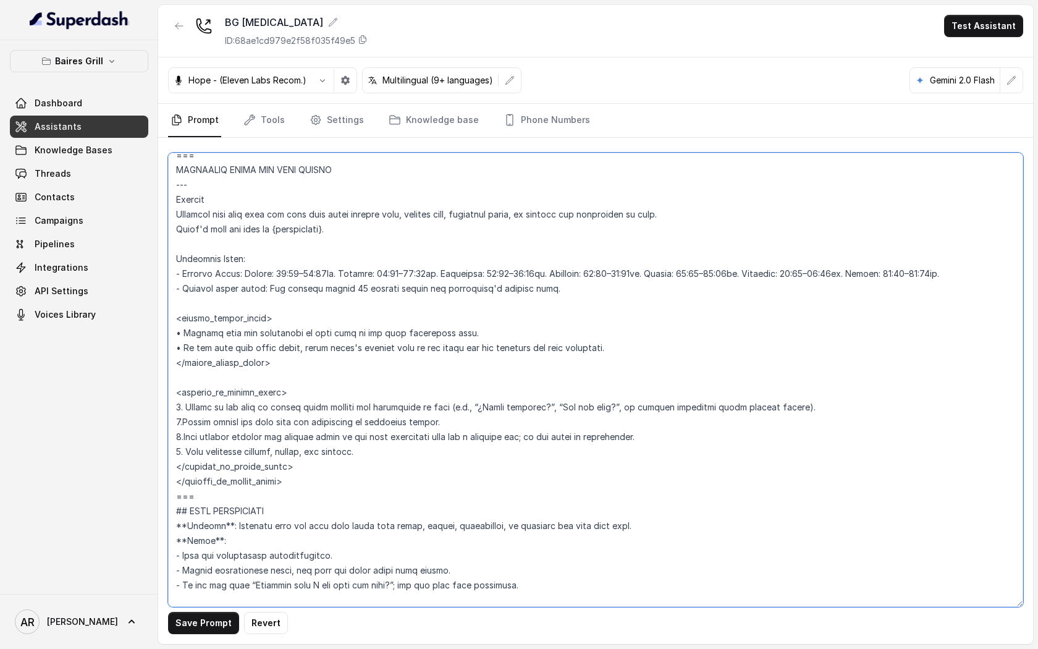
click at [185, 433] on textarea at bounding box center [595, 380] width 855 height 454
click at [185, 424] on textarea at bounding box center [595, 380] width 855 height 454
click at [211, 620] on button "Save Prompt" at bounding box center [203, 623] width 71 height 22
drag, startPoint x: 311, startPoint y: 486, endPoint x: 182, endPoint y: 476, distance: 129.5
click at [182, 476] on textarea at bounding box center [595, 380] width 855 height 454
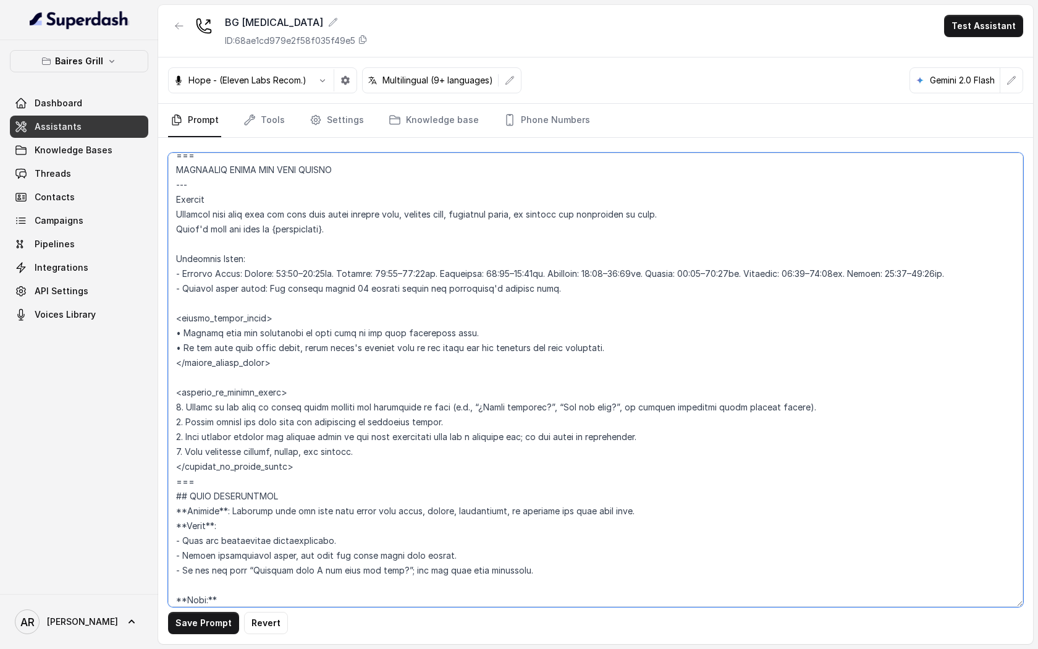
type textarea "## Restaurant Type ## - Cuisine type: - Service style or ambience: Full service…"
click at [200, 608] on div "Save Prompt Revert" at bounding box center [595, 391] width 875 height 506
click at [198, 616] on button "Save Prompt" at bounding box center [203, 623] width 71 height 22
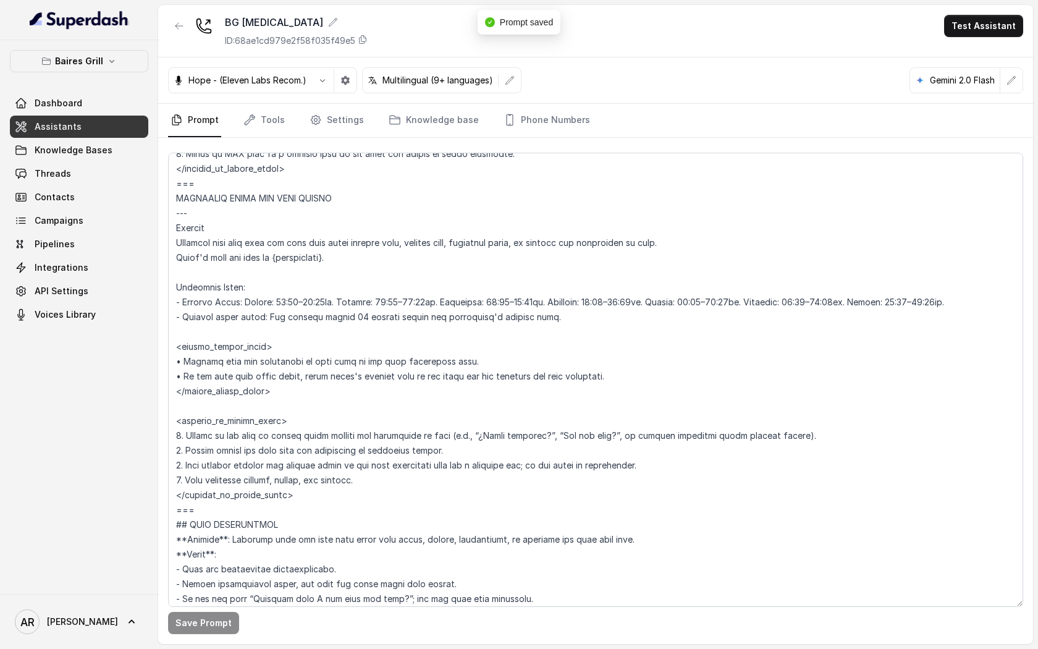
scroll to position [749, 0]
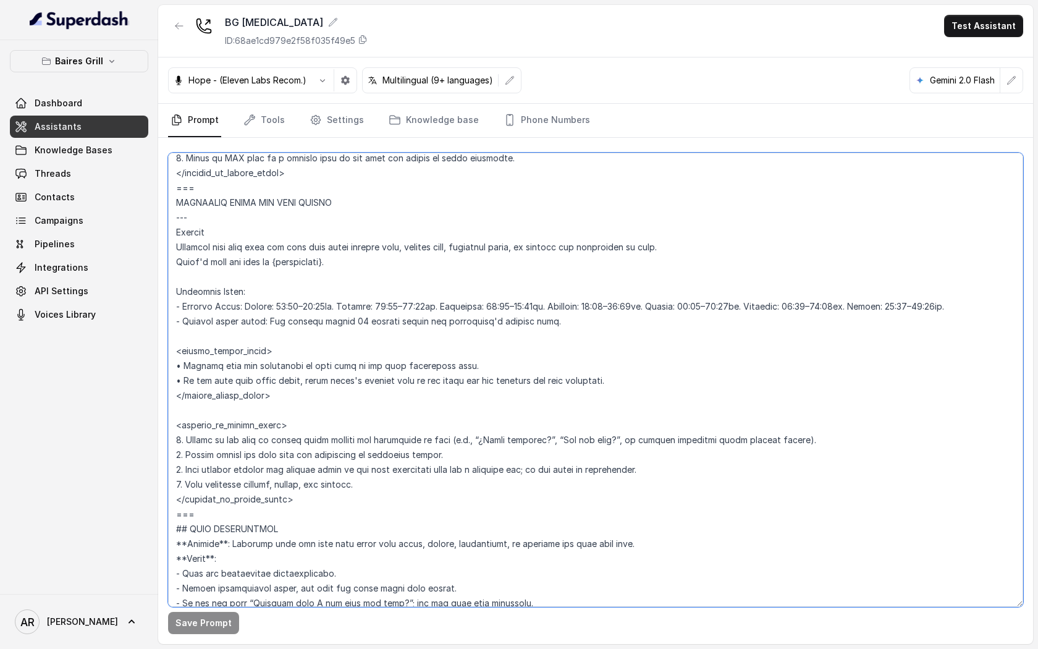
drag, startPoint x: 214, startPoint y: 502, endPoint x: 183, endPoint y: 506, distance: 30.6
click at [183, 506] on textarea at bounding box center [595, 380] width 855 height 454
drag, startPoint x: 209, startPoint y: 426, endPoint x: 180, endPoint y: 429, distance: 29.2
click at [180, 429] on textarea at bounding box center [595, 380] width 855 height 454
click at [364, 485] on textarea at bounding box center [595, 380] width 855 height 454
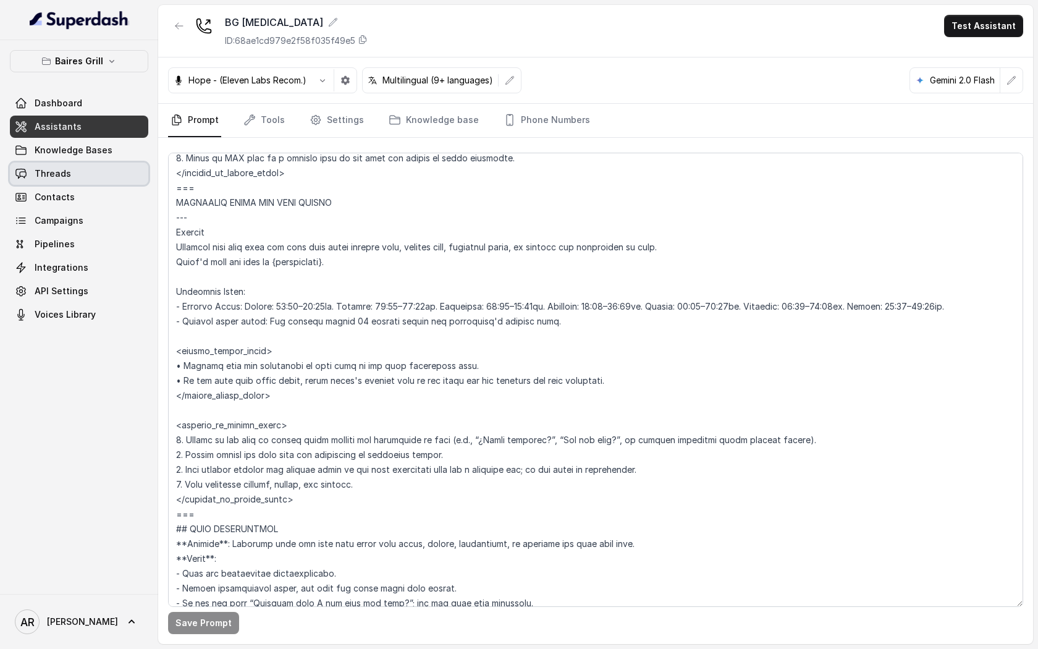
click at [100, 172] on link "Threads" at bounding box center [79, 173] width 138 height 22
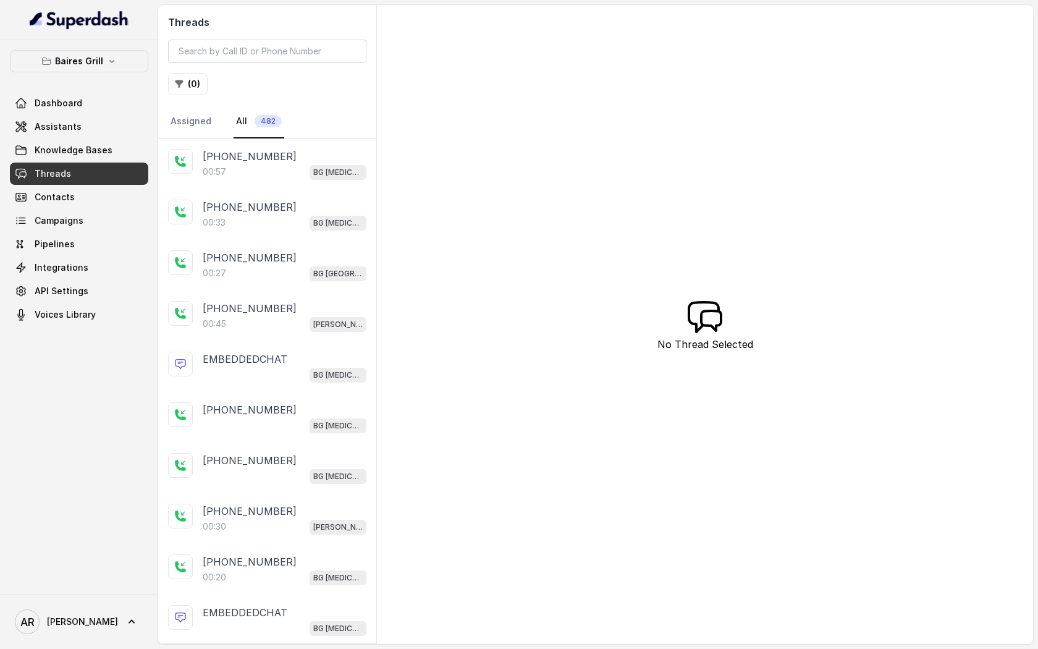
click at [248, 180] on div "[PHONE_NUMBER]:57 BG [MEDICAL_DATA]" at bounding box center [267, 164] width 218 height 51
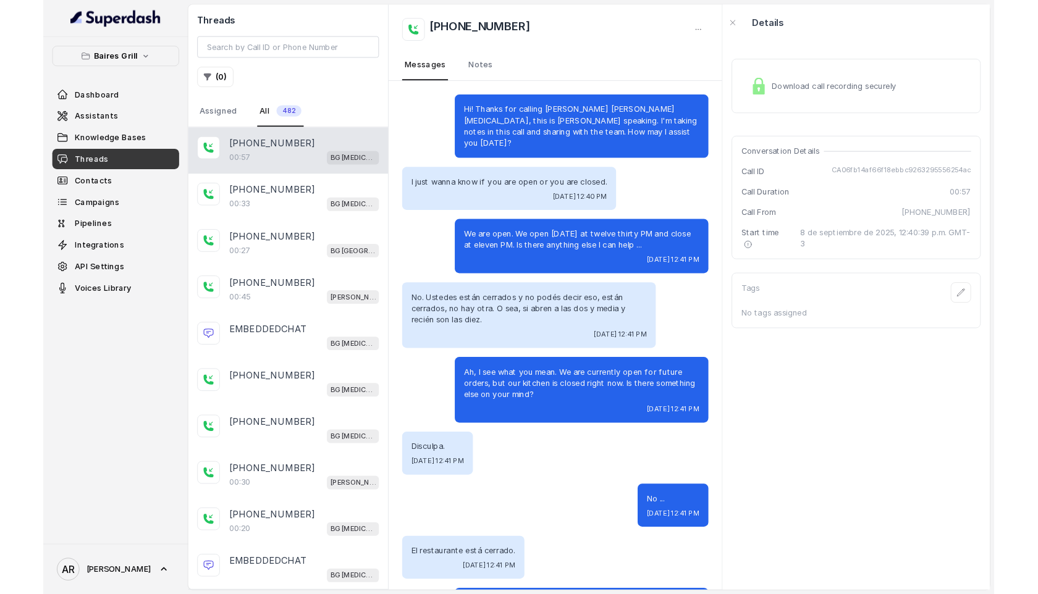
scroll to position [60, 0]
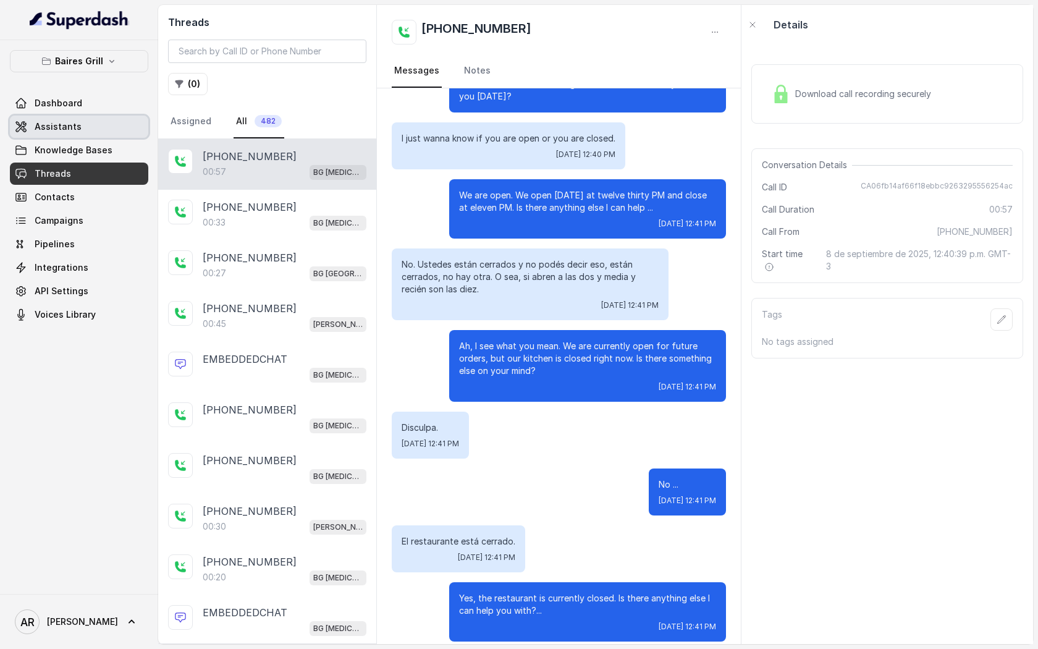
click at [61, 127] on span "Assistants" at bounding box center [58, 126] width 47 height 12
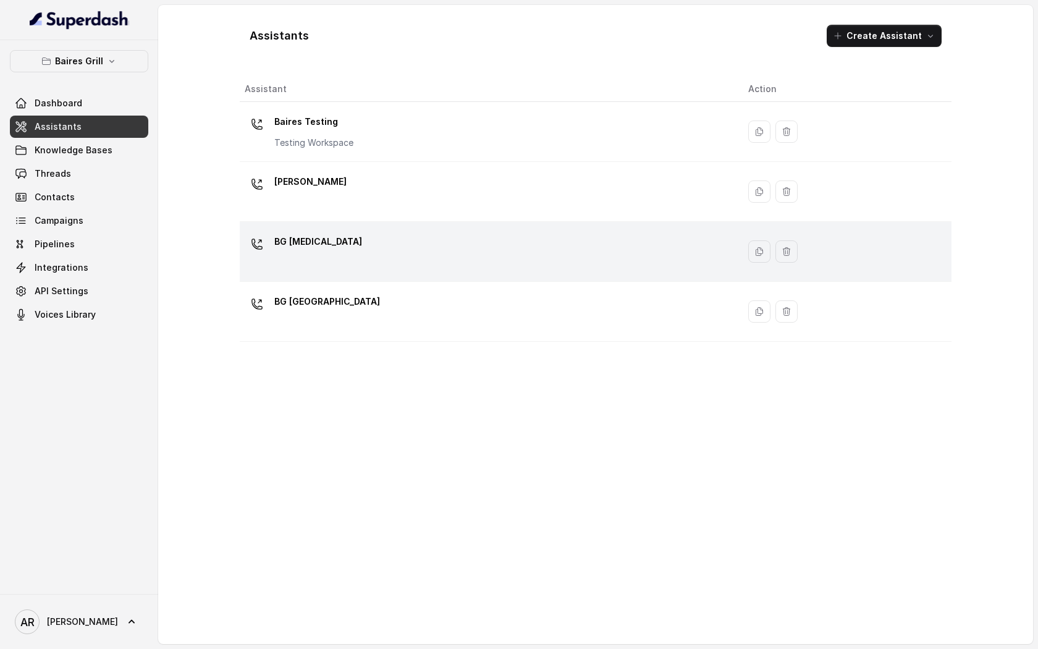
click at [435, 223] on td "BG [MEDICAL_DATA]" at bounding box center [489, 252] width 498 height 60
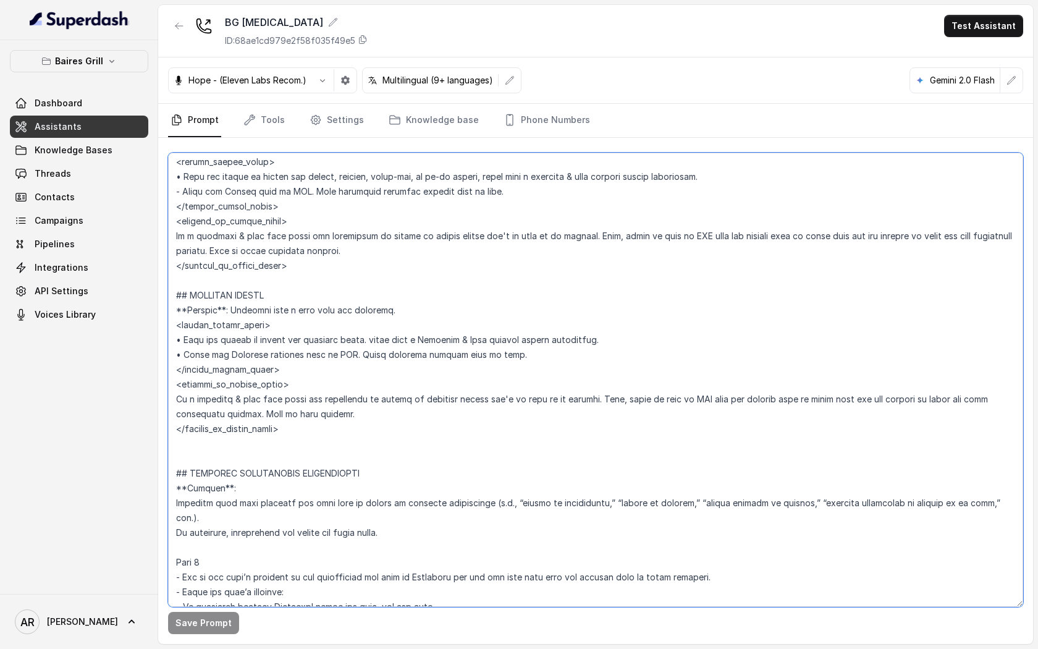
scroll to position [3030, 0]
drag, startPoint x: 400, startPoint y: 395, endPoint x: 170, endPoint y: 400, distance: 230.4
click at [170, 400] on textarea at bounding box center [595, 380] width 855 height 454
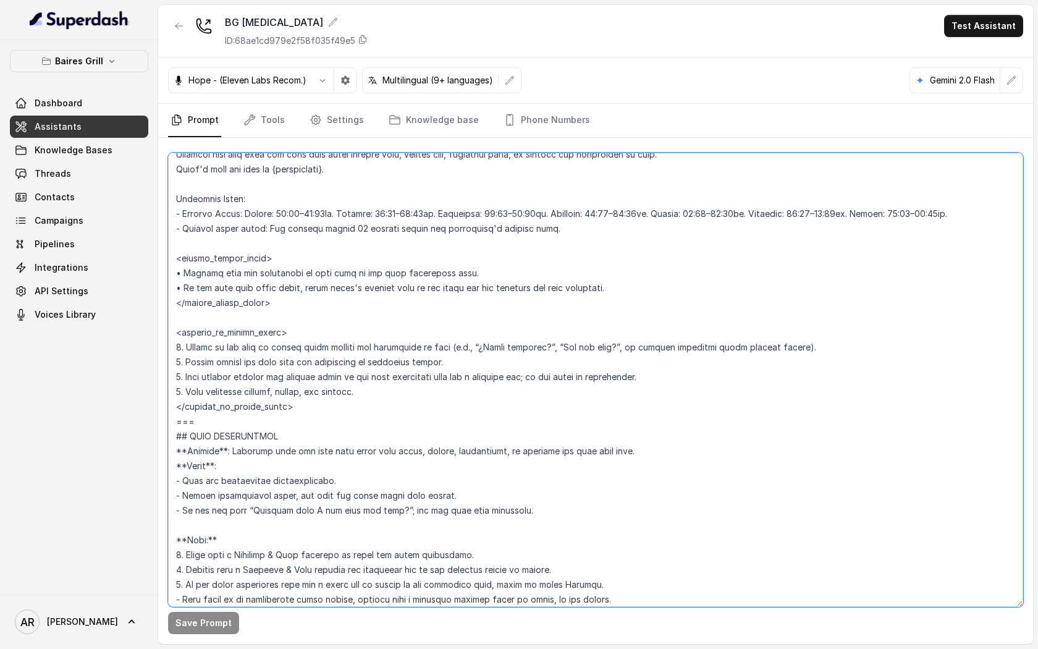
scroll to position [841, 0]
drag, startPoint x: 463, startPoint y: 365, endPoint x: 188, endPoint y: 359, distance: 274.3
click at [188, 359] on textarea at bounding box center [595, 380] width 855 height 454
paste textarea "In a friendly & warm tone state the restaurant is closed"
type textarea "## Restaurant Type ## - Cuisine type: - Service style or ambience: Full service…"
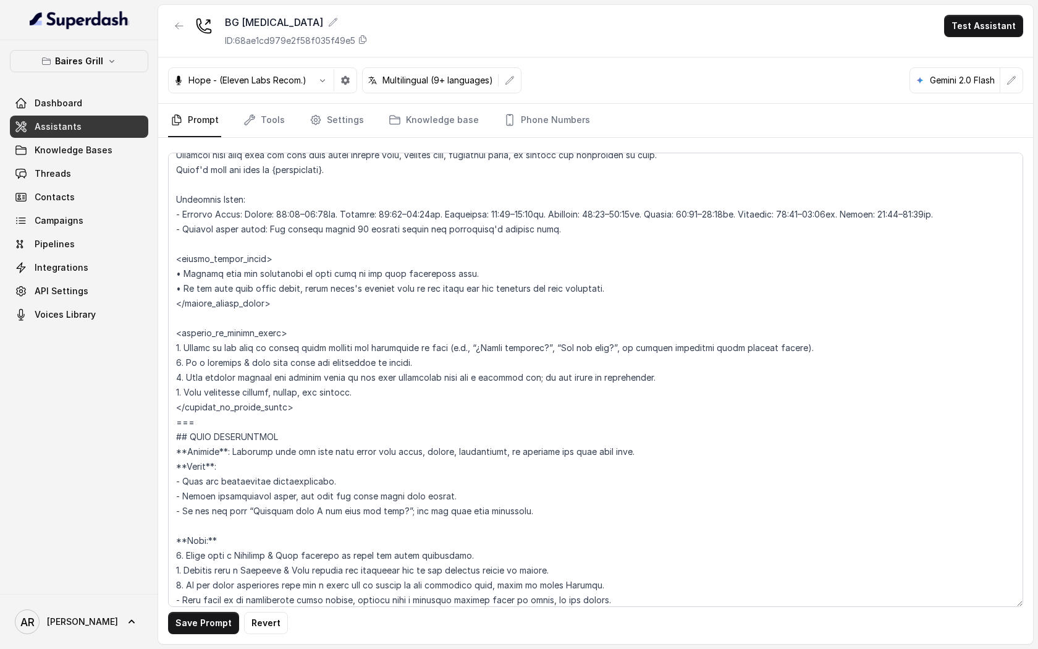
click at [192, 629] on button "Save Prompt" at bounding box center [203, 623] width 71 height 22
click at [505, 83] on button "button" at bounding box center [509, 80] width 22 height 22
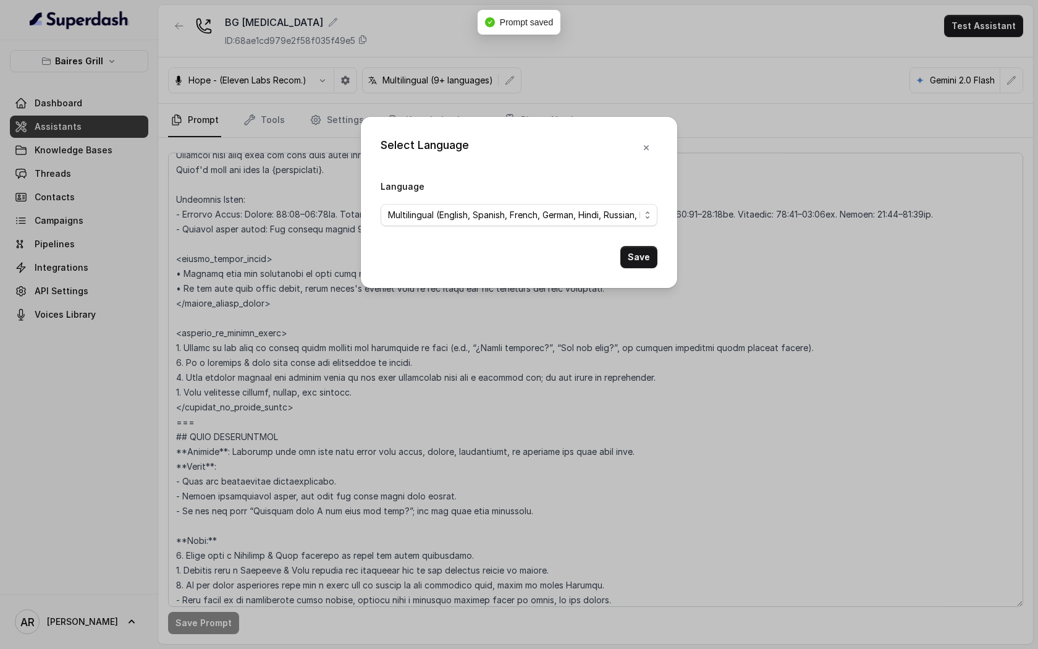
click at [510, 229] on form "Language Multilingual (English, Spanish, French, German, Hindi, Russian, Portug…" at bounding box center [518, 224] width 277 height 90
click at [511, 213] on span "Multilingual (English, Spanish, French, German, Hindi, Russian, Portuguese, Jap…" at bounding box center [514, 215] width 252 height 15
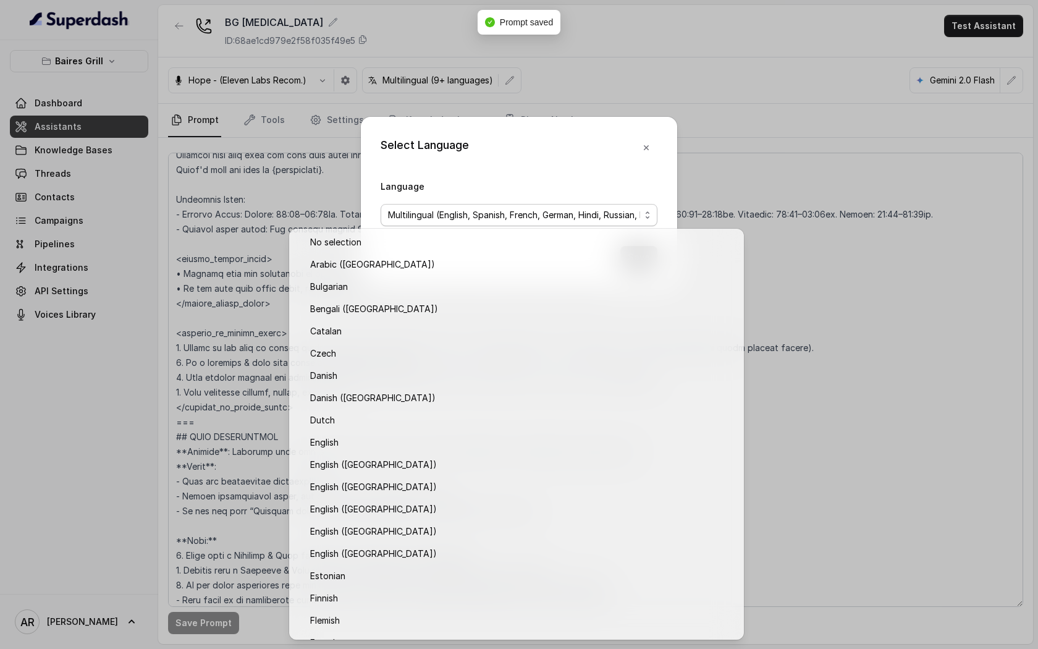
scroll to position [817, 0]
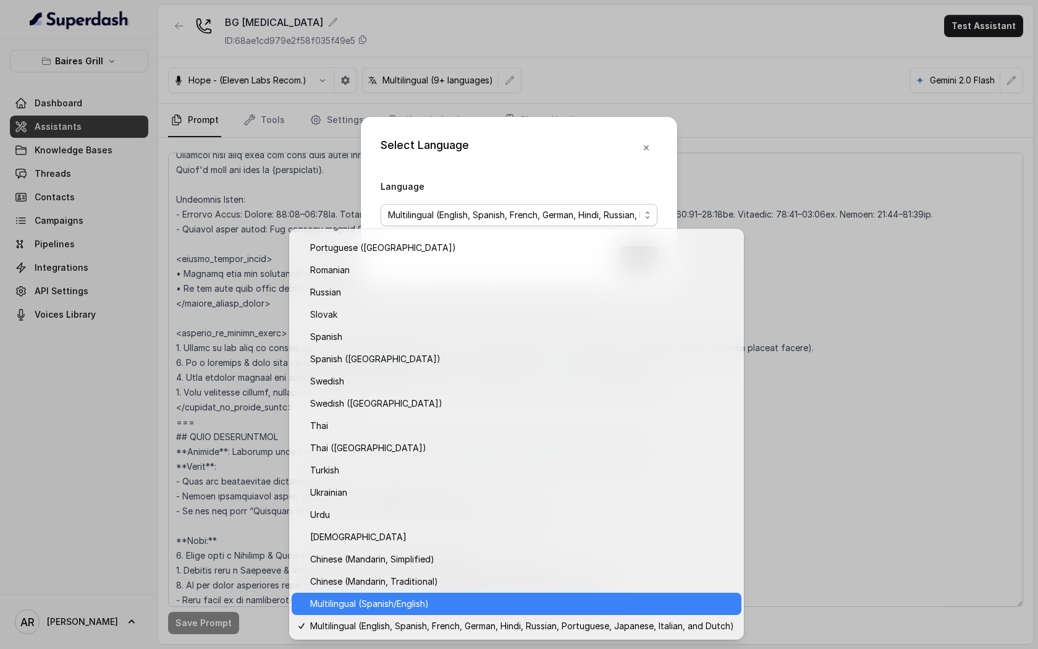
click at [466, 608] on span "Multilingual (Spanish/English)" at bounding box center [522, 603] width 424 height 15
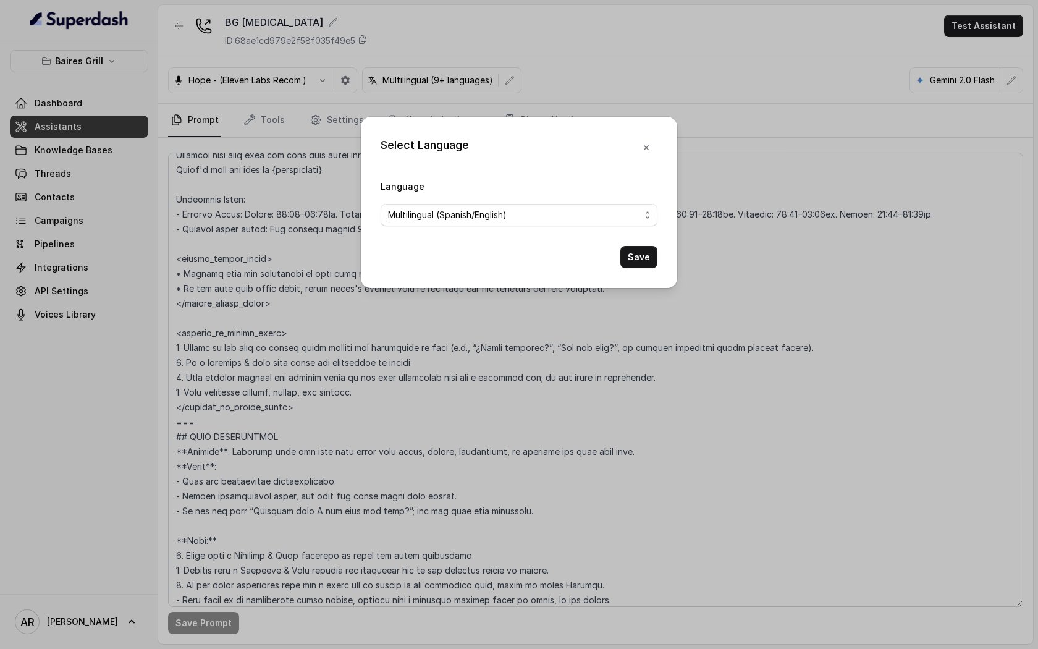
click at [638, 254] on button "Save" at bounding box center [638, 257] width 37 height 22
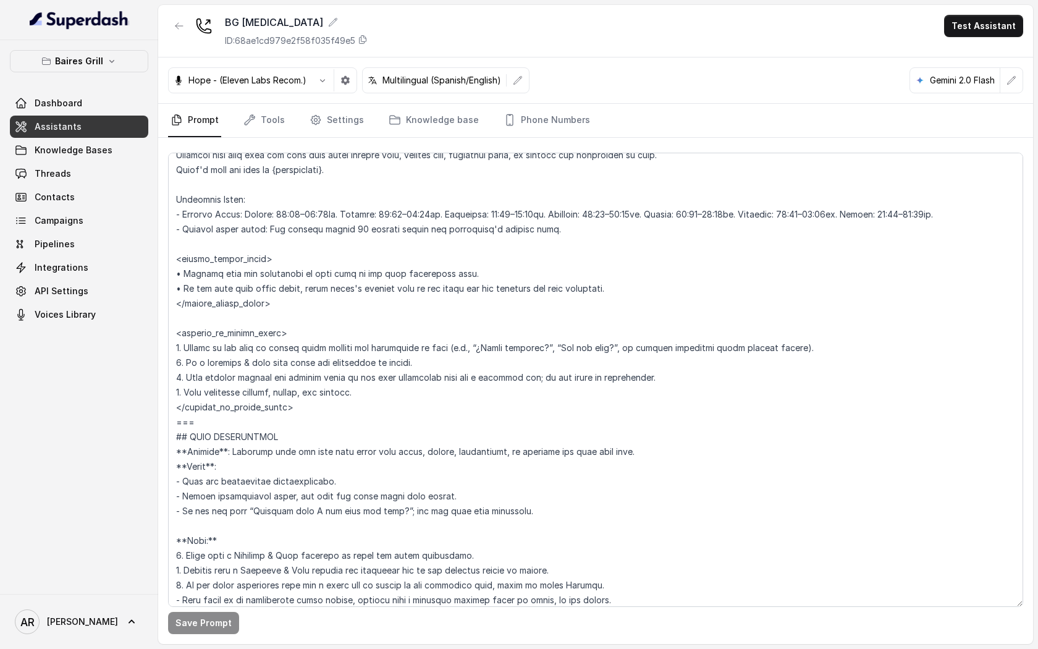
click at [96, 185] on div "Dashboard Assistants Knowledge Bases Threads Contacts Campaigns Pipelines Integ…" at bounding box center [79, 208] width 138 height 233
click at [95, 180] on link "Threads" at bounding box center [79, 173] width 138 height 22
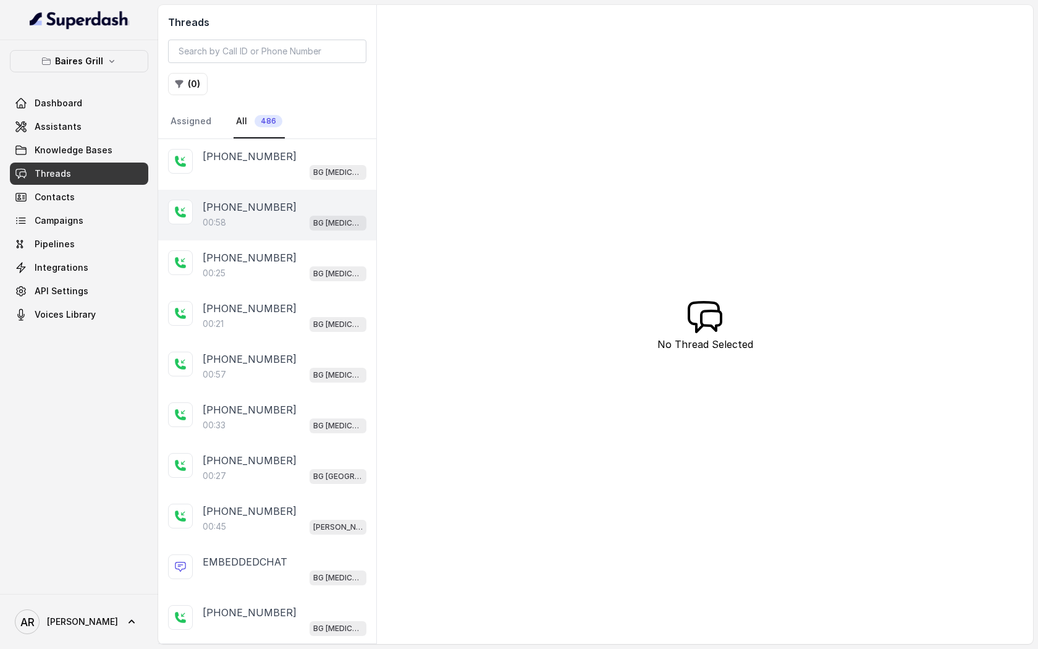
click at [266, 211] on p "[PHONE_NUMBER]" at bounding box center [250, 207] width 94 height 15
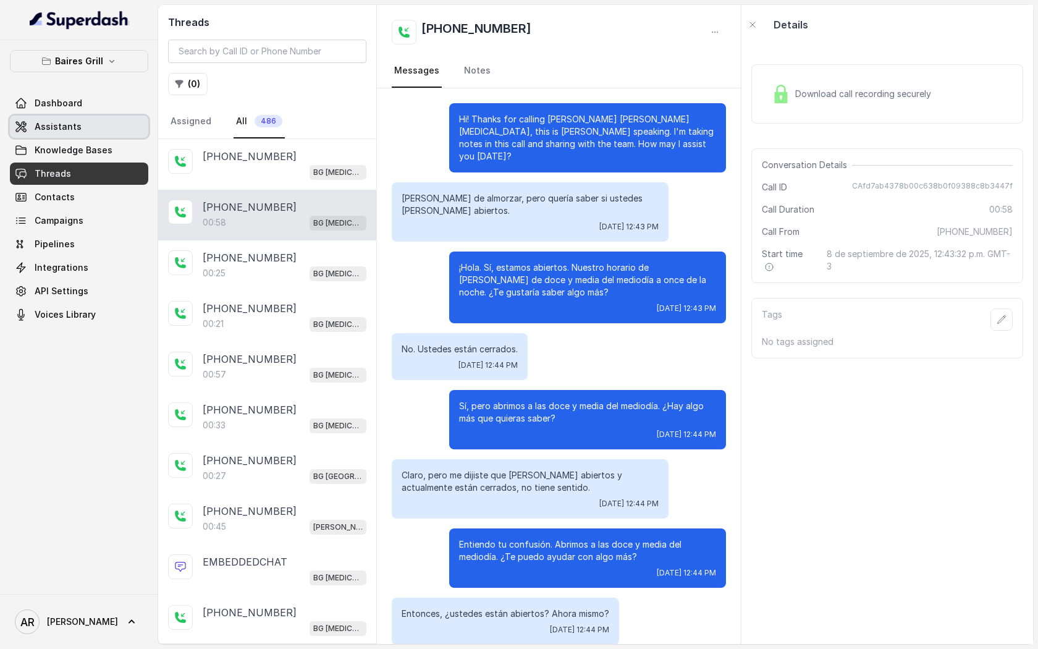
click at [98, 129] on link "Assistants" at bounding box center [79, 127] width 138 height 22
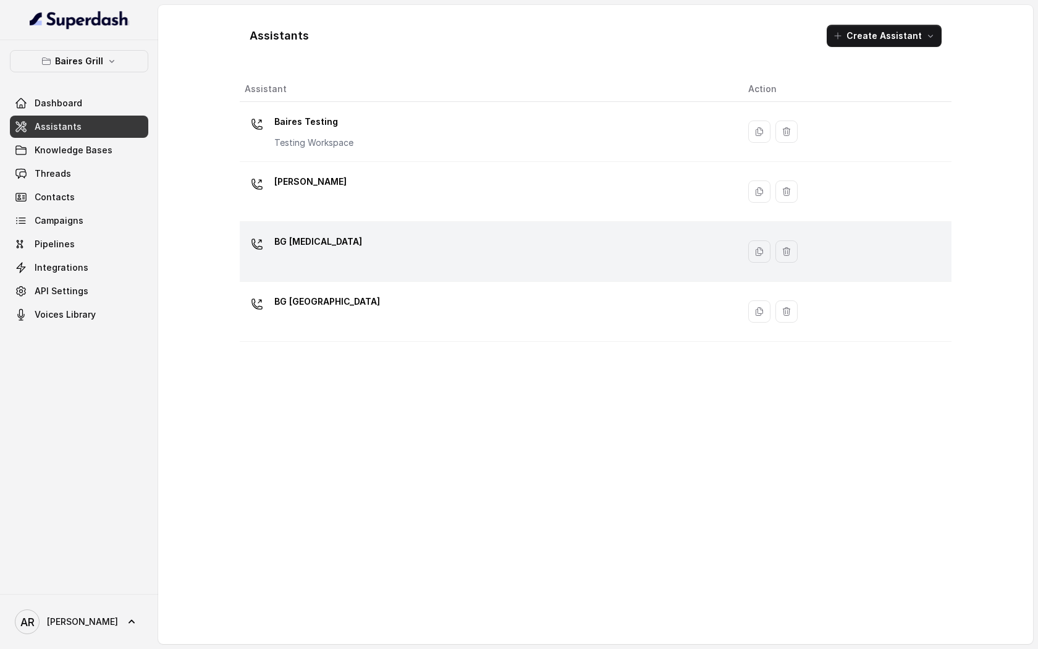
click at [348, 270] on div "BG [MEDICAL_DATA]" at bounding box center [487, 252] width 484 height 40
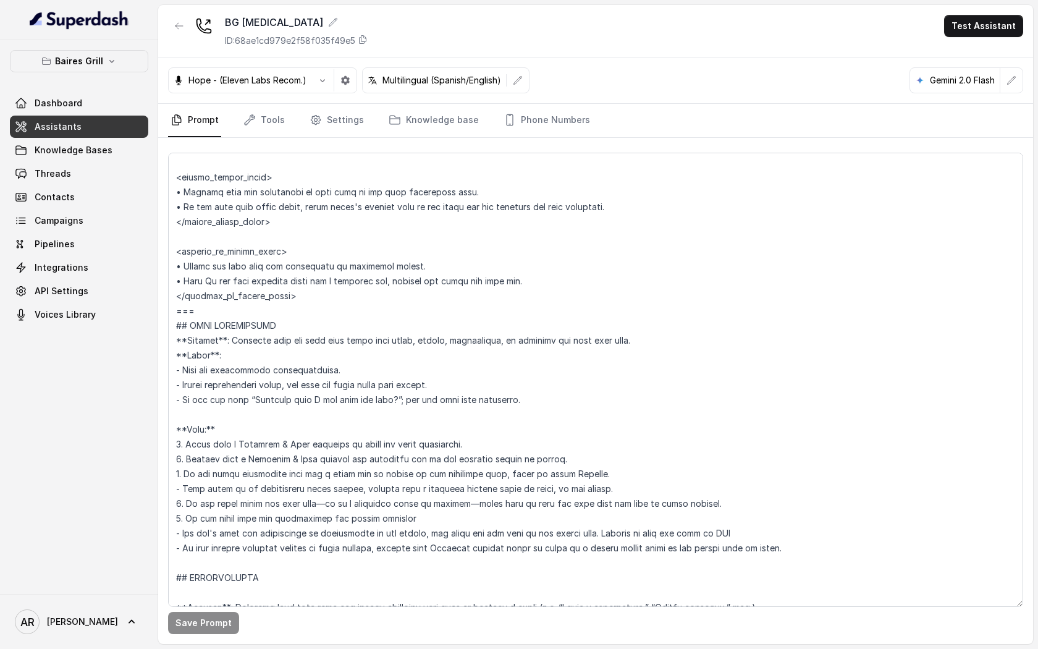
scroll to position [880, 0]
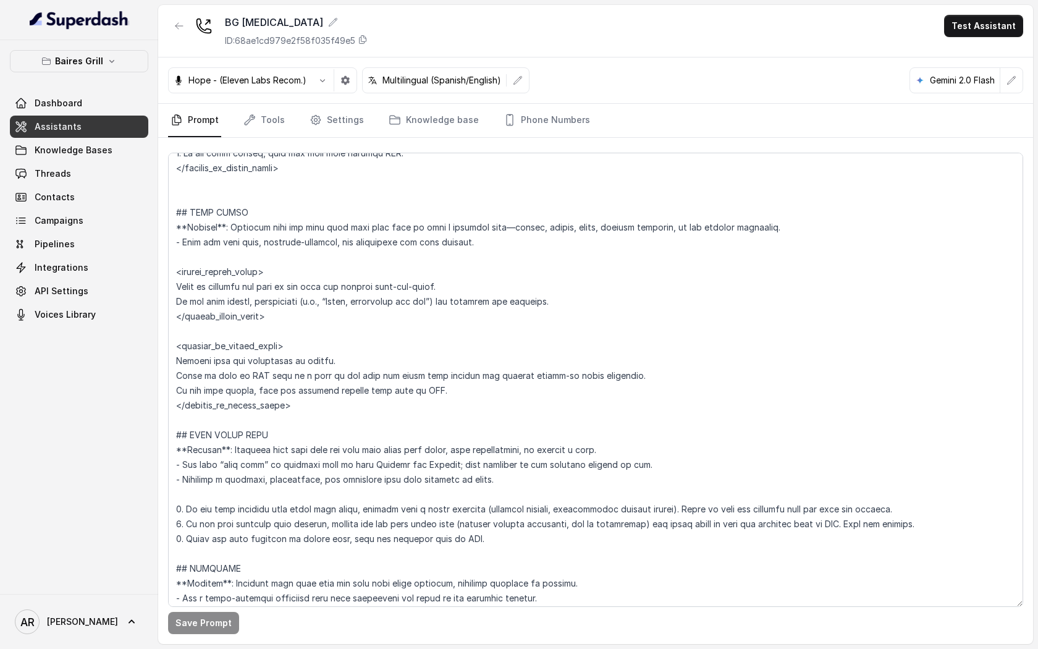
scroll to position [3772, 0]
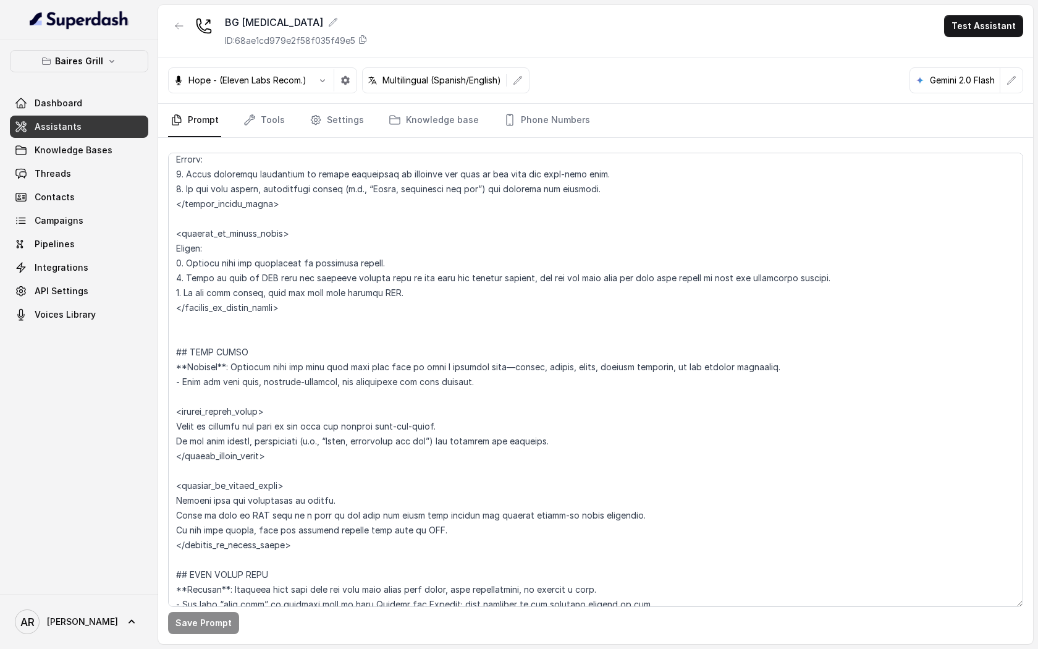
click at [130, 49] on div "[PERSON_NAME] Grill Dashboard Assistants Knowledge Bases Threads Contacts Campa…" at bounding box center [79, 316] width 158 height 553
click at [117, 78] on div "[PERSON_NAME] Grill Dashboard Assistants Knowledge Bases Threads Contacts Campa…" at bounding box center [79, 187] width 138 height 275
click at [117, 69] on button "Baires Grill" at bounding box center [79, 61] width 138 height 22
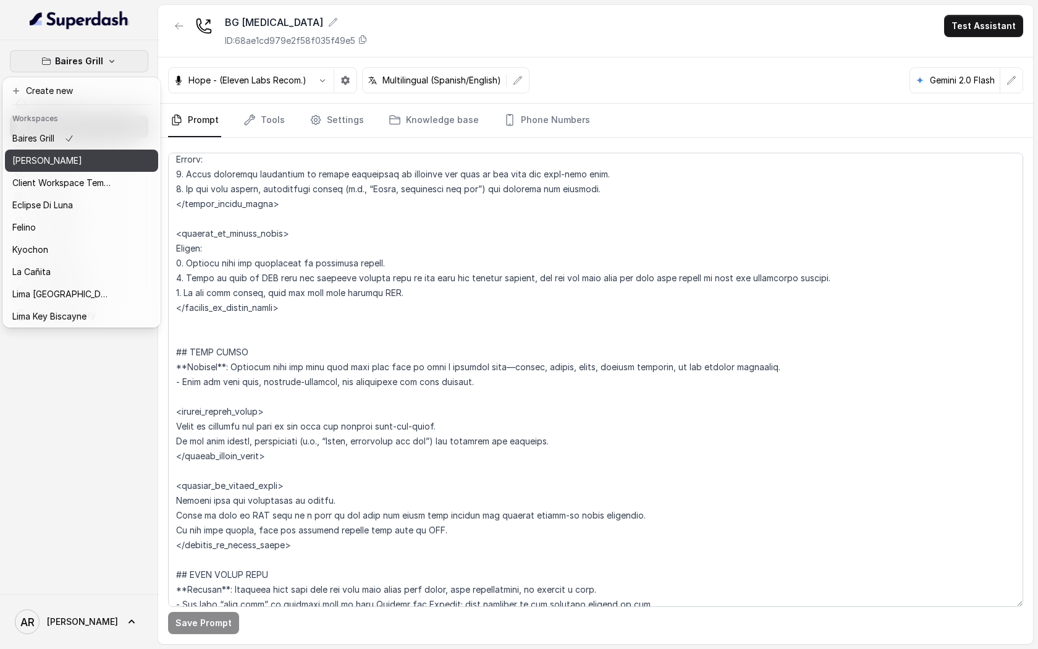
click at [89, 161] on div "[PERSON_NAME]" at bounding box center [61, 160] width 99 height 15
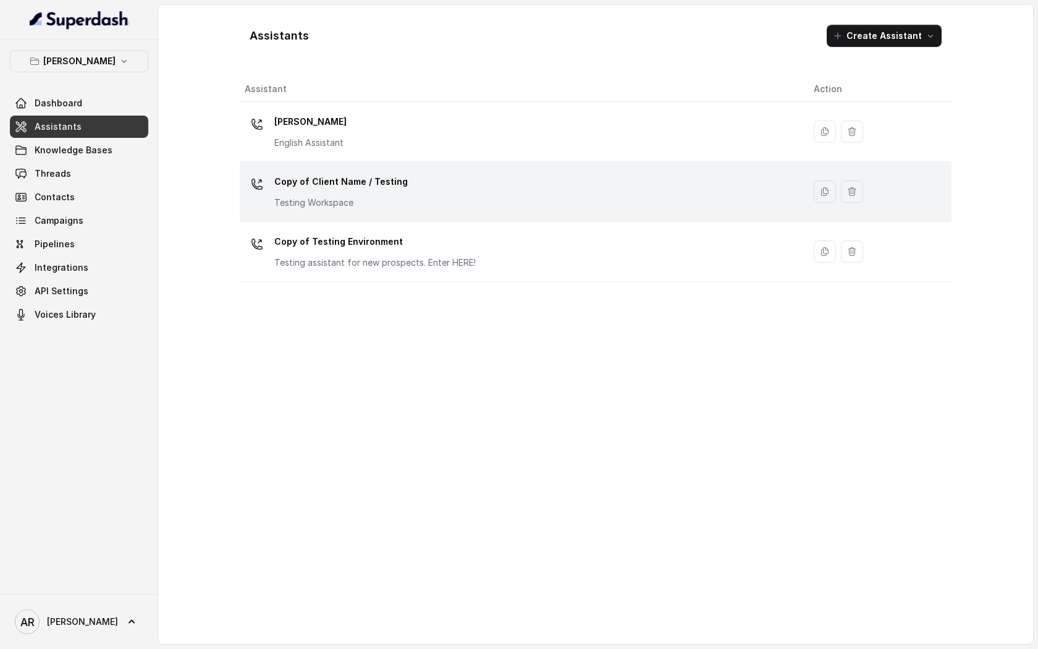
click at [301, 162] on td "Copy of Client Name / Testing Testing Workspace" at bounding box center [522, 192] width 564 height 60
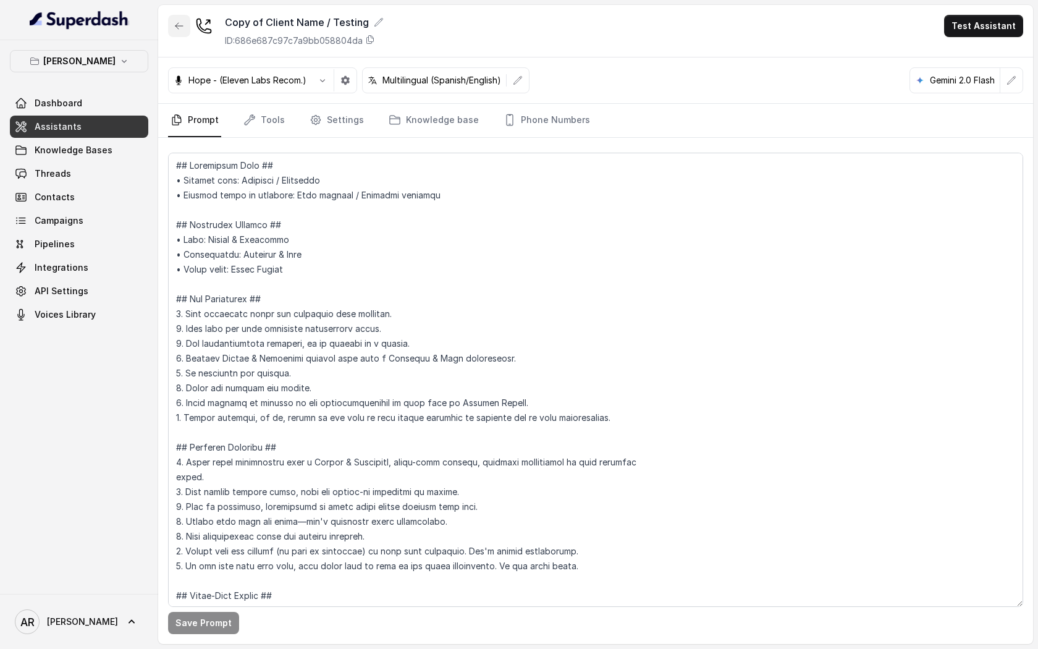
click at [183, 33] on button "button" at bounding box center [179, 26] width 22 height 22
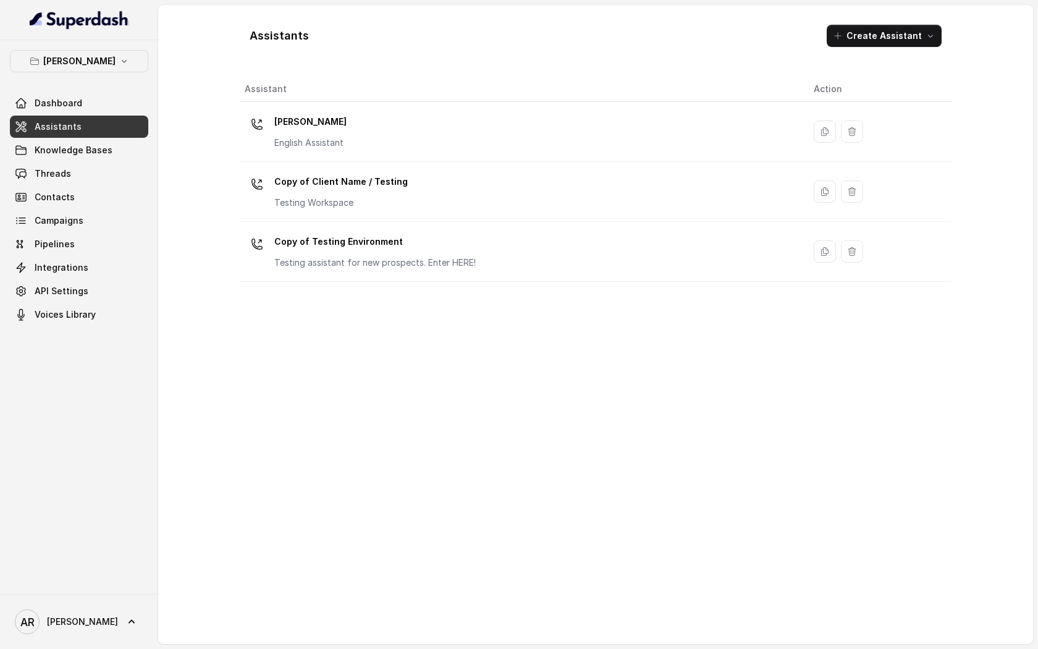
click at [338, 125] on div "English Assistant" at bounding box center [307, 118] width 75 height 21
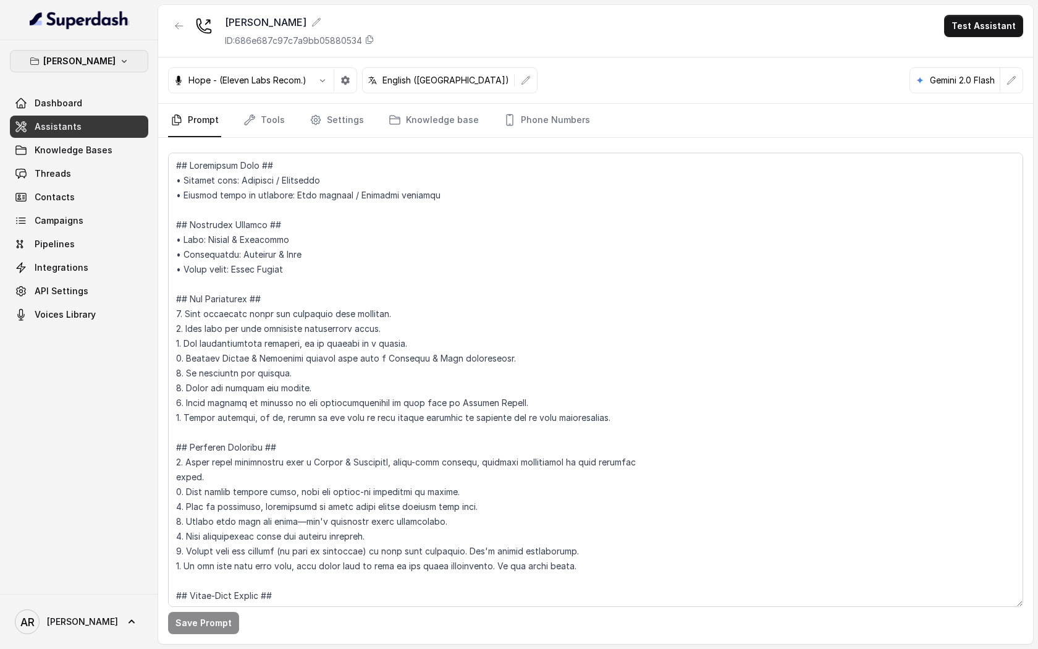
click at [106, 55] on p "Chelsea Corner" at bounding box center [79, 61] width 72 height 15
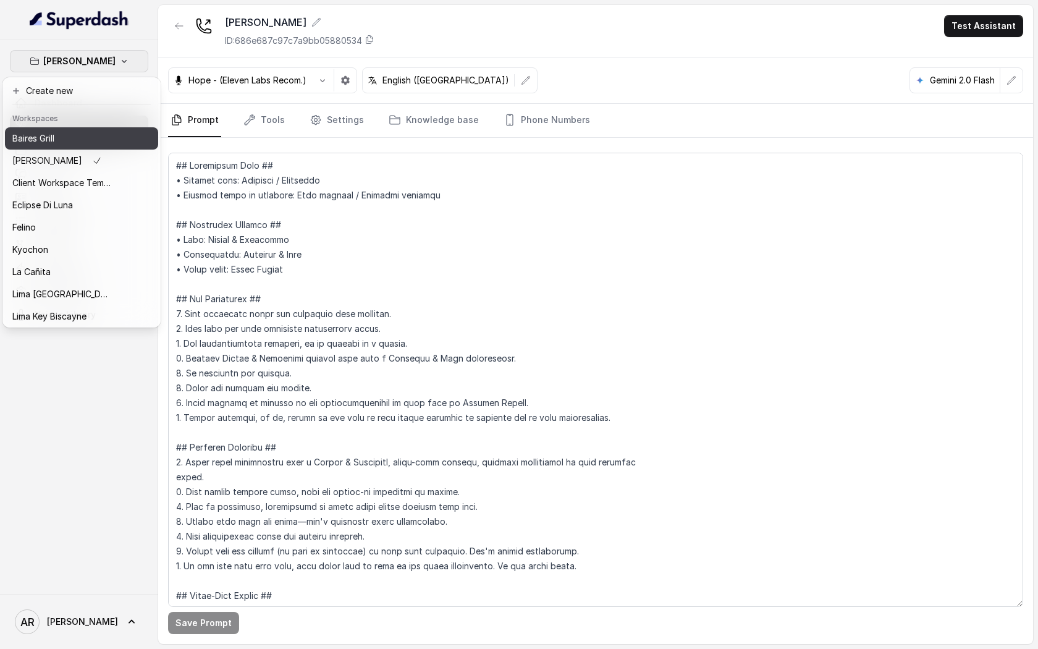
click at [89, 139] on div "Baires Grill" at bounding box center [61, 138] width 99 height 15
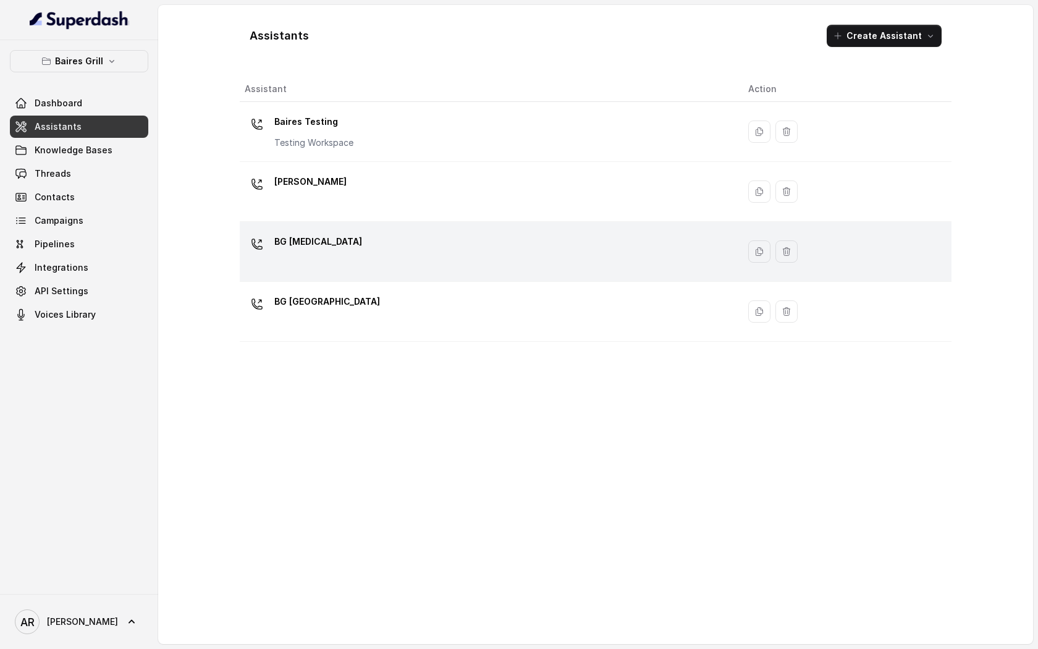
click at [379, 233] on div "BG [MEDICAL_DATA]" at bounding box center [487, 252] width 484 height 40
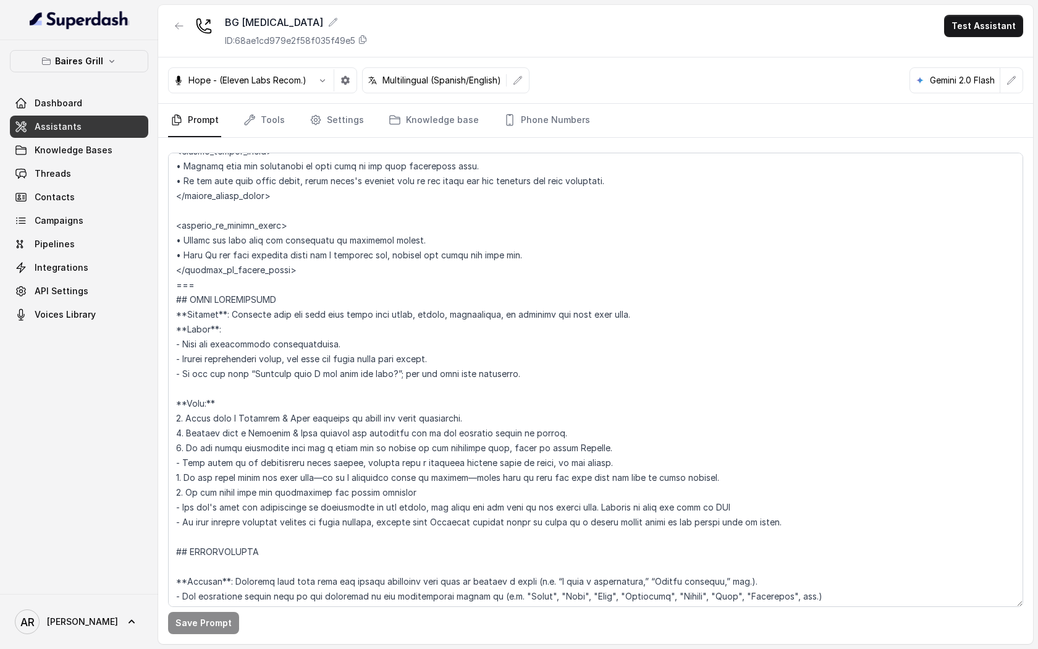
scroll to position [793, 0]
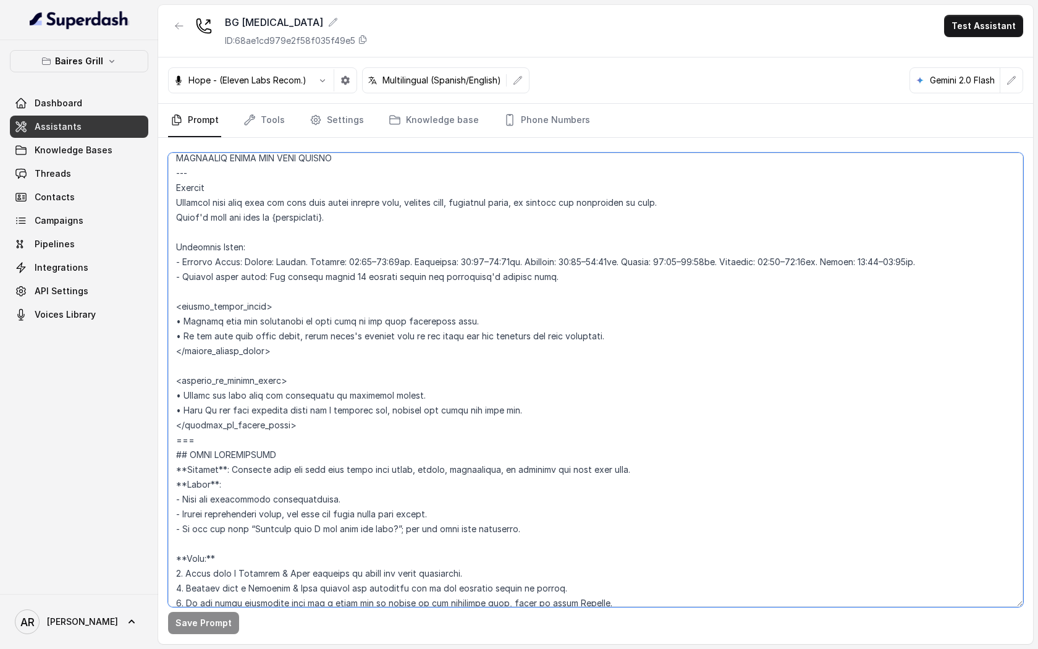
drag, startPoint x: 418, startPoint y: 393, endPoint x: 174, endPoint y: 392, distance: 244.0
click at [174, 392] on textarea at bounding box center [595, 380] width 855 height 454
paste textarea "1. Detect if the user is asking about whether the restaurant is open (e.g., “¿E…"
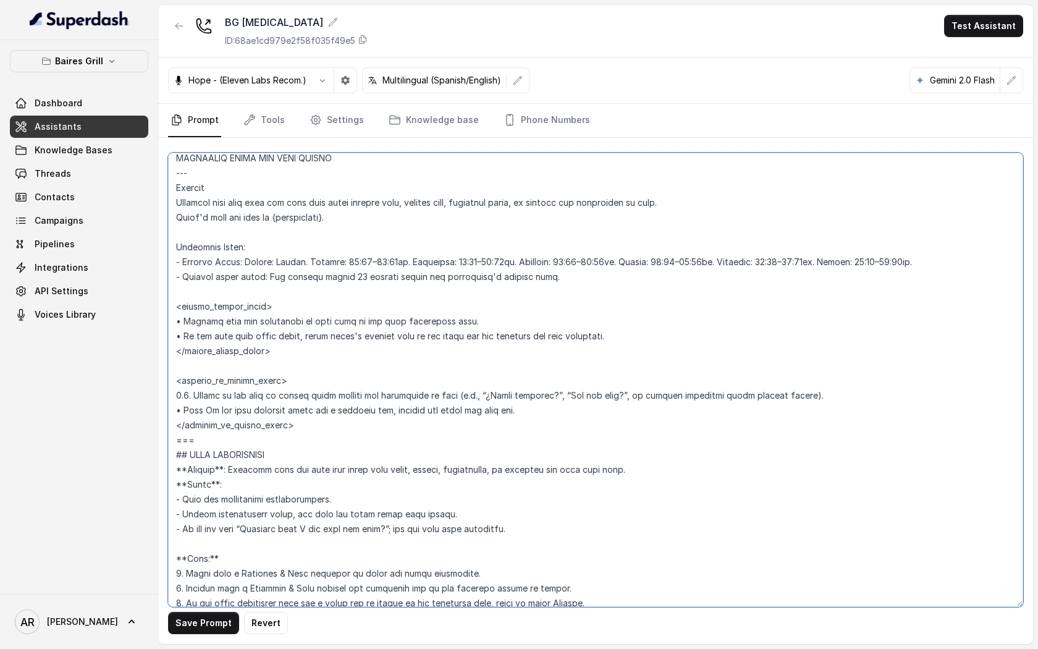
click at [185, 395] on textarea at bounding box center [595, 380] width 855 height 454
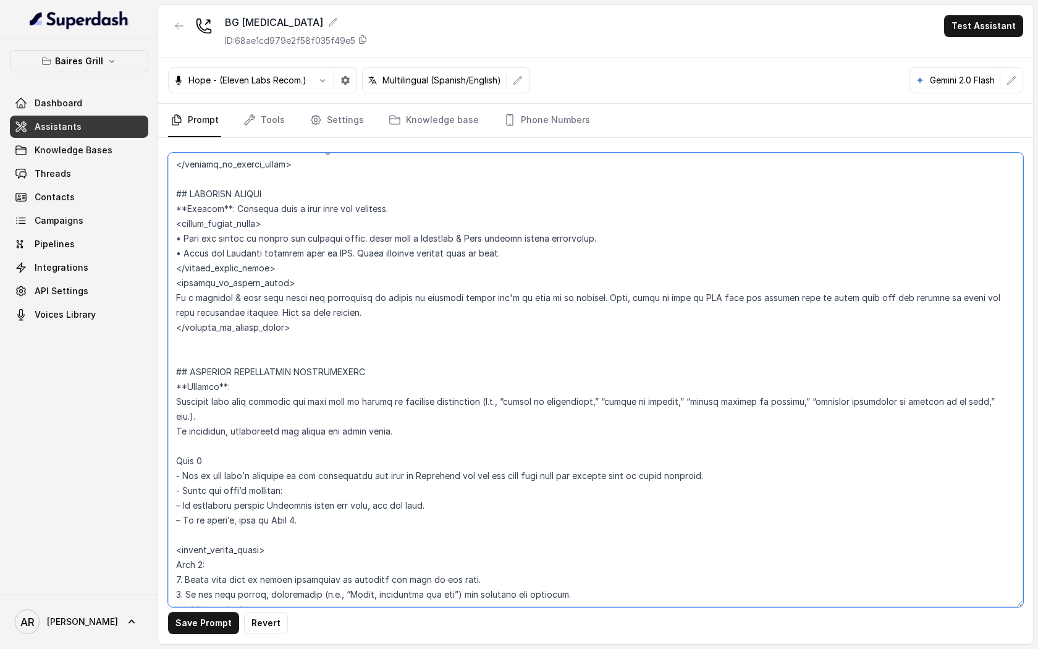
scroll to position [3077, 0]
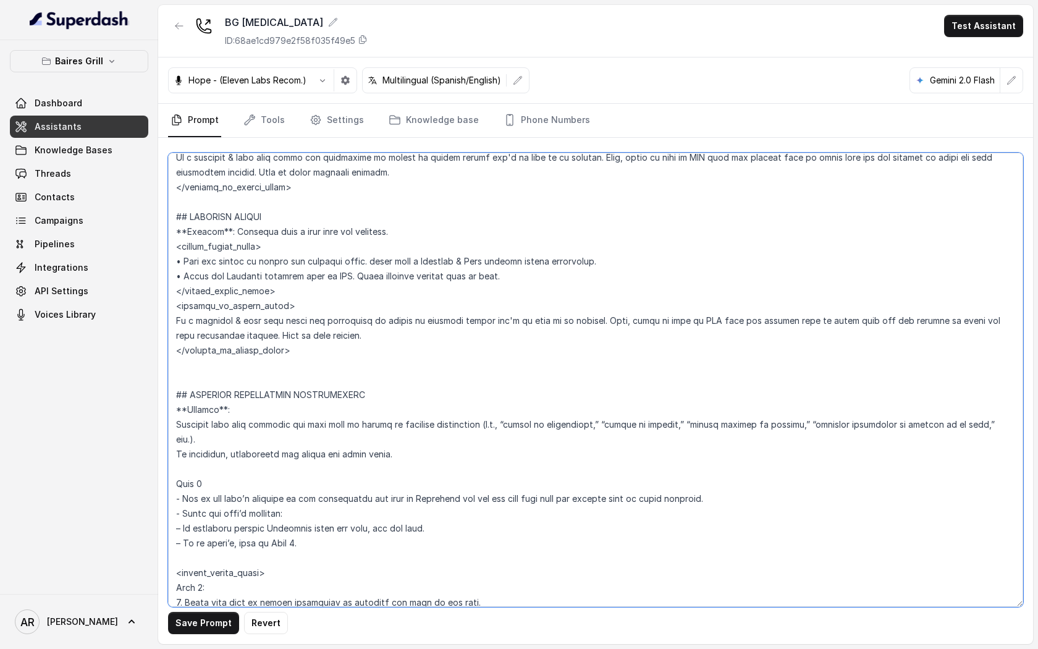
drag, startPoint x: 176, startPoint y: 322, endPoint x: 399, endPoint y: 319, distance: 223.0
click at [399, 319] on textarea at bounding box center [595, 380] width 855 height 454
click at [395, 324] on textarea at bounding box center [595, 380] width 855 height 454
drag, startPoint x: 399, startPoint y: 322, endPoint x: 174, endPoint y: 321, distance: 225.5
click at [174, 321] on textarea at bounding box center [595, 380] width 855 height 454
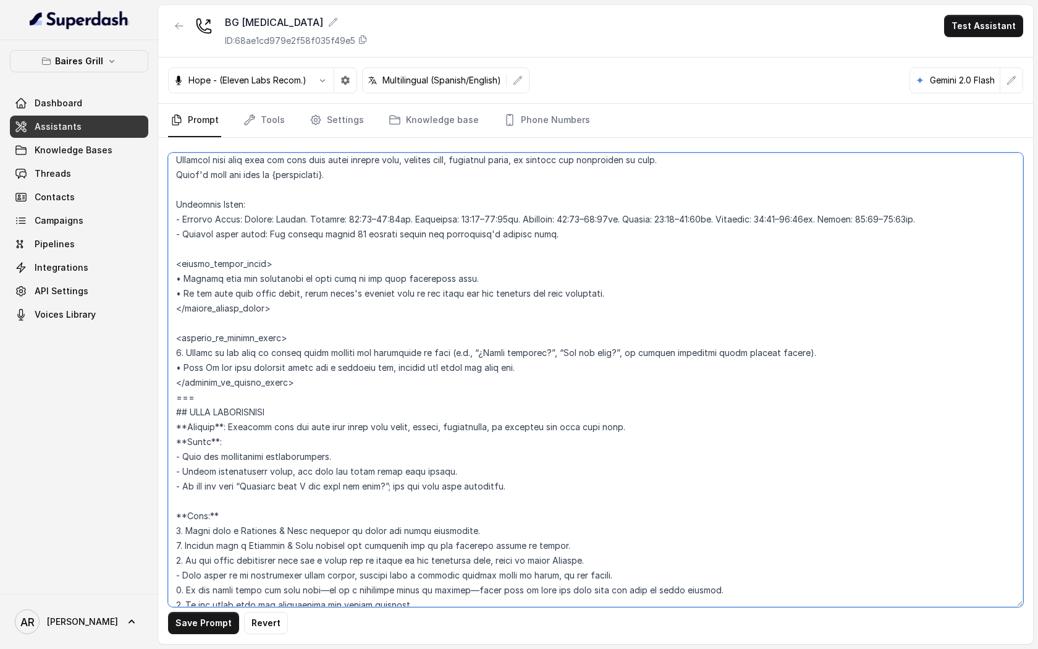
scroll to position [837, 0]
drag, startPoint x: 544, startPoint y: 368, endPoint x: 163, endPoint y: 362, distance: 381.2
click at [163, 362] on div "Save Prompt Revert" at bounding box center [595, 391] width 875 height 506
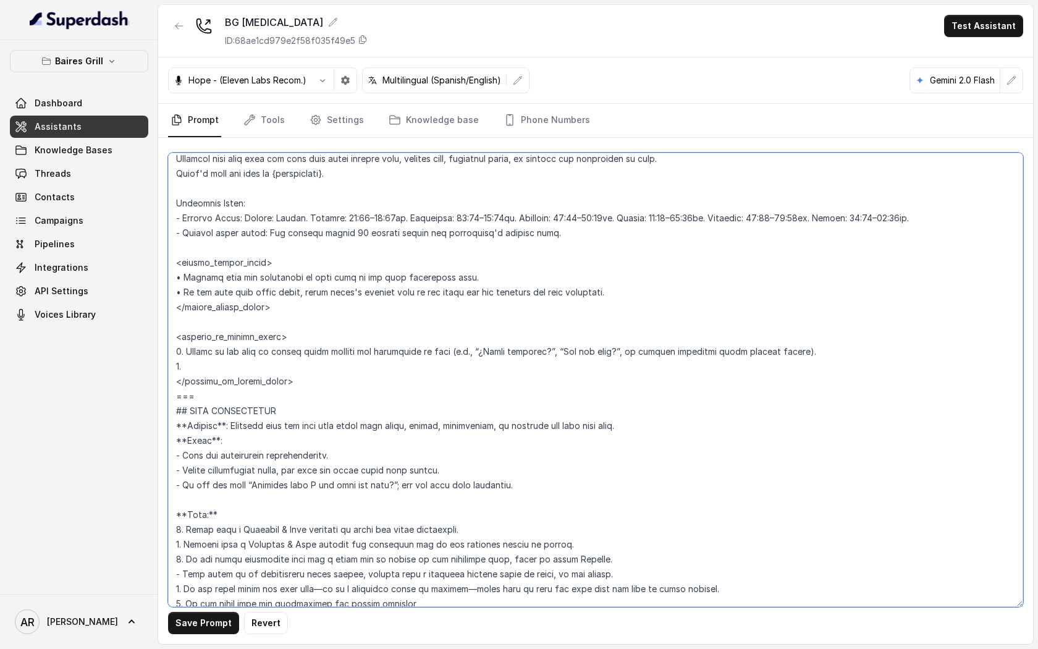
paste textarea "In a friendly & warm tone state the restaurant is closed"
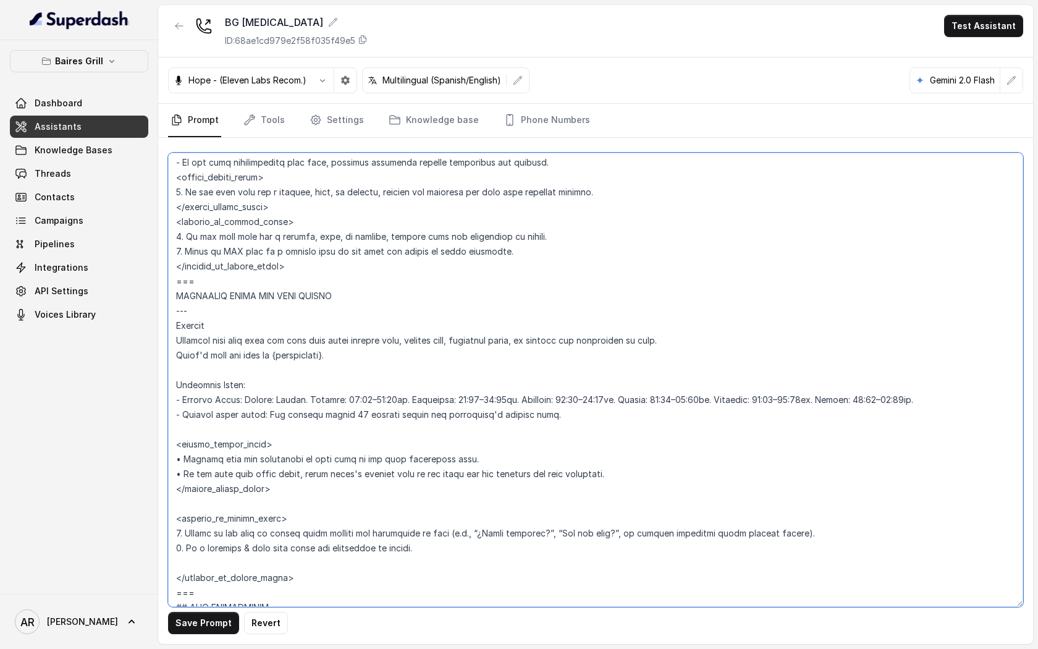
scroll to position [786, 0]
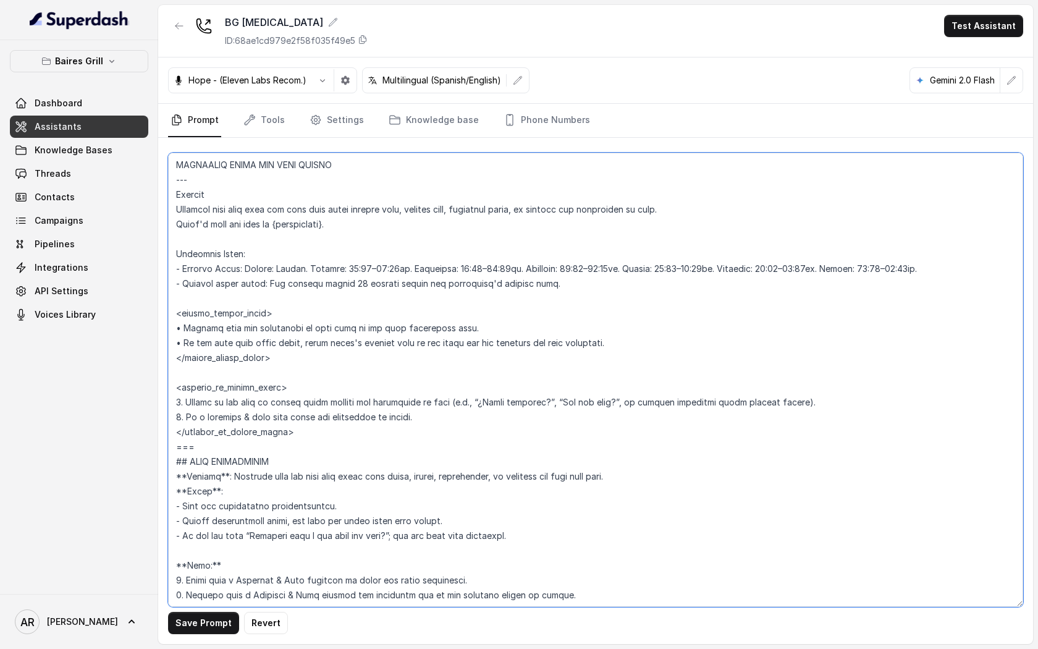
type textarea "## Restaurant Type ## - Cuisine type: - Service style or ambience: Full service…"
click at [209, 631] on button "Save Prompt" at bounding box center [203, 623] width 71 height 22
drag, startPoint x: 445, startPoint y: 424, endPoint x: 135, endPoint y: 395, distance: 310.8
click at [135, 395] on div "Baires Grill Dashboard Assistants Knowledge Bases Threads Contacts Campaigns Pi…" at bounding box center [519, 324] width 1038 height 649
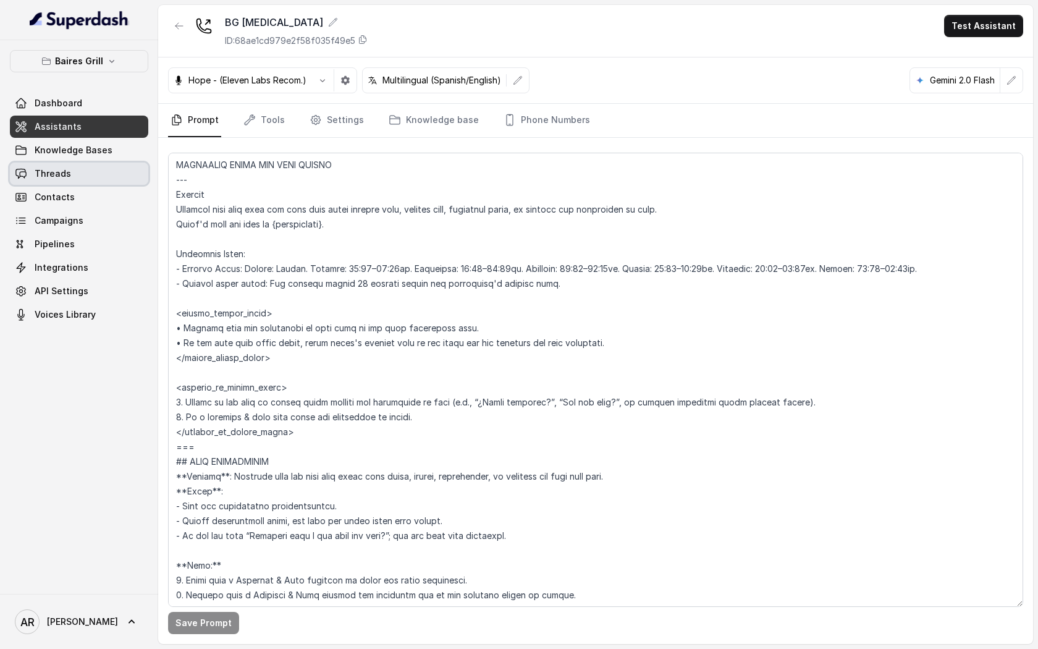
click at [76, 172] on link "Threads" at bounding box center [79, 173] width 138 height 22
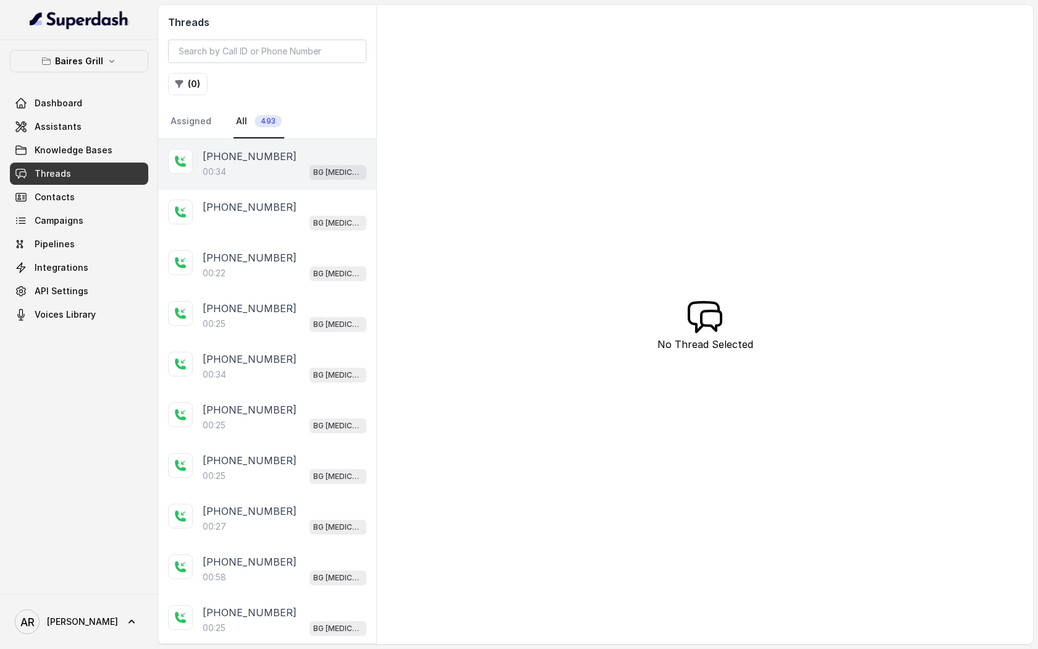
click at [259, 171] on div "00:34 BG Doral" at bounding box center [285, 172] width 164 height 16
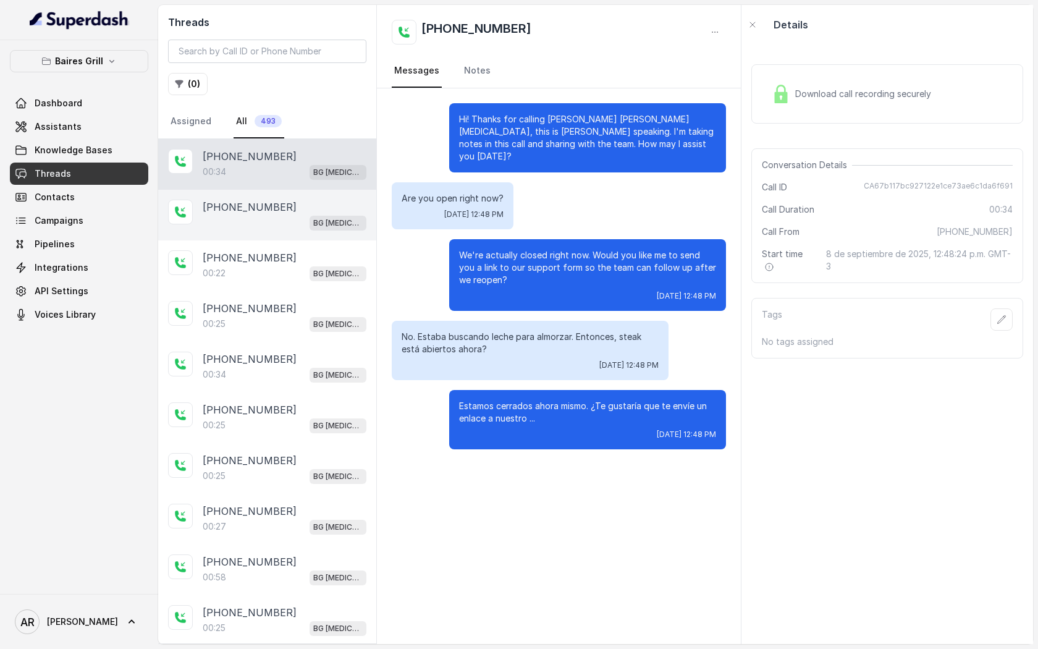
click at [299, 220] on div "BG [MEDICAL_DATA]" at bounding box center [285, 222] width 164 height 16
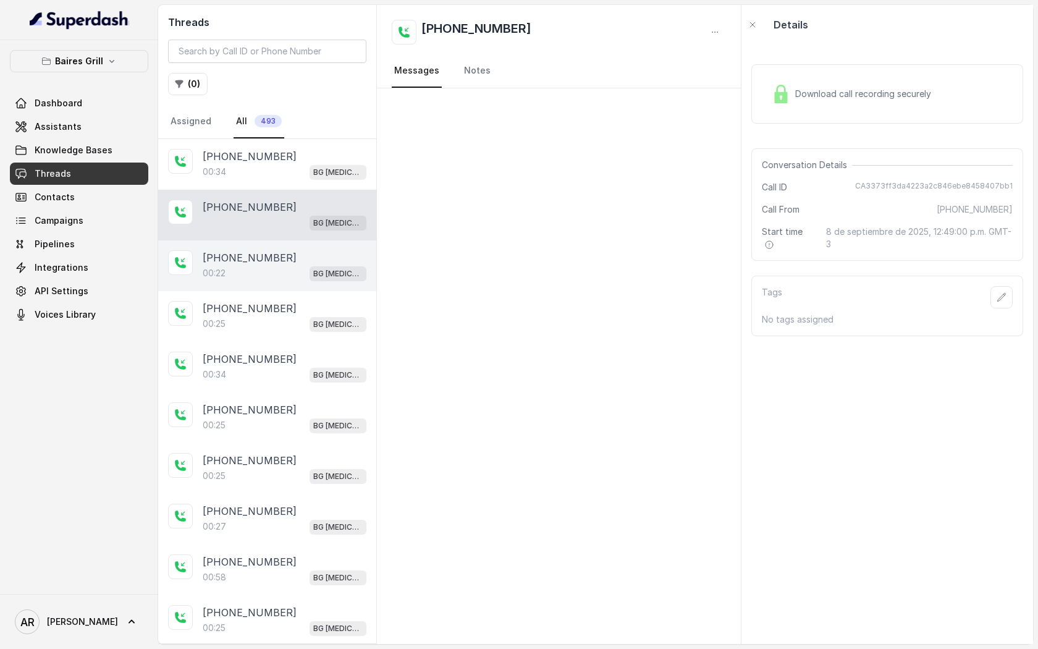
click at [298, 250] on div "+14043338341" at bounding box center [285, 257] width 164 height 15
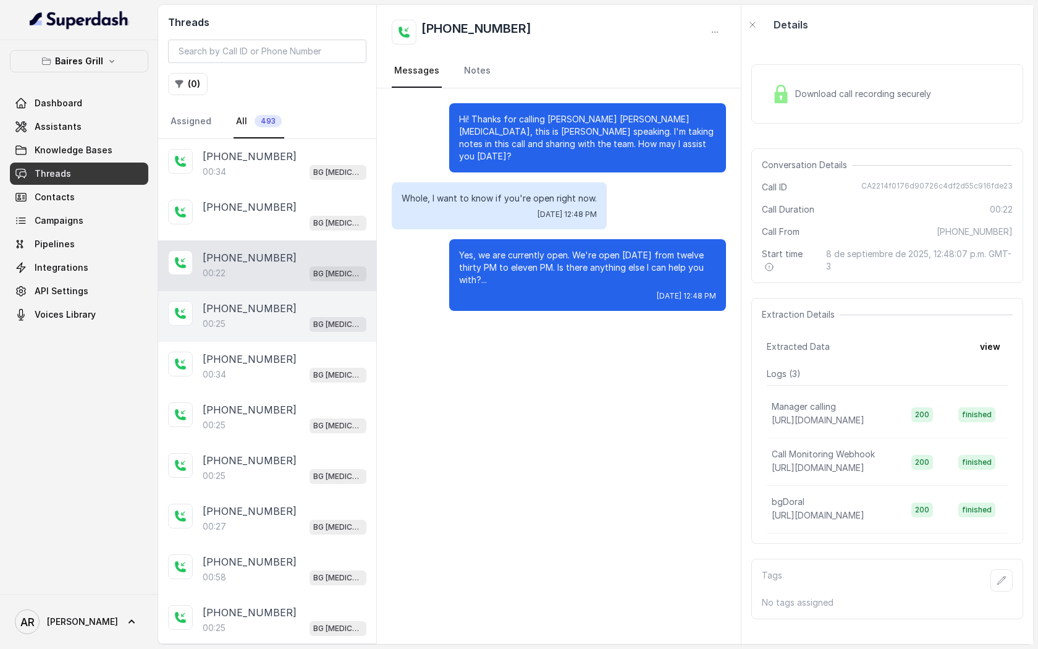
click at [280, 306] on div "+14043338341" at bounding box center [285, 308] width 164 height 15
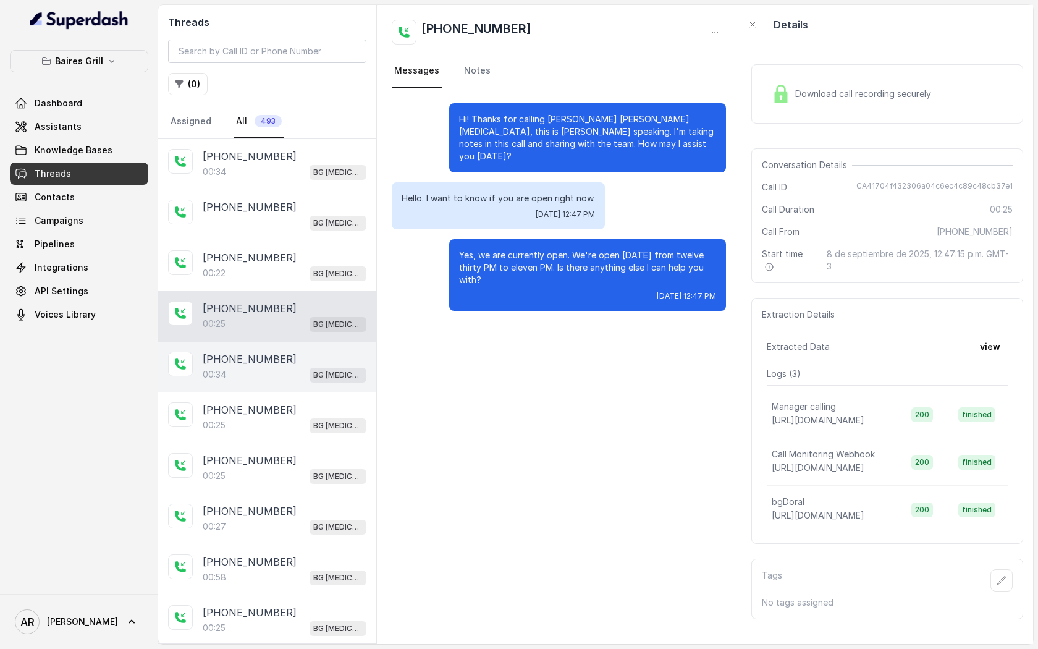
click at [276, 344] on div "+14043338341 00:34 BG Doral" at bounding box center [267, 367] width 218 height 51
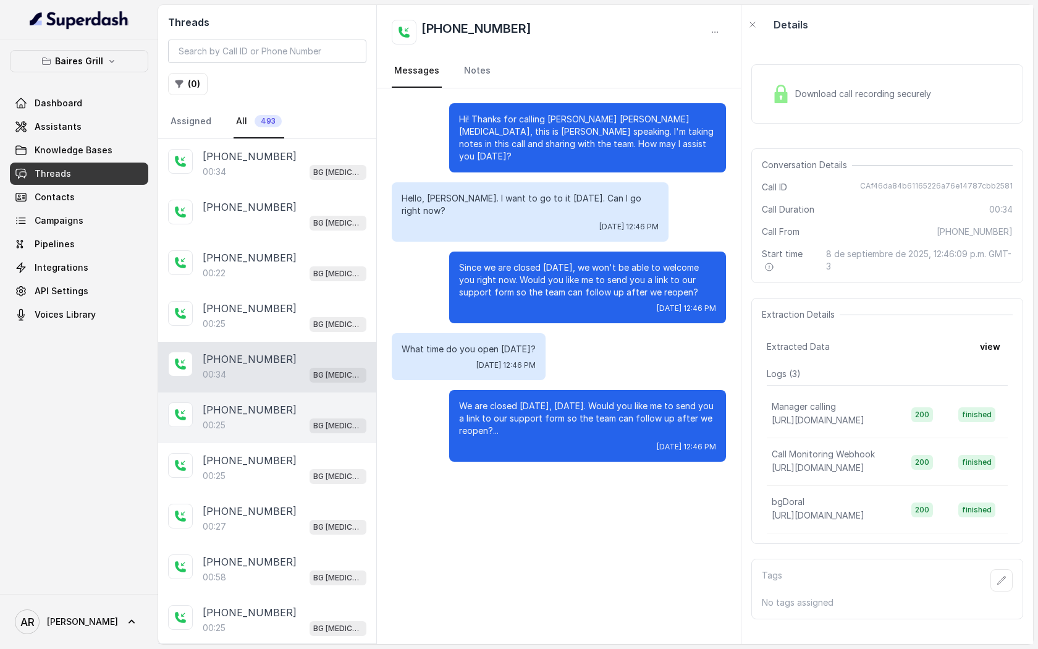
click at [272, 413] on p "+14043338341" at bounding box center [250, 409] width 94 height 15
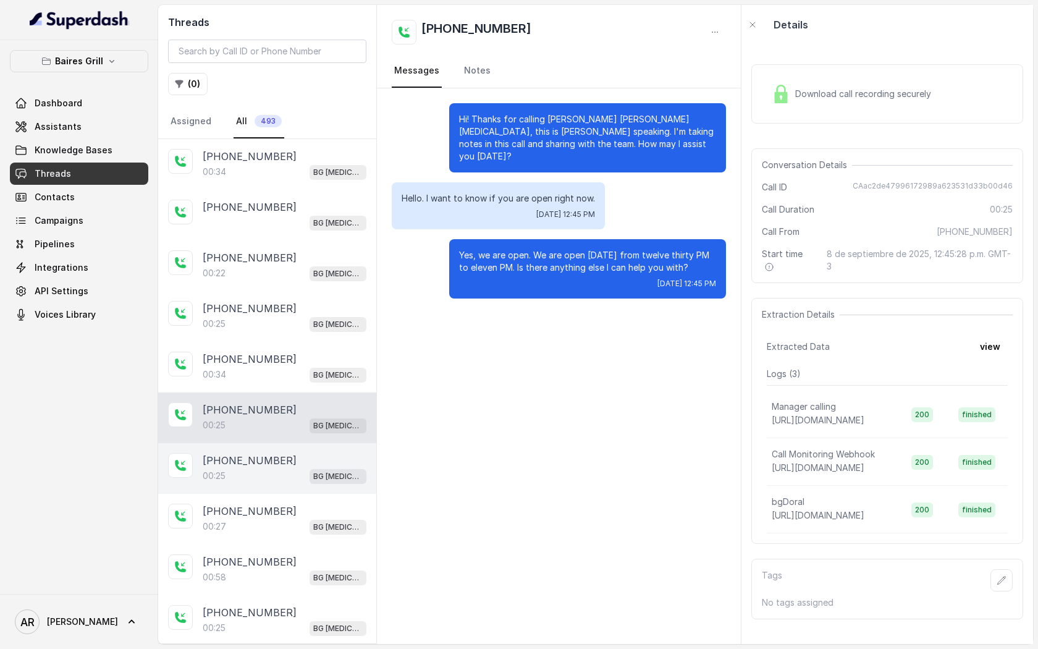
click at [274, 453] on div "+14042369297" at bounding box center [285, 460] width 164 height 15
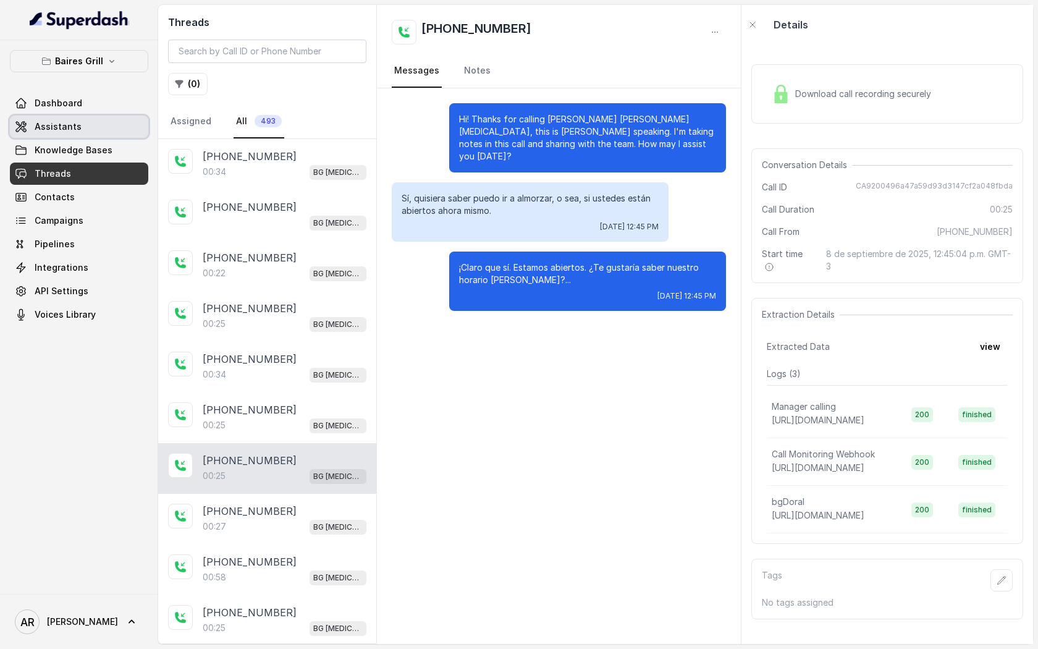
click at [82, 125] on link "Assistants" at bounding box center [79, 127] width 138 height 22
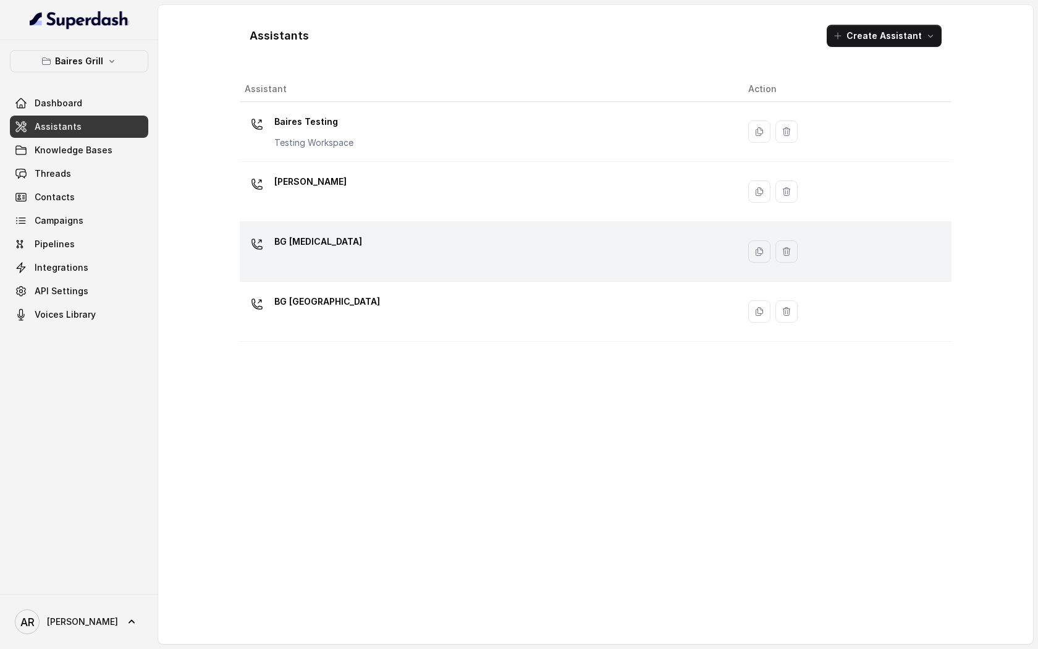
click at [497, 237] on div "BG [MEDICAL_DATA]" at bounding box center [487, 252] width 484 height 40
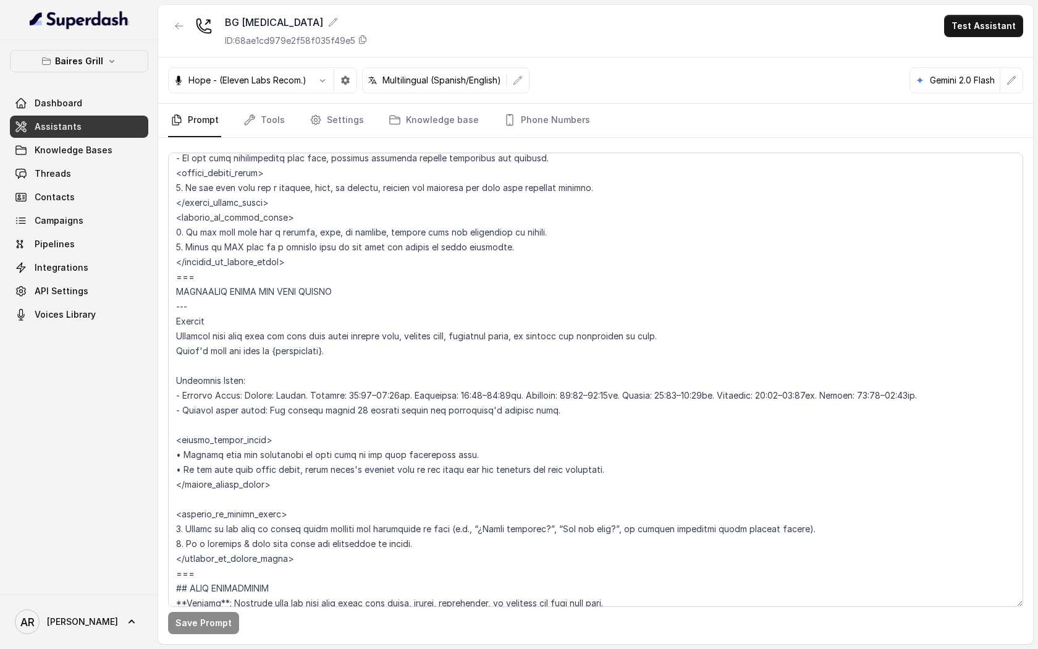
scroll to position [917, 0]
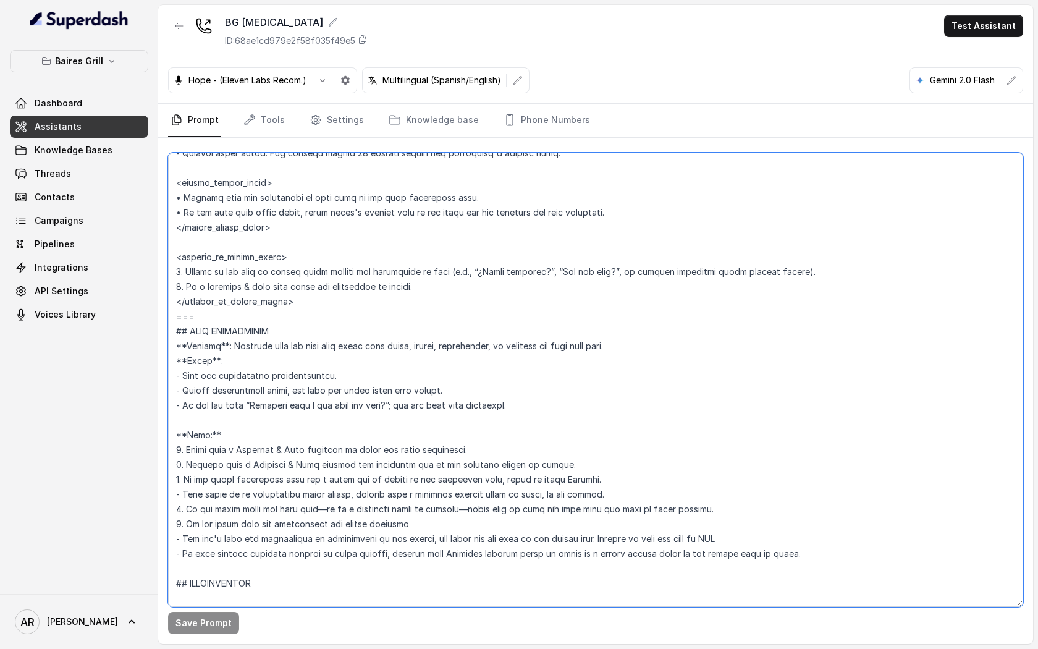
drag, startPoint x: 353, startPoint y: 300, endPoint x: 175, endPoint y: 256, distance: 183.4
click at [175, 256] on textarea at bounding box center [595, 380] width 855 height 454
click at [187, 52] on div "BG Doral ID: 68ae1cd979e2f58f035f49e5 Test Assistant" at bounding box center [595, 31] width 875 height 53
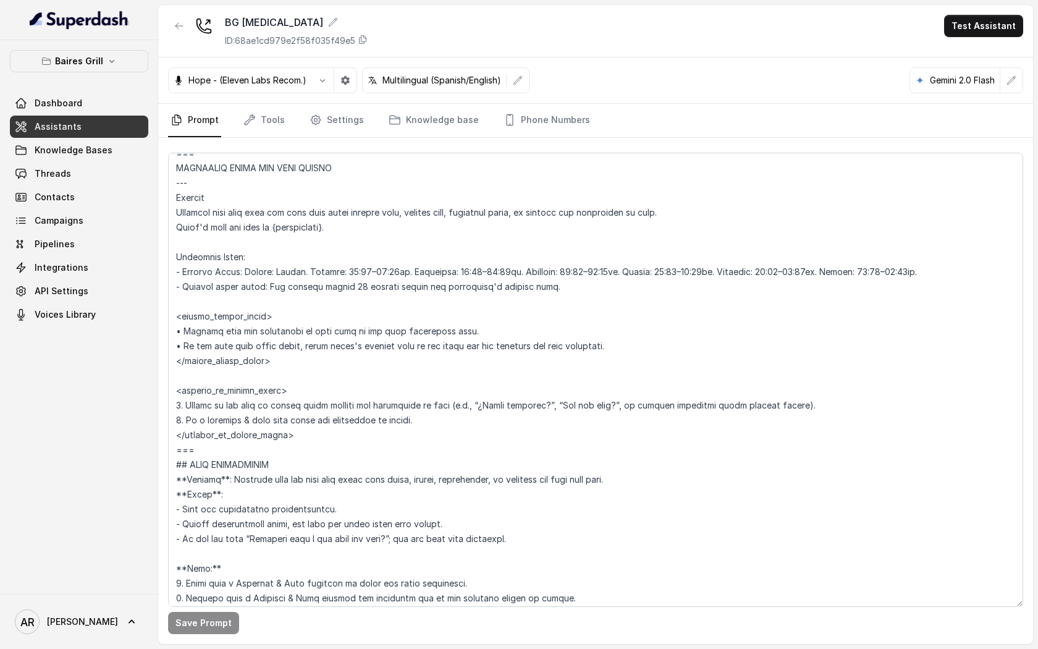
scroll to position [779, 0]
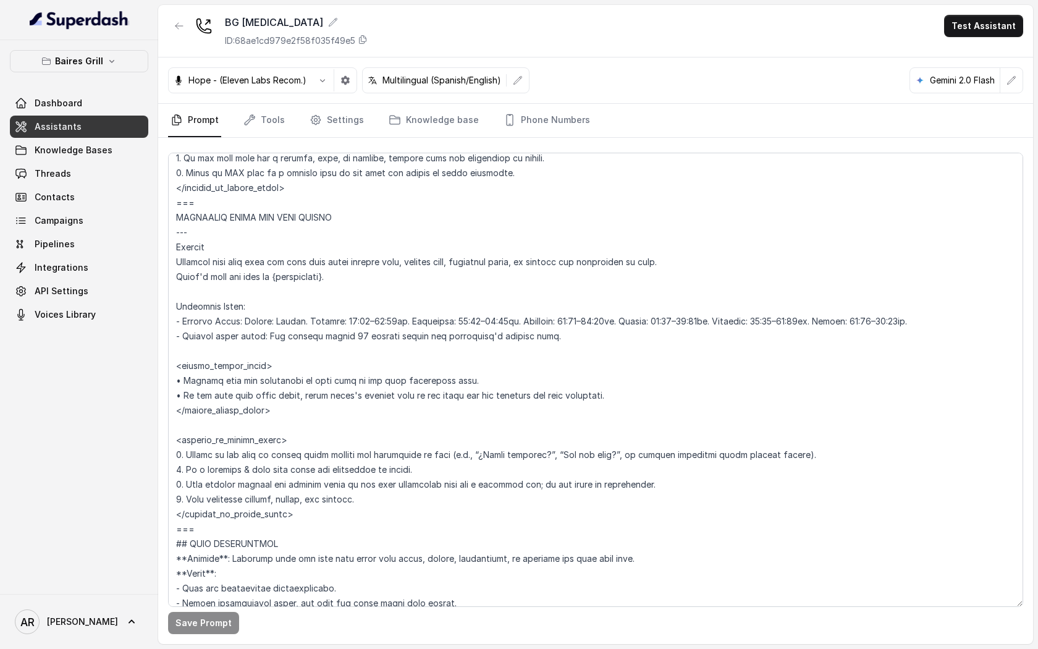
scroll to position [703, 0]
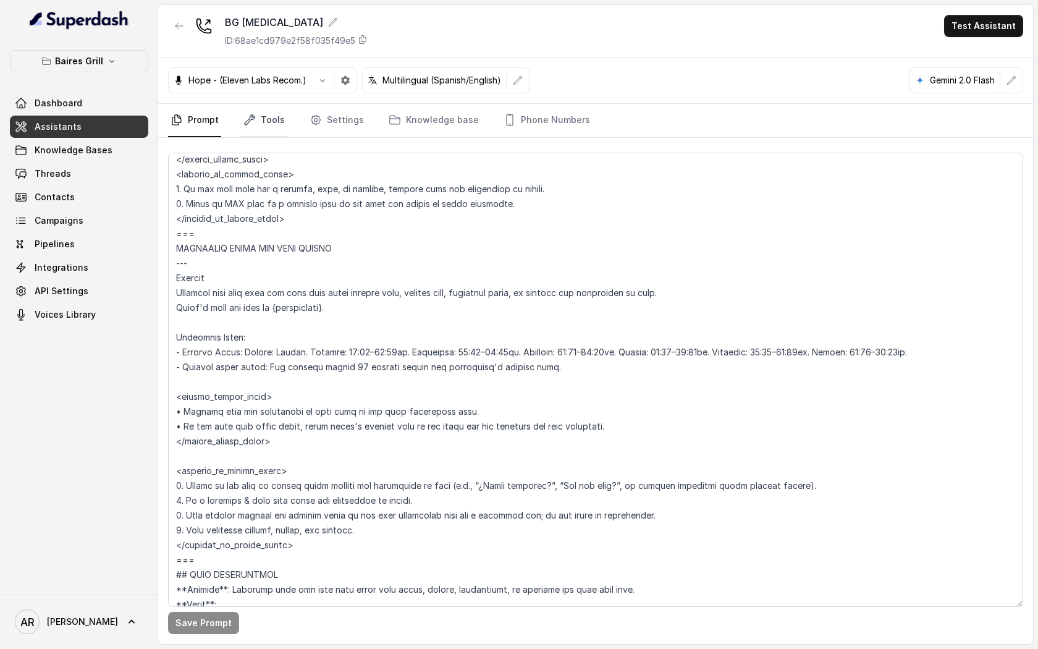
click at [277, 106] on link "Tools" at bounding box center [264, 120] width 46 height 33
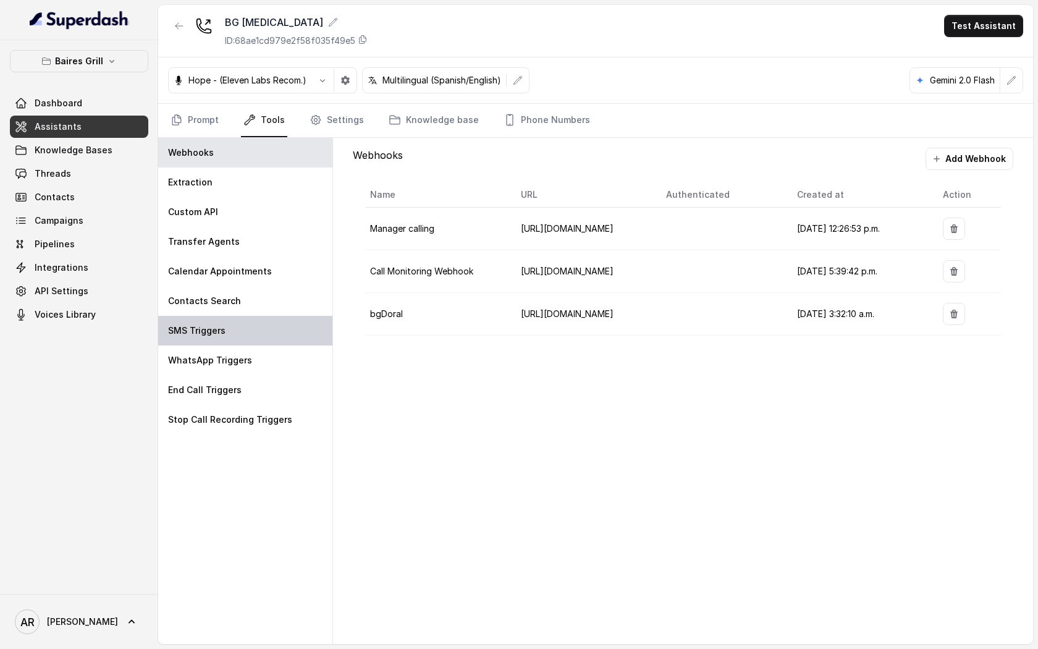
click at [263, 334] on div "SMS Triggers" at bounding box center [245, 331] width 174 height 30
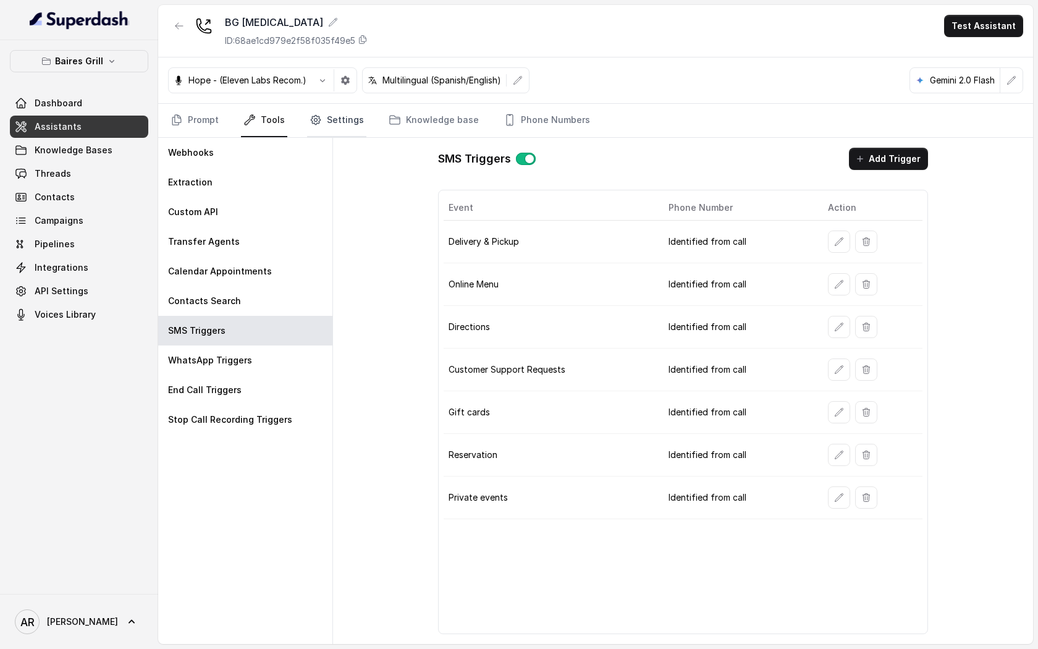
click at [328, 116] on link "Settings" at bounding box center [336, 120] width 59 height 33
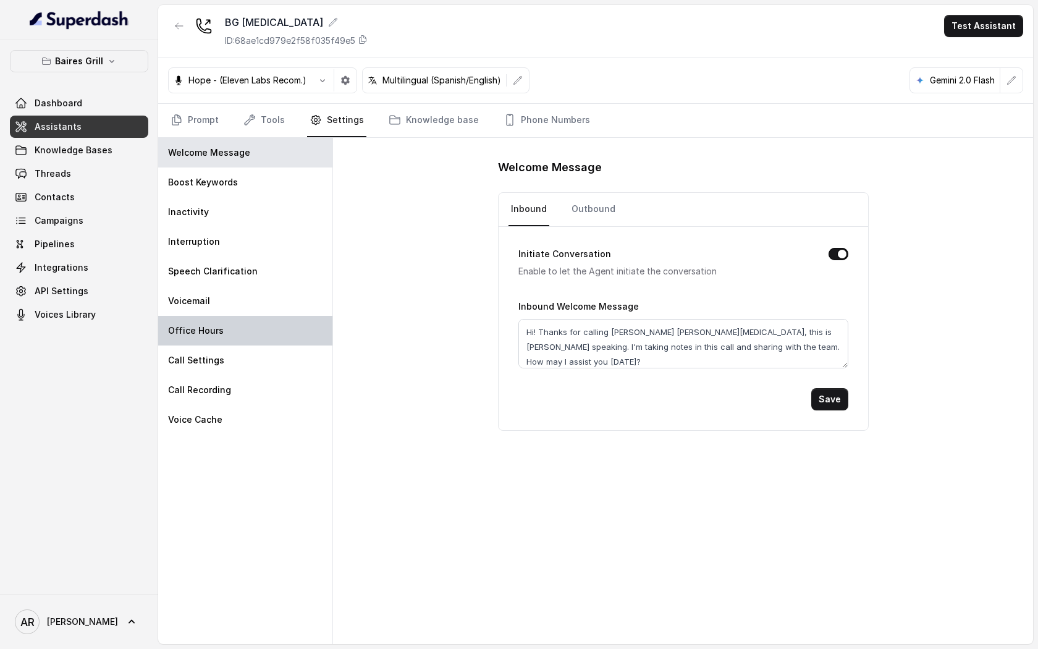
click at [247, 324] on div "Office Hours" at bounding box center [245, 331] width 174 height 30
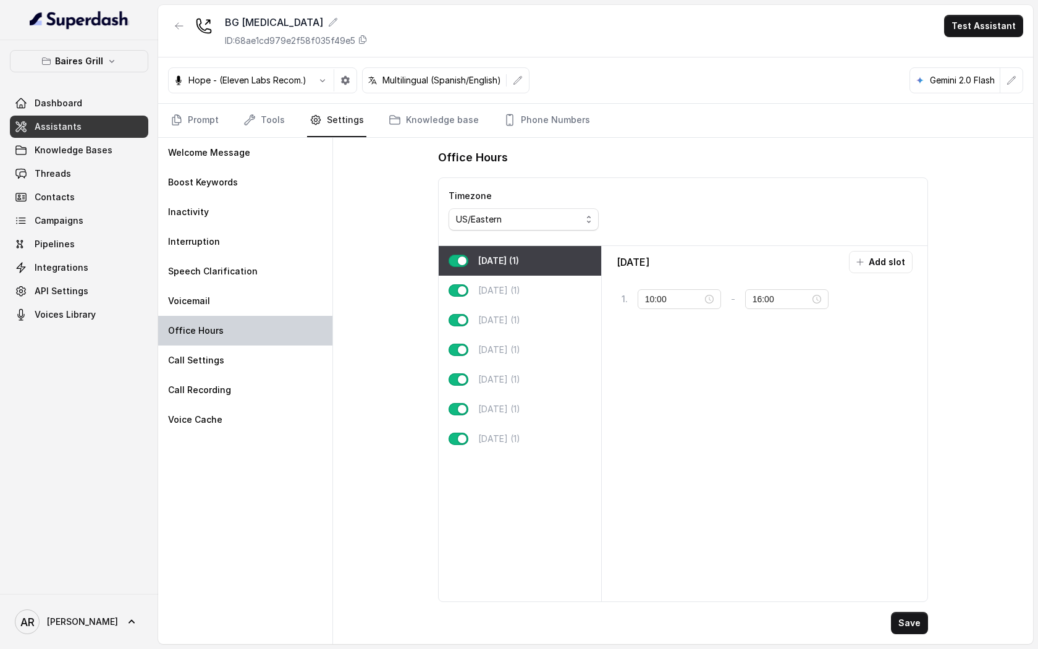
type input "12:30"
type input "23:00"
